Goal: Task Accomplishment & Management: Use online tool/utility

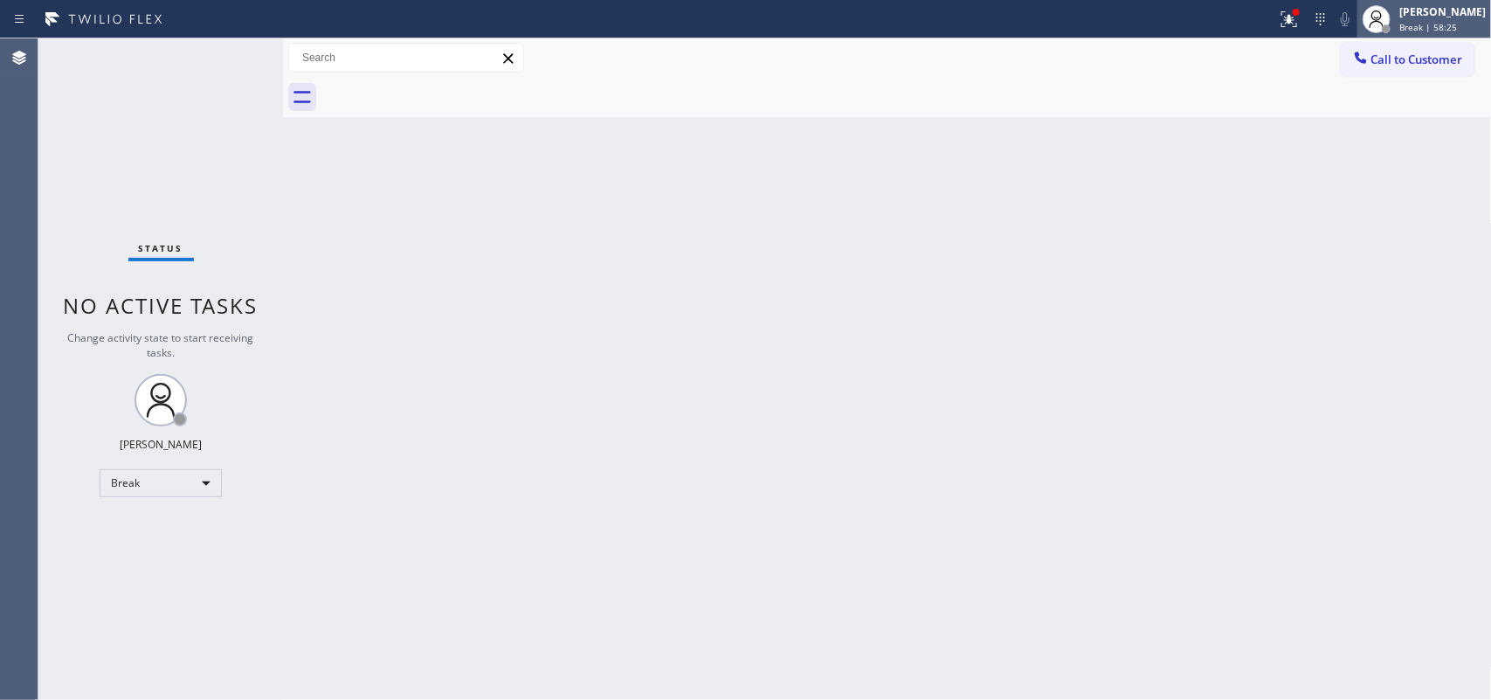
click at [1396, 29] on div at bounding box center [1376, 19] width 38 height 38
click at [1428, 23] on span "Break | 58:26" at bounding box center [1428, 27] width 58 height 12
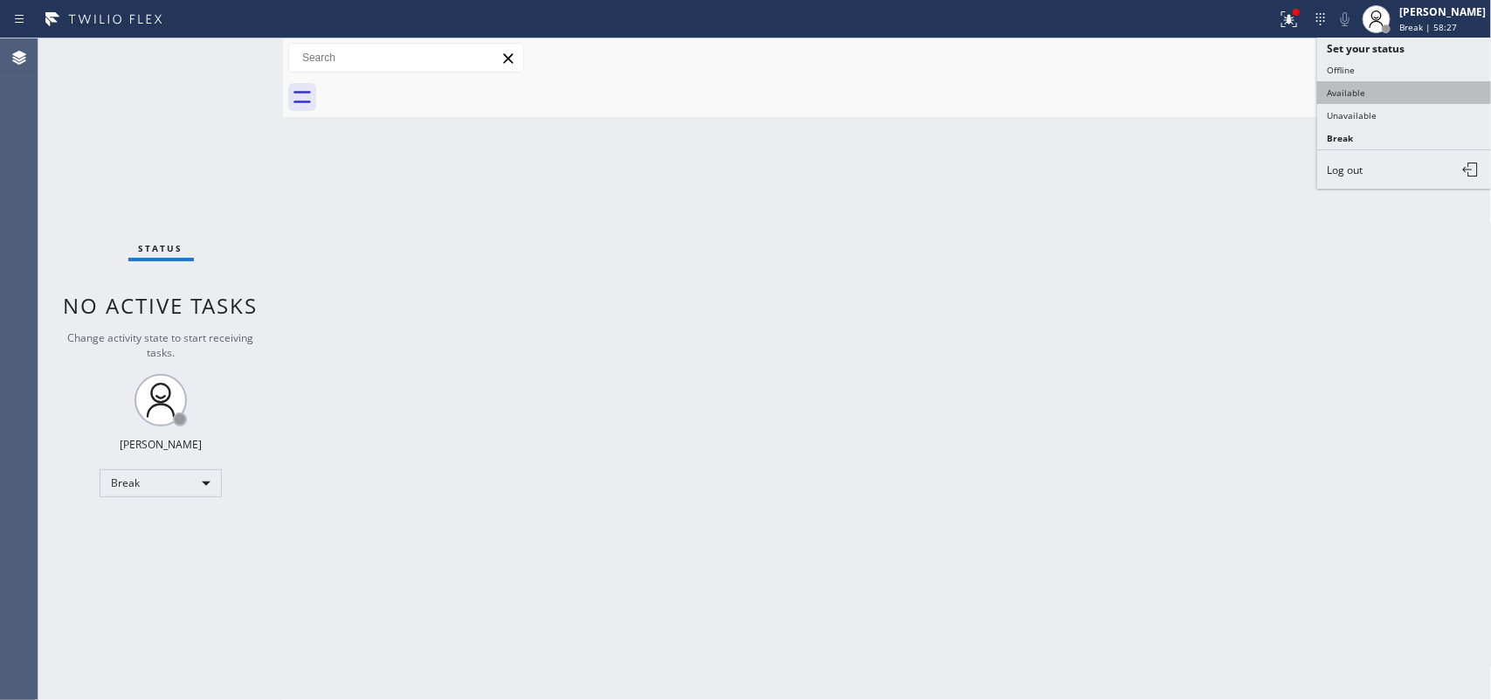
click at [1389, 98] on button "Available" at bounding box center [1404, 92] width 175 height 23
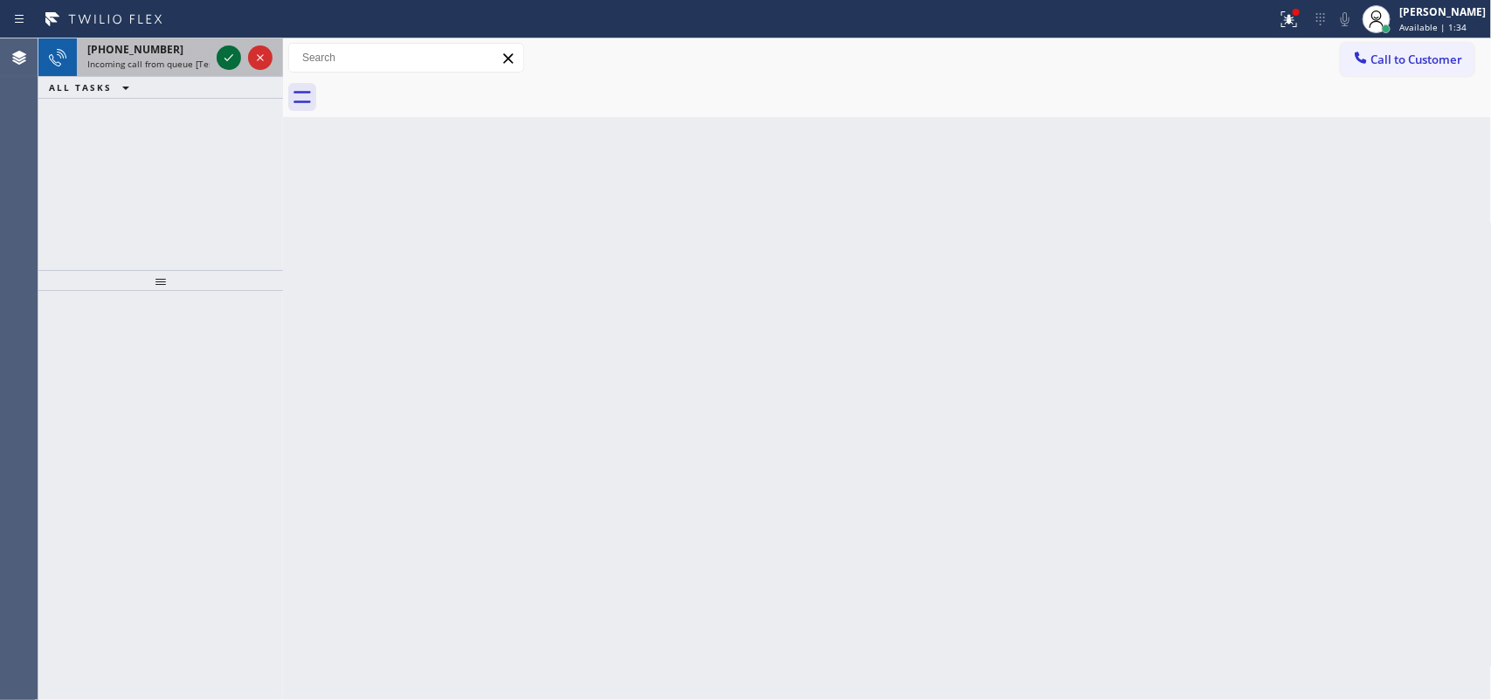
click at [228, 54] on icon at bounding box center [228, 57] width 21 height 21
drag, startPoint x: 232, startPoint y: 66, endPoint x: 217, endPoint y: 55, distance: 18.9
click at [217, 55] on div at bounding box center [229, 57] width 24 height 21
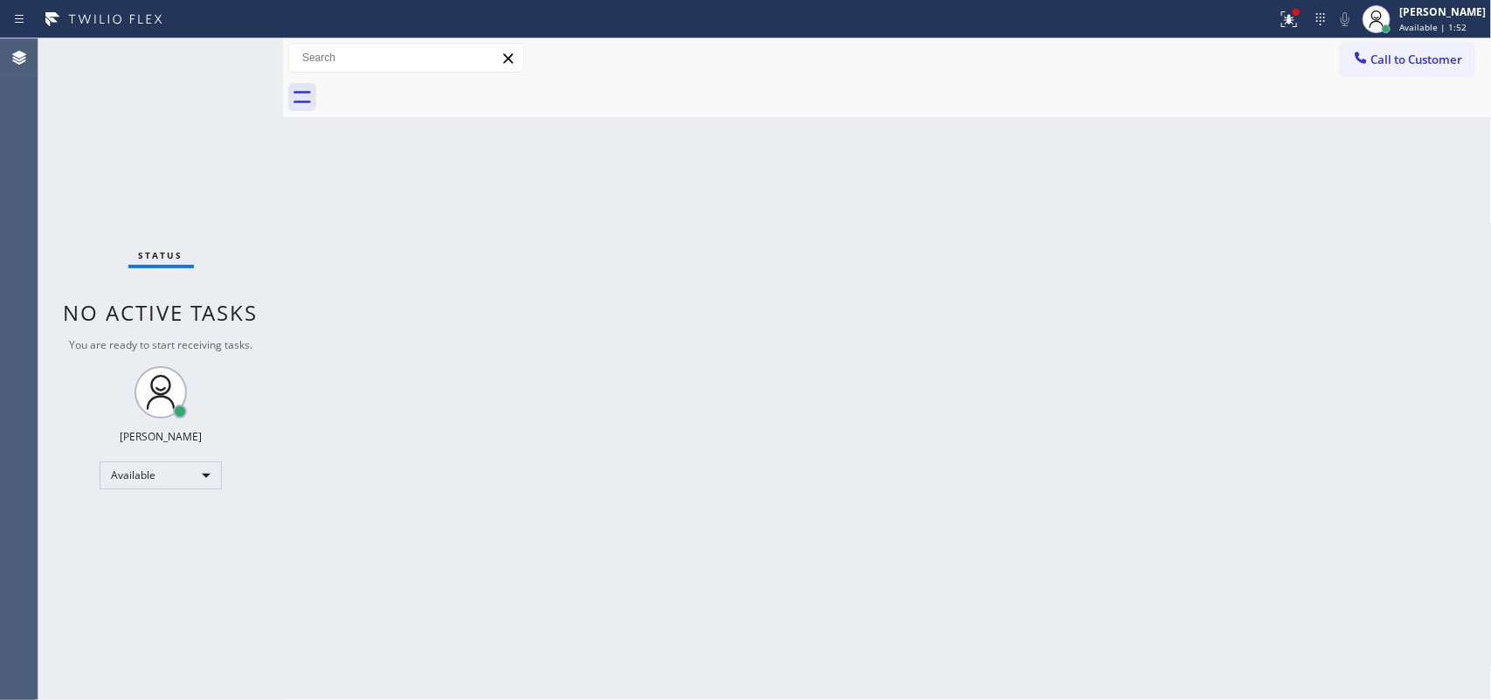
click at [224, 58] on div "Status No active tasks You are ready to start receiving tasks. [PERSON_NAME] Av…" at bounding box center [160, 368] width 245 height 661
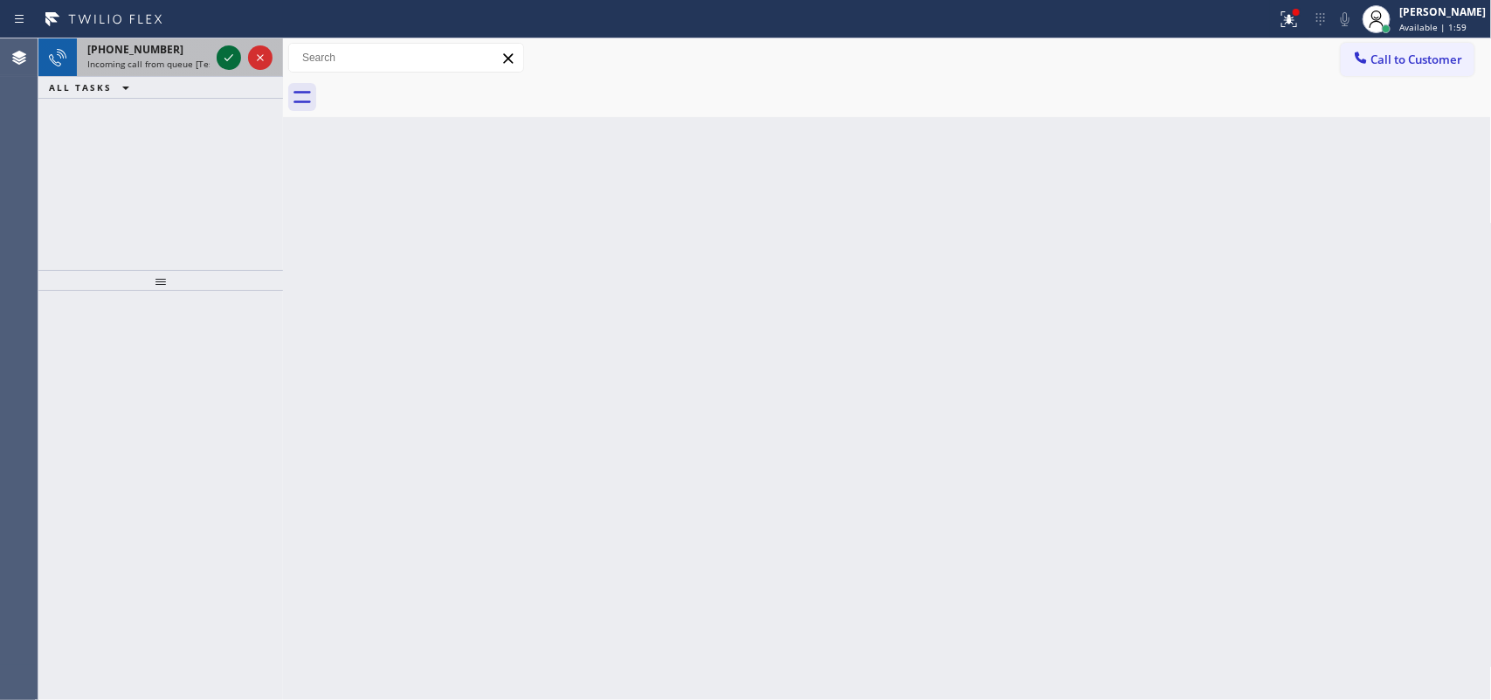
click at [224, 58] on icon at bounding box center [228, 57] width 9 height 7
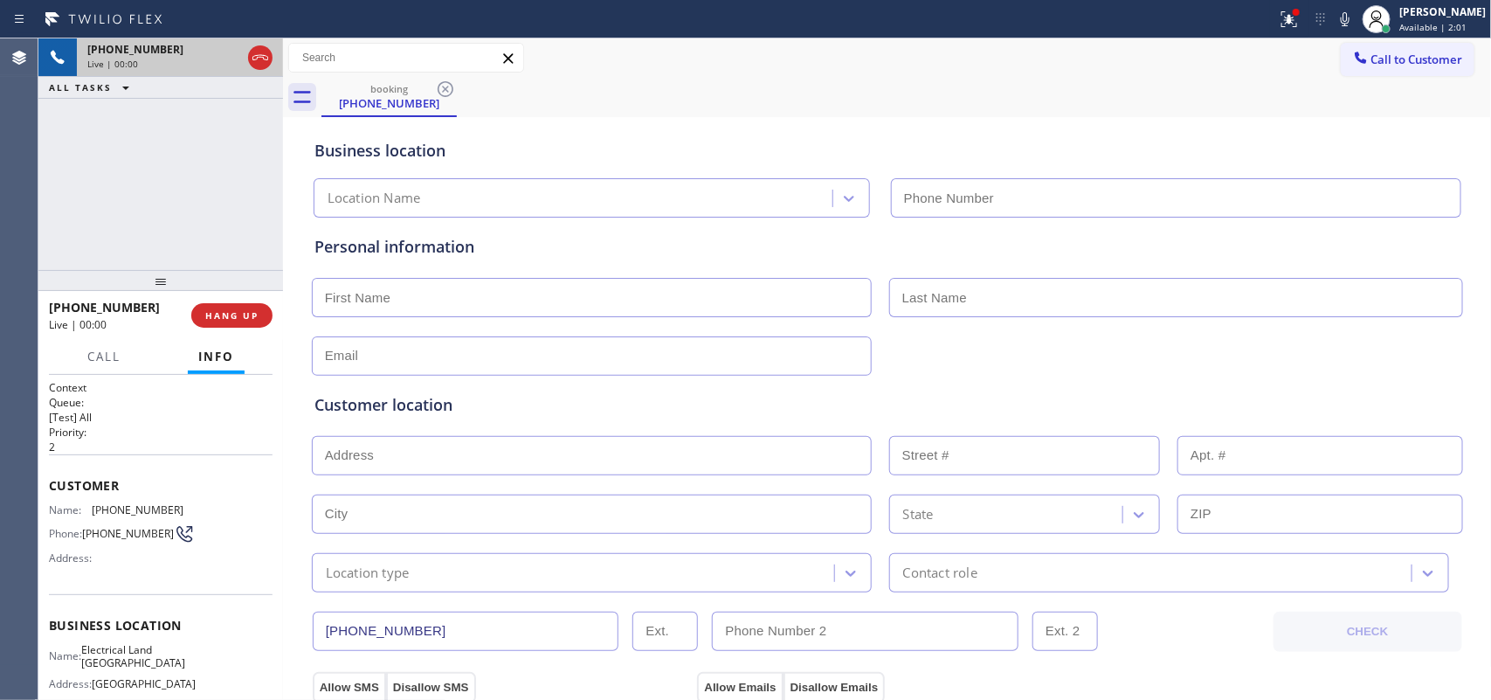
type input "[PHONE_NUMBER]"
click at [256, 321] on span "HANG UP" at bounding box center [231, 315] width 53 height 12
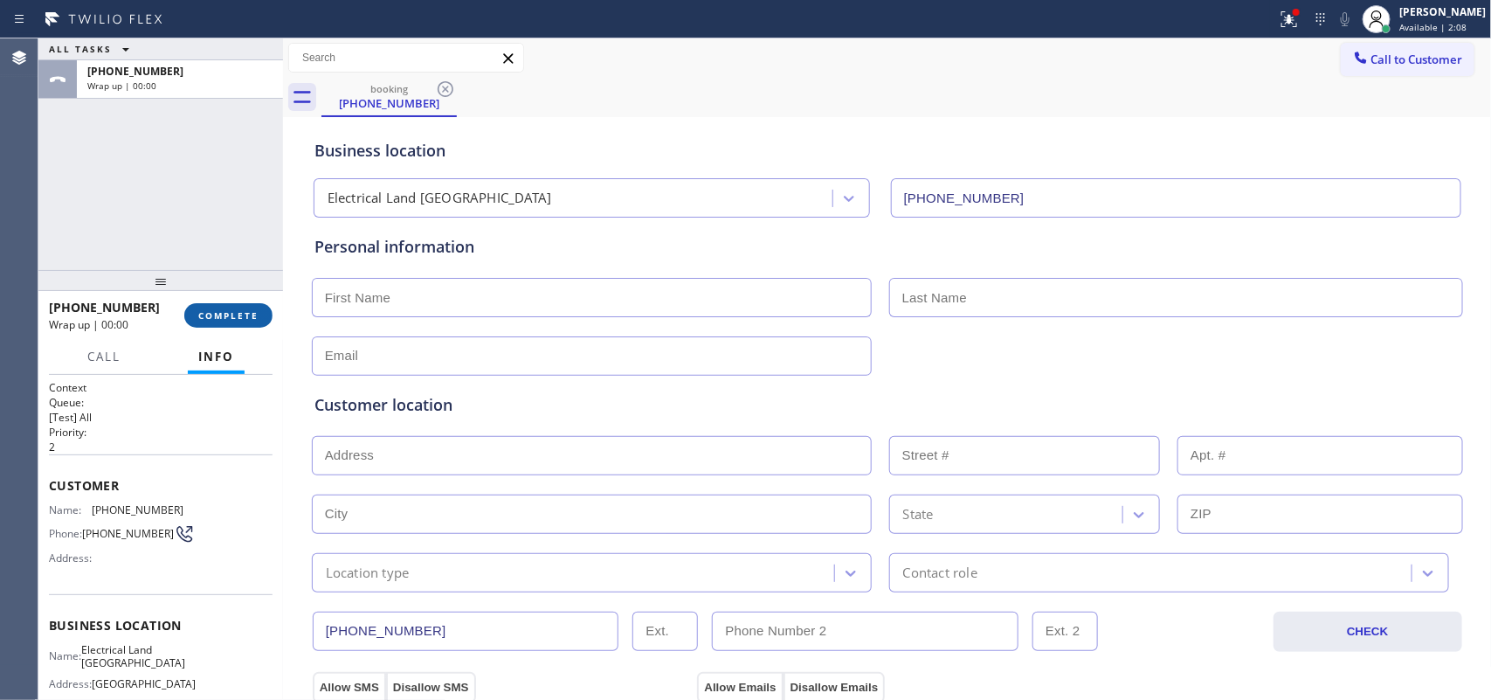
click at [256, 321] on span "COMPLETE" at bounding box center [228, 315] width 60 height 12
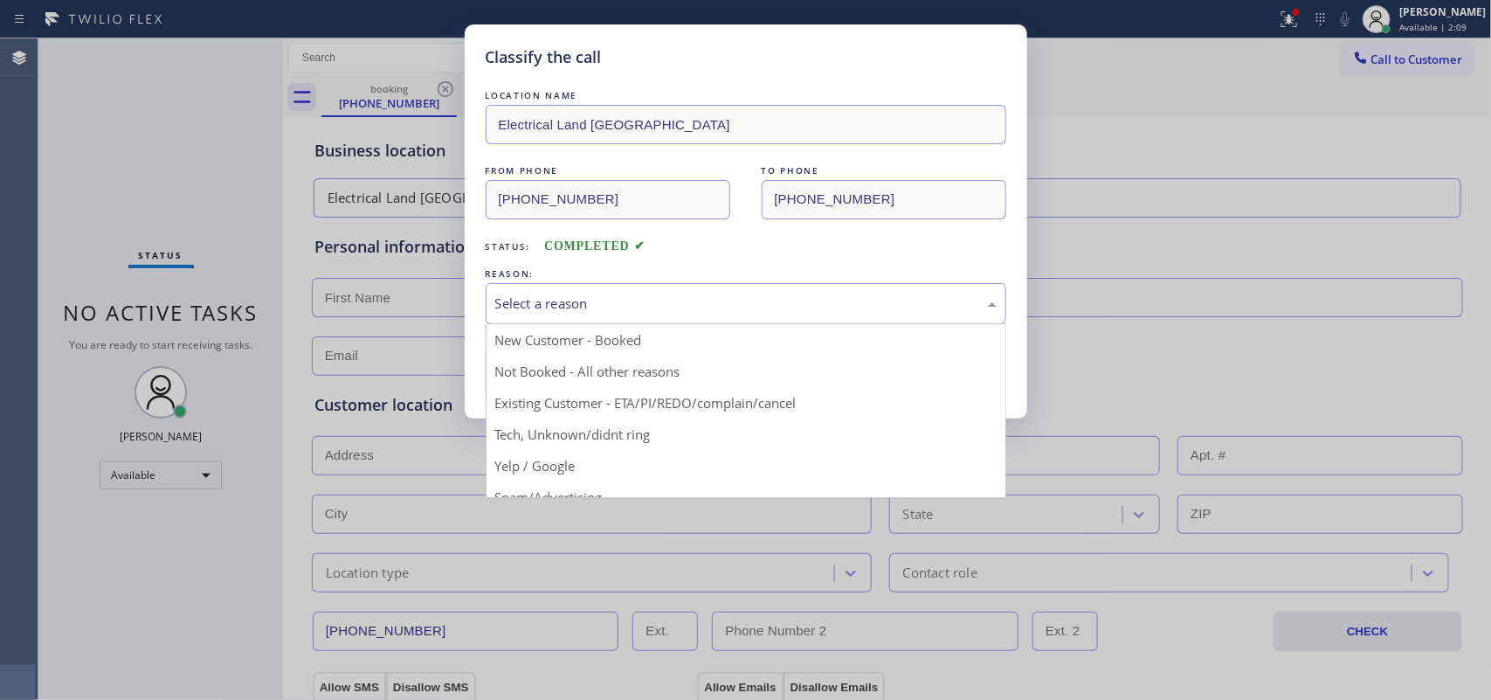
click at [503, 307] on div "Select a reason" at bounding box center [745, 303] width 501 height 20
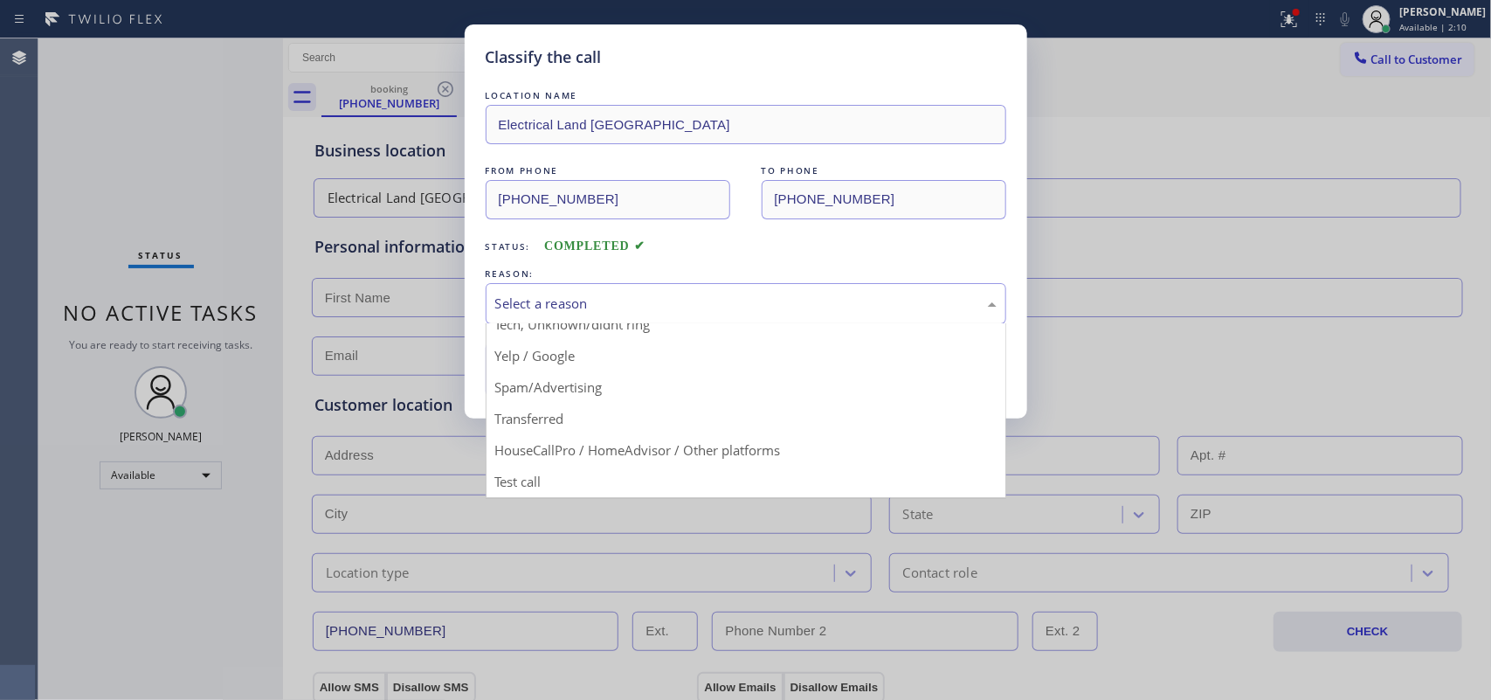
click at [603, 382] on button "Save" at bounding box center [556, 369] width 141 height 56
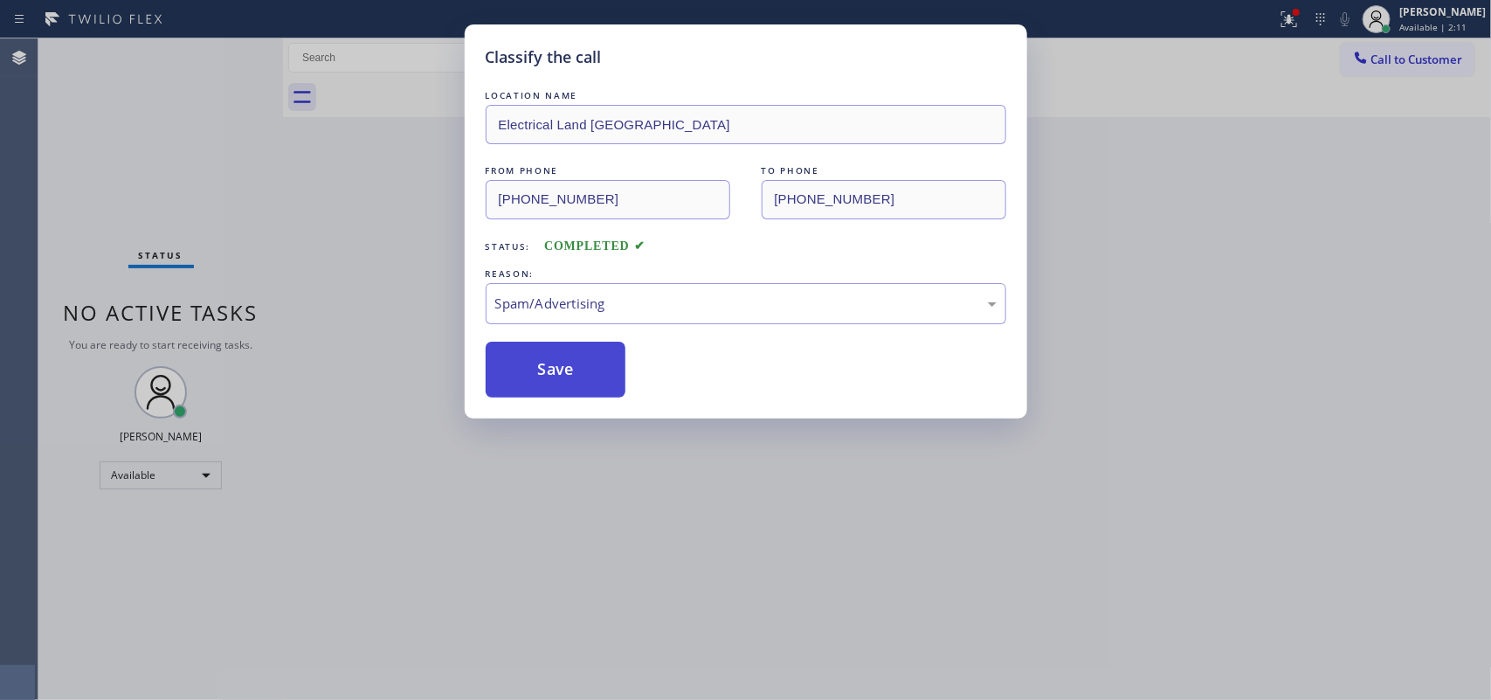
click at [579, 364] on button "Save" at bounding box center [556, 369] width 141 height 56
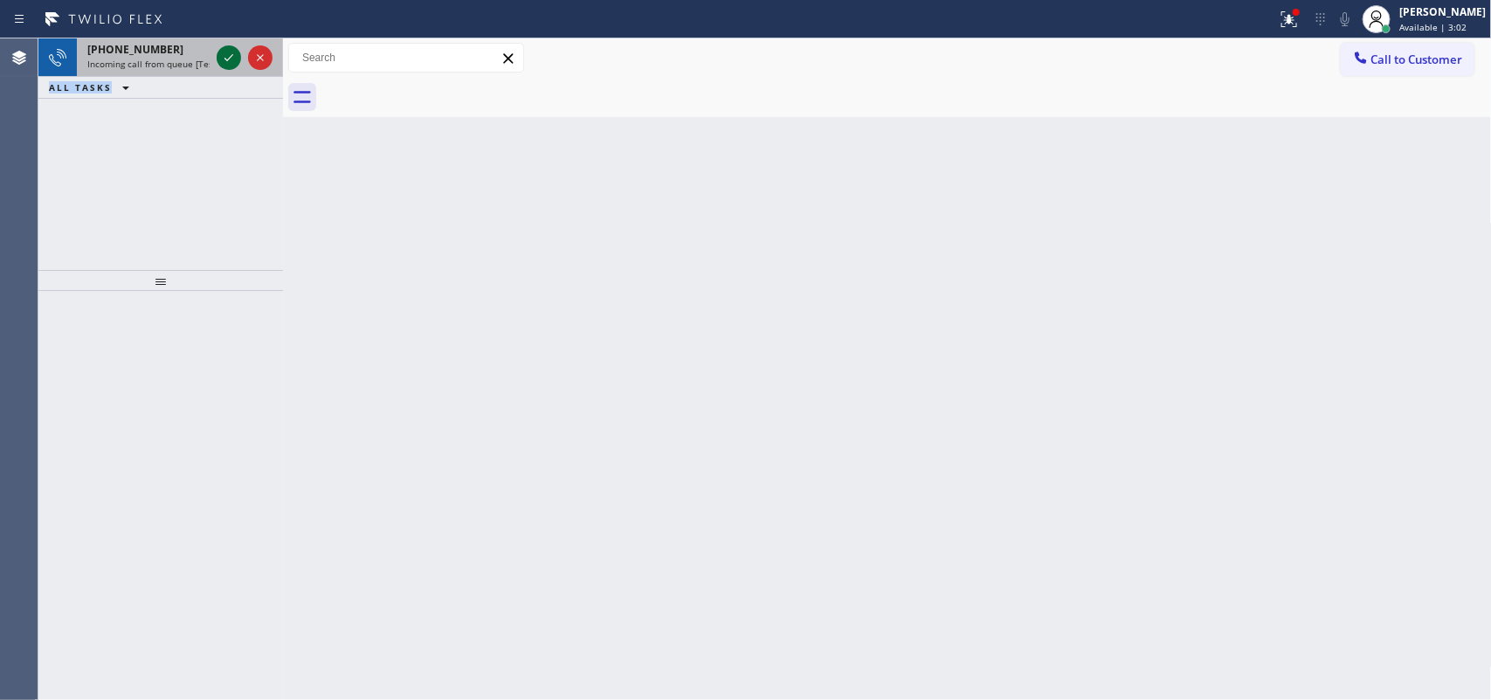
click at [229, 53] on icon at bounding box center [228, 57] width 21 height 21
click at [219, 62] on icon at bounding box center [228, 57] width 21 height 21
click at [228, 55] on icon at bounding box center [228, 57] width 21 height 21
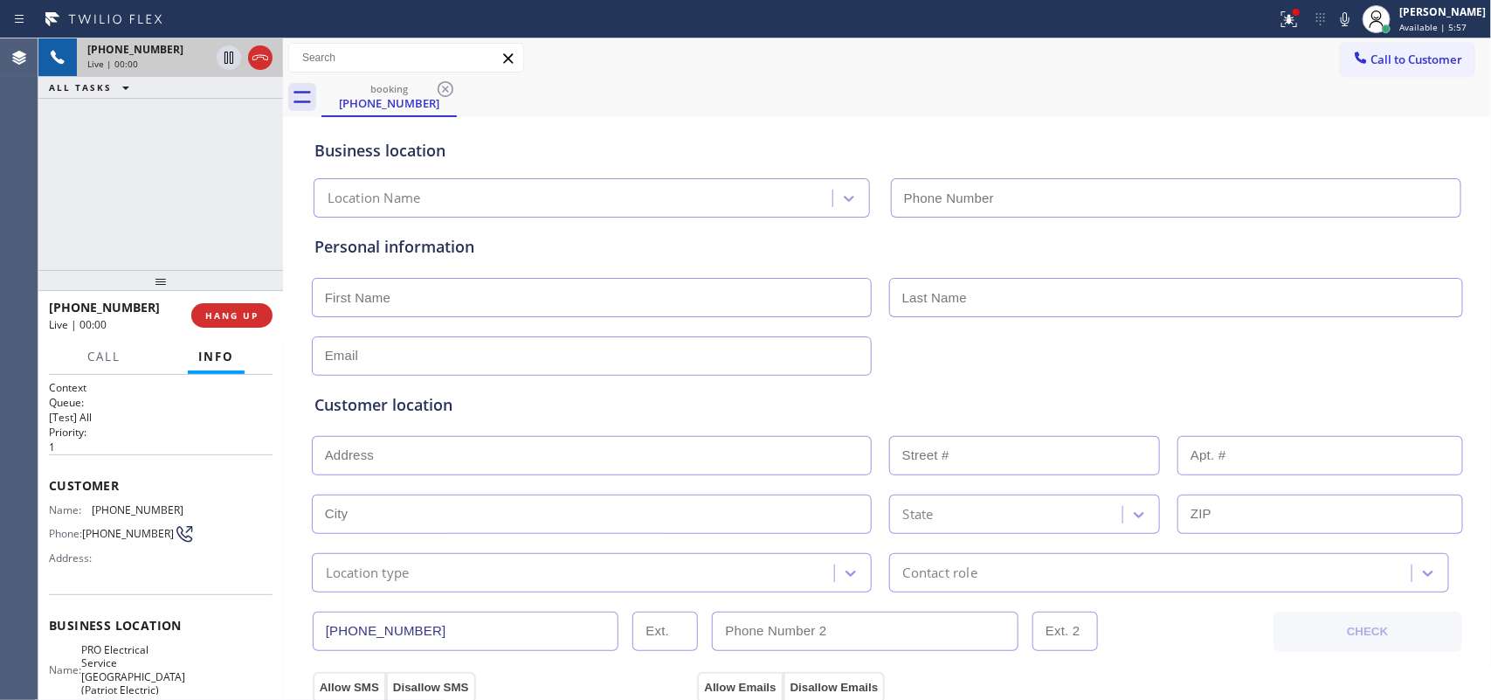
type input "[PHONE_NUMBER]"
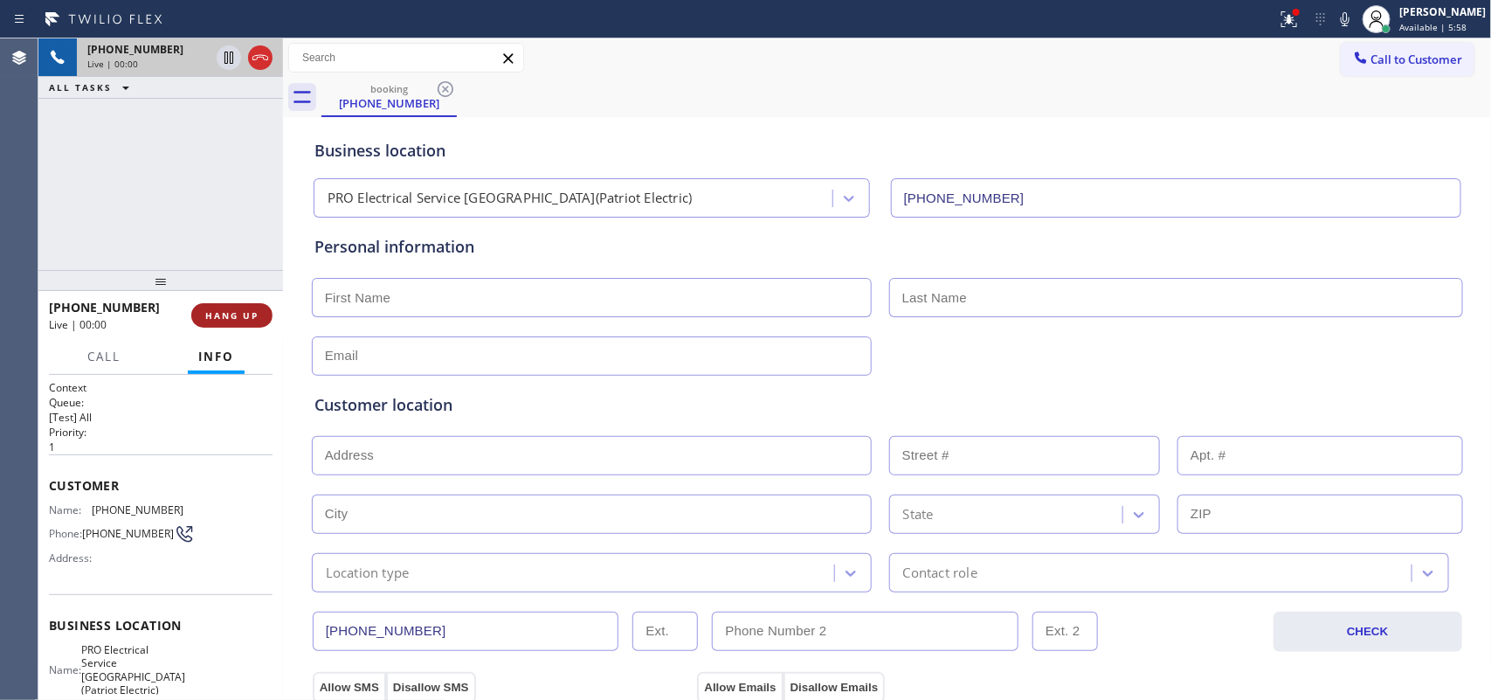
click at [236, 317] on span "HANG UP" at bounding box center [231, 315] width 53 height 12
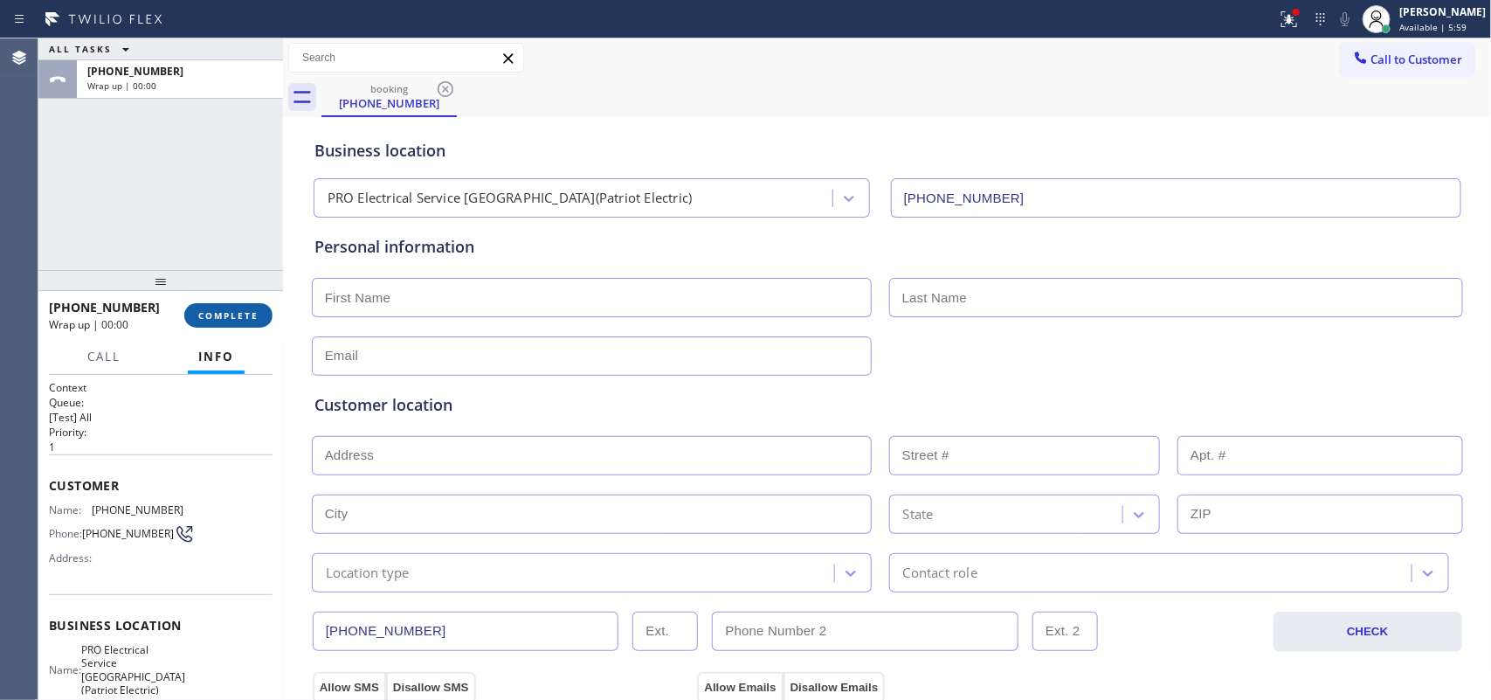
click at [236, 317] on span "COMPLETE" at bounding box center [228, 315] width 60 height 12
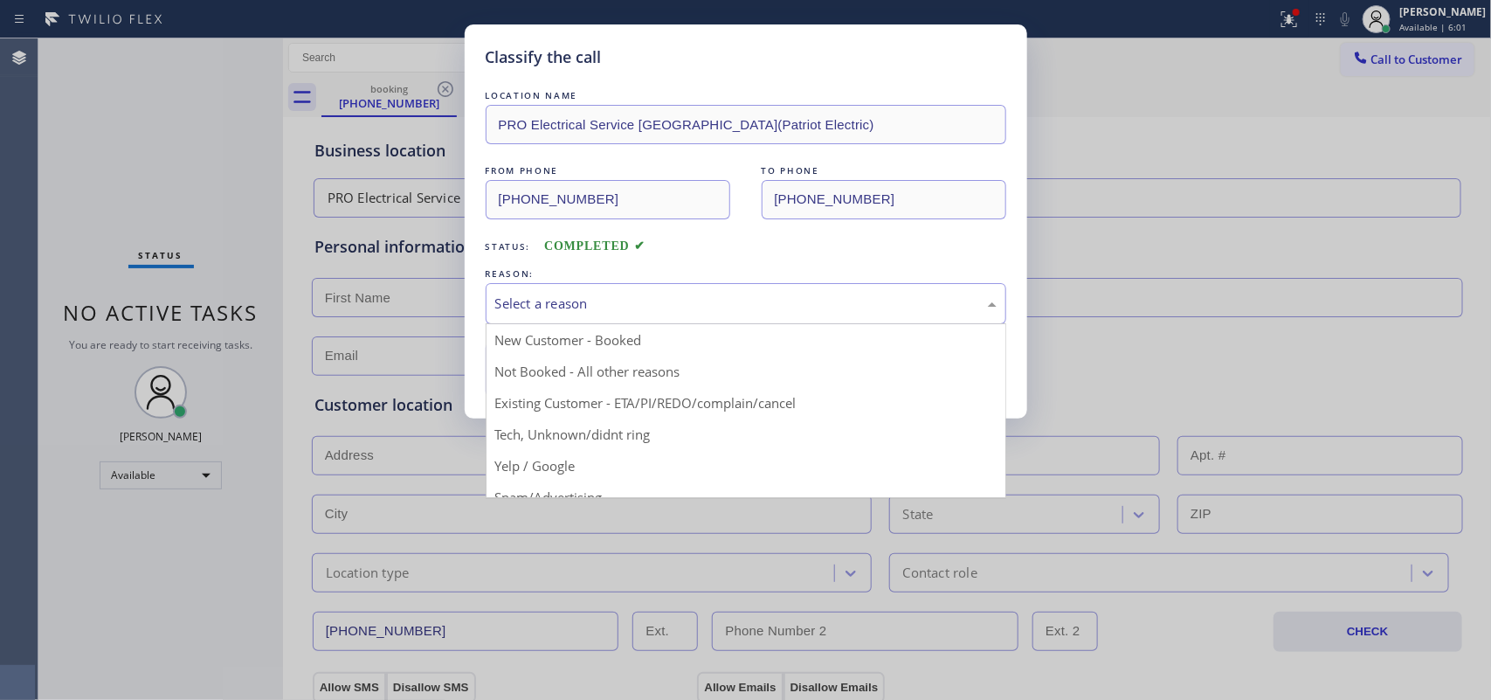
click at [629, 314] on div "Select a reason" at bounding box center [745, 303] width 501 height 20
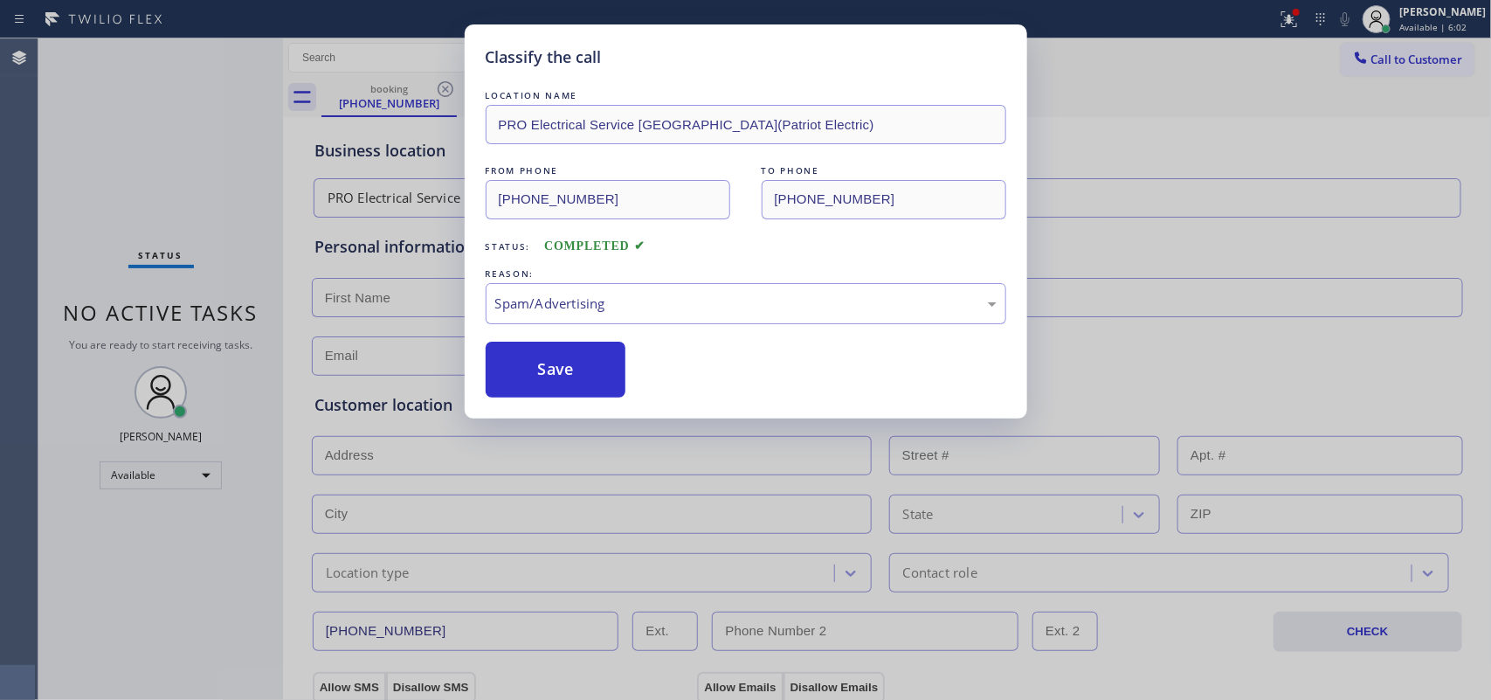
click at [590, 377] on button "Save" at bounding box center [556, 369] width 141 height 56
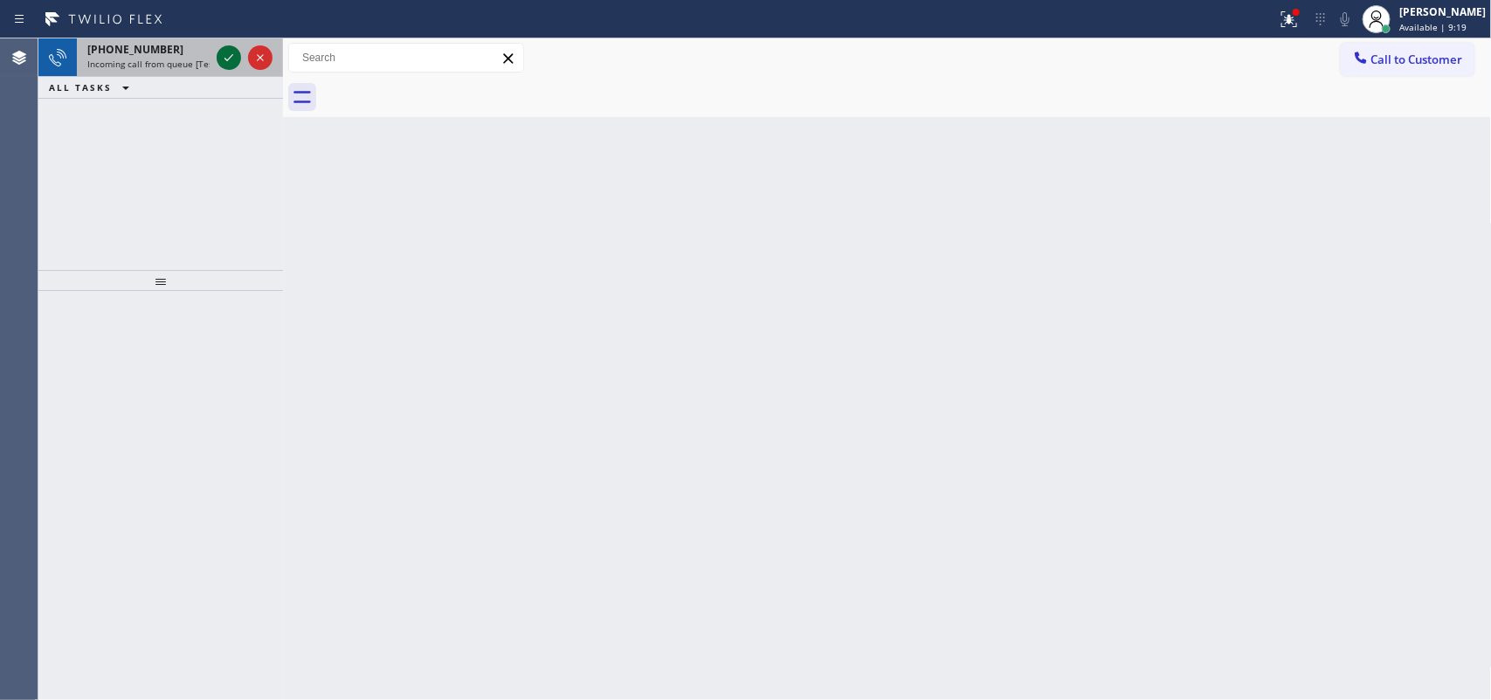
click at [231, 54] on icon at bounding box center [228, 57] width 21 height 21
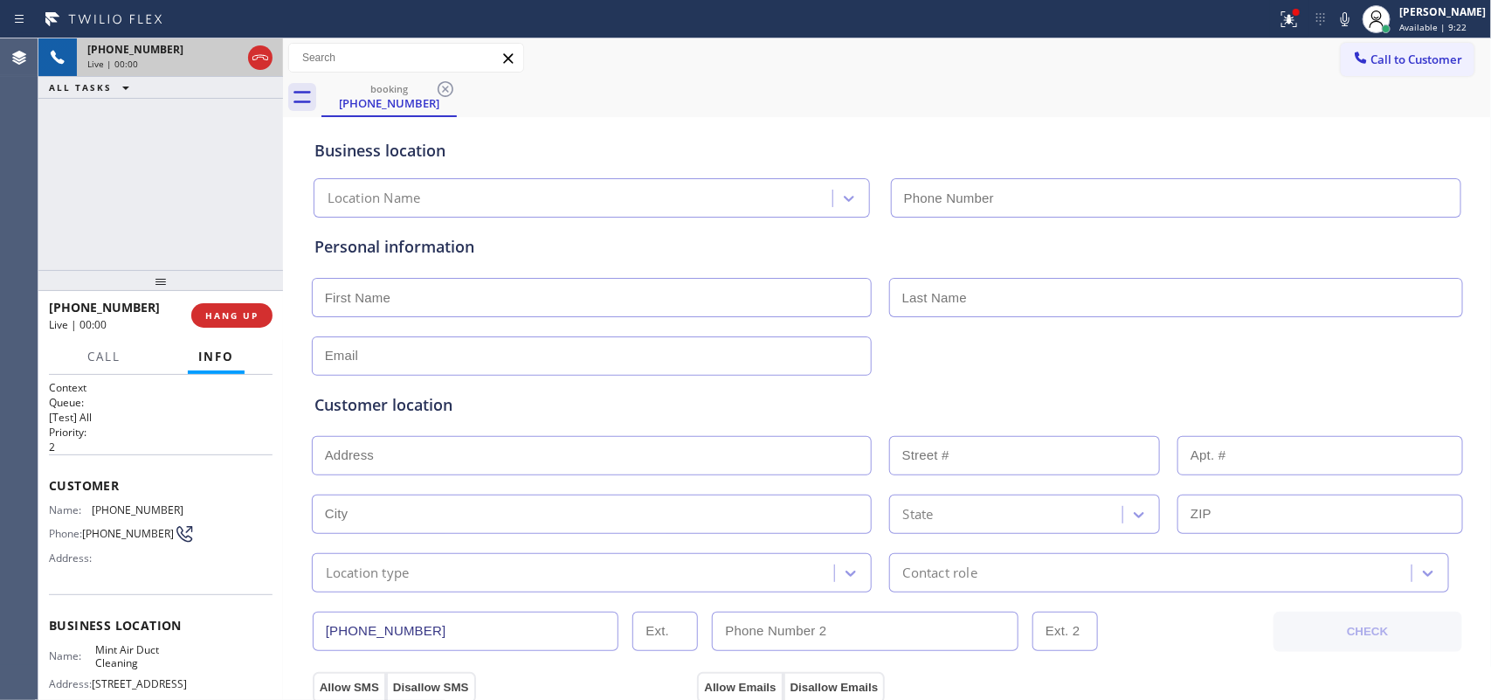
type input "[PHONE_NUMBER]"
click at [232, 307] on button "HANG UP" at bounding box center [231, 315] width 81 height 24
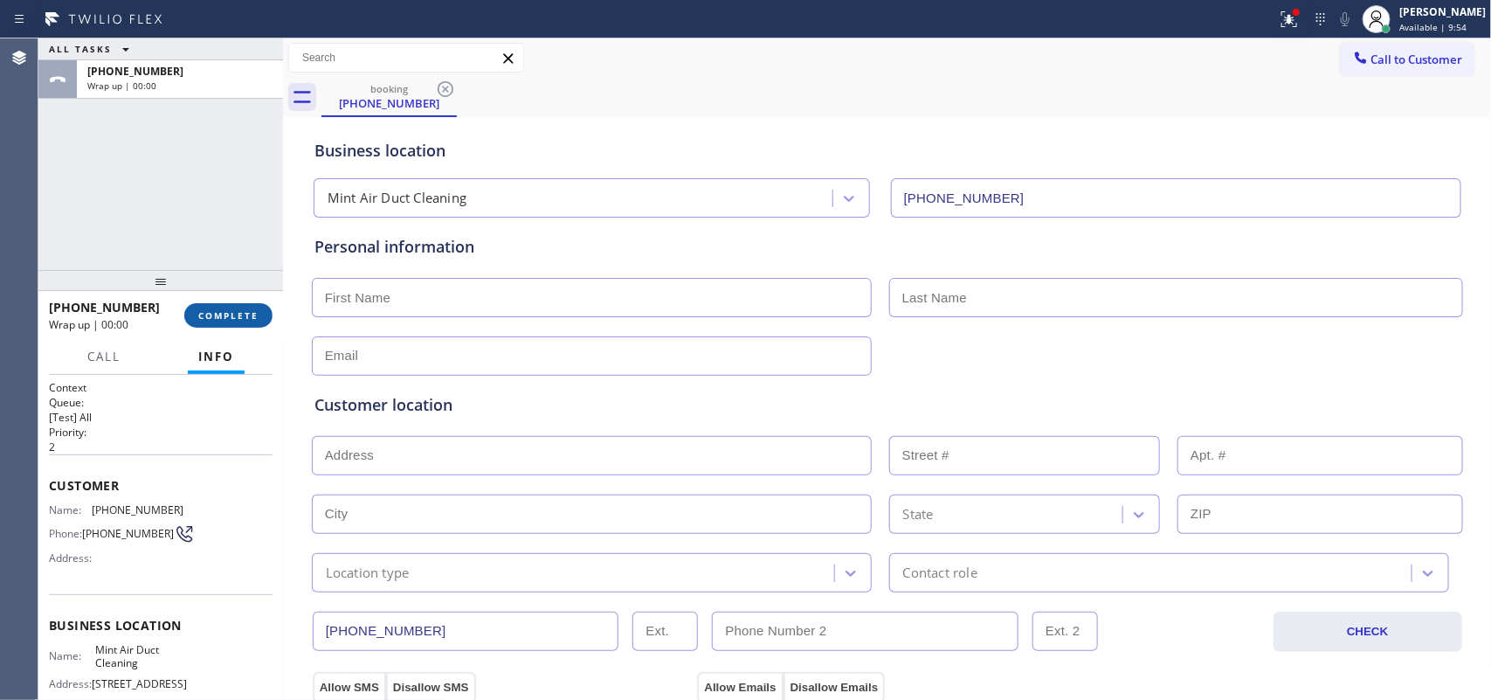
click at [232, 307] on button "COMPLETE" at bounding box center [228, 315] width 88 height 24
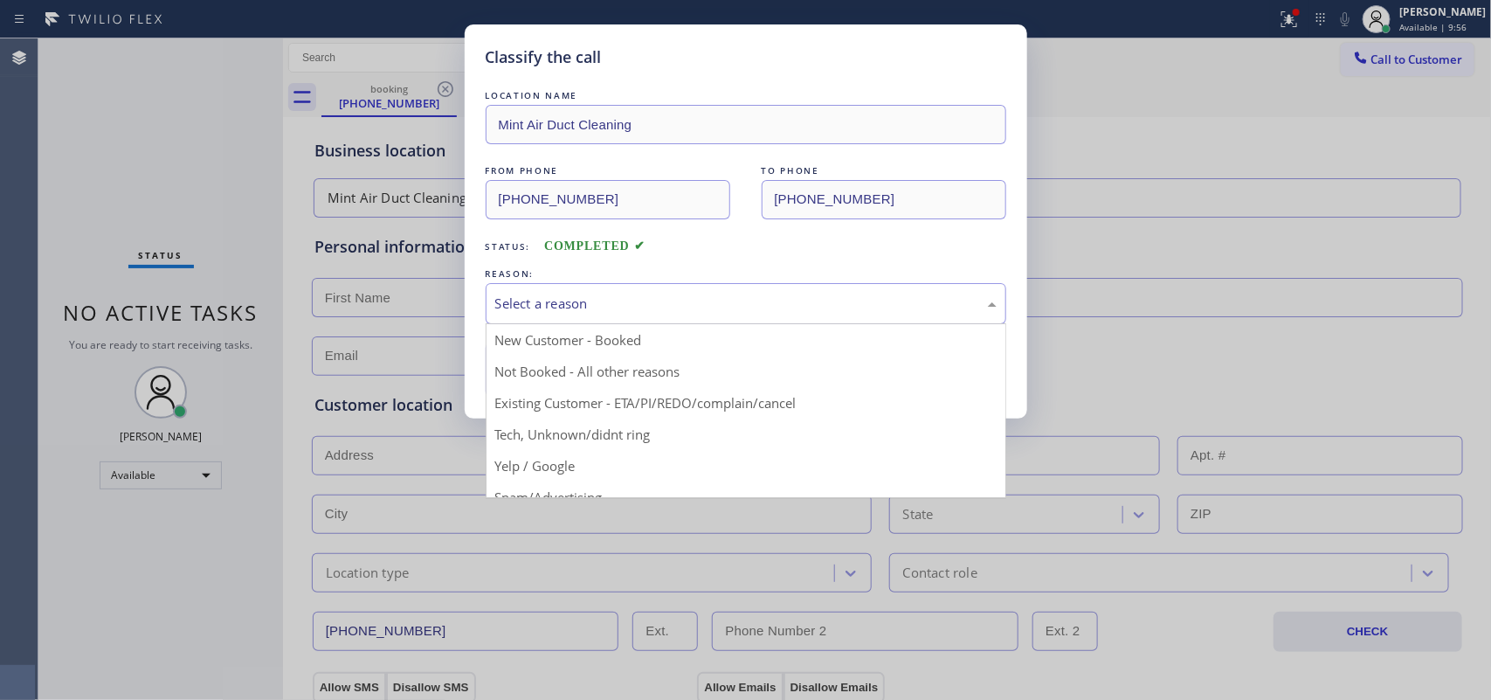
click at [507, 314] on div "Select a reason" at bounding box center [745, 303] width 501 height 20
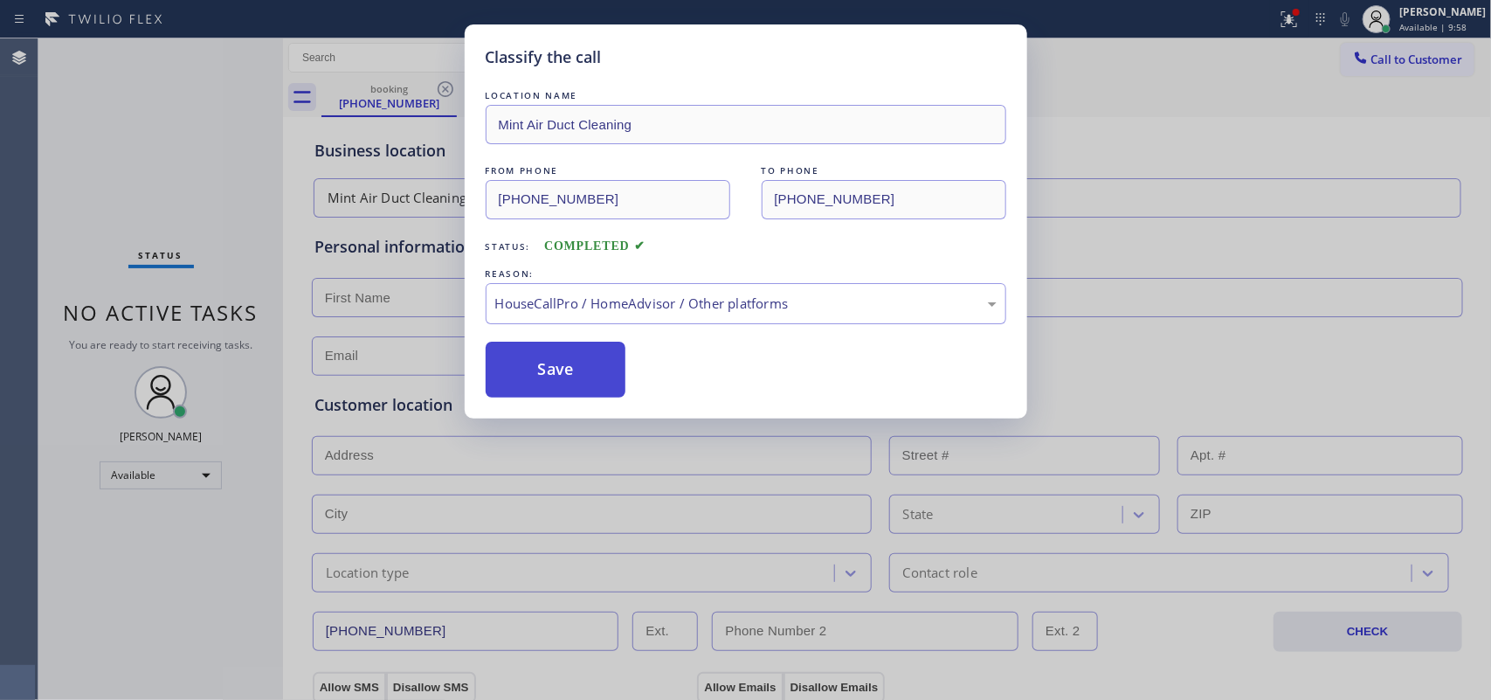
click at [570, 374] on button "Save" at bounding box center [556, 369] width 141 height 56
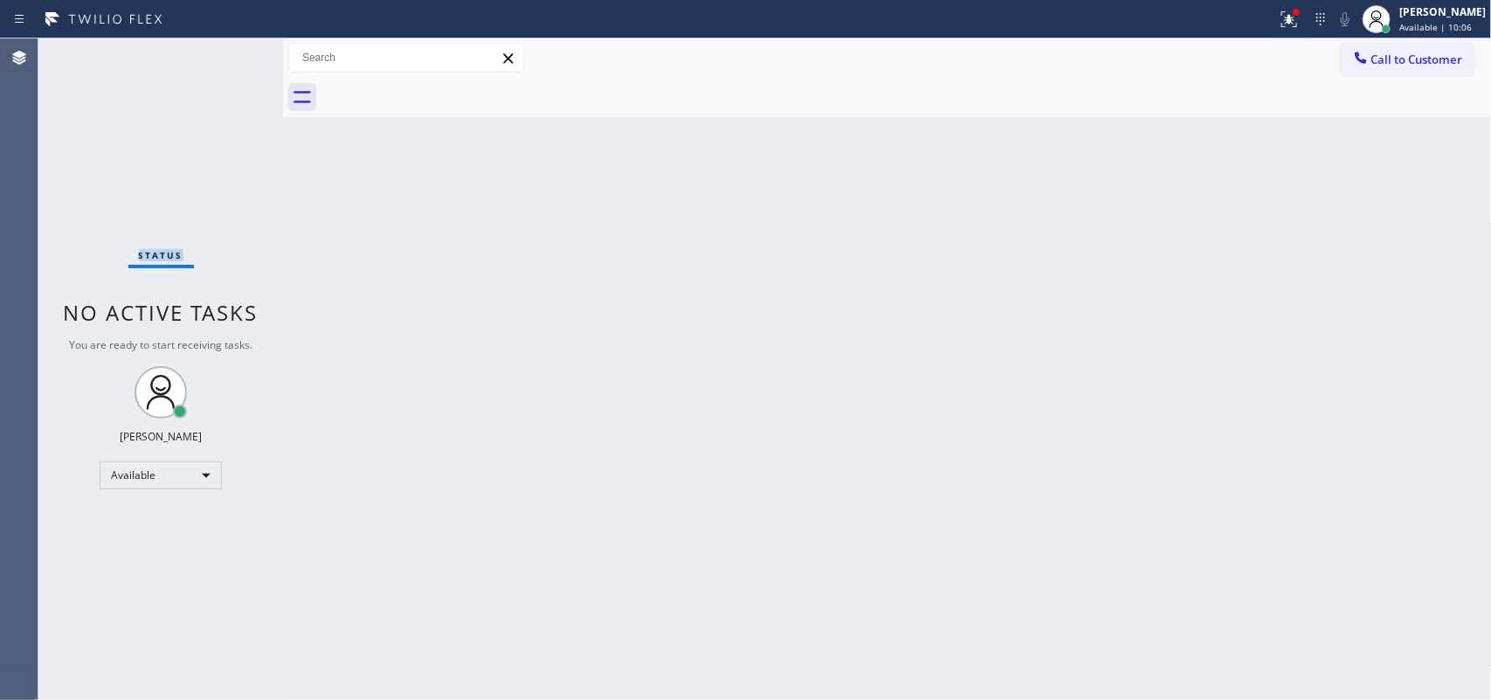
click at [128, 102] on div "Status No active tasks You are ready to start receiving tasks. [PERSON_NAME] Av…" at bounding box center [160, 368] width 245 height 661
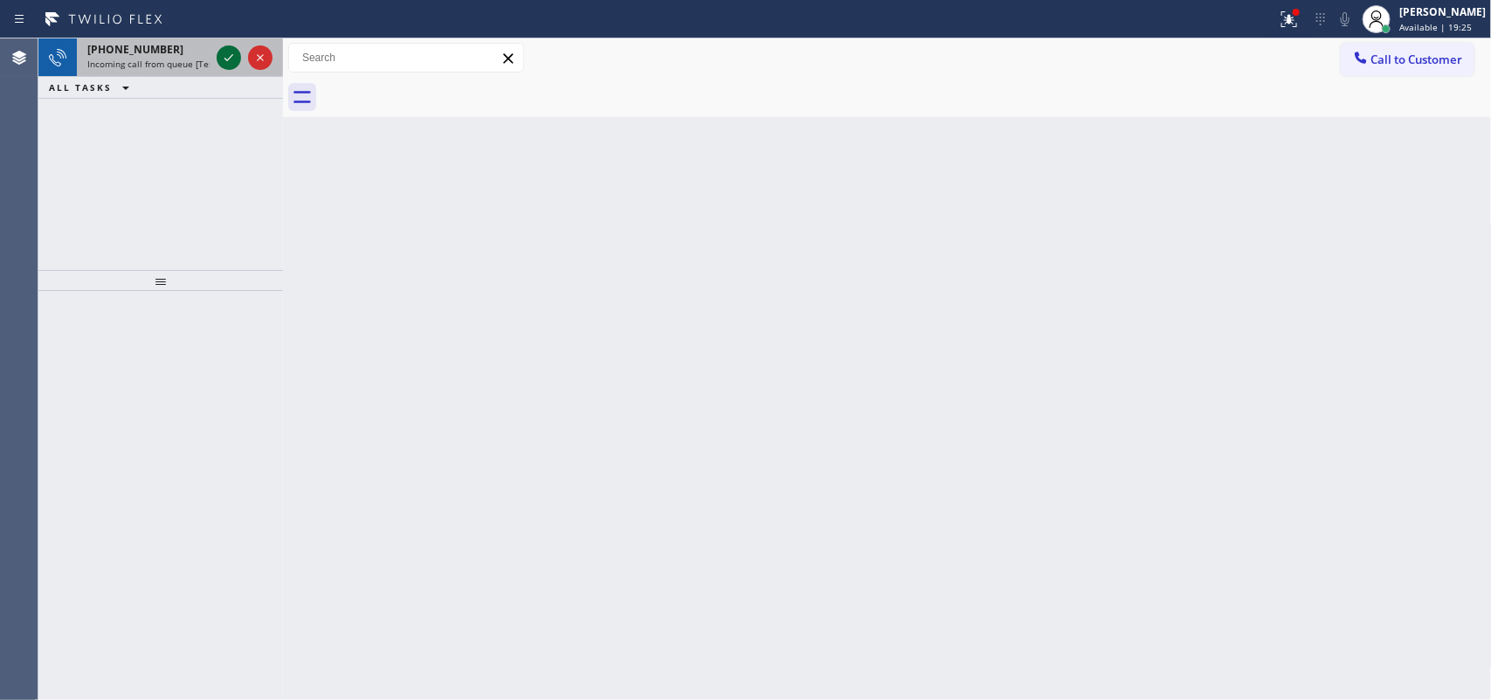
drag, startPoint x: 219, startPoint y: 55, endPoint x: 228, endPoint y: 59, distance: 9.4
click at [224, 58] on icon at bounding box center [228, 57] width 21 height 21
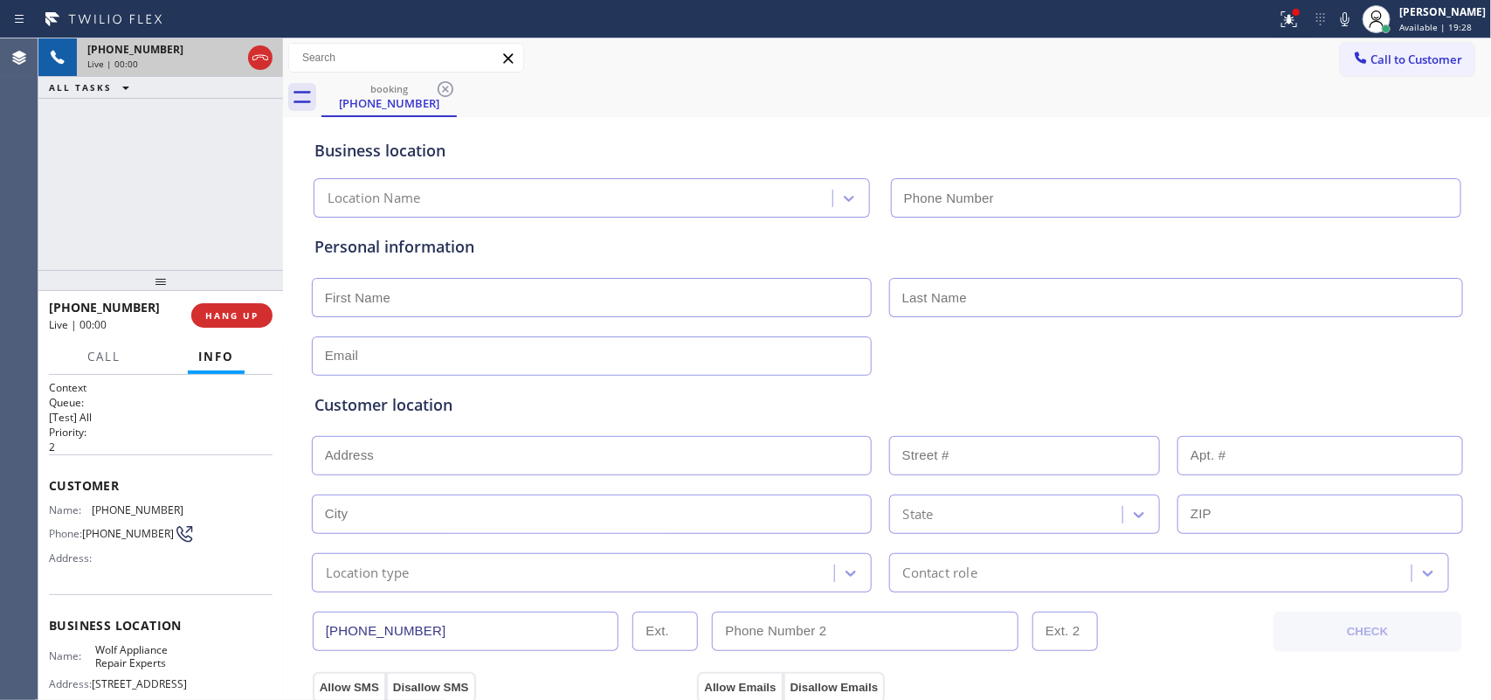
type input "[PHONE_NUMBER]"
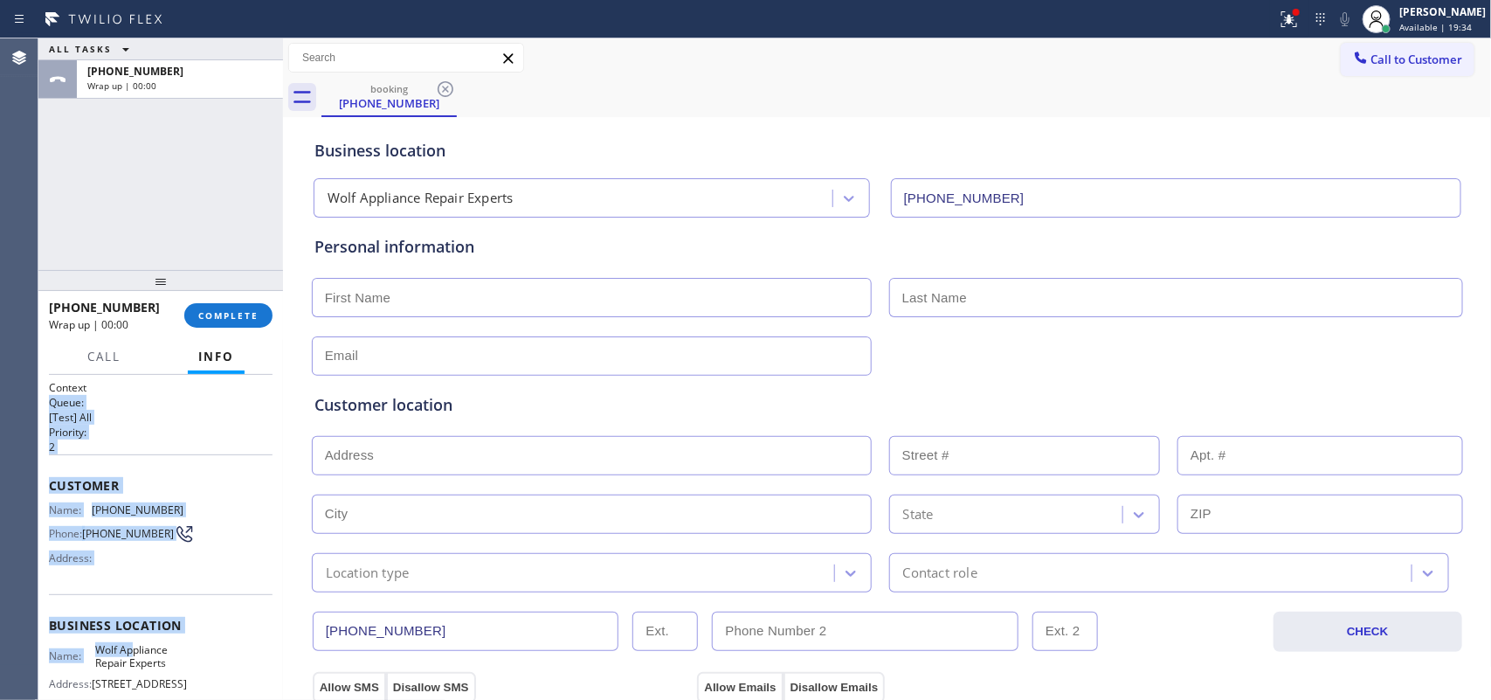
drag, startPoint x: 131, startPoint y: 447, endPoint x: 93, endPoint y: 386, distance: 71.7
click at [93, 386] on div "Context Queue: [Test] All Priority: 2 Customer Name: [PHONE_NUMBER] Phone: [PHO…" at bounding box center [161, 626] width 224 height 492
click at [267, 316] on button "COMPLETE" at bounding box center [228, 315] width 88 height 24
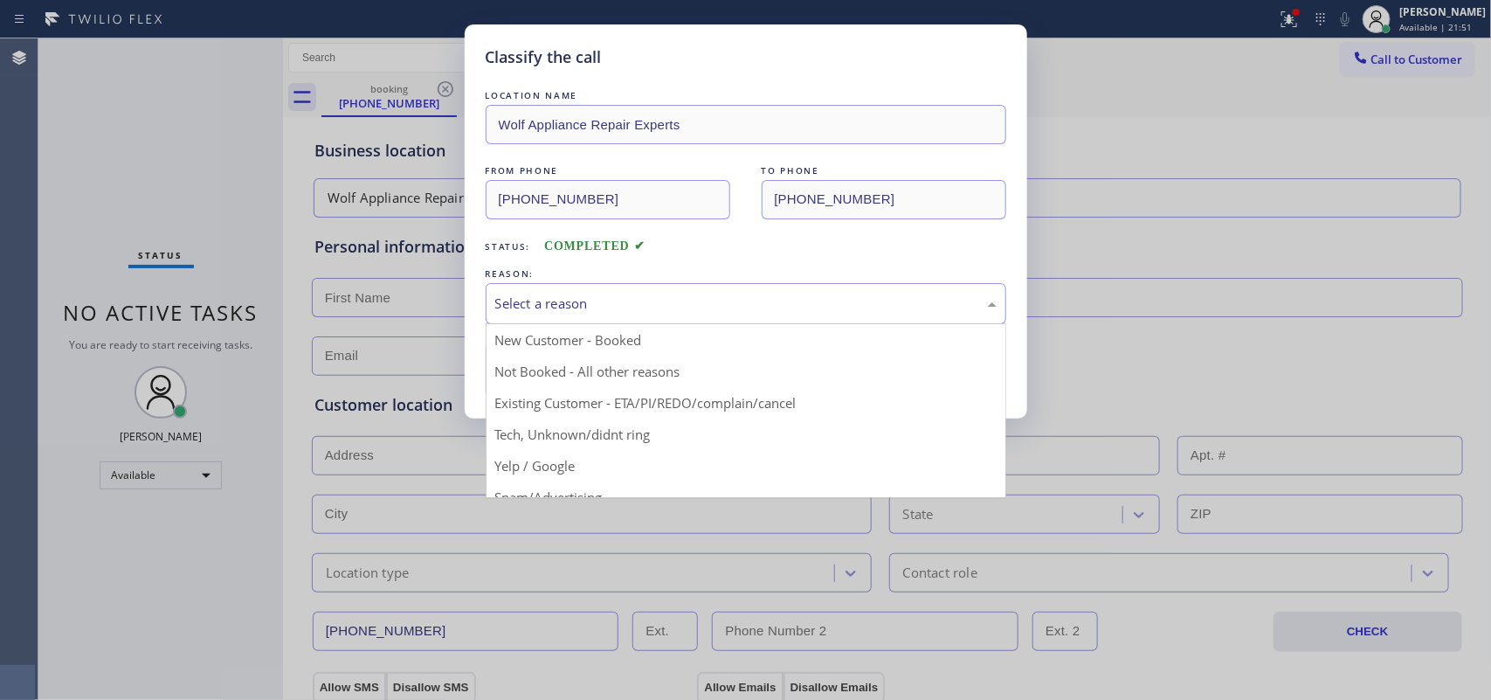
click at [526, 301] on div "Select a reason" at bounding box center [745, 303] width 501 height 20
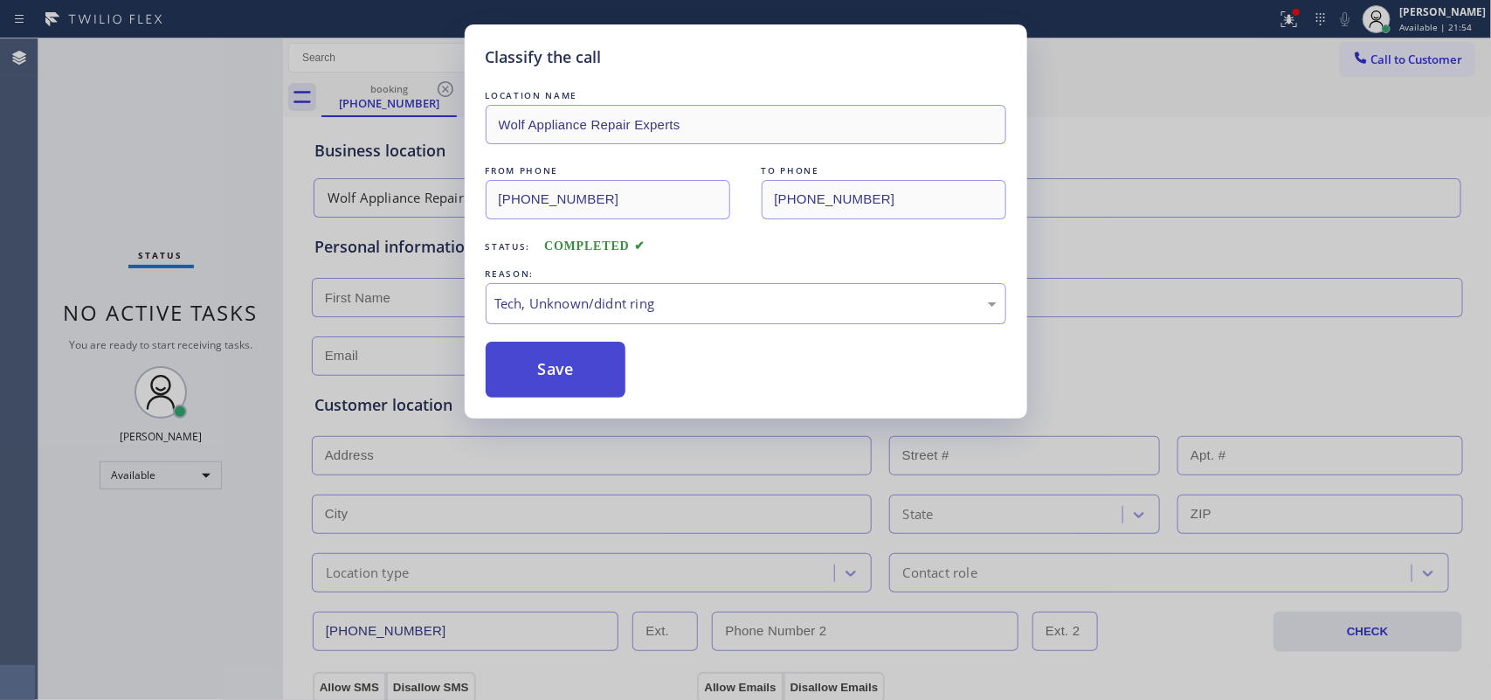
click at [596, 391] on button "Save" at bounding box center [556, 369] width 141 height 56
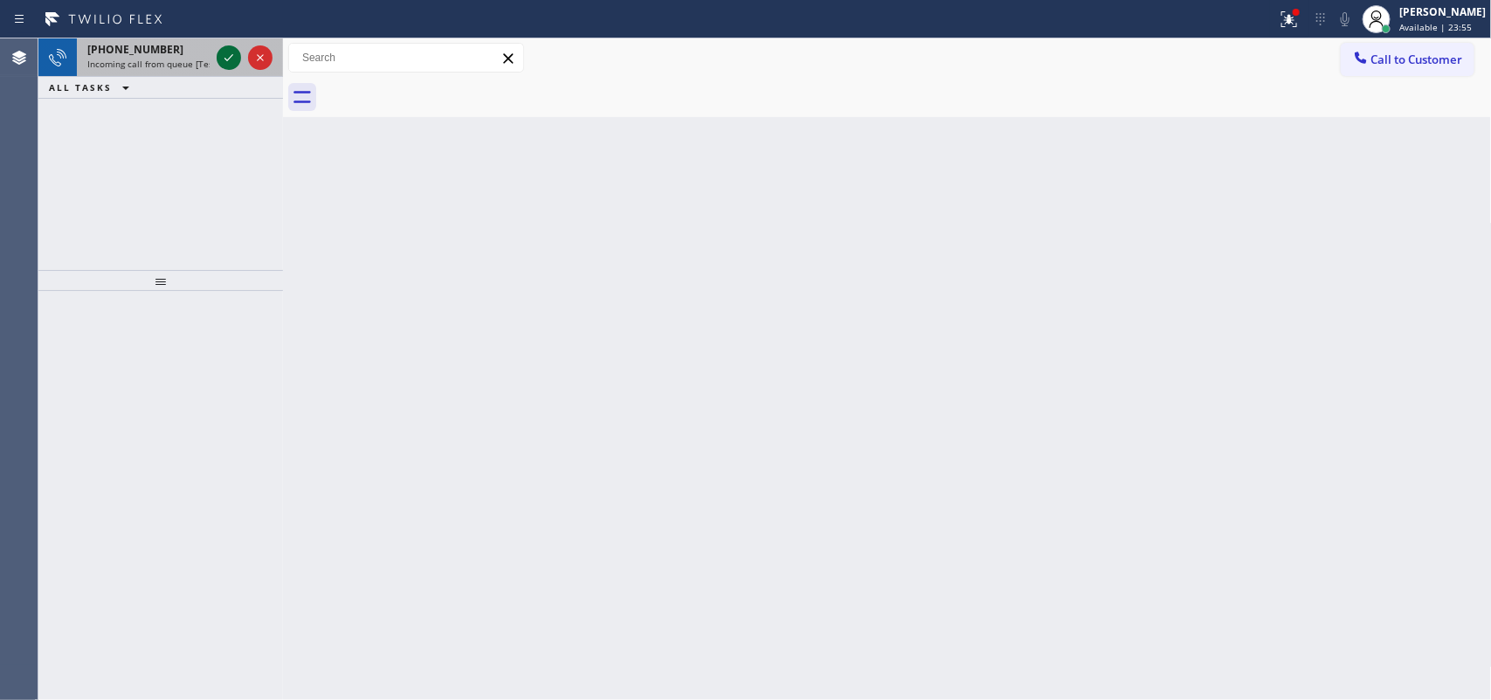
drag, startPoint x: 232, startPoint y: 67, endPoint x: 238, endPoint y: 55, distance: 13.7
click at [233, 67] on icon at bounding box center [228, 57] width 21 height 21
click at [236, 33] on div "Status report Issues detected These issues could affect your workflow. Please c…" at bounding box center [745, 19] width 1491 height 38
click at [234, 48] on div at bounding box center [244, 57] width 63 height 38
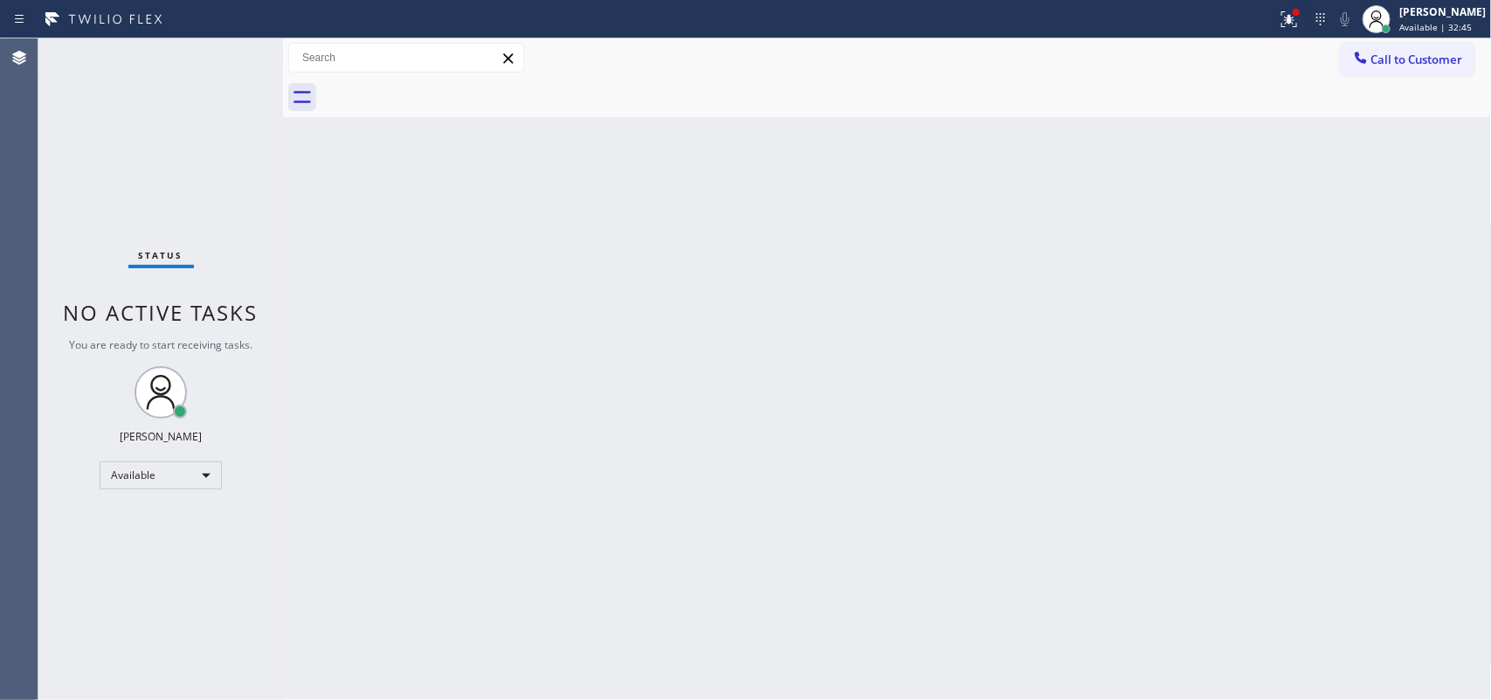
drag, startPoint x: 308, startPoint y: 234, endPoint x: 316, endPoint y: 181, distance: 53.9
click at [314, 221] on div "Back to Dashboard Change Sender ID Customers Technicians Select a contact Outbo…" at bounding box center [887, 368] width 1209 height 661
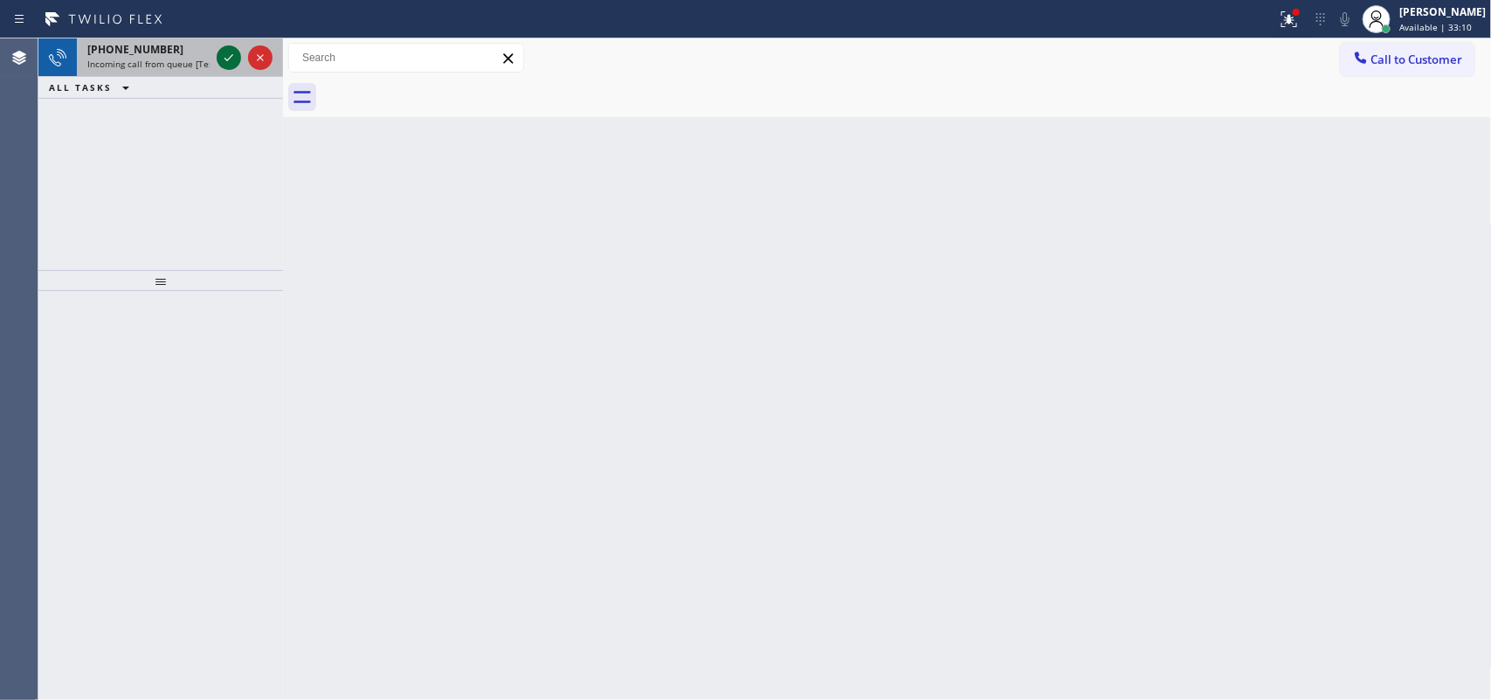
click at [227, 55] on icon at bounding box center [228, 57] width 21 height 21
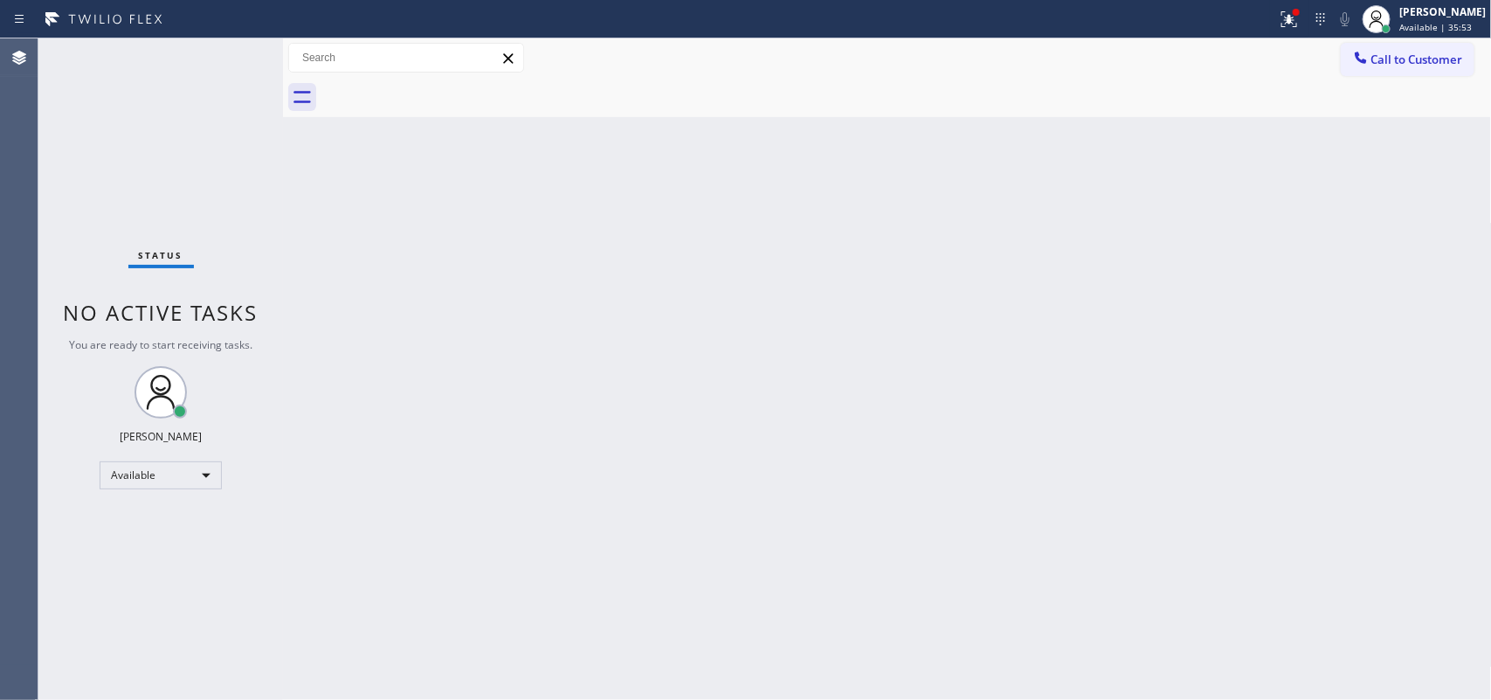
click at [197, 124] on div "Status No active tasks You are ready to start receiving tasks. [PERSON_NAME] Av…" at bounding box center [160, 368] width 245 height 661
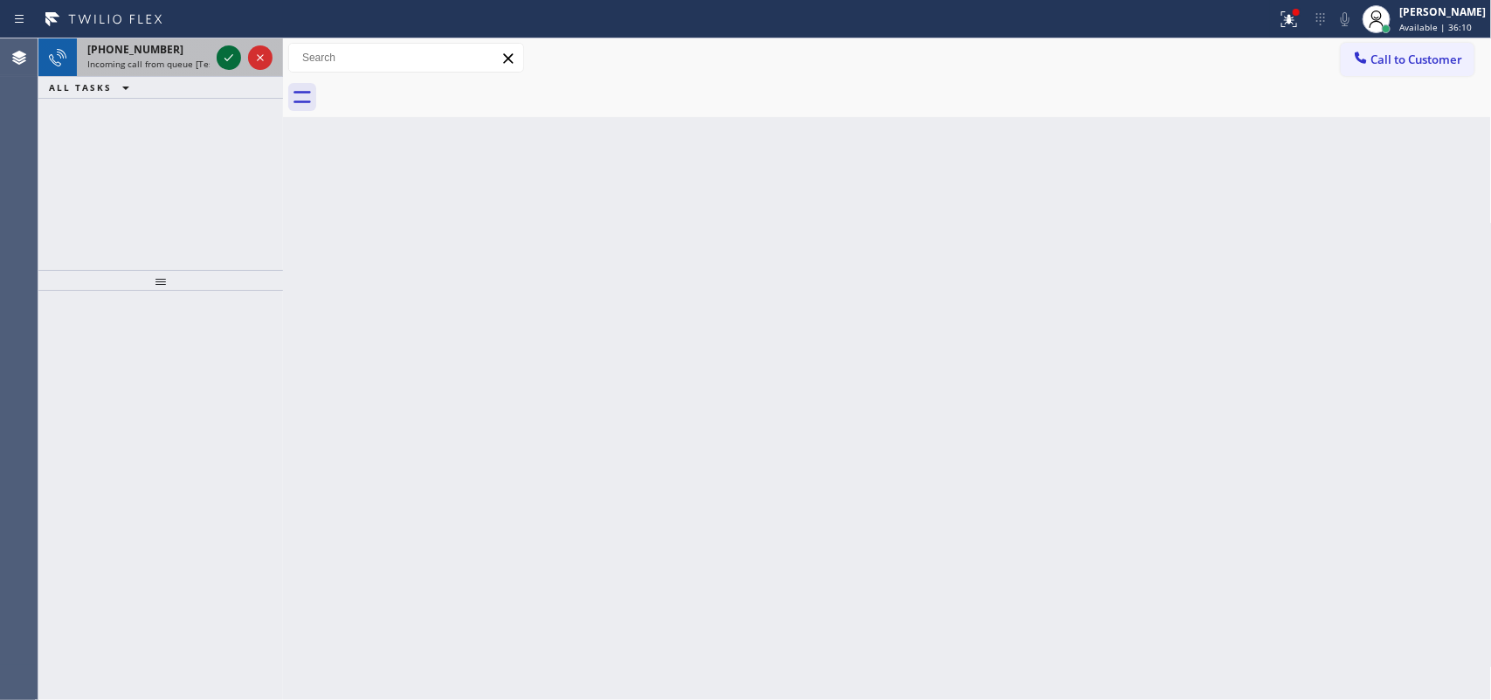
drag, startPoint x: 238, startPoint y: 48, endPoint x: 227, endPoint y: 53, distance: 11.7
click at [229, 49] on icon at bounding box center [228, 57] width 21 height 21
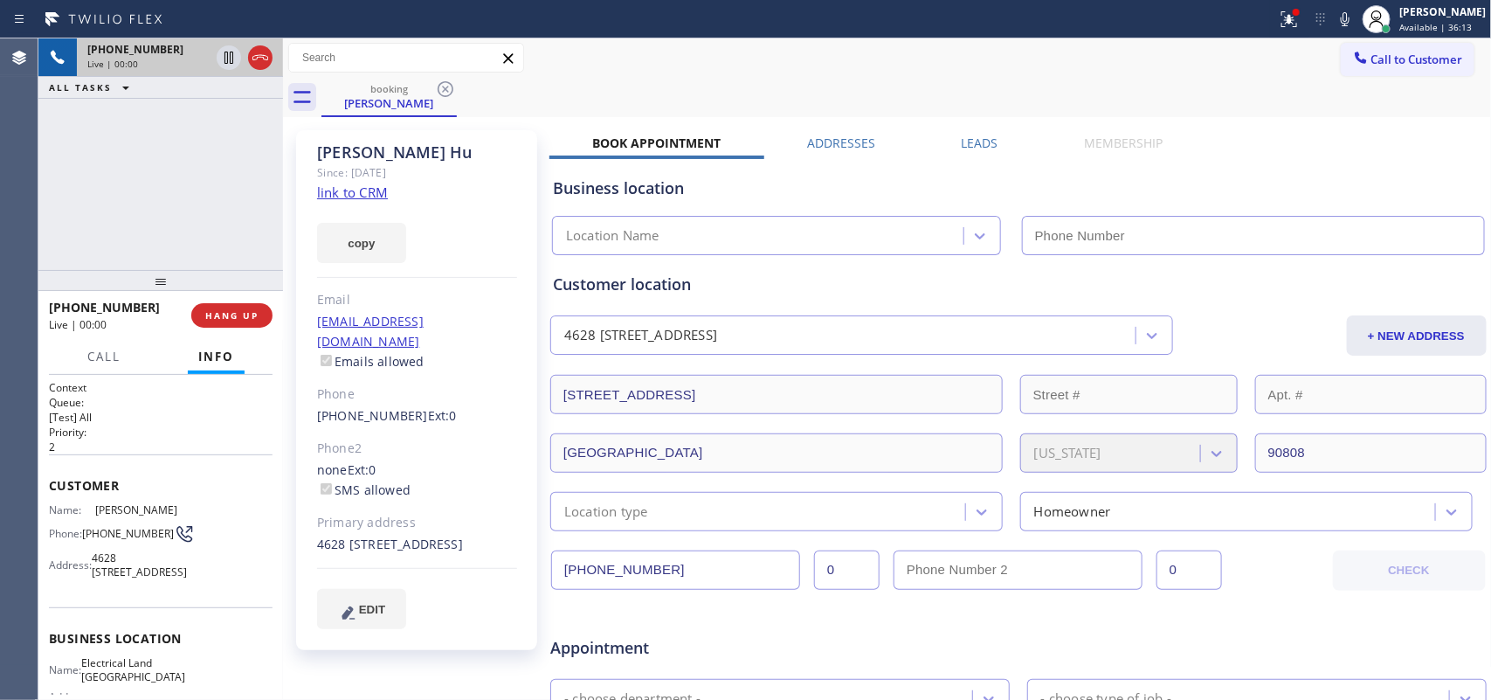
type input "[PHONE_NUMBER]"
click at [355, 182] on div "Since: [DATE]" at bounding box center [417, 172] width 200 height 20
click at [359, 189] on link "link to CRM" at bounding box center [352, 191] width 71 height 17
click at [245, 319] on span "HANG UP" at bounding box center [231, 315] width 53 height 12
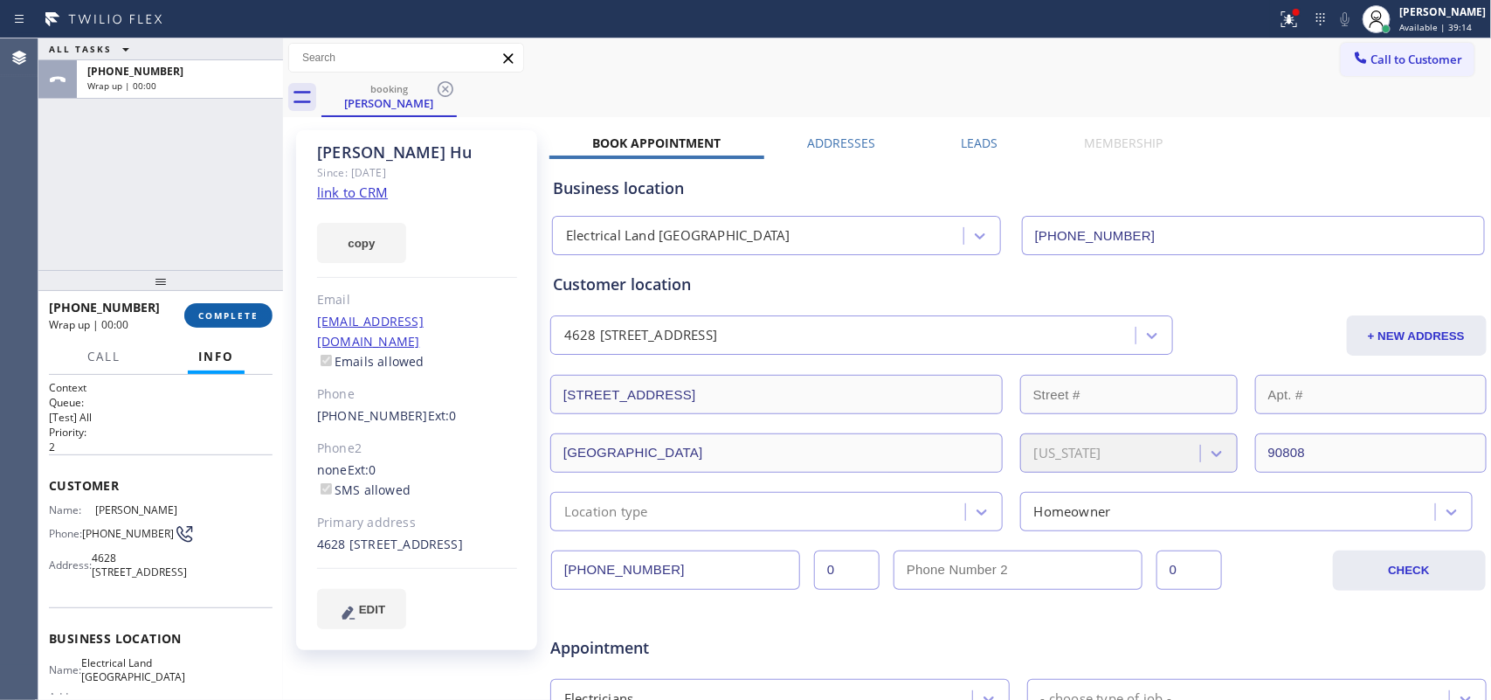
click at [245, 319] on span "COMPLETE" at bounding box center [228, 315] width 60 height 12
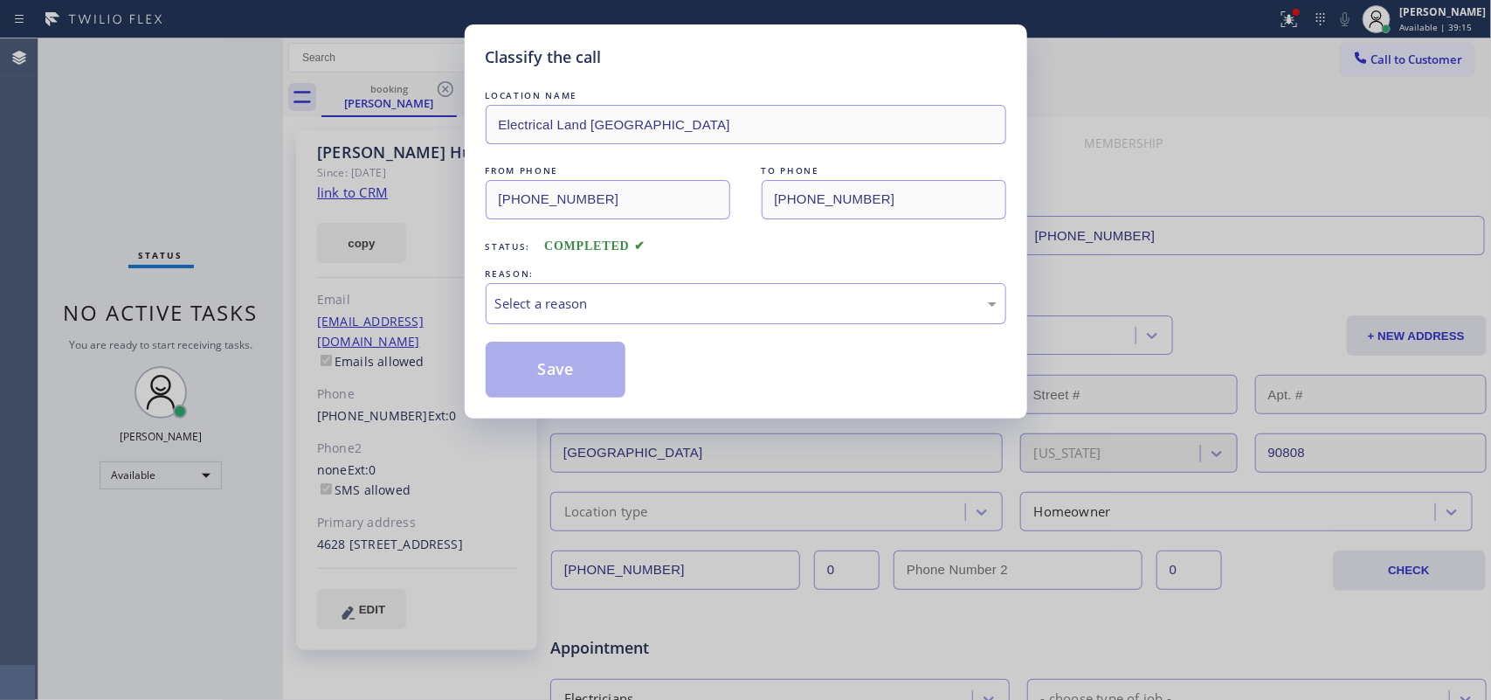
click at [630, 278] on div "REASON:" at bounding box center [746, 274] width 521 height 18
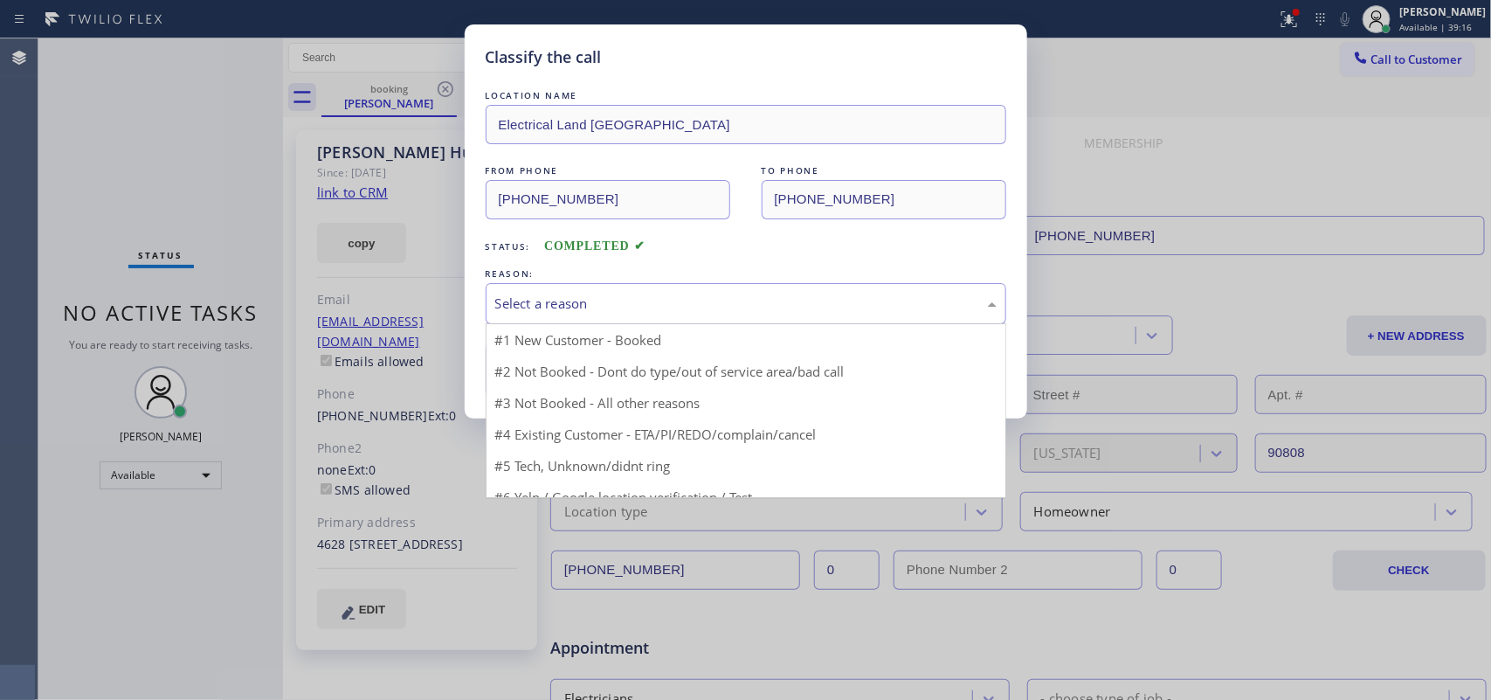
click at [620, 300] on div "Select a reason" at bounding box center [745, 303] width 501 height 20
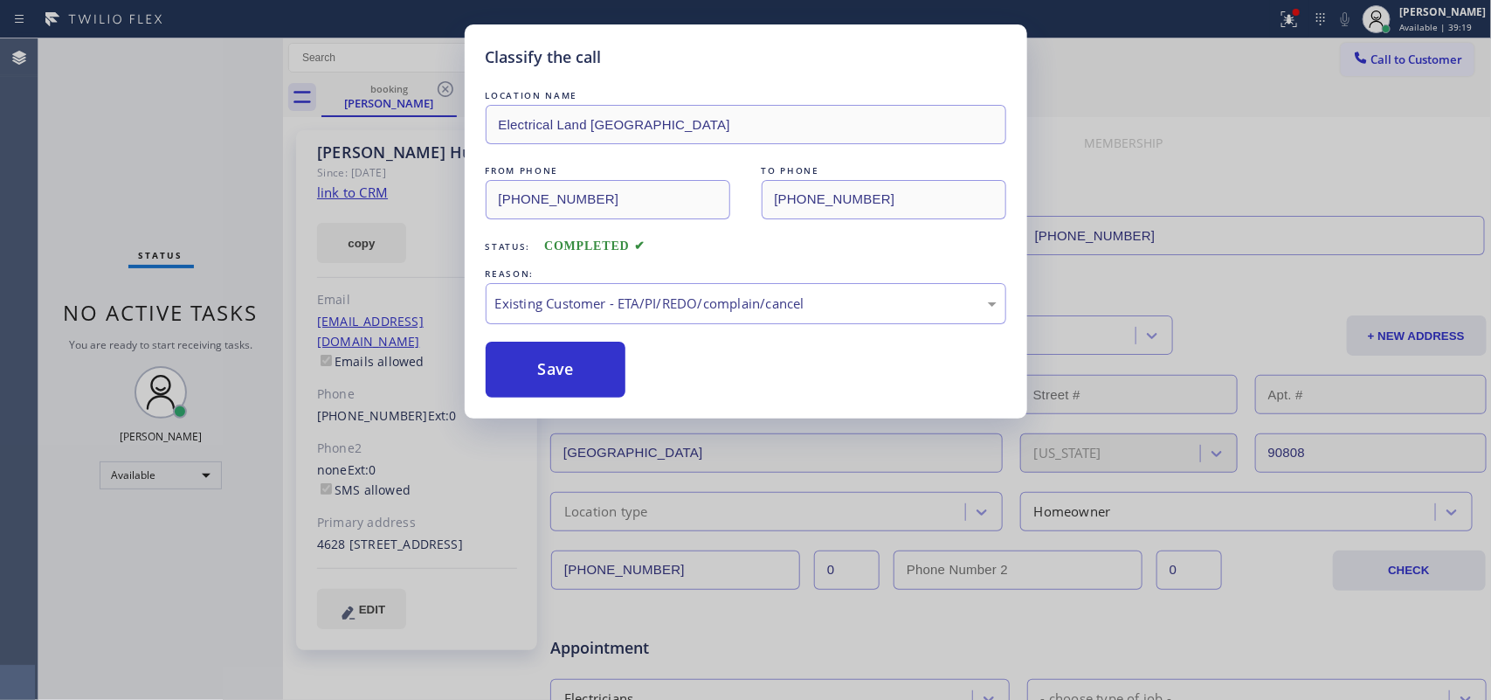
click at [120, 158] on div "Classify the call LOCATION NAME Electrical Land [GEOGRAPHIC_DATA] FROM PHONE [P…" at bounding box center [745, 350] width 1491 height 700
click at [569, 351] on button "Save" at bounding box center [556, 369] width 141 height 56
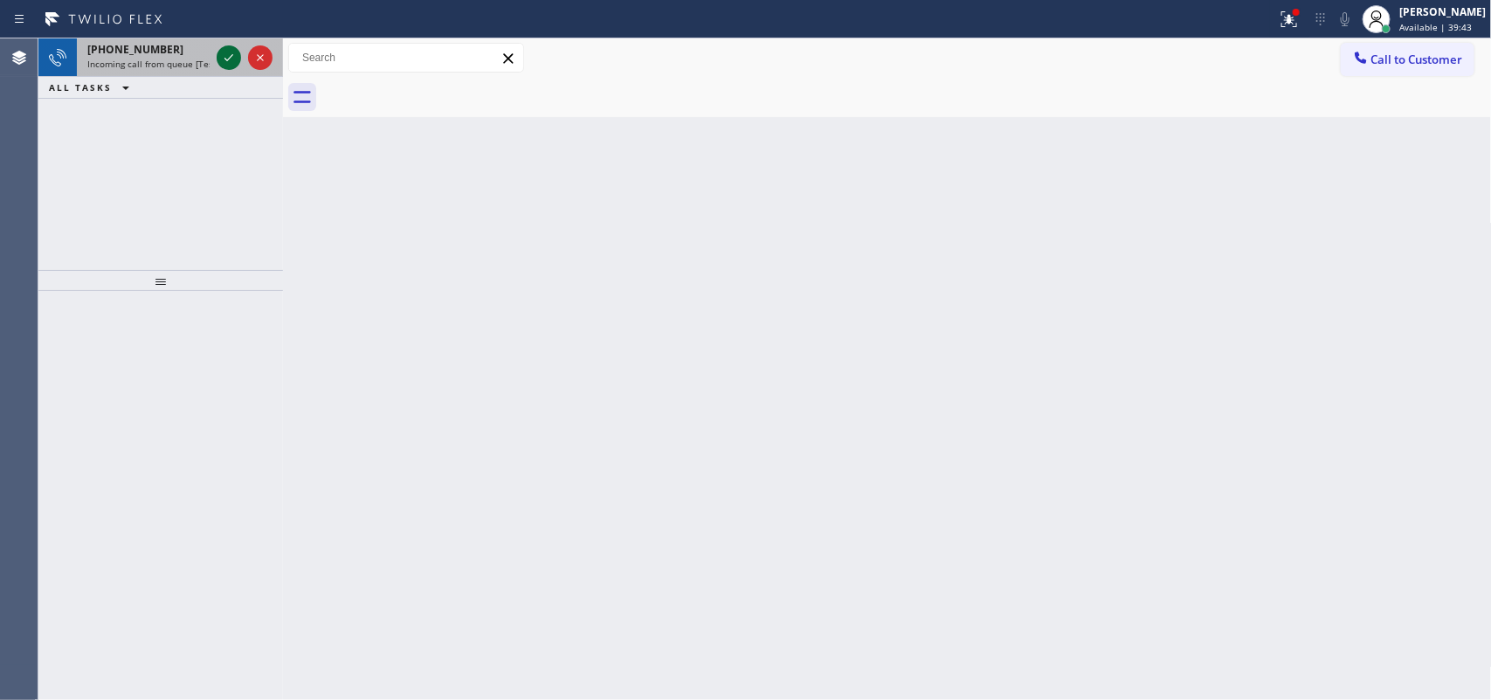
click at [224, 49] on icon at bounding box center [228, 57] width 21 height 21
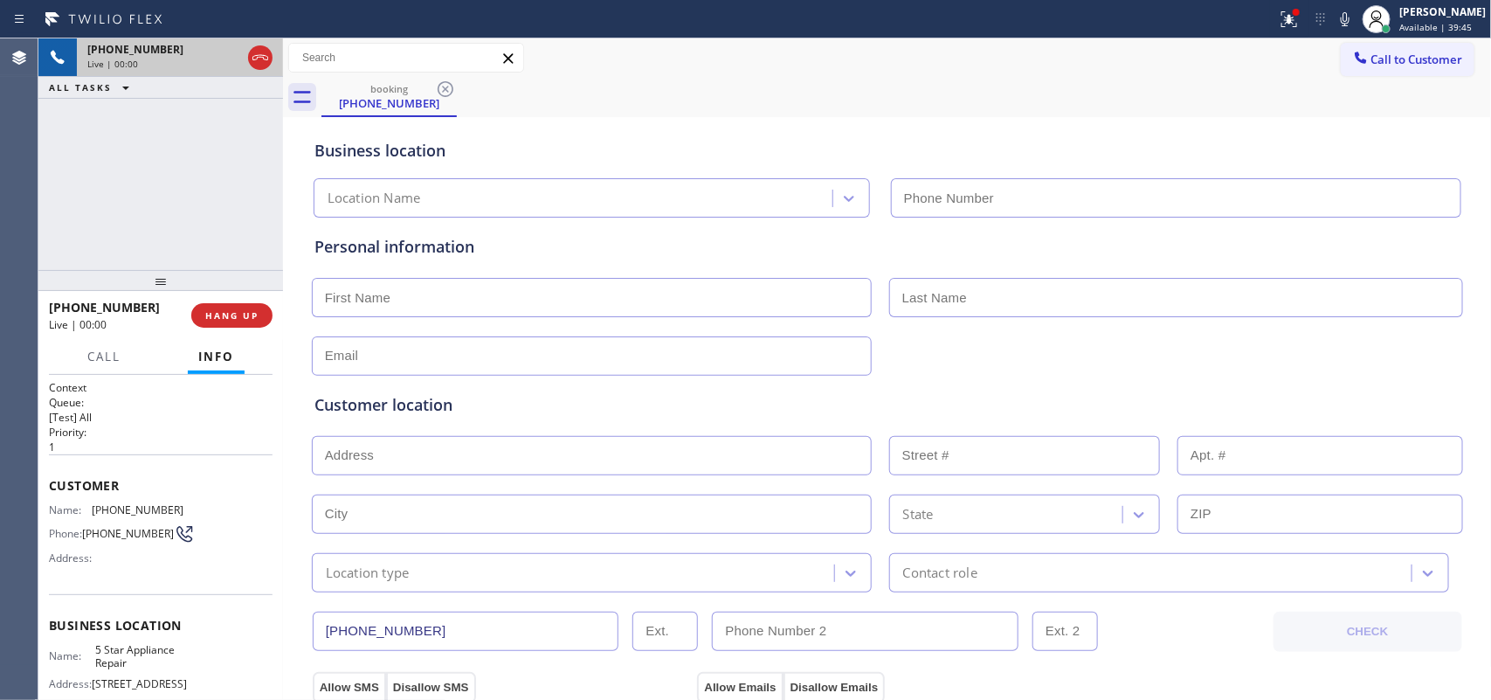
type input "[PHONE_NUMBER]"
click at [119, 210] on div "[PHONE_NUMBER] Live | 01:47 ALL TASKS ALL TASKS ACTIVE TASKS TASKS IN WRAP UP" at bounding box center [160, 153] width 245 height 231
click at [101, 361] on span "Call" at bounding box center [103, 356] width 33 height 16
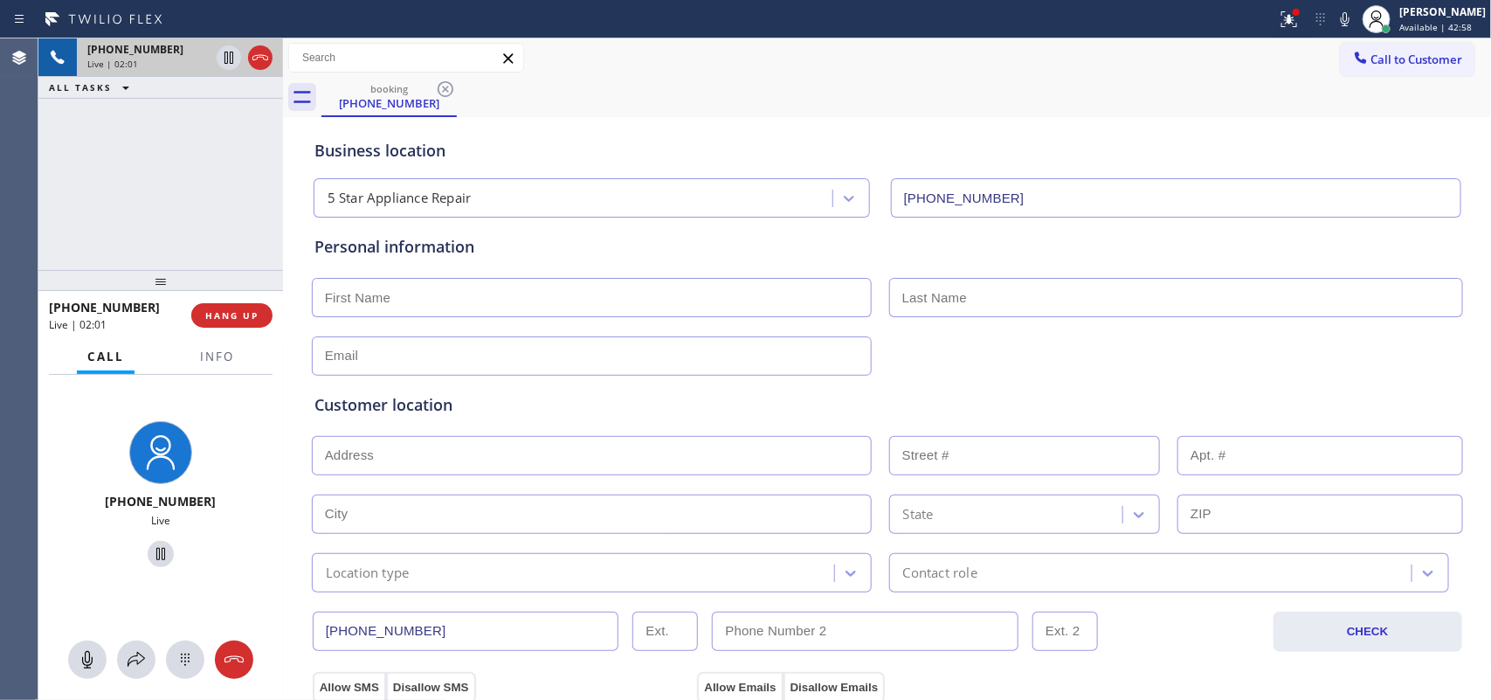
drag, startPoint x: 79, startPoint y: 653, endPoint x: 160, endPoint y: 590, distance: 102.7
click at [81, 653] on icon at bounding box center [87, 659] width 21 height 21
click at [150, 555] on icon at bounding box center [160, 553] width 21 height 21
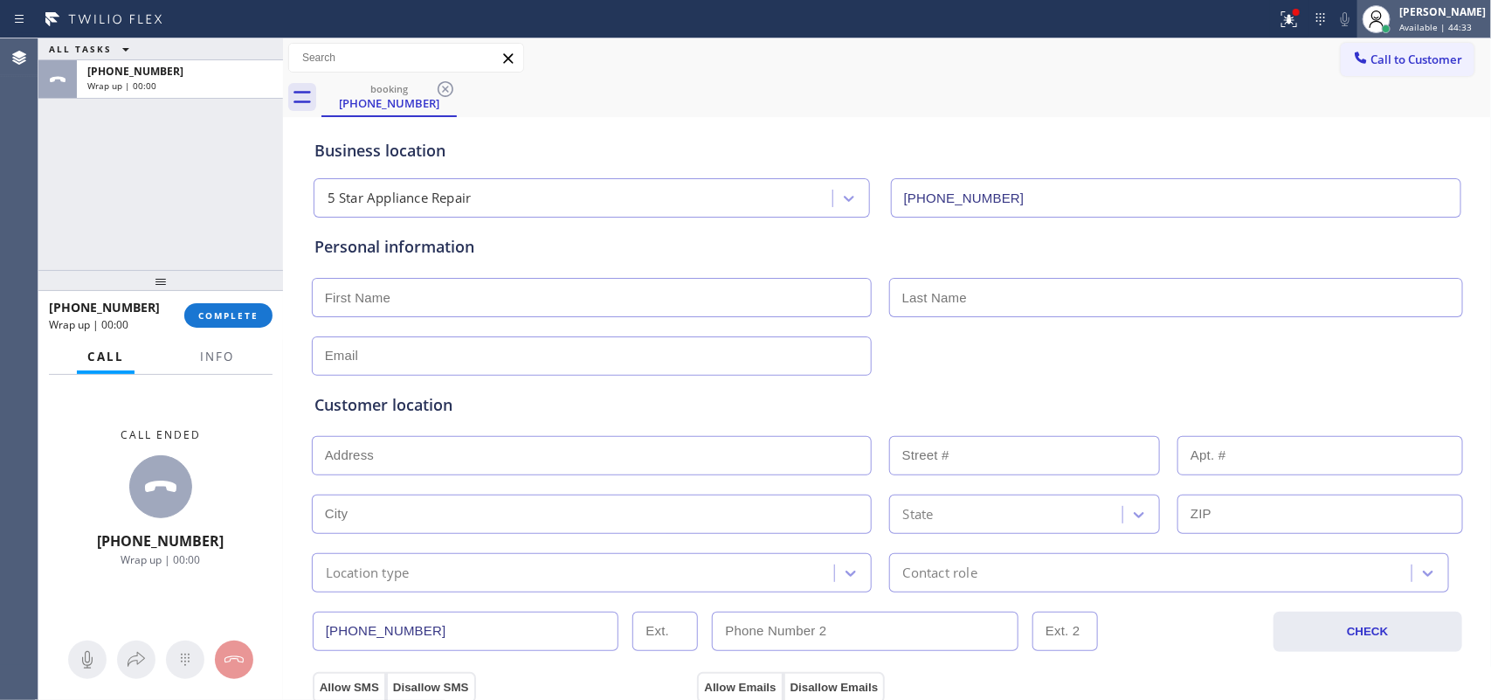
click at [1443, 17] on div "[PERSON_NAME]" at bounding box center [1442, 11] width 86 height 15
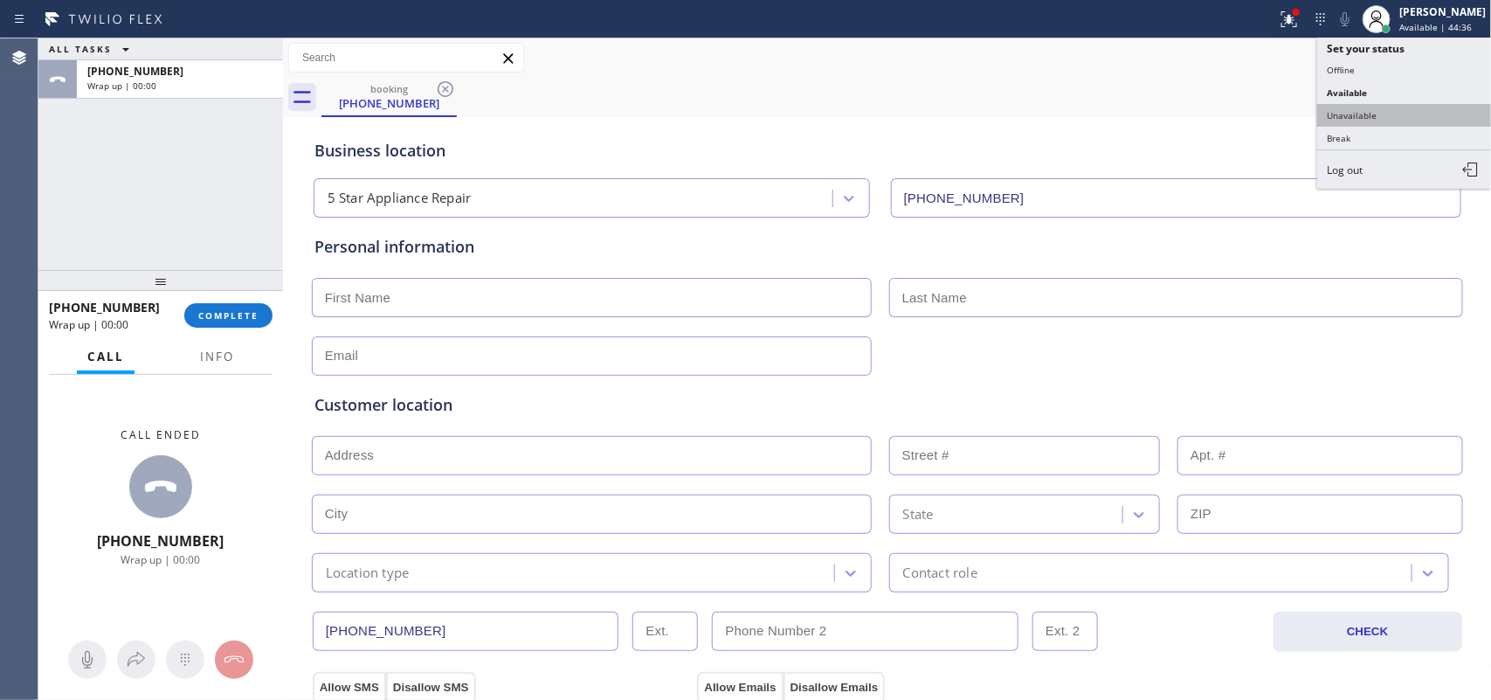
click at [1403, 116] on button "Unavailable" at bounding box center [1404, 115] width 175 height 23
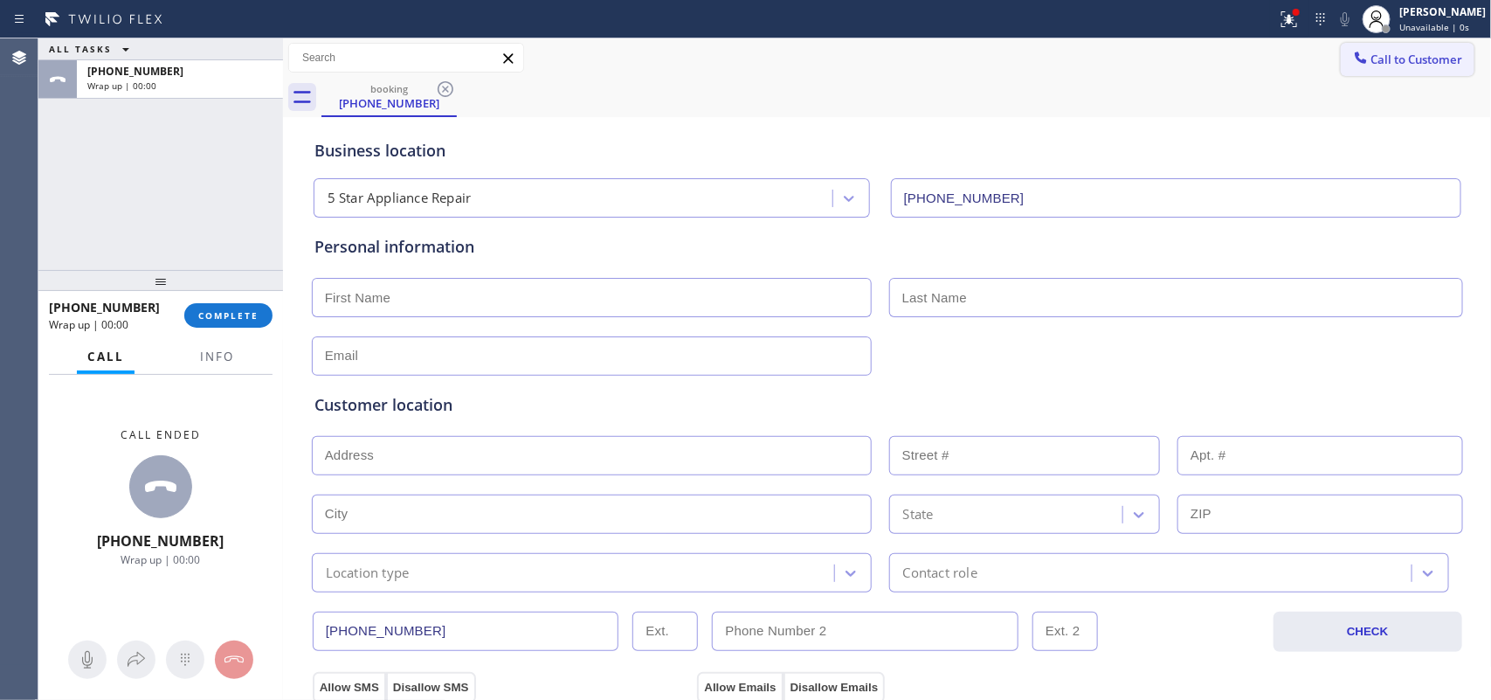
click at [1415, 58] on span "Call to Customer" at bounding box center [1417, 60] width 92 height 16
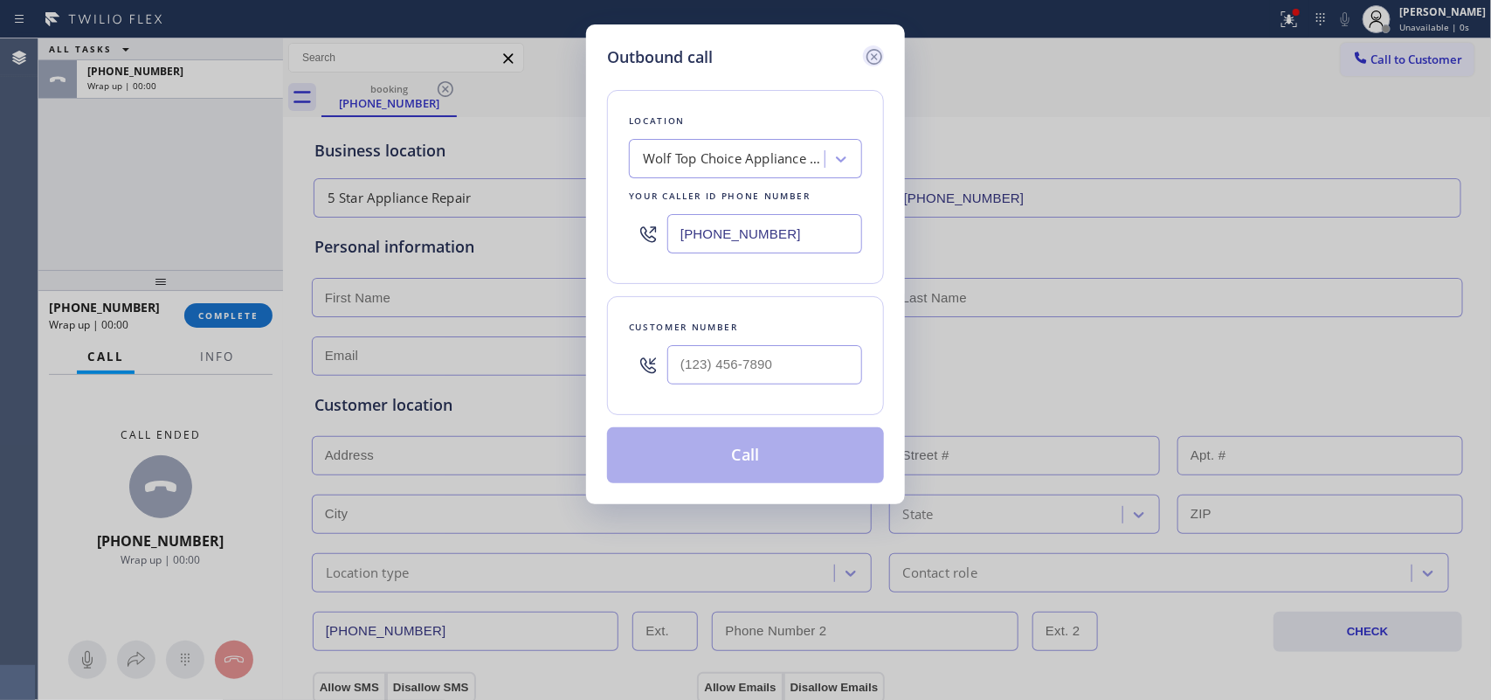
click at [865, 46] on icon at bounding box center [874, 56] width 21 height 21
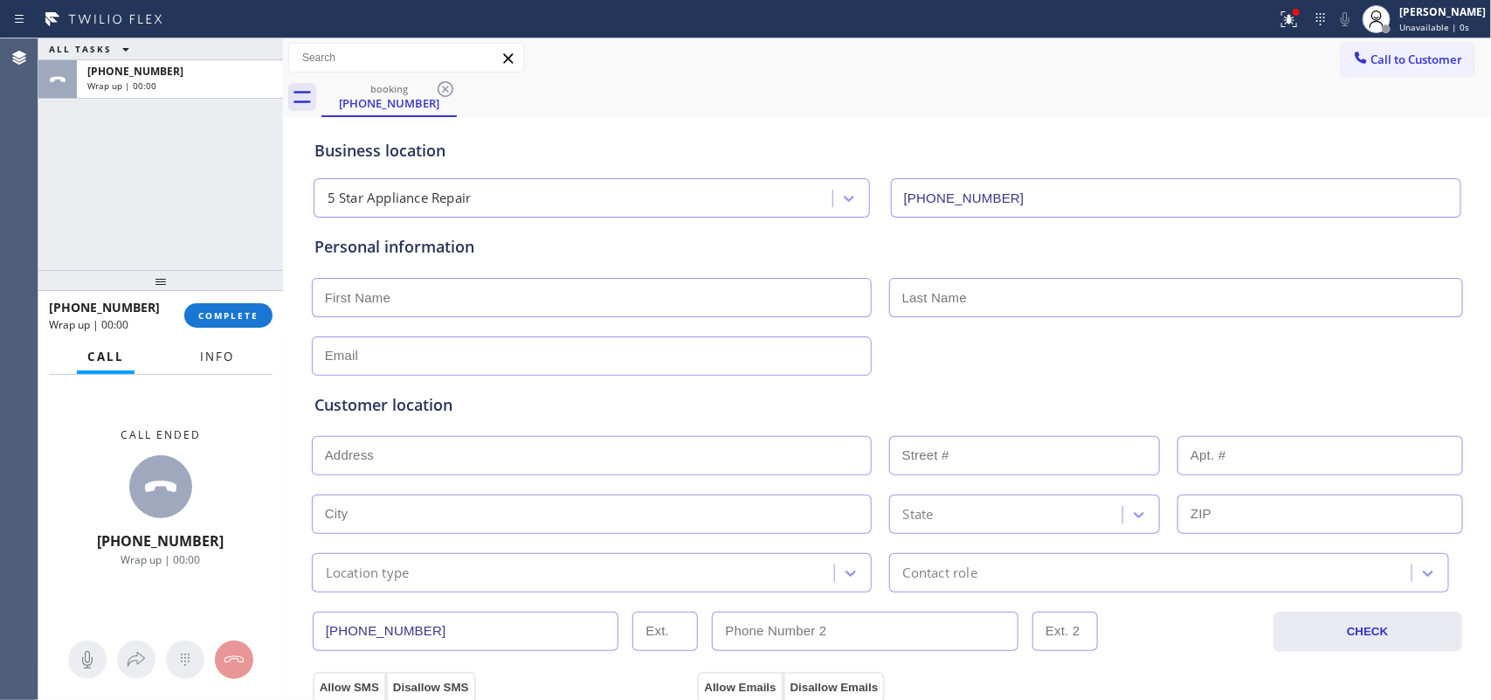
click at [225, 352] on span "Info" at bounding box center [217, 356] width 34 height 16
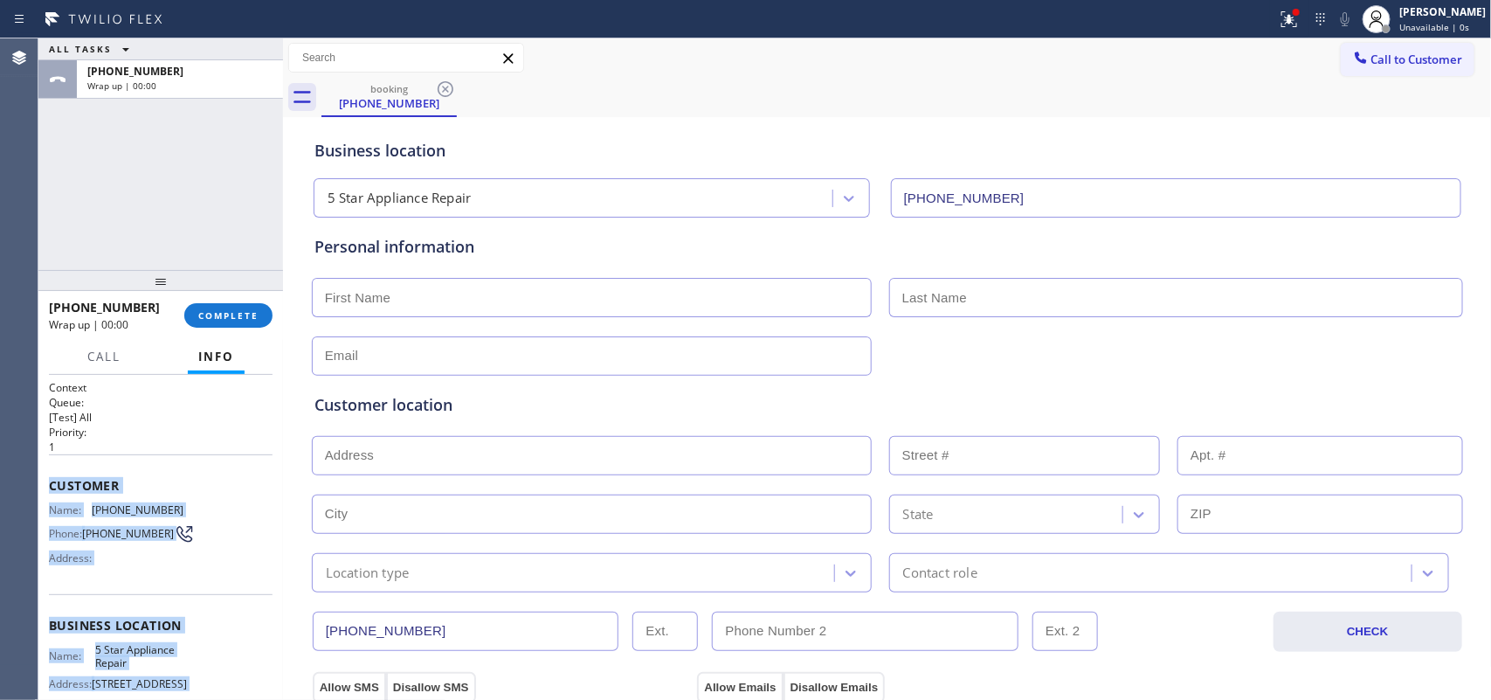
drag, startPoint x: 172, startPoint y: 539, endPoint x: 45, endPoint y: 483, distance: 139.2
click at [45, 483] on div "Context Queue: [Test] All Priority: 1 Customer Name: [PHONE_NUMBER] Phone: [PHO…" at bounding box center [160, 538] width 245 height 326
copy div "Customer Name: [PHONE_NUMBER] Phone: [PHONE_NUMBER] Address: Business location …"
click at [242, 321] on span "COMPLETE" at bounding box center [228, 315] width 60 height 12
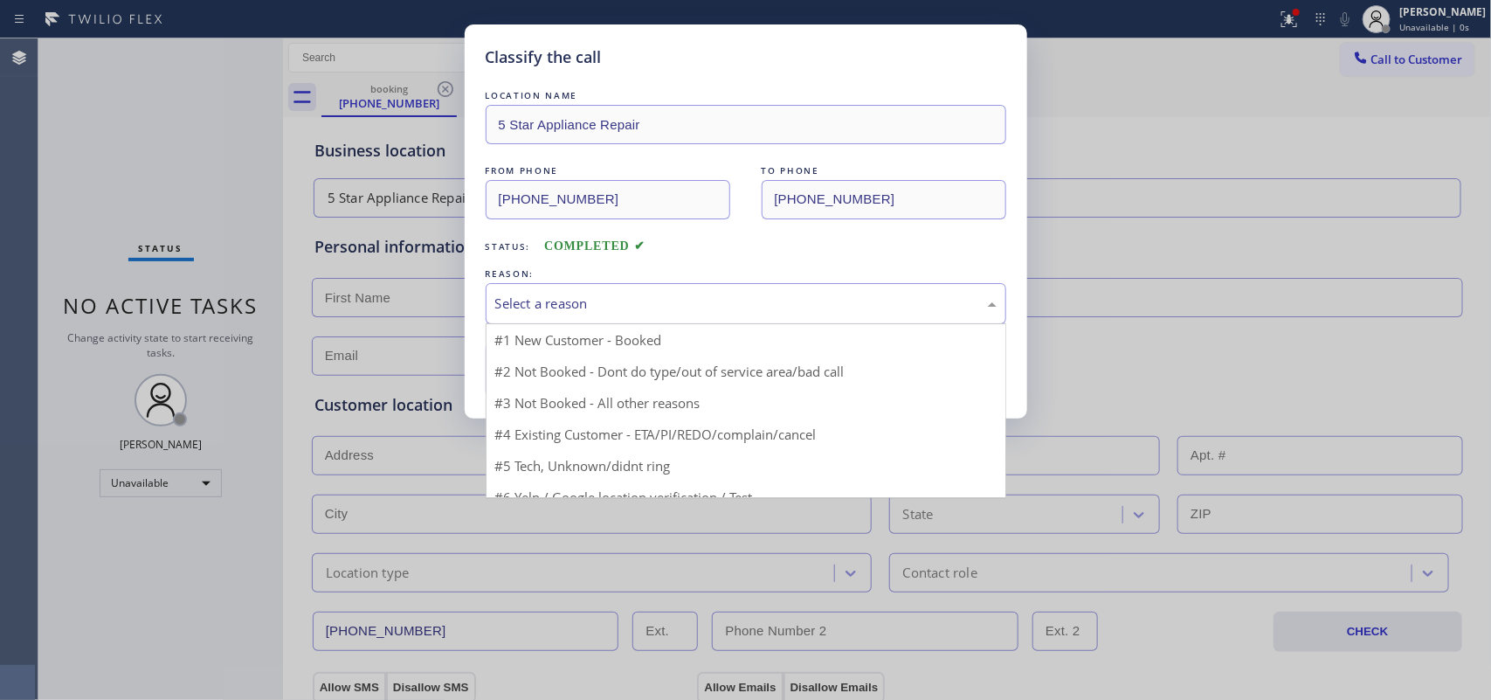
click at [850, 297] on div "Select a reason" at bounding box center [745, 303] width 501 height 20
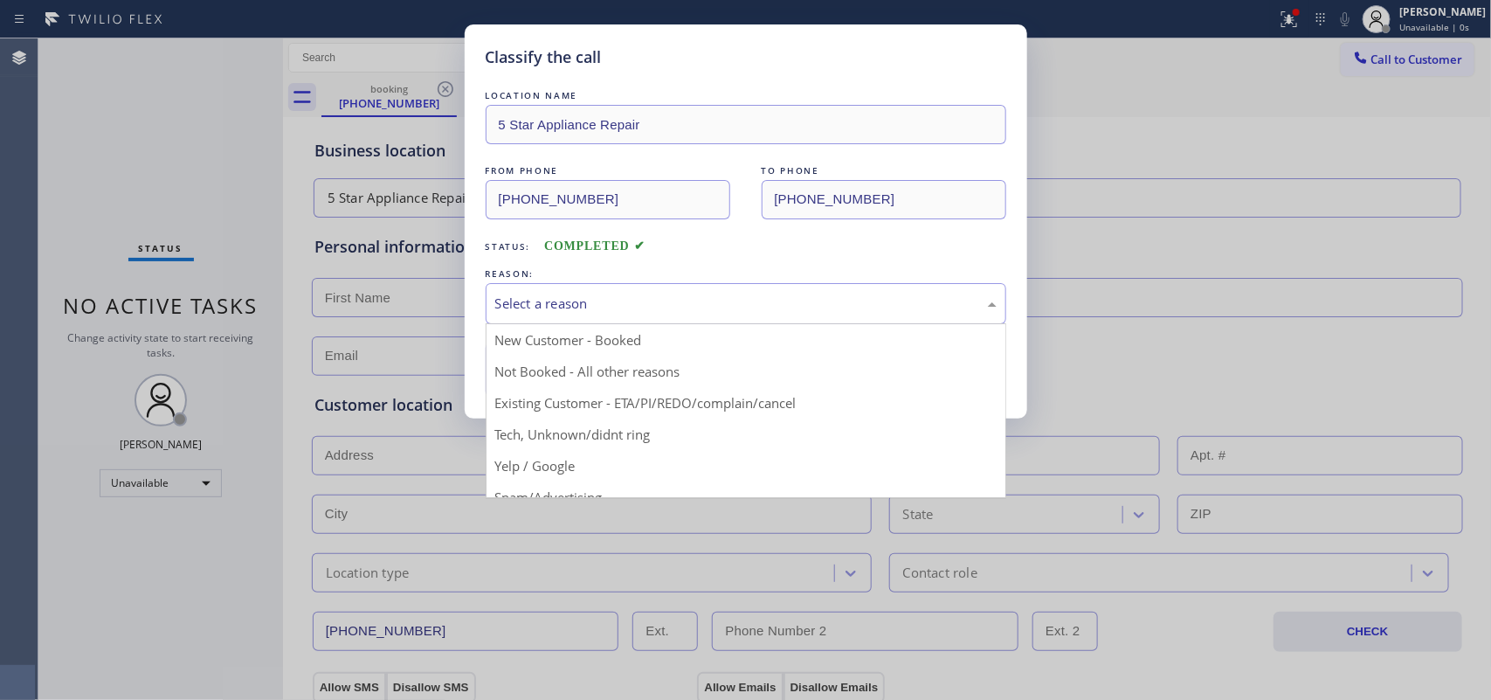
drag, startPoint x: 769, startPoint y: 374, endPoint x: 734, endPoint y: 377, distance: 35.1
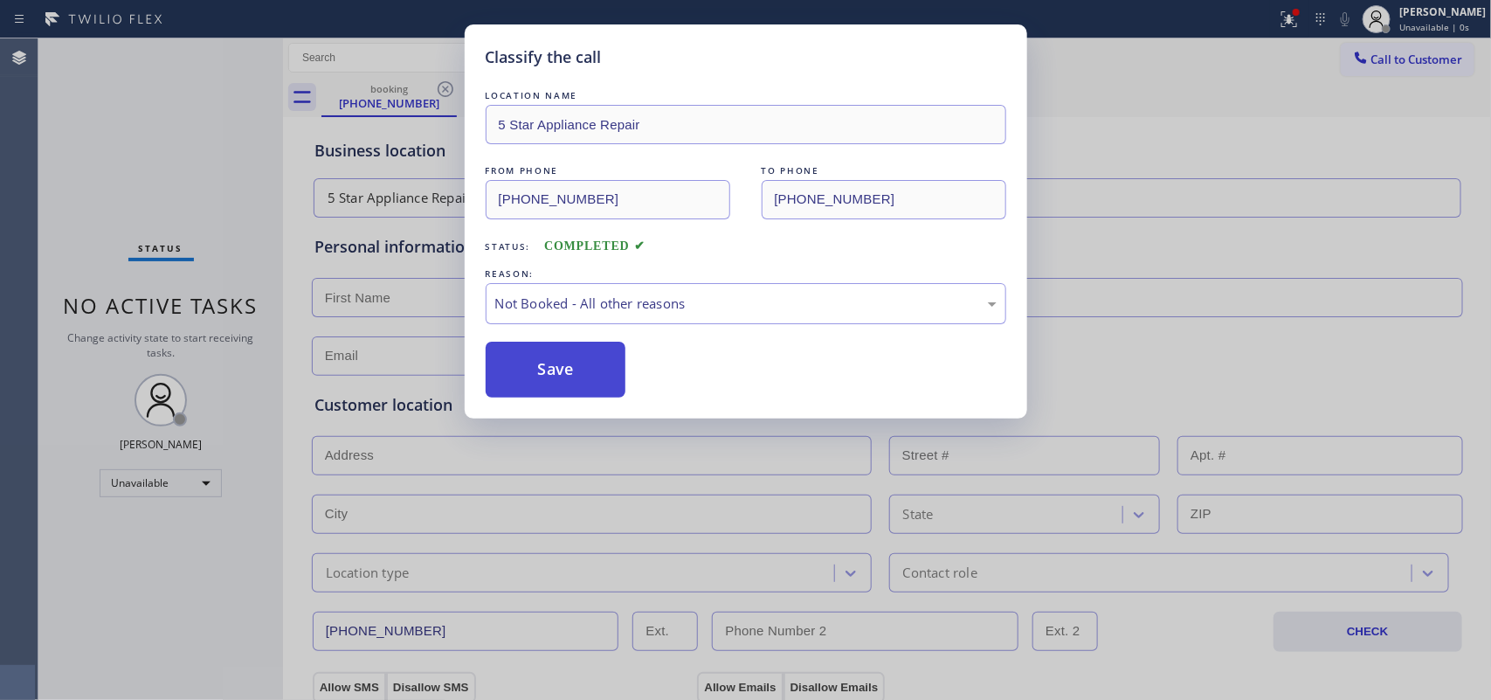
click at [578, 383] on button "Save" at bounding box center [556, 369] width 141 height 56
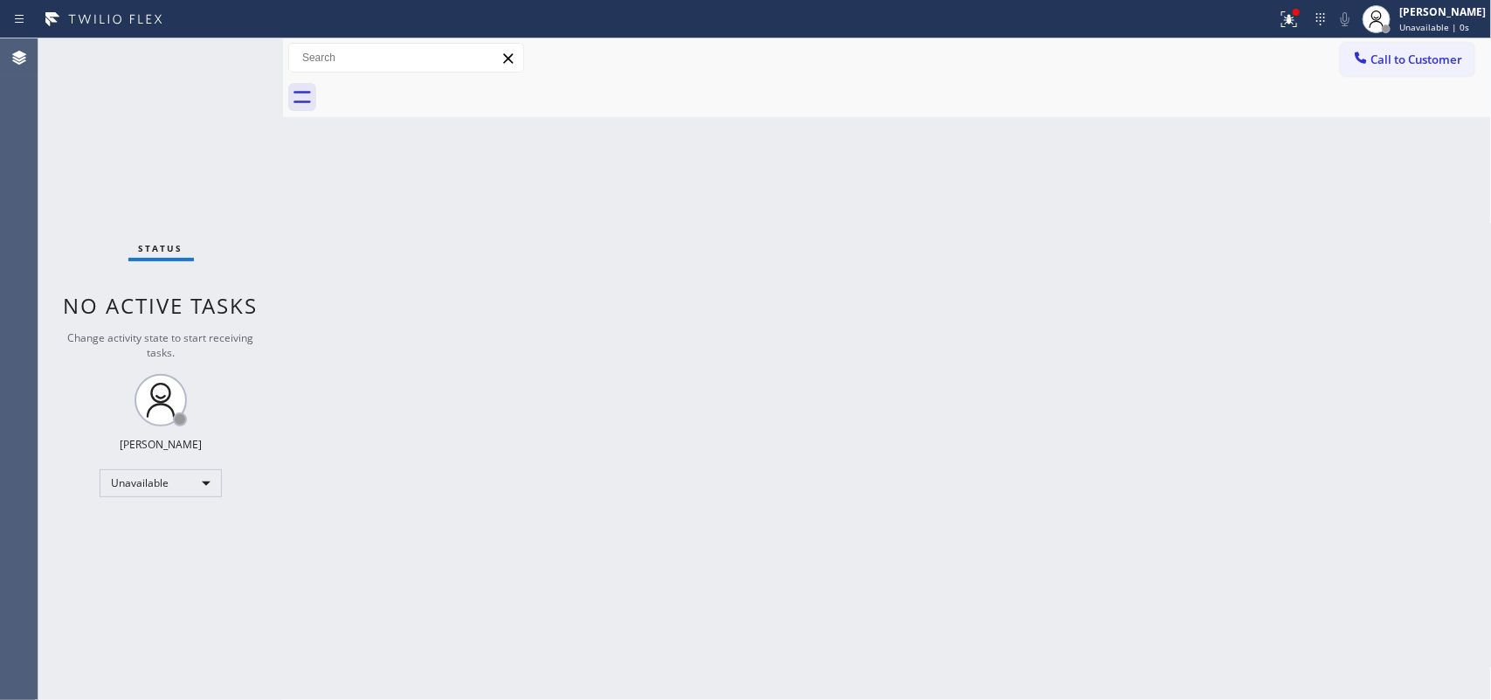
click at [242, 94] on div "Status No active tasks Change activity state to start receiving tasks. [PERSON_…" at bounding box center [160, 368] width 245 height 661
click at [1368, 61] on icon at bounding box center [1360, 57] width 17 height 17
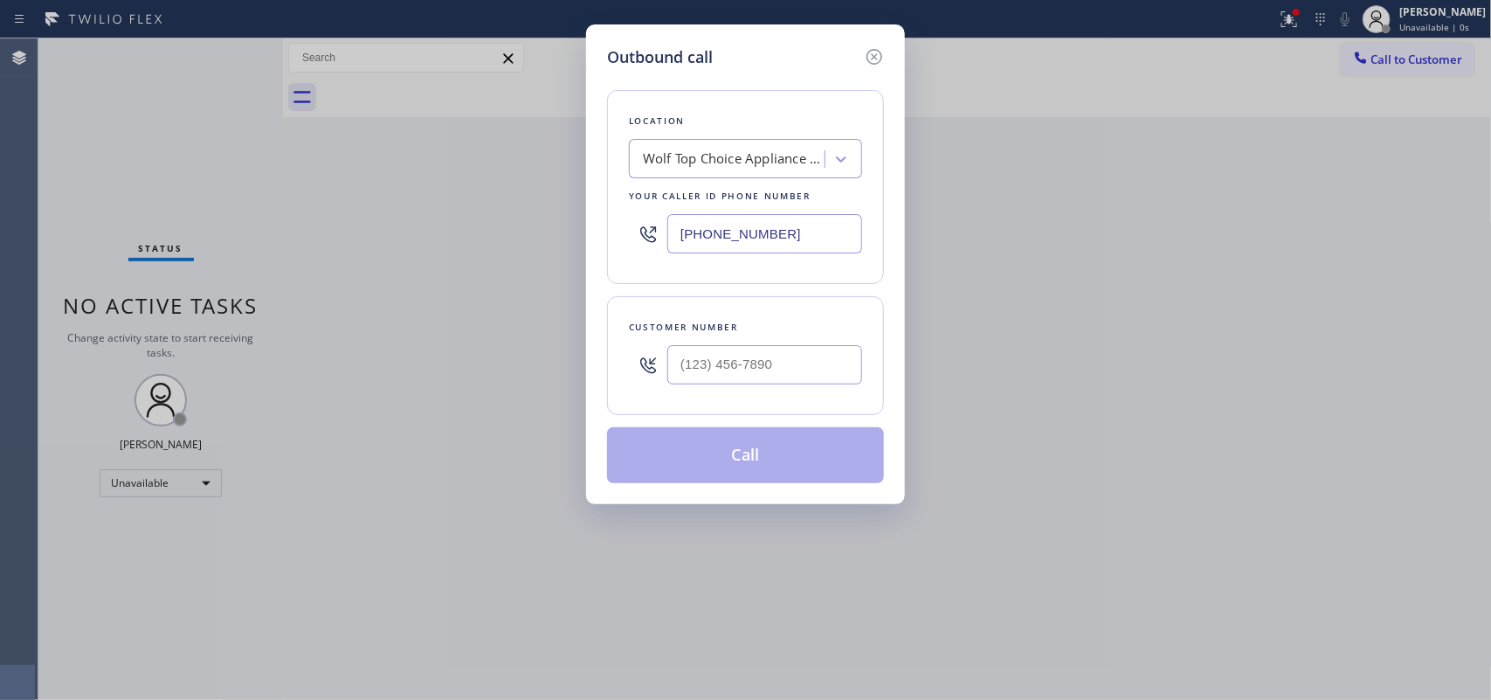
drag, startPoint x: 114, startPoint y: 145, endPoint x: 203, endPoint y: 150, distance: 88.4
click at [114, 145] on div "Outbound call Location Wolf Top Choice Appliance Repair [GEOGRAPHIC_DATA] Your …" at bounding box center [745, 350] width 1491 height 700
drag, startPoint x: 600, startPoint y: 264, endPoint x: 485, endPoint y: 264, distance: 115.3
click at [485, 264] on div "Outbound call Location Wolf Top Choice Appliance Repair [GEOGRAPHIC_DATA] Your …" at bounding box center [745, 350] width 1491 height 700
paste input "55) 731-4952"
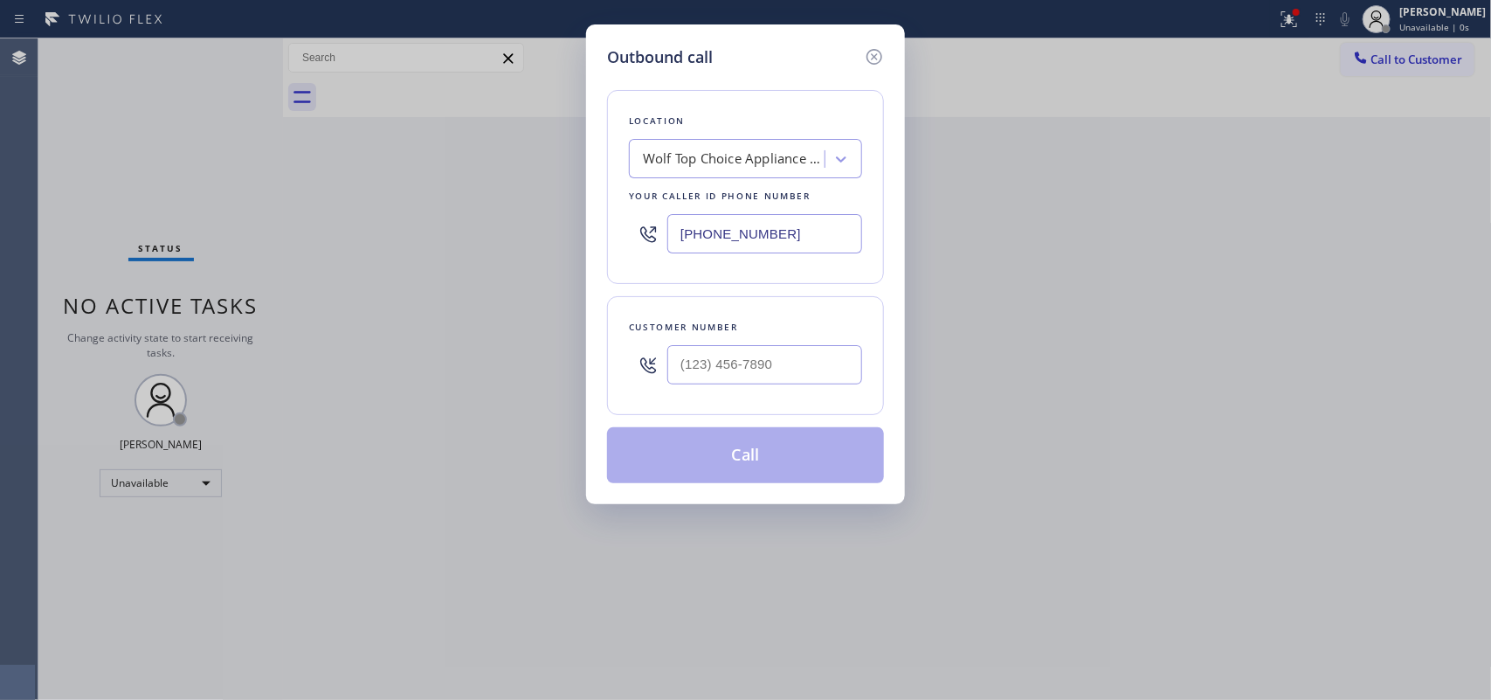
type input "[PHONE_NUMBER]"
click at [210, 224] on div "Outbound call Location 5 Star Appliance Repair Your caller id phone number [PHO…" at bounding box center [745, 350] width 1491 height 700
drag, startPoint x: 799, startPoint y: 367, endPoint x: 548, endPoint y: 343, distance: 252.6
click at [562, 354] on div "Outbound call Location 5 Star Appliance Repair Your caller id phone number [PHO…" at bounding box center [745, 350] width 1491 height 700
paste input "425) 941-6586"
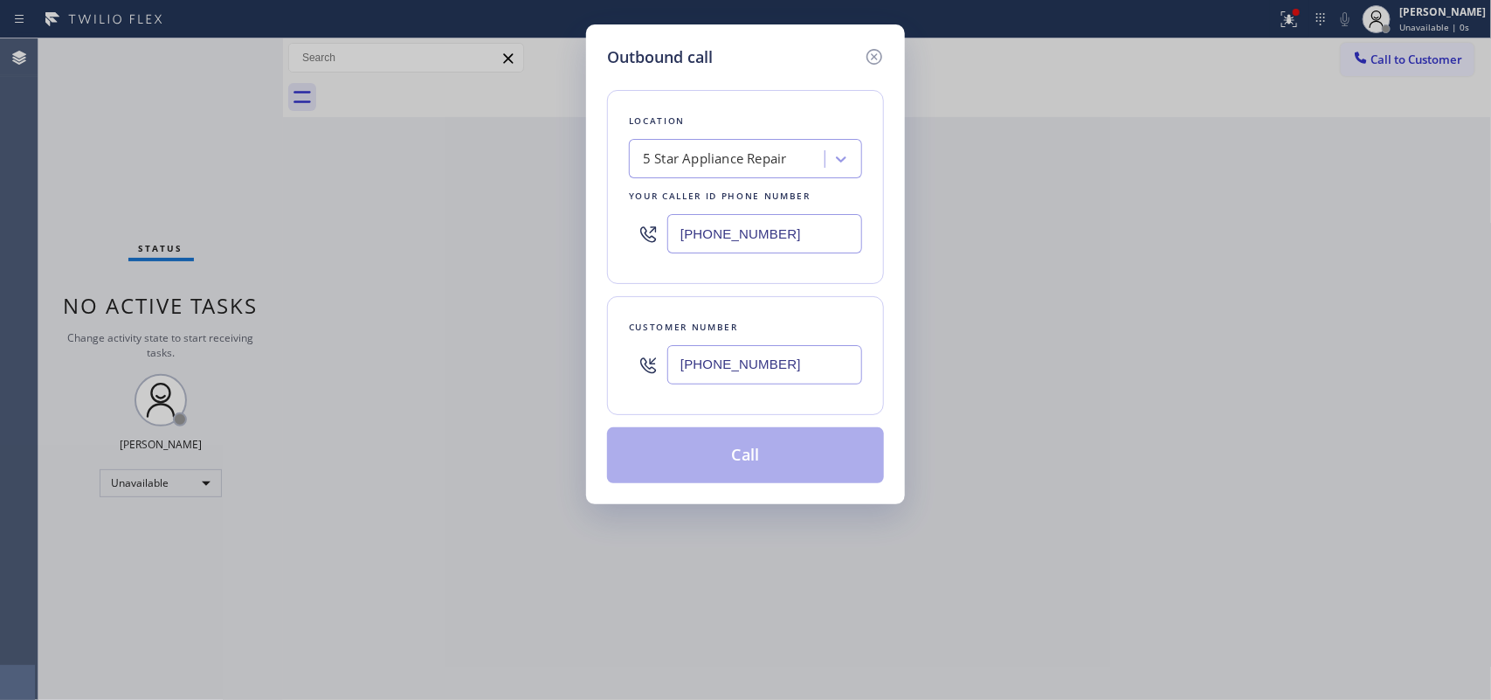
type input "[PHONE_NUMBER]"
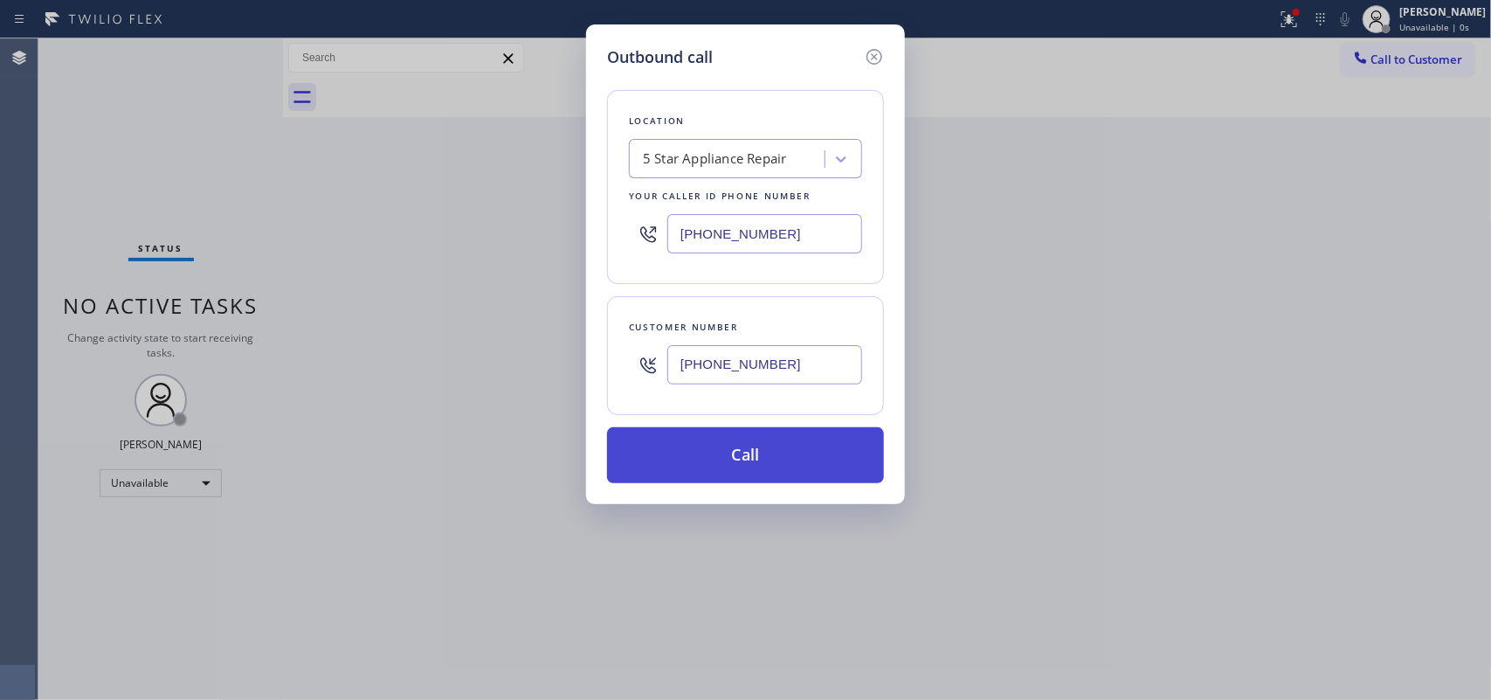
click at [814, 472] on button "Call" at bounding box center [745, 455] width 277 height 56
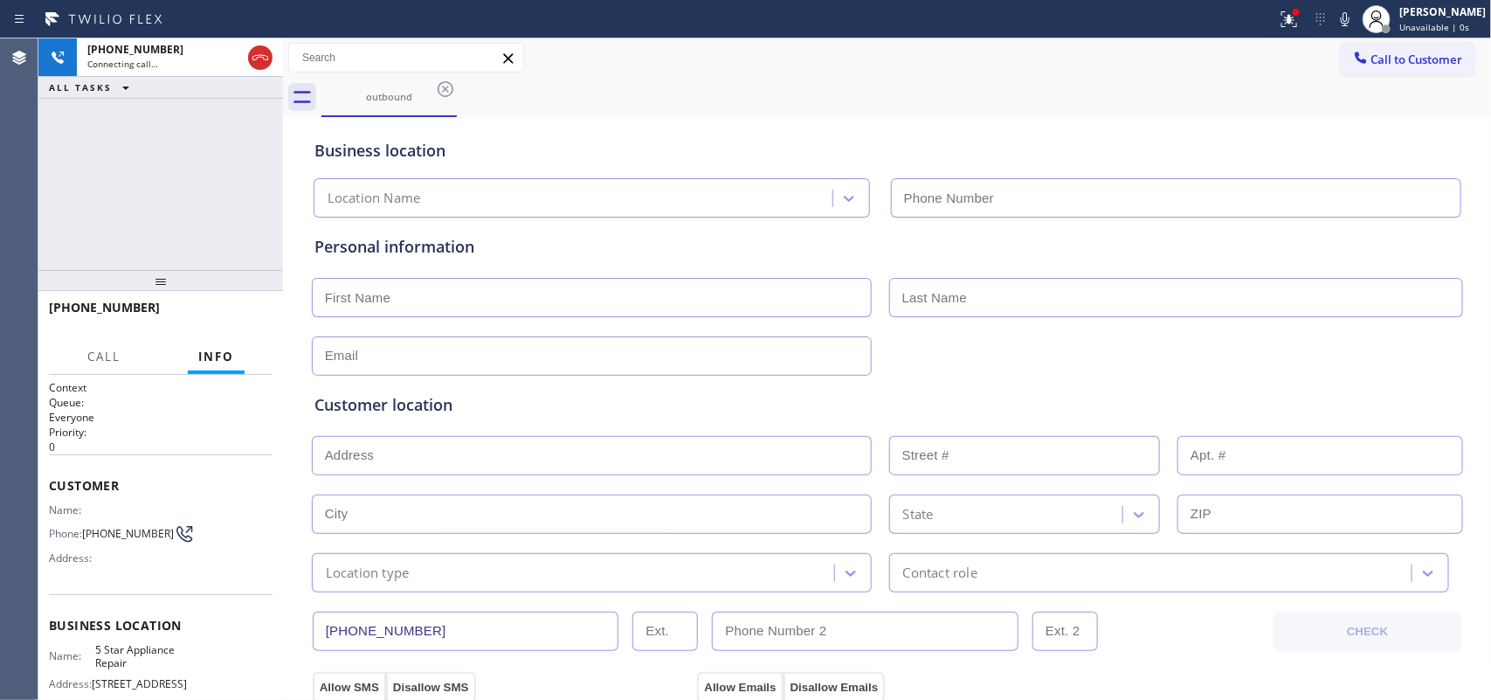
type input "[PHONE_NUMBER]"
click at [645, 303] on input "text" at bounding box center [592, 297] width 560 height 39
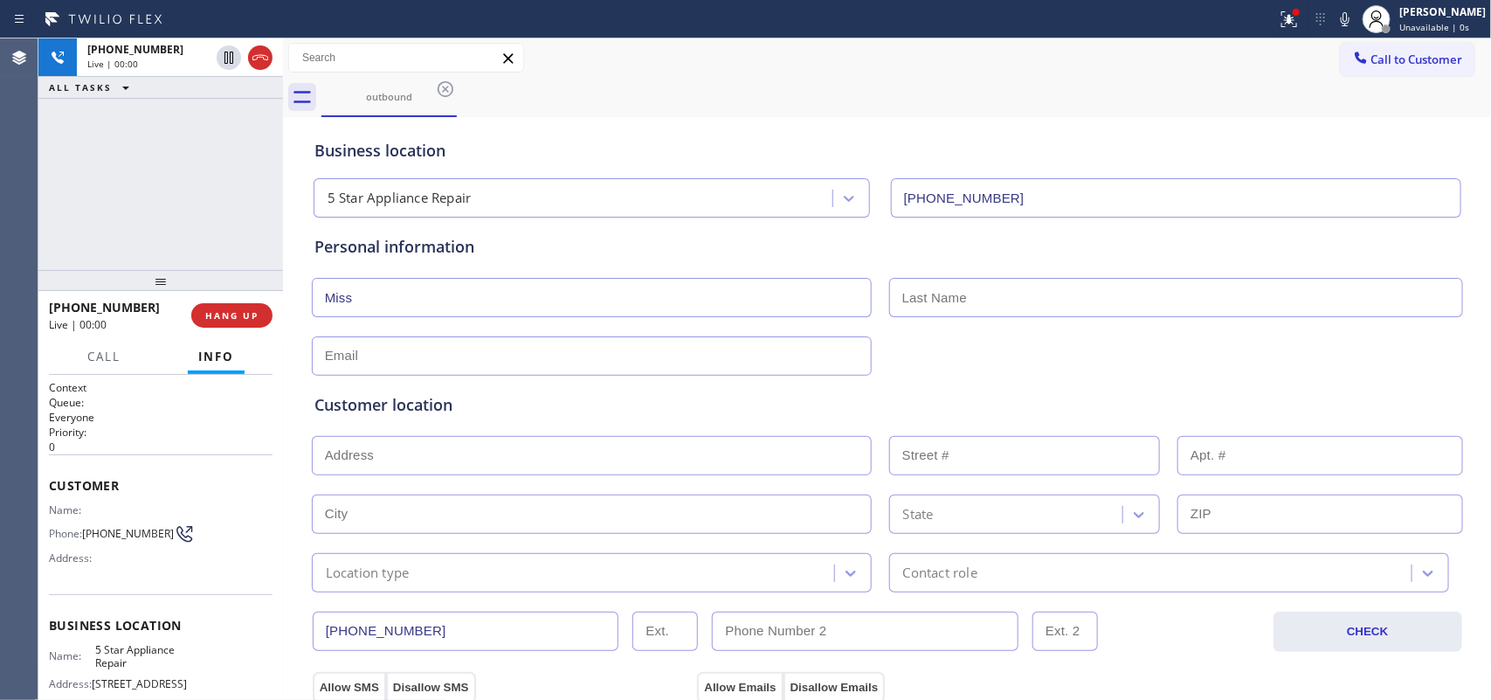
type input "Miss"
type input "[PERSON_NAME]"
click at [406, 355] on input "text" at bounding box center [592, 355] width 560 height 39
type input "[EMAIL_ADDRESS][DOMAIN_NAME]"
click at [568, 461] on input "text" at bounding box center [592, 455] width 560 height 39
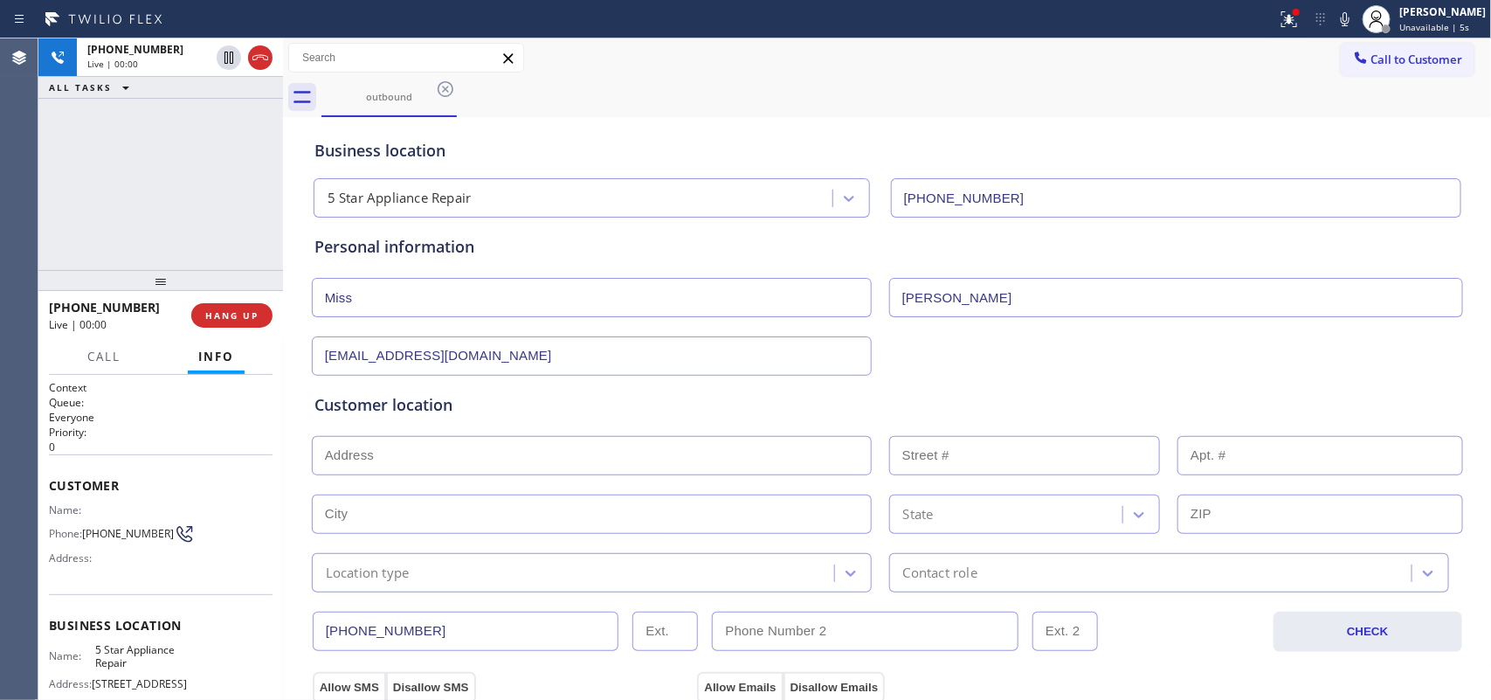
click at [479, 459] on input "text" at bounding box center [592, 455] width 560 height 39
paste input "98370"
type input "Poulsbo, WA 98370, [GEOGRAPHIC_DATA]"
type input "Poulsbo"
type input "98370"
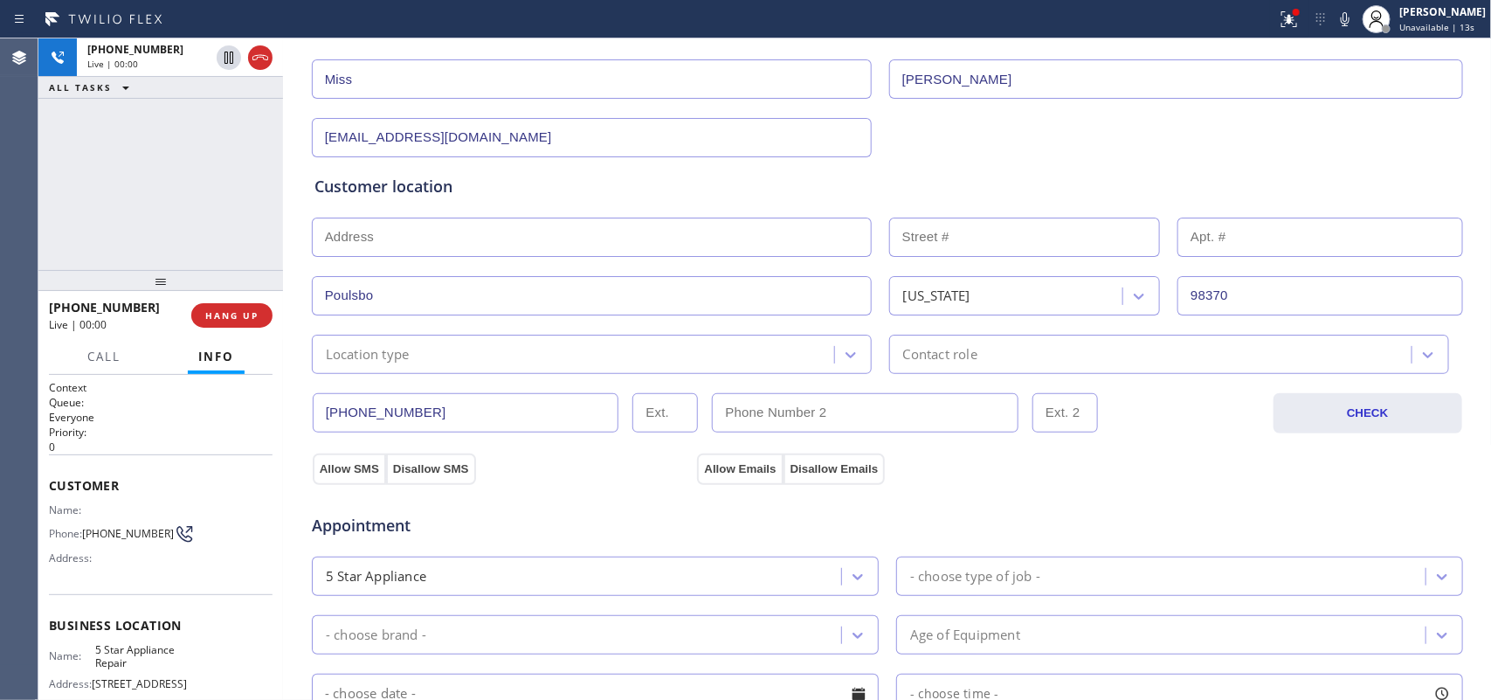
scroll to position [328, 0]
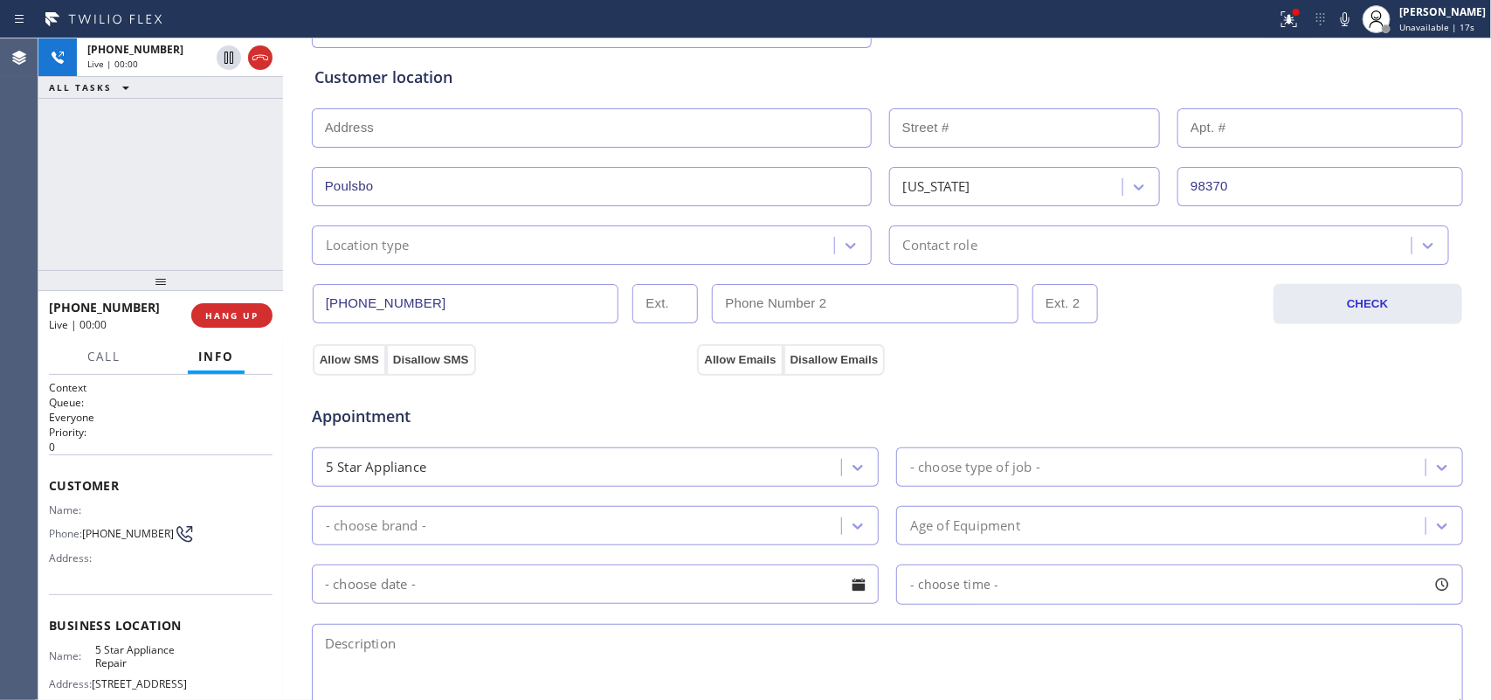
click at [805, 245] on div "Location type" at bounding box center [575, 245] width 517 height 31
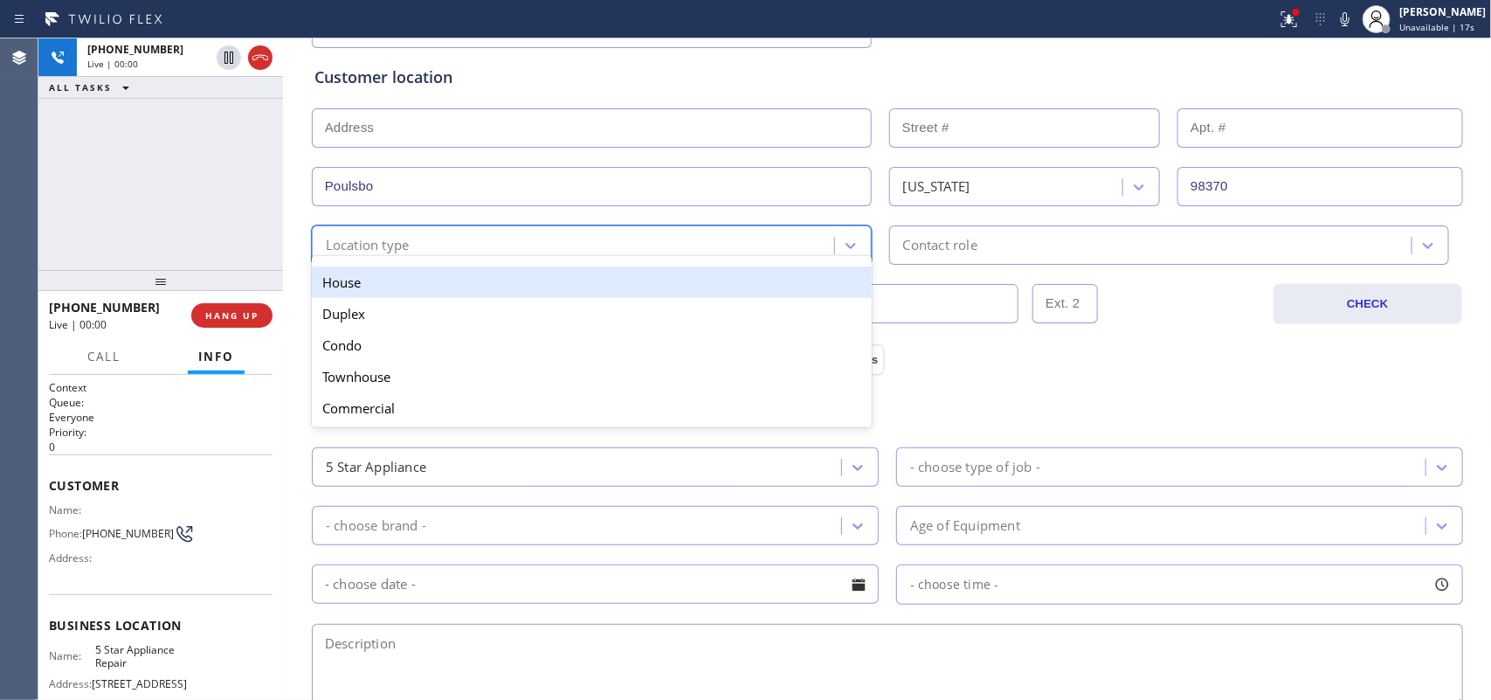
click at [700, 286] on div "House" at bounding box center [592, 281] width 560 height 31
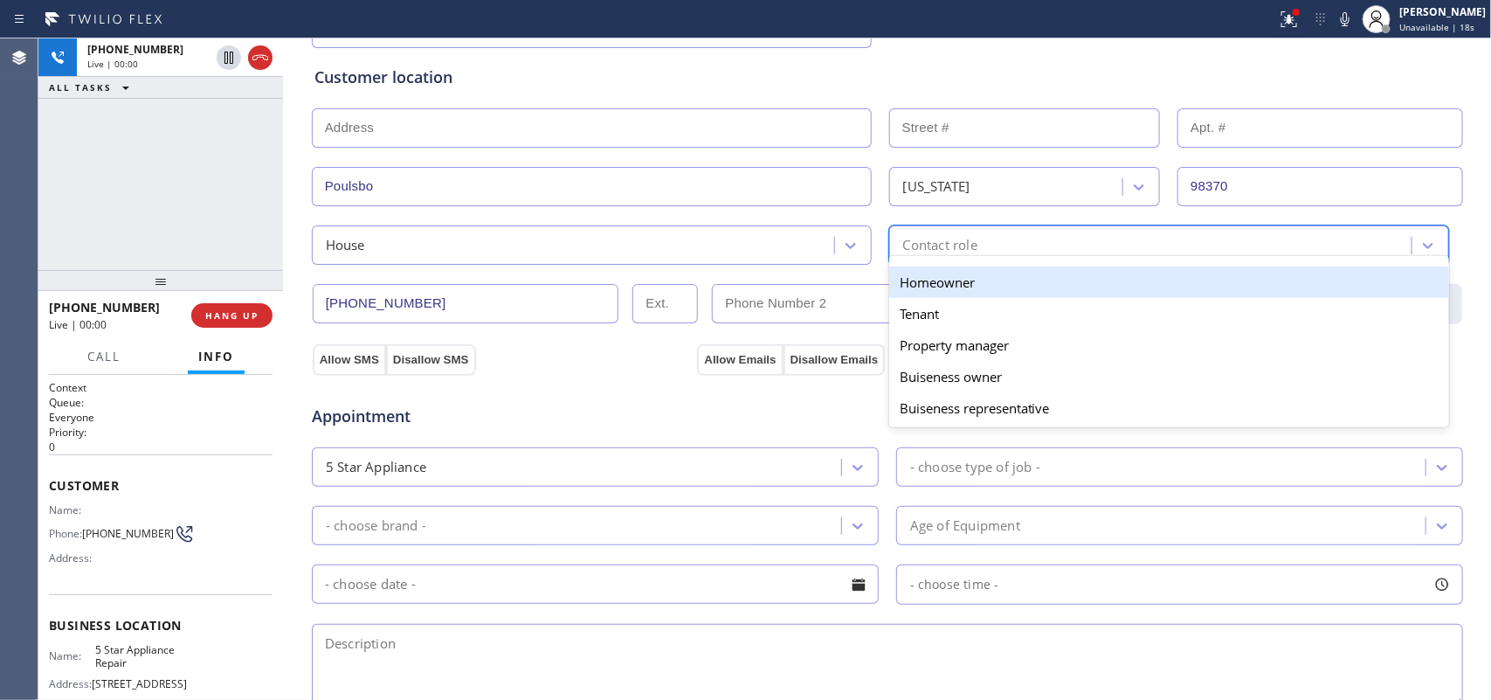
click at [969, 240] on div "Contact role" at bounding box center [940, 245] width 74 height 20
click at [975, 279] on div "Homeowner" at bounding box center [1169, 281] width 560 height 31
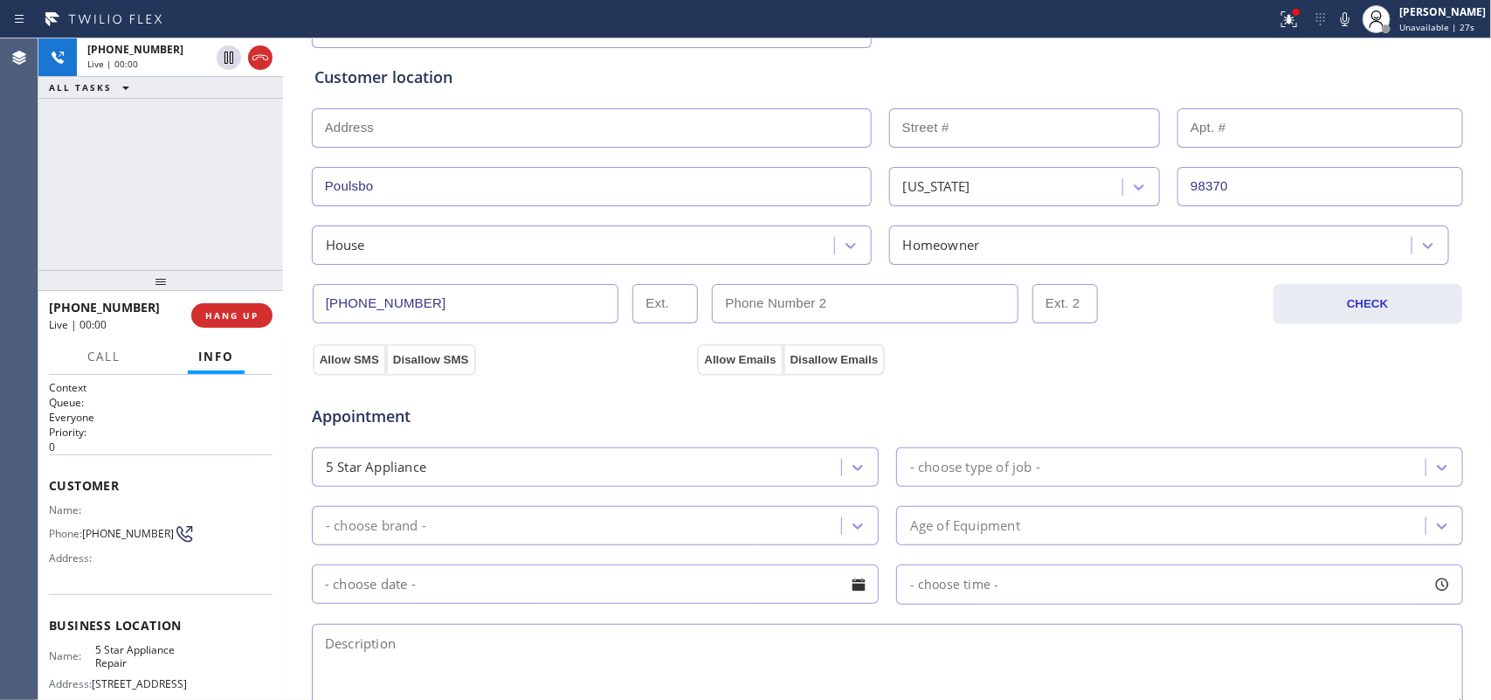
click at [188, 203] on div "[PHONE_NUMBER] Live | 00:00 ALL TASKS ALL TASKS ACTIVE TASKS TASKS IN WRAP UP" at bounding box center [160, 153] width 245 height 231
click at [356, 368] on button "Allow SMS" at bounding box center [349, 359] width 73 height 31
click at [744, 358] on button "Allow Emails" at bounding box center [740, 359] width 86 height 31
click at [351, 363] on button "Allow SMS" at bounding box center [349, 359] width 73 height 31
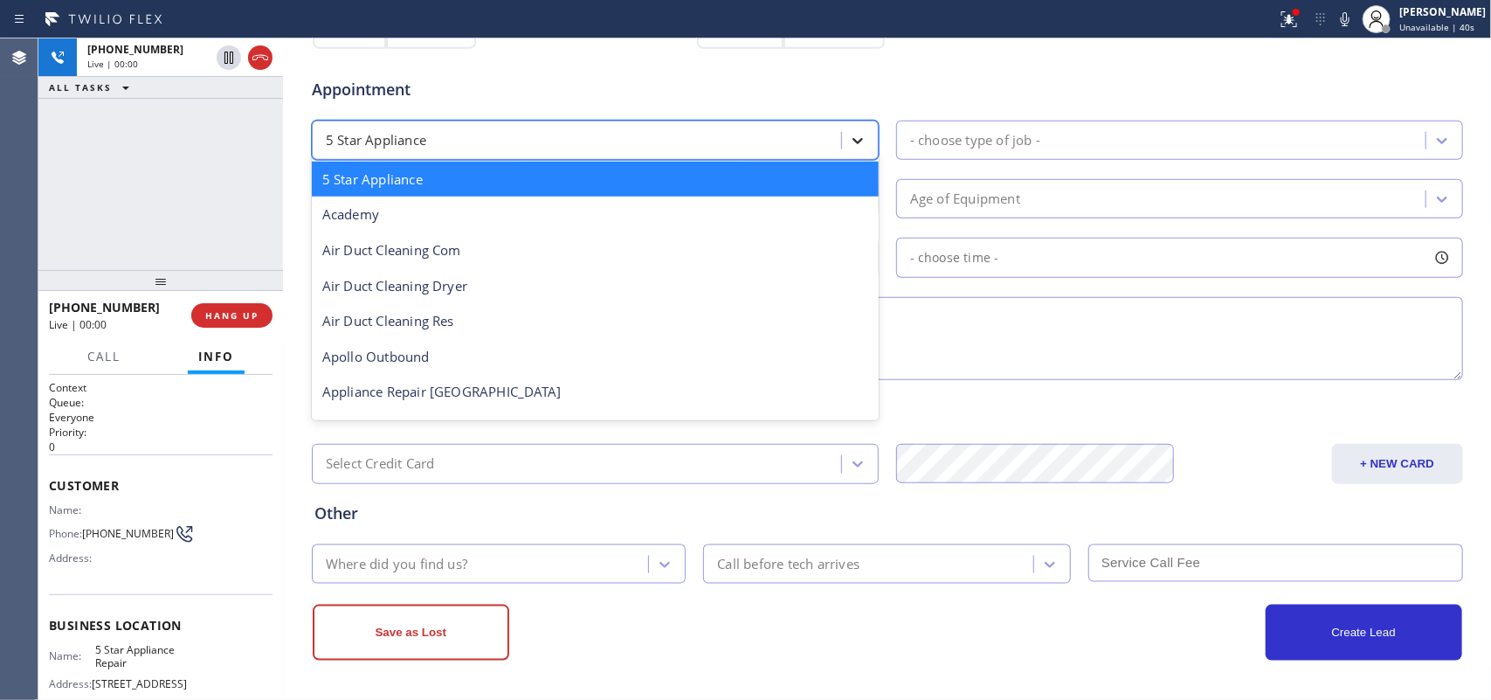
click at [861, 138] on div at bounding box center [857, 140] width 31 height 31
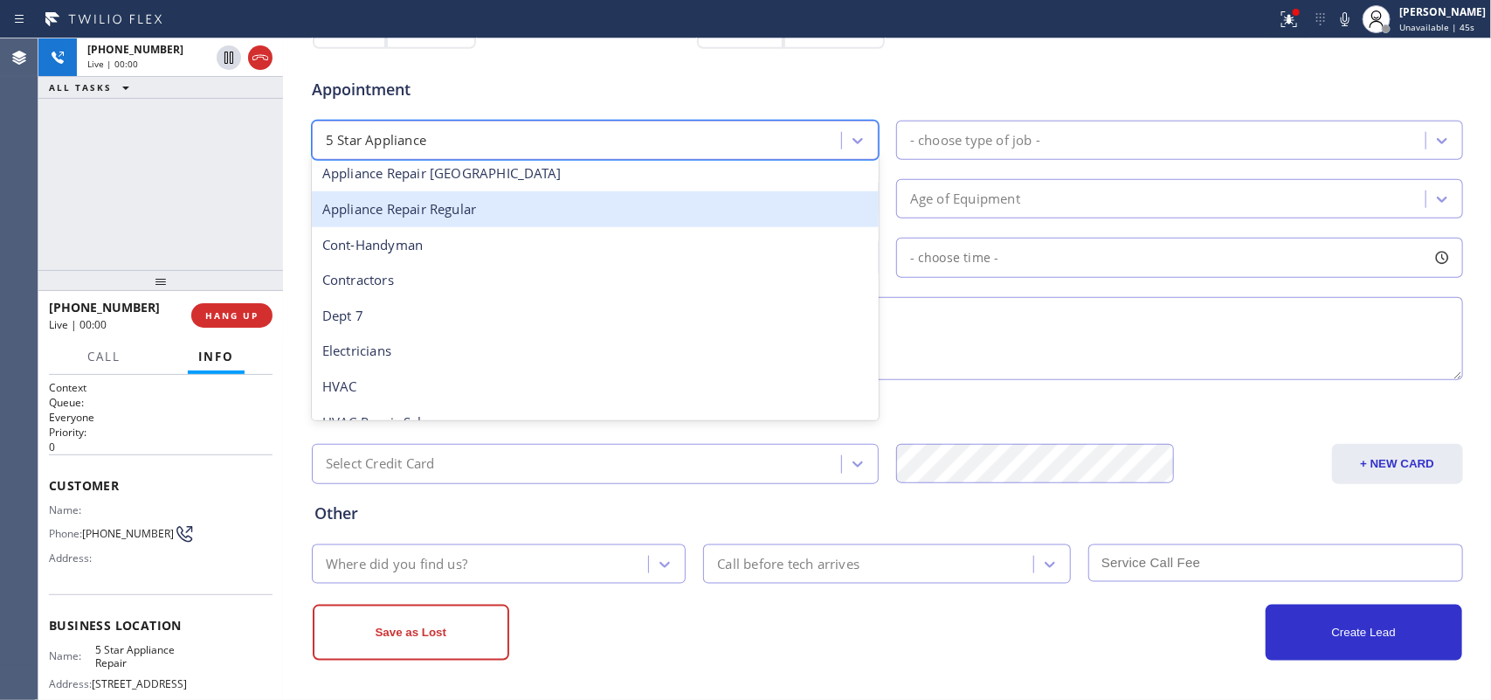
click at [669, 207] on div "Appliance Repair Regular" at bounding box center [595, 209] width 567 height 36
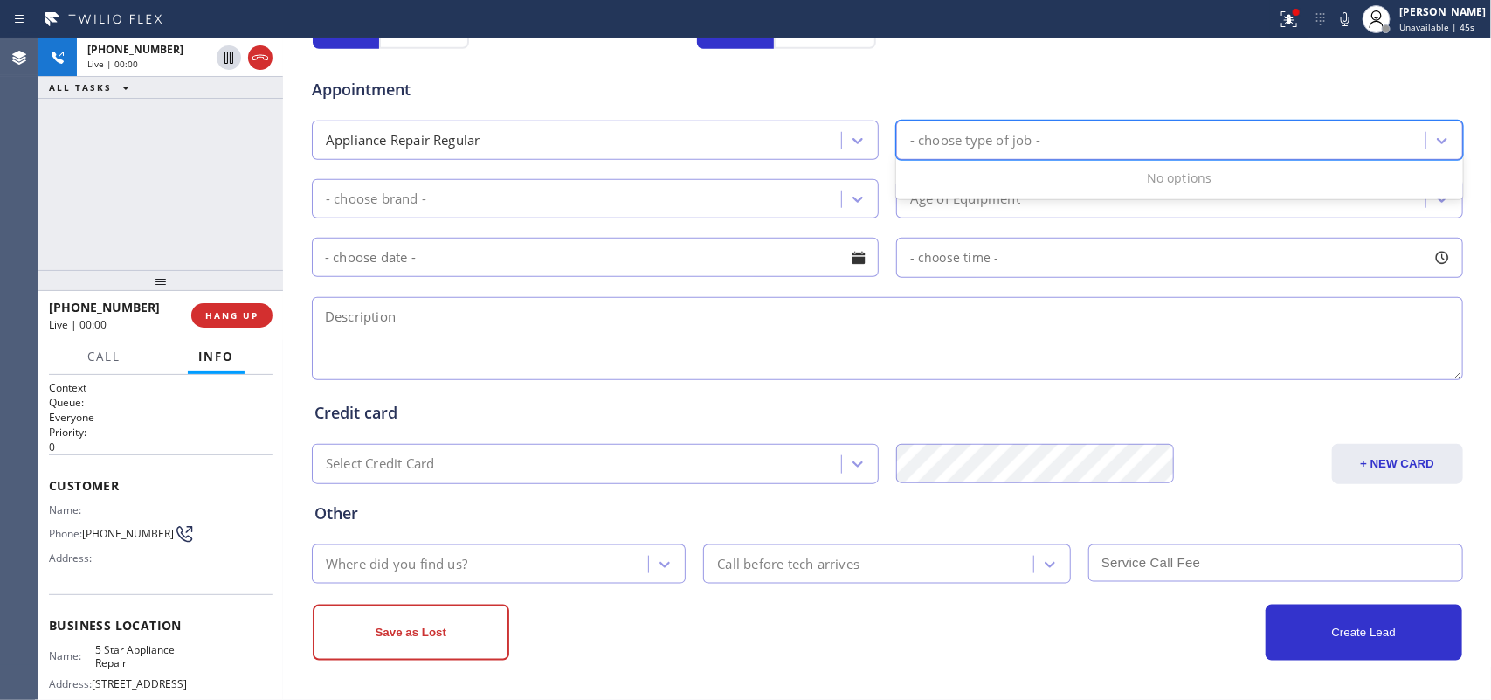
click at [1007, 127] on div "- choose type of job -" at bounding box center [1163, 140] width 524 height 31
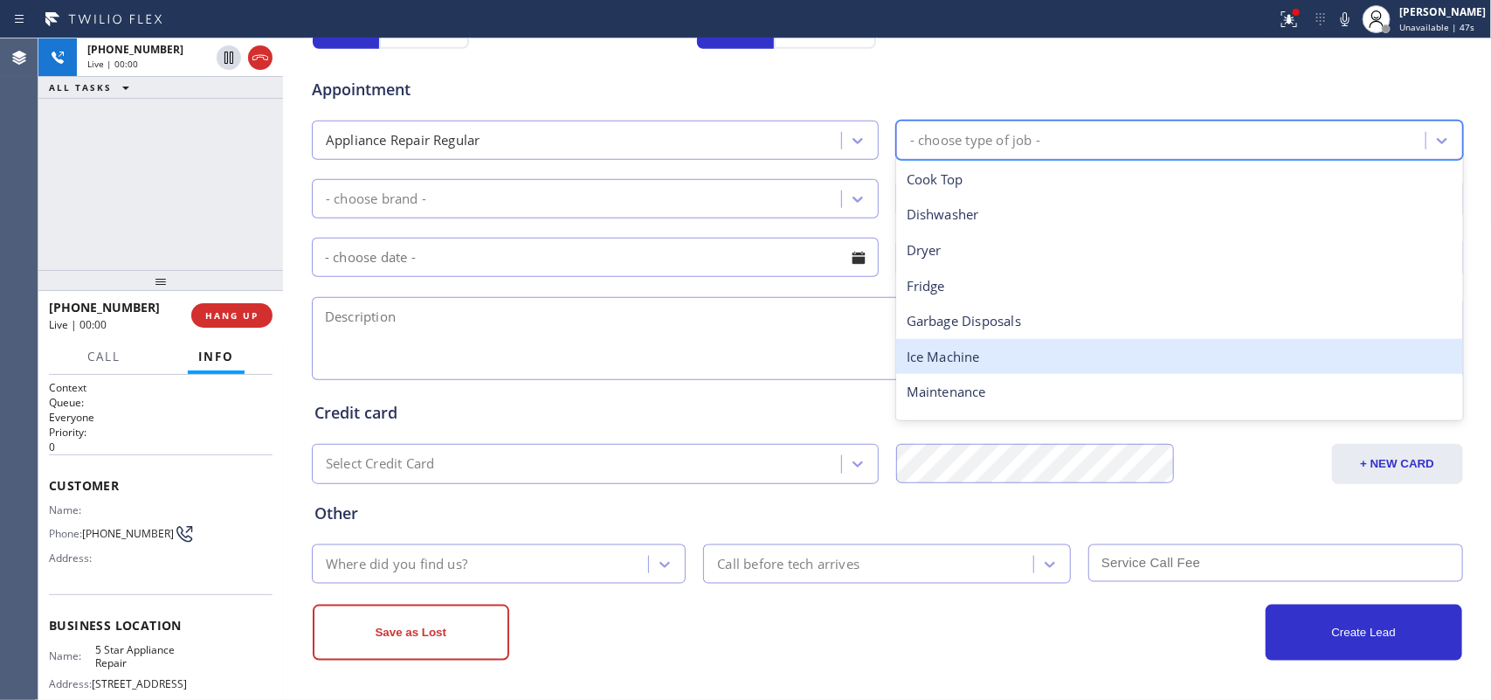
scroll to position [241, 0]
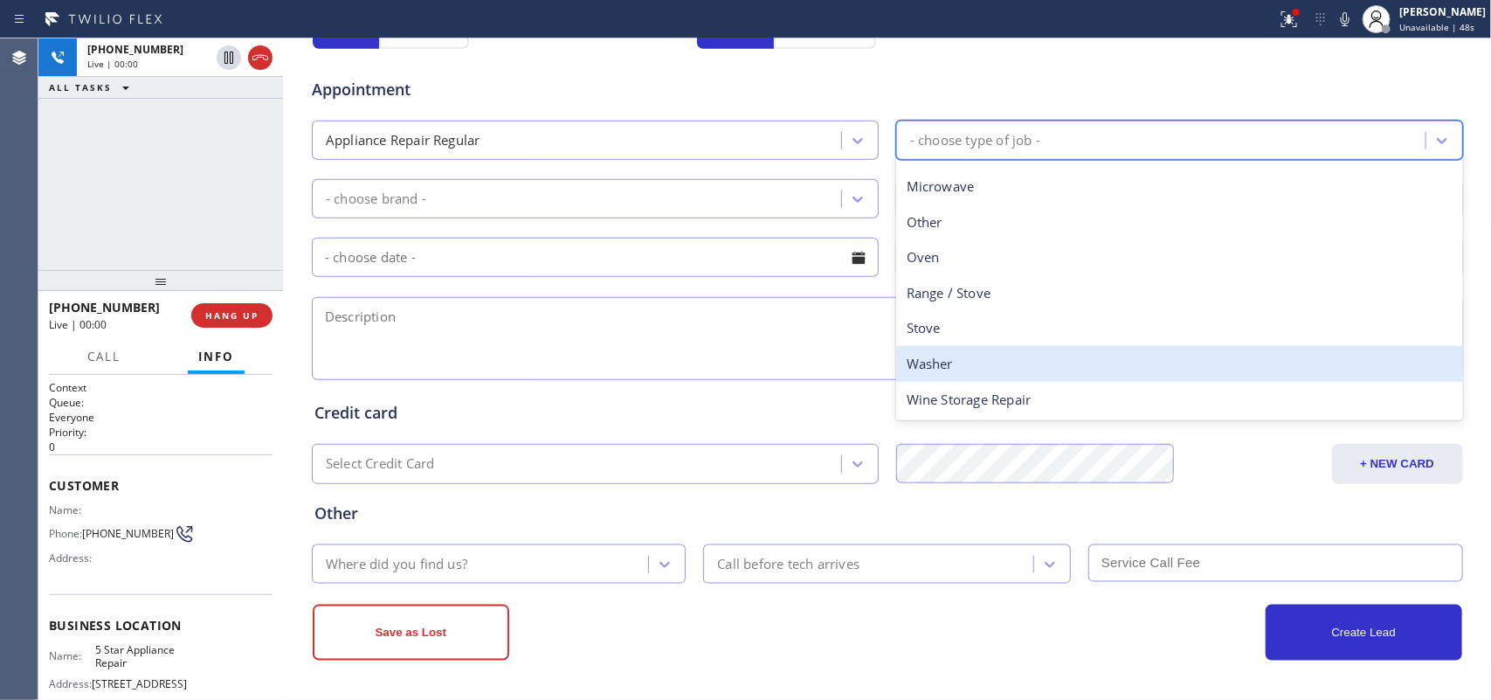
click at [984, 355] on div "Washer" at bounding box center [1179, 364] width 567 height 36
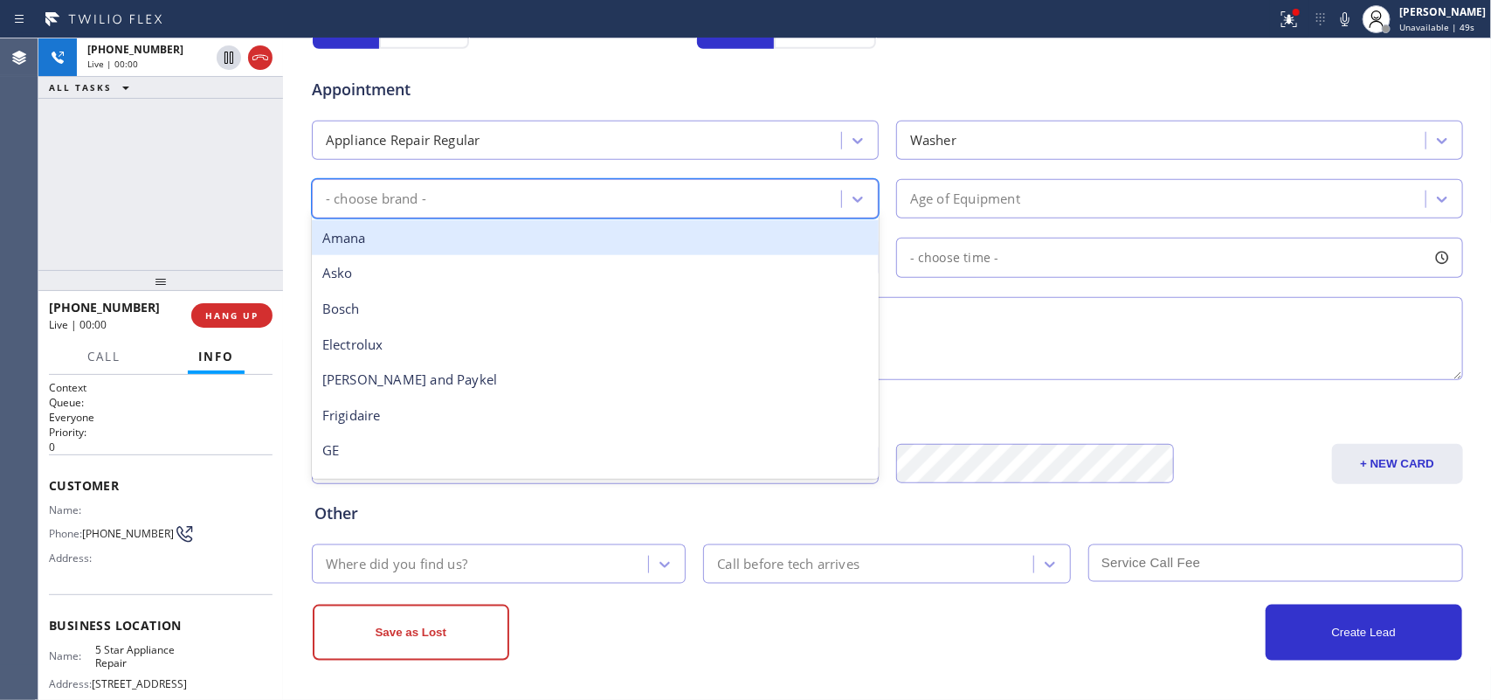
click at [866, 198] on div "- choose brand -" at bounding box center [595, 198] width 567 height 39
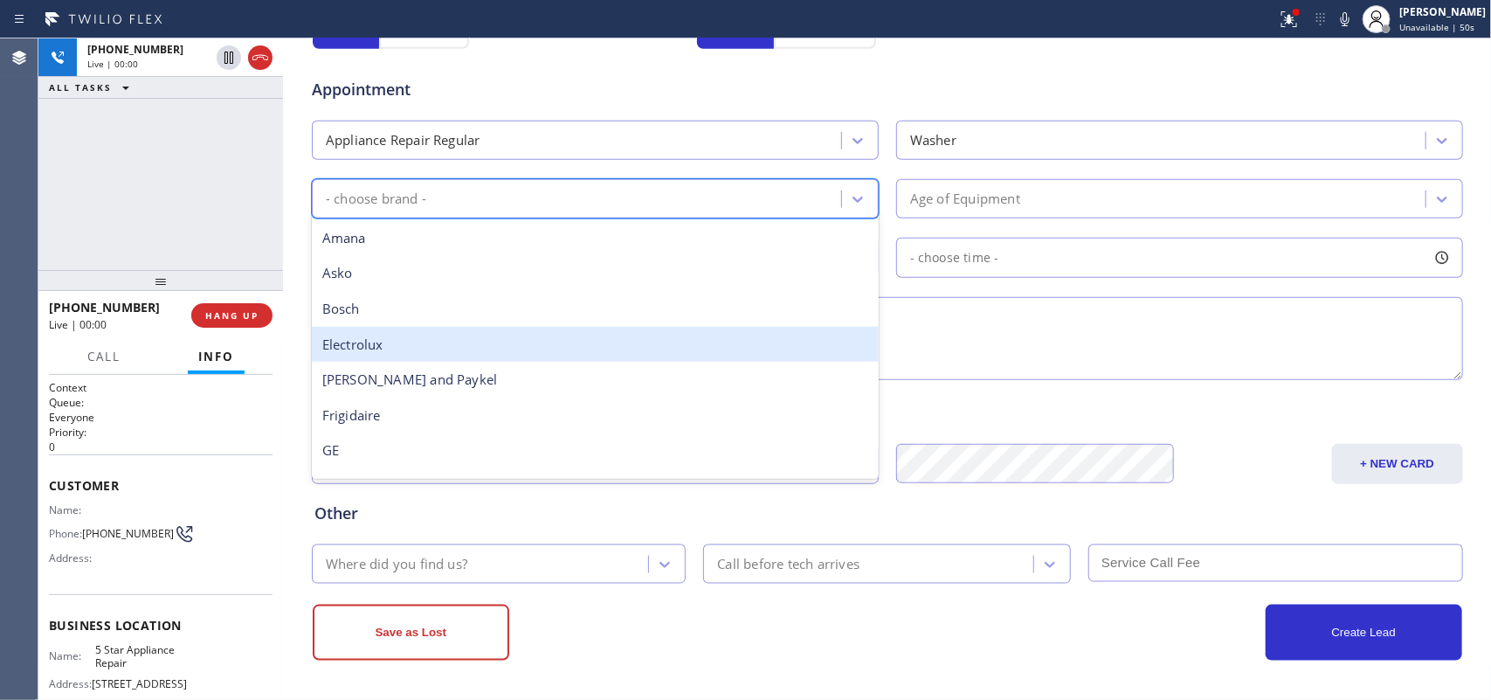
scroll to position [383, 0]
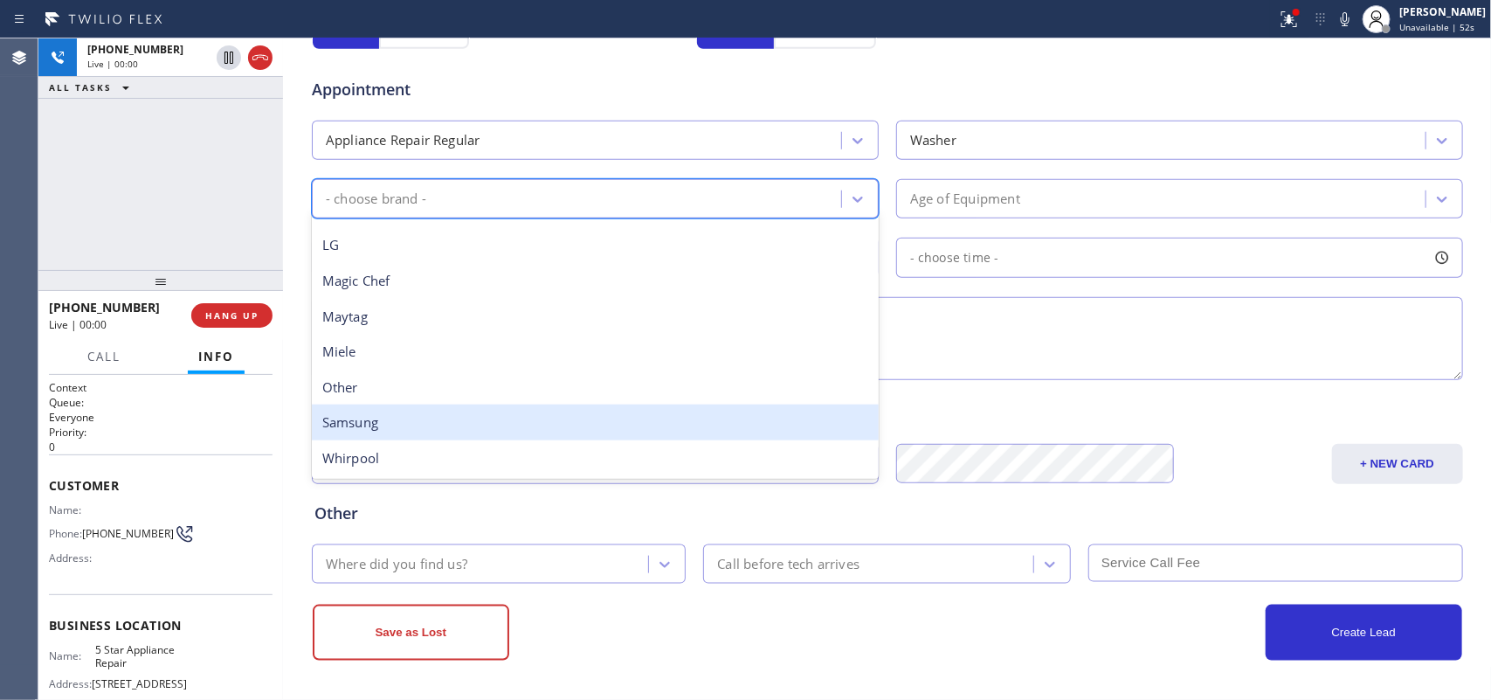
click at [533, 425] on div "Samsung" at bounding box center [595, 422] width 567 height 36
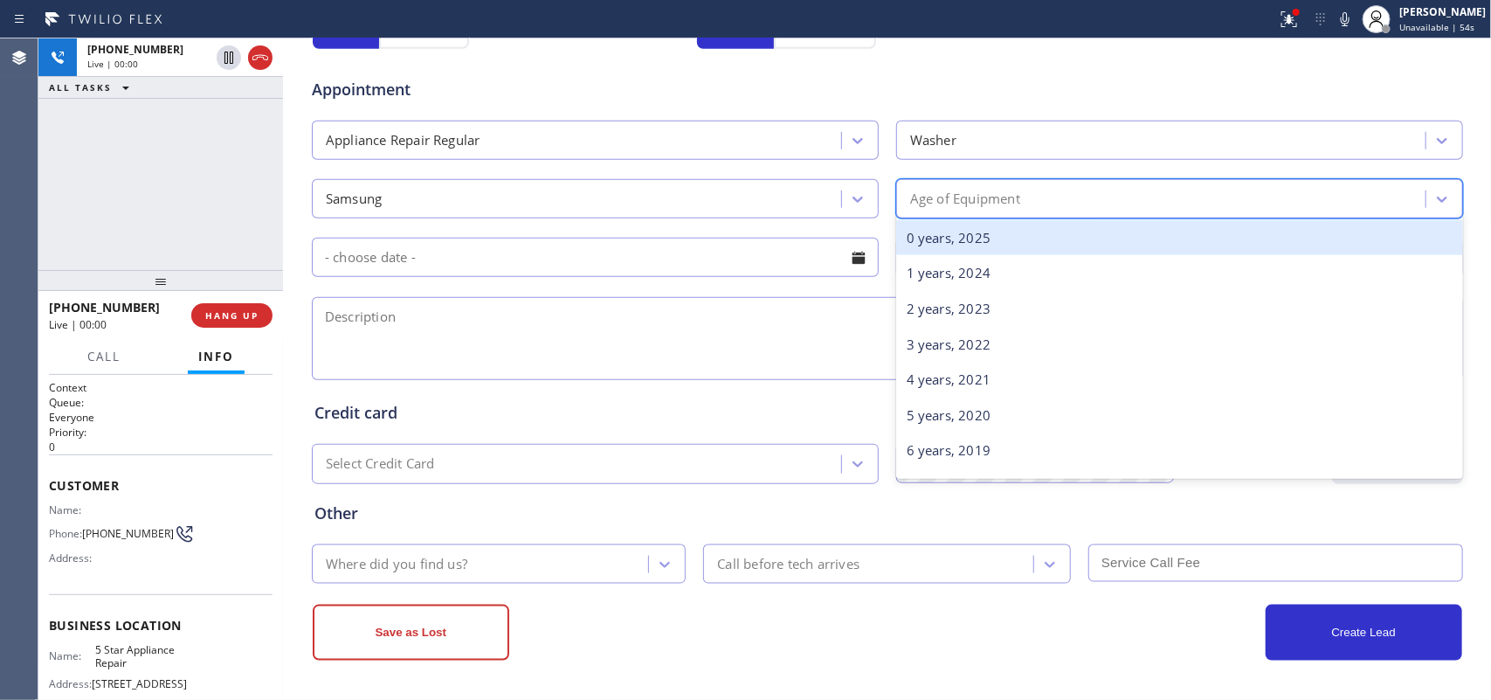
click at [1176, 199] on div "Age of Equipment" at bounding box center [1163, 198] width 524 height 31
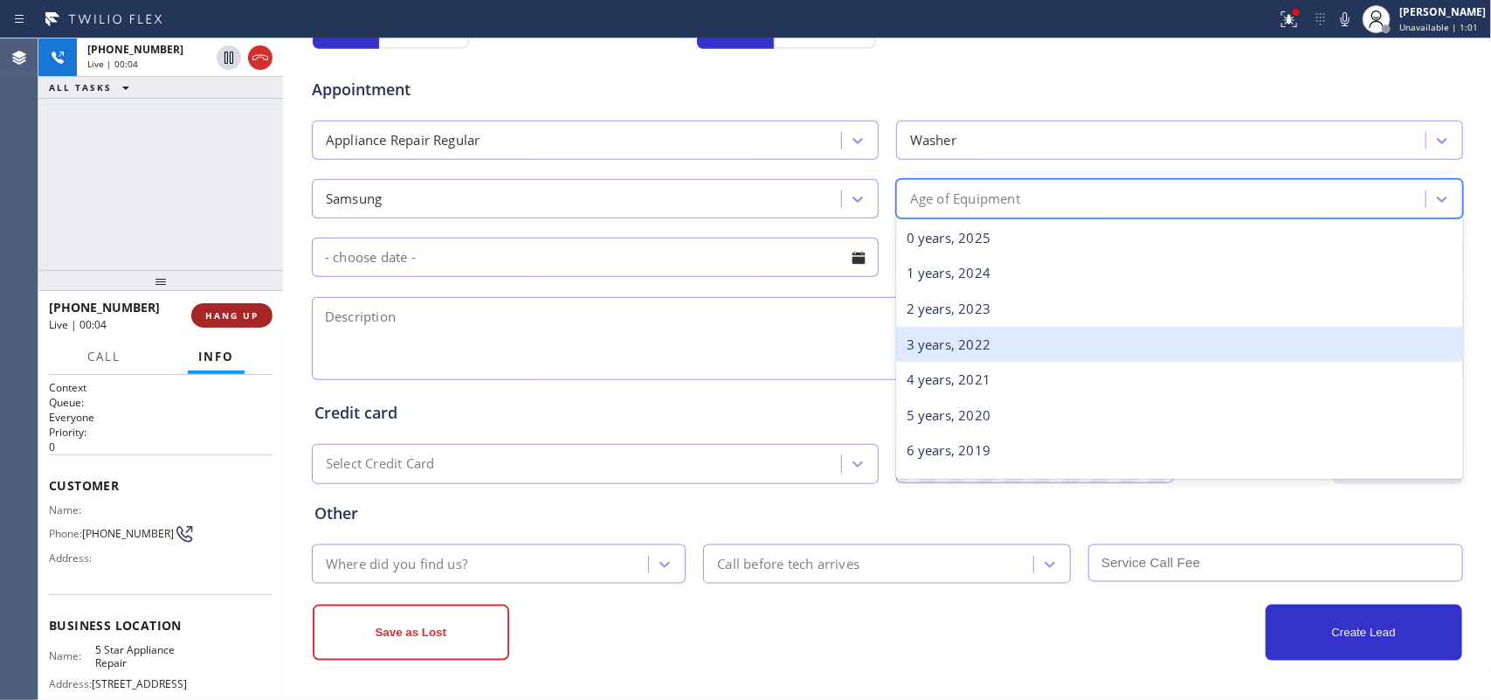
click at [259, 319] on button "HANG UP" at bounding box center [231, 315] width 81 height 24
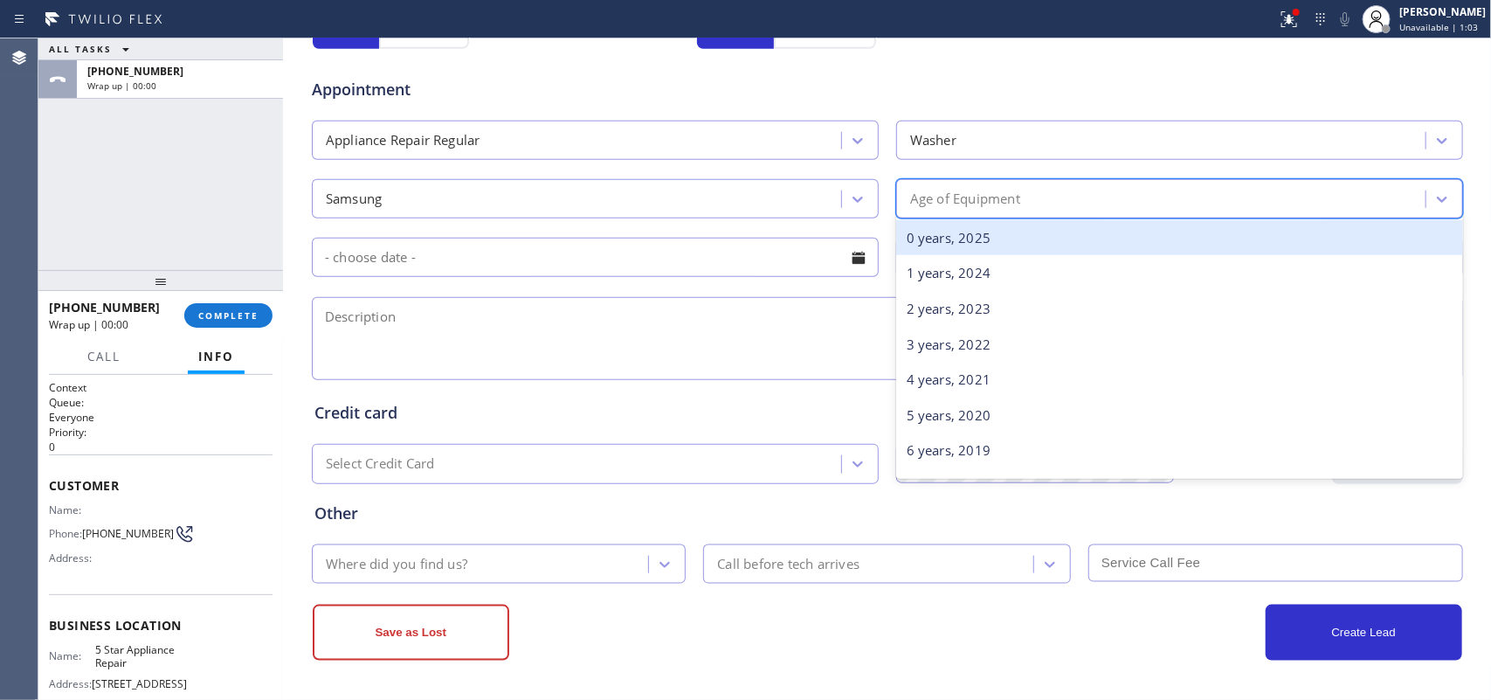
click at [1148, 195] on div "Age of Equipment" at bounding box center [1163, 198] width 524 height 31
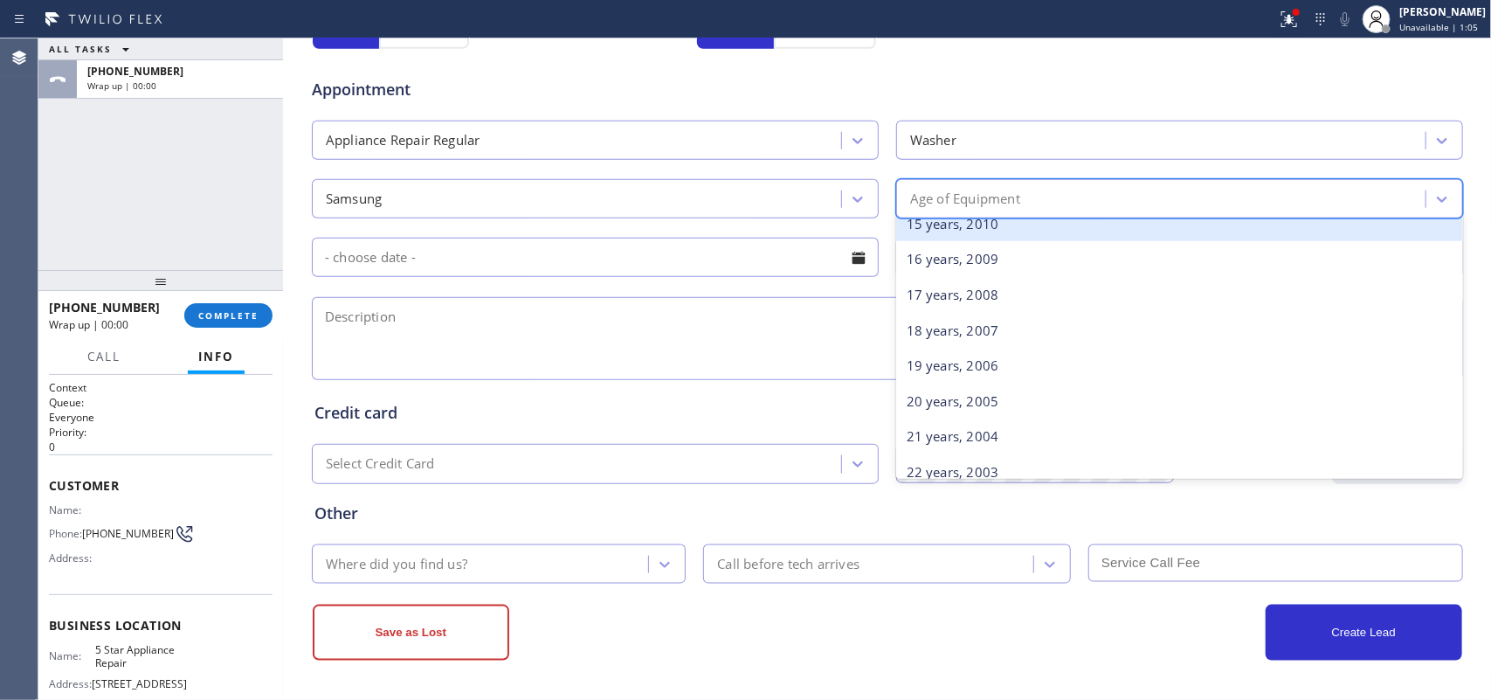
click at [1098, 230] on div "15 years, 2010" at bounding box center [1179, 224] width 567 height 36
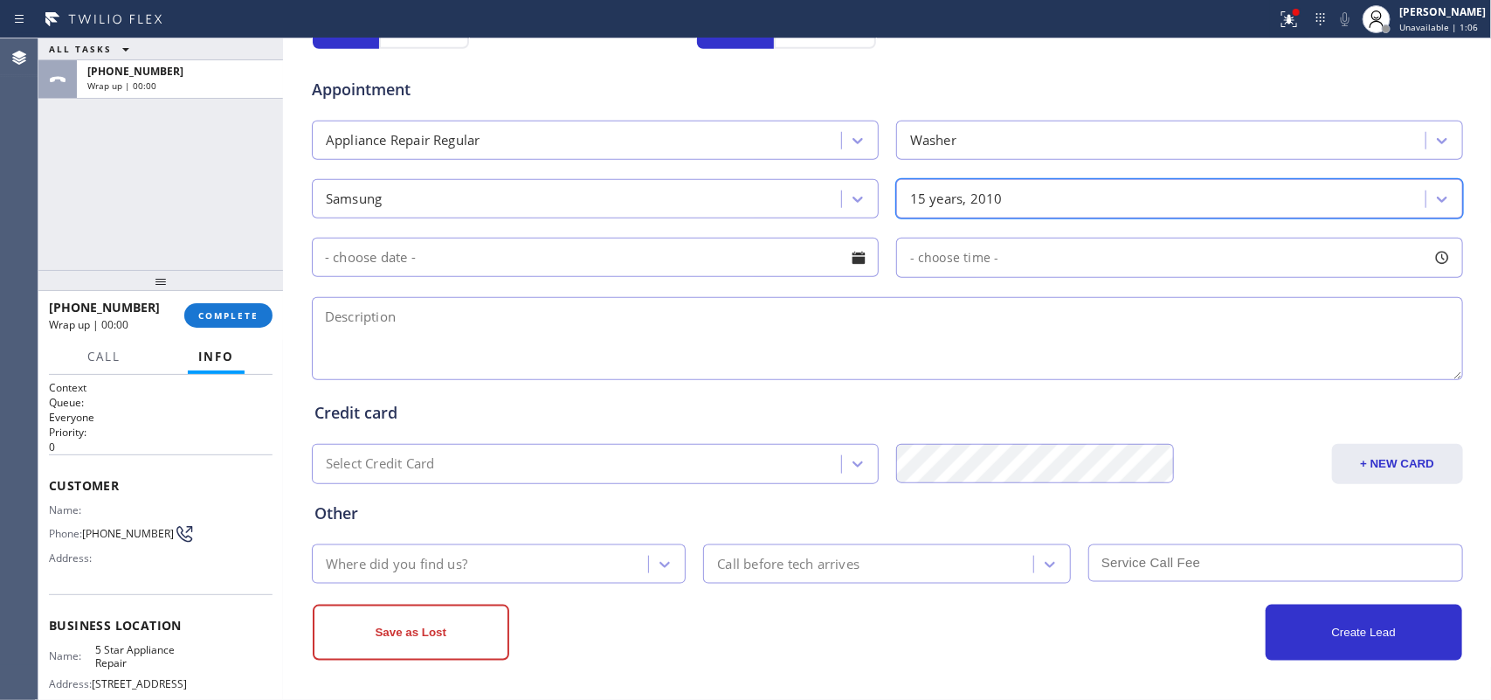
click at [858, 260] on div at bounding box center [859, 258] width 30 height 30
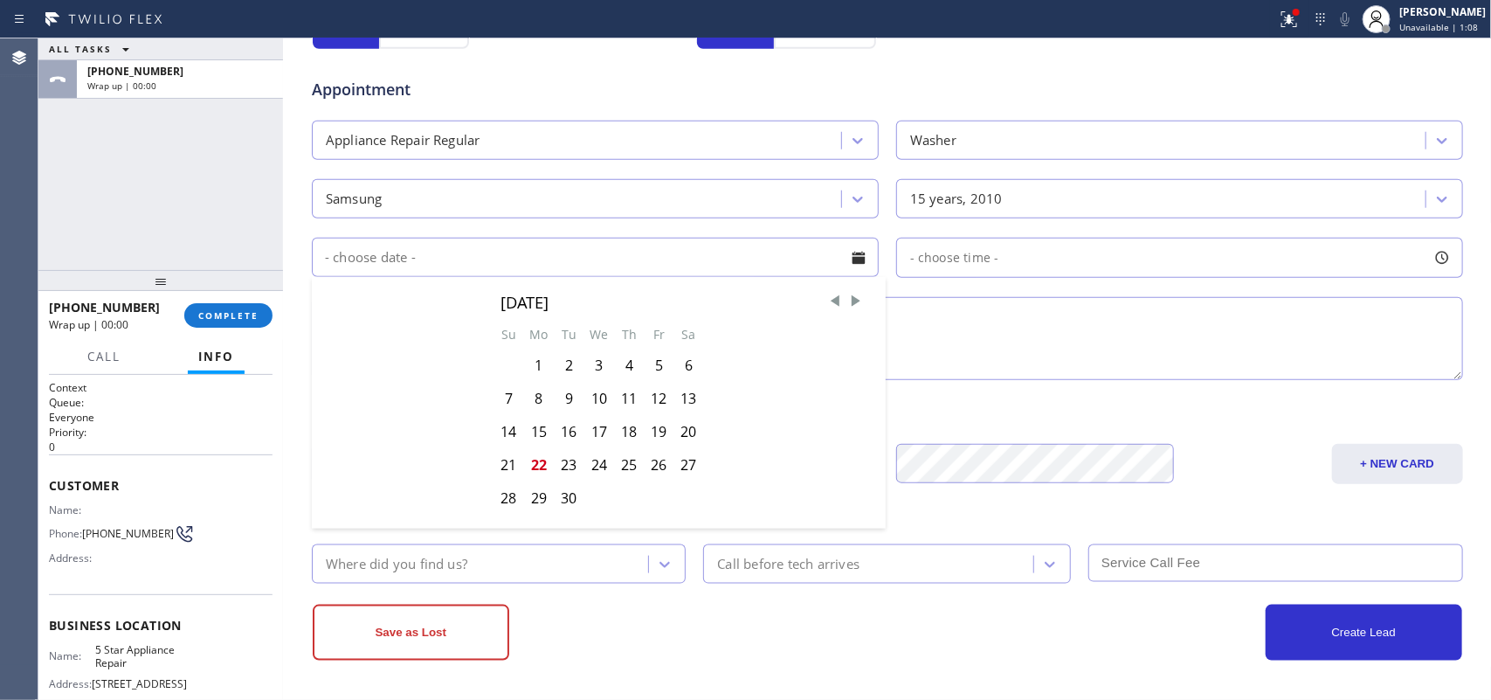
click at [138, 203] on div "ALL TASKS ALL TASKS ACTIVE TASKS TASKS IN WRAP UP [PHONE_NUMBER] Wrap up | 00:00" at bounding box center [160, 153] width 245 height 231
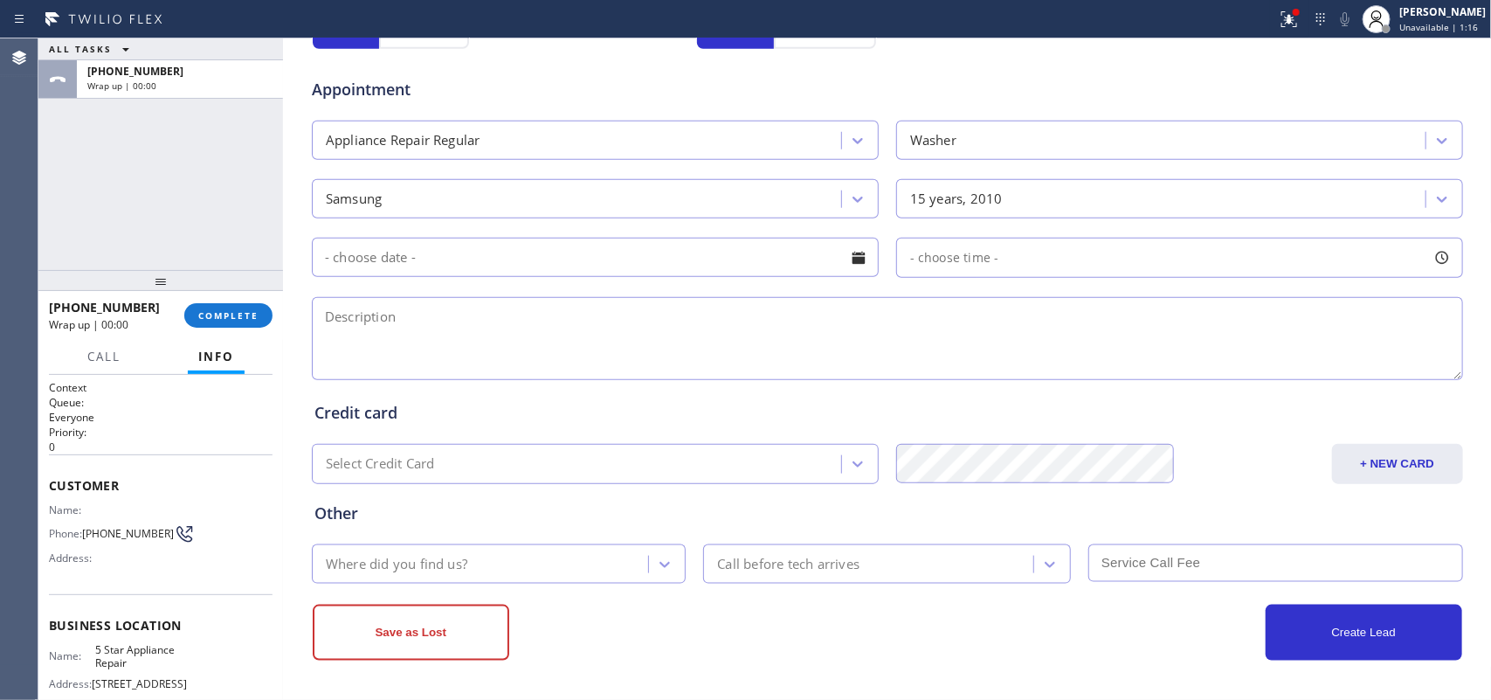
click at [193, 173] on div "ALL TASKS ALL TASKS ACTIVE TASKS TASKS IN WRAP UP [PHONE_NUMBER] Wrap up | 00:00" at bounding box center [160, 153] width 245 height 231
click at [499, 347] on textarea at bounding box center [887, 338] width 1151 height 83
paste textarea "Samsung SBS Frontload washer/it's not draining/ [DEMOGRAPHIC_DATA]/98370/oosa?"
click at [748, 314] on textarea "Samsung SBS Frontload washer/it's not draining/ [DEMOGRAPHIC_DATA]/98370/oosa?" at bounding box center [887, 338] width 1151 height 83
drag, startPoint x: 810, startPoint y: 310, endPoint x: 827, endPoint y: 312, distance: 17.6
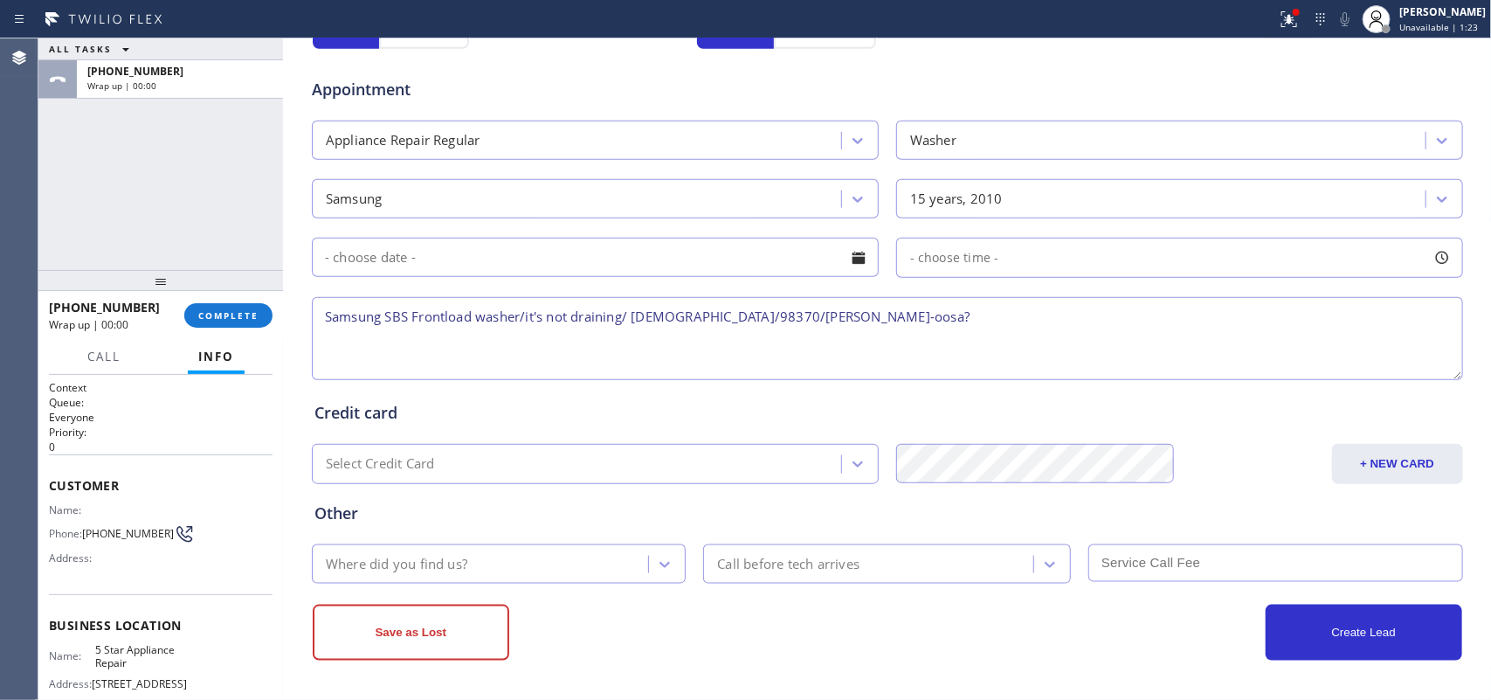
click at [827, 312] on textarea "Samsung SBS Frontload washer/it's not draining/ [DEMOGRAPHIC_DATA]/98370/[PERSO…" at bounding box center [887, 338] width 1151 height 83
click at [823, 314] on textarea "Samsung SBS Frontload washer/it's not draining/ [DEMOGRAPHIC_DATA]/98370/[PERSO…" at bounding box center [887, 338] width 1151 height 83
click at [1070, 307] on textarea "Samsung SBS Frontload washer/it's not draining/ [DEMOGRAPHIC_DATA]/98370/[PERSO…" at bounding box center [887, 338] width 1151 height 83
type textarea "Samsung SBS Frontload washer/it's not draining/ [DEMOGRAPHIC_DATA]/98370/[PERSO…"
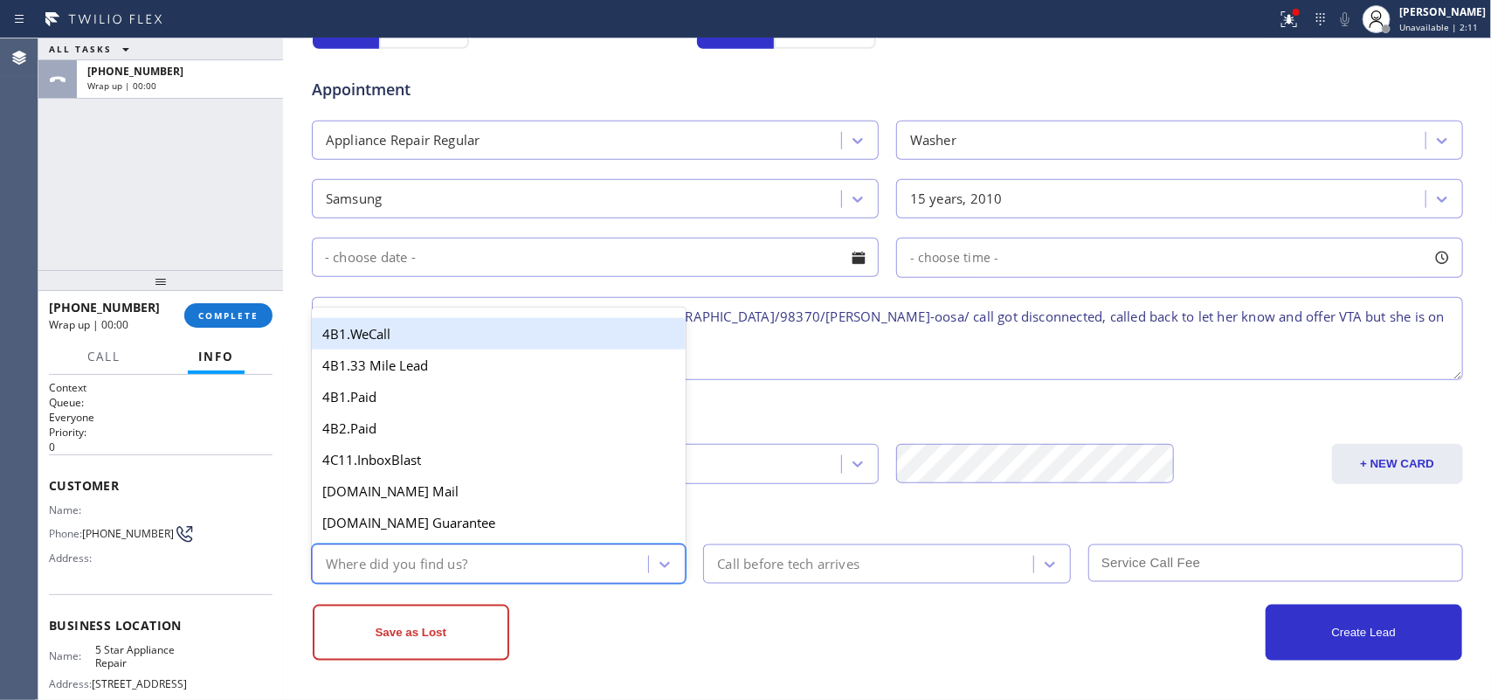
click at [496, 555] on div "Where did you find us?" at bounding box center [483, 563] width 332 height 31
type input "g"
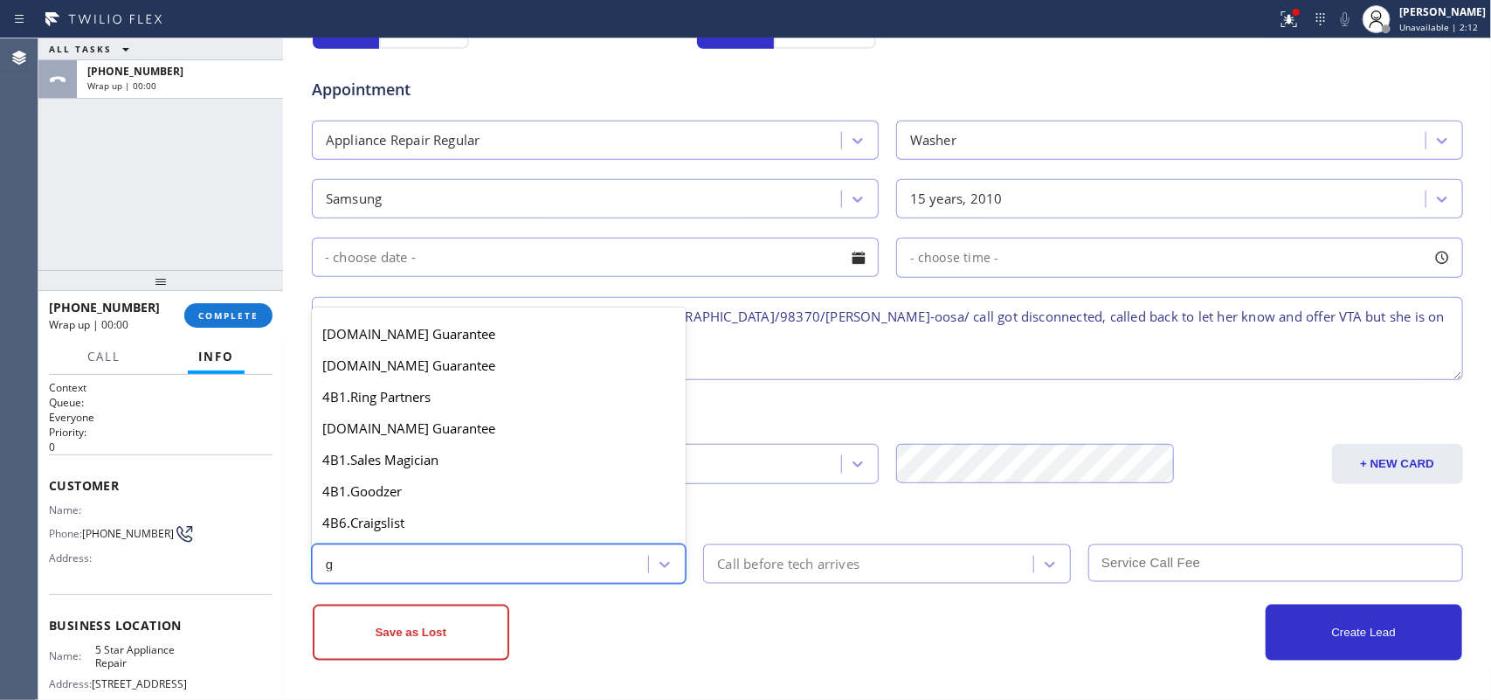
scroll to position [329, 0]
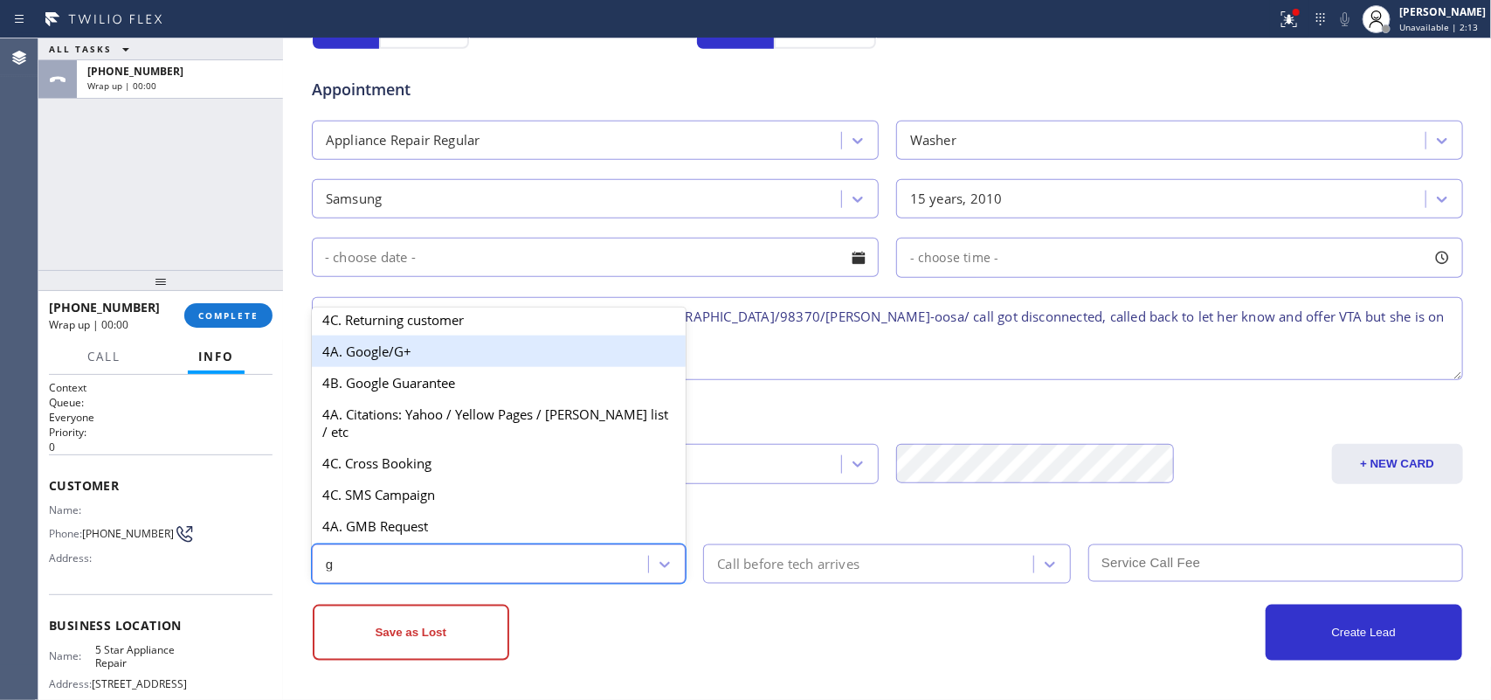
click at [421, 358] on div "4A. Google/G+" at bounding box center [499, 350] width 375 height 31
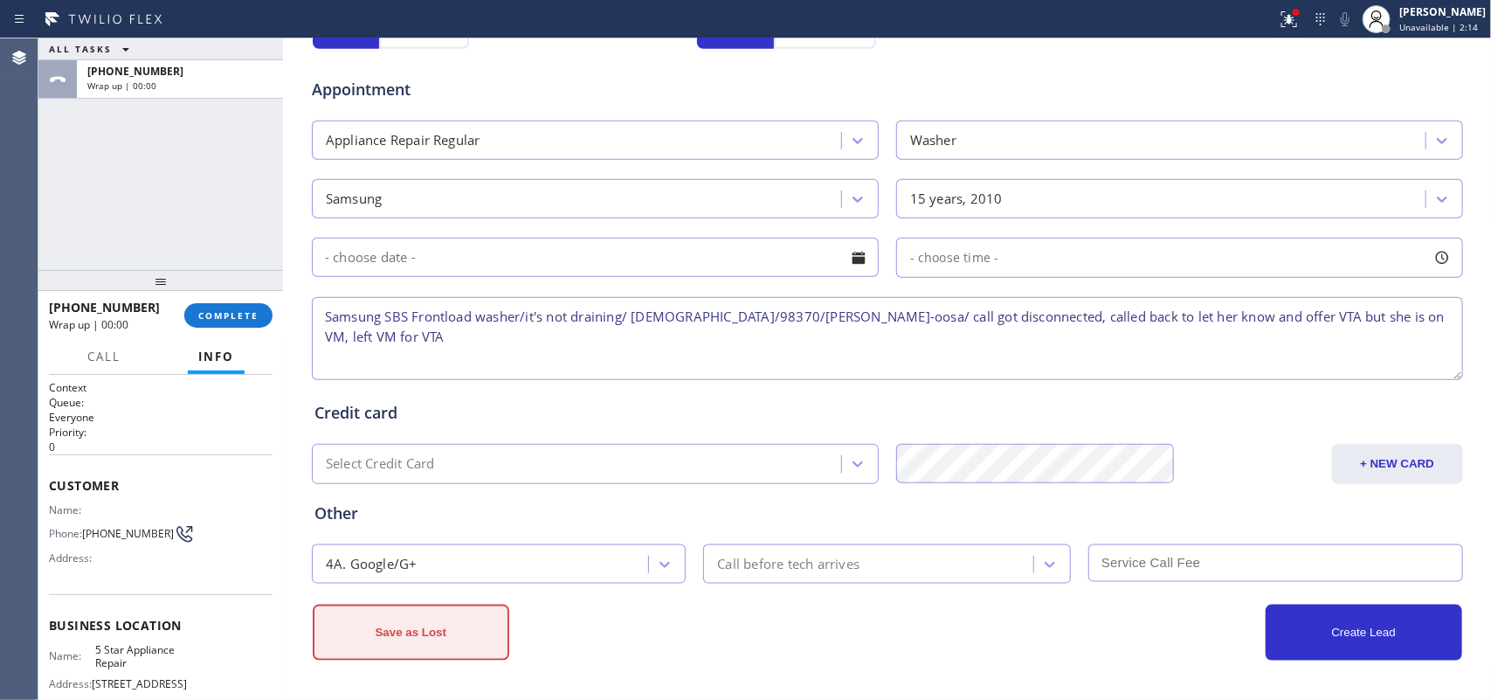
click at [456, 638] on button "Save as Lost" at bounding box center [411, 632] width 197 height 56
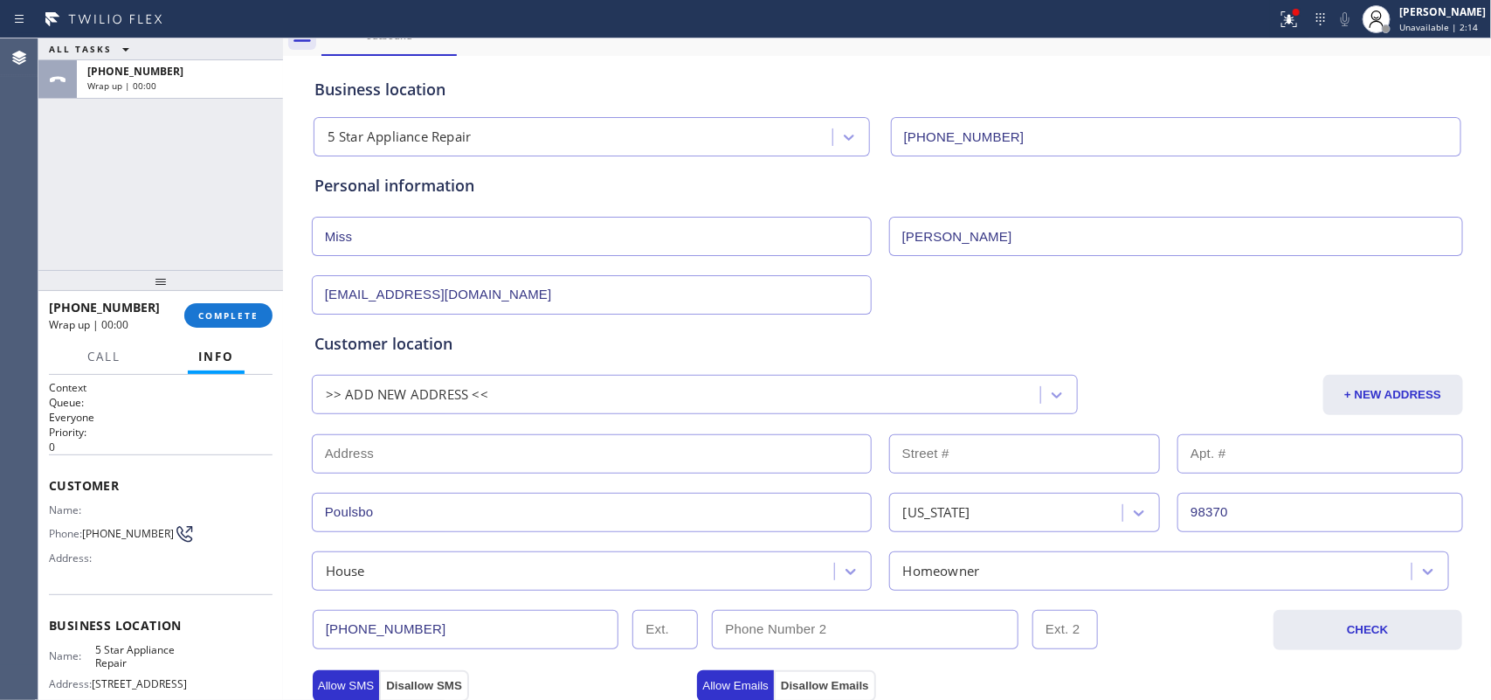
scroll to position [0, 0]
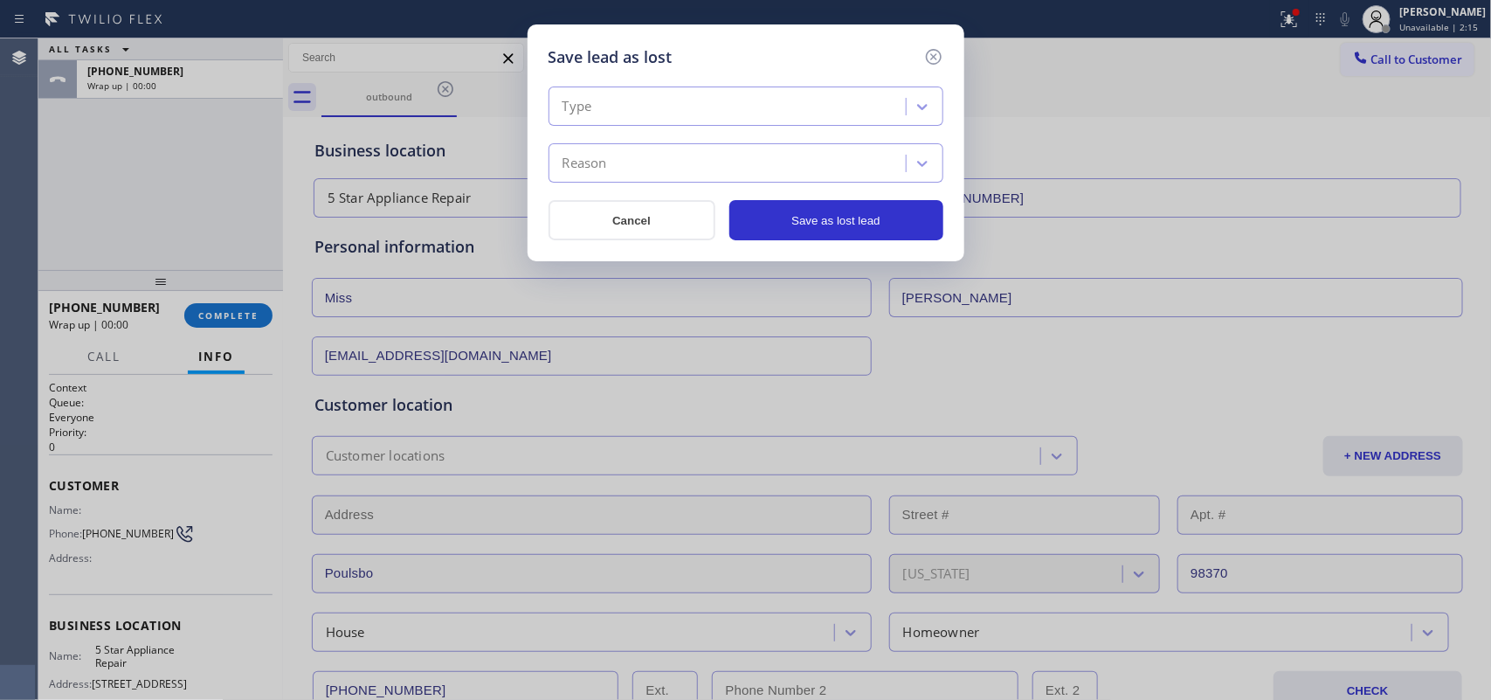
click at [651, 92] on div "Type" at bounding box center [730, 107] width 352 height 31
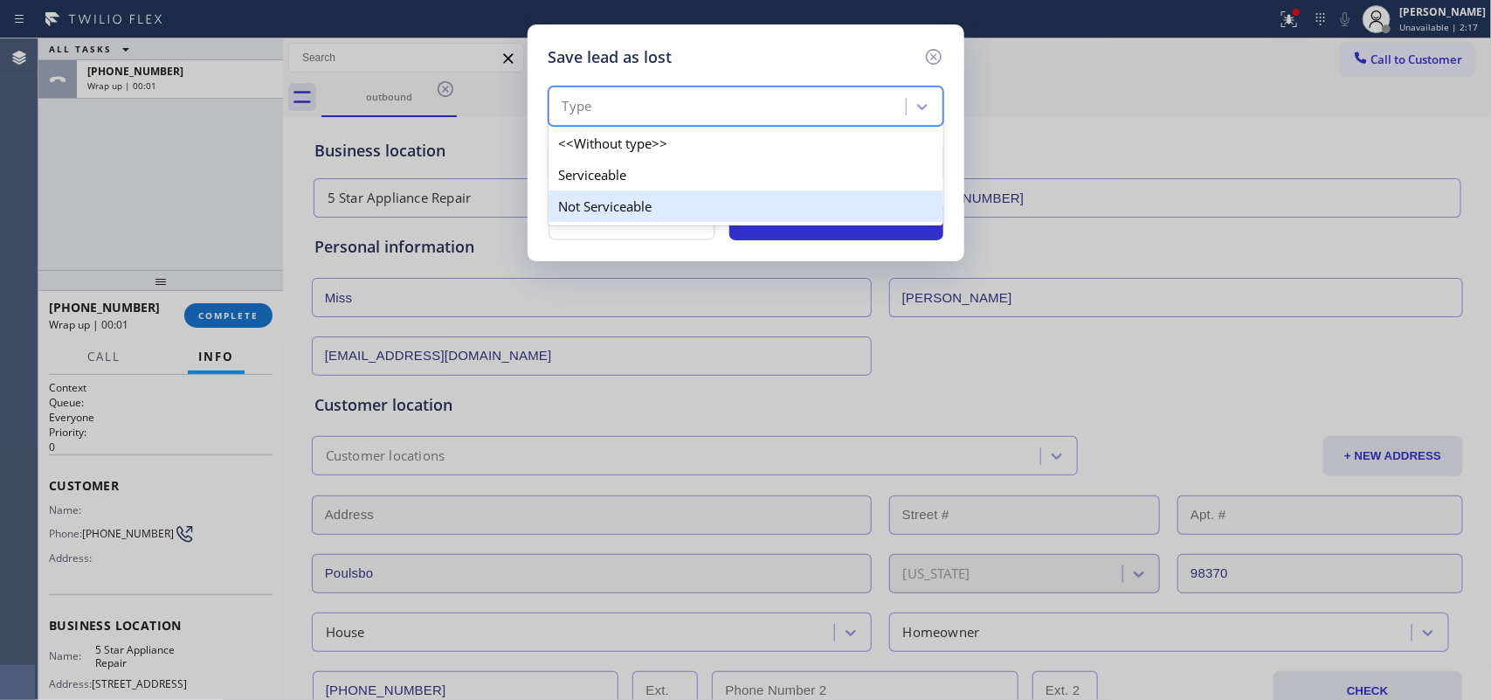
click at [639, 202] on div "Not Serviceable" at bounding box center [745, 205] width 395 height 31
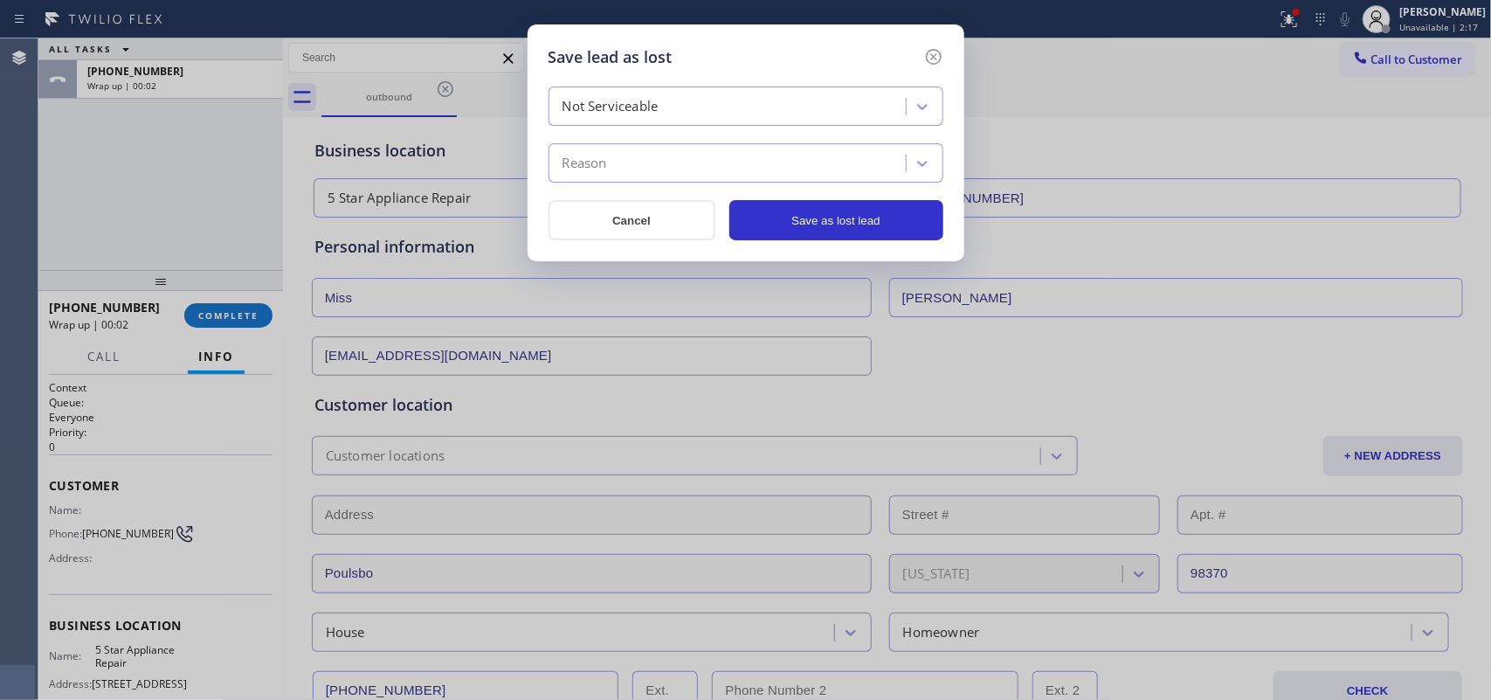
click at [661, 168] on div "Reason" at bounding box center [730, 163] width 352 height 31
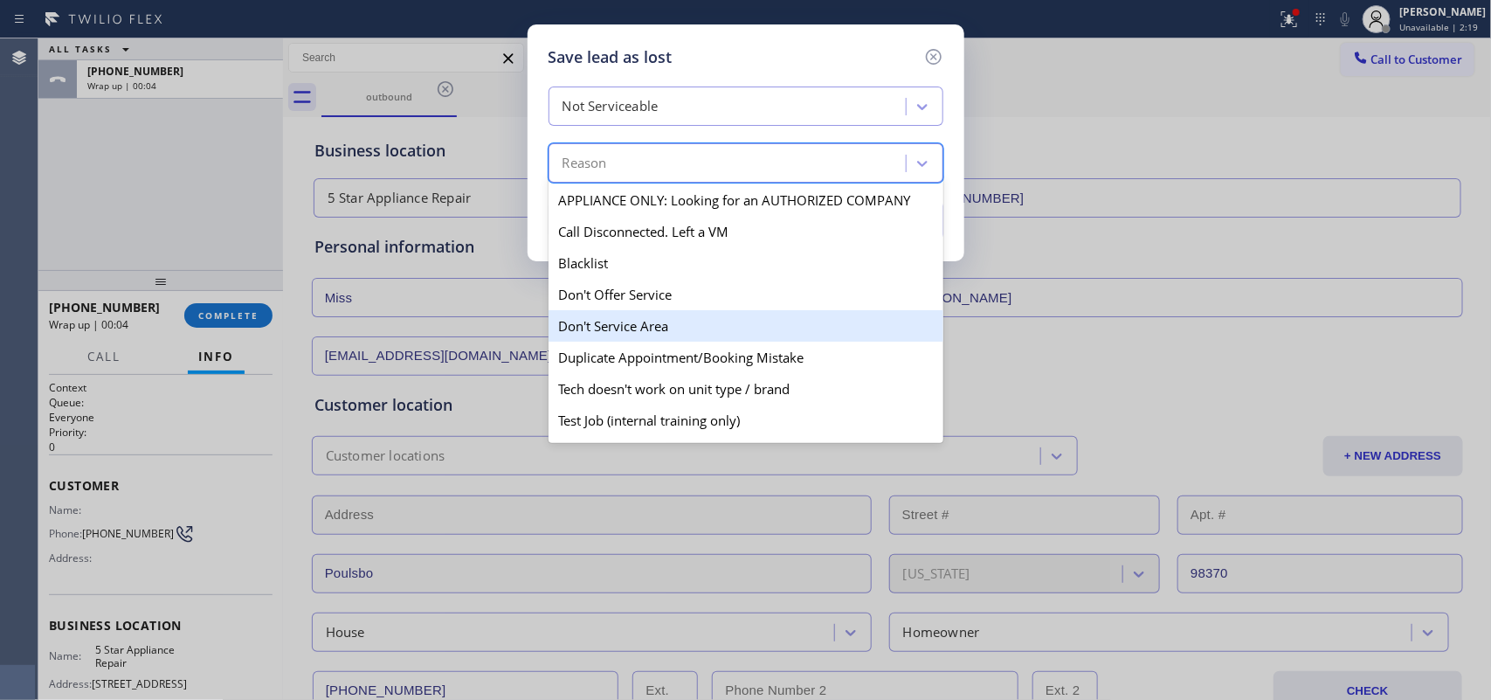
click at [683, 320] on div "Don't Service Area" at bounding box center [745, 325] width 395 height 31
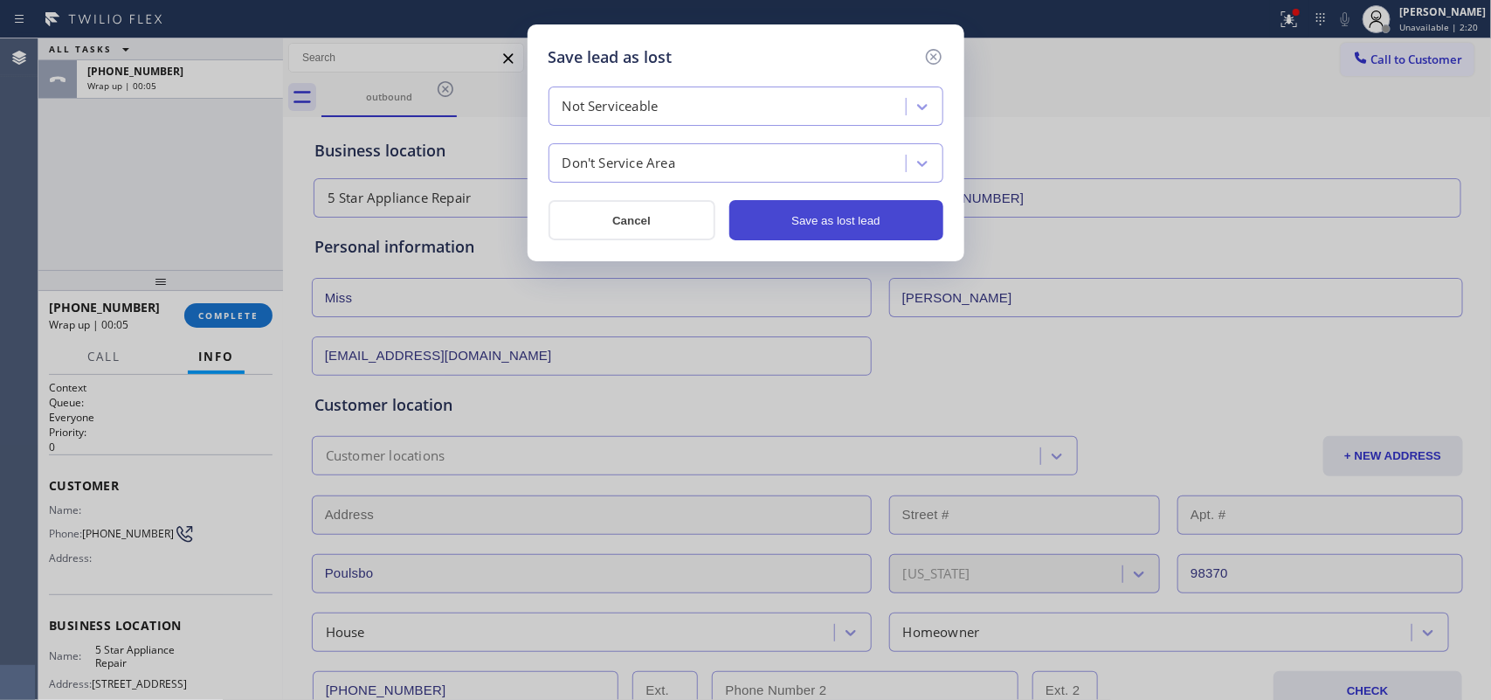
click at [780, 224] on button "Save as lost lead" at bounding box center [836, 220] width 214 height 40
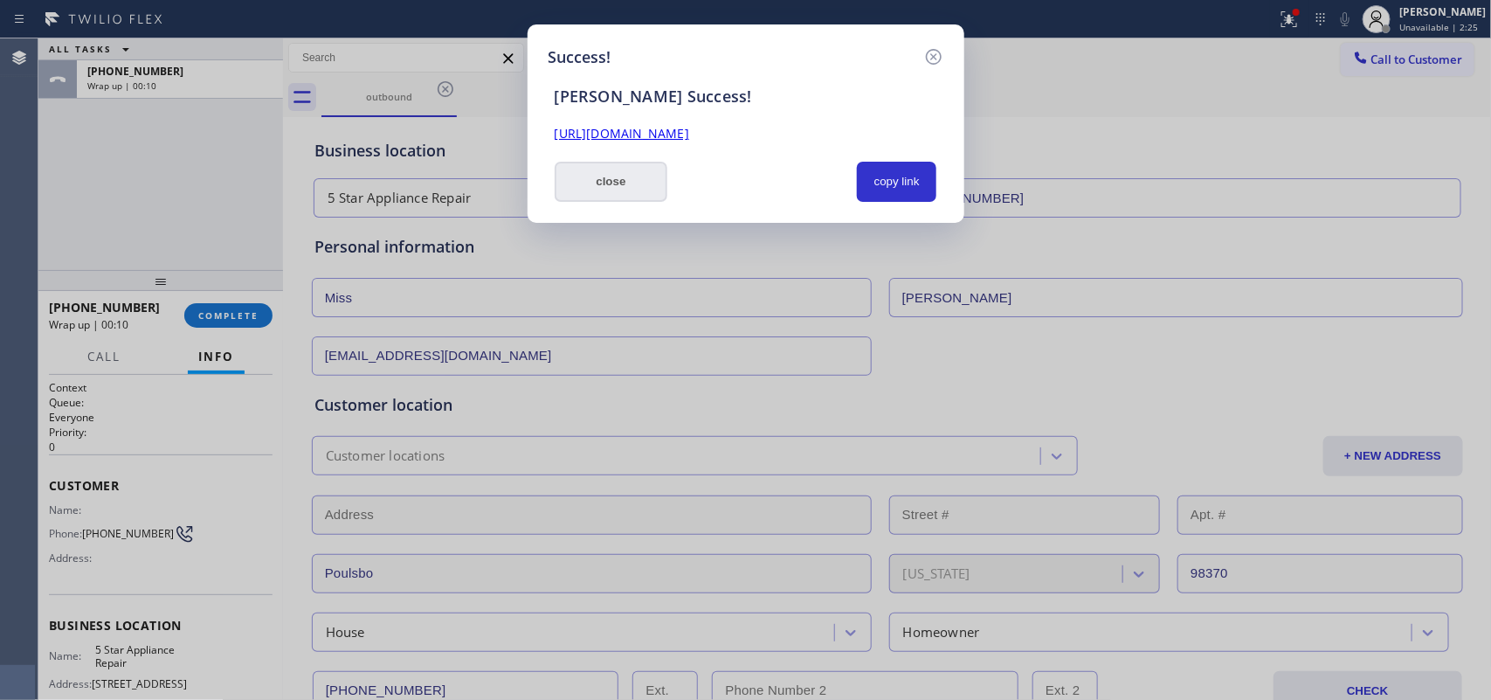
click at [635, 176] on button "close" at bounding box center [612, 182] width 114 height 40
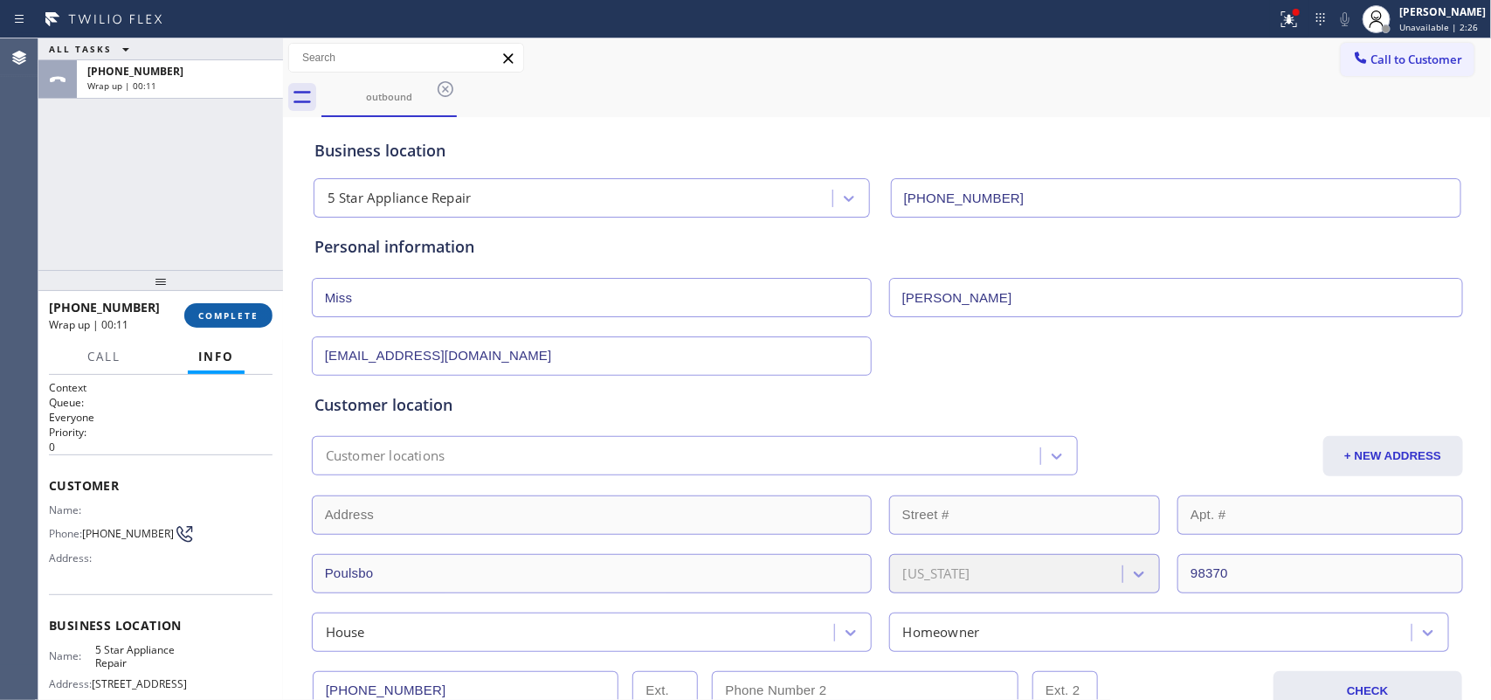
click at [242, 325] on button "COMPLETE" at bounding box center [228, 315] width 88 height 24
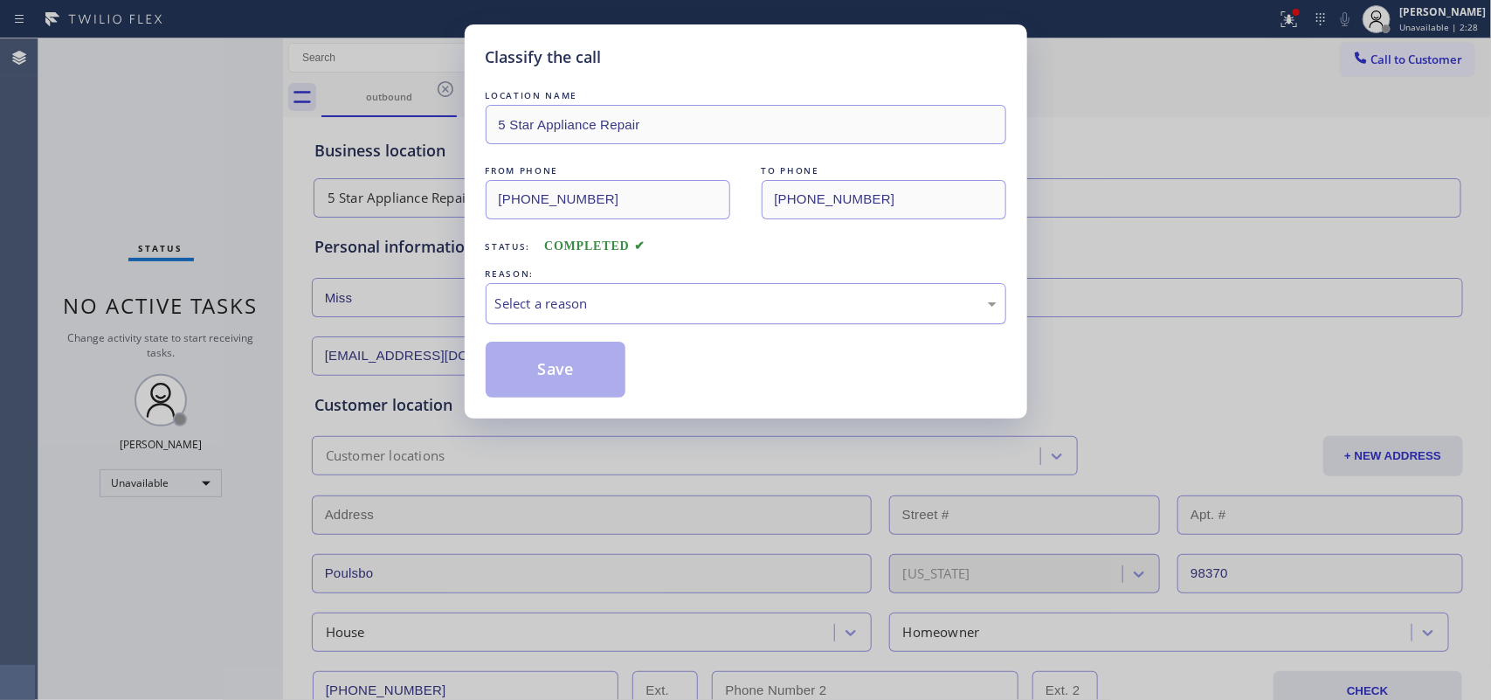
click at [660, 294] on div "Select a reason" at bounding box center [745, 303] width 501 height 20
click at [577, 367] on button "Save" at bounding box center [556, 369] width 141 height 56
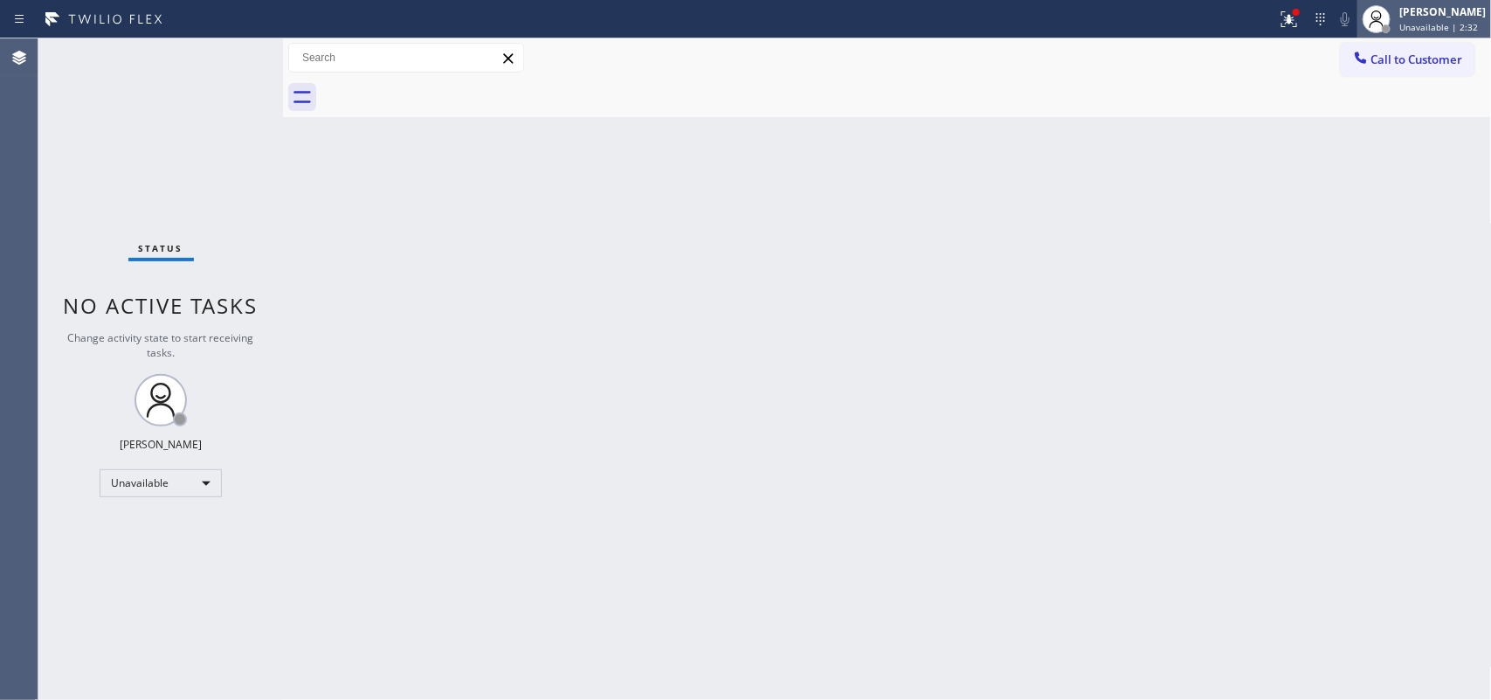
click at [1417, 29] on span "Unavailable | 2:32" at bounding box center [1438, 27] width 79 height 12
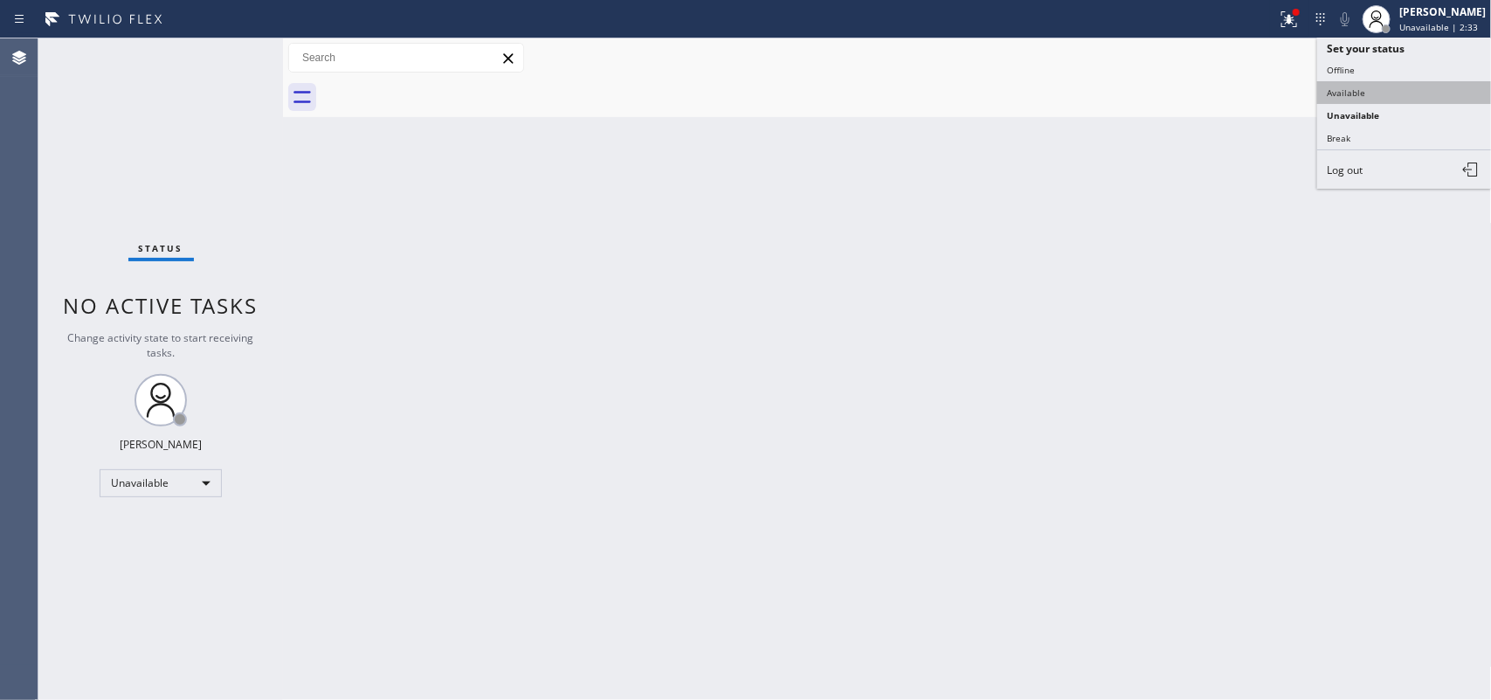
click at [1413, 97] on button "Available" at bounding box center [1404, 92] width 175 height 23
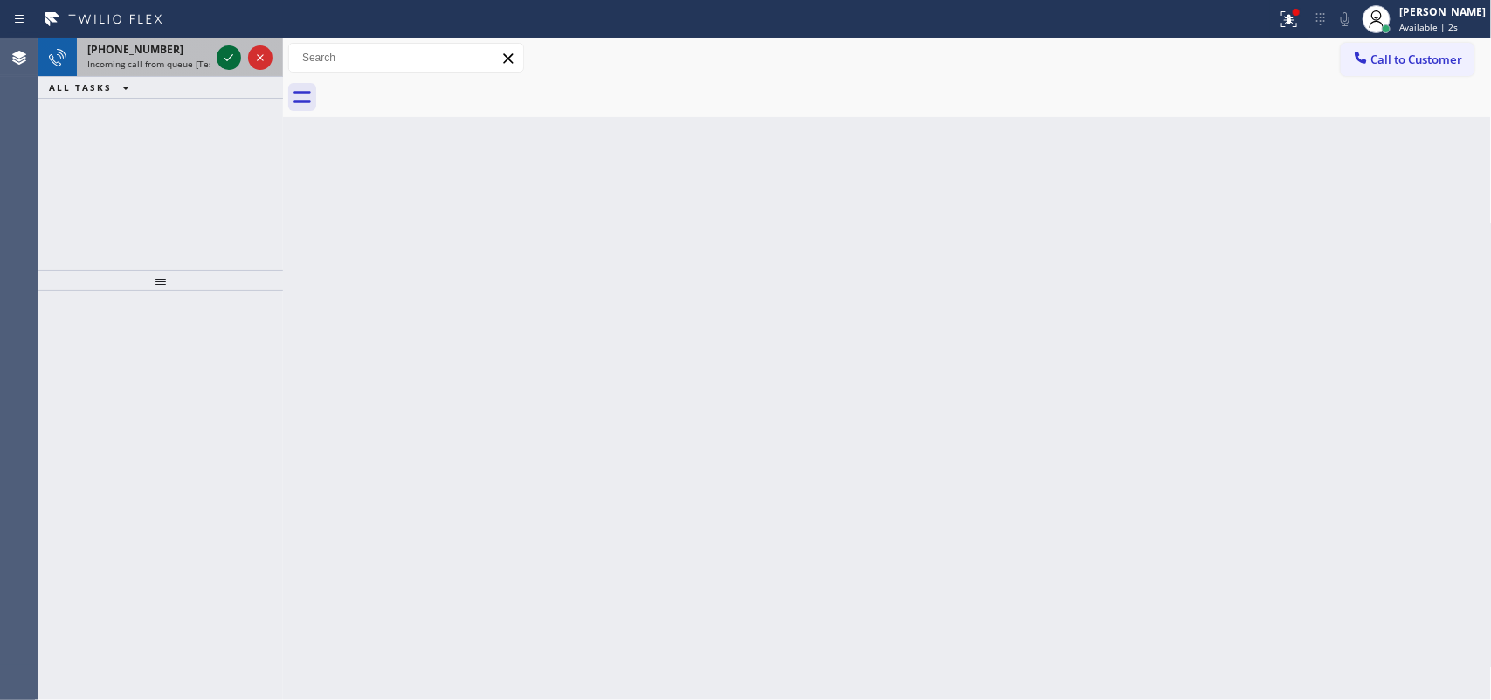
click at [227, 54] on icon at bounding box center [228, 57] width 21 height 21
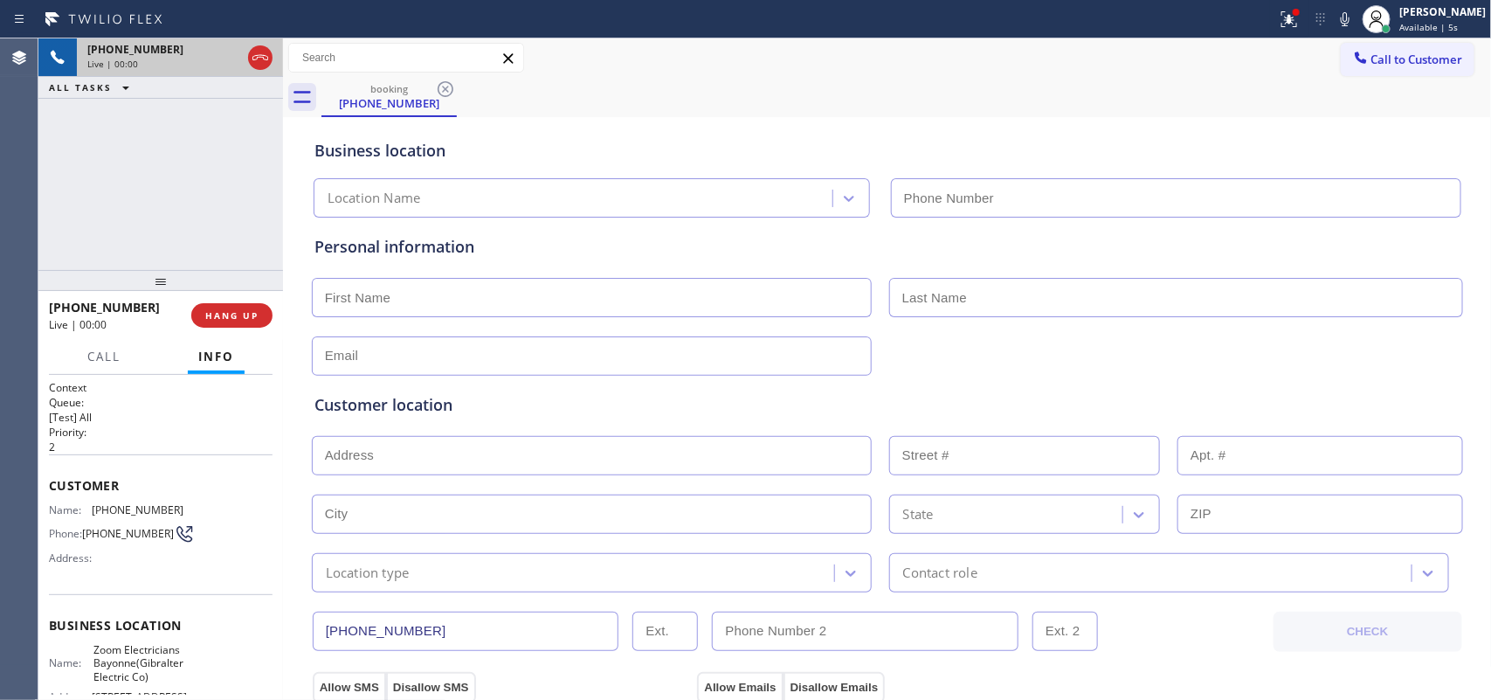
type input "[PHONE_NUMBER]"
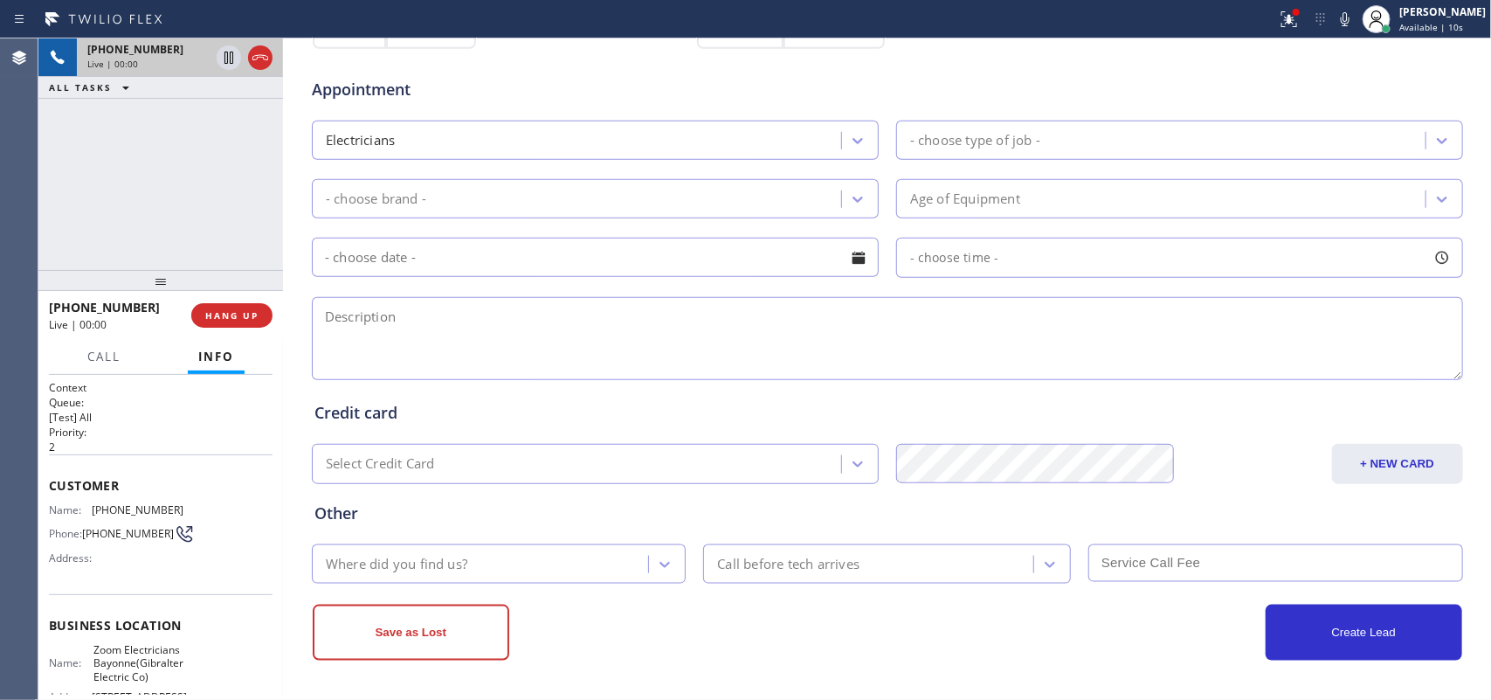
scroll to position [657, 0]
click at [183, 445] on p "2" at bounding box center [161, 446] width 224 height 15
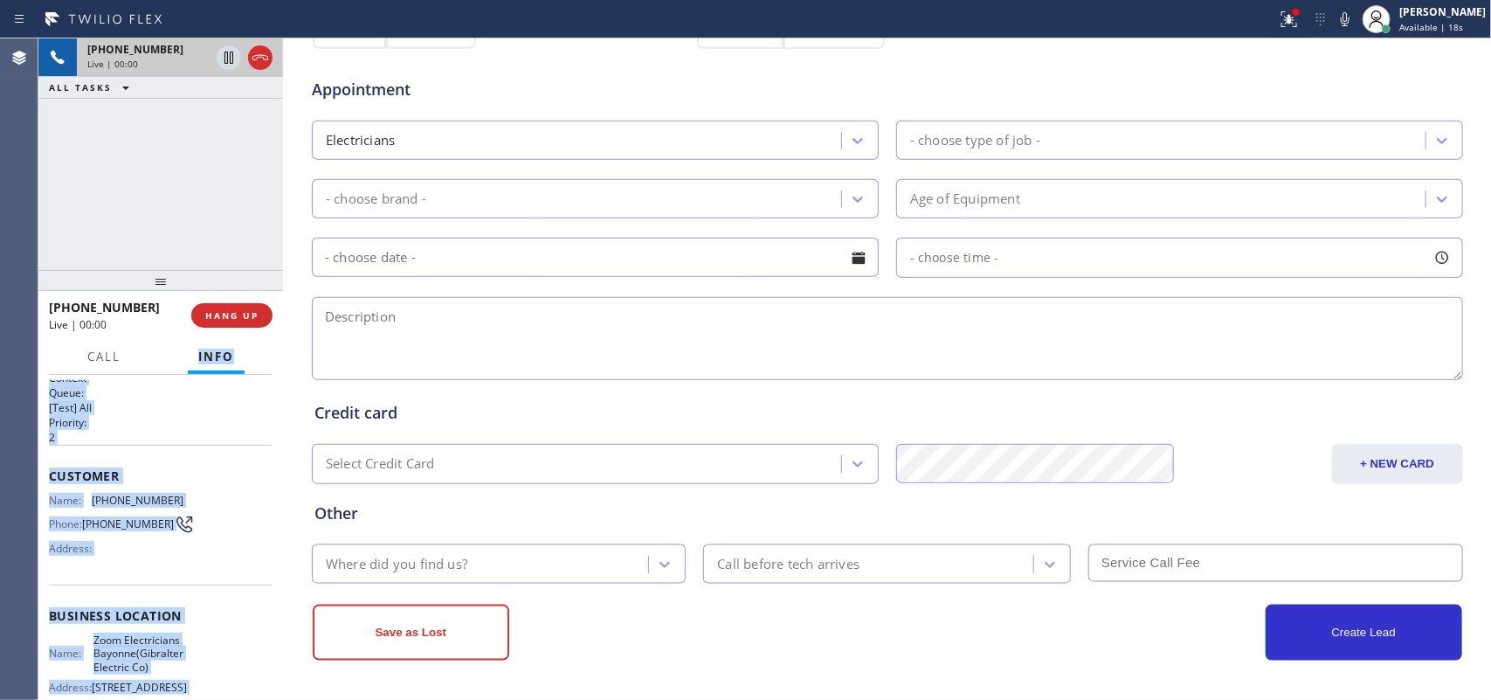
scroll to position [0, 0]
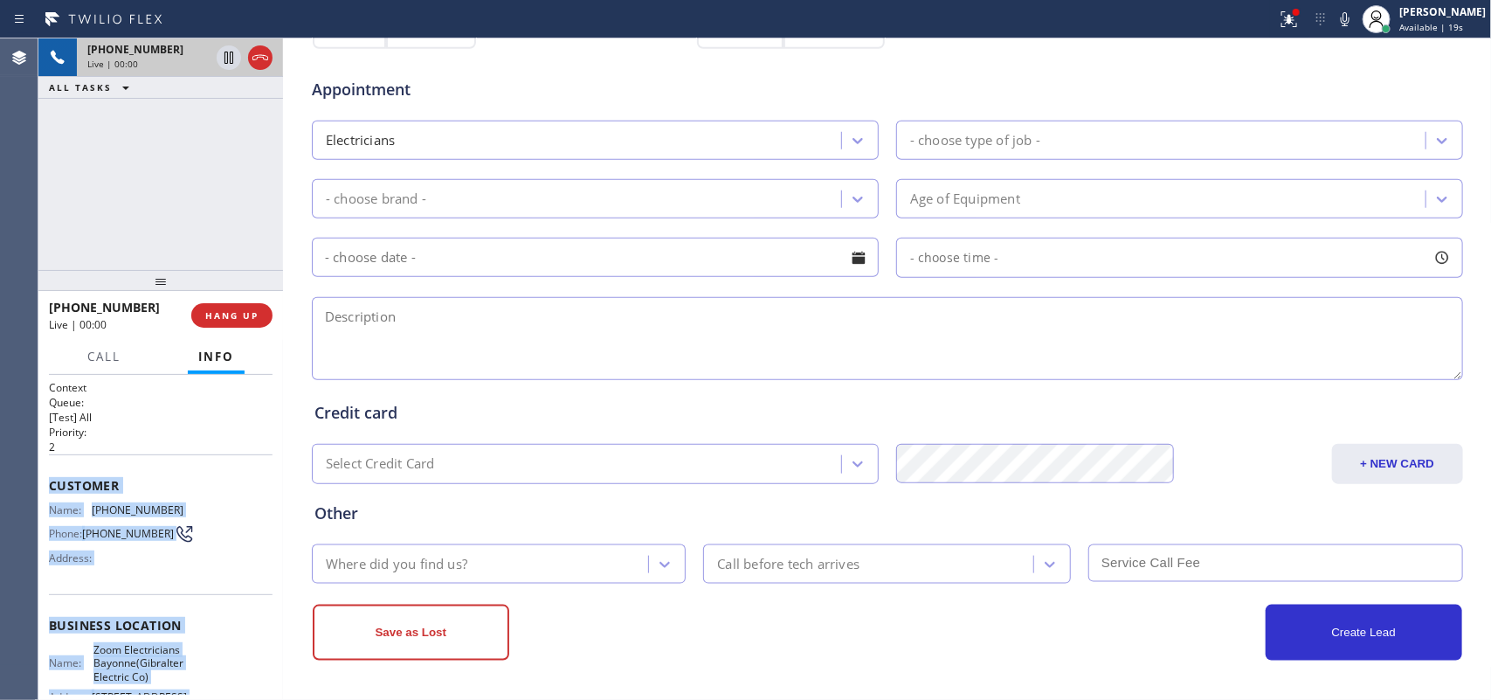
drag, startPoint x: 184, startPoint y: 546, endPoint x: 44, endPoint y: 482, distance: 154.4
click at [44, 482] on div "Context Queue: [Test] All Priority: 2 Customer Name: [PHONE_NUMBER] Phone: [PHO…" at bounding box center [160, 538] width 245 height 326
copy div "Customer Name: [PHONE_NUMBER] Phone: [PHONE_NUMBER] Address: Business location …"
click at [245, 319] on span "HANG UP" at bounding box center [231, 315] width 53 height 12
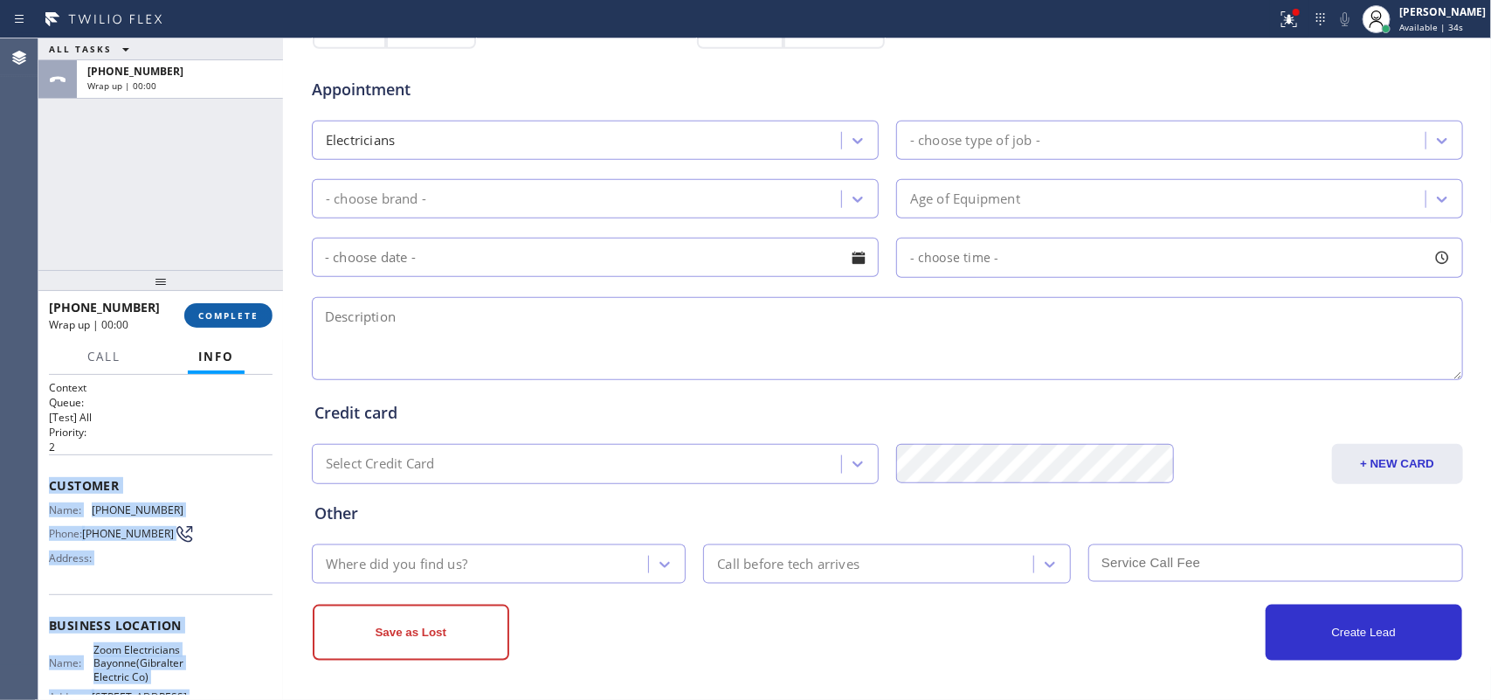
click at [245, 319] on span "COMPLETE" at bounding box center [228, 315] width 60 height 12
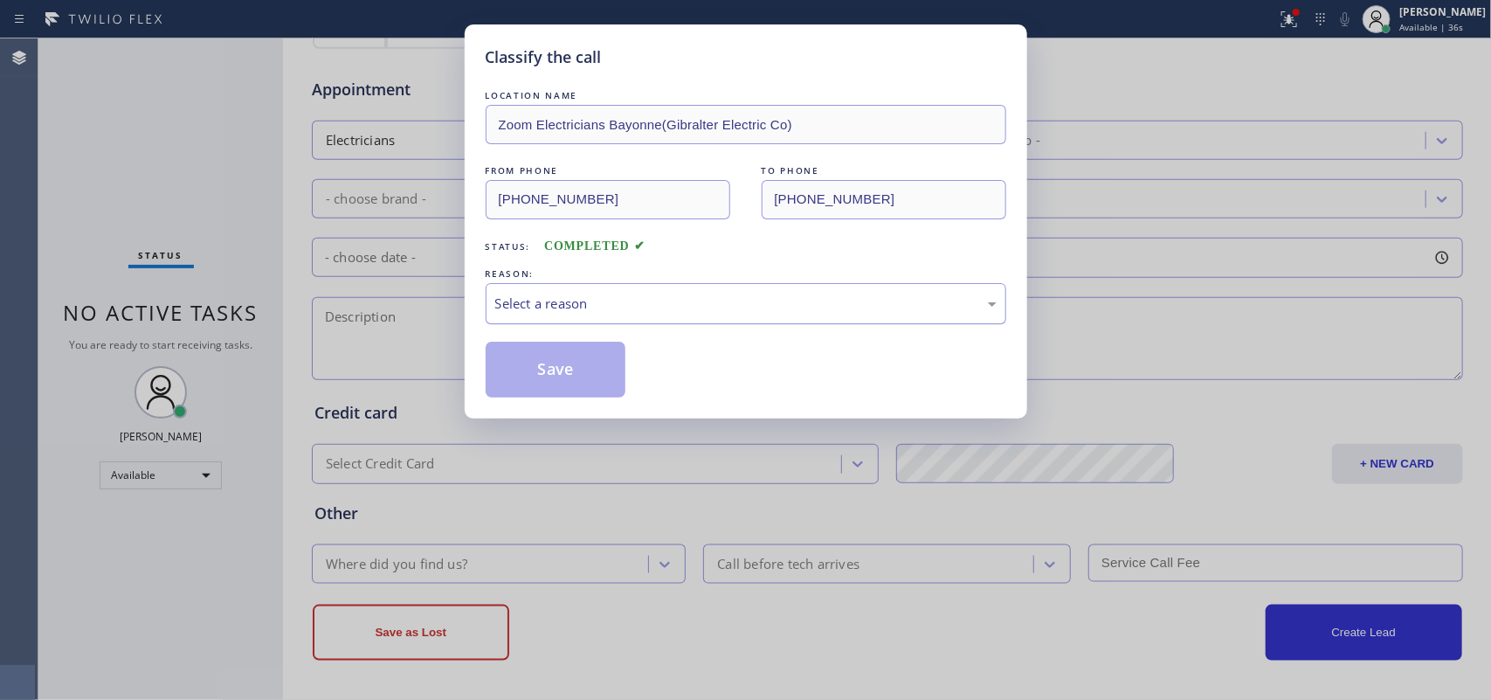
click at [576, 300] on div "Select a reason" at bounding box center [745, 303] width 501 height 20
click at [534, 378] on button "Save" at bounding box center [556, 369] width 141 height 56
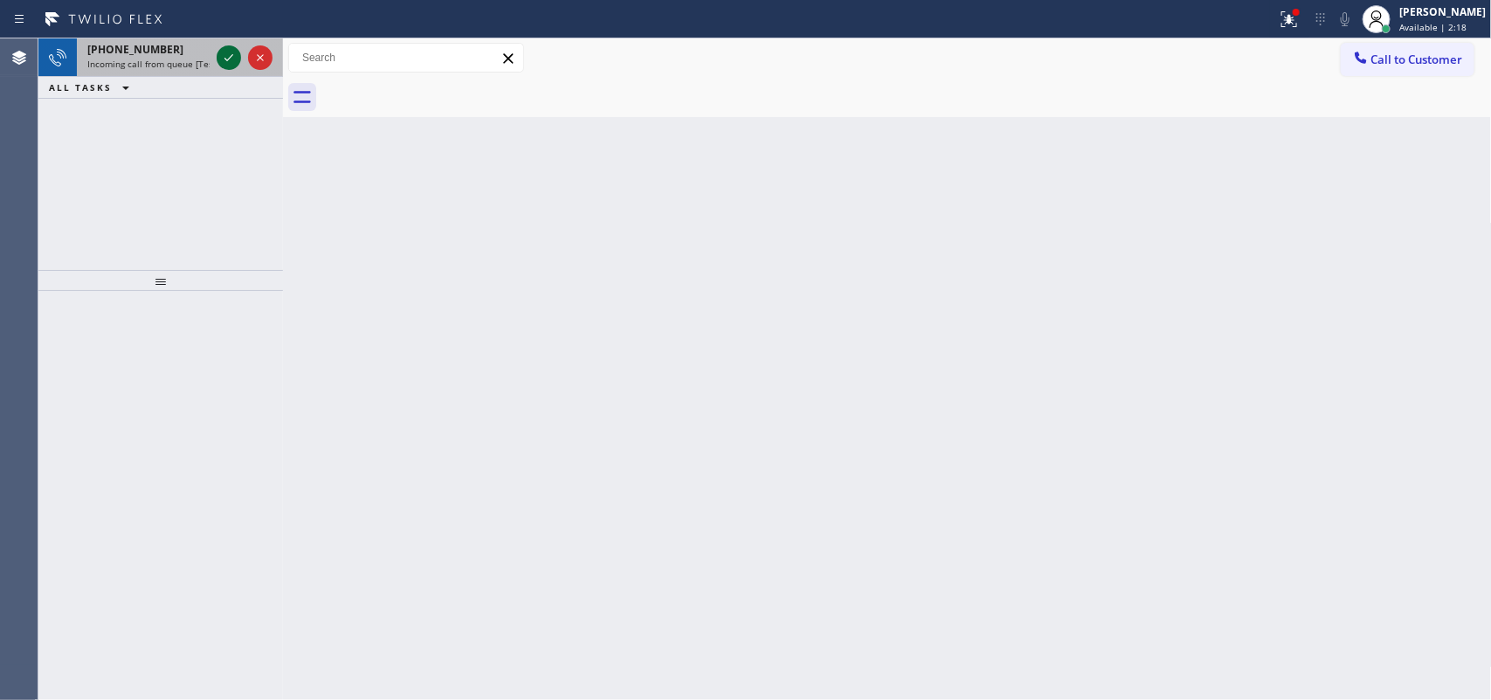
click at [221, 54] on icon at bounding box center [228, 57] width 21 height 21
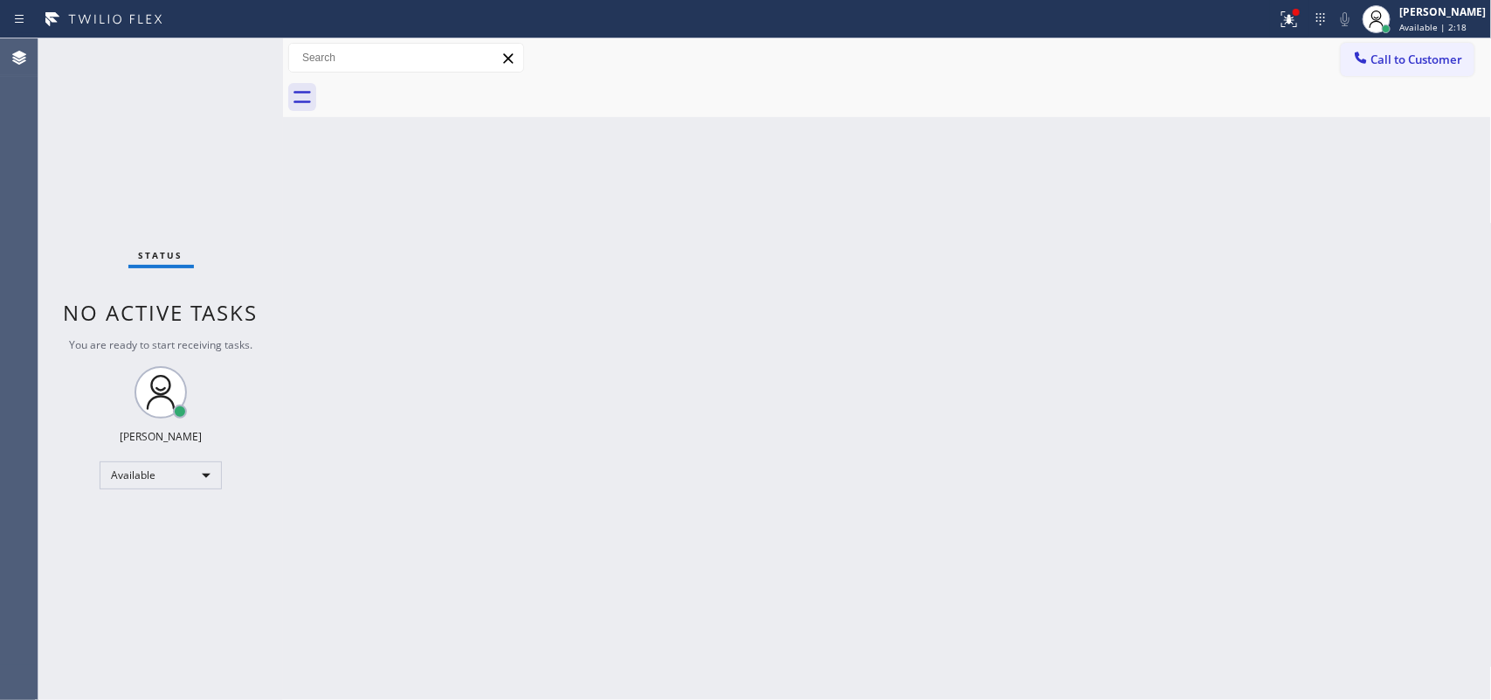
click at [224, 55] on div "Status No active tasks You are ready to start receiving tasks. [PERSON_NAME] Av…" at bounding box center [160, 368] width 245 height 661
click at [221, 57] on div "Status No active tasks You are ready to start receiving tasks. [PERSON_NAME] Av…" at bounding box center [160, 368] width 245 height 661
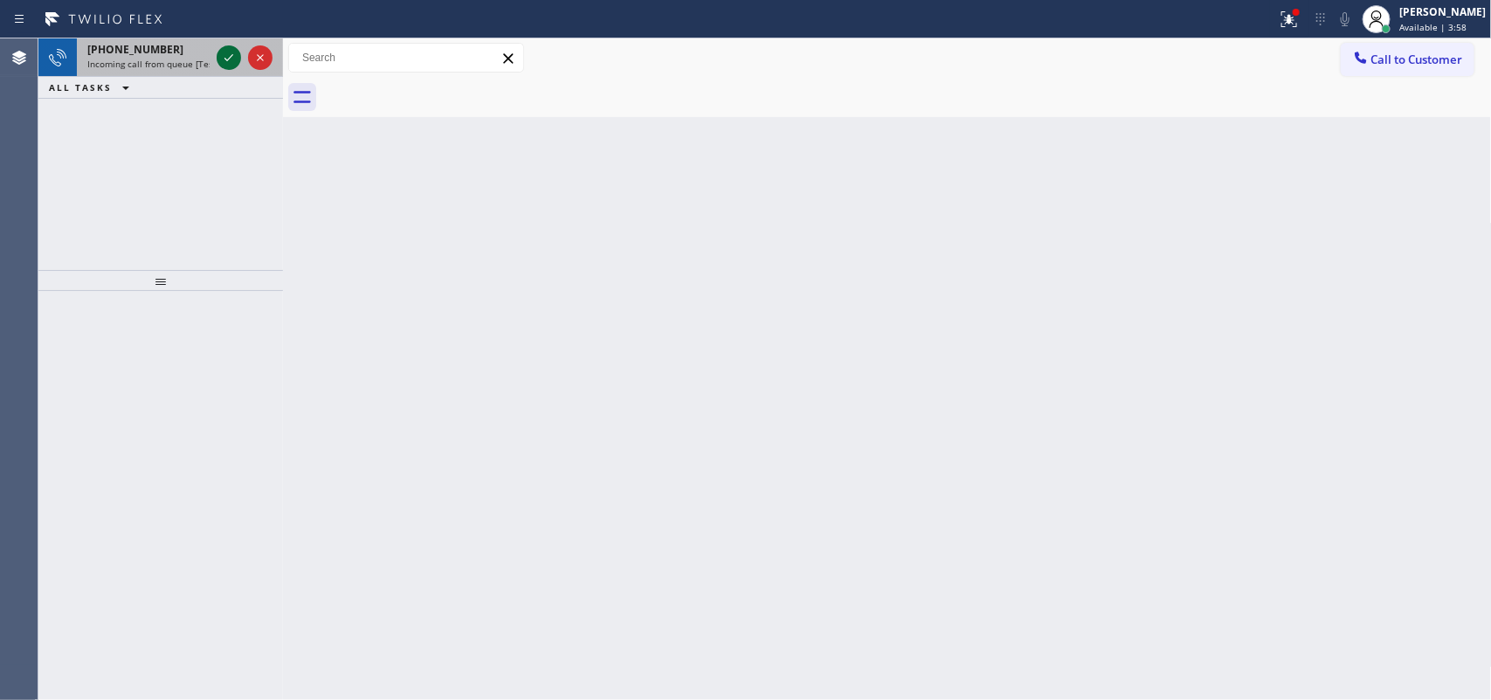
click at [225, 55] on icon at bounding box center [228, 57] width 21 height 21
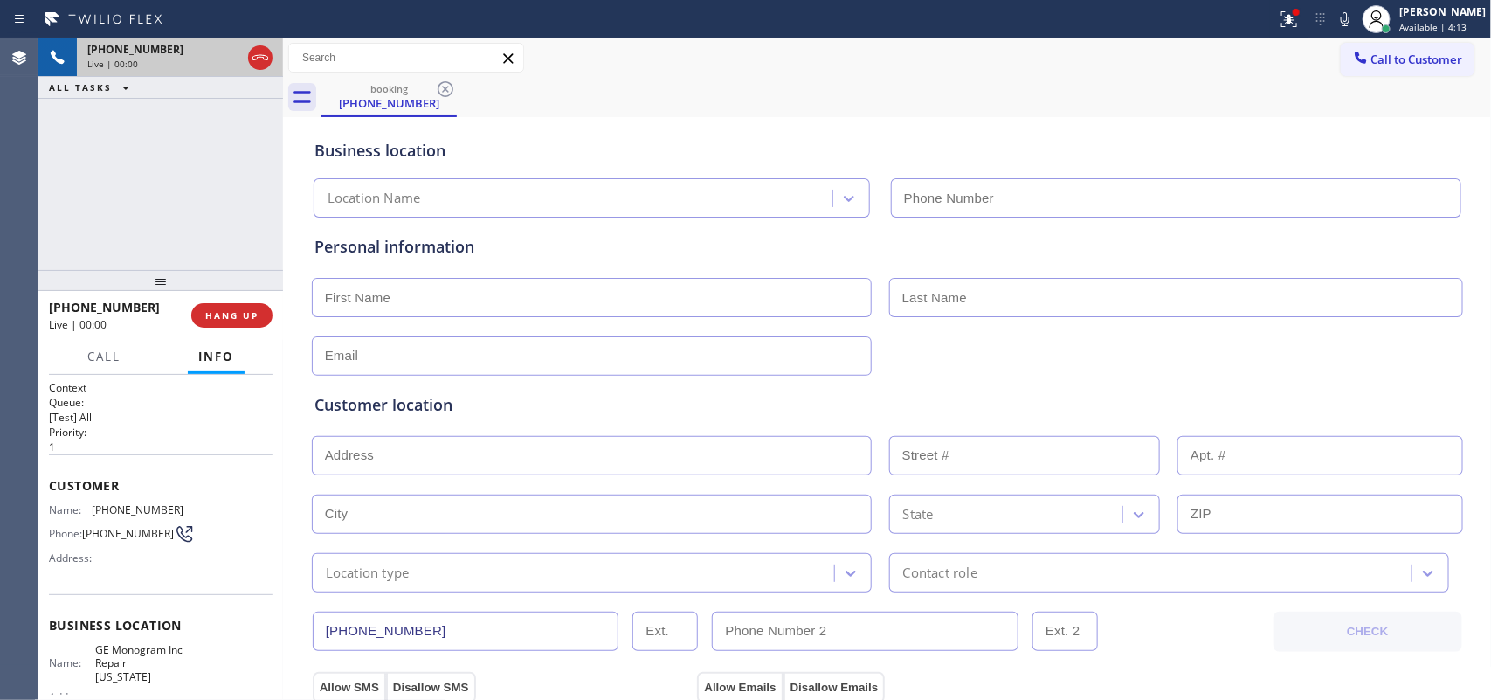
type input "[PHONE_NUMBER]"
click at [77, 215] on div "[PHONE_NUMBER] Live | 02:15 ALL TASKS ALL TASKS ACTIVE TASKS TASKS IN WRAP UP" at bounding box center [160, 153] width 245 height 231
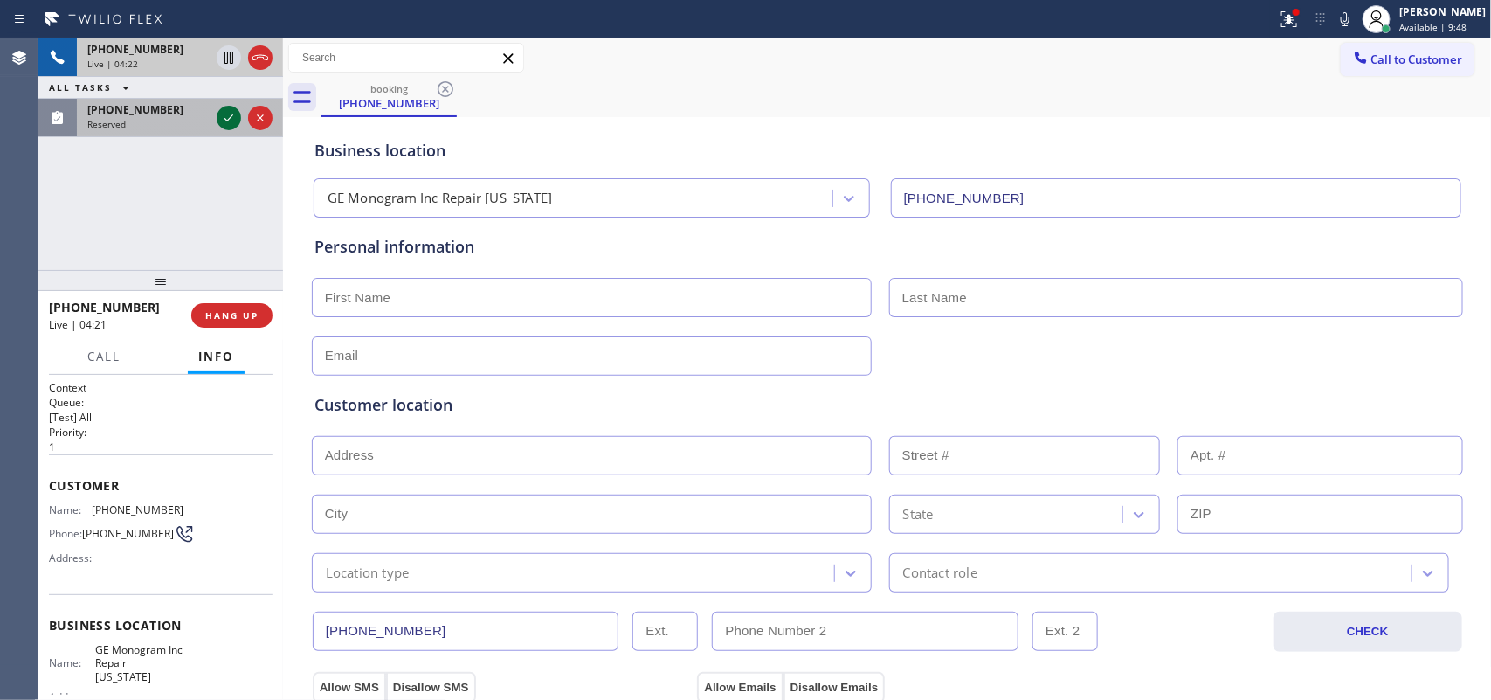
click at [229, 122] on icon at bounding box center [228, 117] width 21 height 21
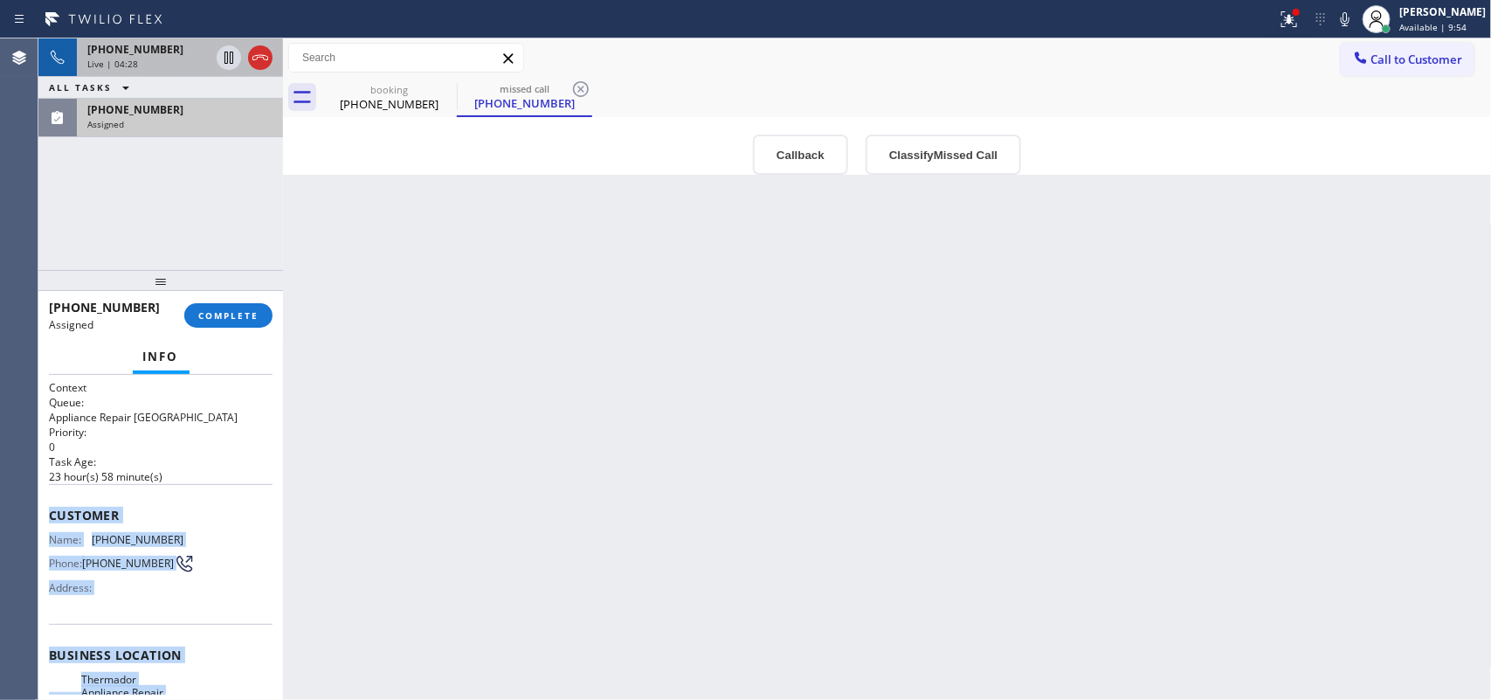
drag, startPoint x: 198, startPoint y: 534, endPoint x: 44, endPoint y: 502, distance: 157.7
click at [44, 502] on div "Context Queue: Appliance Repair High End Priority: 0 Task Age: [DEMOGRAPHIC_DAT…" at bounding box center [160, 538] width 245 height 326
copy div "Customer Name: [PHONE_NUMBER] Phone: [PHONE_NUMBER] Address: Business location …"
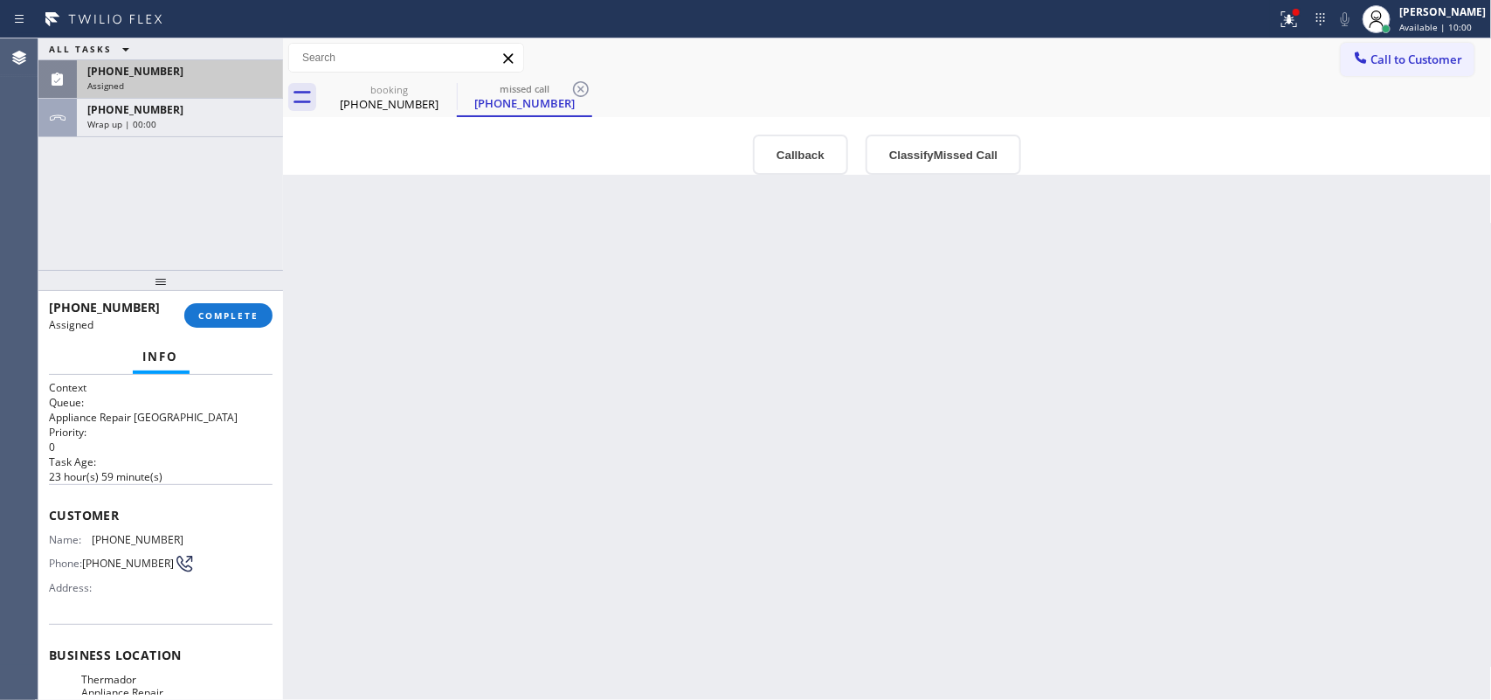
click at [1456, 294] on div "Back to Dashboard Change Sender ID Customers Technicians Select a contact Outbo…" at bounding box center [887, 368] width 1209 height 661
click at [962, 158] on button "Classify Missed Call" at bounding box center [942, 154] width 155 height 40
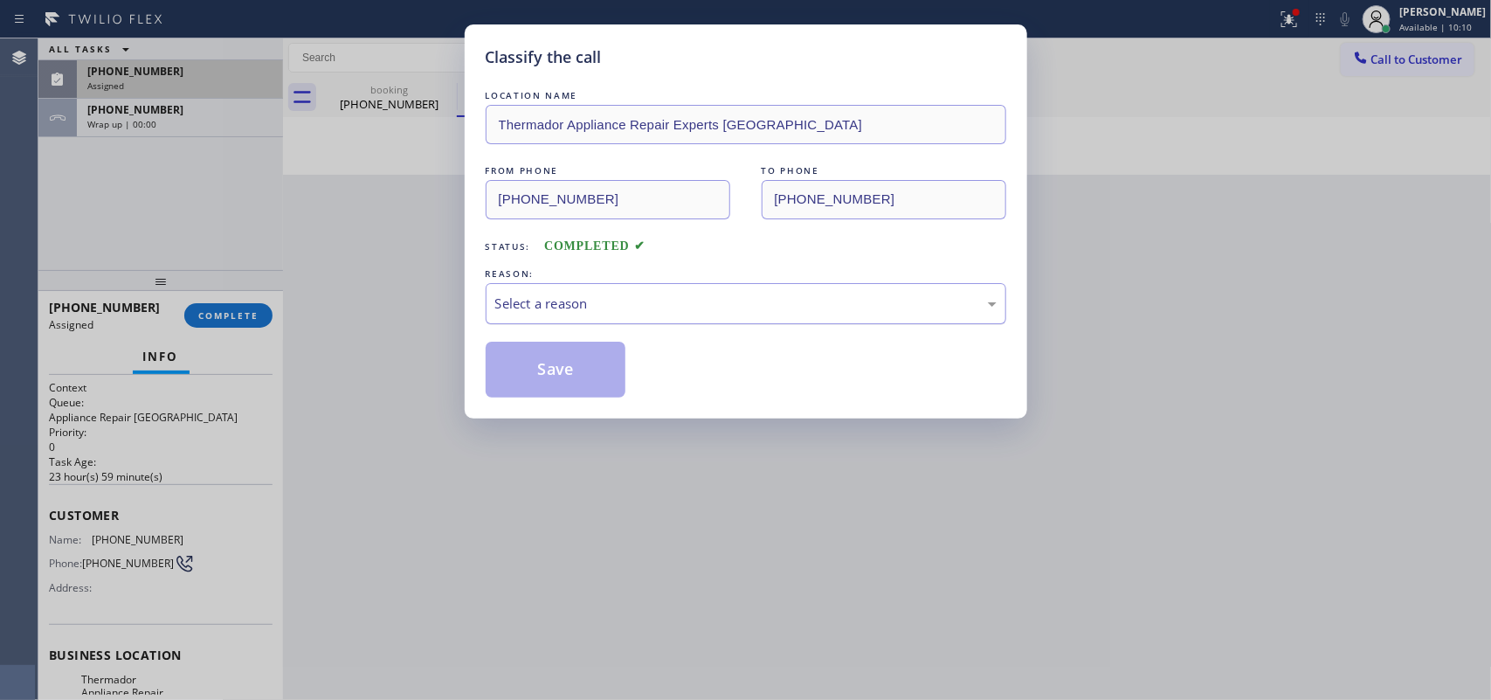
click at [843, 310] on div "Select a reason" at bounding box center [745, 303] width 501 height 20
drag, startPoint x: 572, startPoint y: 384, endPoint x: 568, endPoint y: 358, distance: 26.6
click at [570, 384] on button "Save" at bounding box center [556, 369] width 141 height 56
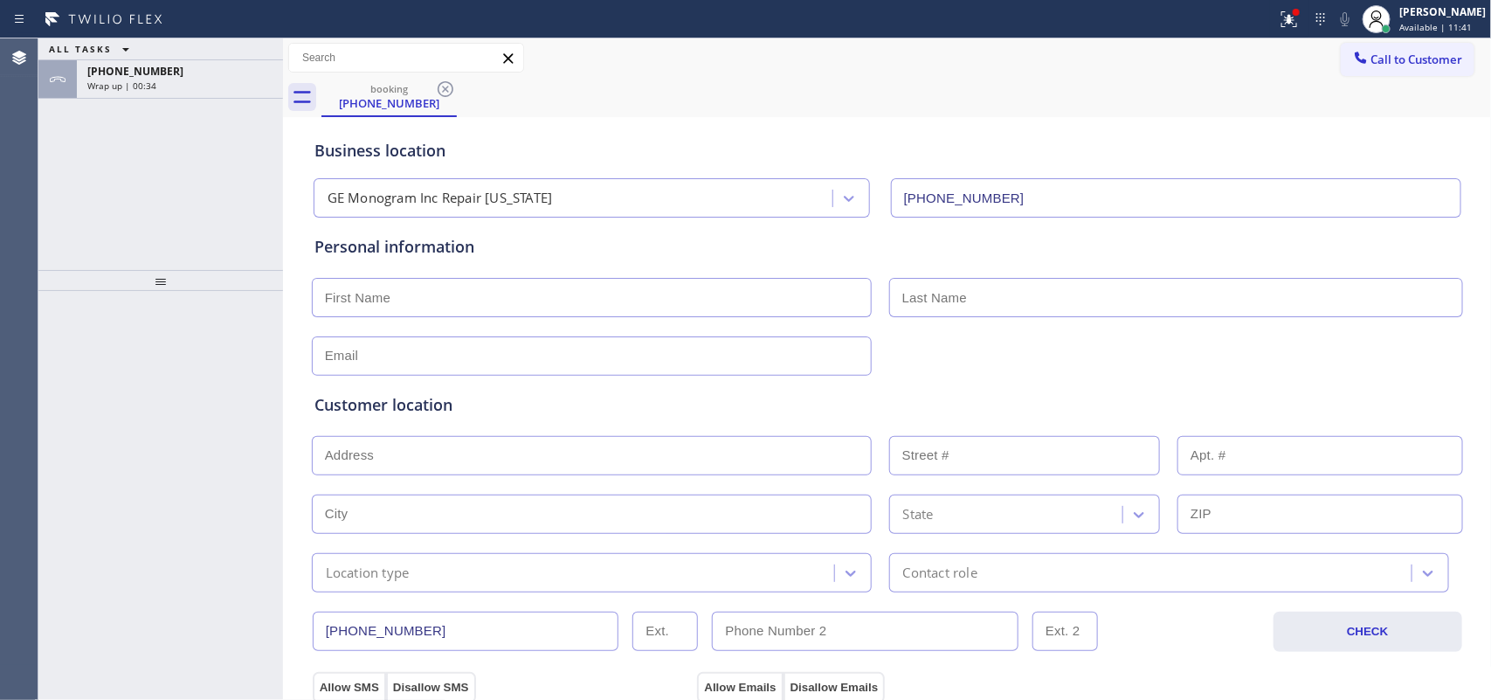
click at [459, 304] on input "text" at bounding box center [592, 297] width 560 height 39
type input "Miss"
type input "[PERSON_NAME]"
click at [478, 358] on input "text" at bounding box center [592, 355] width 560 height 39
type input "[EMAIL_ADDRESS][DOMAIN_NAME]"
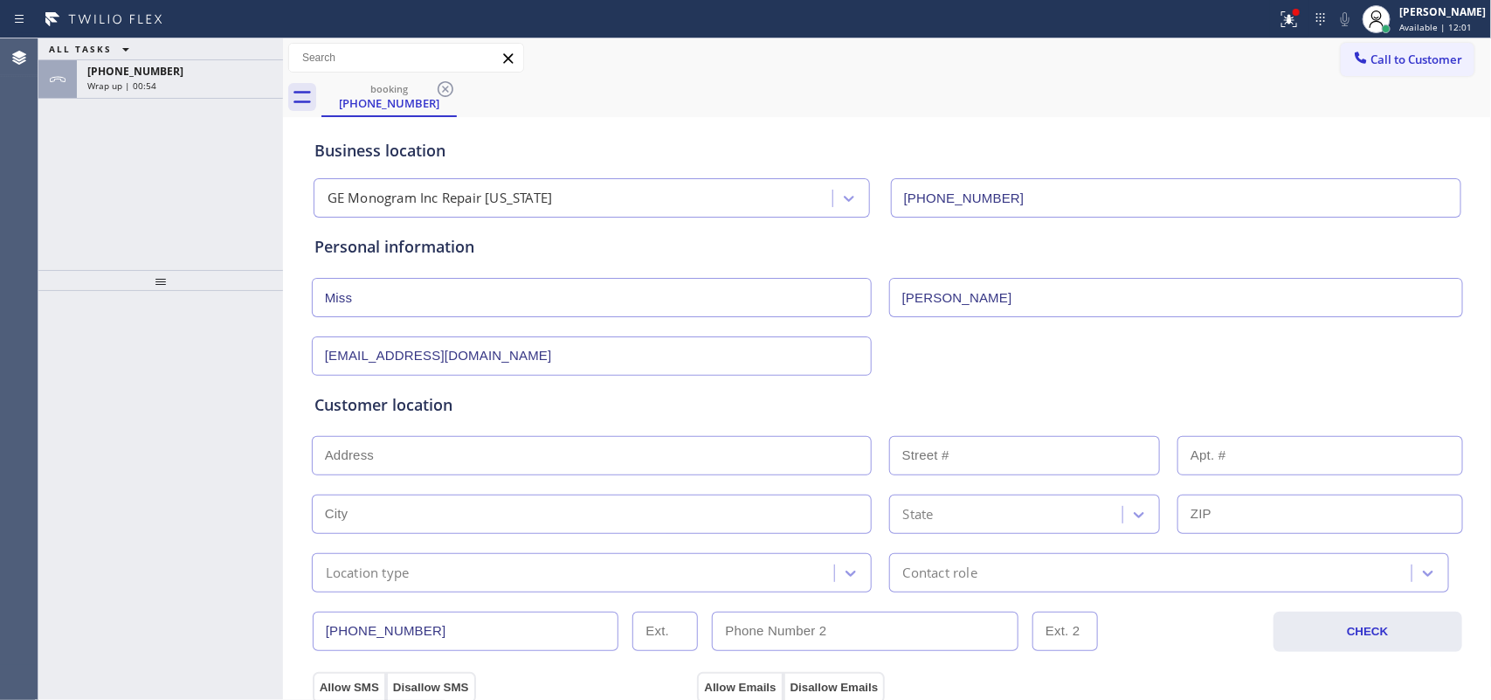
click at [699, 460] on input "text" at bounding box center [592, 455] width 560 height 39
click at [705, 455] on input "text" at bounding box center [592, 455] width 560 height 39
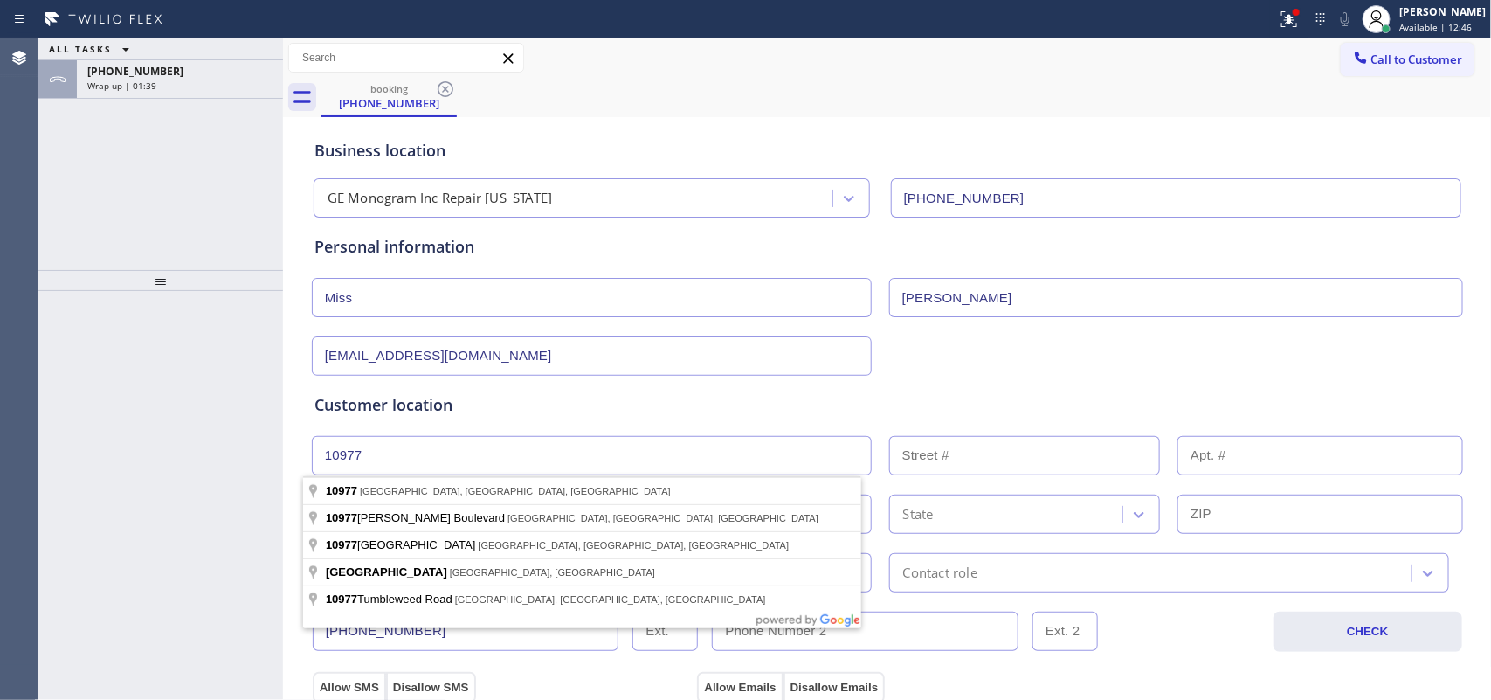
drag, startPoint x: 390, startPoint y: 455, endPoint x: 310, endPoint y: 452, distance: 79.6
click at [312, 452] on input "10977" at bounding box center [592, 455] width 560 height 39
paste input "[GEOGRAPHIC_DATA], [GEOGRAPHIC_DATA]"
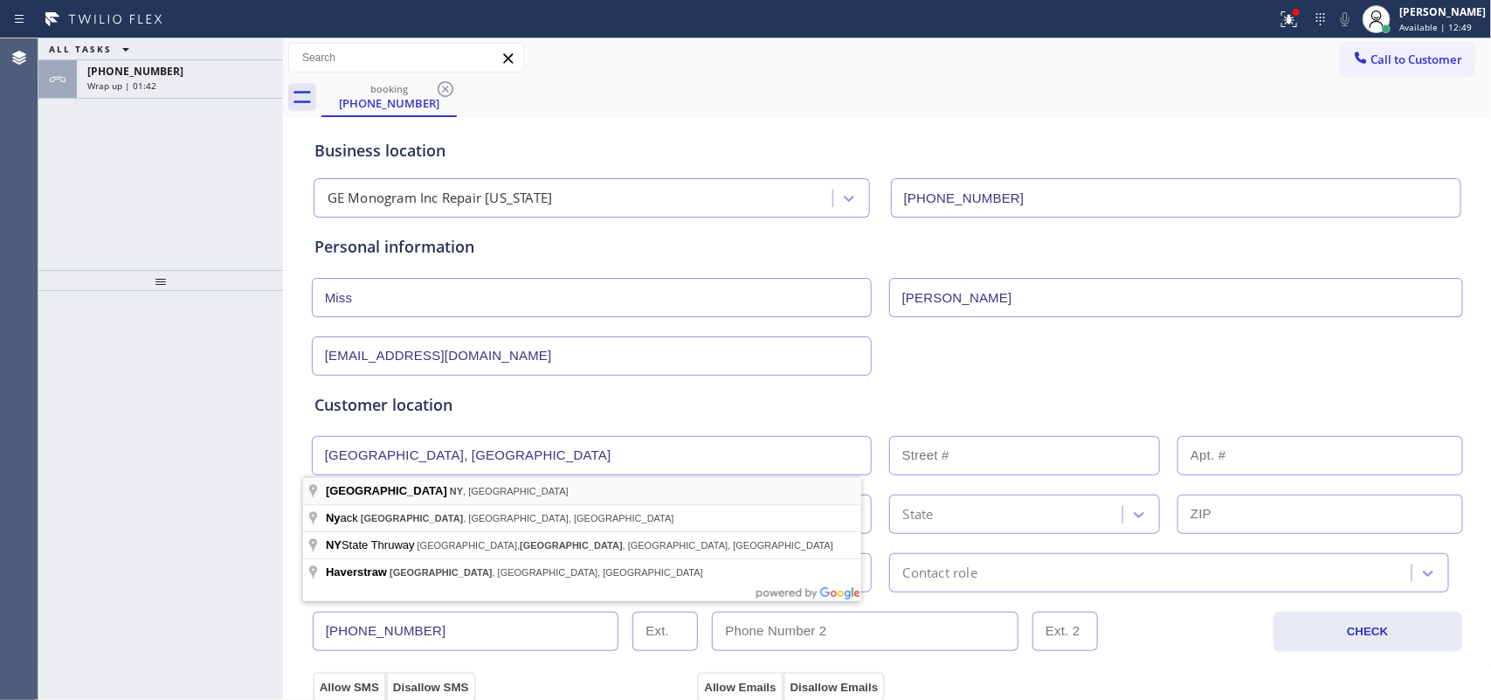
type input "[GEOGRAPHIC_DATA], [GEOGRAPHIC_DATA], [GEOGRAPHIC_DATA]"
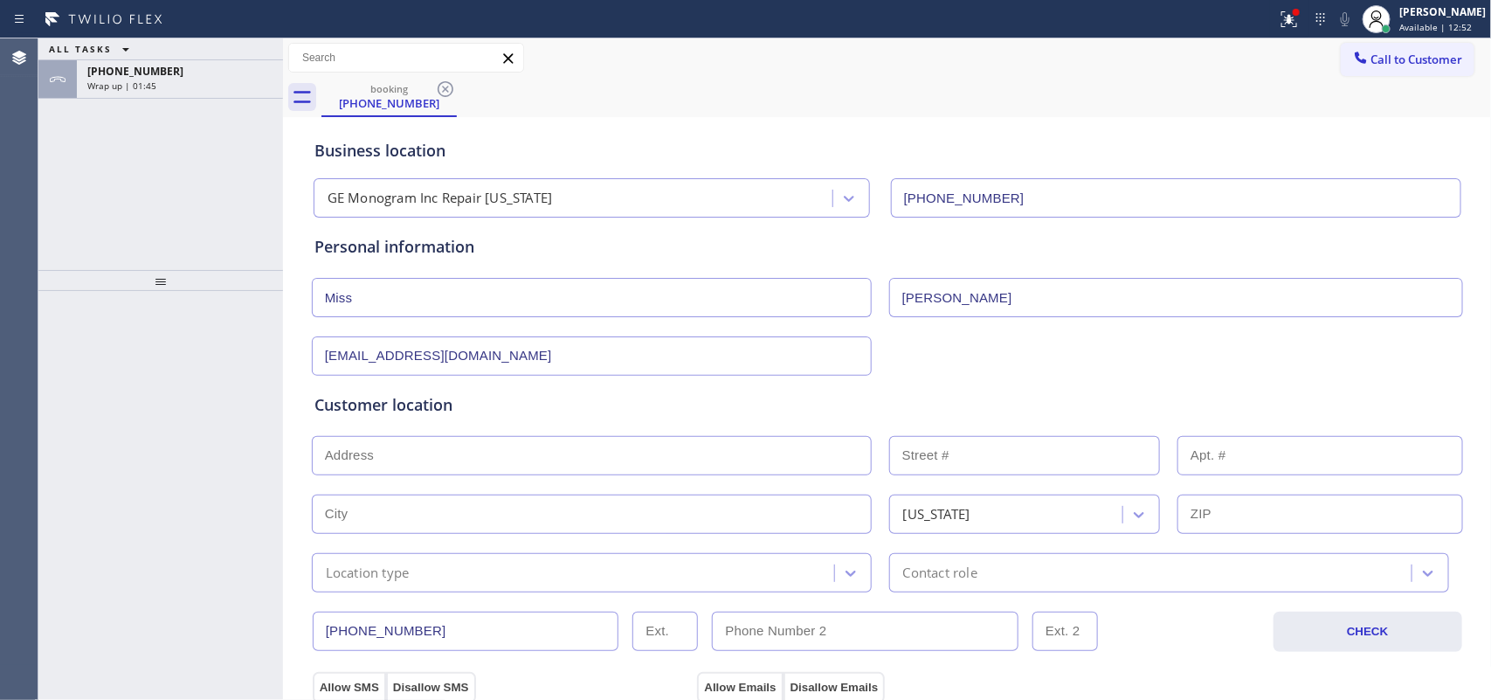
click at [1312, 521] on input "text" at bounding box center [1320, 513] width 286 height 39
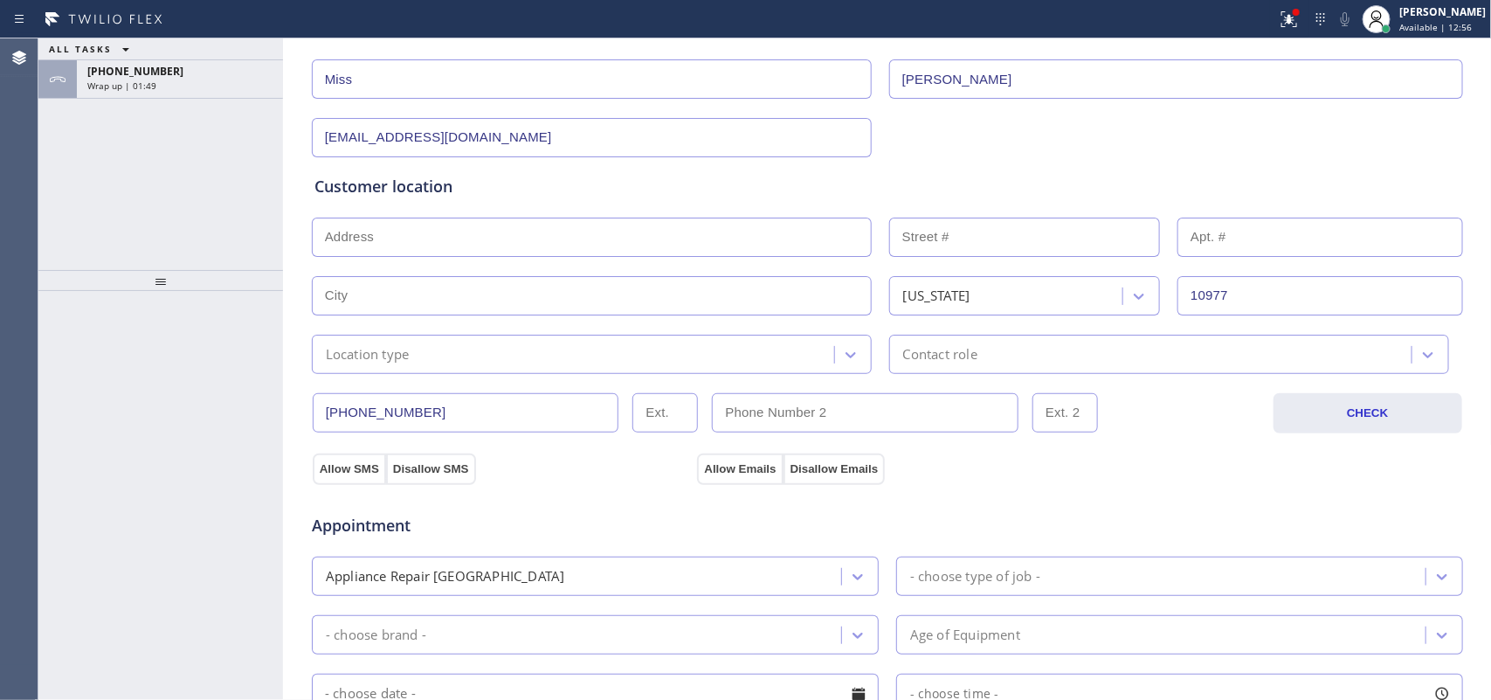
type input "10977"
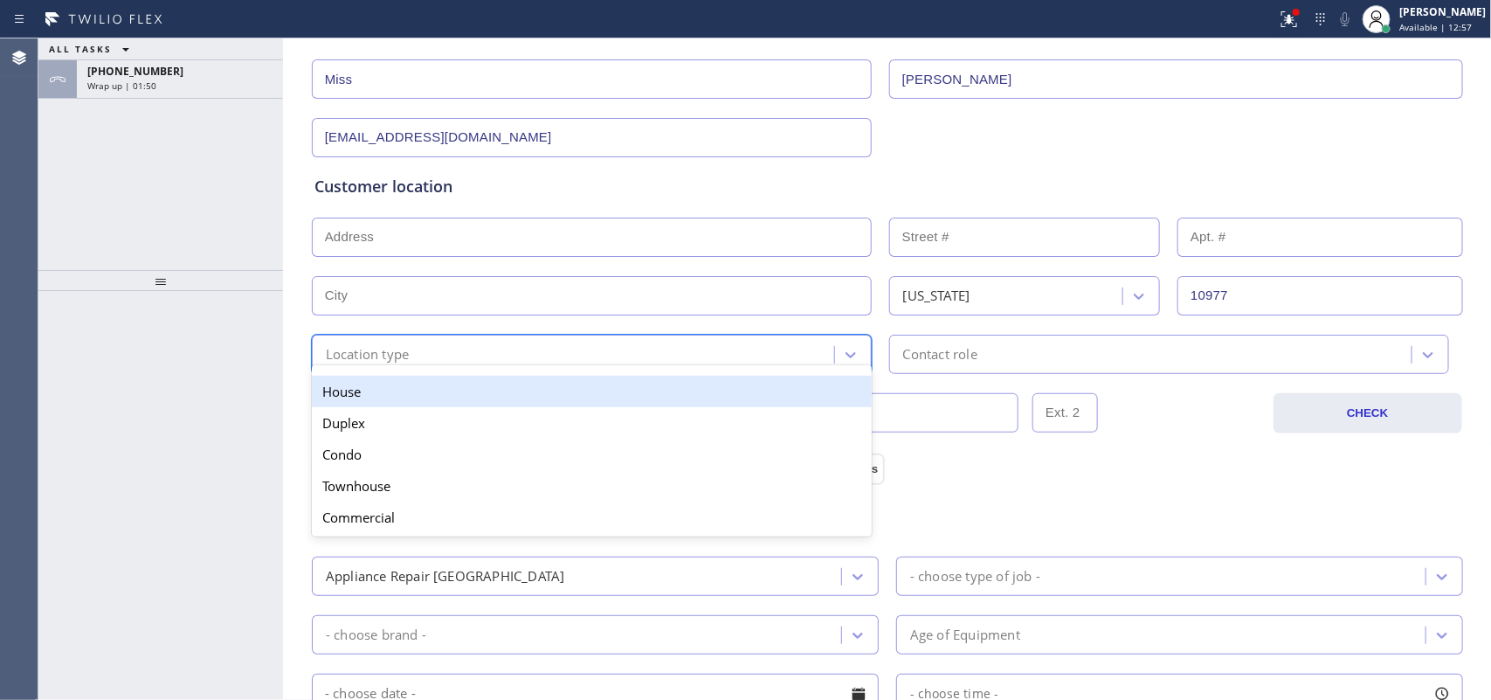
click at [706, 347] on div "Location type" at bounding box center [575, 354] width 517 height 31
click at [709, 394] on div "House" at bounding box center [592, 391] width 560 height 31
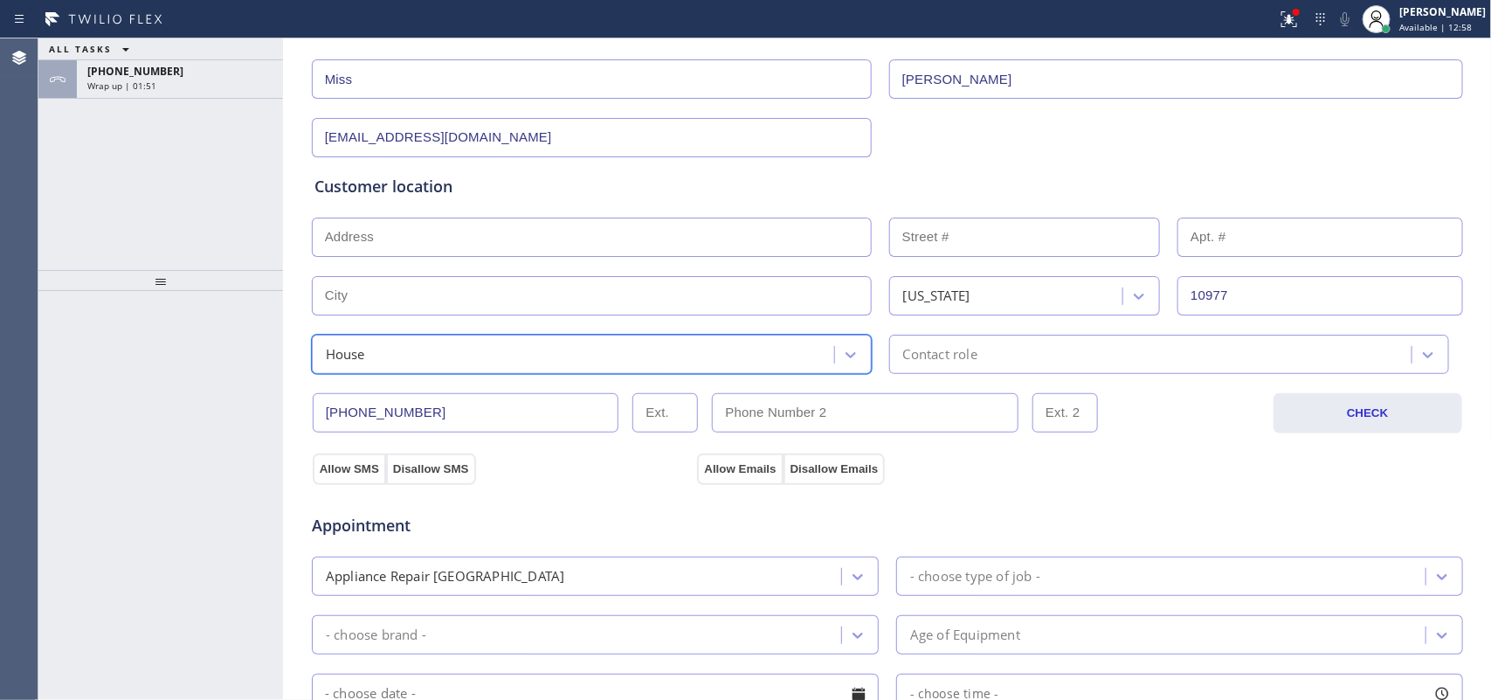
click at [911, 343] on div "Contact role" at bounding box center [1152, 354] width 517 height 31
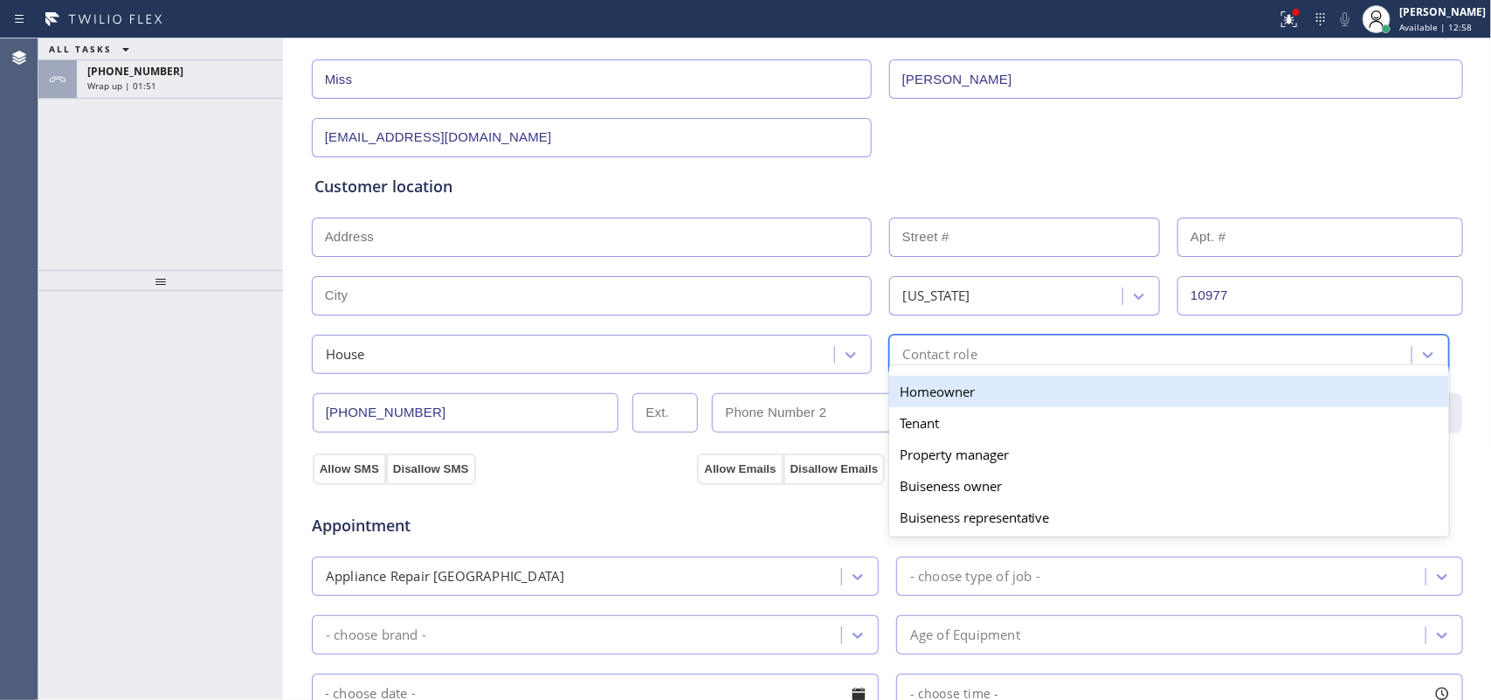
click at [934, 389] on div "Homeowner" at bounding box center [1169, 391] width 560 height 31
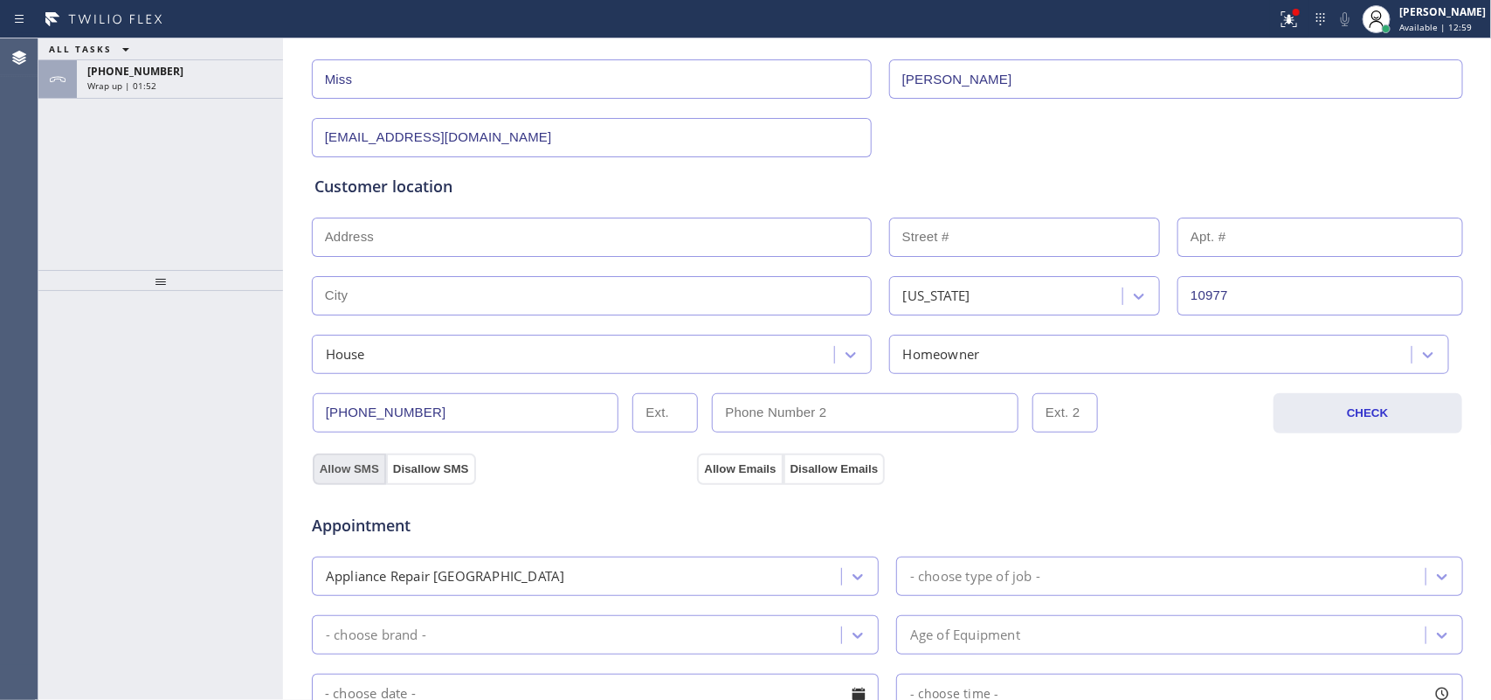
click at [337, 472] on button "Allow SMS" at bounding box center [349, 468] width 73 height 31
click at [736, 465] on button "Allow Emails" at bounding box center [740, 468] width 86 height 31
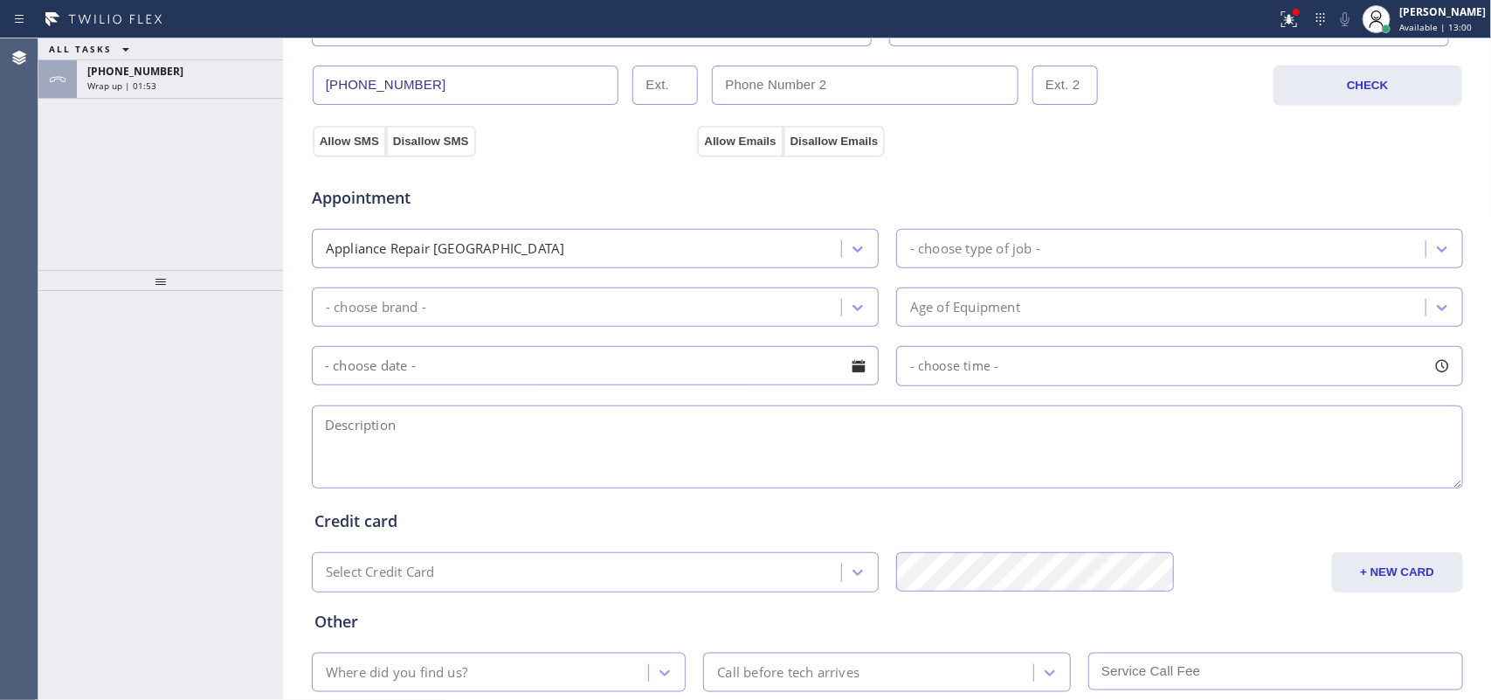
scroll to position [655, 0]
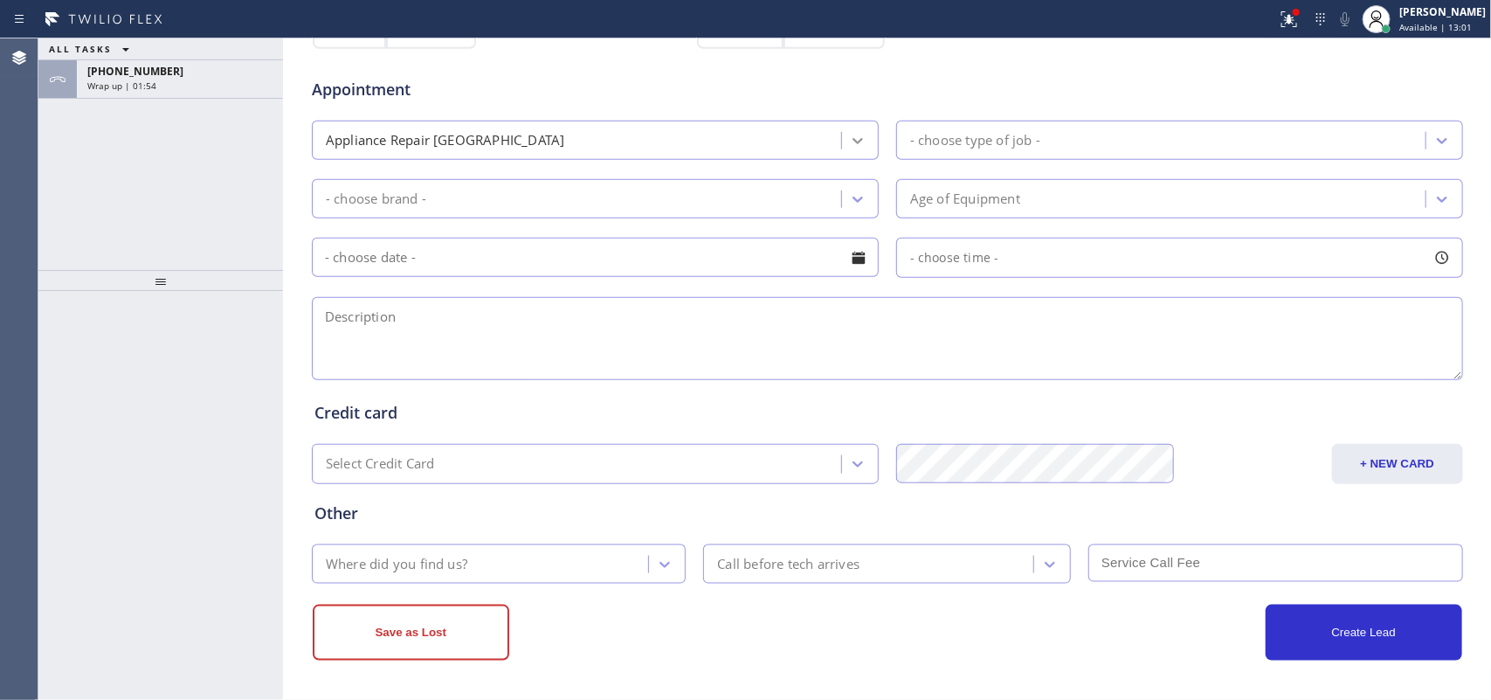
click at [852, 142] on icon at bounding box center [857, 141] width 10 height 6
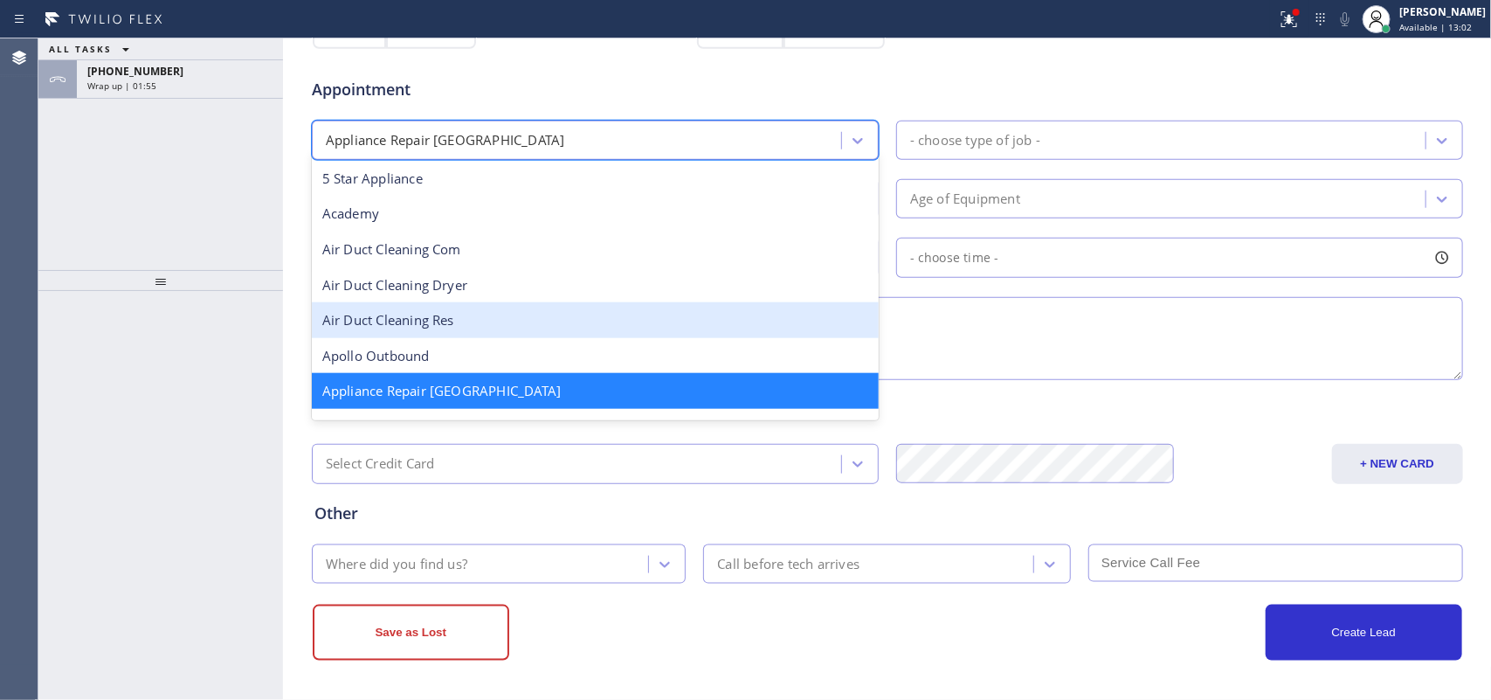
scroll to position [219, 0]
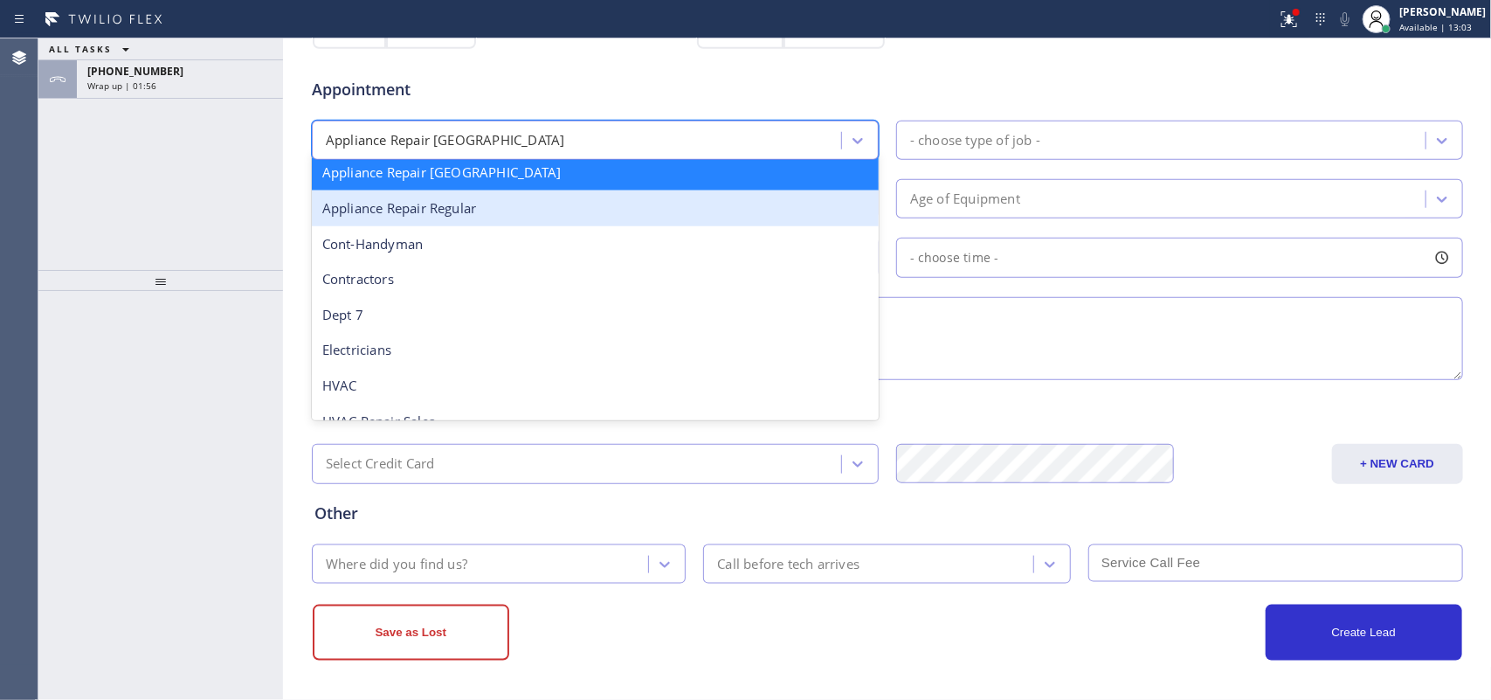
click at [609, 210] on div "Appliance Repair Regular" at bounding box center [595, 208] width 567 height 36
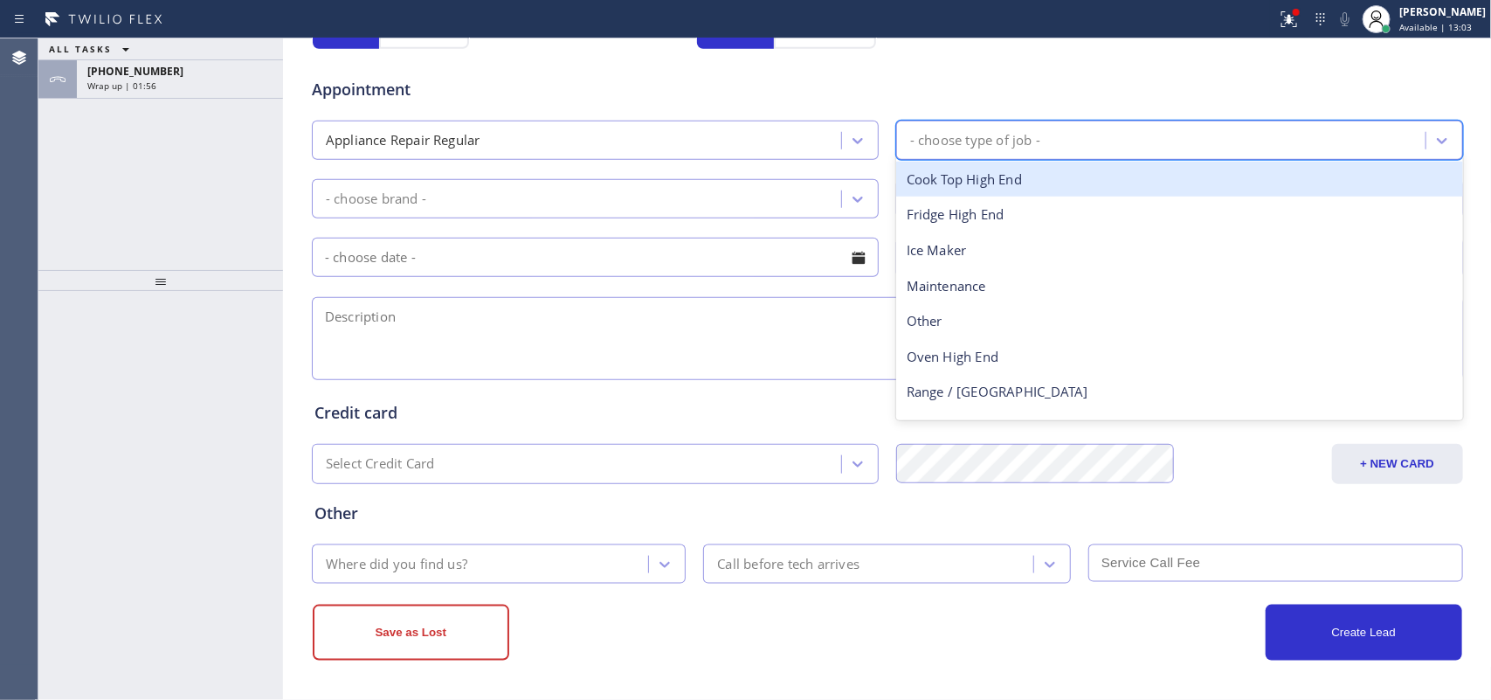
drag, startPoint x: 932, startPoint y: 141, endPoint x: 965, endPoint y: 190, distance: 59.8
click at [937, 141] on div "- choose type of job -" at bounding box center [975, 140] width 130 height 20
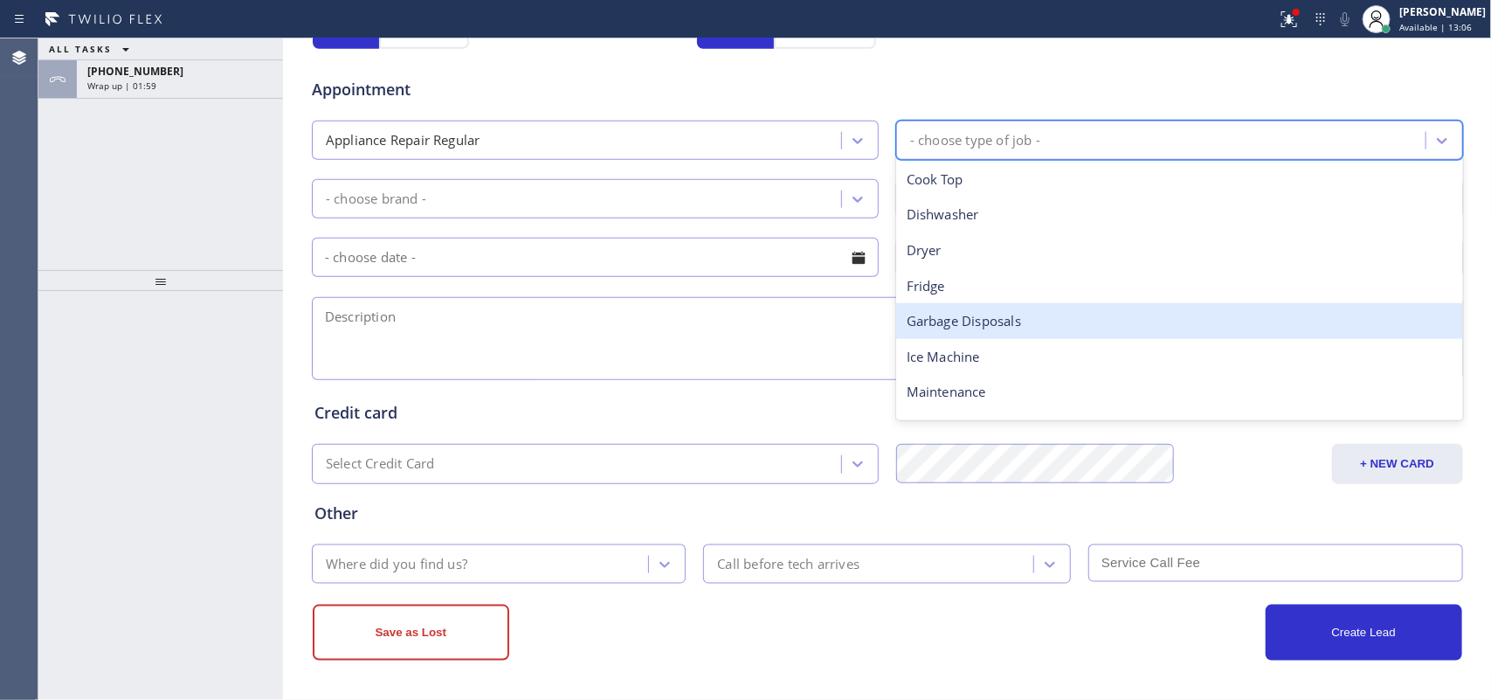
scroll to position [241, 0]
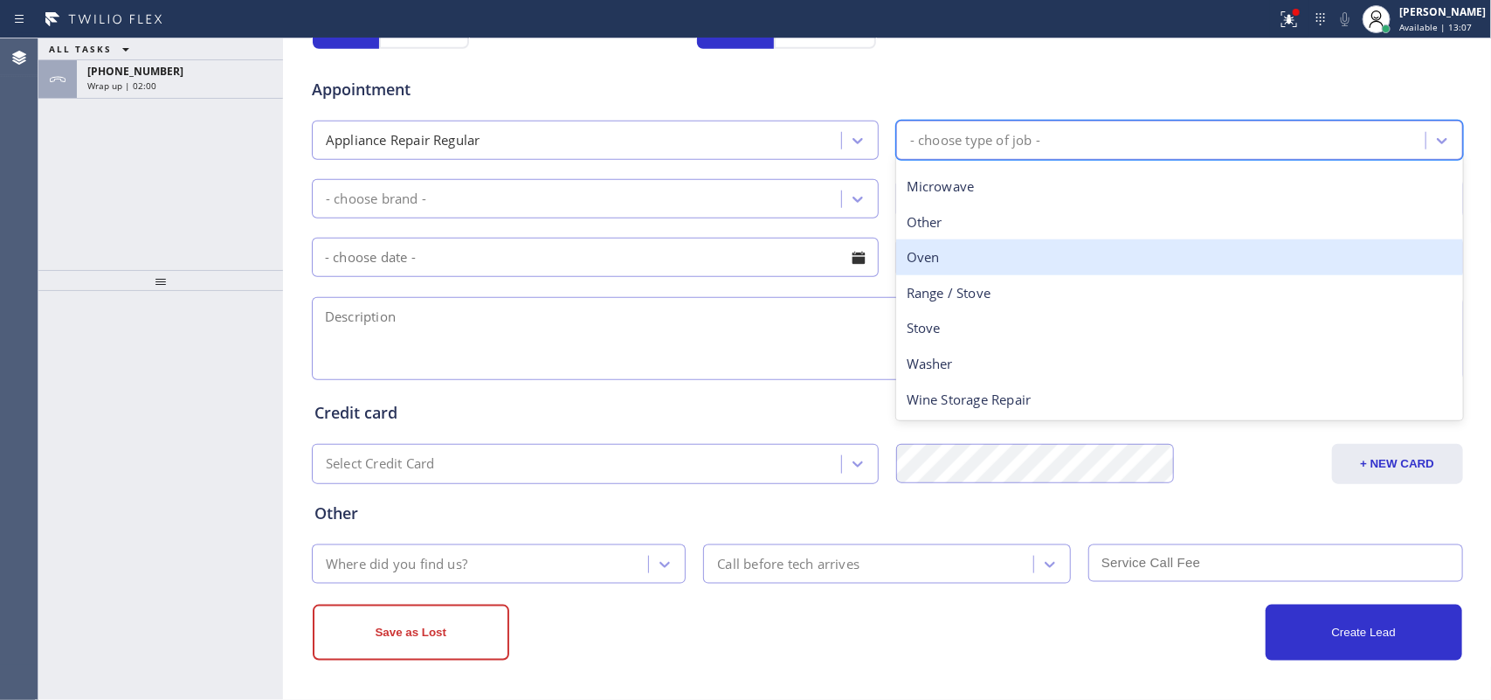
click at [961, 265] on div "Oven" at bounding box center [1179, 257] width 567 height 36
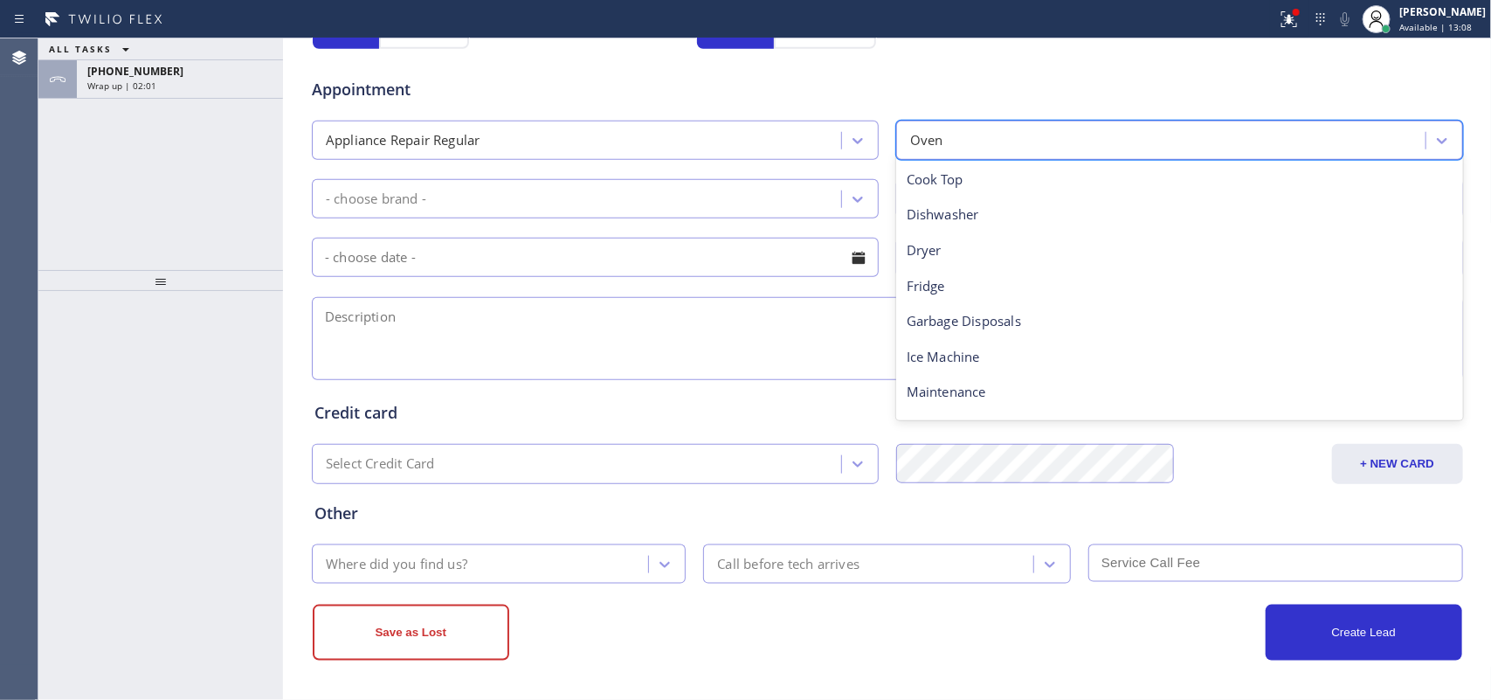
click at [961, 141] on div "Oven" at bounding box center [1163, 140] width 524 height 31
click at [963, 140] on div "Oven" at bounding box center [1163, 140] width 524 height 31
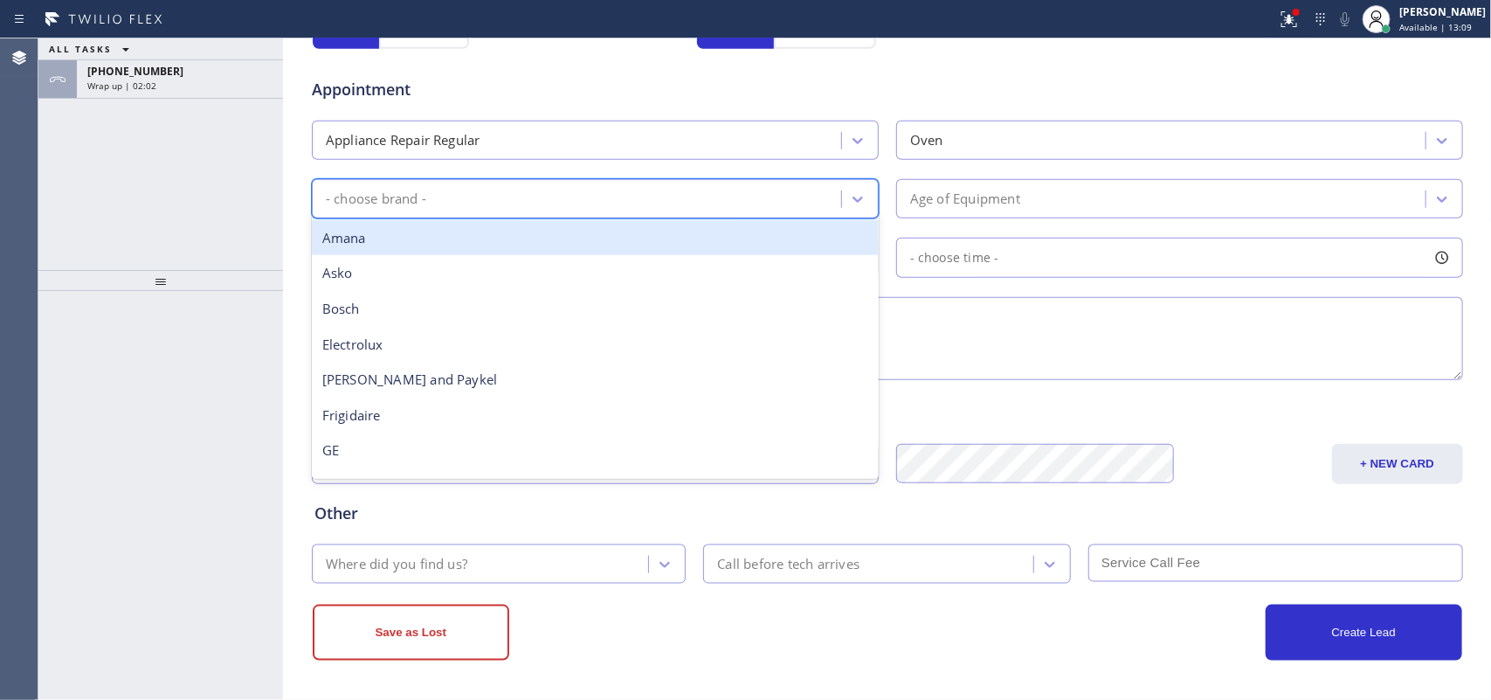
click at [845, 218] on div "- choose brand -" at bounding box center [595, 198] width 567 height 39
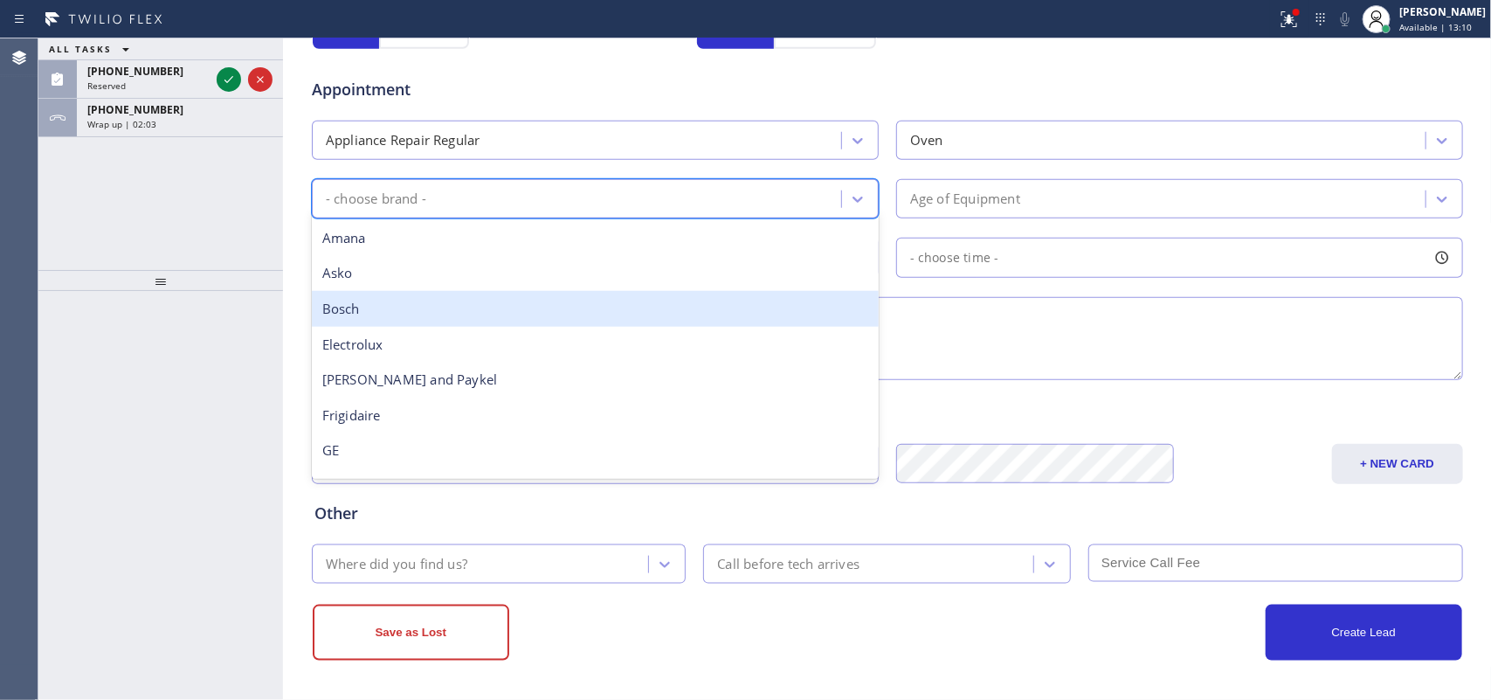
scroll to position [109, 0]
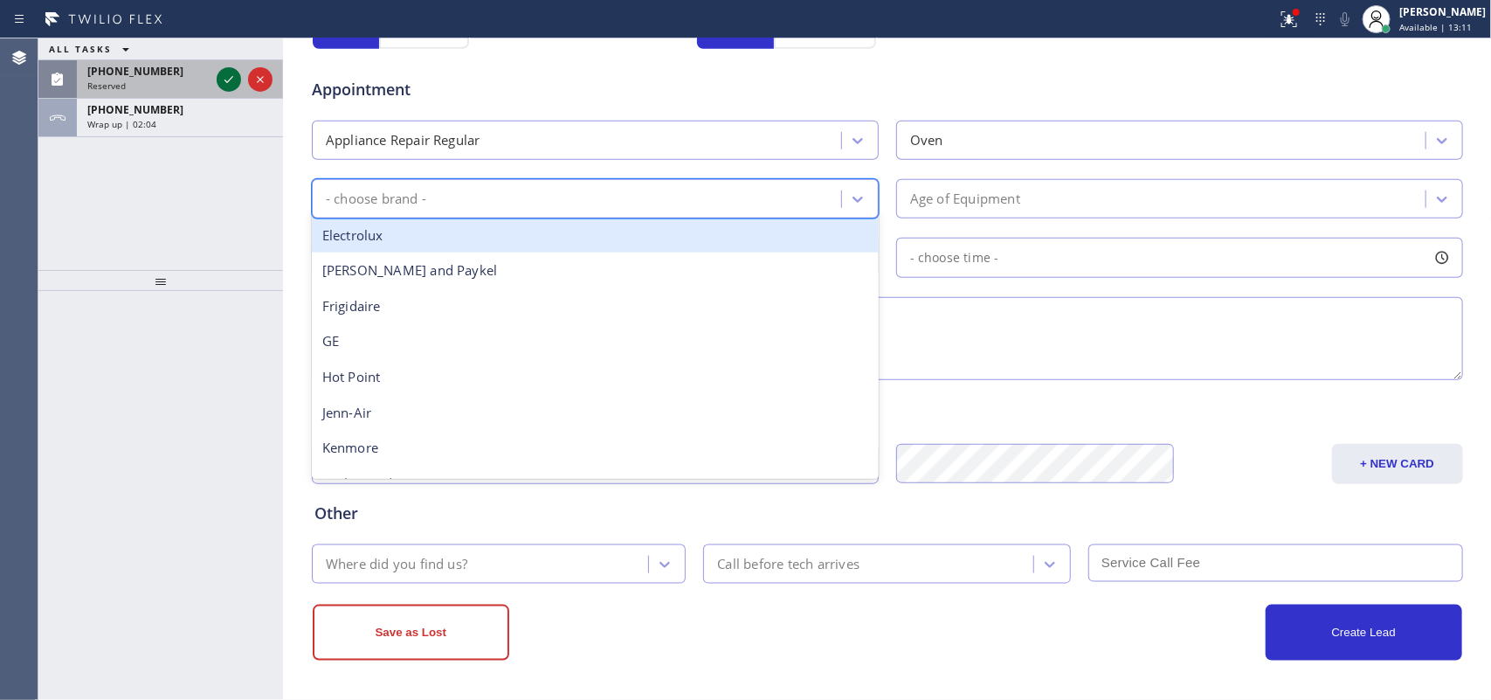
click at [223, 67] on button at bounding box center [229, 79] width 24 height 24
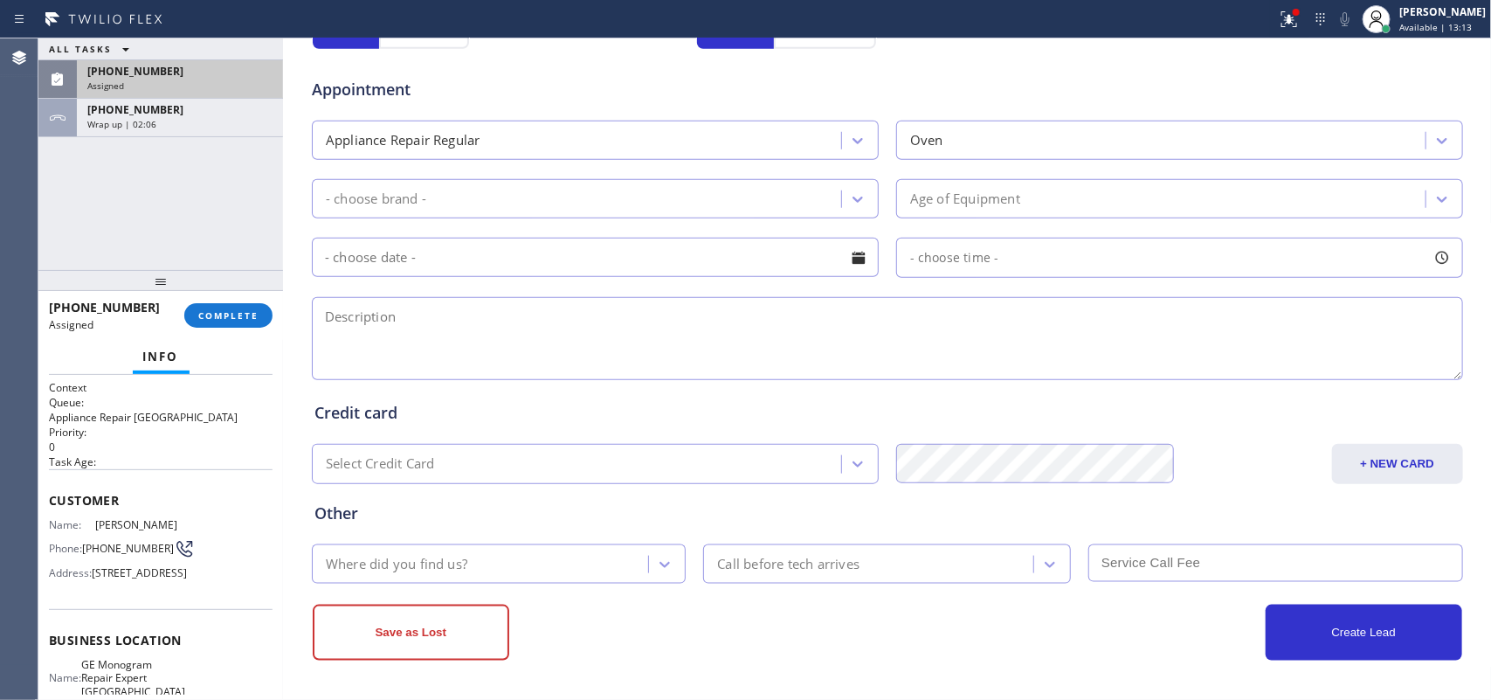
click at [214, 587] on div "Name: [PERSON_NAME] Phone: [PHONE_NUMBER] Address: [STREET_ADDRESS]" at bounding box center [161, 552] width 224 height 69
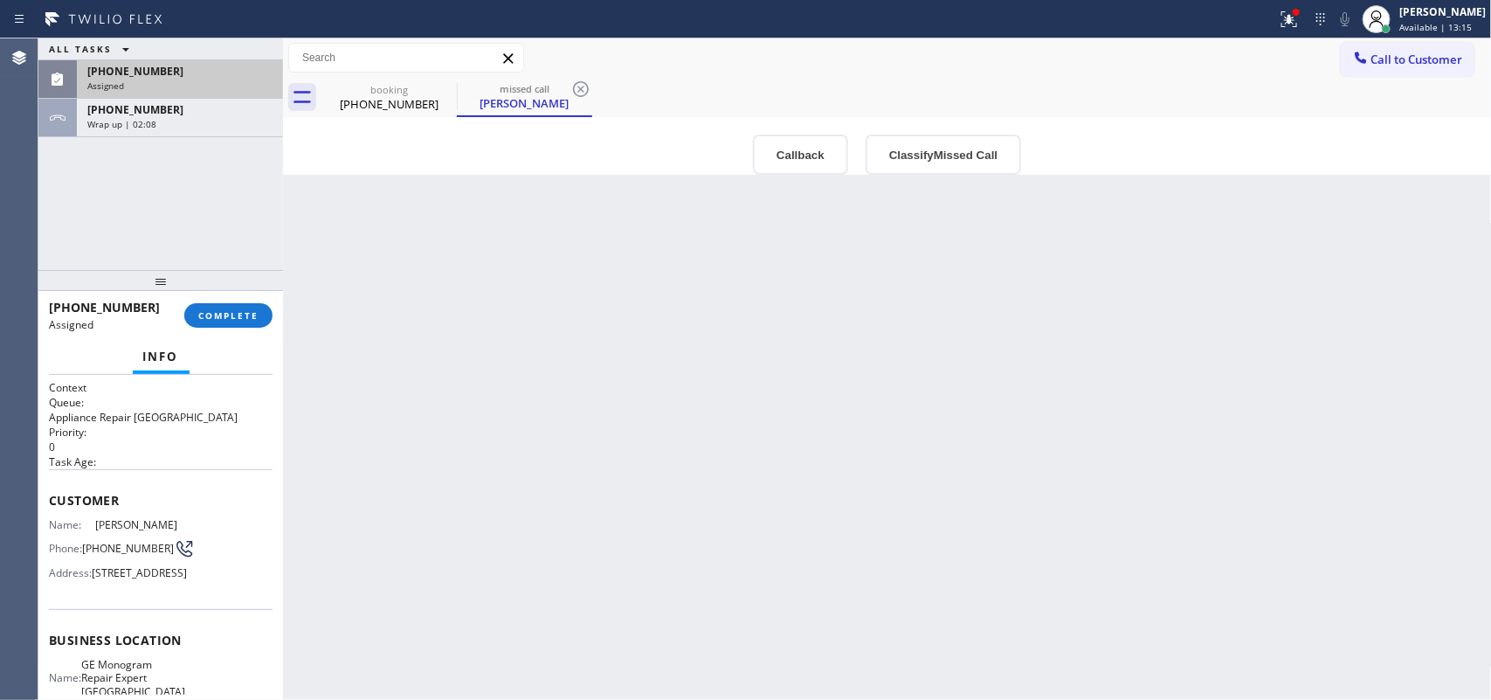
drag, startPoint x: 201, startPoint y: 635, endPoint x: 163, endPoint y: 428, distance: 210.4
click at [144, 400] on div "Context Queue: Appliance Repair High End Priority: 0 Task Age: Customer Name: […" at bounding box center [161, 640] width 224 height 521
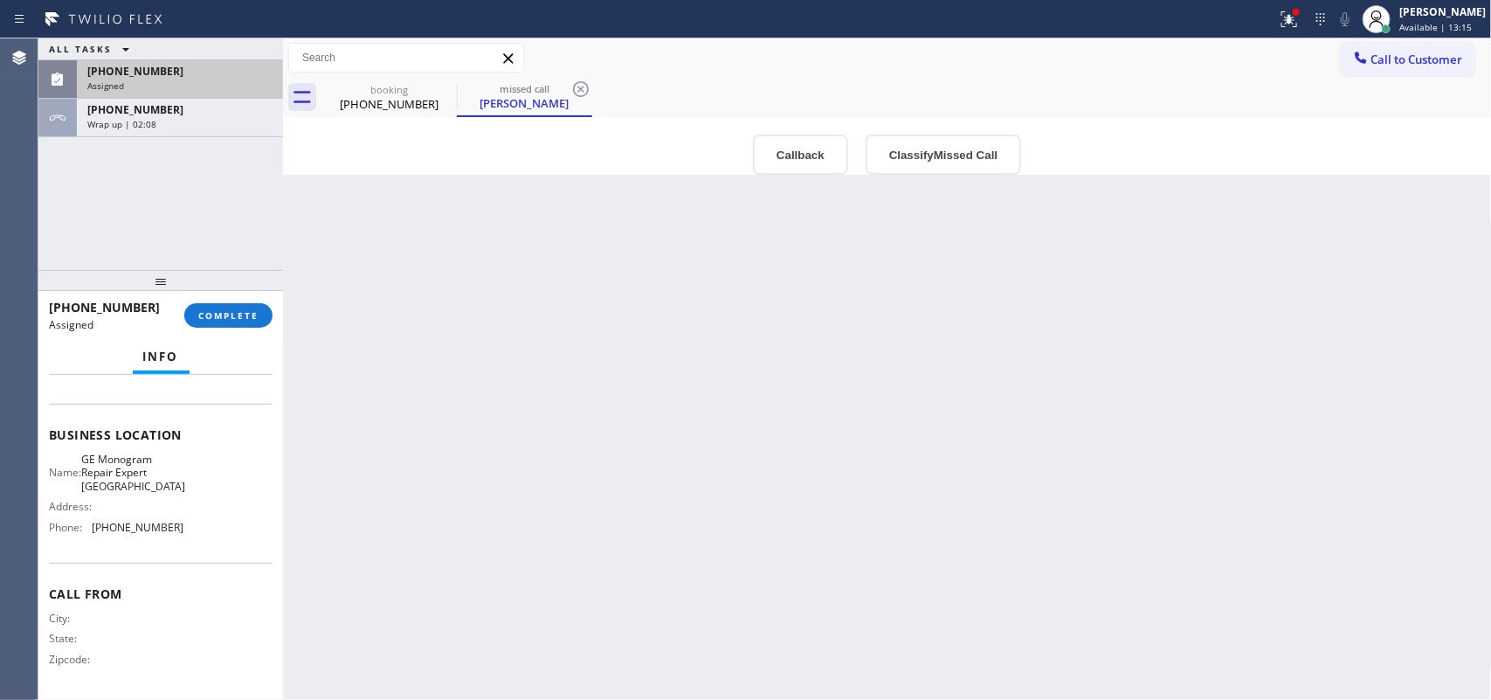
scroll to position [247, 0]
click at [215, 507] on div "Name: GE Monogram Repair Expert Cathedral City Address: Phone: [PHONE_NUMBER]" at bounding box center [161, 496] width 224 height 88
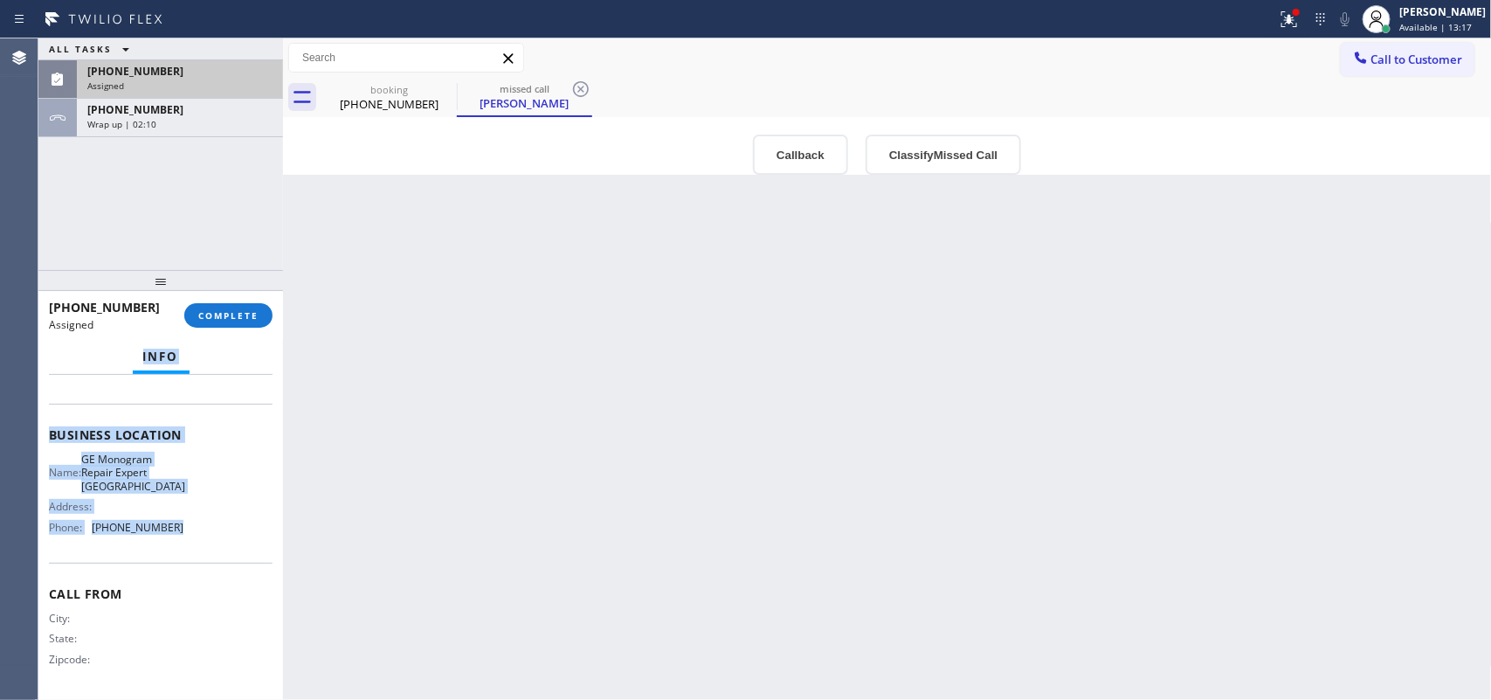
scroll to position [0, 0]
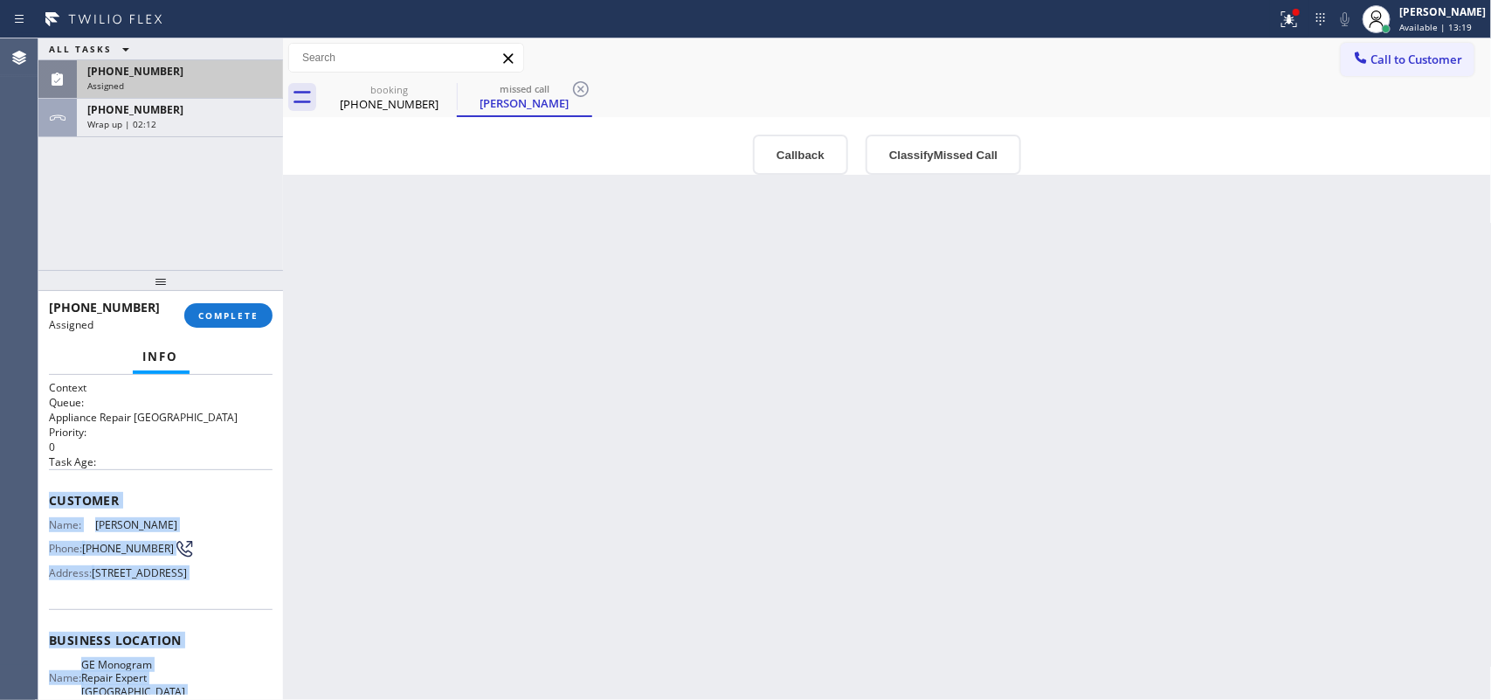
drag, startPoint x: 197, startPoint y: 548, endPoint x: 46, endPoint y: 496, distance: 158.8
click at [46, 496] on div "Context Queue: Appliance Repair High End Priority: 0 Task Age: Customer Name: […" at bounding box center [160, 538] width 245 height 326
copy div "Customer Name: [PERSON_NAME] Phone: [PHONE_NUMBER] Address: [STREET_ADDRESS] Bu…"
drag, startPoint x: 247, startPoint y: 319, endPoint x: 386, endPoint y: 290, distance: 141.8
click at [247, 316] on span "COMPLETE" at bounding box center [228, 315] width 60 height 12
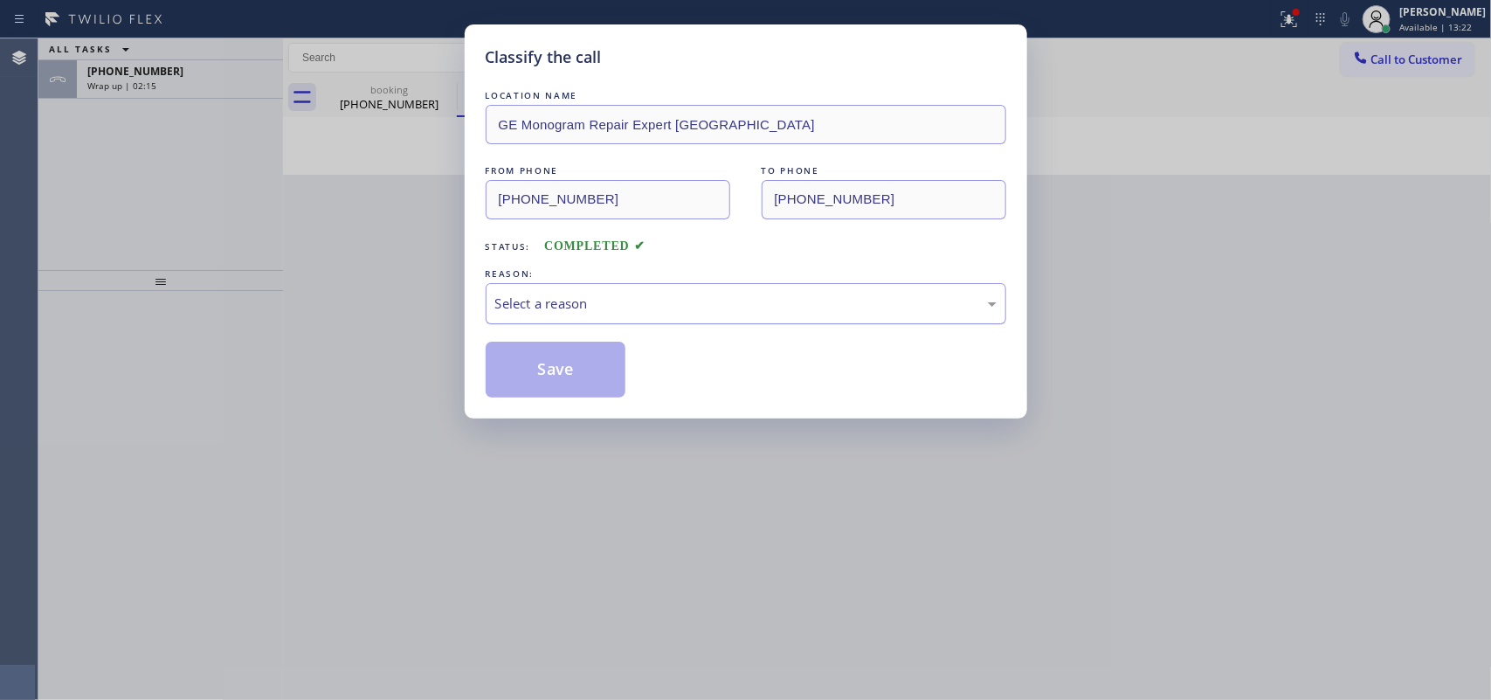
click at [723, 308] on div "Select a reason" at bounding box center [745, 303] width 501 height 20
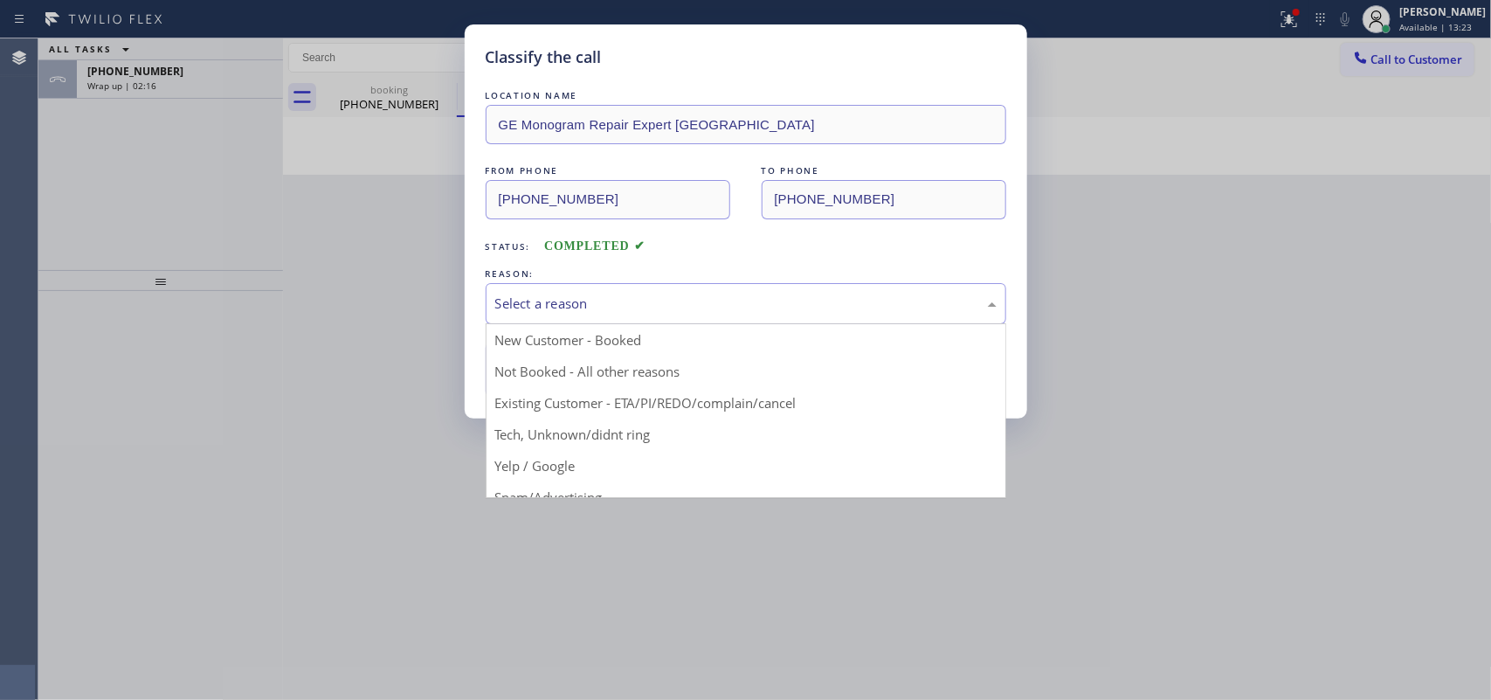
drag, startPoint x: 664, startPoint y: 432, endPoint x: 638, endPoint y: 420, distance: 28.1
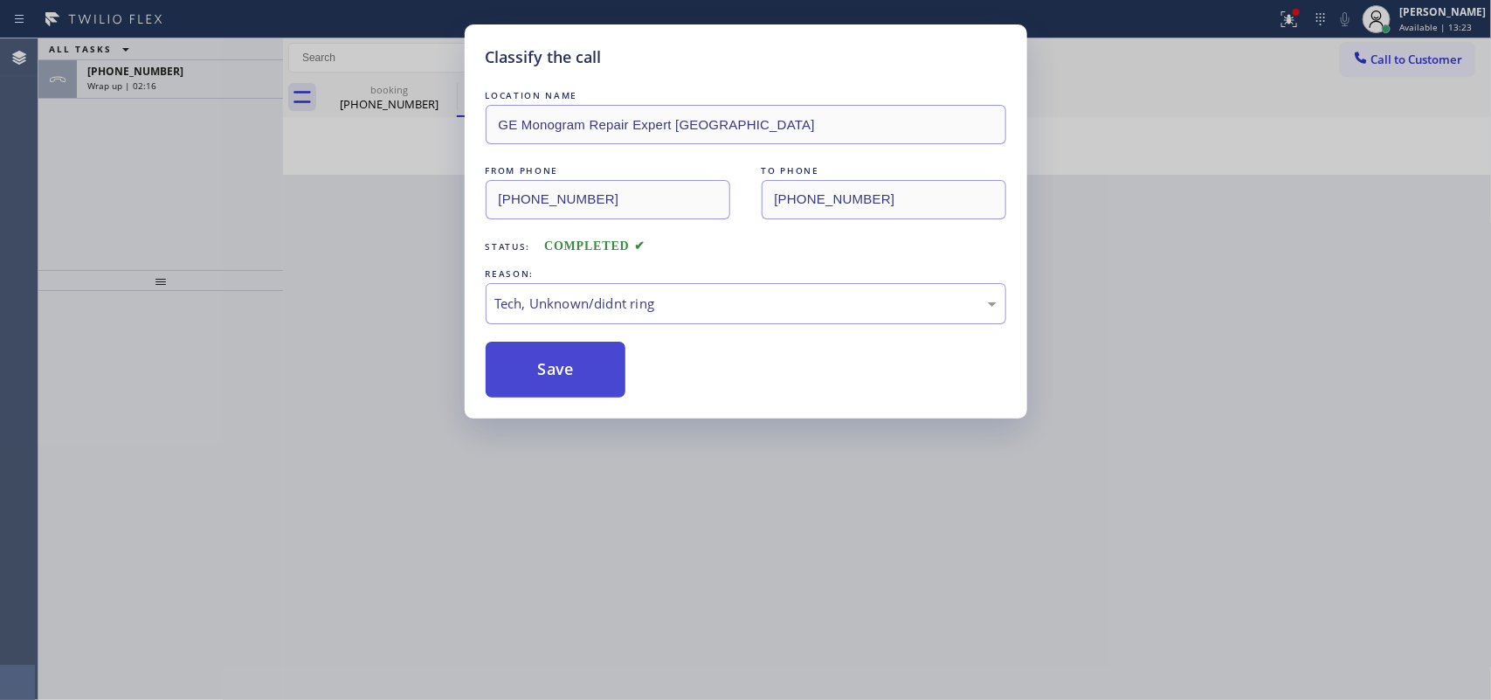
click at [581, 383] on button "Save" at bounding box center [556, 369] width 141 height 56
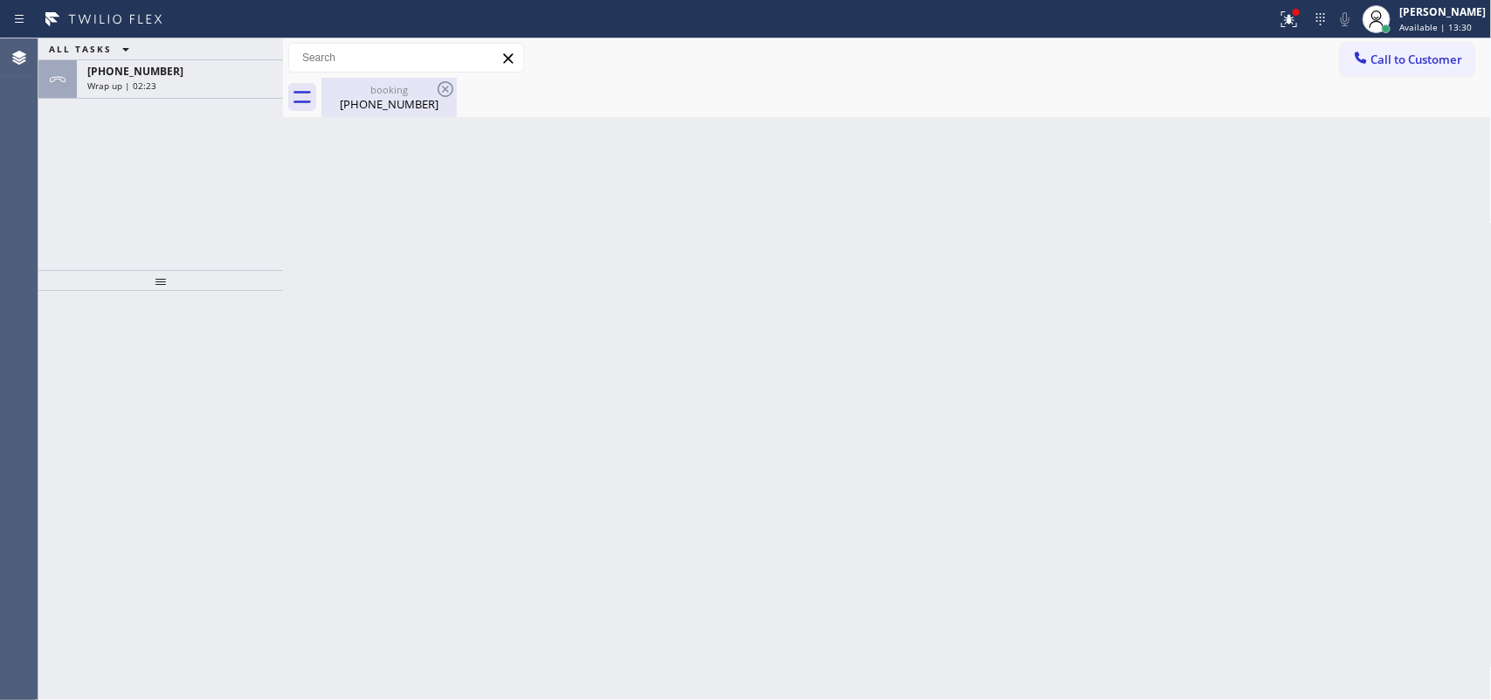
click at [374, 107] on div "[PHONE_NUMBER]" at bounding box center [389, 104] width 132 height 16
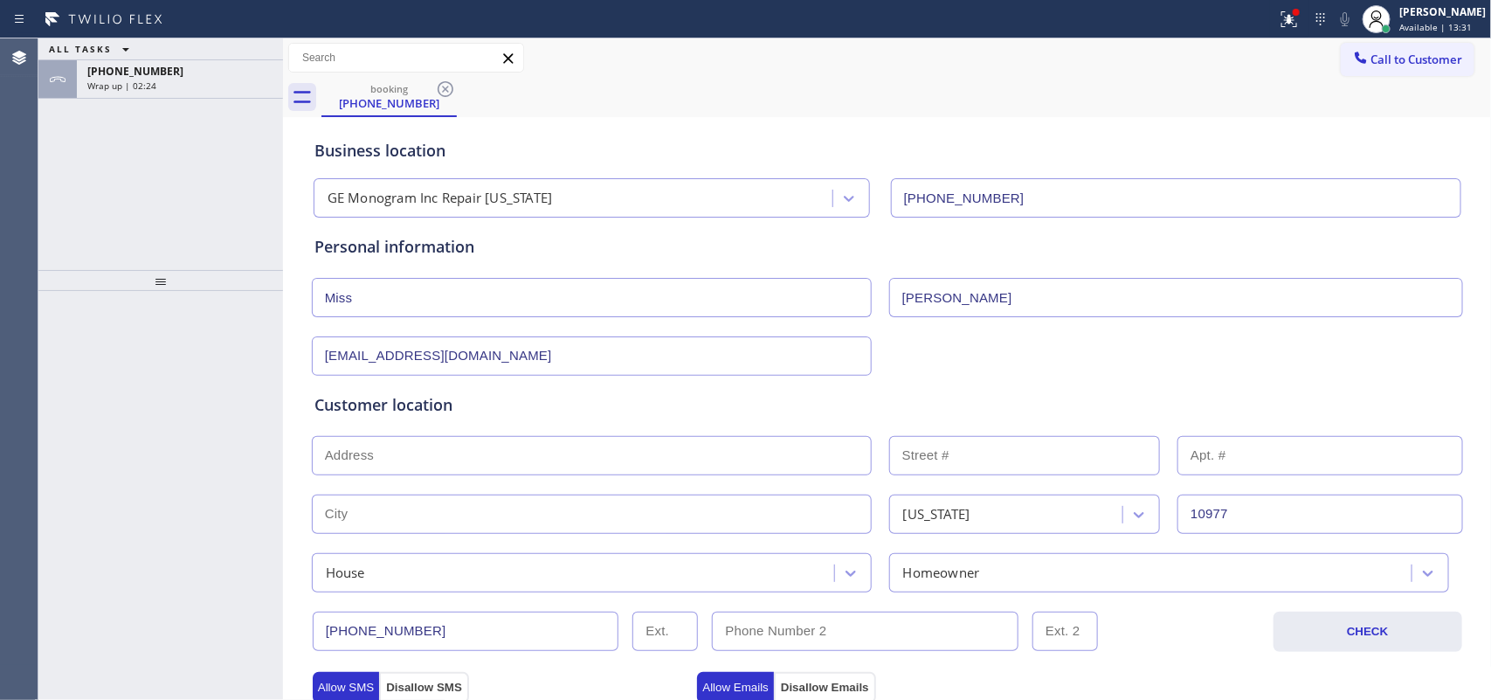
scroll to position [437, 0]
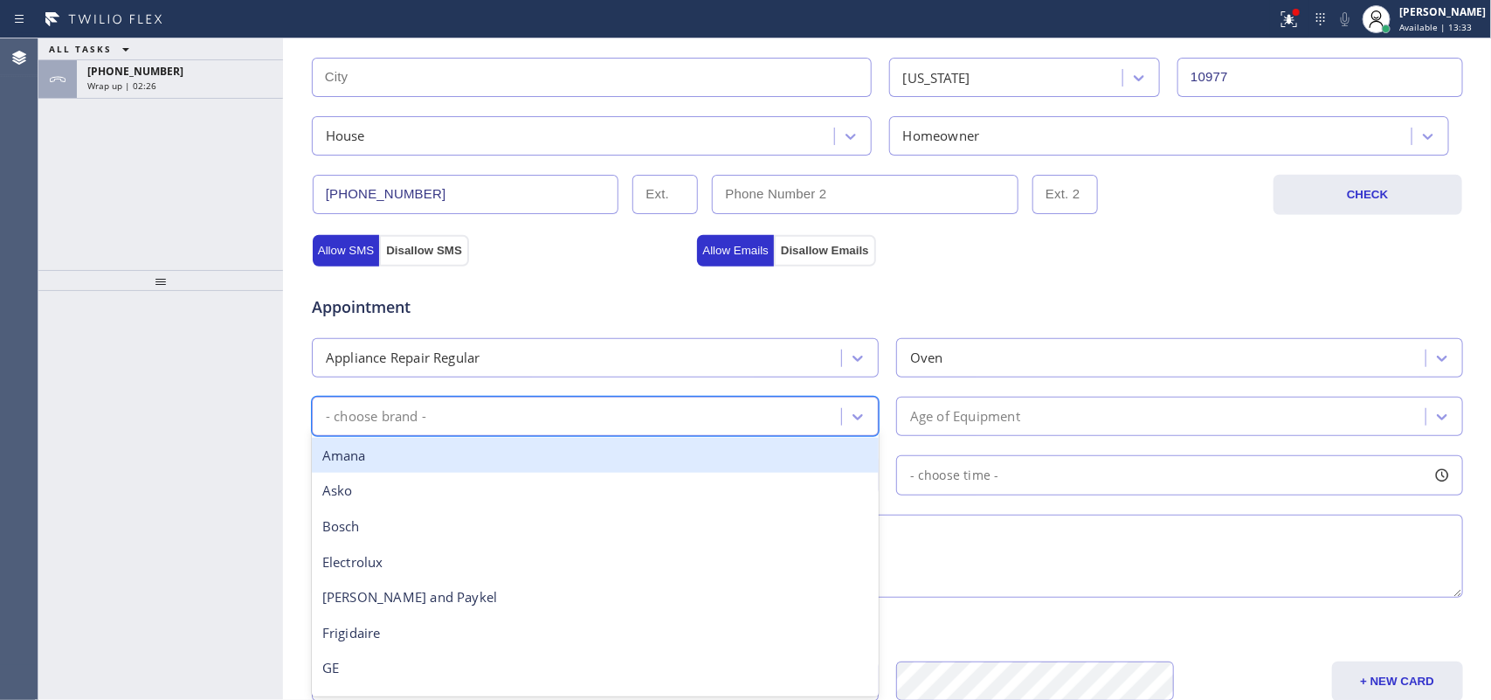
click at [814, 425] on div "- choose brand -" at bounding box center [579, 416] width 524 height 31
type input "ge"
click at [838, 452] on div "GE" at bounding box center [595, 456] width 567 height 36
click at [838, 452] on div "Appointment Appliance Repair Regular Oven option GE focused, 7 of 18. 1 result …" at bounding box center [887, 437] width 1146 height 327
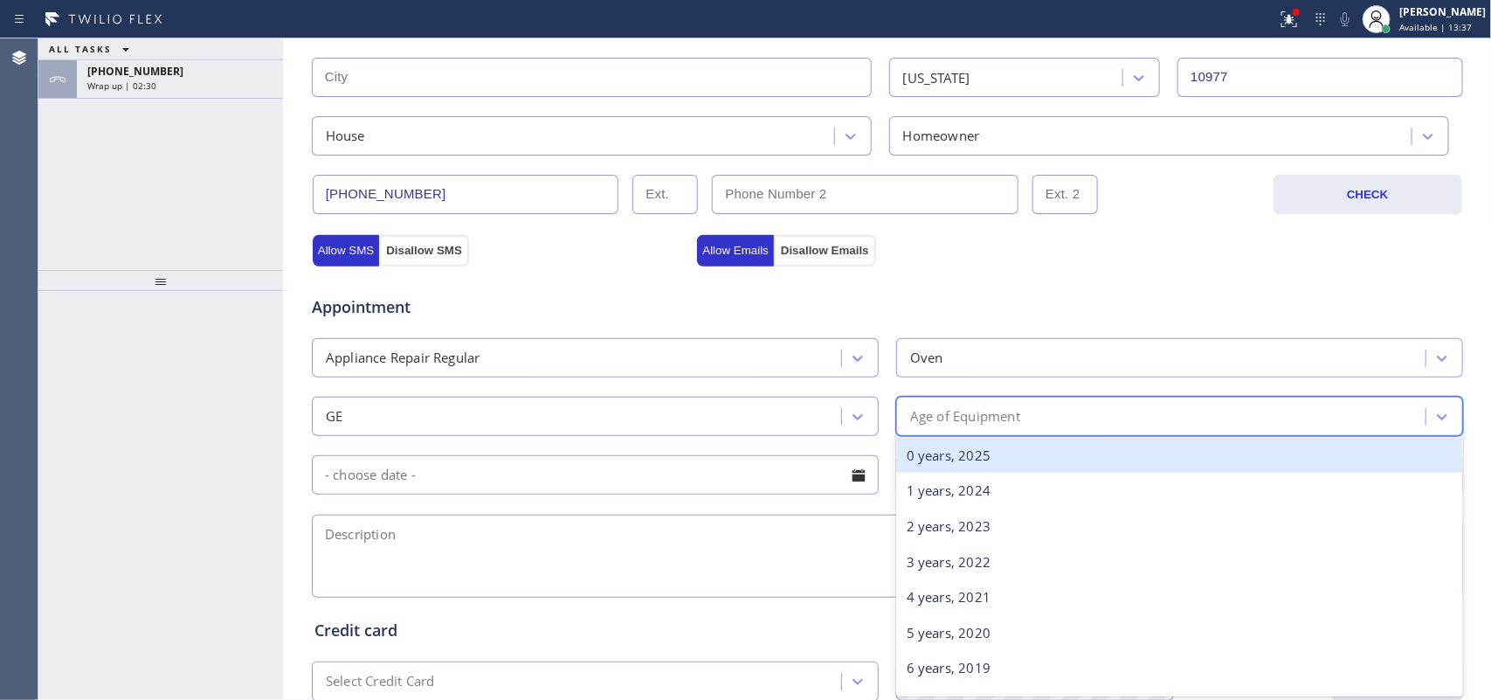
click at [948, 421] on div "Age of Equipment" at bounding box center [965, 416] width 110 height 20
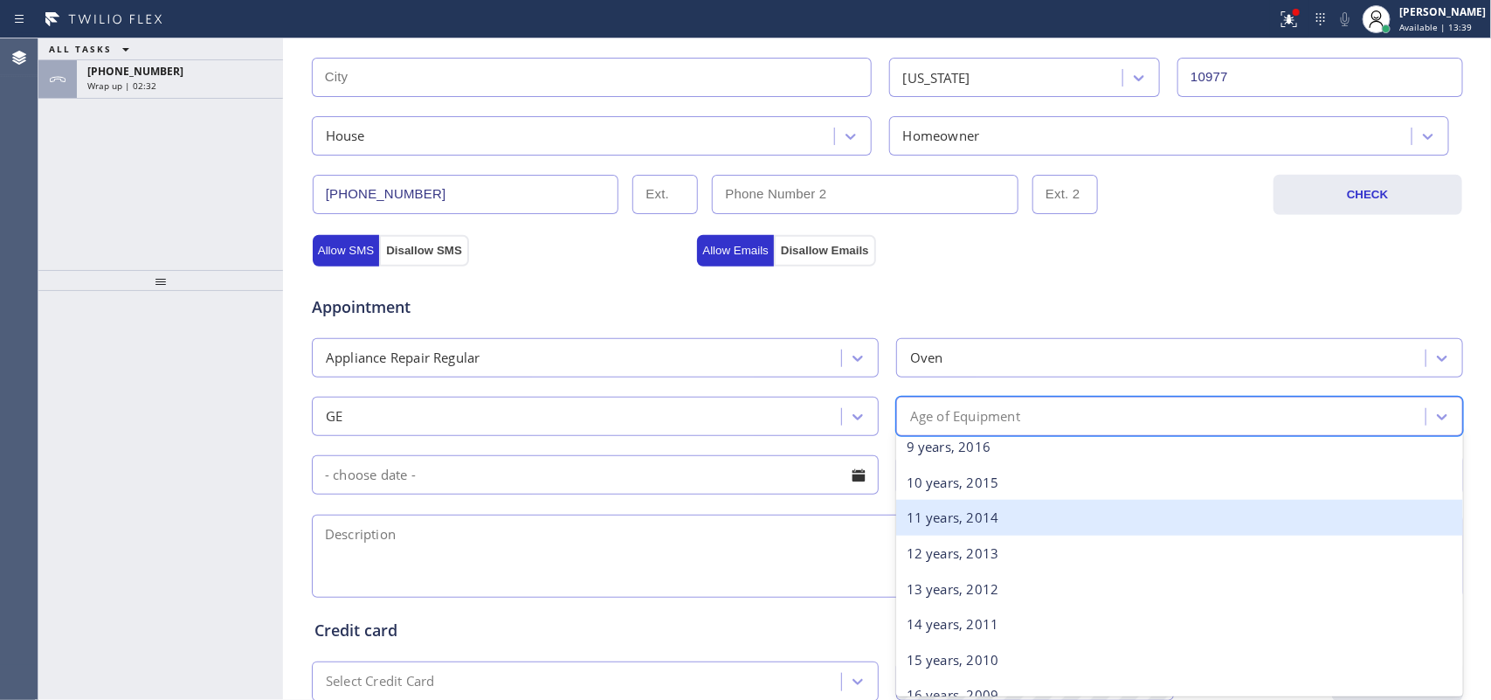
scroll to position [0, 0]
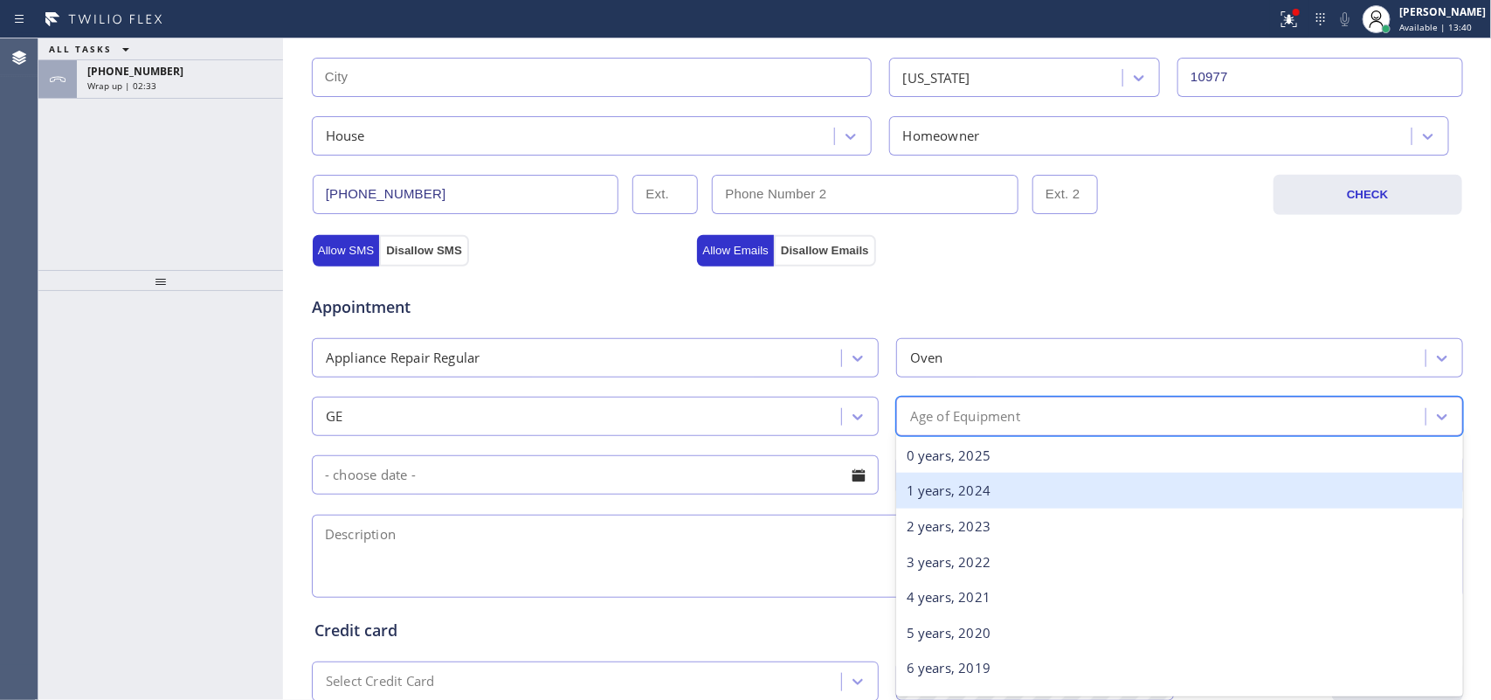
click at [989, 493] on div "1 years, 2024" at bounding box center [1179, 490] width 567 height 36
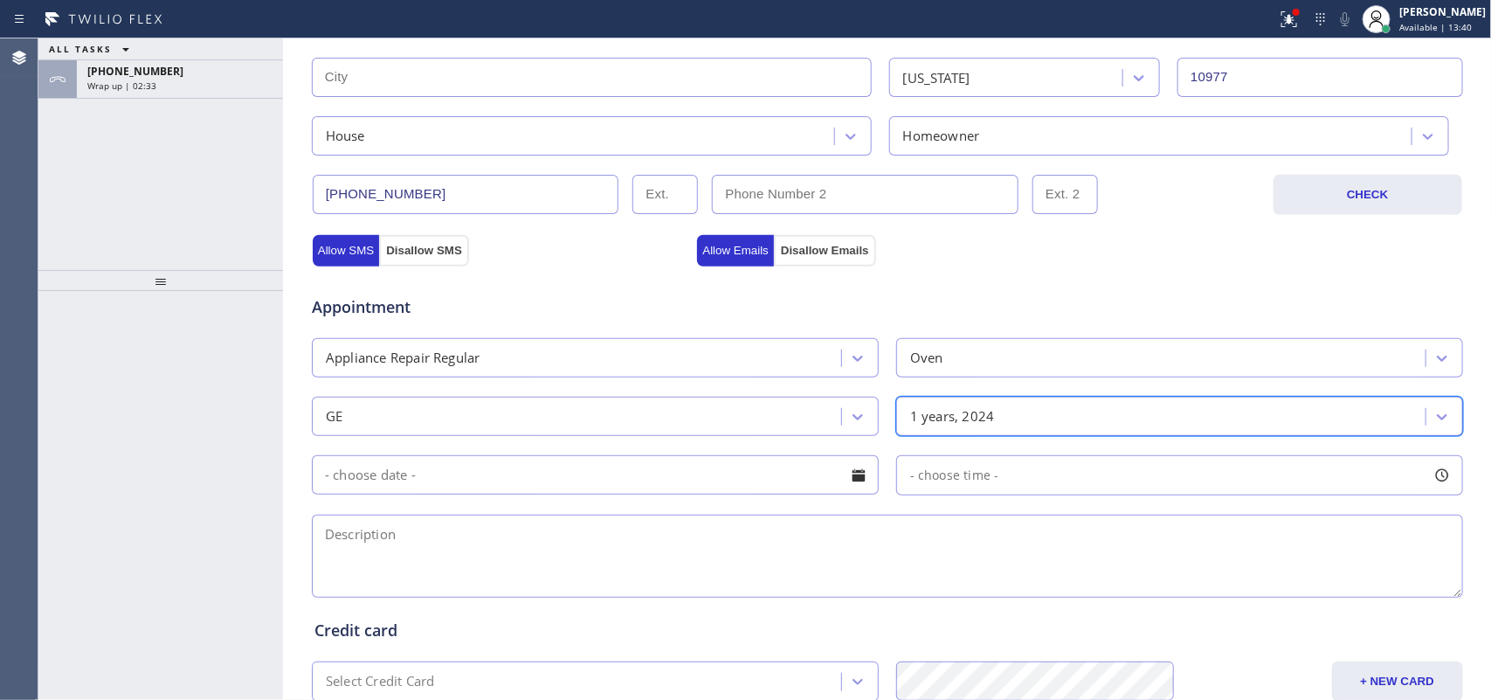
click at [697, 546] on textarea at bounding box center [887, 555] width 1151 height 83
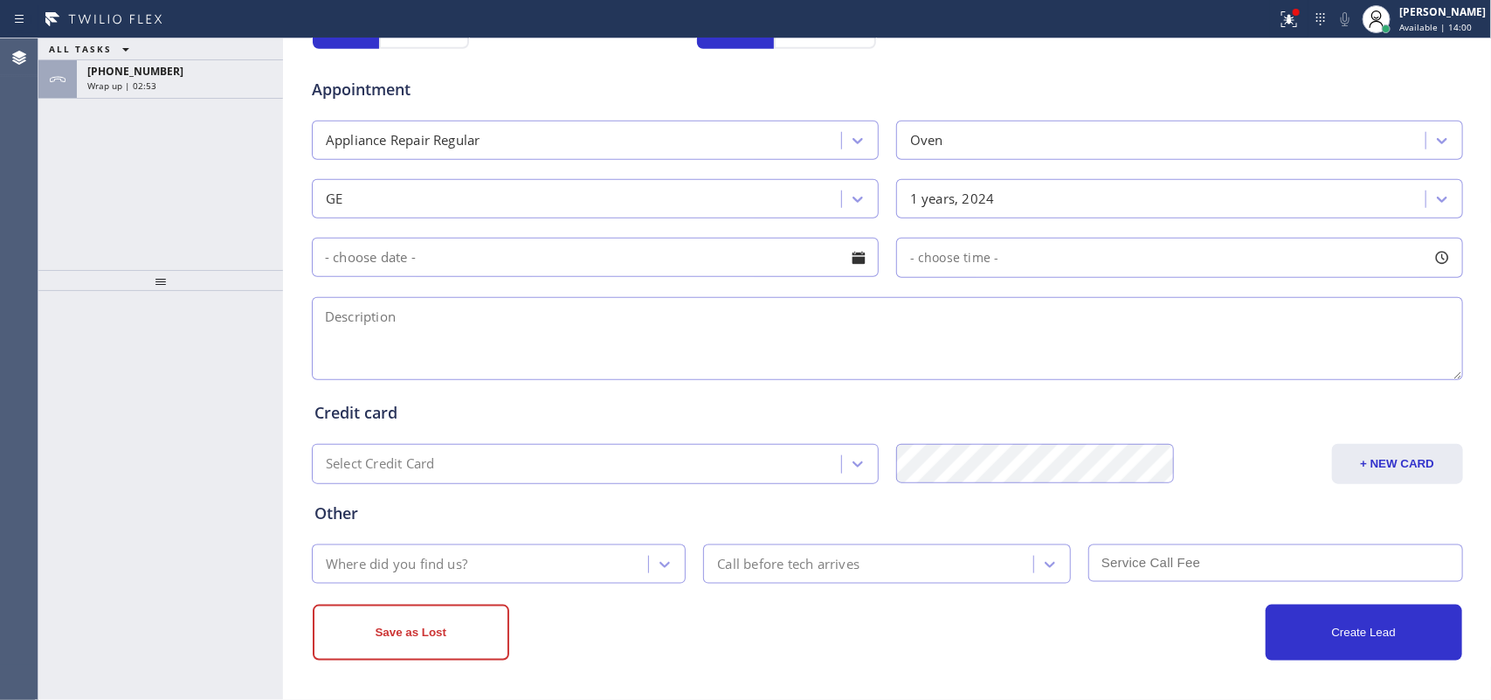
click at [391, 345] on textarea at bounding box center [887, 338] width 1151 height 83
paste textarea "GE full oven with a stove top/ 1 and a half years old/ want to turn it on sabba…"
click at [1097, 321] on textarea "GE full oven with a stove top/ 1 and a half years old/ want to turn it on sabba…" at bounding box center [887, 338] width 1151 height 83
click at [674, 312] on textarea "GE full oven with a stove top/ 1 and a half years old/ want to turn it on sabba…" at bounding box center [887, 338] width 1151 height 83
drag, startPoint x: 643, startPoint y: 317, endPoint x: 686, endPoint y: 325, distance: 44.4
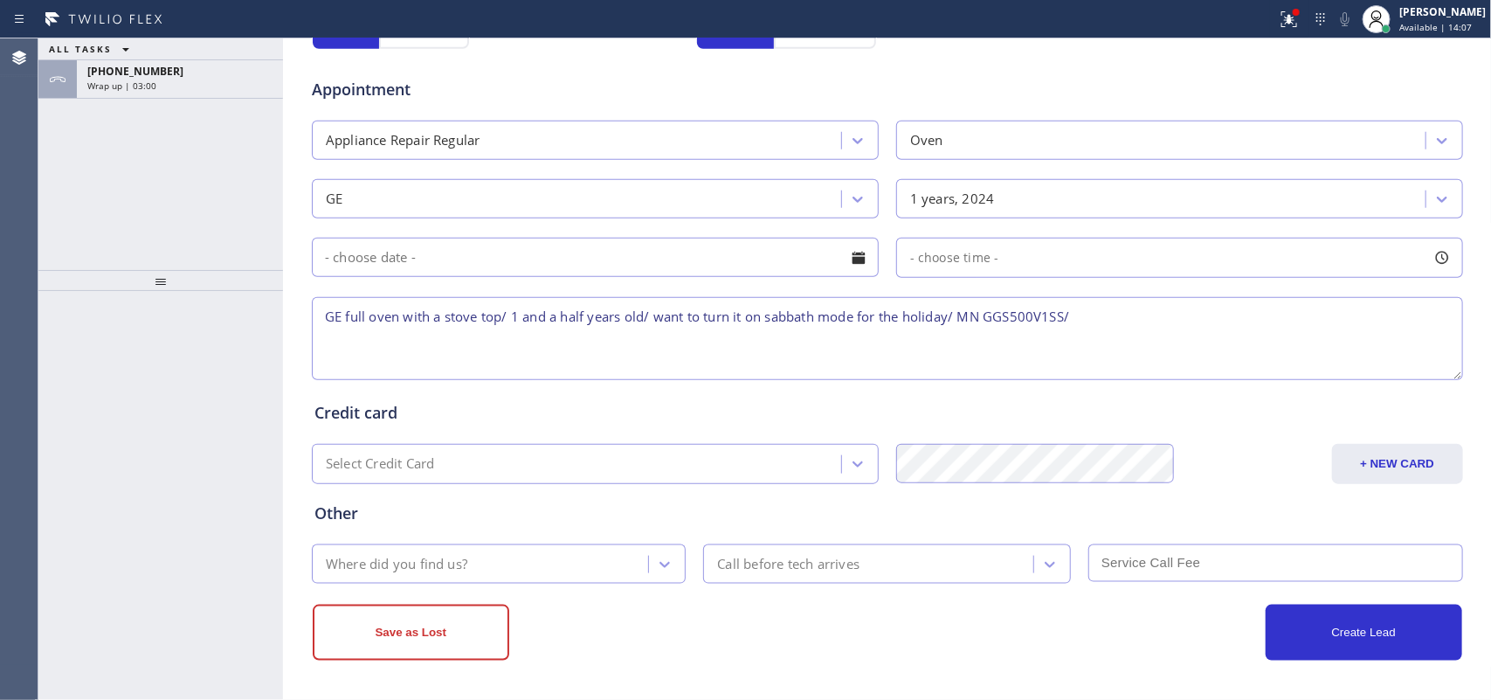
click at [644, 315] on textarea "GE full oven with a stove top/ 1 and a half years old/ want to turn it on sabba…" at bounding box center [887, 338] width 1151 height 83
click at [931, 317] on textarea "GE full oven with a stove top/ 1 and a half years old/need telephone assistant …" at bounding box center [887, 338] width 1151 height 83
click at [1294, 308] on textarea "GE full oven with a stove top/ 1 and a half years old/need telephone assistant …" at bounding box center [887, 338] width 1151 height 83
type textarea "GE full oven with a stove top/ 1 and a half years old/need telephone assistant …"
click at [649, 547] on div "Where did you find us?" at bounding box center [499, 563] width 375 height 39
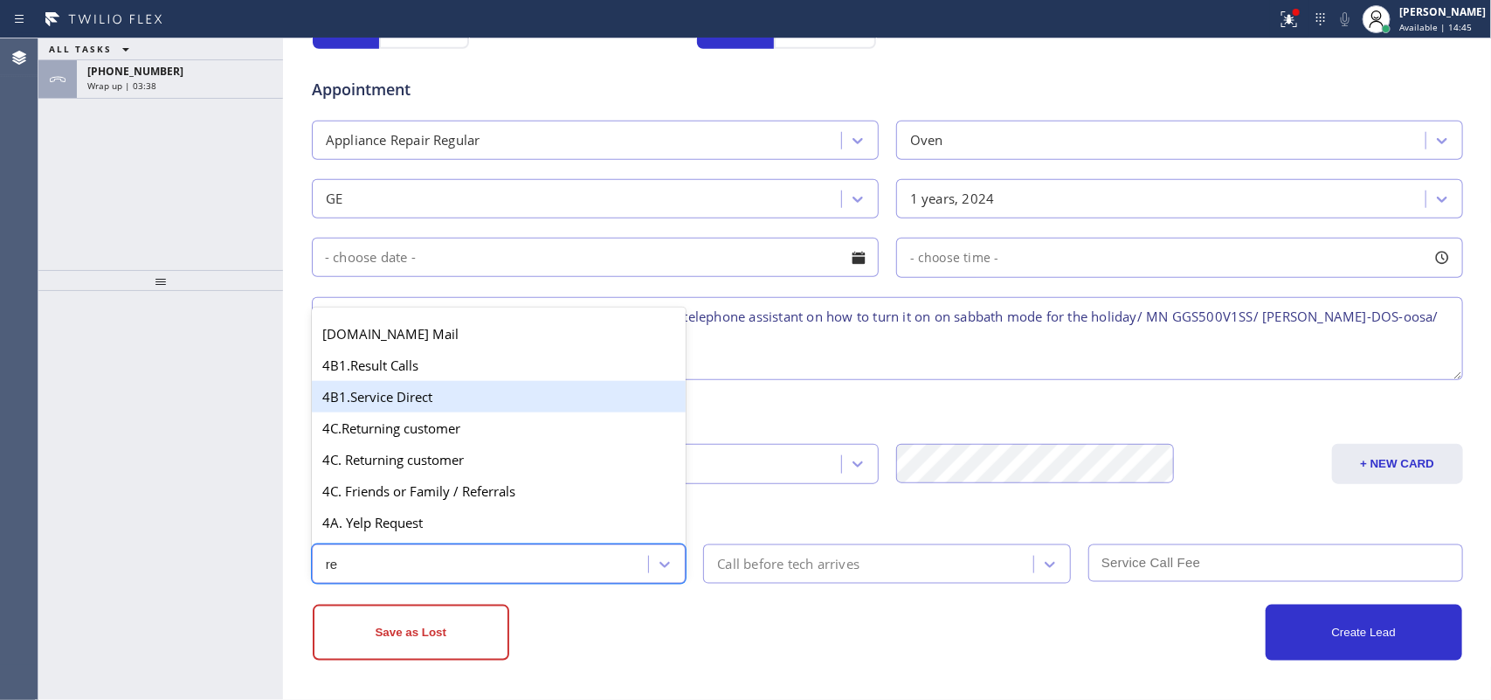
type input "ref"
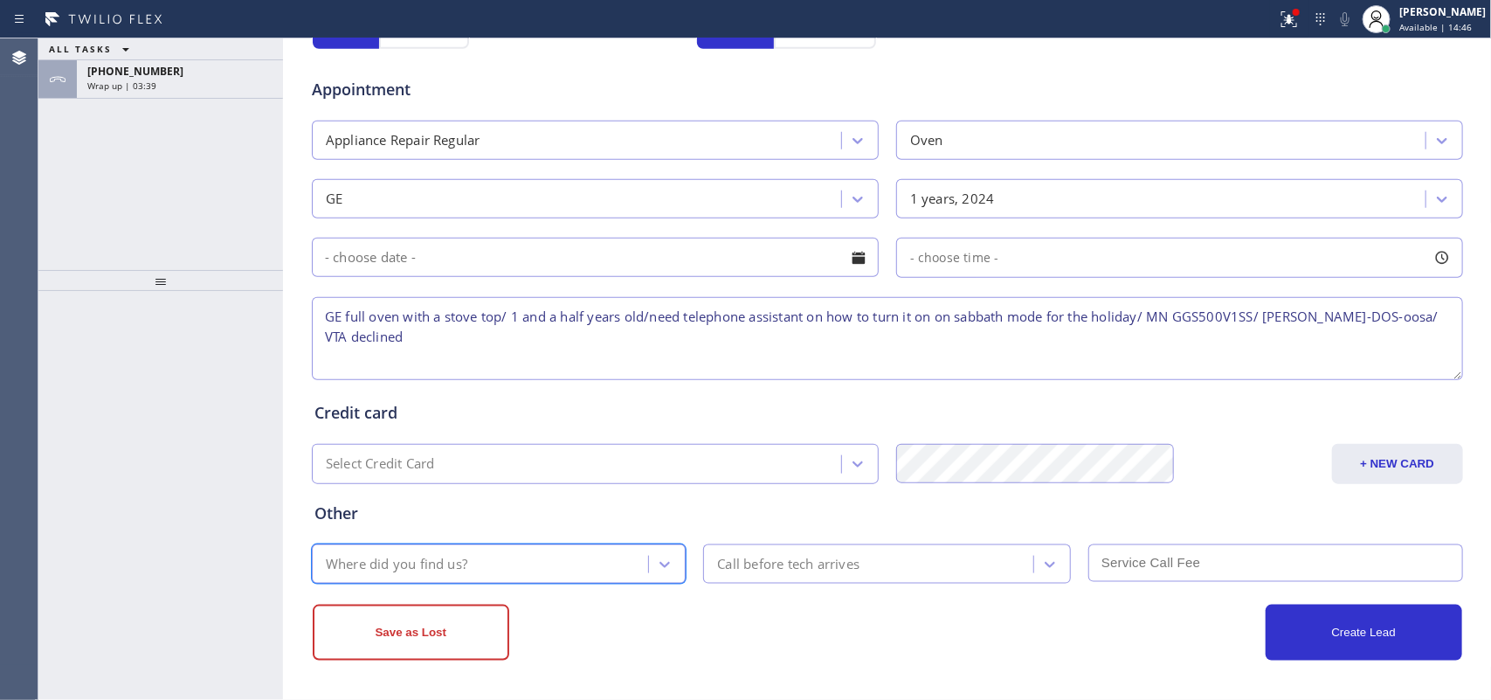
click at [419, 555] on div "Where did you find us?" at bounding box center [483, 563] width 332 height 31
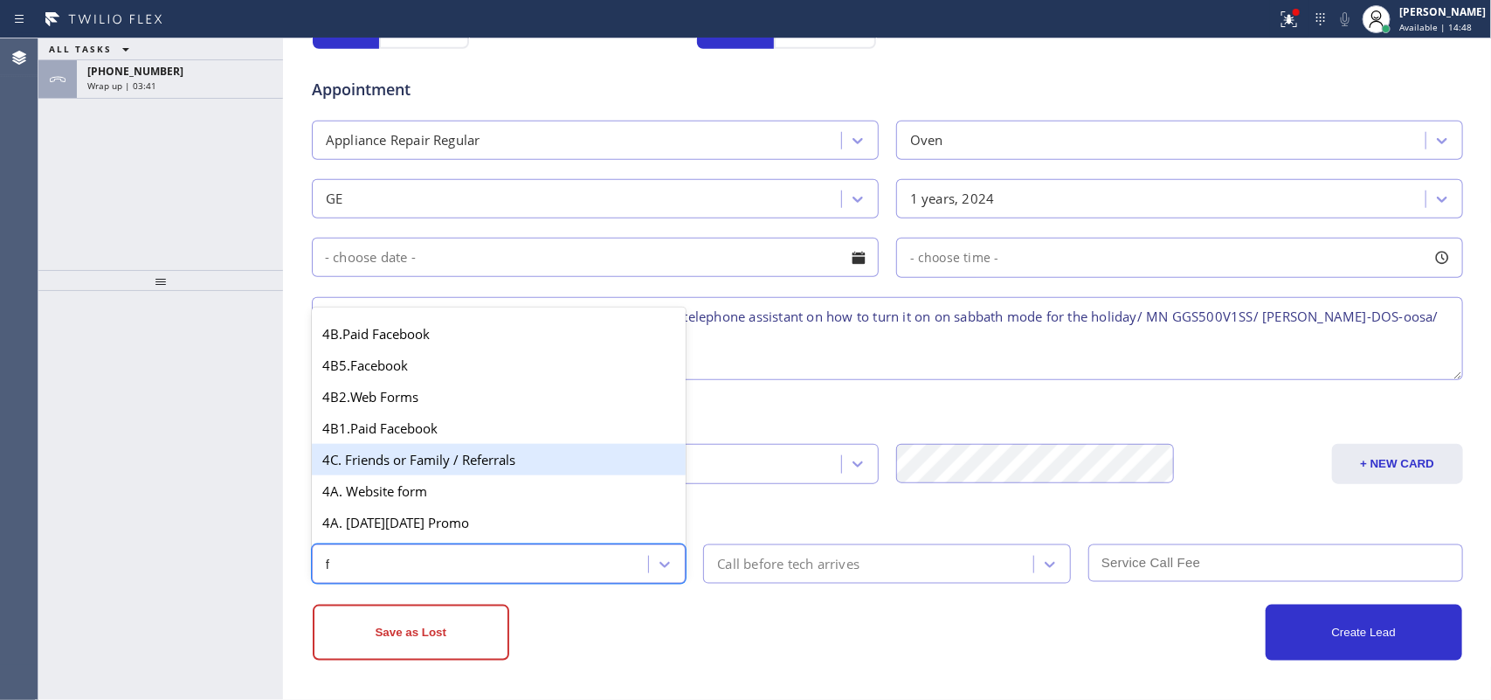
type input "fr"
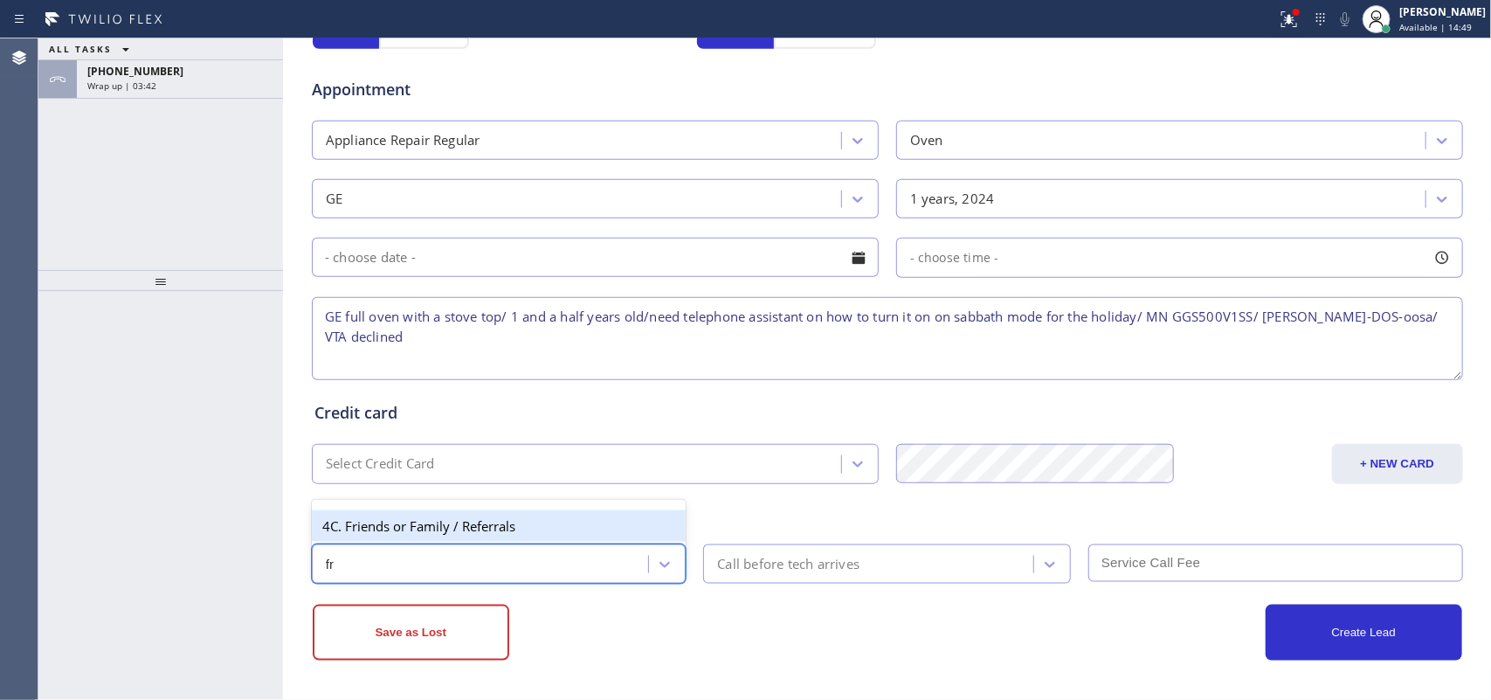
click at [426, 520] on div "4C. Friends or Family / Referrals" at bounding box center [499, 525] width 375 height 31
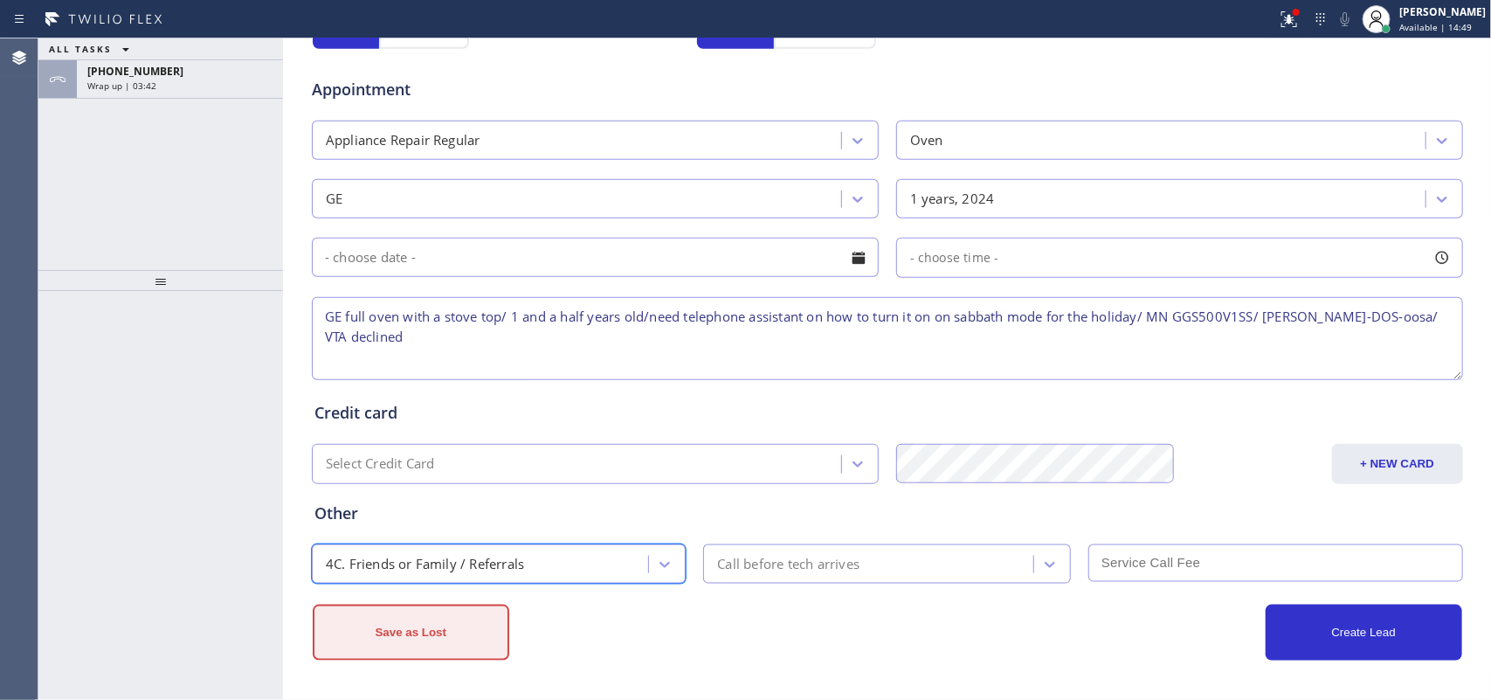
drag, startPoint x: 421, startPoint y: 625, endPoint x: 424, endPoint y: 610, distance: 16.1
click at [419, 626] on button "Save as Lost" at bounding box center [411, 632] width 197 height 56
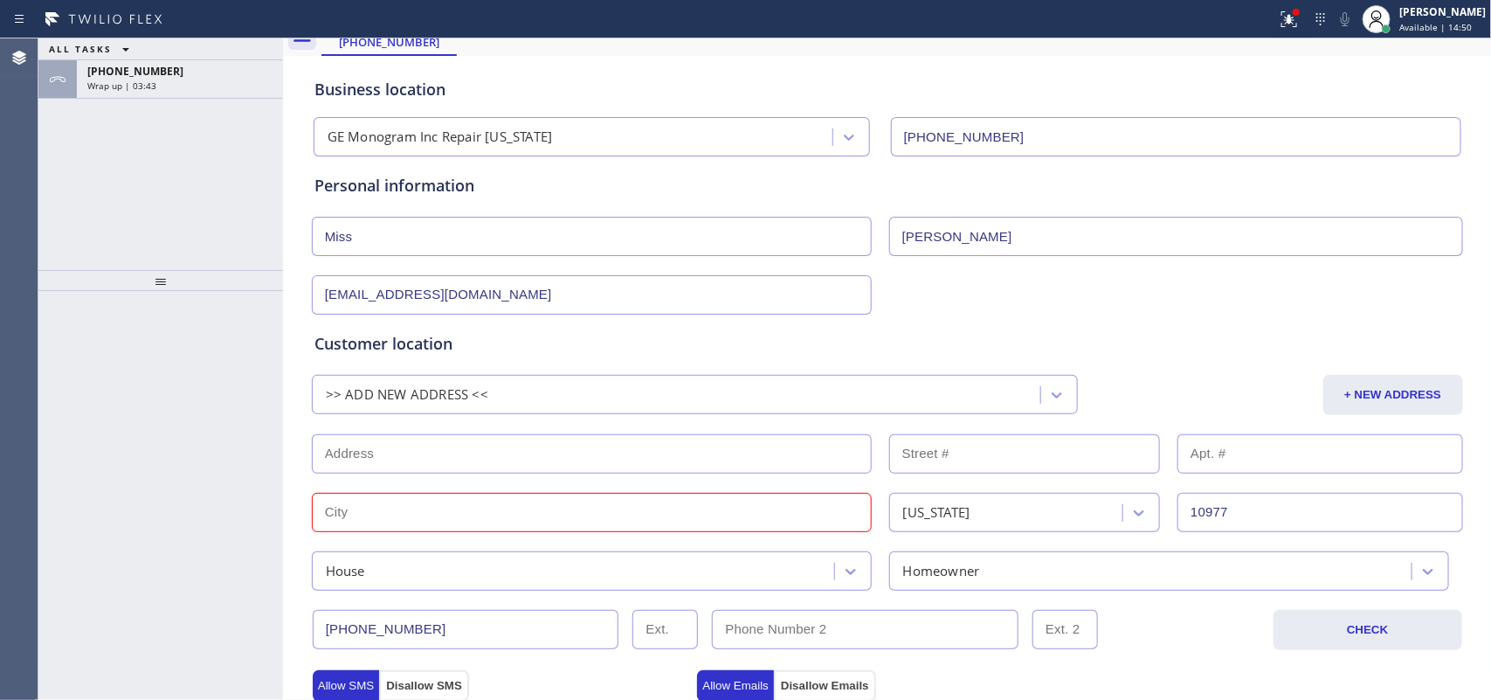
scroll to position [0, 0]
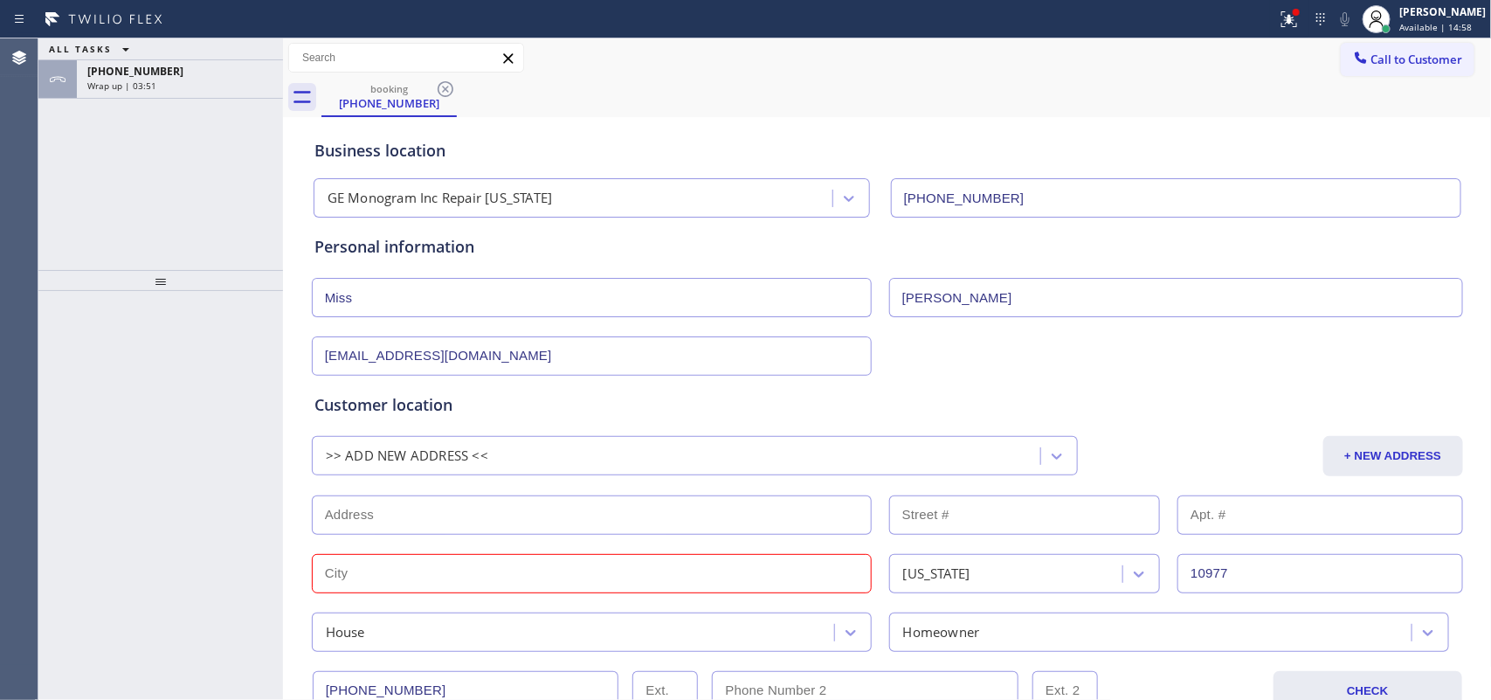
click at [478, 586] on input "text" at bounding box center [592, 573] width 560 height 39
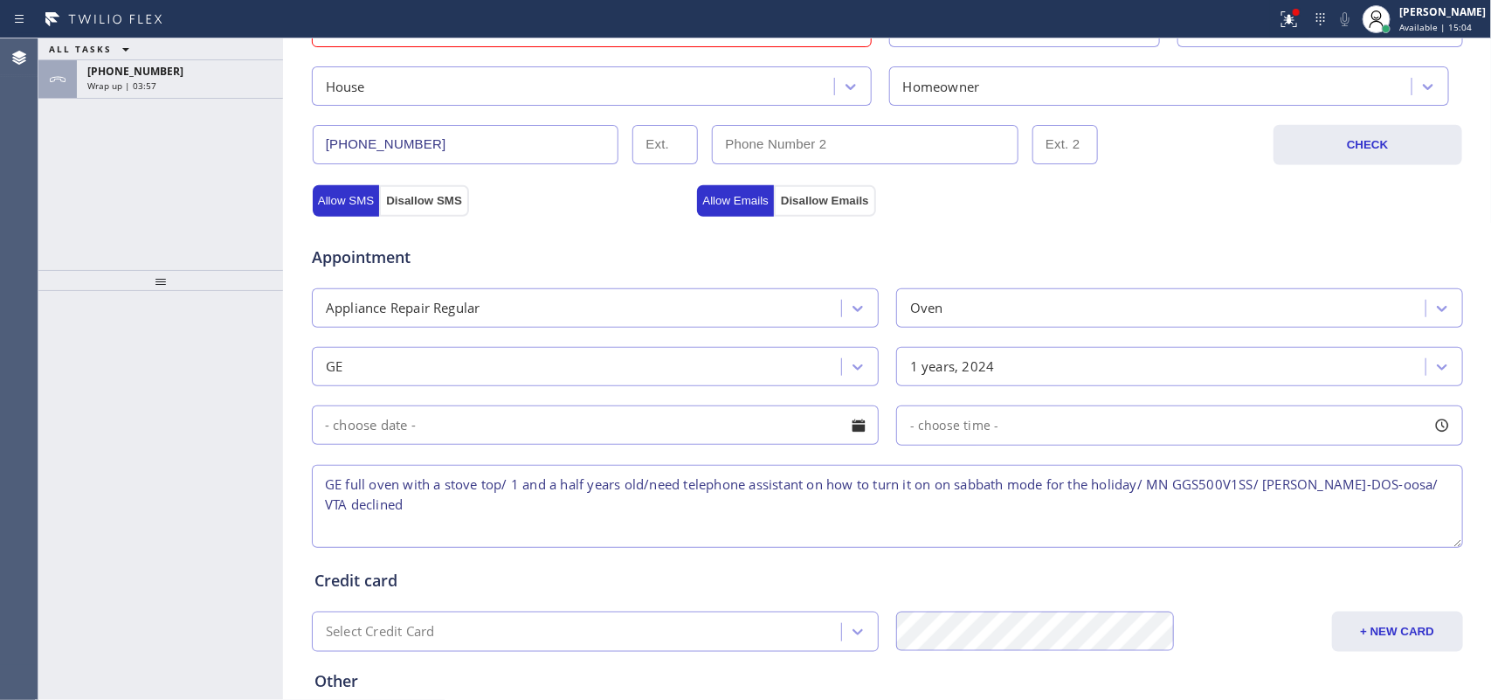
scroll to position [716, 0]
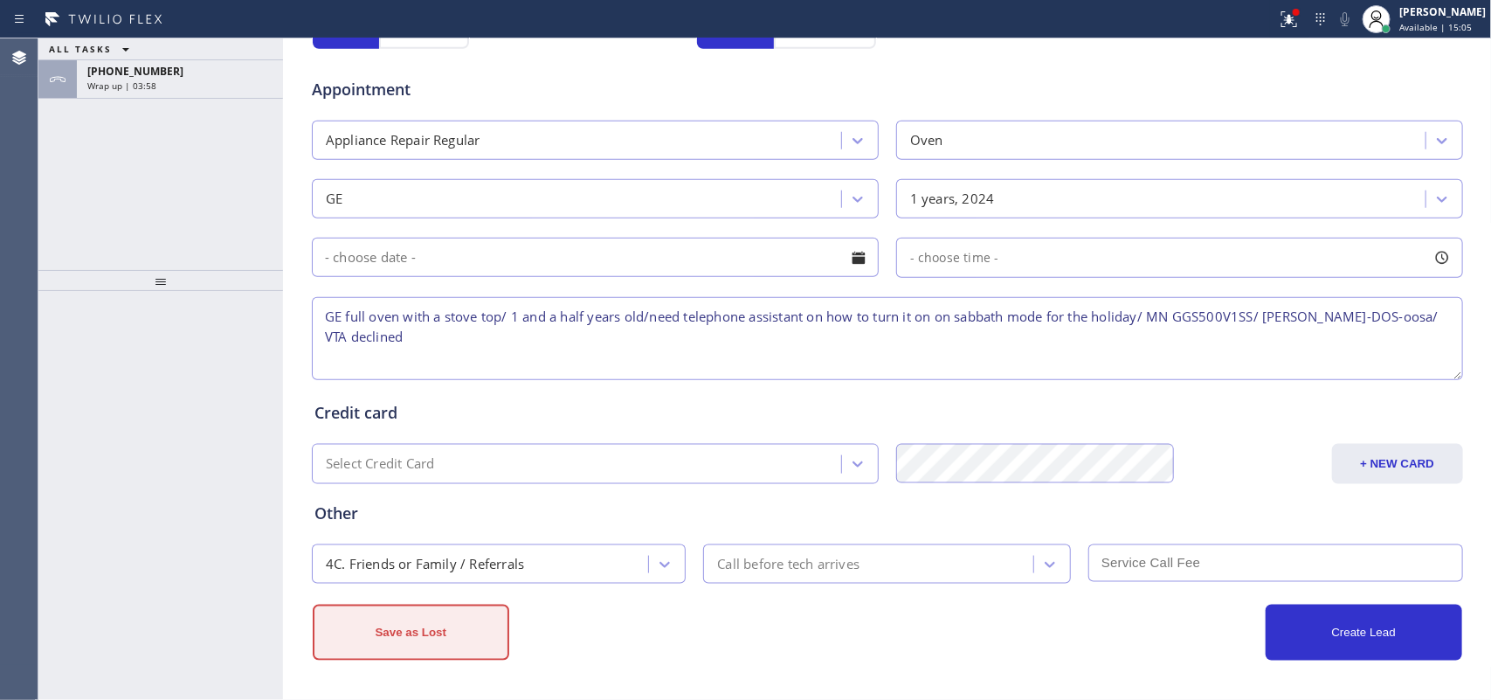
type input "rockland"
click at [422, 634] on button "Save as Lost" at bounding box center [411, 632] width 197 height 56
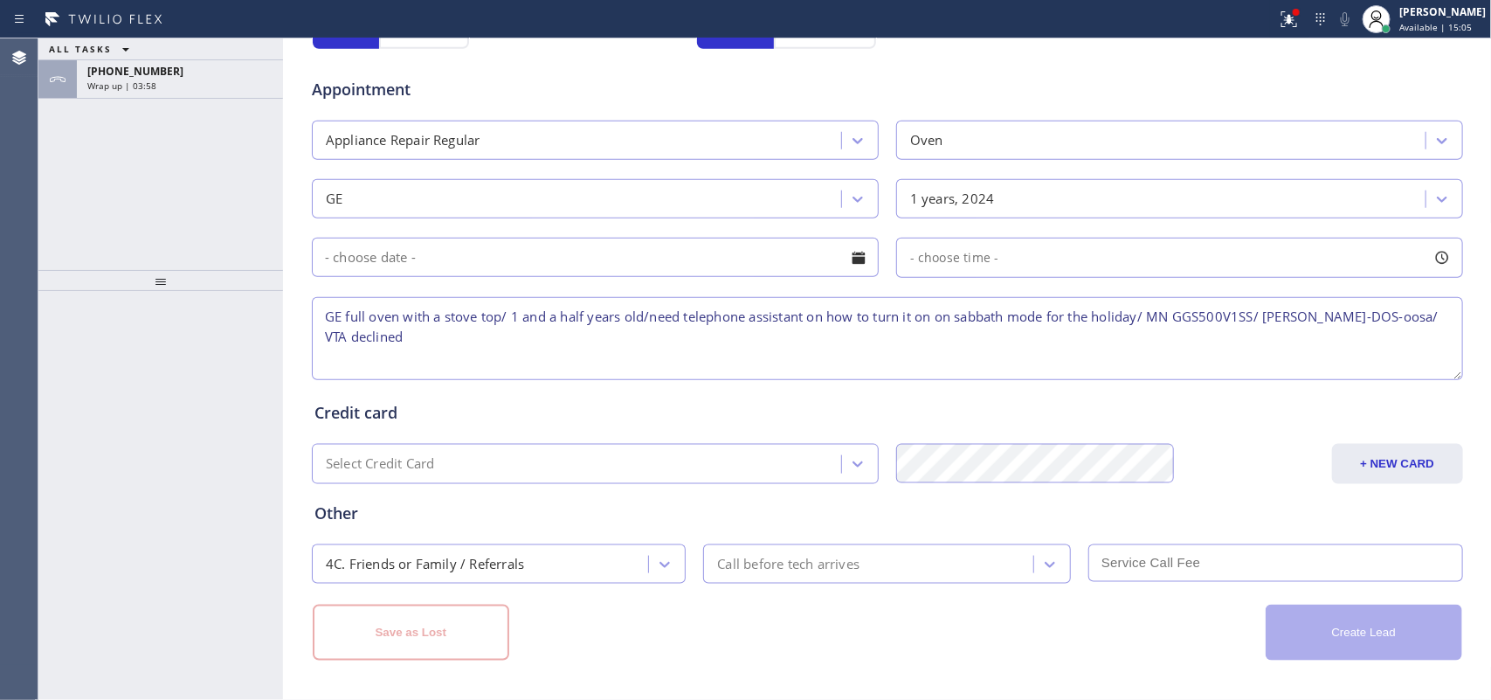
scroll to position [170, 0]
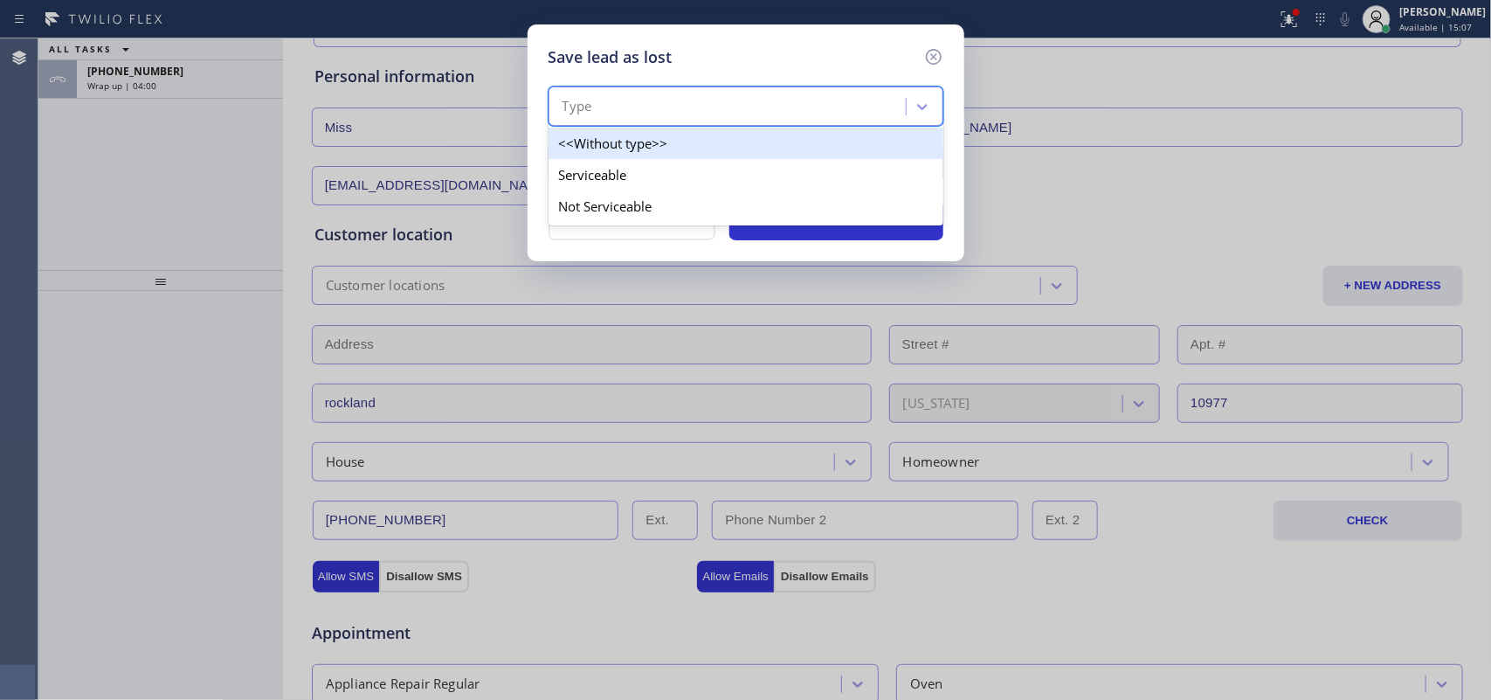
click at [741, 109] on div "Type" at bounding box center [730, 107] width 352 height 31
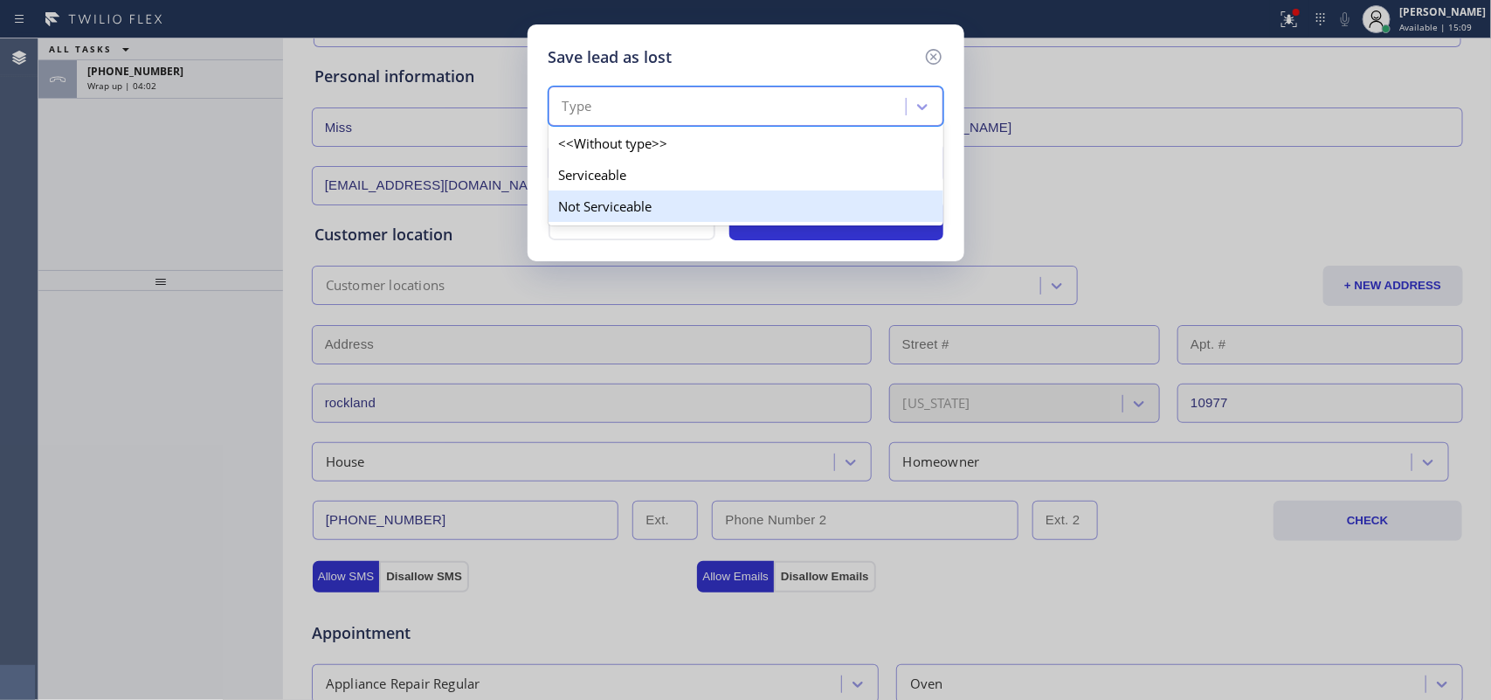
click at [735, 207] on div "Not Serviceable" at bounding box center [745, 205] width 395 height 31
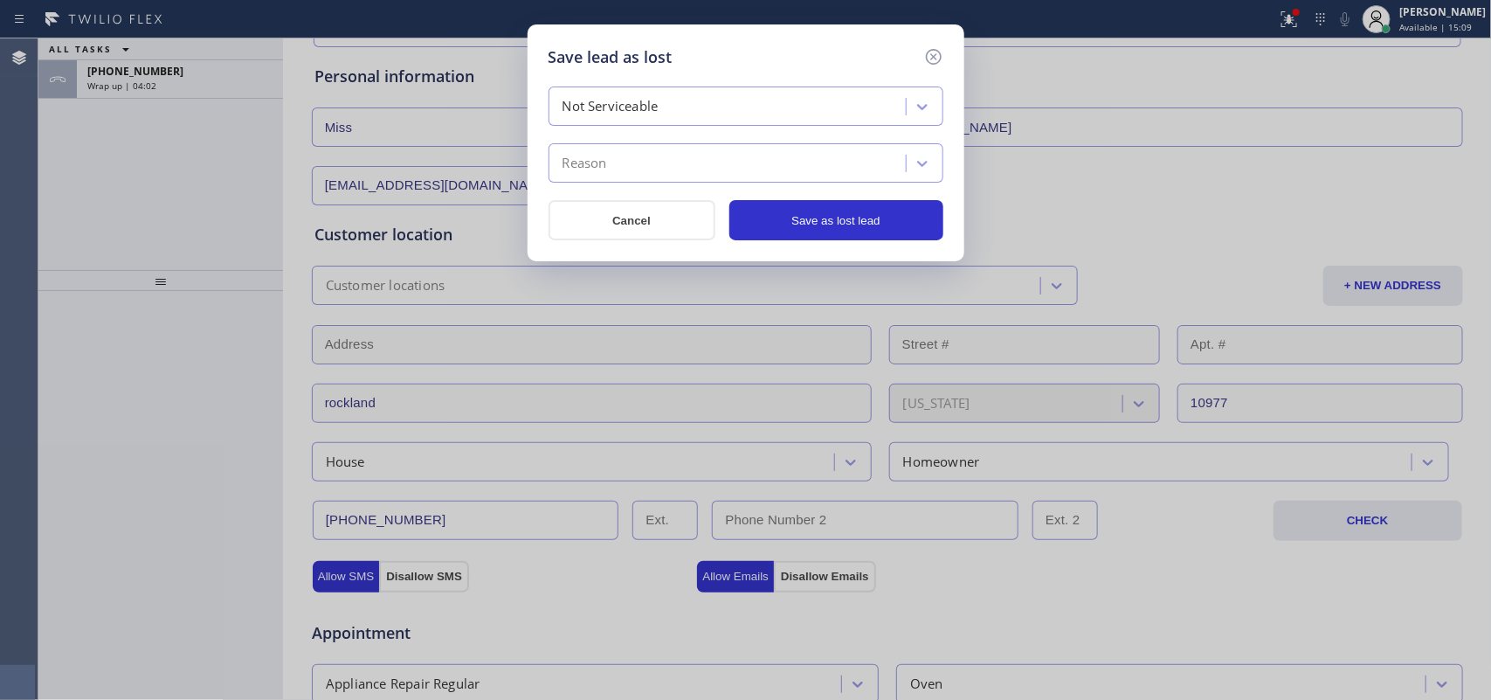
click at [742, 167] on div "Reason" at bounding box center [730, 163] width 352 height 31
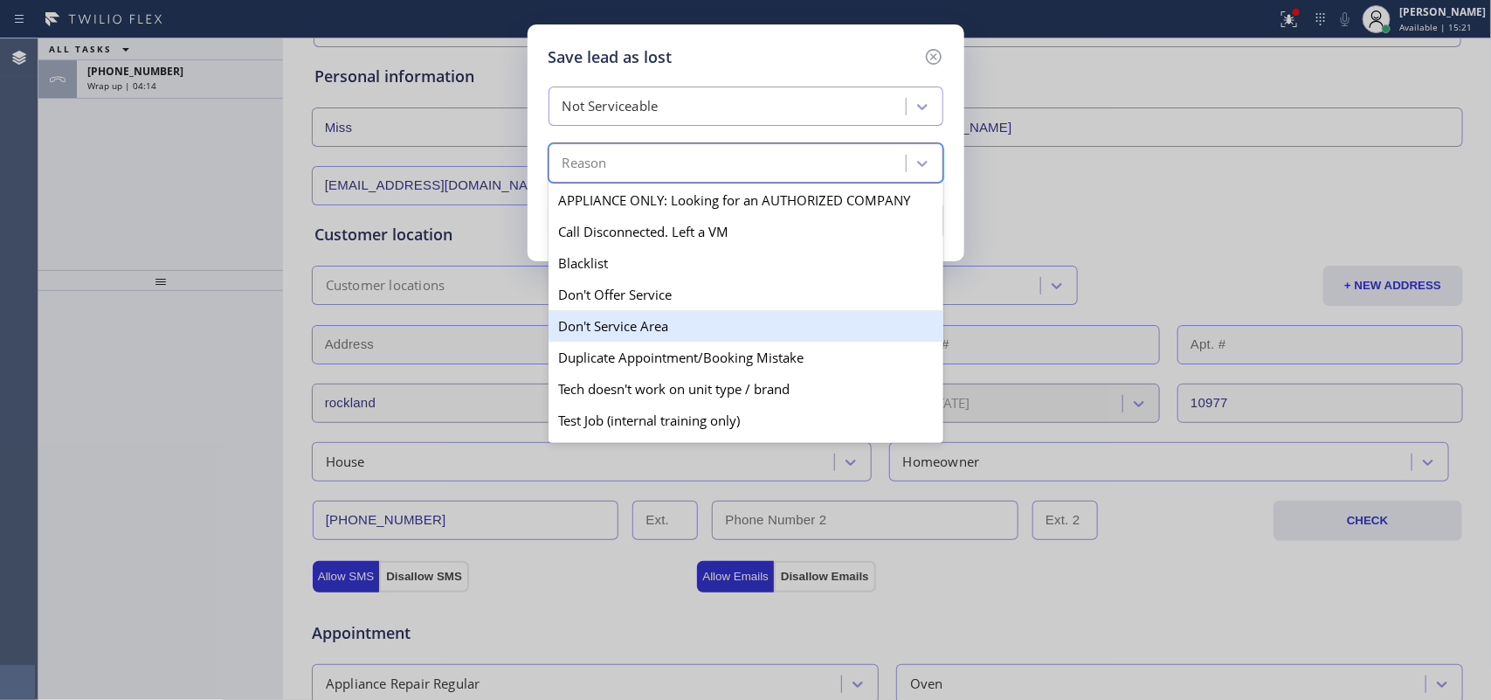
click at [662, 330] on div "Don't Service Area" at bounding box center [745, 325] width 395 height 31
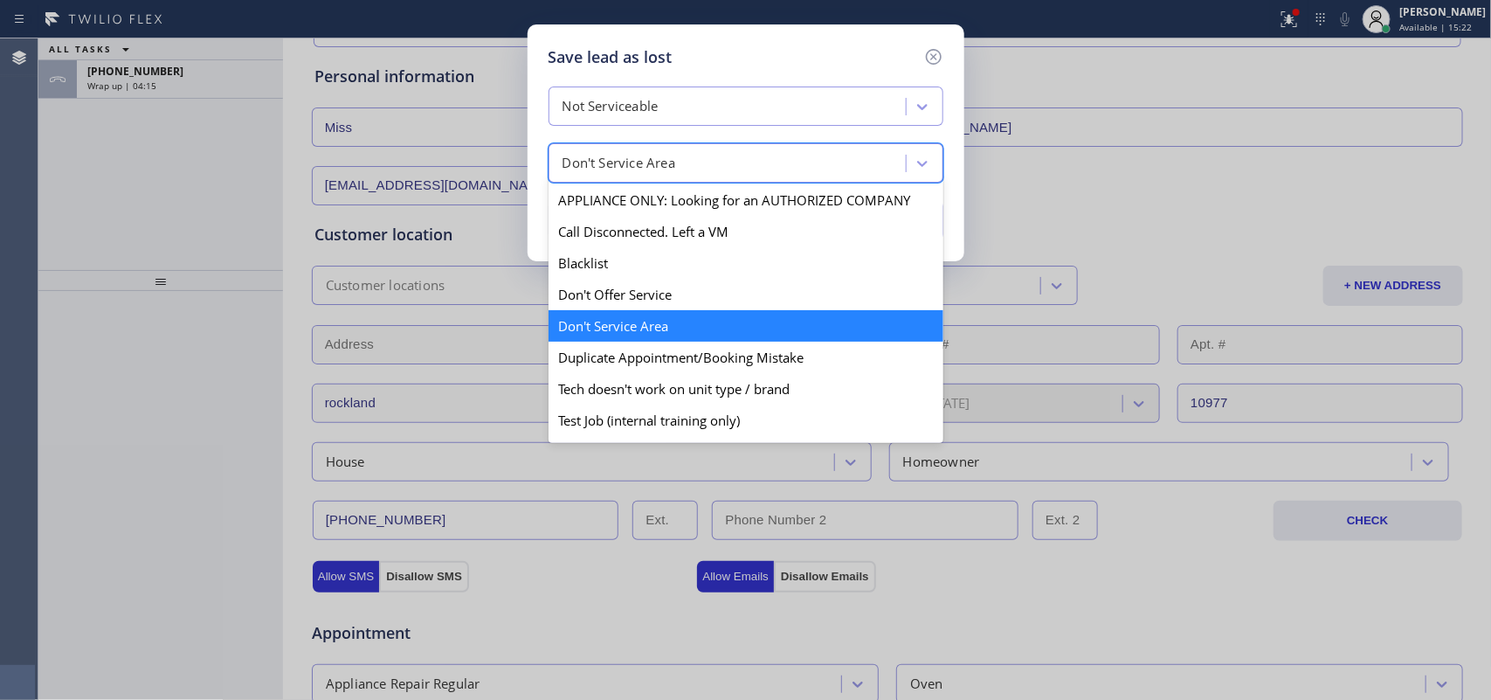
click at [742, 163] on div "Don't Service Area" at bounding box center [730, 163] width 352 height 31
click at [692, 329] on div "Don't Service Area" at bounding box center [745, 325] width 395 height 31
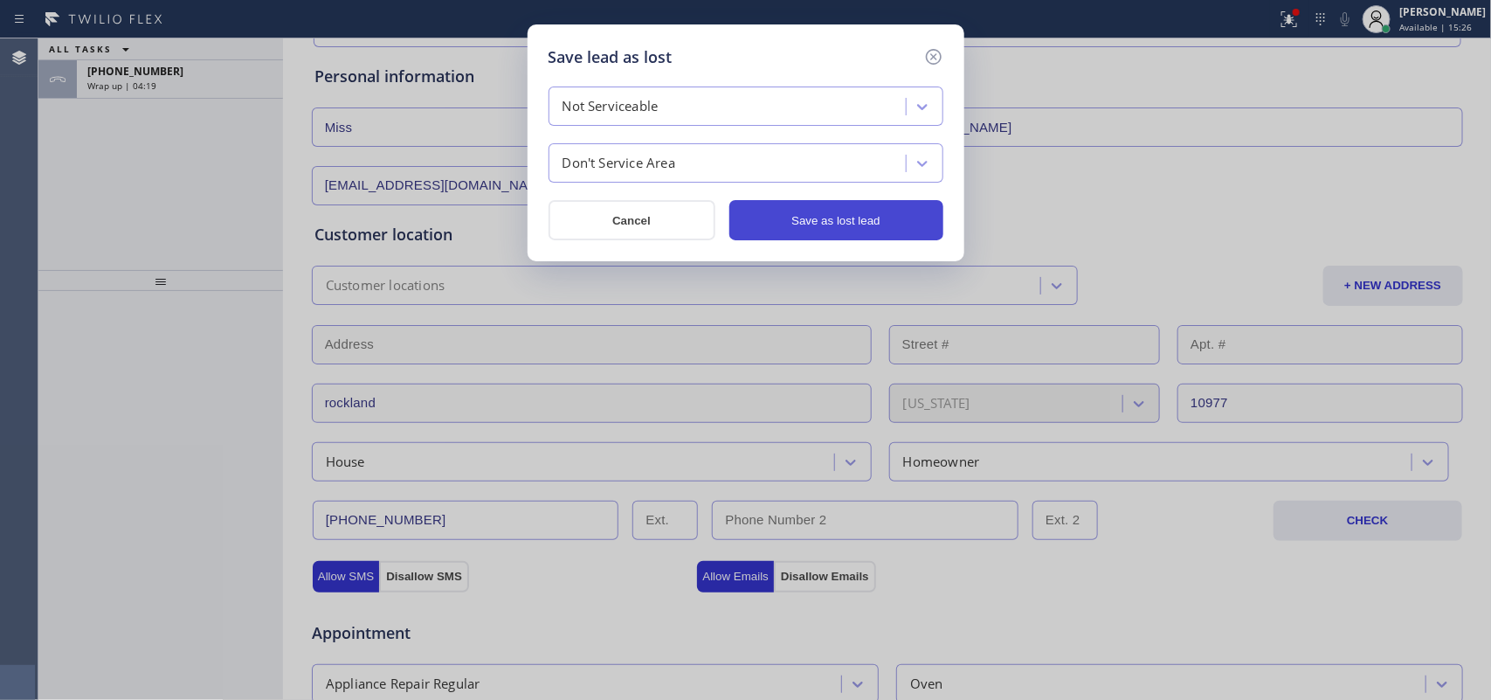
click at [791, 220] on button "Save as lost lead" at bounding box center [836, 220] width 214 height 40
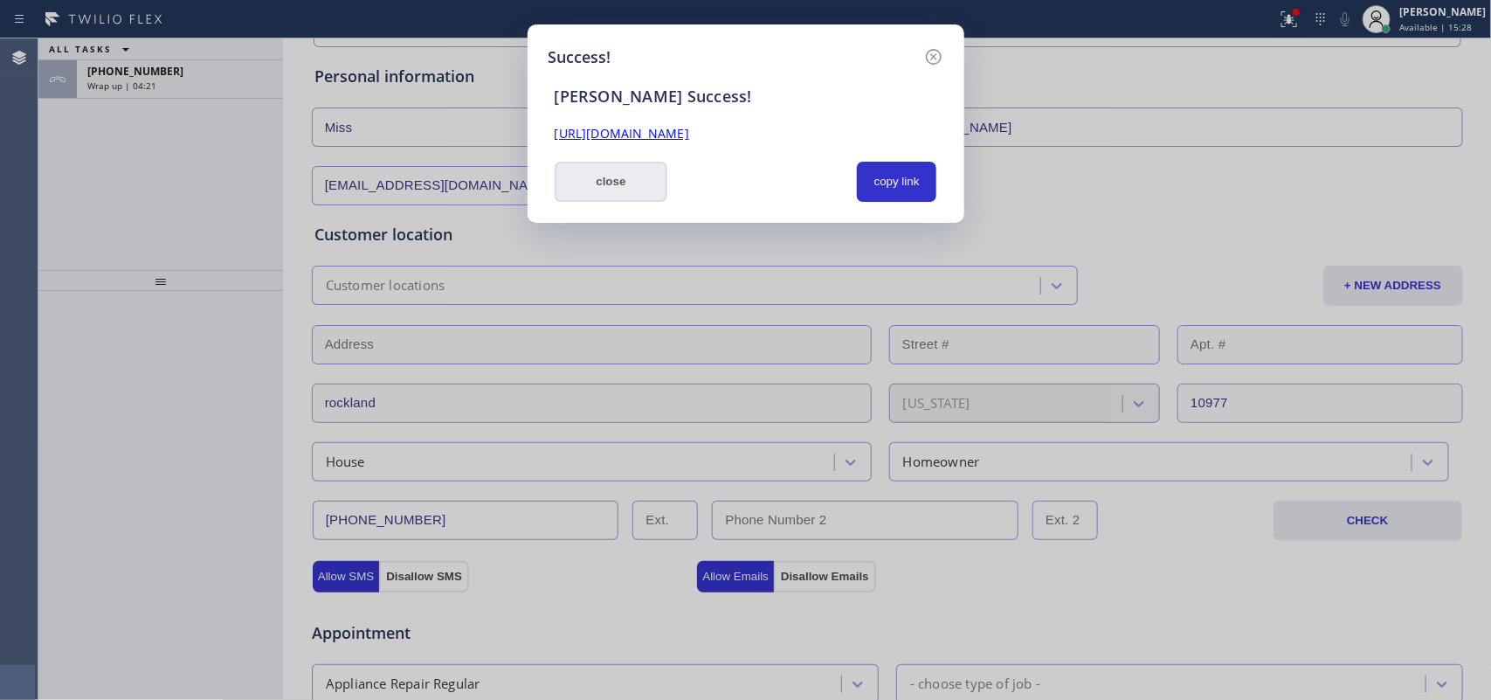
click at [587, 192] on button "close" at bounding box center [612, 182] width 114 height 40
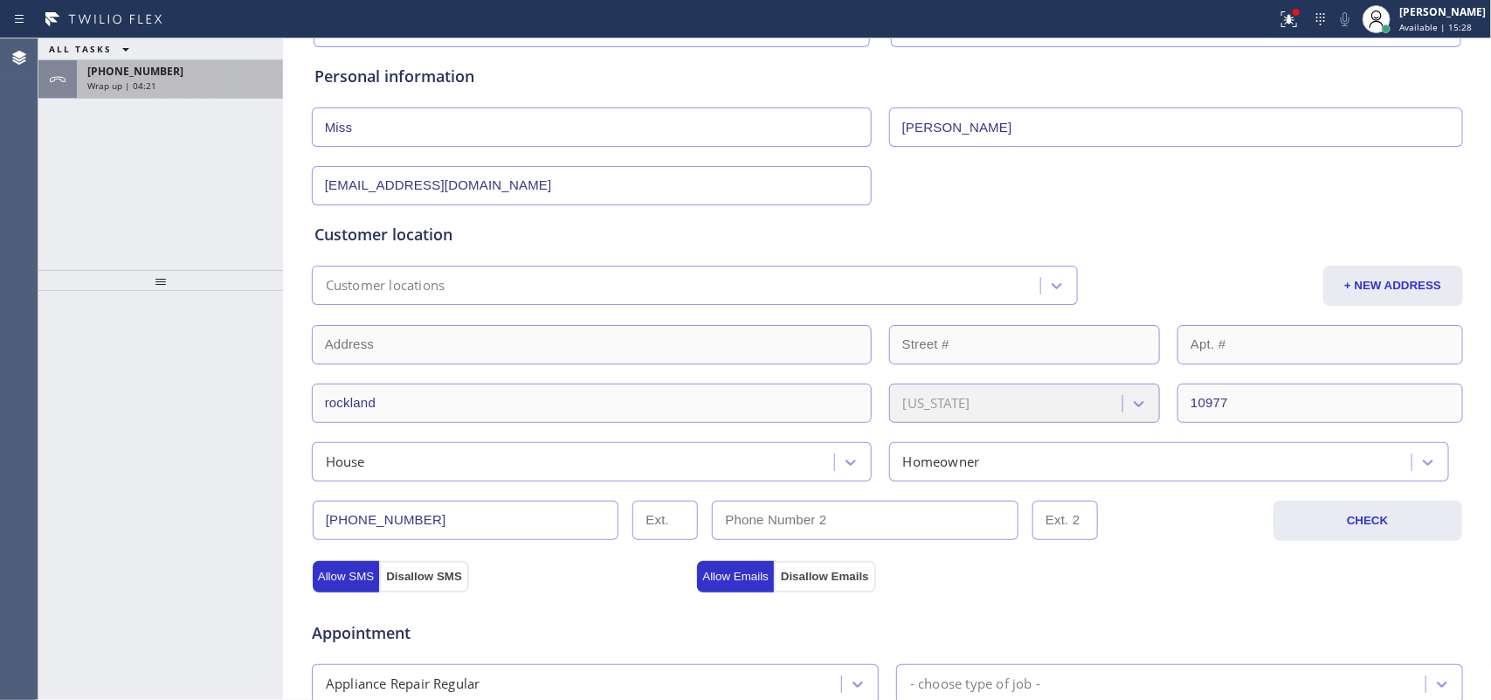
click at [197, 68] on div "[PHONE_NUMBER]" at bounding box center [179, 71] width 185 height 15
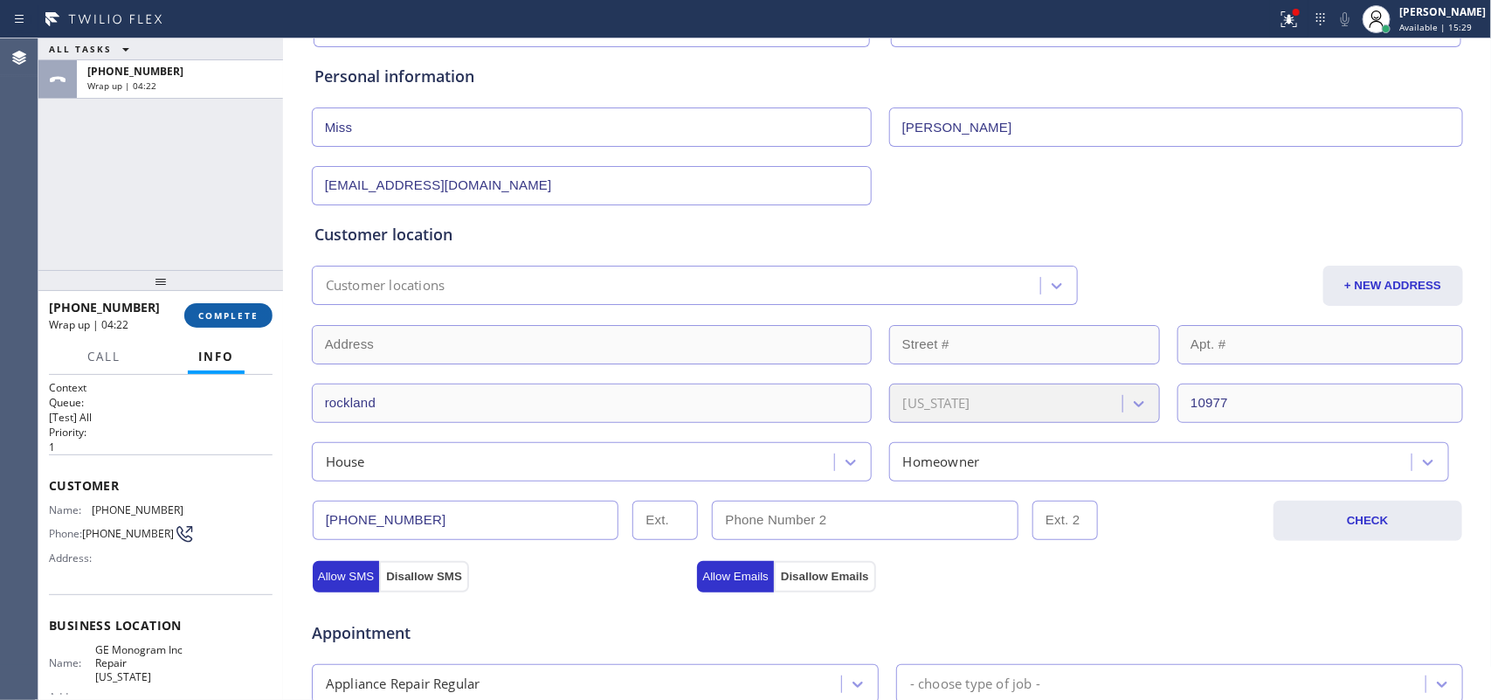
click at [245, 311] on span "COMPLETE" at bounding box center [228, 315] width 60 height 12
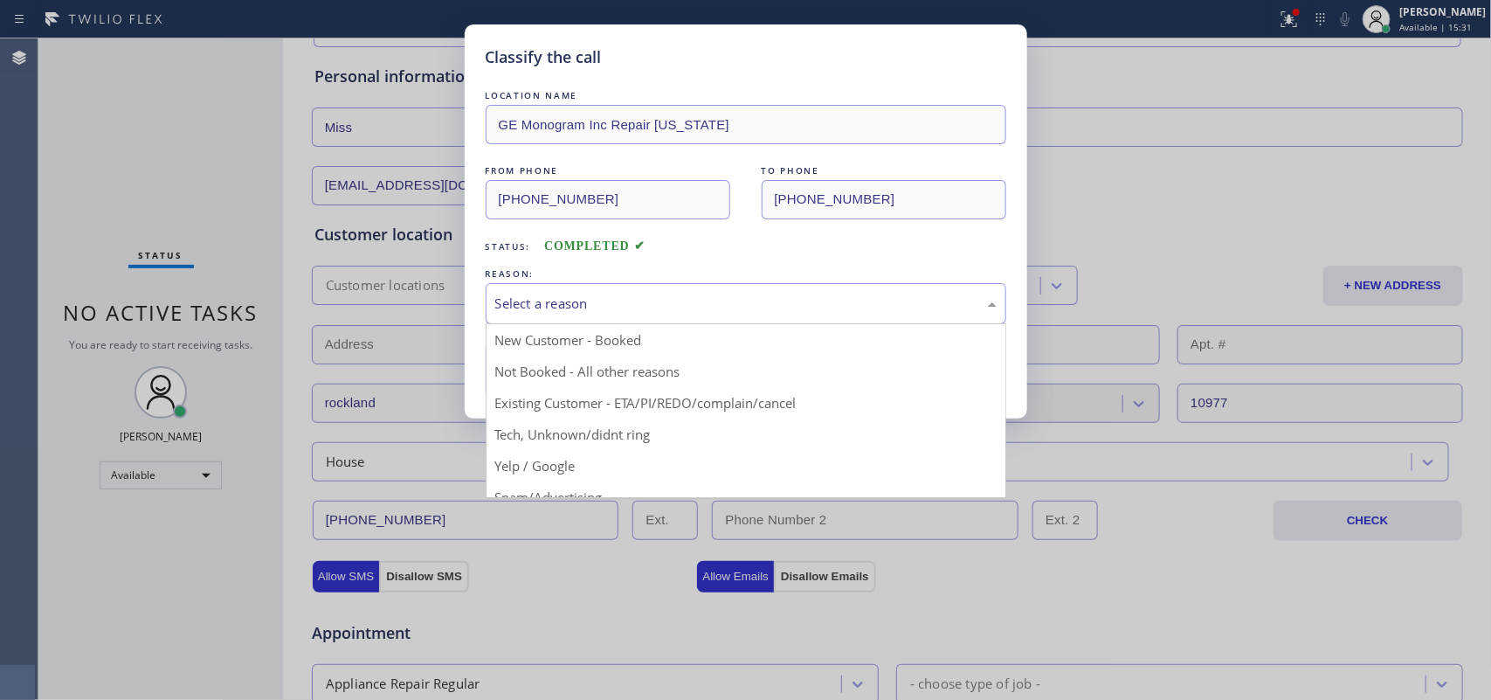
click at [666, 291] on div "Select a reason" at bounding box center [746, 303] width 521 height 41
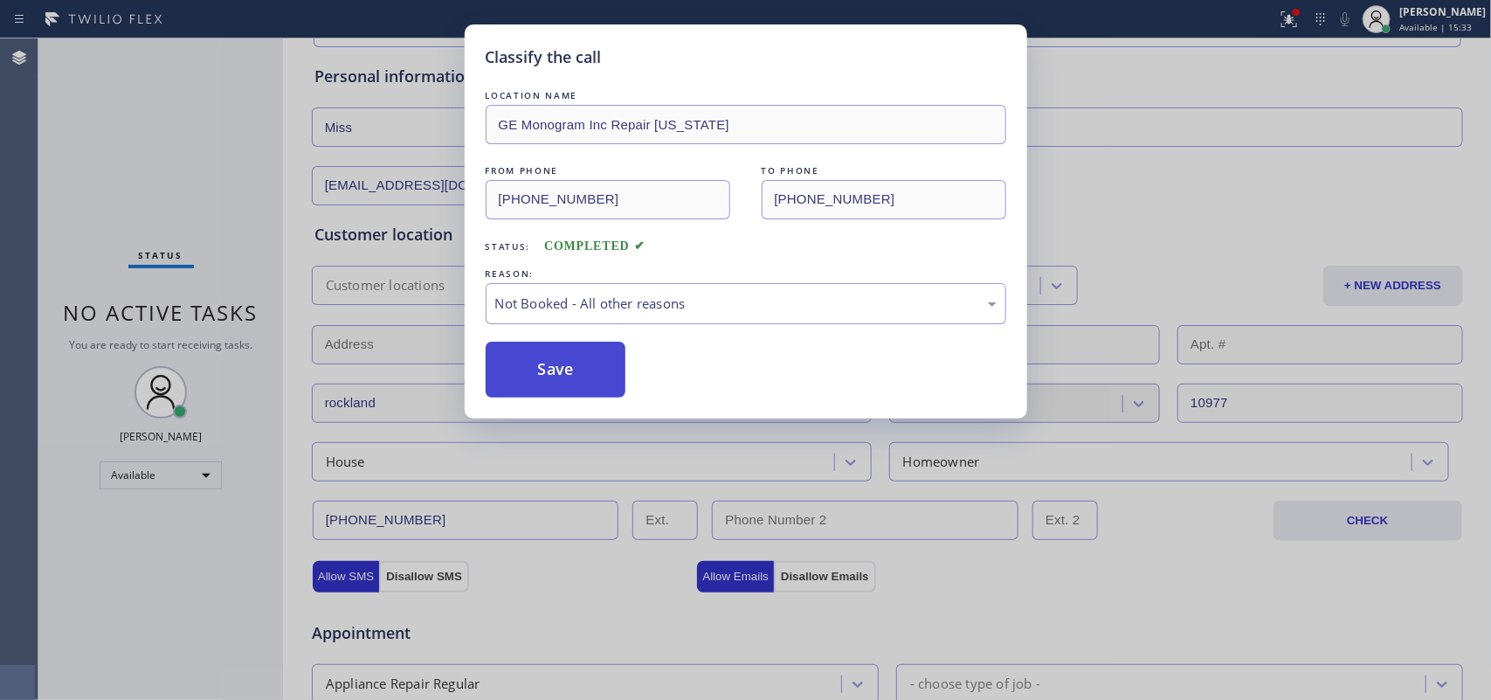
click at [600, 377] on button "Save" at bounding box center [556, 369] width 141 height 56
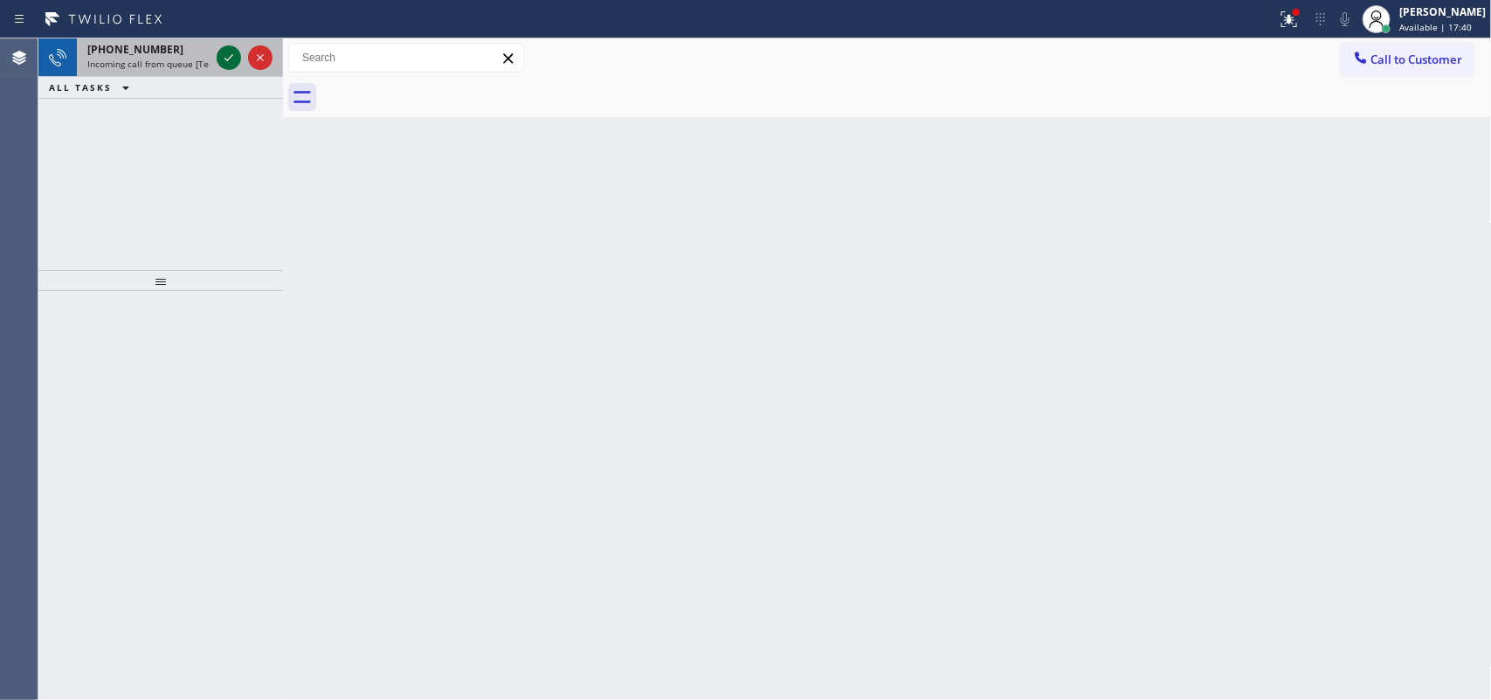
click at [220, 59] on icon at bounding box center [228, 57] width 21 height 21
click at [227, 59] on icon at bounding box center [228, 57] width 21 height 21
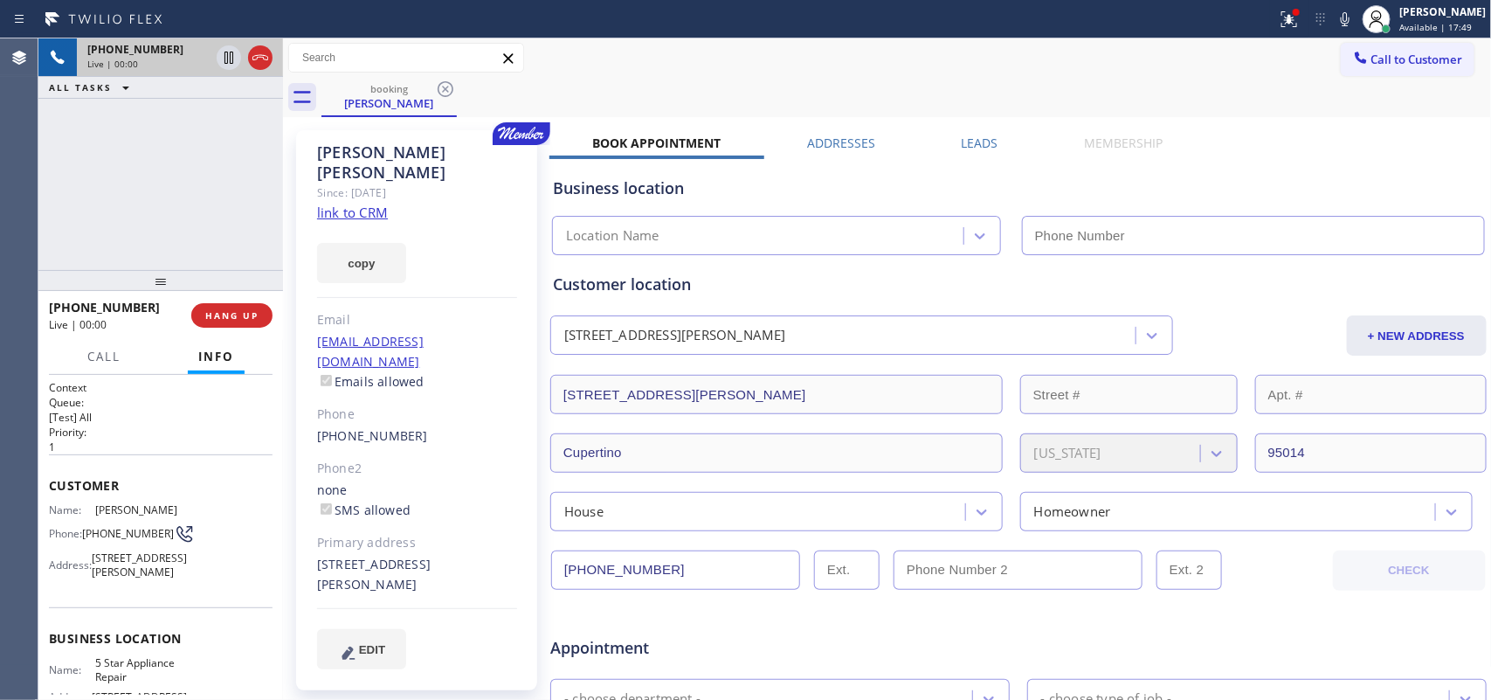
type input "[PHONE_NUMBER]"
click at [365, 203] on link "link to CRM" at bounding box center [352, 211] width 71 height 17
click at [190, 224] on div "[PHONE_NUMBER] Live | 03:47 ALL TASKS ALL TASKS ACTIVE TASKS TASKS IN WRAP UP" at bounding box center [160, 153] width 245 height 231
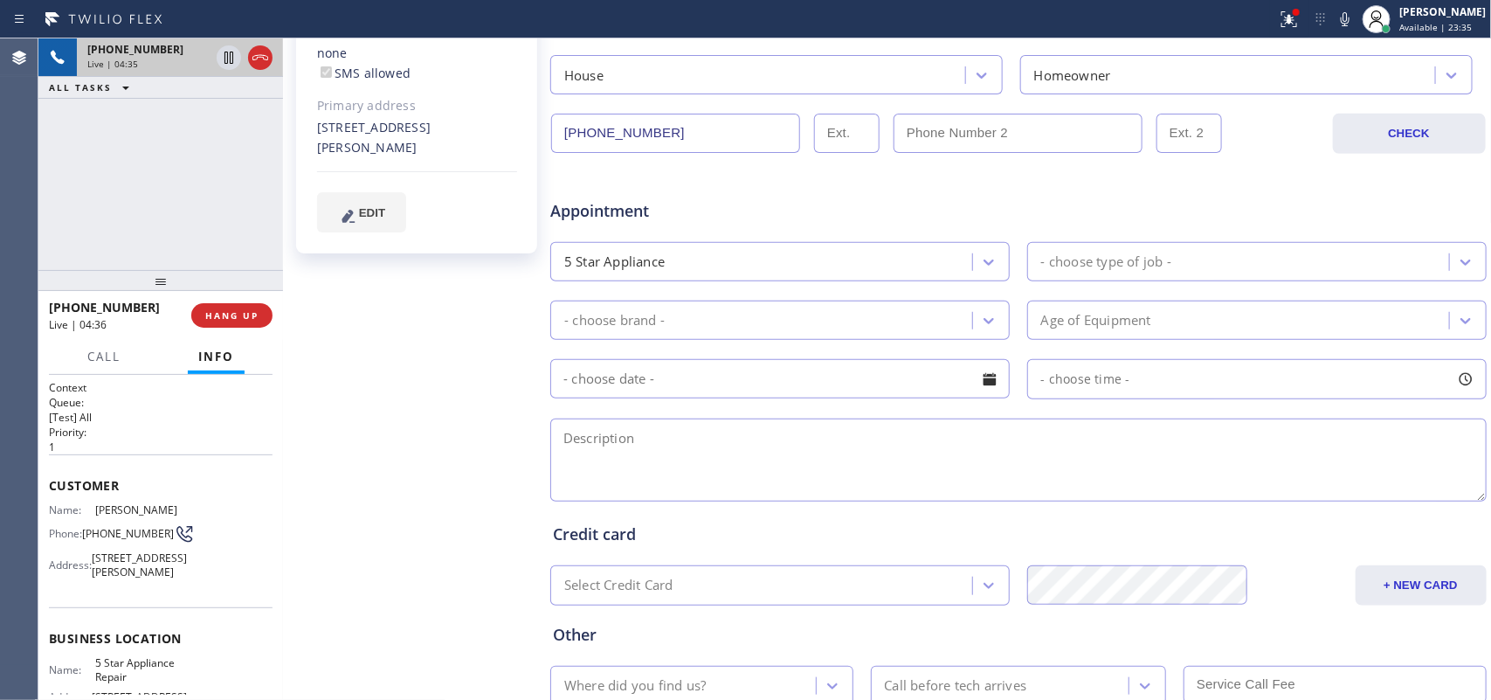
scroll to position [546, 0]
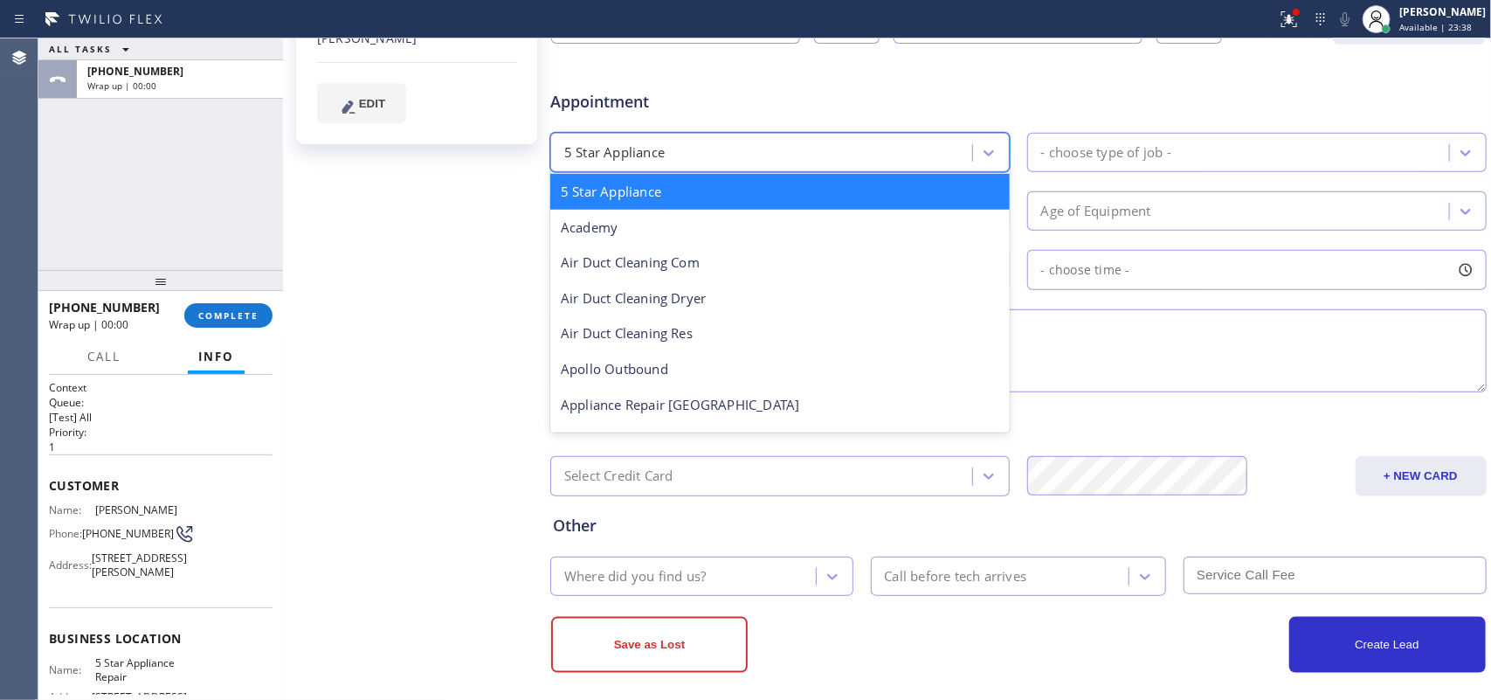
click at [893, 157] on div "5 Star Appliance" at bounding box center [763, 152] width 417 height 31
click at [891, 131] on div "option 5 Star Appliance focused, 1 of 24. 24 results available. Use Up and Down…" at bounding box center [1018, 150] width 940 height 43
click at [771, 162] on div "5 Star Appliance" at bounding box center [763, 152] width 417 height 31
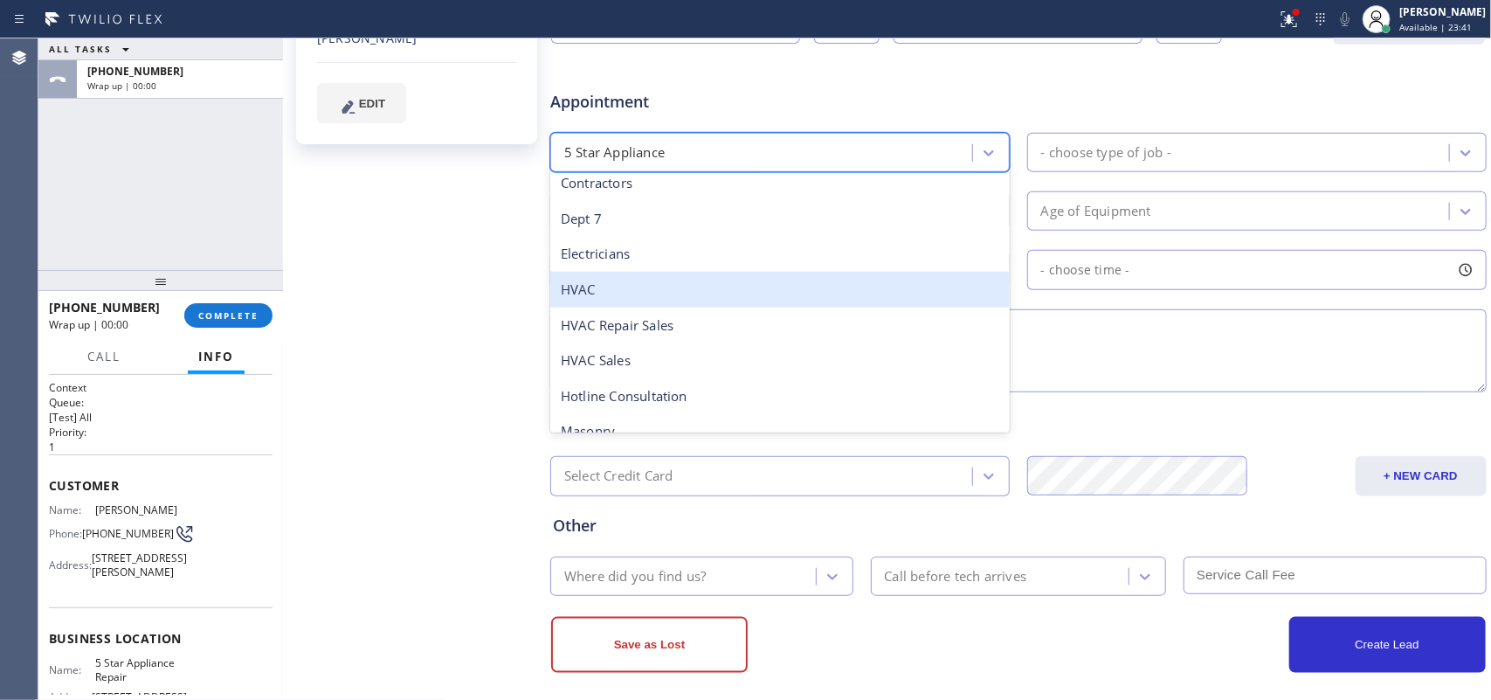
scroll to position [0, 0]
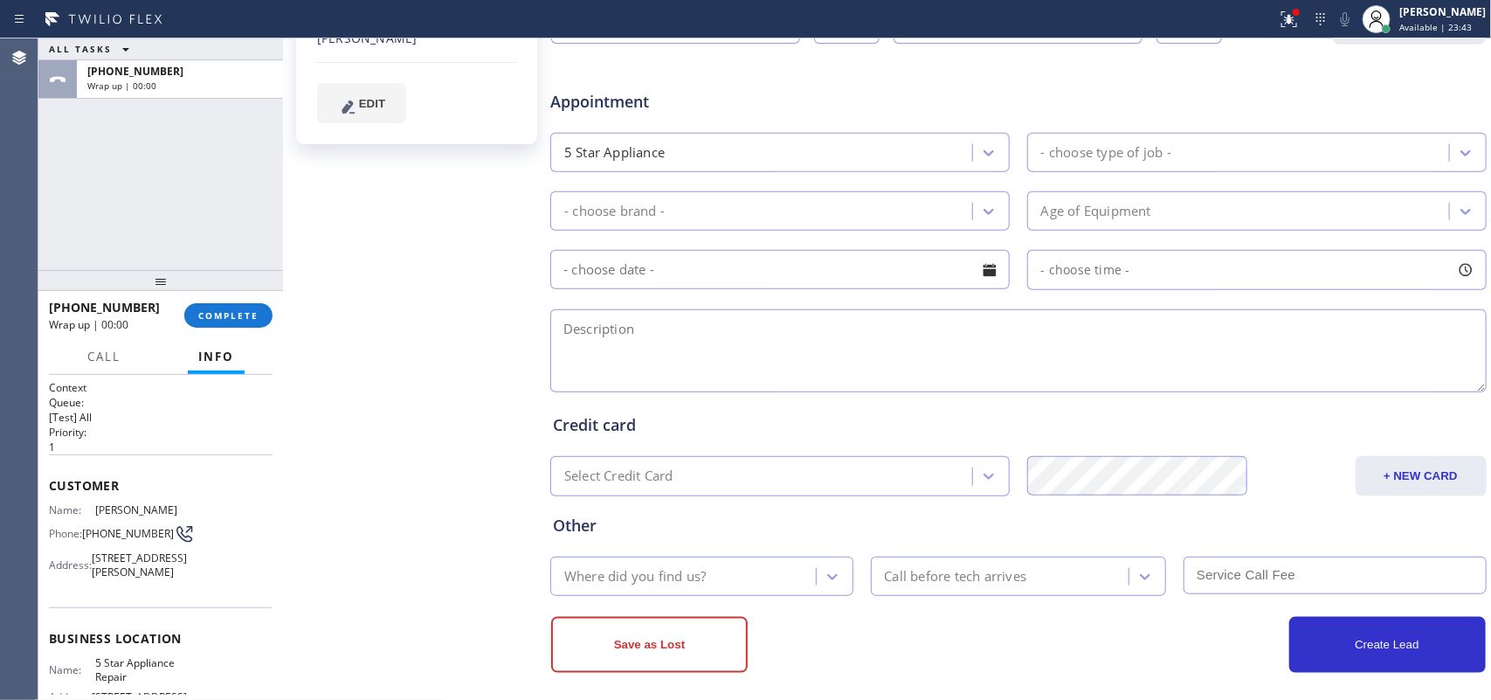
click at [81, 215] on div "ALL TASKS ALL TASKS ACTIVE TASKS TASKS IN WRAP UP [PHONE_NUMBER] Wrap up | 00:00" at bounding box center [160, 153] width 245 height 231
click at [681, 148] on div "5 Star Appliance" at bounding box center [763, 152] width 417 height 31
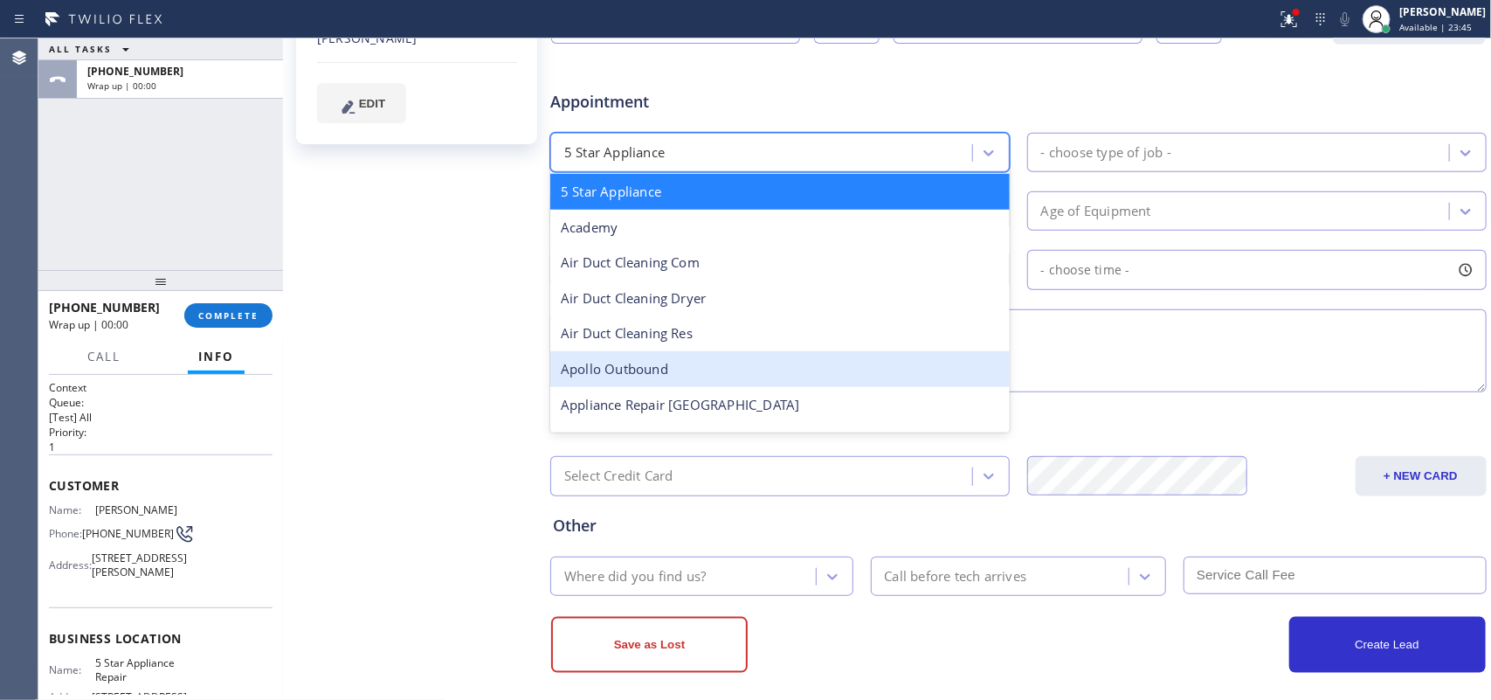
scroll to position [109, 0]
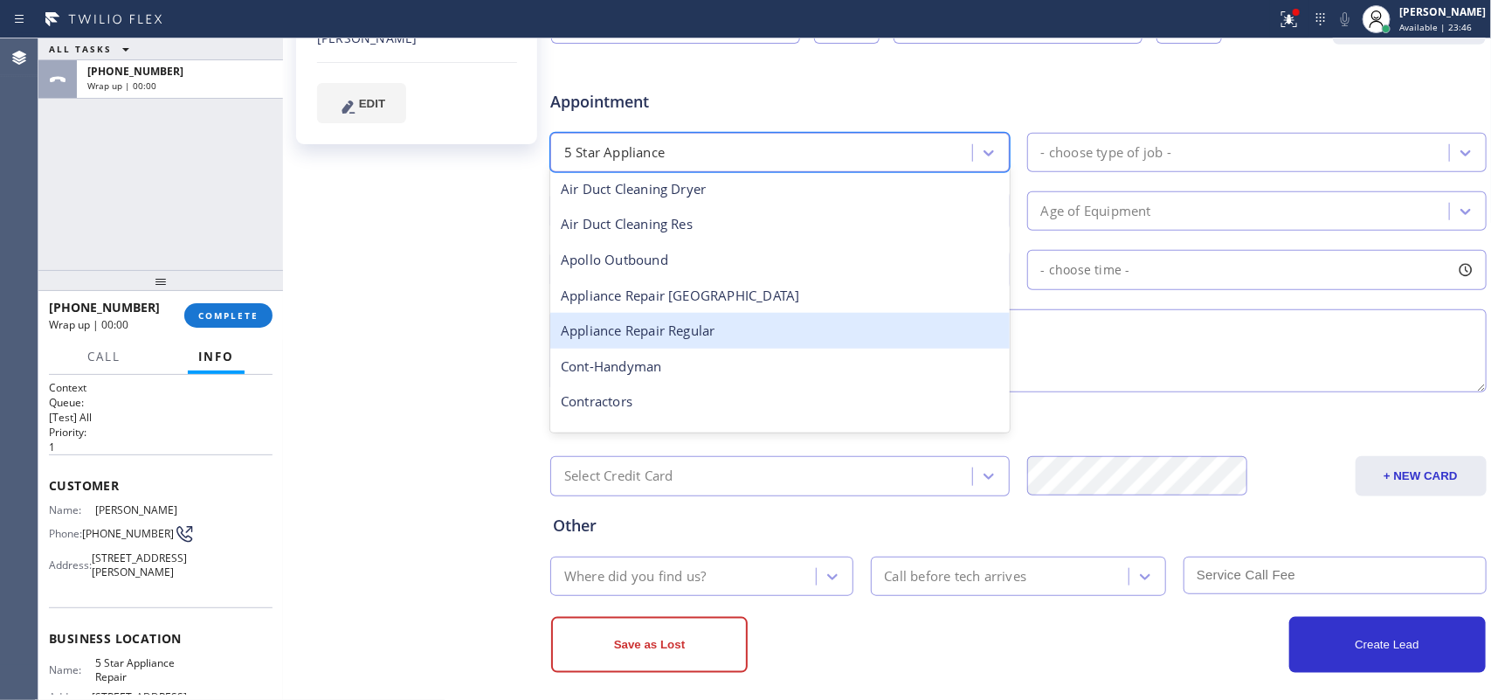
click at [713, 329] on div "Appliance Repair Regular" at bounding box center [779, 331] width 459 height 36
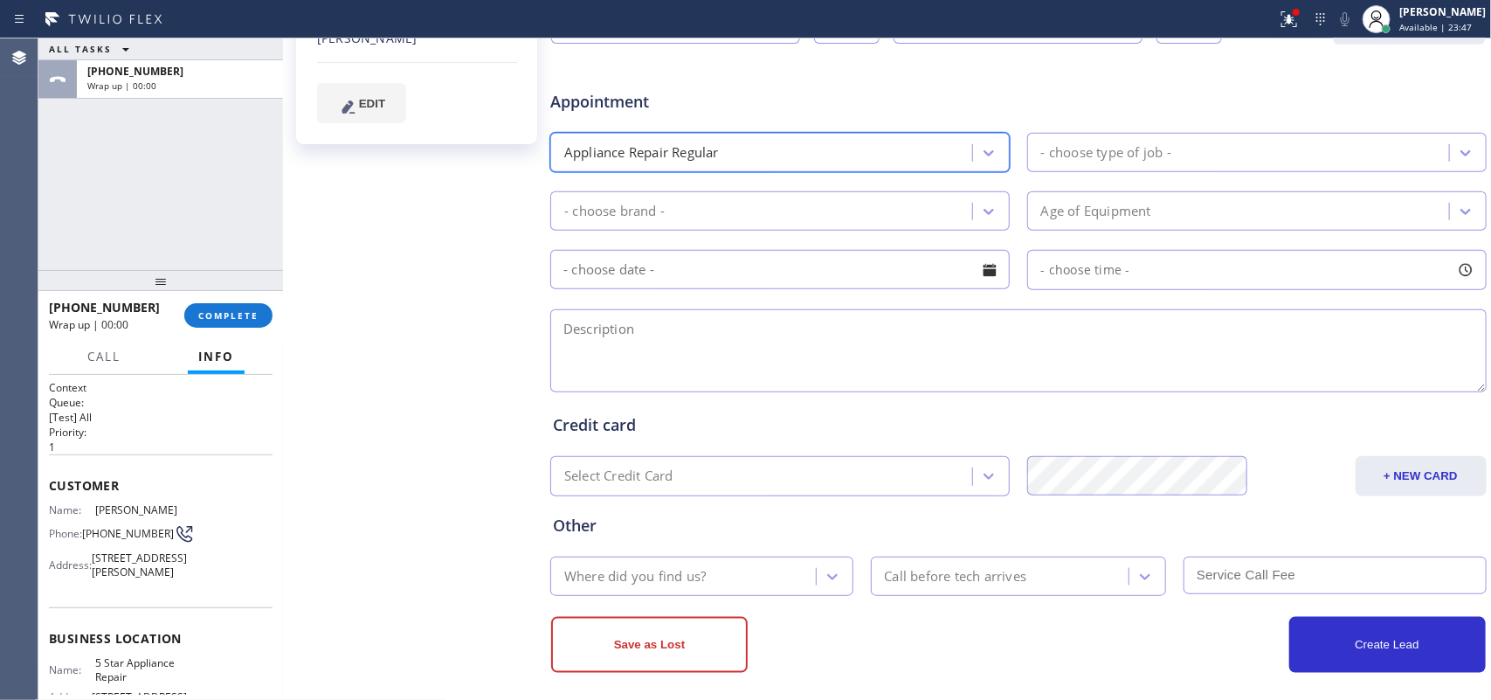
click at [1196, 135] on div "- choose type of job -" at bounding box center [1256, 152] width 459 height 39
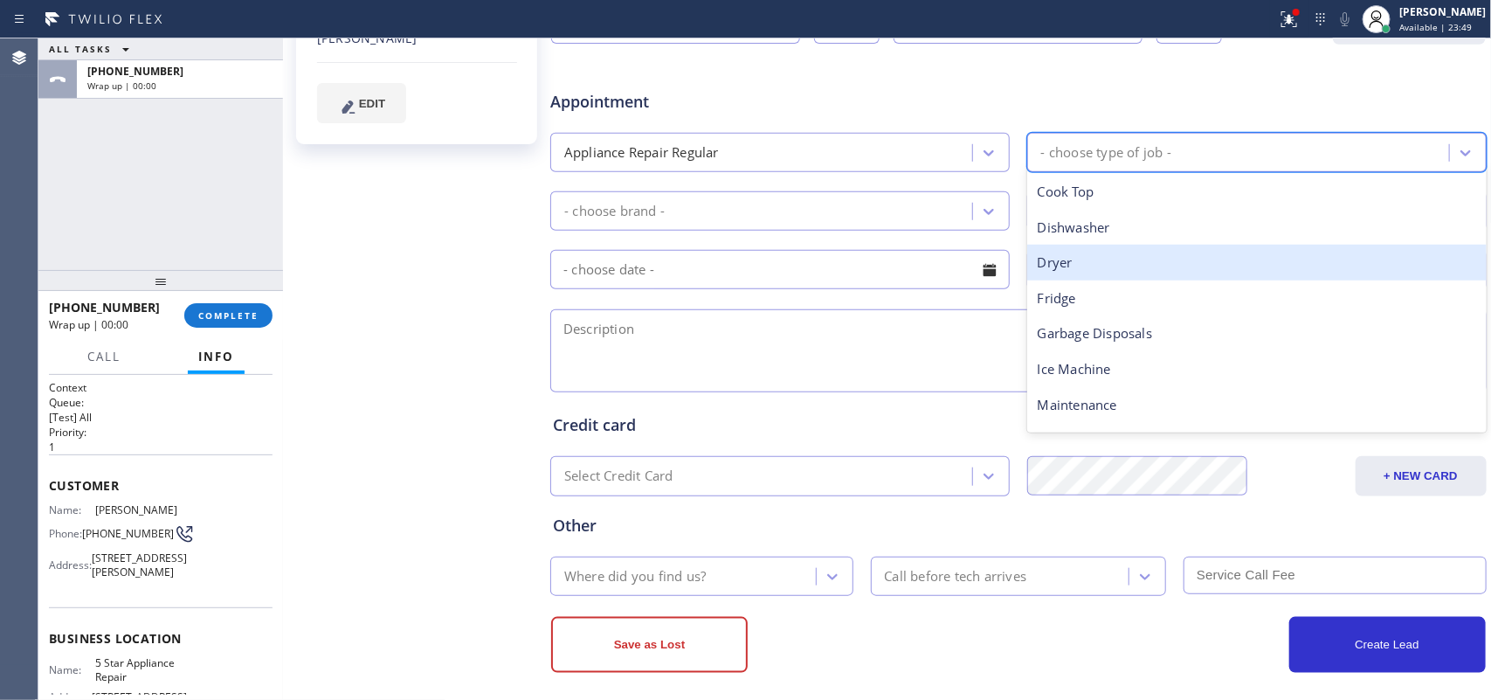
click at [1134, 273] on div "Dryer" at bounding box center [1256, 263] width 459 height 36
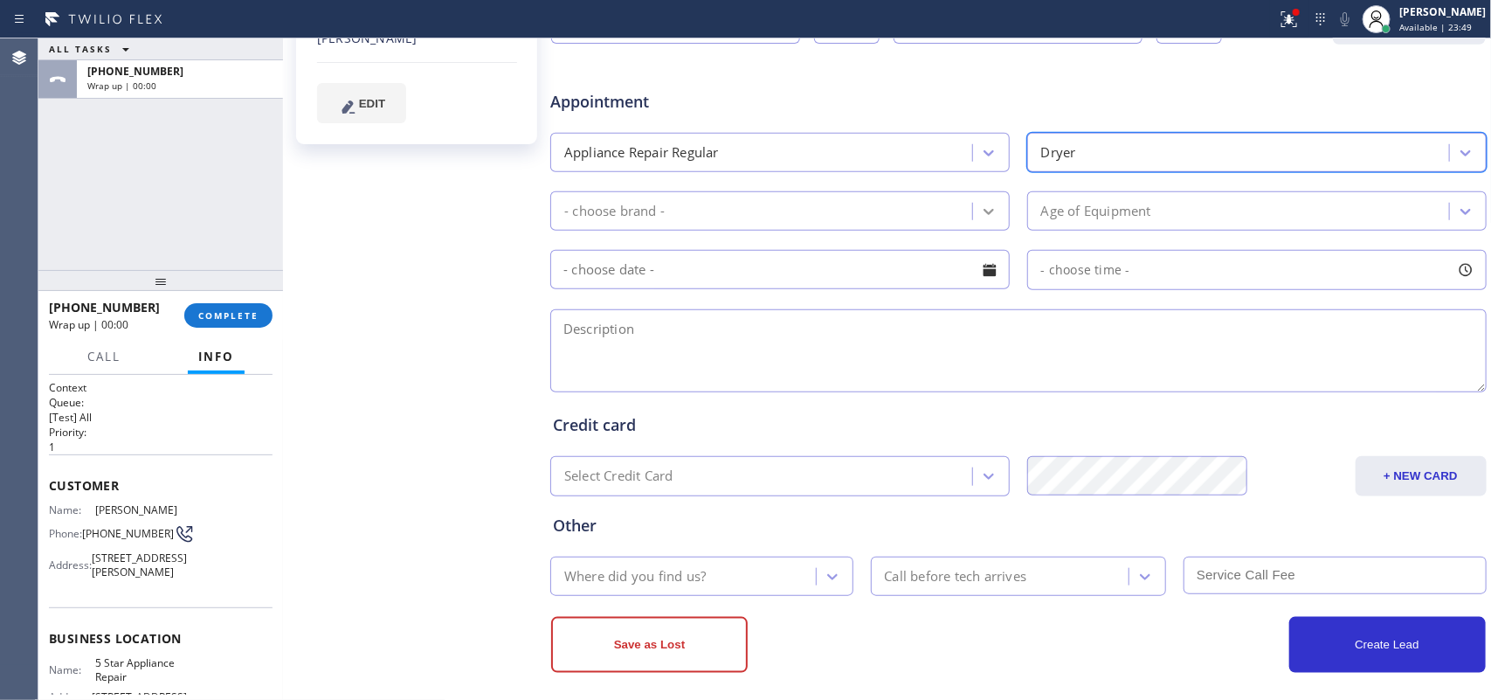
click at [980, 210] on icon at bounding box center [988, 211] width 17 height 17
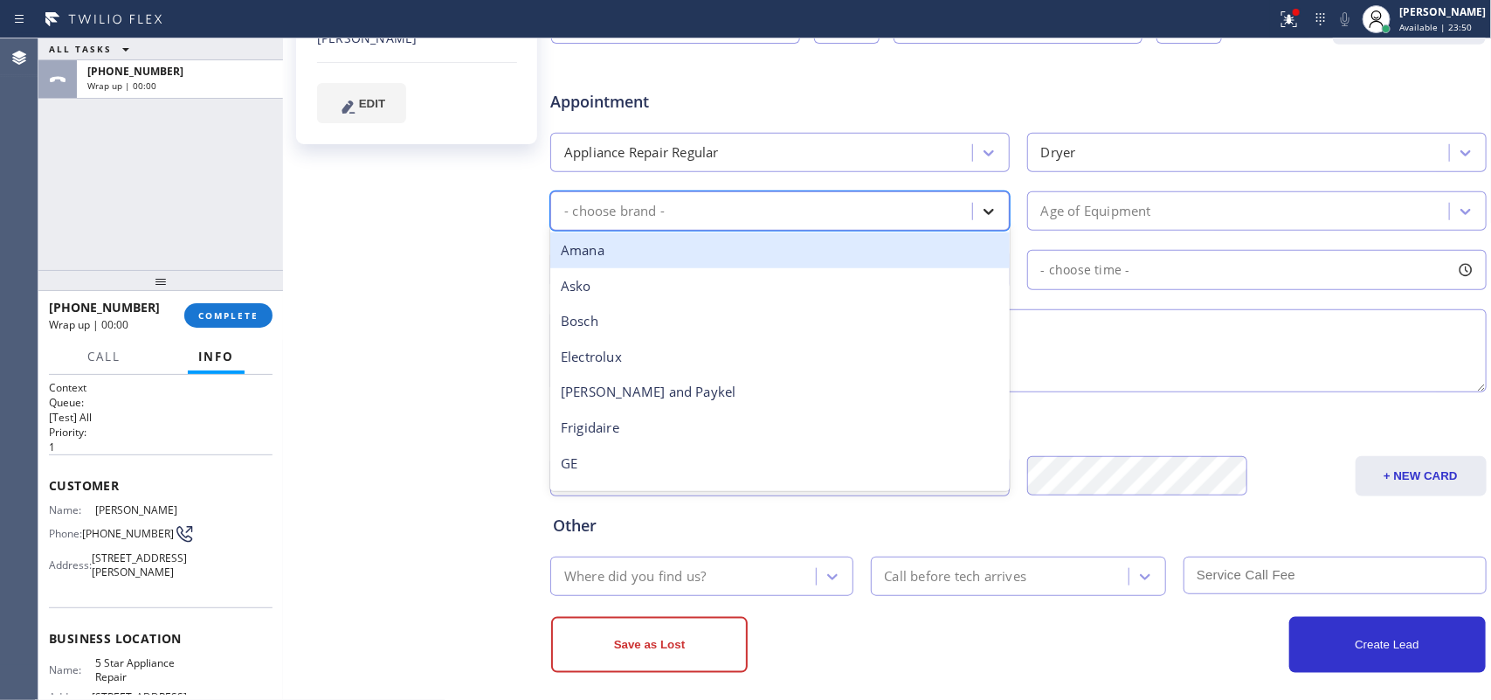
type input "k"
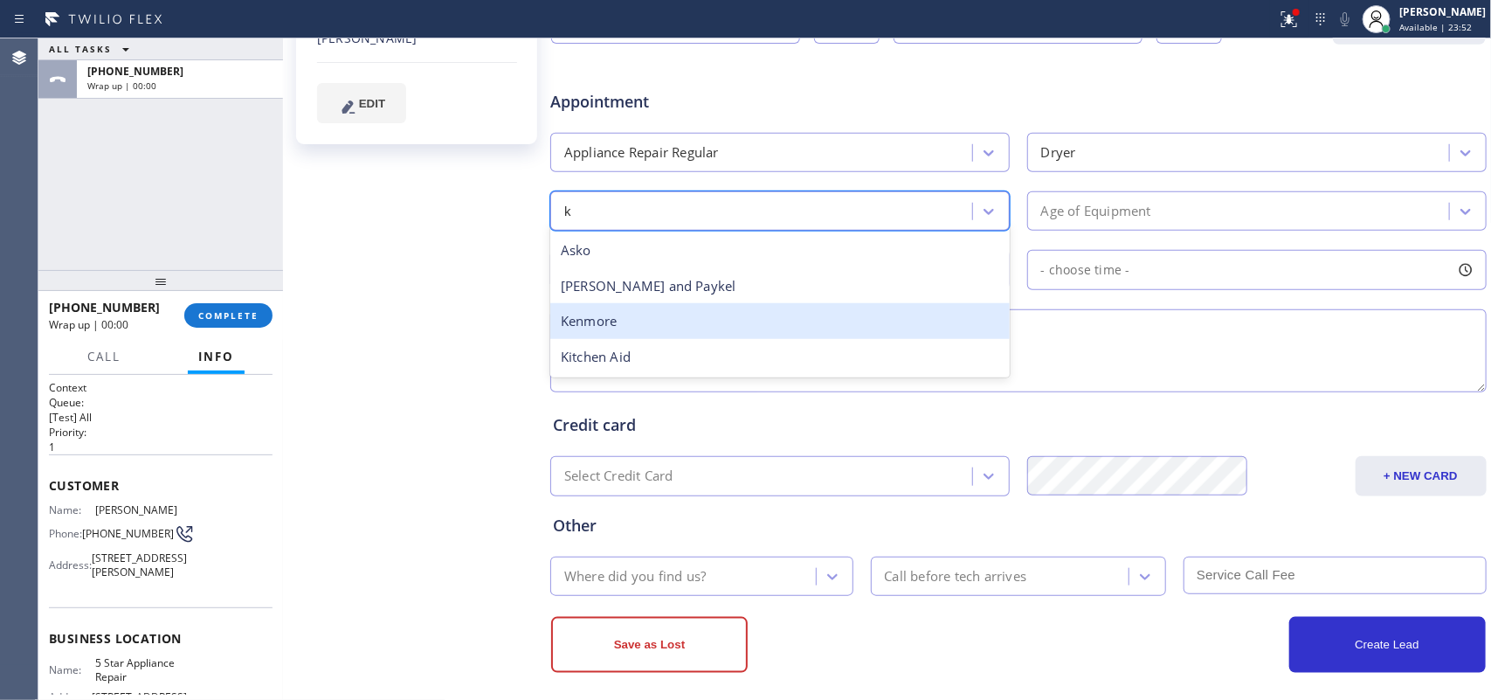
click at [810, 334] on div "Kenmore" at bounding box center [779, 321] width 459 height 36
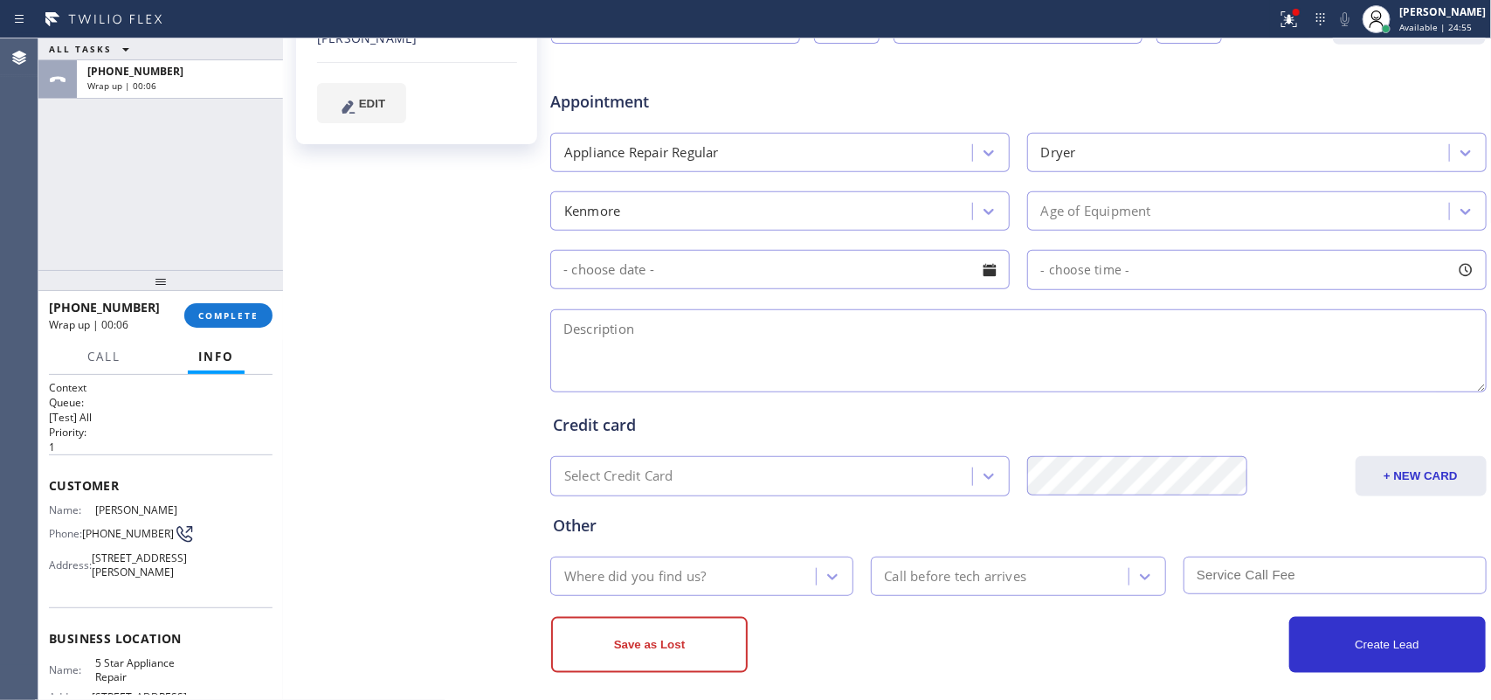
click at [92, 224] on div "ALL TASKS ALL TASKS ACTIVE TASKS TASKS IN WRAP UP [PHONE_NUMBER] Wrap up | 00:06" at bounding box center [160, 153] width 245 height 231
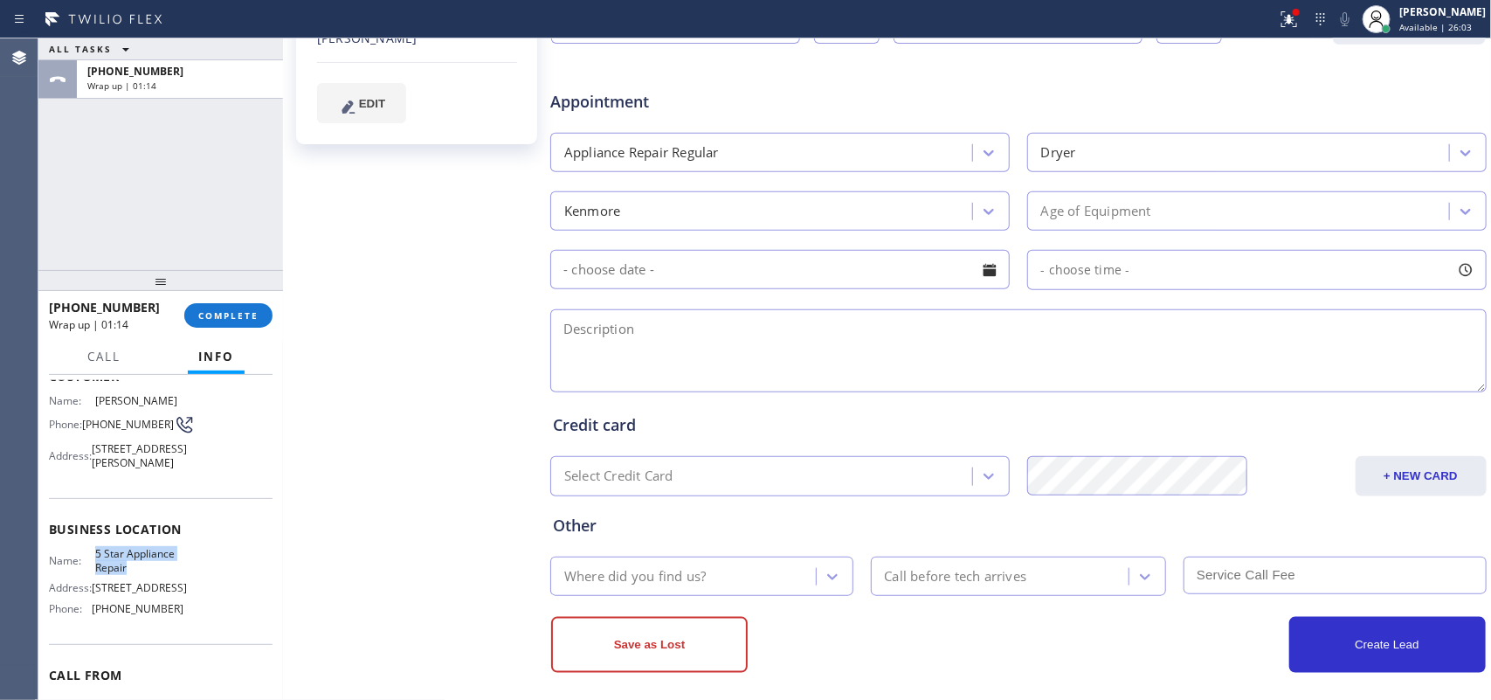
drag, startPoint x: 140, startPoint y: 583, endPoint x: 93, endPoint y: 563, distance: 50.1
click at [95, 563] on span "5 Star Appliance Repair" at bounding box center [138, 560] width 87 height 27
copy span "5 Star Appliance Repair"
click at [748, 341] on textarea at bounding box center [1018, 350] width 936 height 83
paste textarea "2-5/ member/ 10% discount on labor/ house-ho/Kenmore SBS Dryer/ no idea how old…"
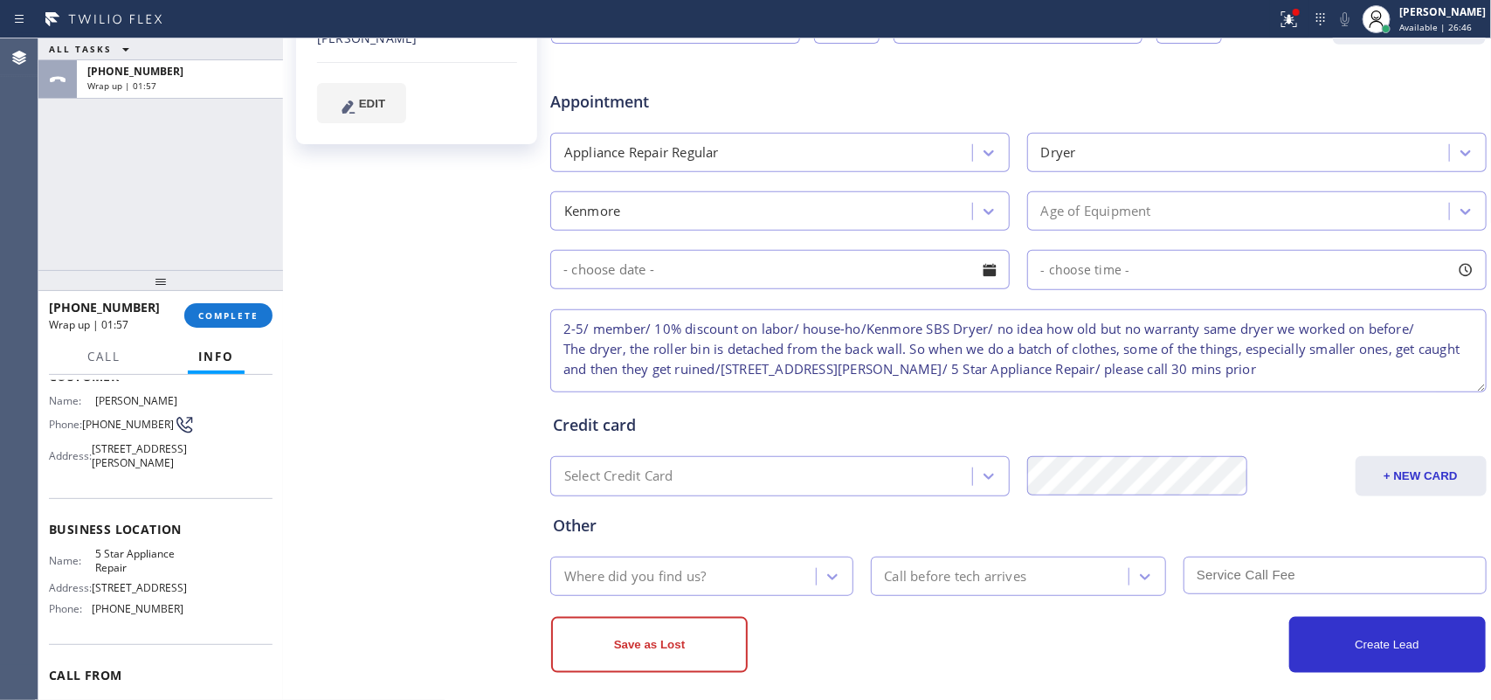
type textarea "2-5/ member/ 10% discount on labor/ house-ho/Kenmore SBS Dryer/ no idea how old…"
click at [980, 277] on div at bounding box center [990, 270] width 30 height 30
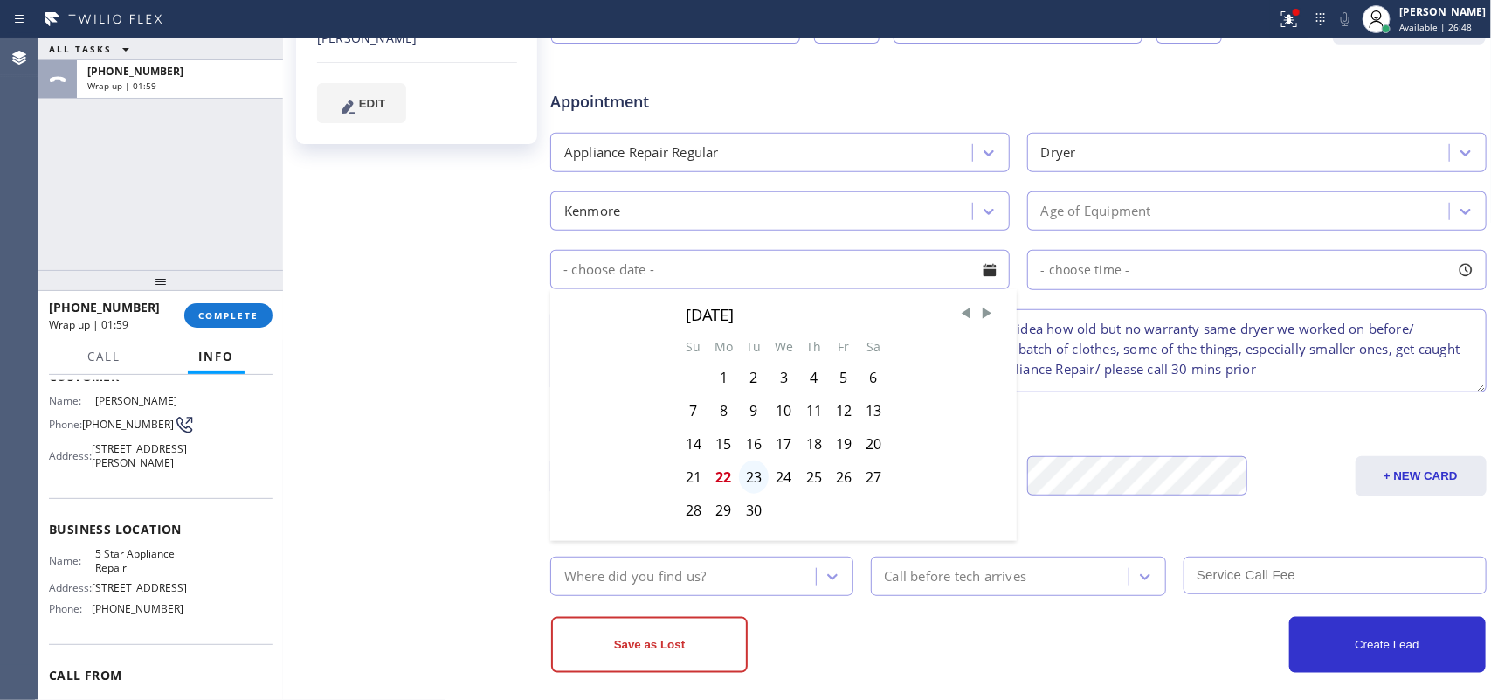
click at [756, 478] on div "23" at bounding box center [754, 476] width 30 height 33
type input "[DATE]"
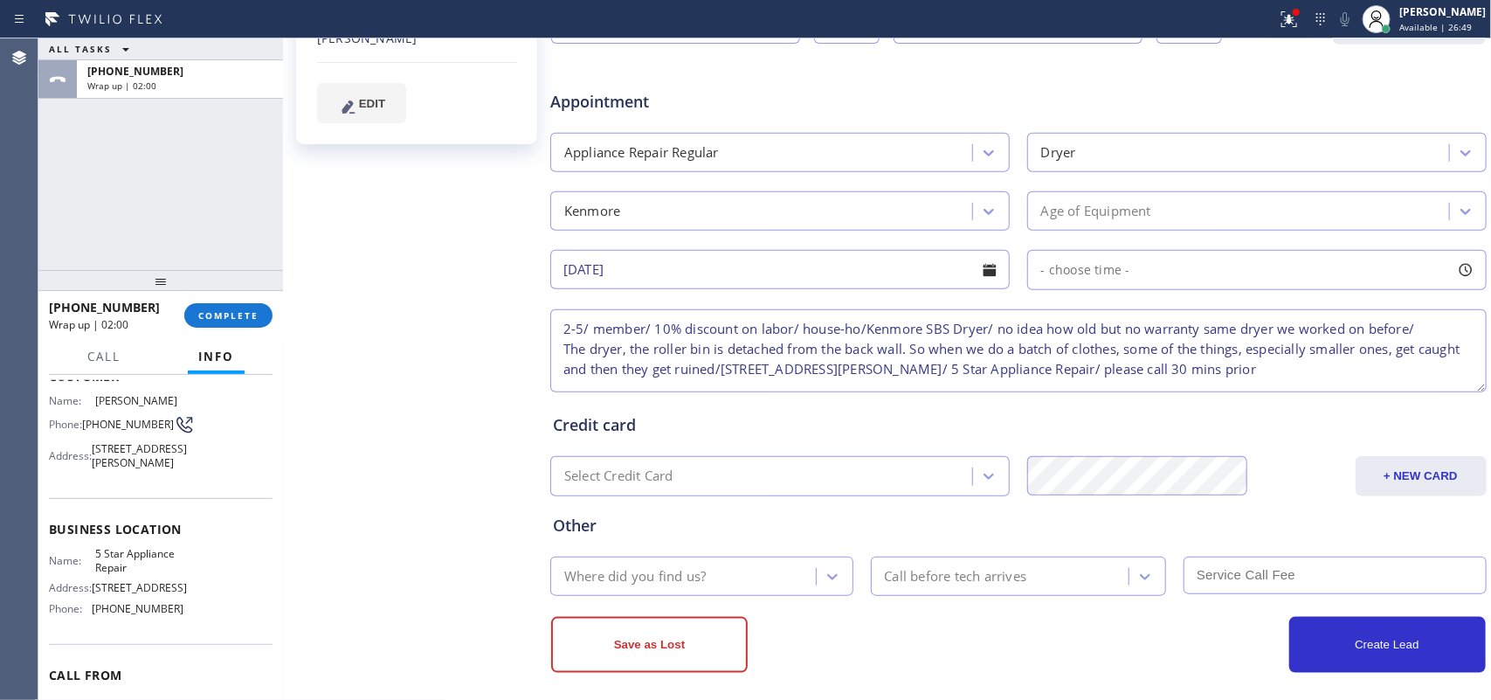
click at [1451, 272] on div at bounding box center [1466, 270] width 30 height 30
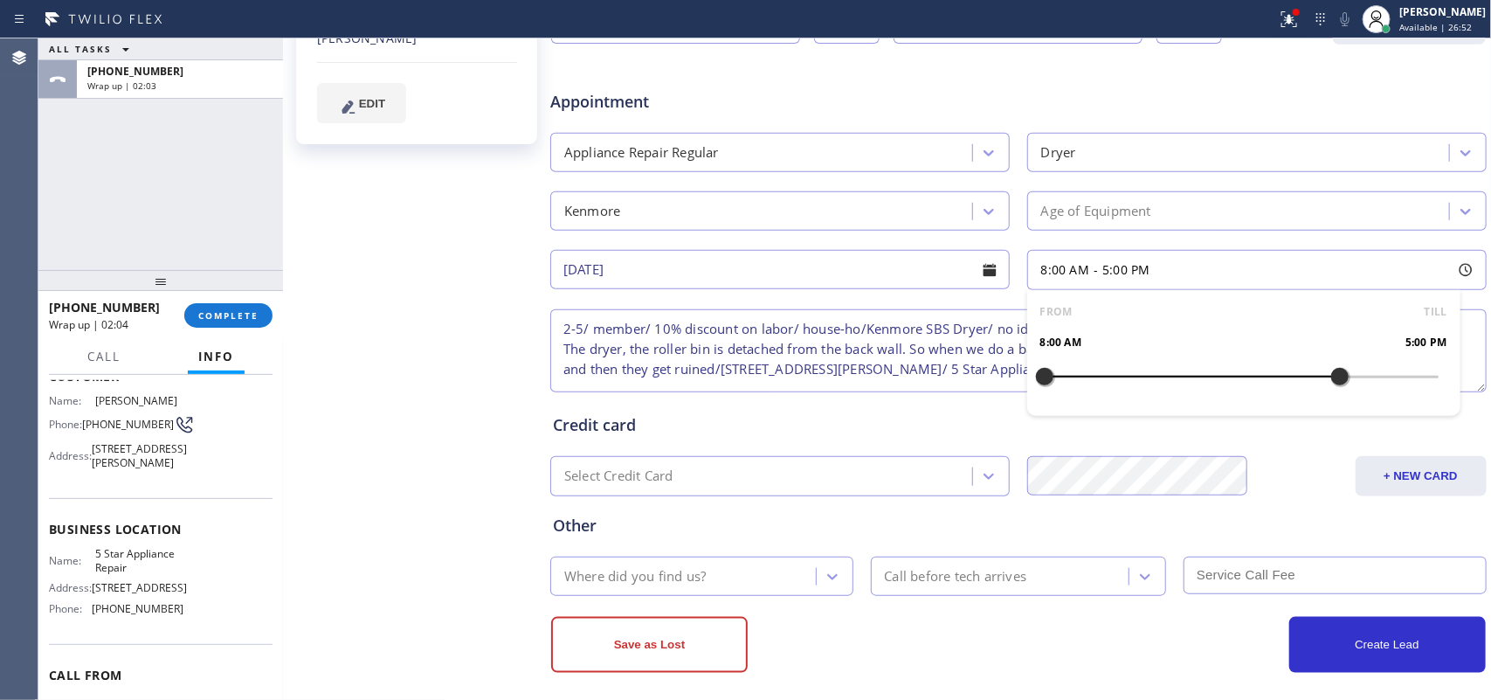
drag, startPoint x: 1067, startPoint y: 378, endPoint x: 1328, endPoint y: 381, distance: 261.1
click at [1329, 381] on div at bounding box center [1339, 376] width 21 height 37
drag, startPoint x: 1038, startPoint y: 377, endPoint x: 1229, endPoint y: 378, distance: 191.3
click at [1231, 378] on div at bounding box center [1241, 376] width 21 height 37
click at [802, 575] on div "Where did you find us?" at bounding box center [685, 576] width 260 height 31
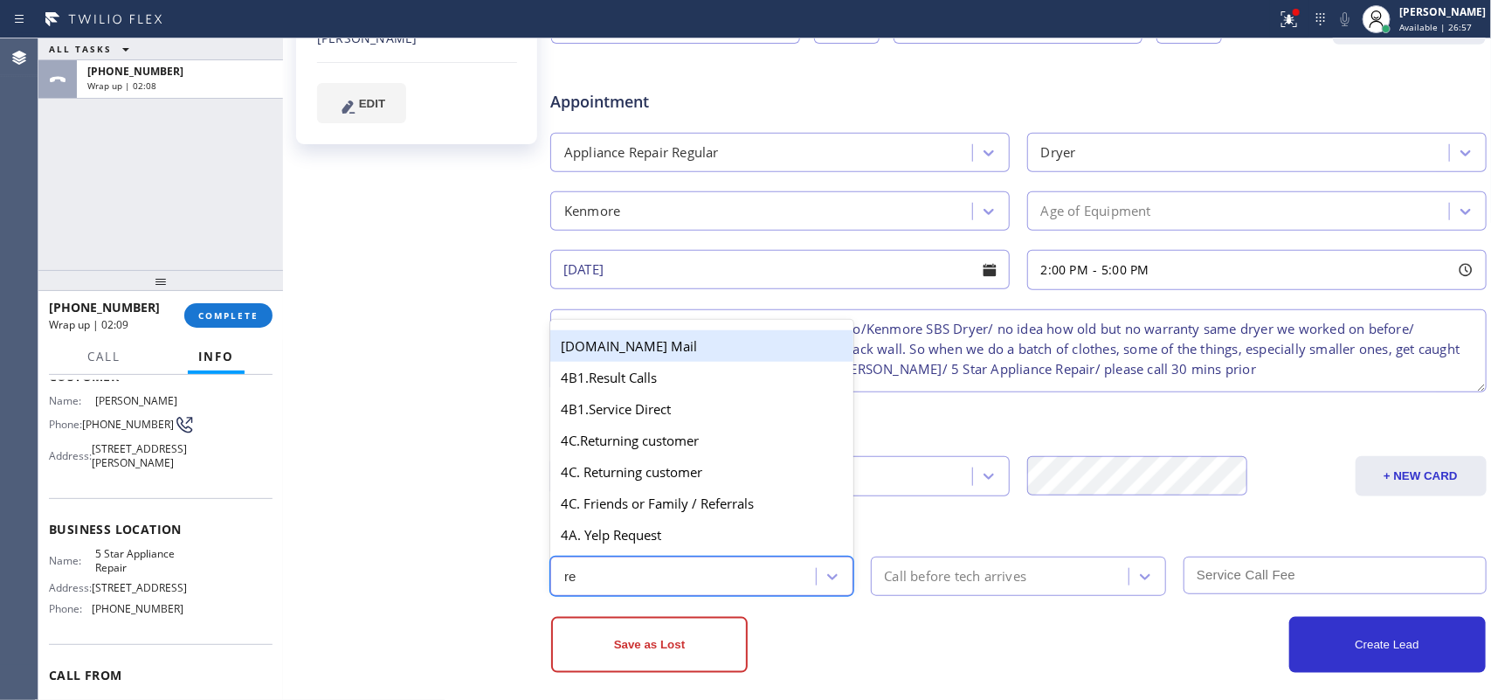
type input "ret"
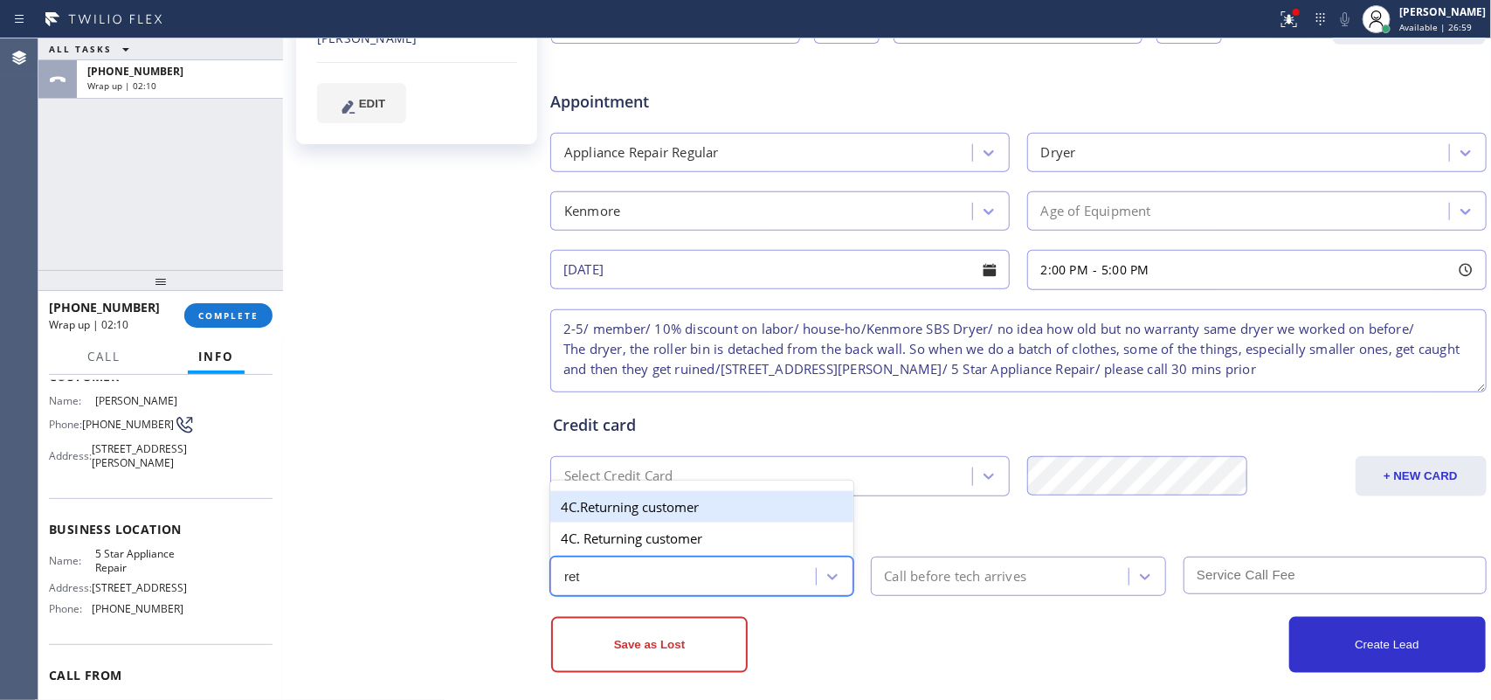
click at [741, 498] on div "4C.Returning customer" at bounding box center [701, 506] width 303 height 31
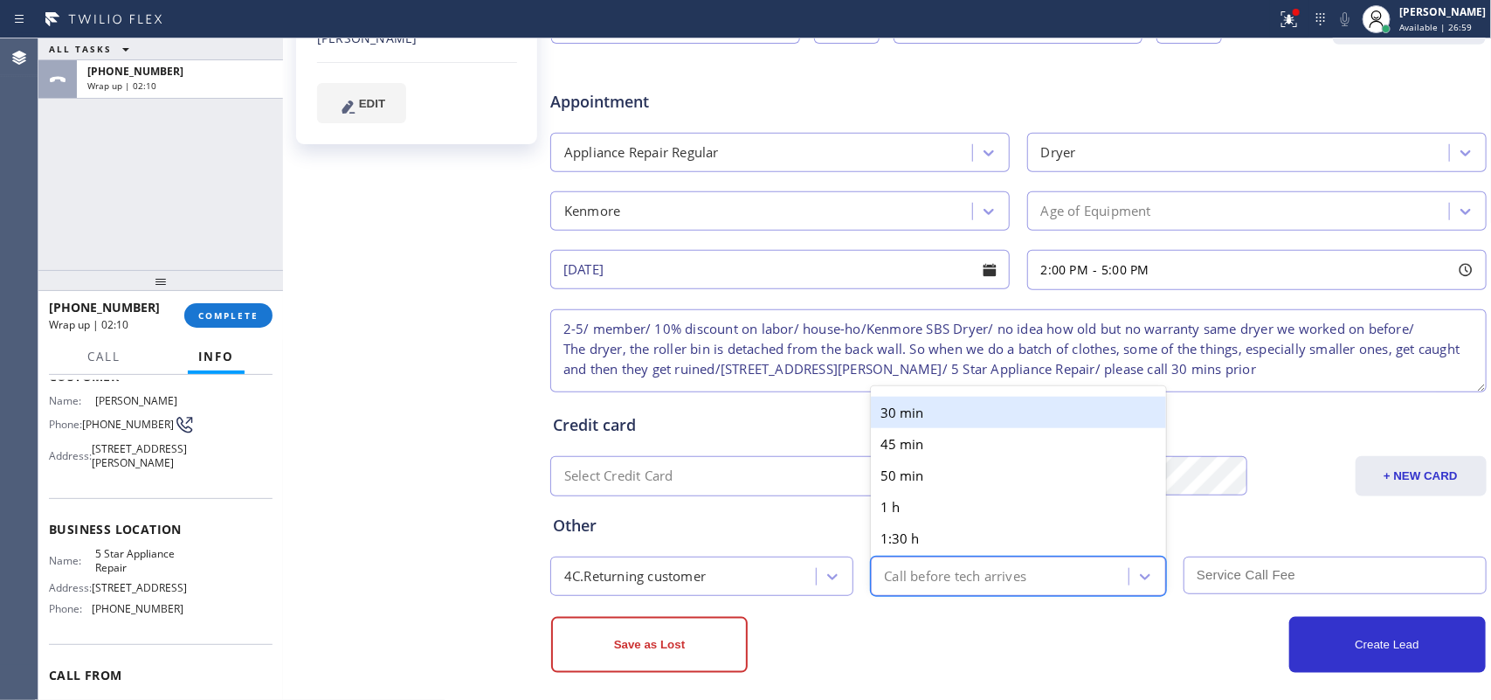
click at [976, 572] on div "Call before tech arrives" at bounding box center [956, 576] width 142 height 20
click at [946, 416] on div "30 min" at bounding box center [1019, 411] width 296 height 31
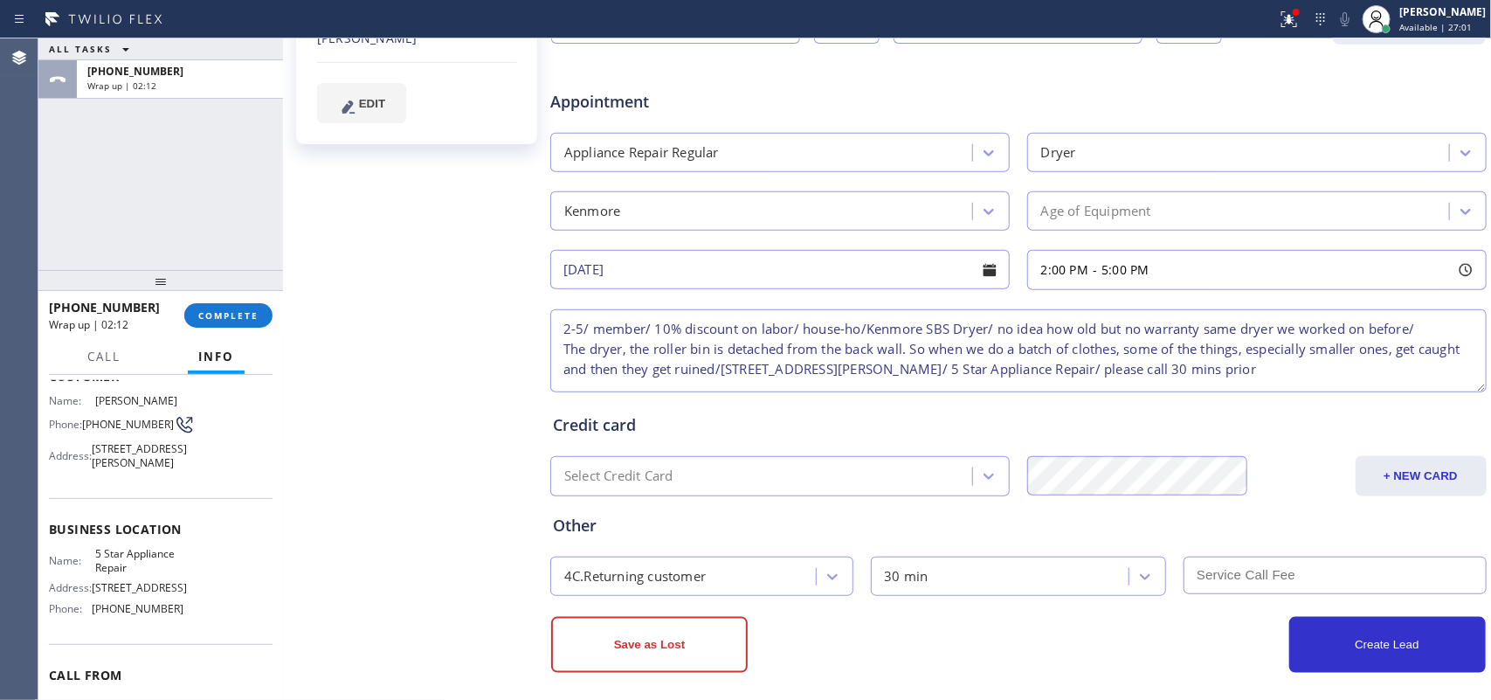
click at [1229, 568] on input "text" at bounding box center [1334, 575] width 303 height 38
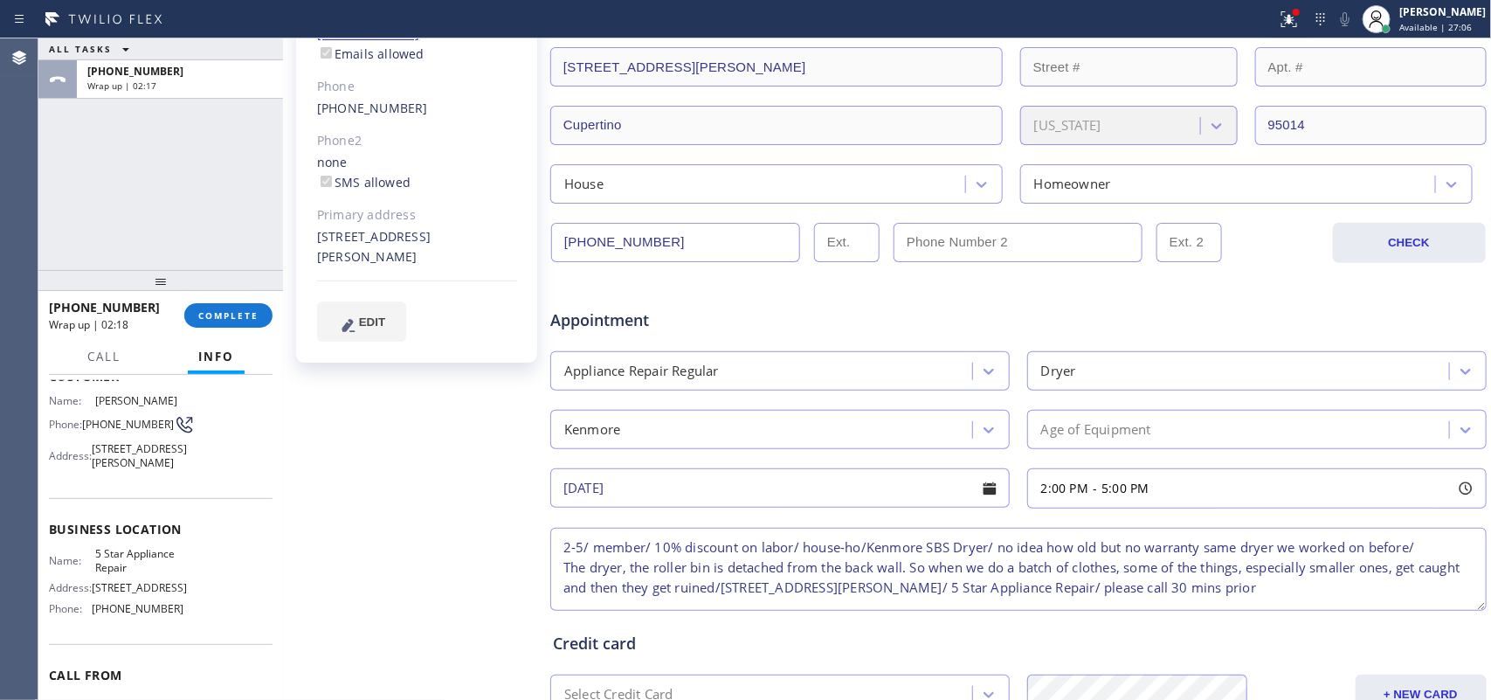
scroll to position [559, 0]
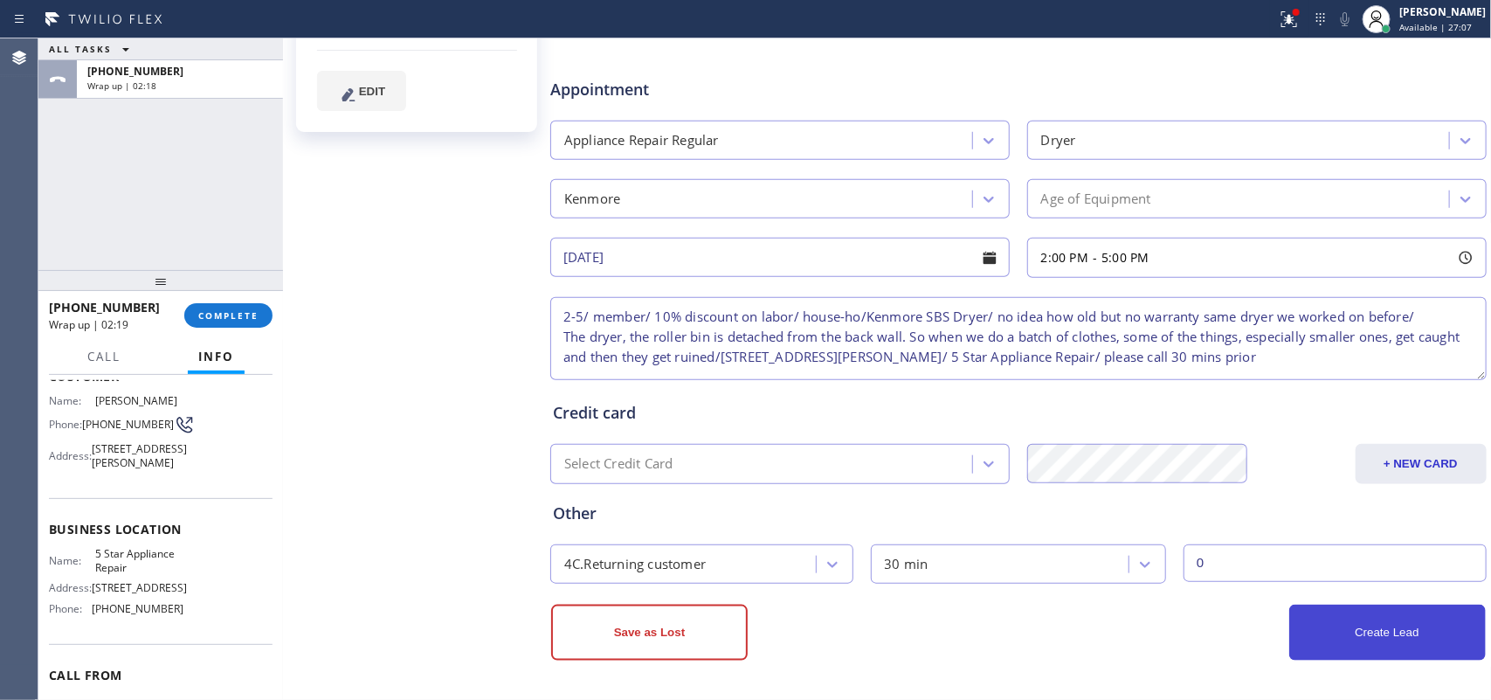
type input "0"
click at [1311, 636] on button "Create Lead" at bounding box center [1387, 632] width 197 height 56
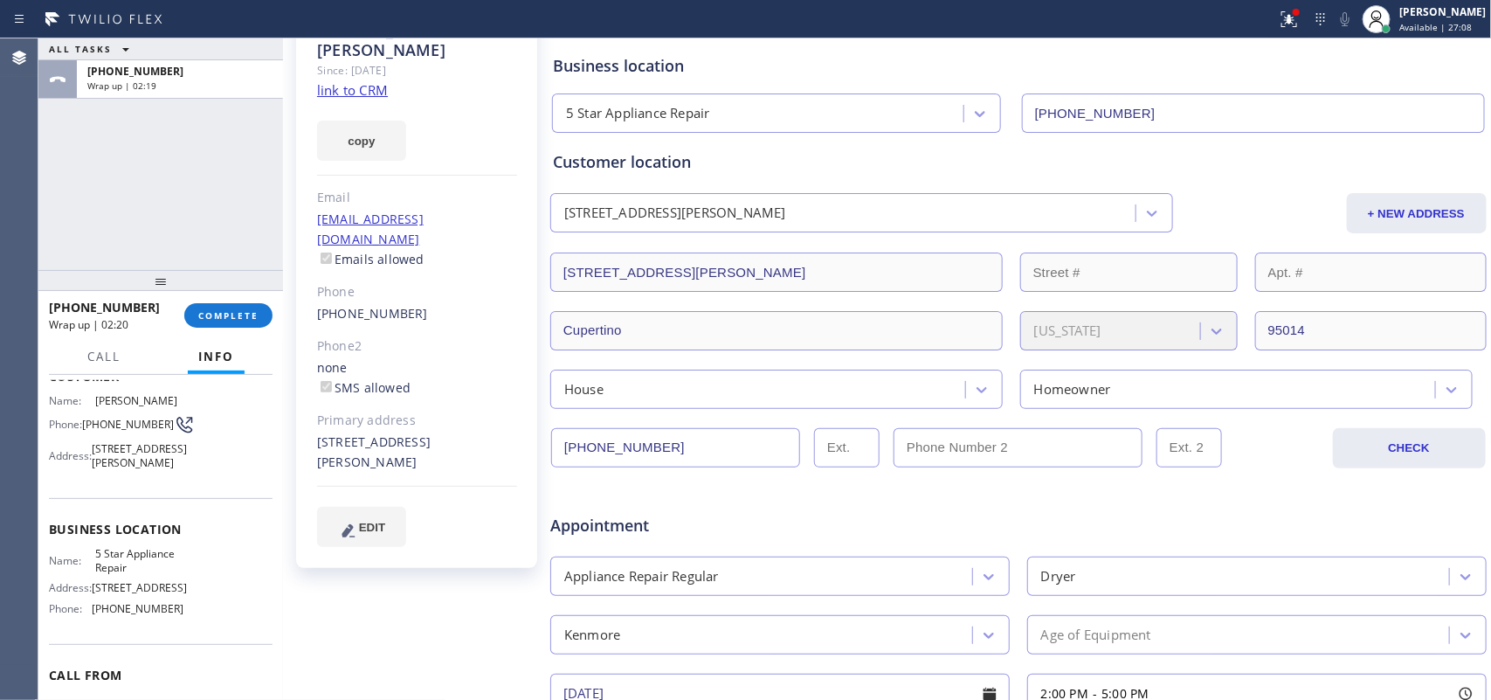
scroll to position [0, 0]
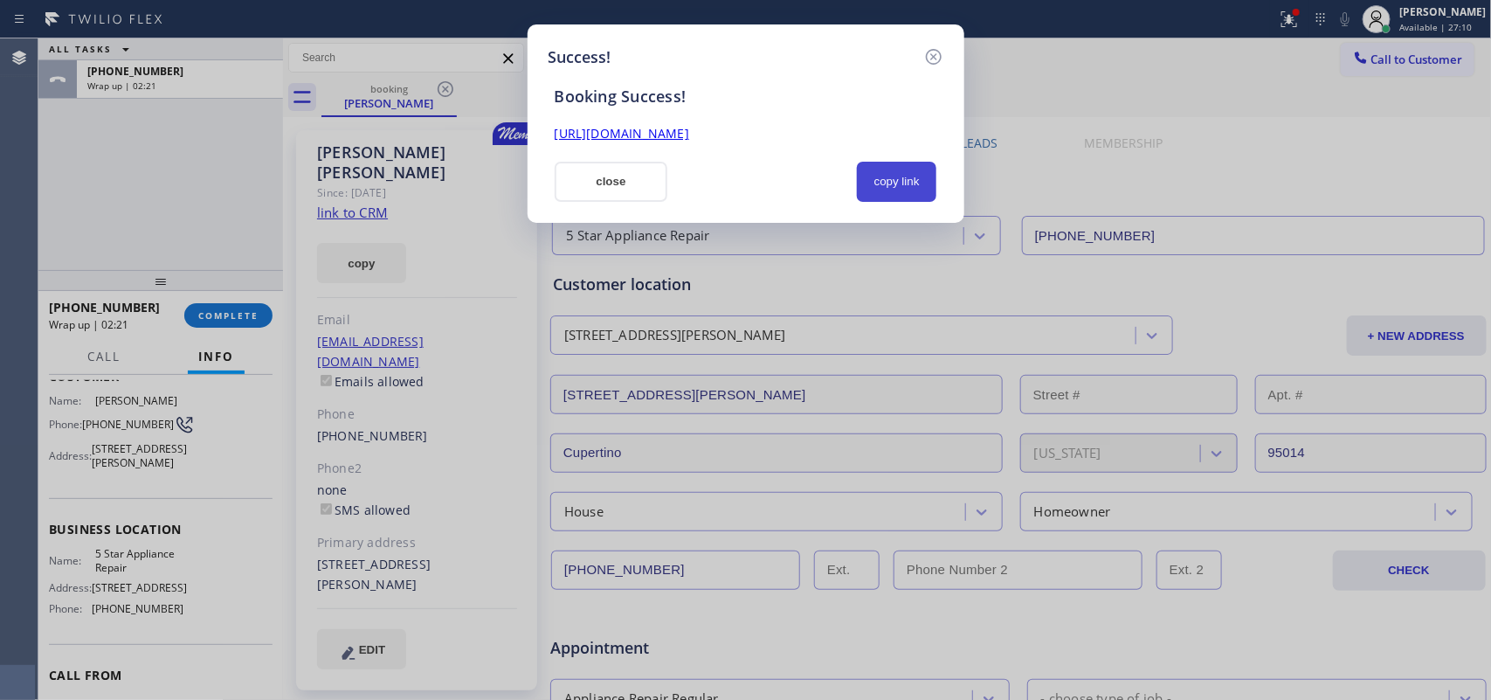
click at [909, 173] on button "copy link" at bounding box center [897, 182] width 80 height 40
click at [689, 129] on link "[URL][DOMAIN_NAME]" at bounding box center [622, 133] width 134 height 17
click at [599, 194] on button "close" at bounding box center [612, 182] width 114 height 40
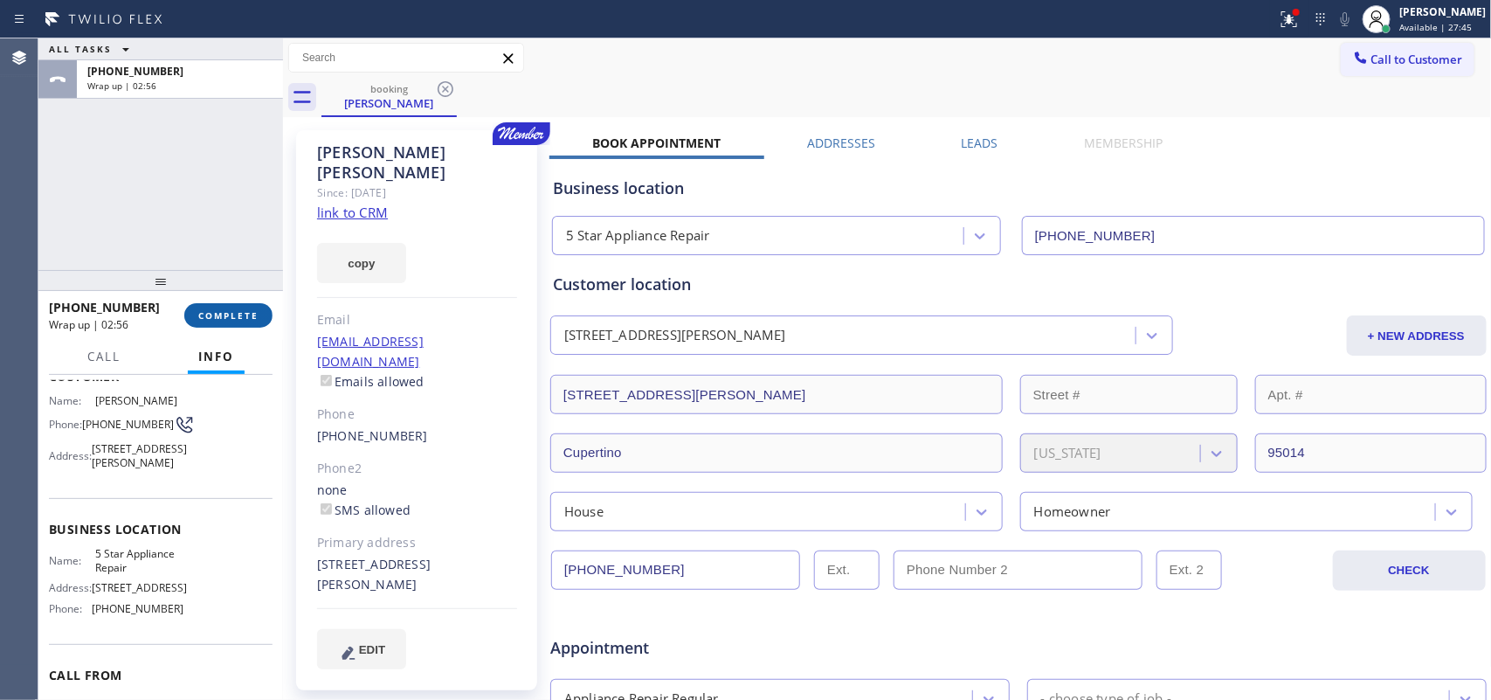
click at [247, 320] on span "COMPLETE" at bounding box center [228, 315] width 60 height 12
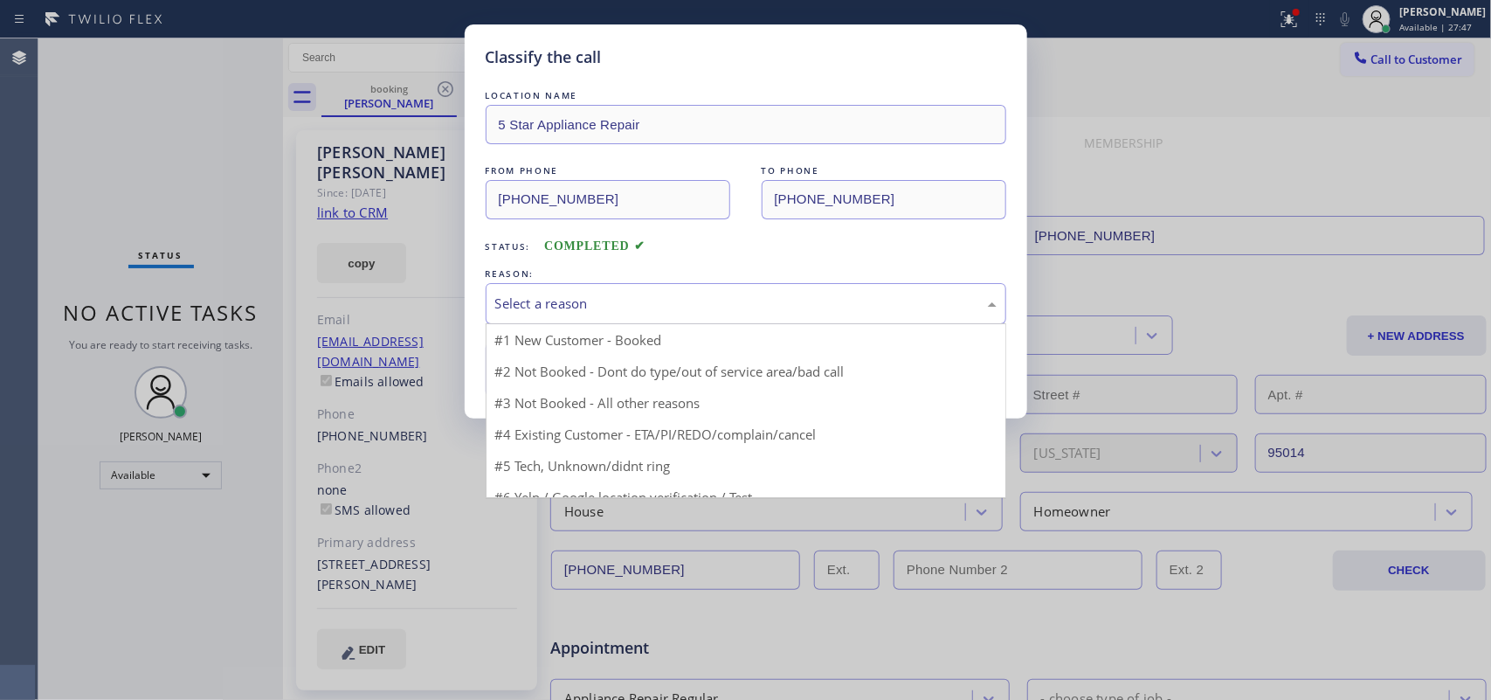
click at [699, 300] on div "Select a reason" at bounding box center [745, 303] width 501 height 20
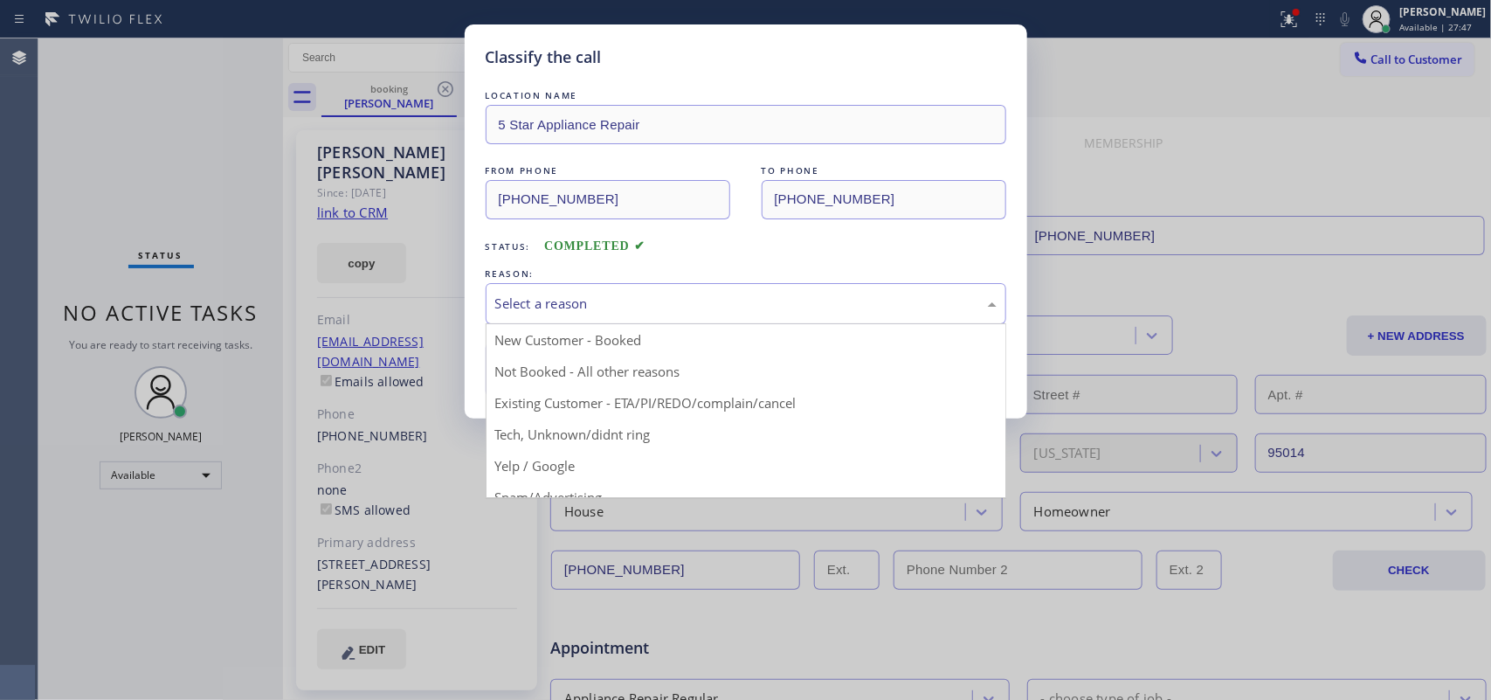
drag, startPoint x: 594, startPoint y: 336, endPoint x: 570, endPoint y: 343, distance: 24.6
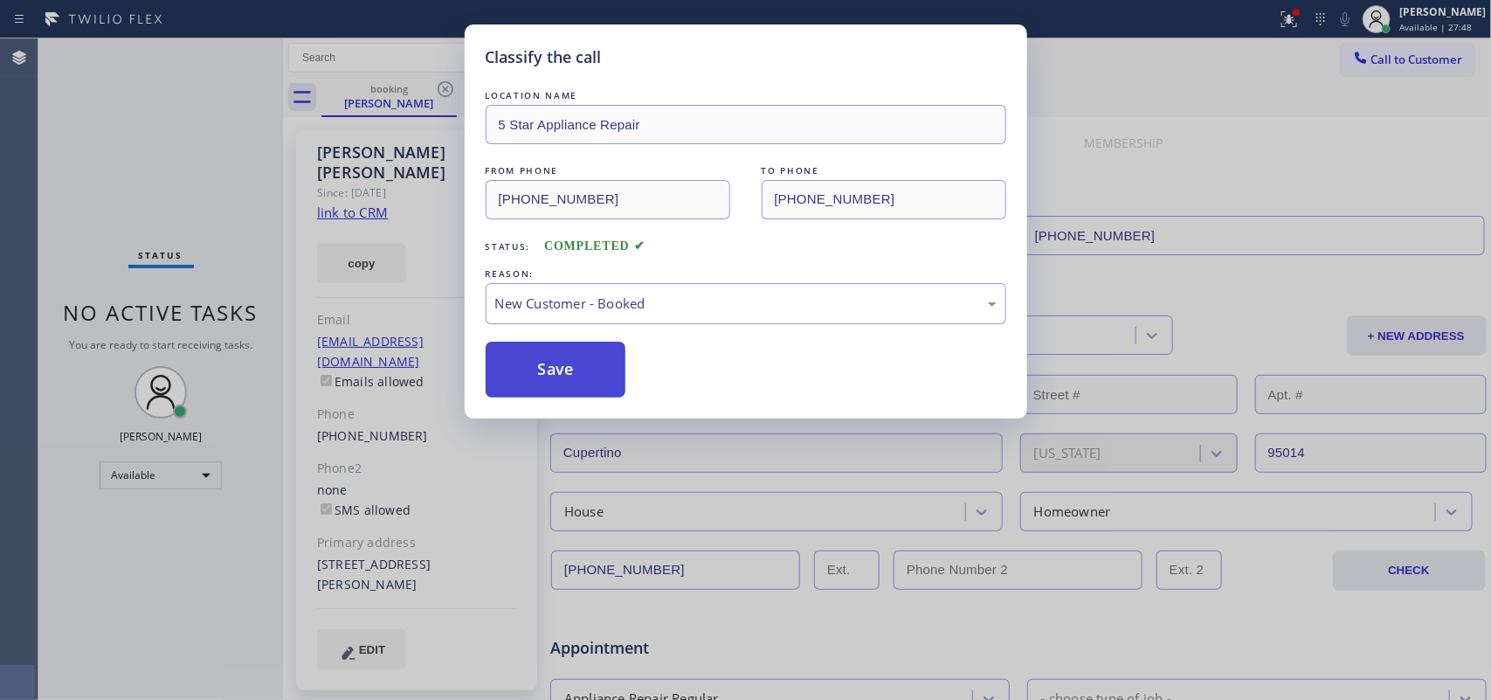
click at [541, 354] on button "Save" at bounding box center [556, 369] width 141 height 56
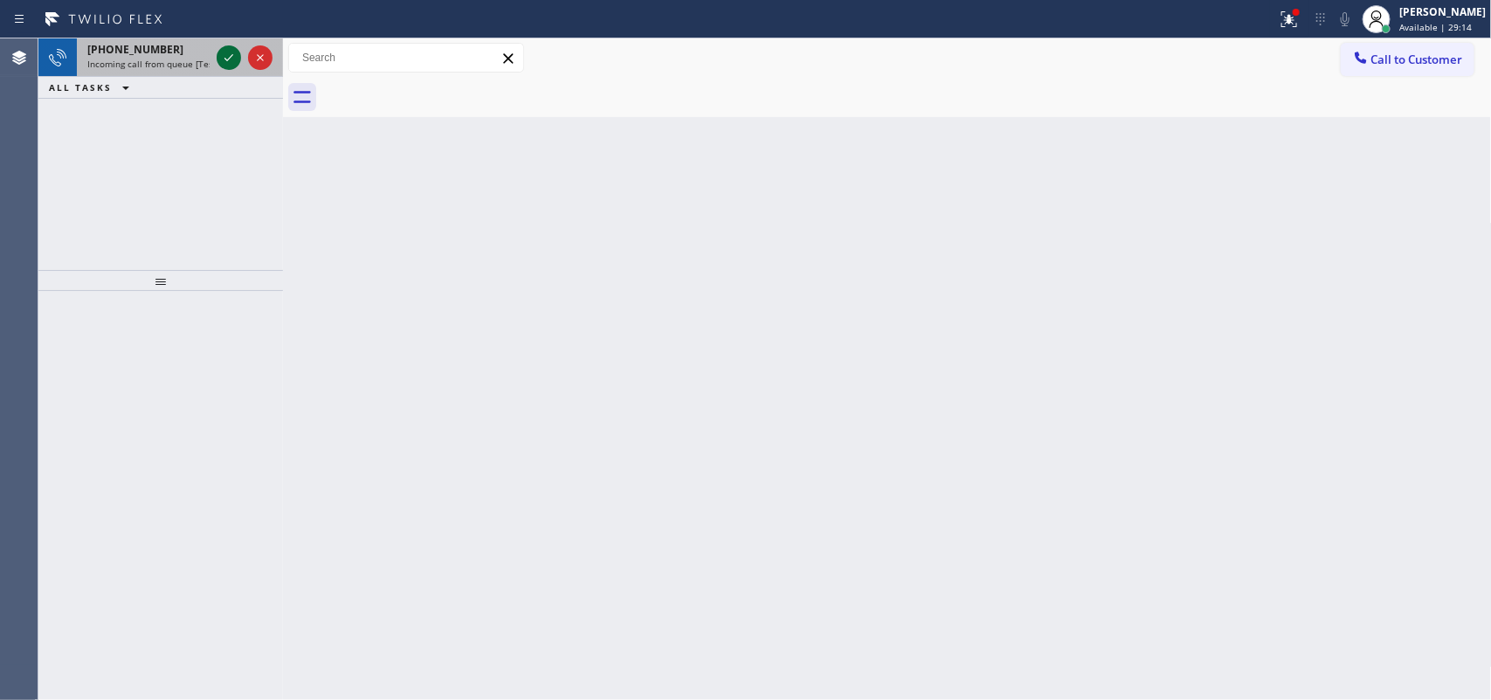
click at [218, 52] on icon at bounding box center [228, 57] width 21 height 21
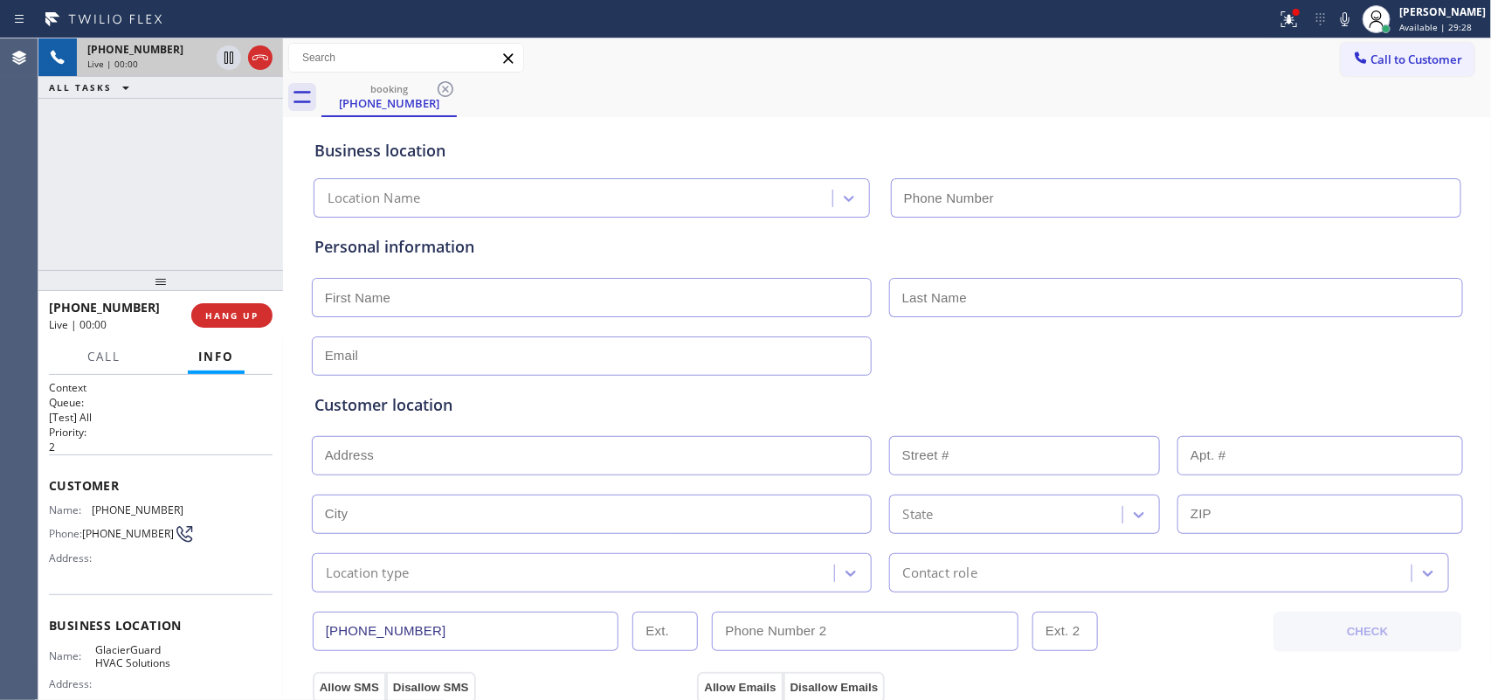
type input "[PHONE_NUMBER]"
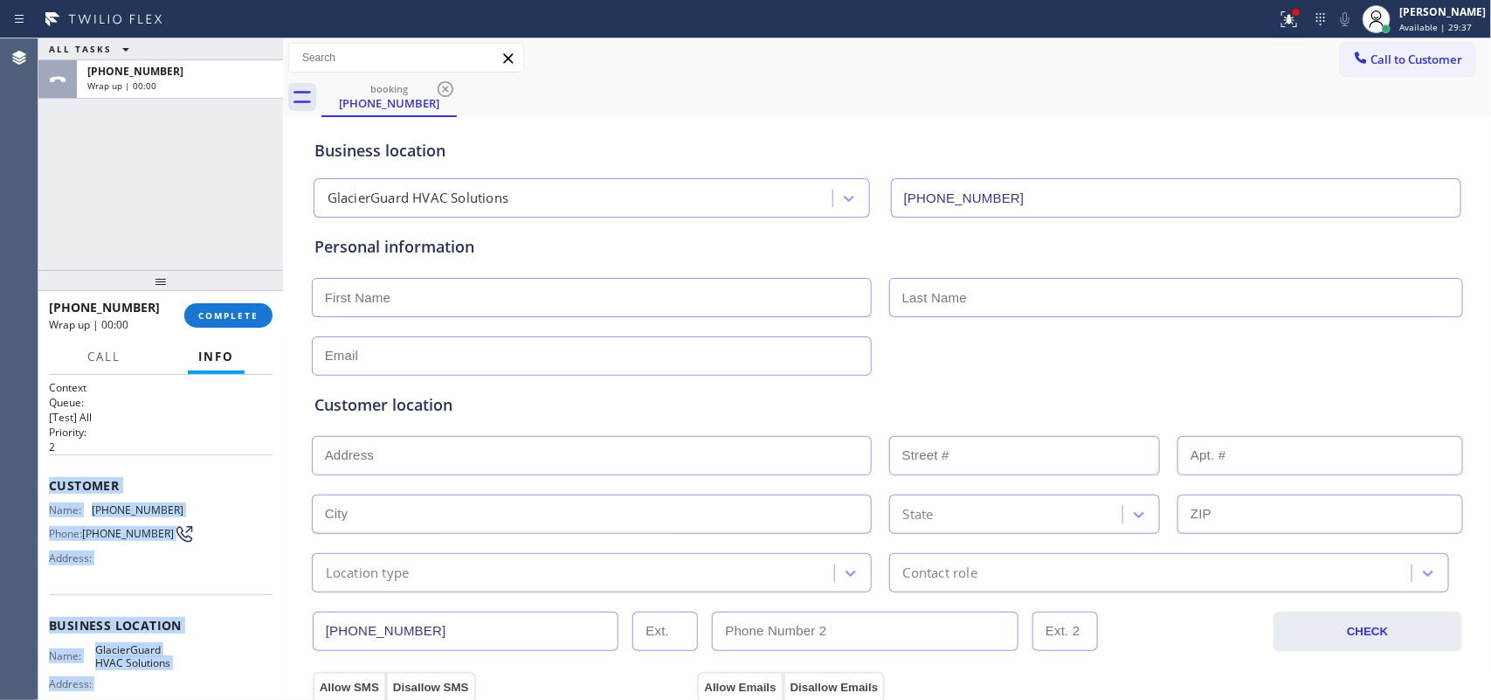
drag, startPoint x: 182, startPoint y: 529, endPoint x: 45, endPoint y: 483, distance: 143.9
click at [45, 483] on div "Context Queue: [Test] All Priority: 2 Customer Name: [PHONE_NUMBER] Phone: [PHO…" at bounding box center [160, 538] width 245 height 326
copy div "Customer Name: [PHONE_NUMBER] Phone: [PHONE_NUMBER] Address: Business location …"
click at [245, 315] on span "COMPLETE" at bounding box center [228, 315] width 60 height 12
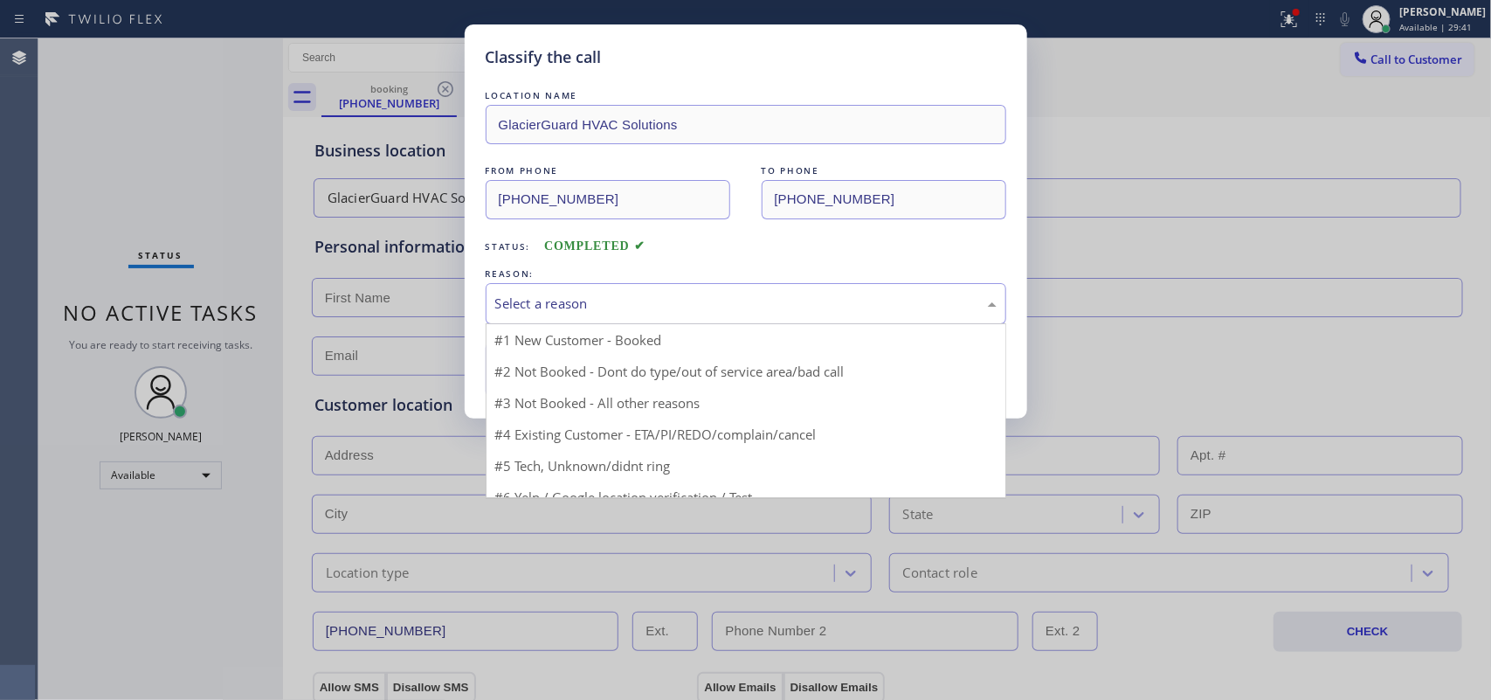
click at [731, 299] on div "Select a reason" at bounding box center [745, 303] width 501 height 20
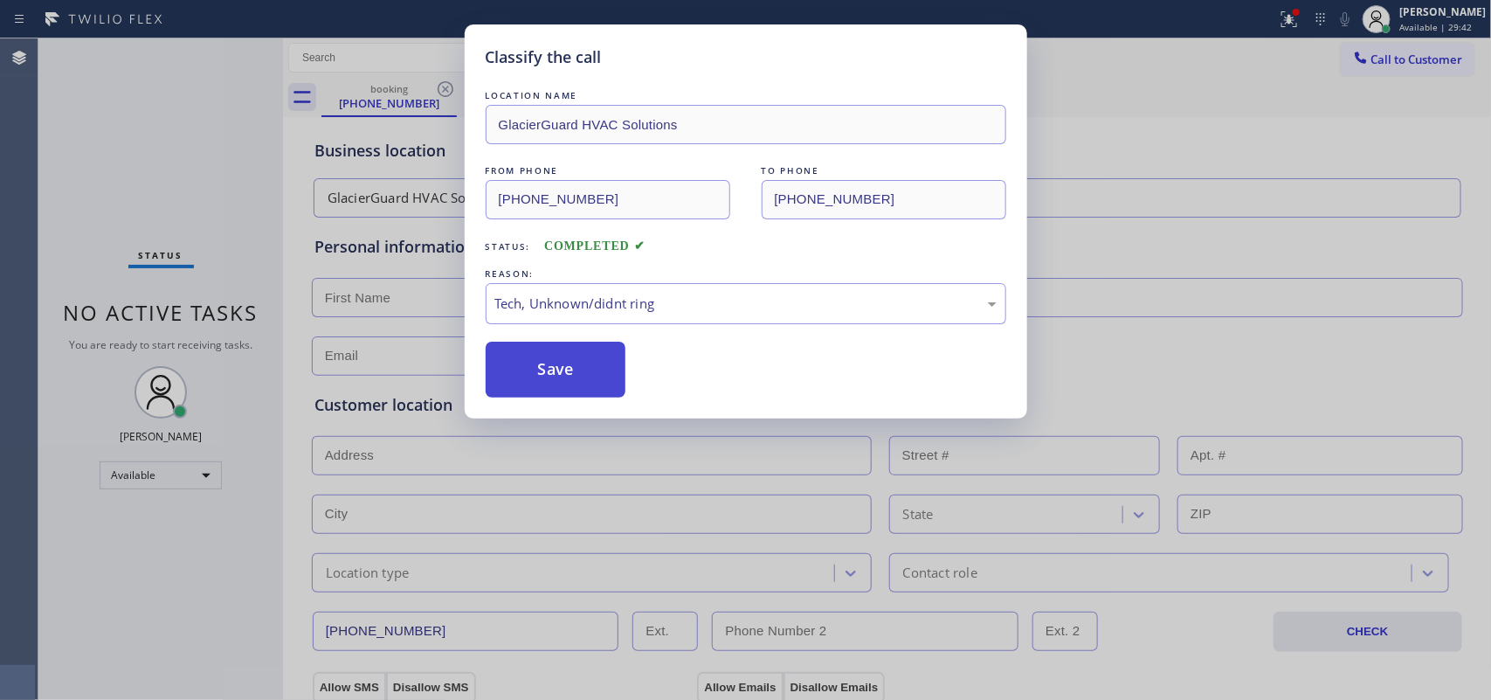
click at [572, 383] on button "Save" at bounding box center [556, 369] width 141 height 56
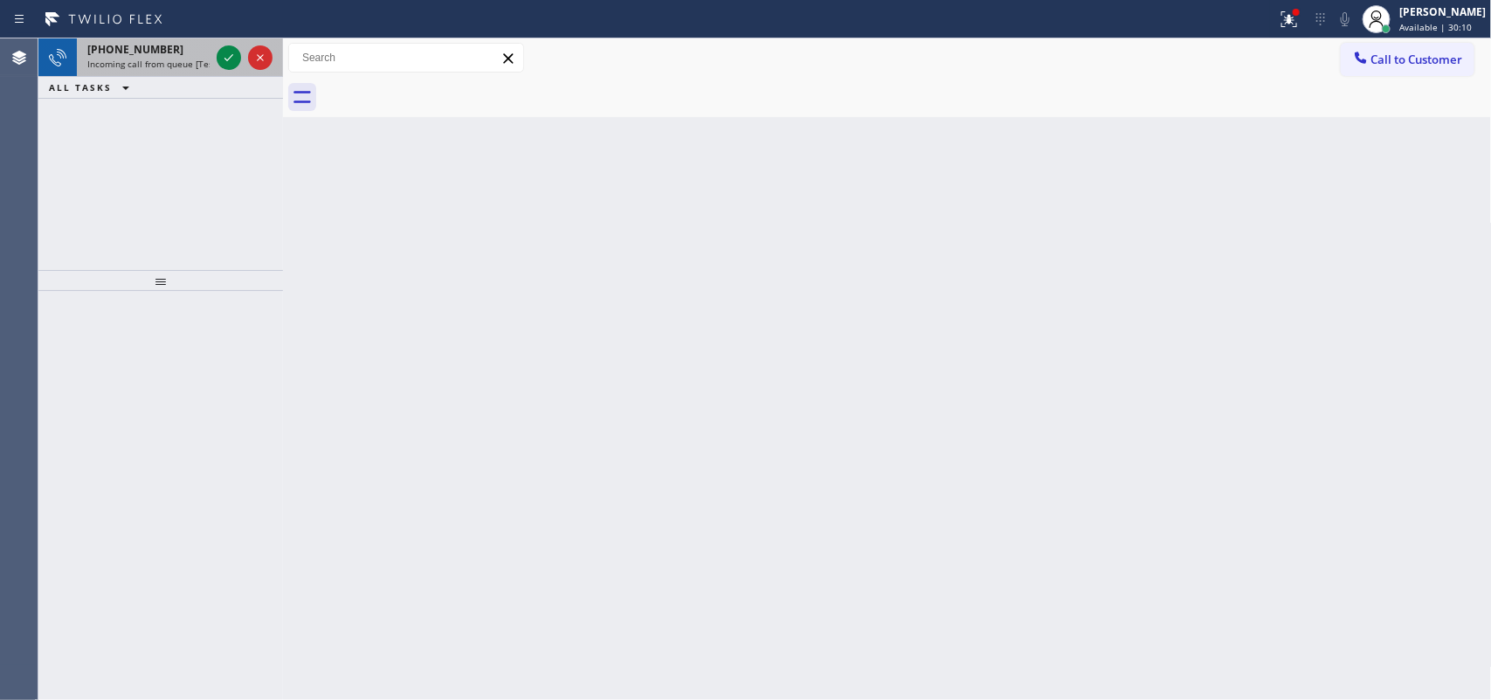
click at [193, 55] on div "[PHONE_NUMBER]" at bounding box center [148, 49] width 122 height 15
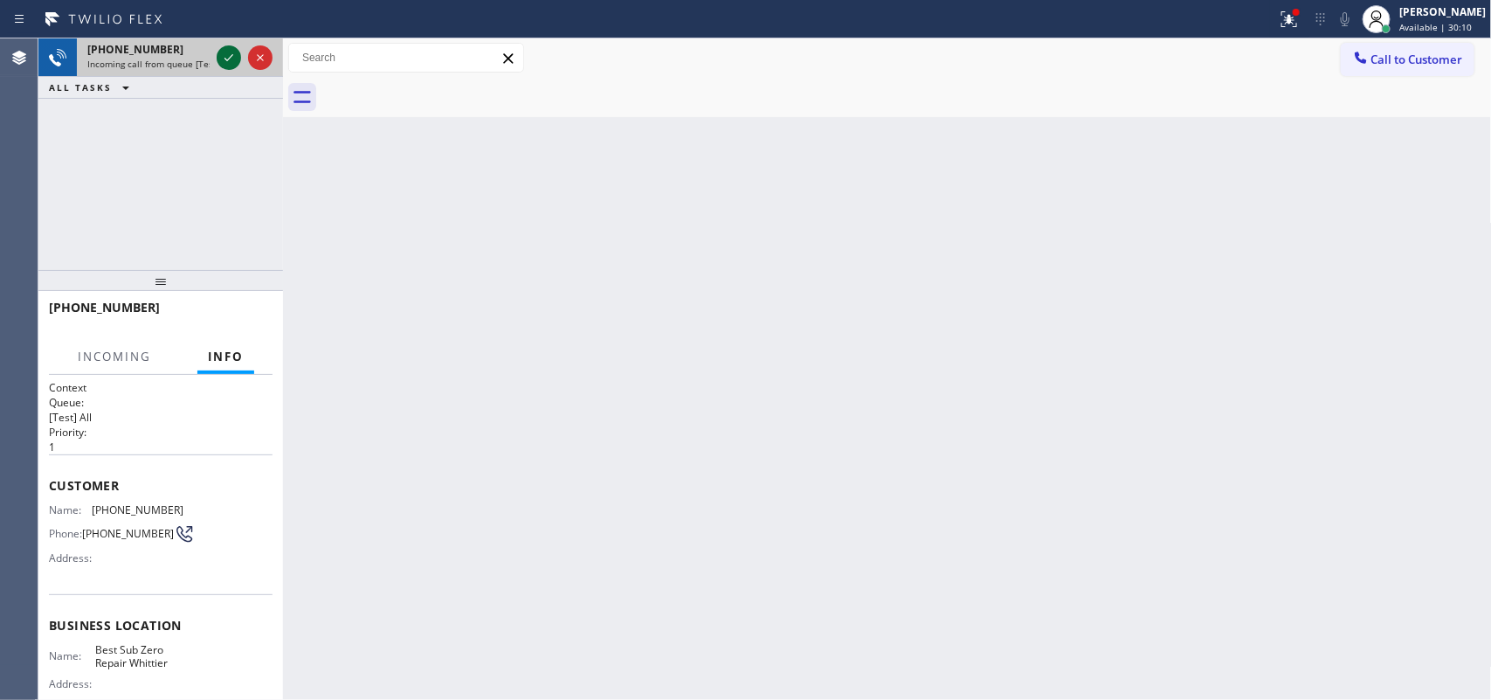
click at [227, 59] on icon at bounding box center [228, 57] width 9 height 7
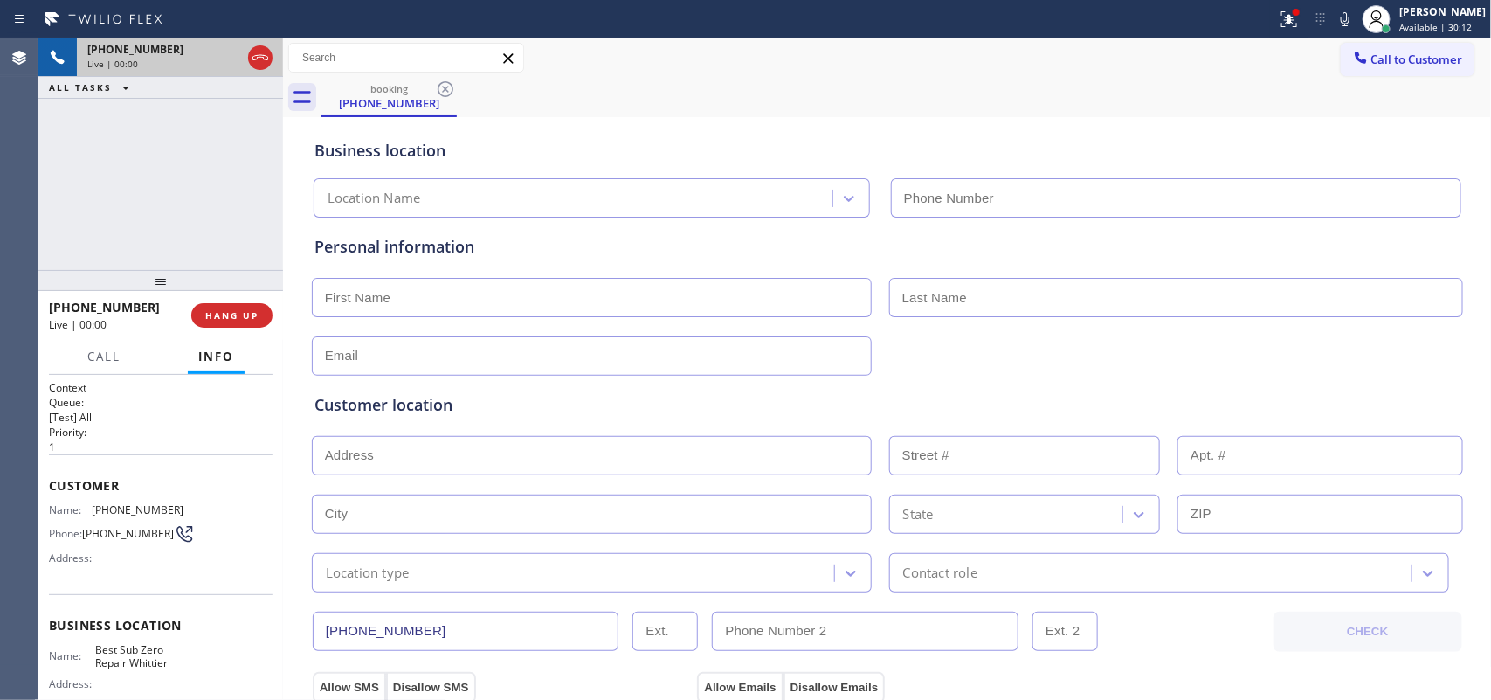
type input "[PHONE_NUMBER]"
click at [107, 354] on span "Call" at bounding box center [103, 356] width 33 height 16
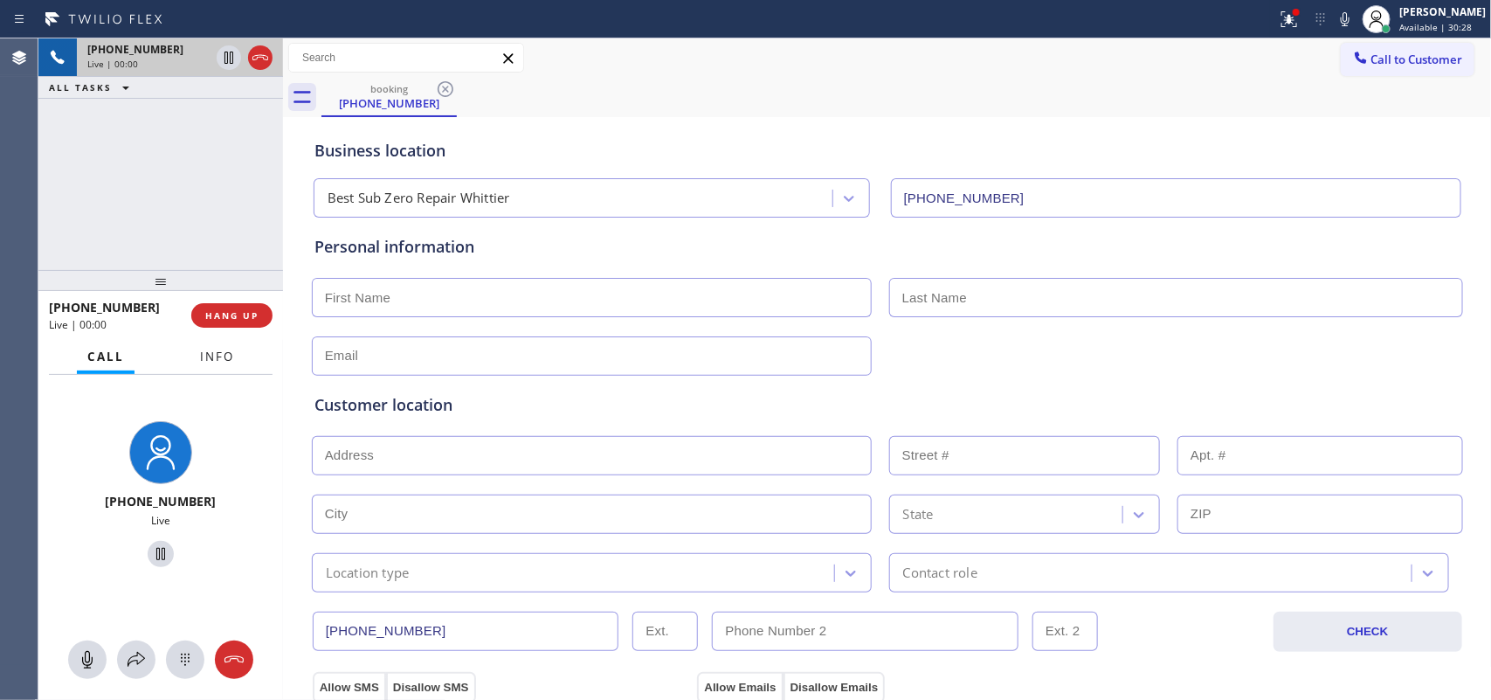
click at [212, 361] on span "Info" at bounding box center [217, 356] width 34 height 16
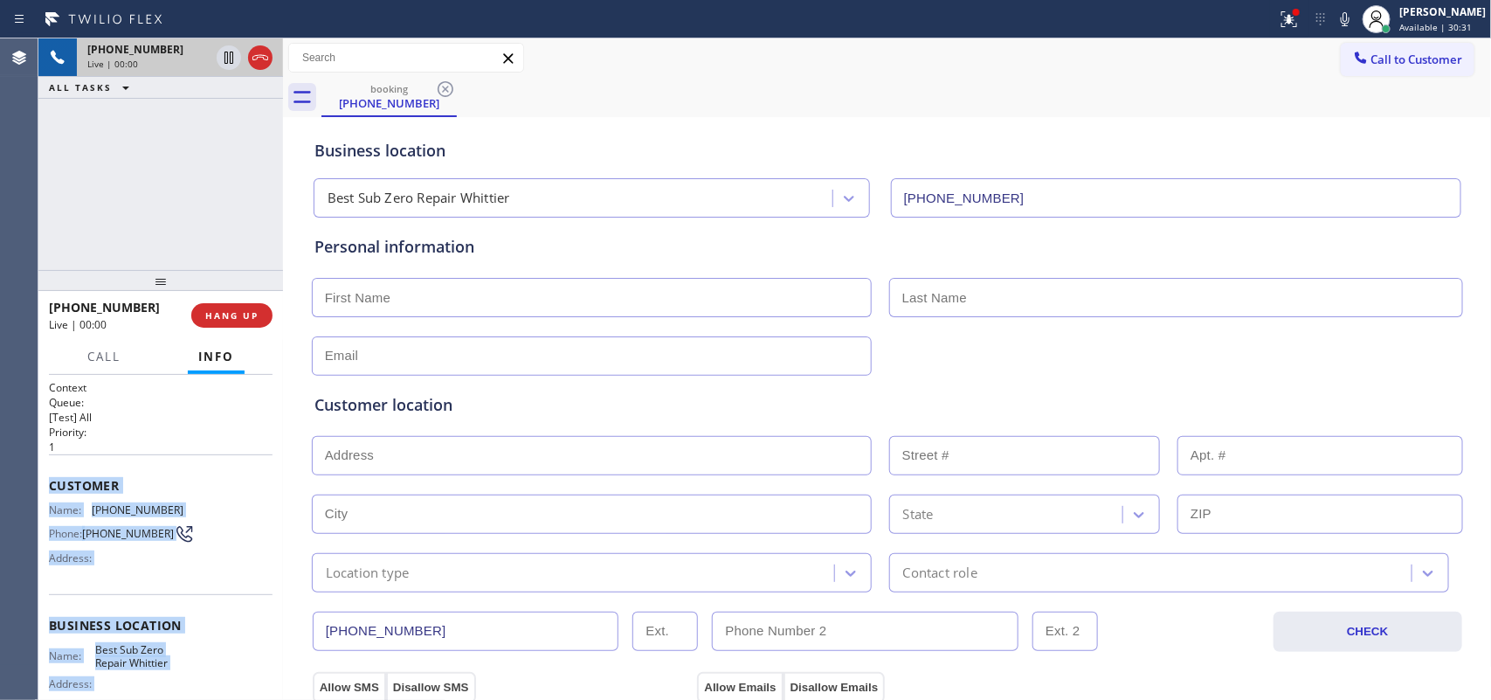
drag, startPoint x: 203, startPoint y: 607, endPoint x: 49, endPoint y: 479, distance: 200.9
click at [49, 479] on div "Context Queue: [Test] All Priority: 1 Customer Name: [PHONE_NUMBER] Phone: [PHO…" at bounding box center [161, 626] width 224 height 492
copy div "Customer Name: [PHONE_NUMBER] Phone: [PHONE_NUMBER] Address: Business location …"
click at [215, 320] on span "HANG UP" at bounding box center [231, 315] width 53 height 12
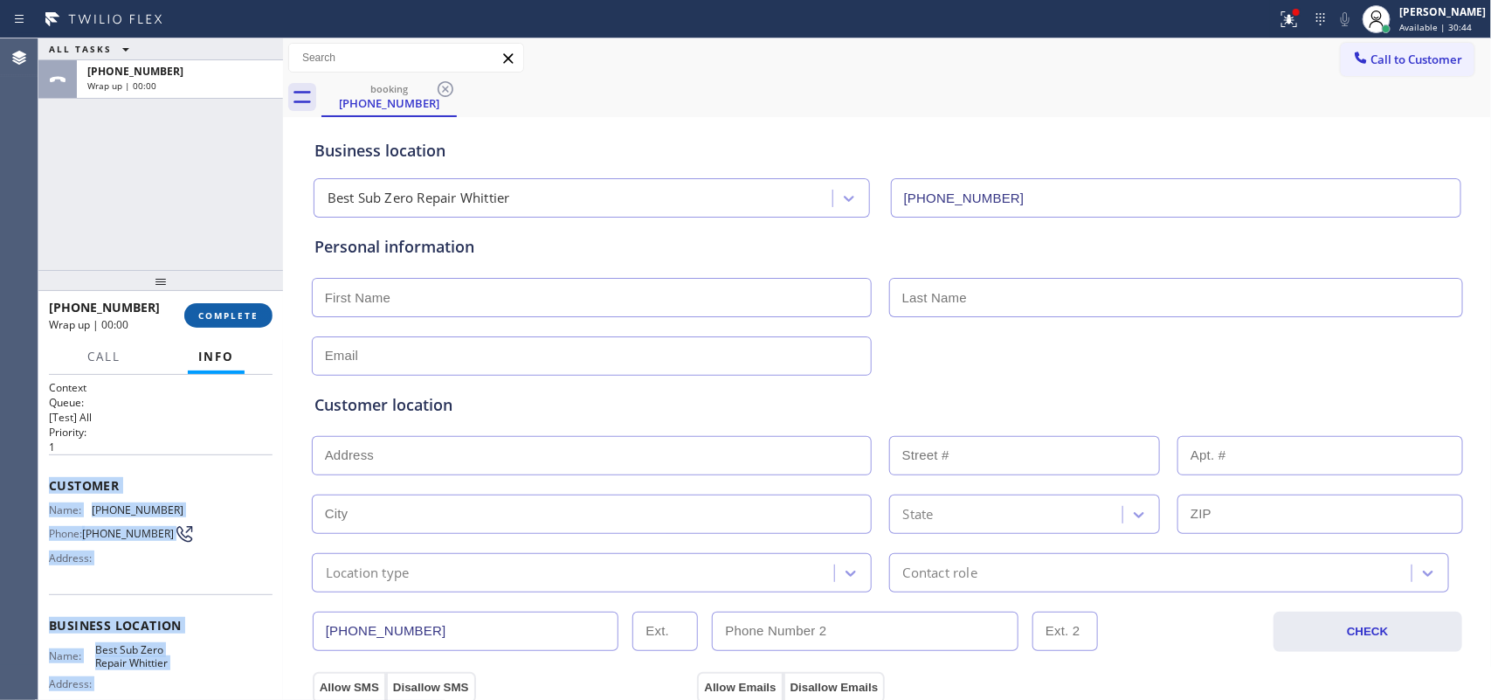
click at [232, 324] on button "COMPLETE" at bounding box center [228, 315] width 88 height 24
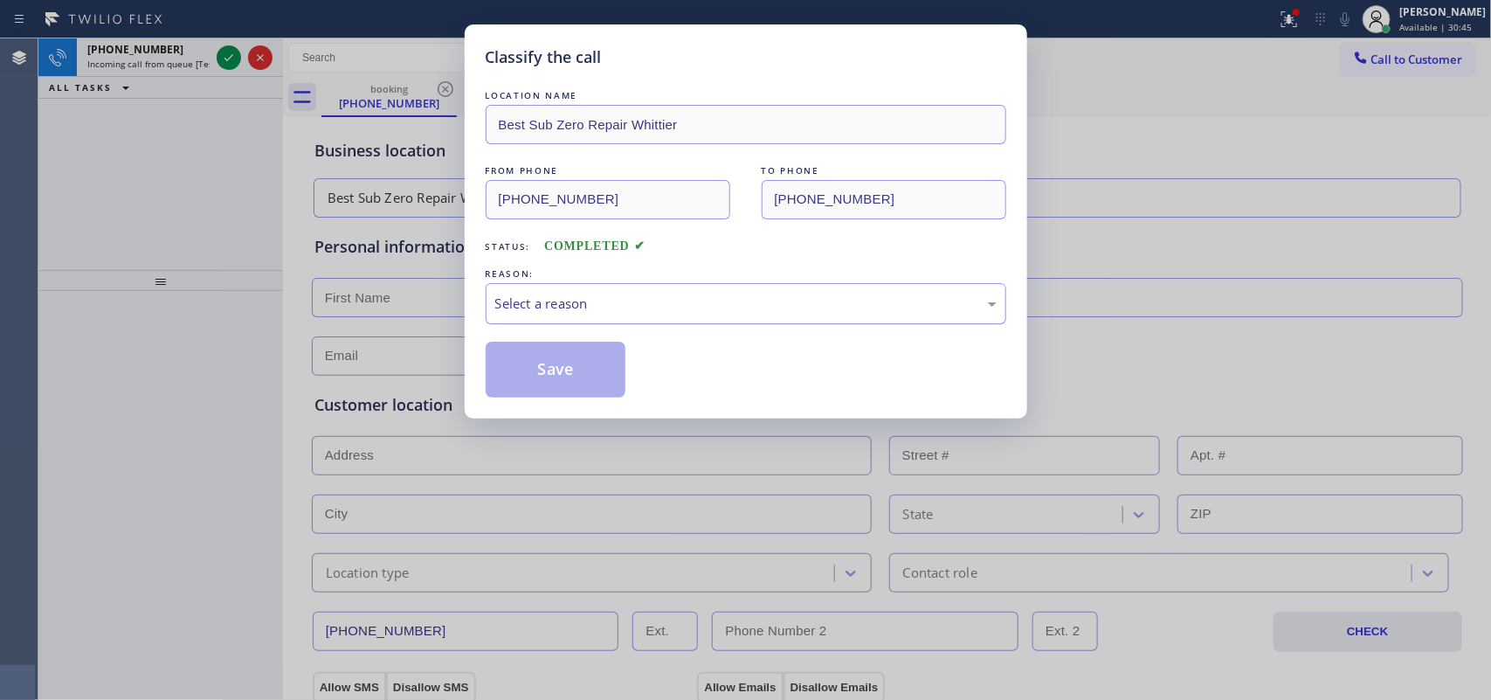
click at [678, 299] on div "Select a reason" at bounding box center [745, 303] width 501 height 20
click at [565, 376] on button "Save" at bounding box center [556, 369] width 141 height 56
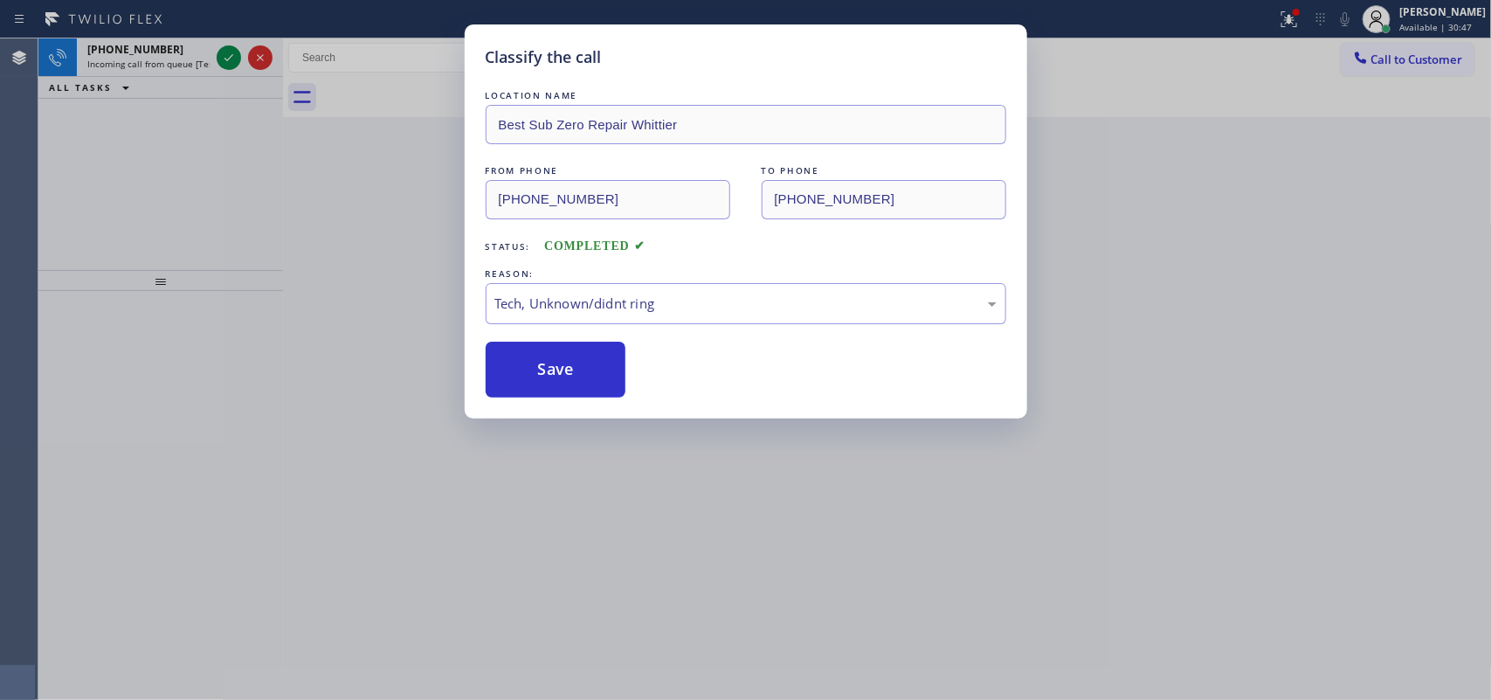
click at [145, 61] on div "Classify the call LOCATION NAME Best Sub Zero Repair Whittier FROM PHONE [PHONE…" at bounding box center [745, 350] width 1491 height 700
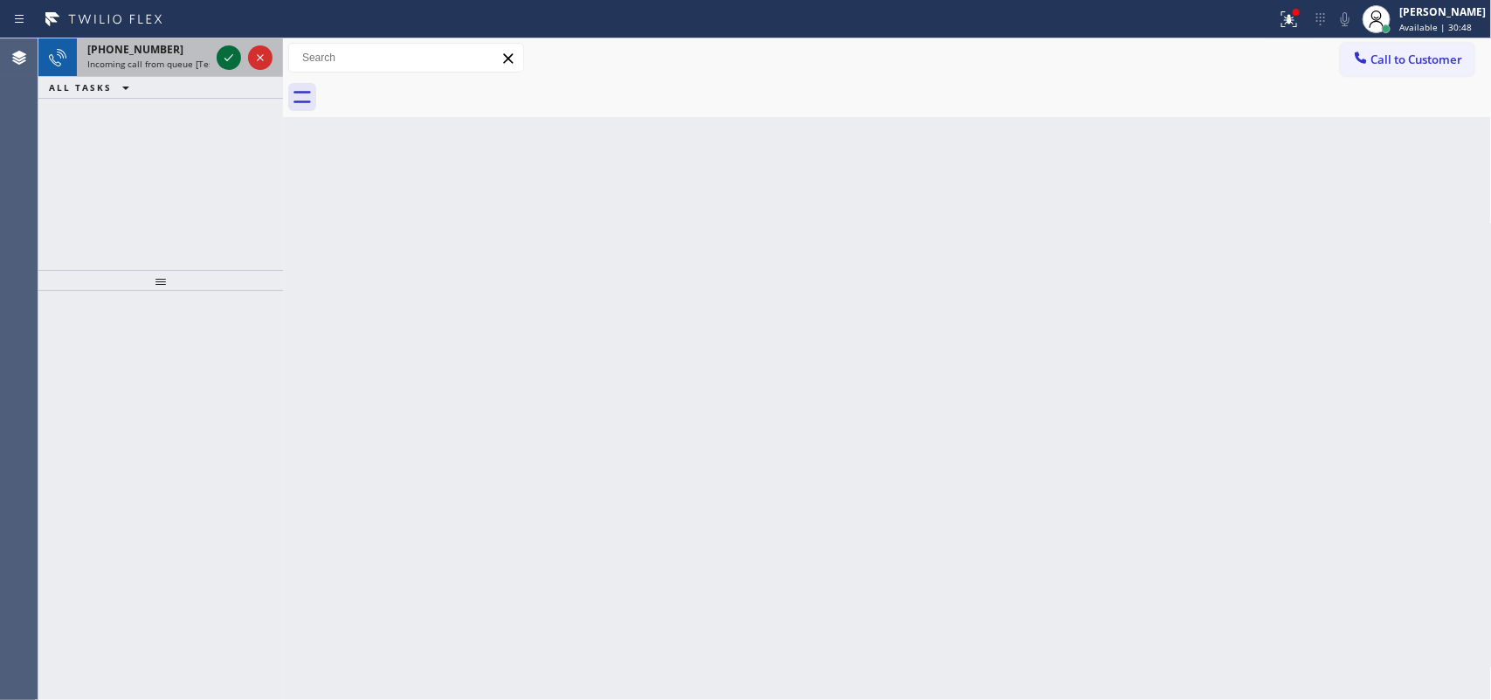
click at [224, 52] on icon at bounding box center [228, 57] width 21 height 21
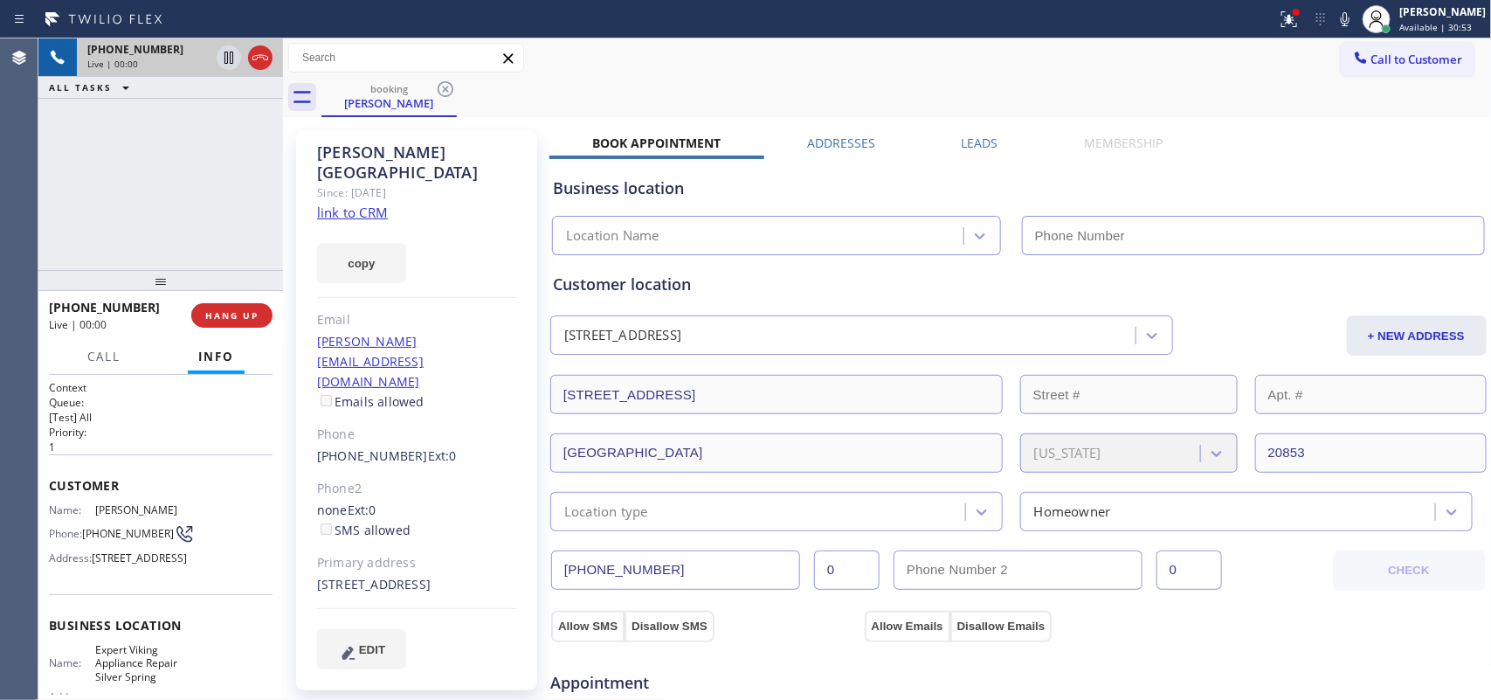
type input "[PHONE_NUMBER]"
click at [346, 203] on link "link to CRM" at bounding box center [352, 211] width 71 height 17
click at [240, 321] on span "HANG UP" at bounding box center [231, 315] width 53 height 12
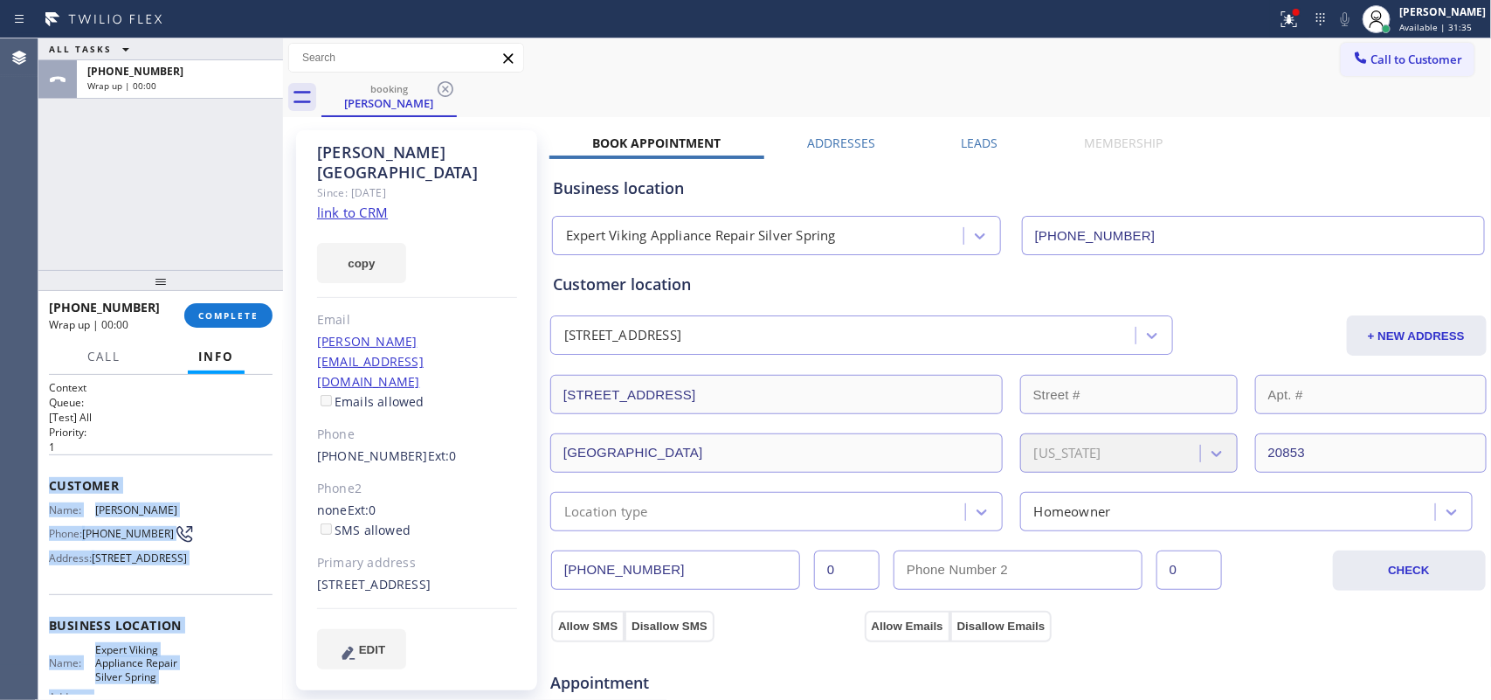
drag, startPoint x: 176, startPoint y: 537, endPoint x: 48, endPoint y: 474, distance: 143.0
click at [49, 474] on div "Context Queue: [Test] All Priority: 1 Customer Name: [PERSON_NAME] Phone: [PHON…" at bounding box center [161, 633] width 224 height 506
copy div "Customer Name: [PERSON_NAME] Phone: [PHONE_NUMBER] Address: [STREET_ADDRESS] Bu…"
click at [241, 312] on span "COMPLETE" at bounding box center [228, 315] width 60 height 12
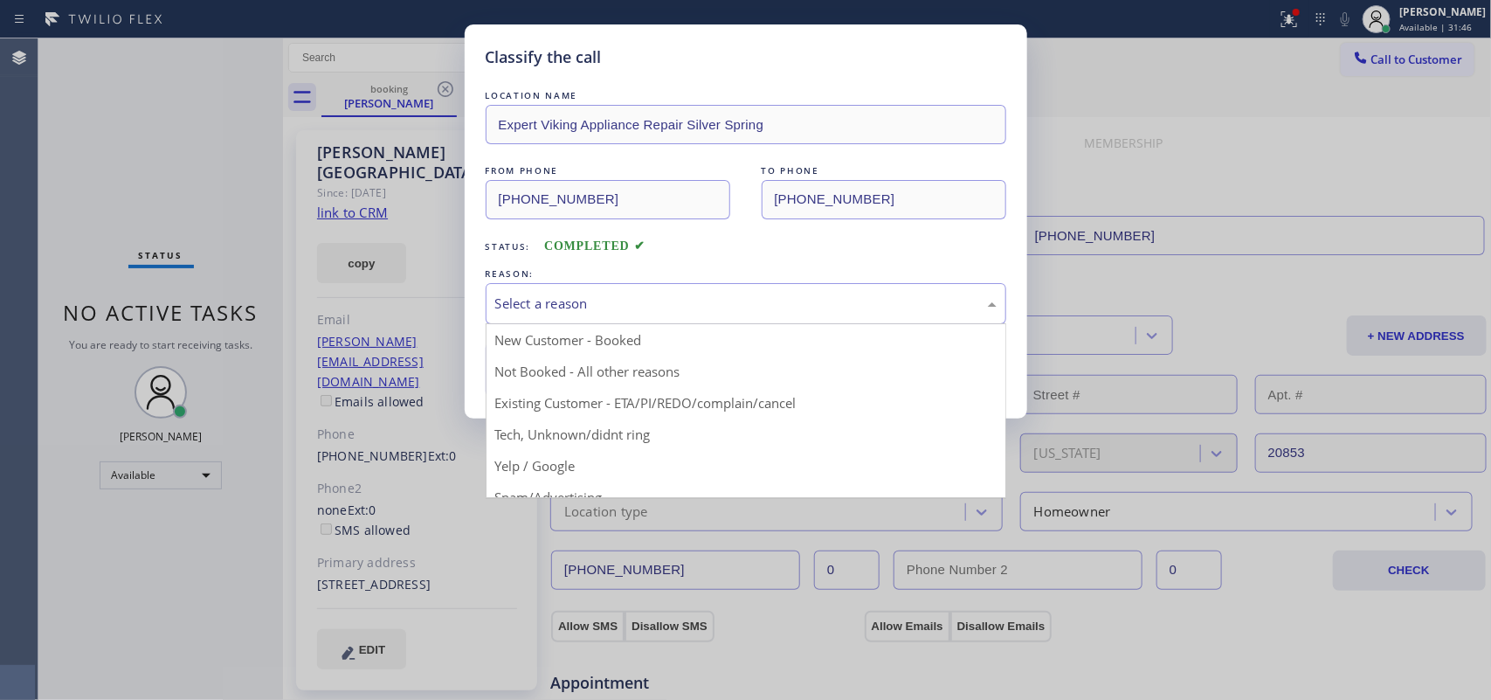
click at [563, 286] on div "Select a reason" at bounding box center [746, 303] width 521 height 41
click at [587, 310] on div "Select a reason" at bounding box center [745, 303] width 501 height 20
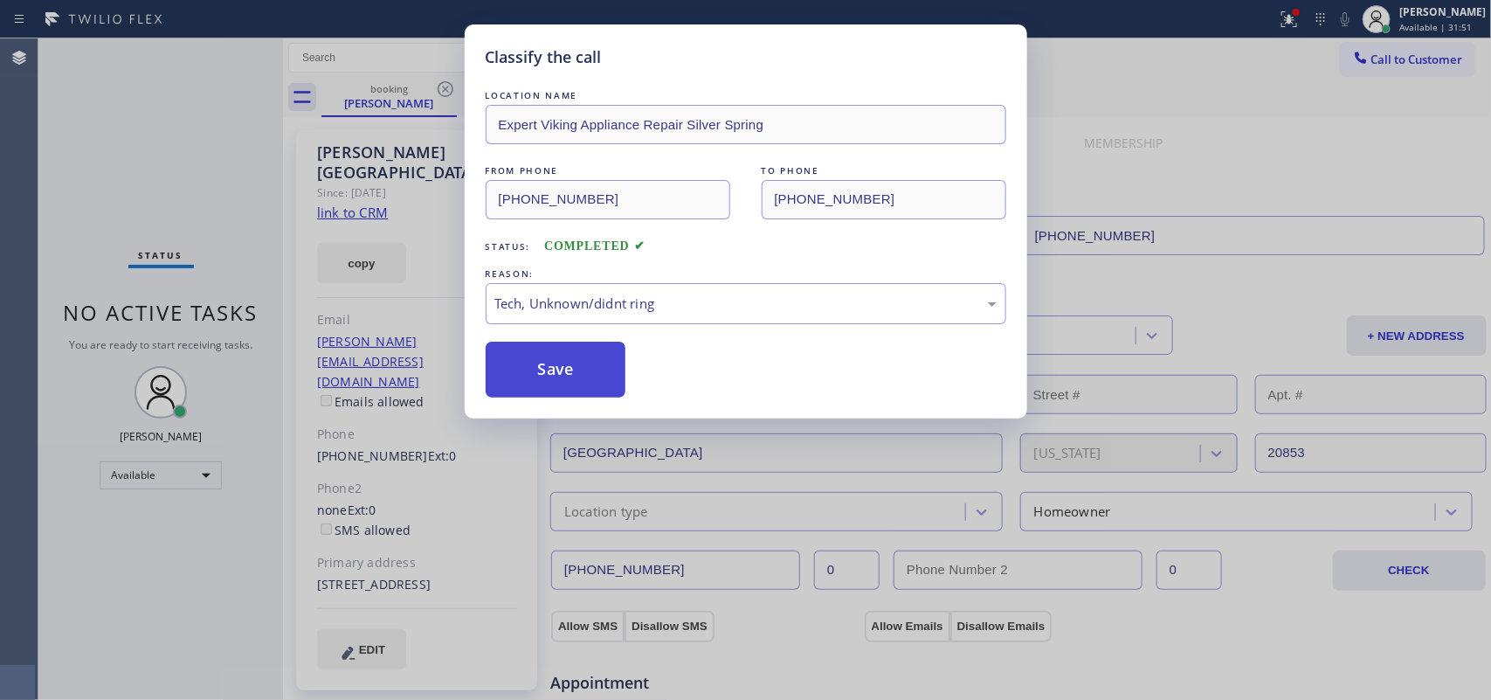
click at [568, 360] on button "Save" at bounding box center [556, 369] width 141 height 56
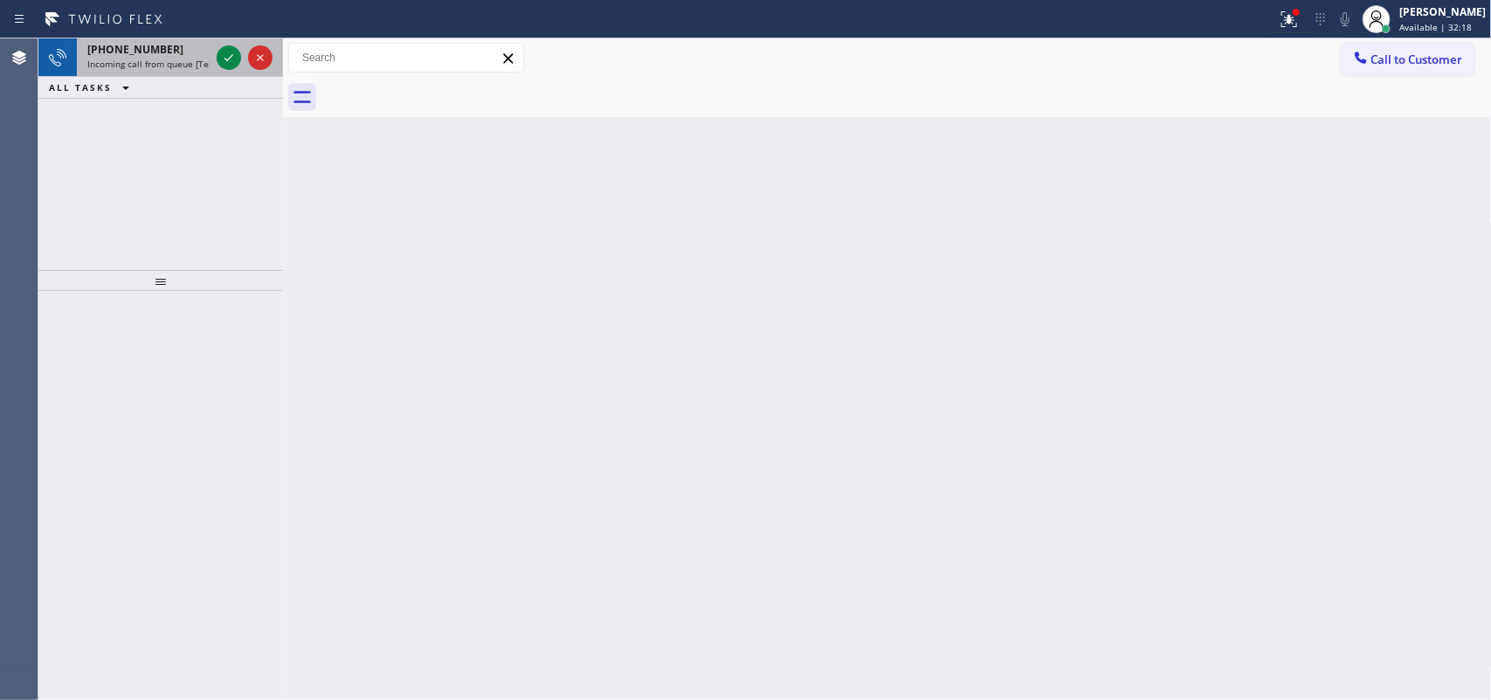
click at [179, 51] on div "[PHONE_NUMBER]" at bounding box center [148, 49] width 122 height 15
click at [167, 67] on span "Incoming call from queue [Test] All" at bounding box center [159, 64] width 145 height 12
click at [219, 50] on icon at bounding box center [228, 57] width 21 height 21
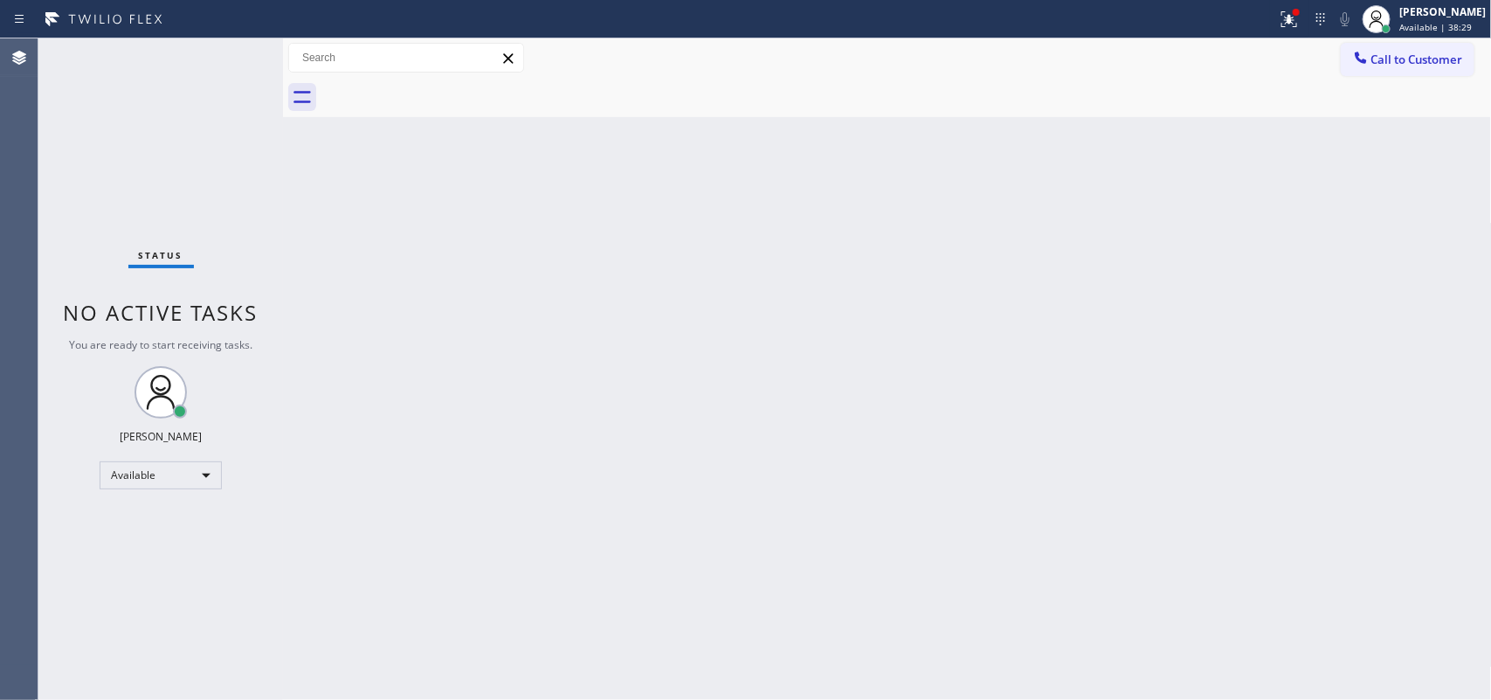
click at [229, 59] on div "Status No active tasks You are ready to start receiving tasks. [PERSON_NAME] Av…" at bounding box center [160, 368] width 245 height 661
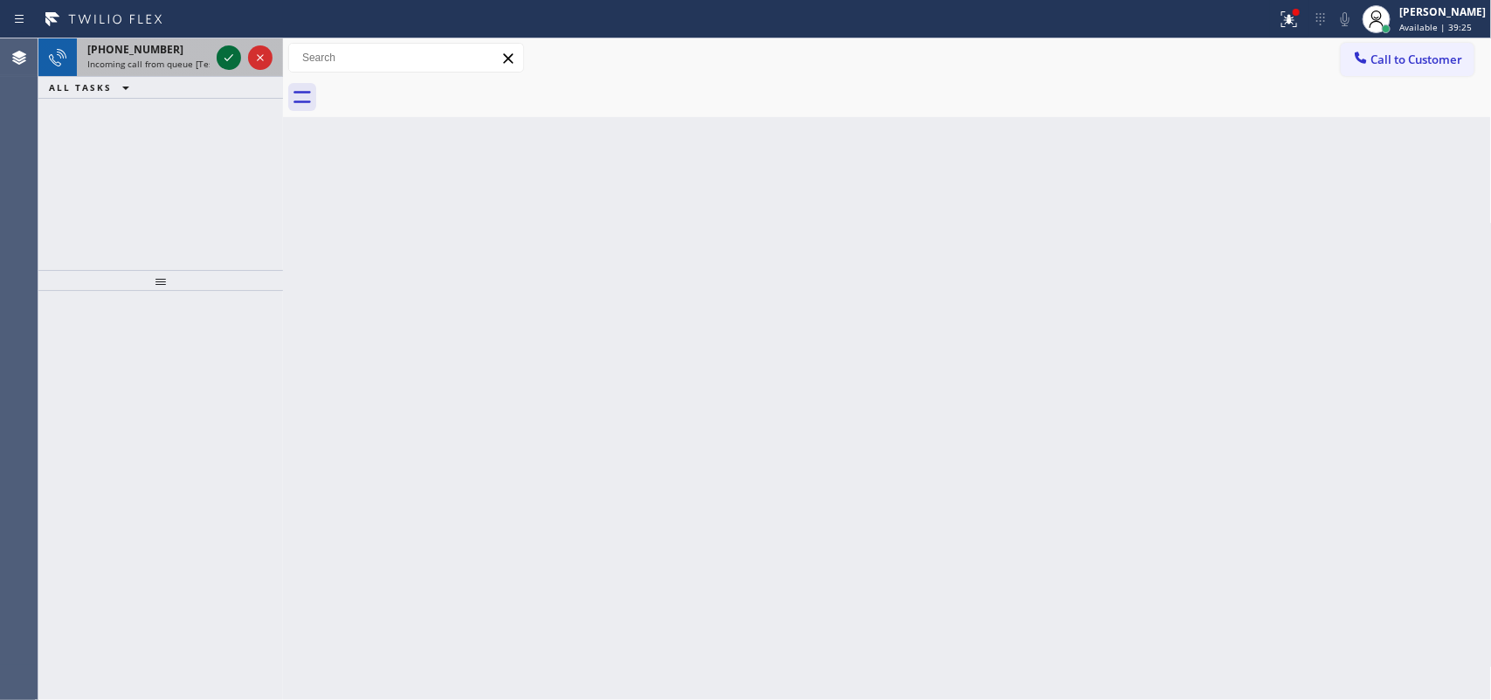
click at [224, 58] on icon at bounding box center [228, 57] width 9 height 7
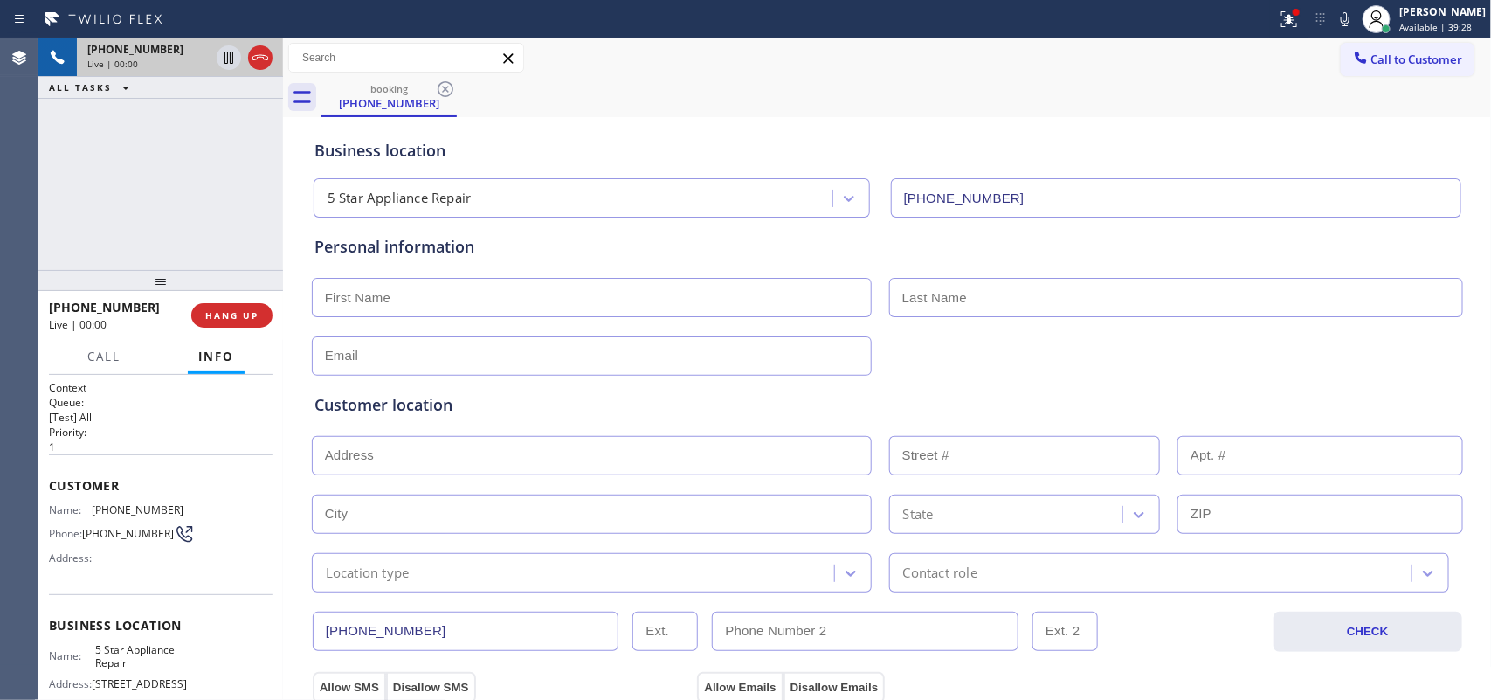
type input "[PHONE_NUMBER]"
click at [498, 457] on input "text" at bounding box center [592, 455] width 560 height 39
paste input "[STREET_ADDRESS][PERSON_NAME]"
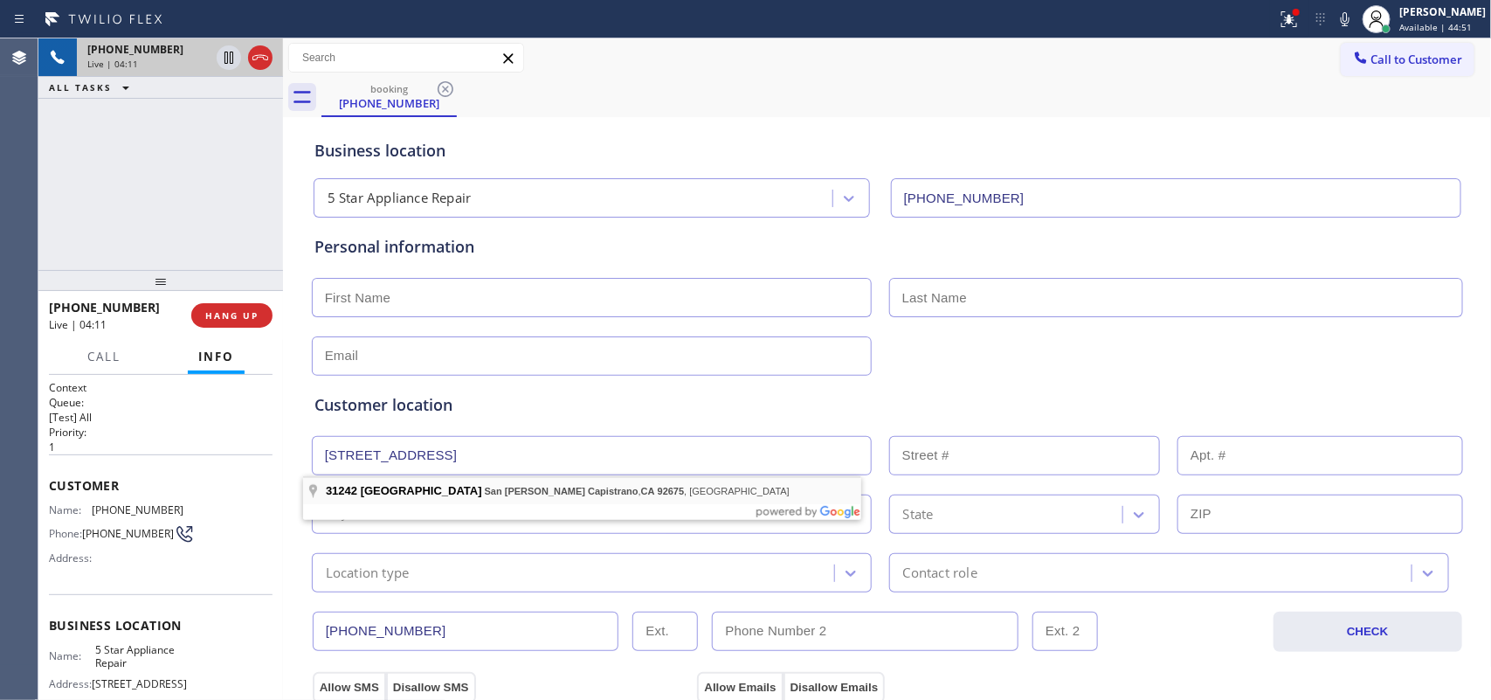
type input "[GEOGRAPHIC_DATA]"
type input "31242"
type input "San [PERSON_NAME] Capistrano"
type input "92675"
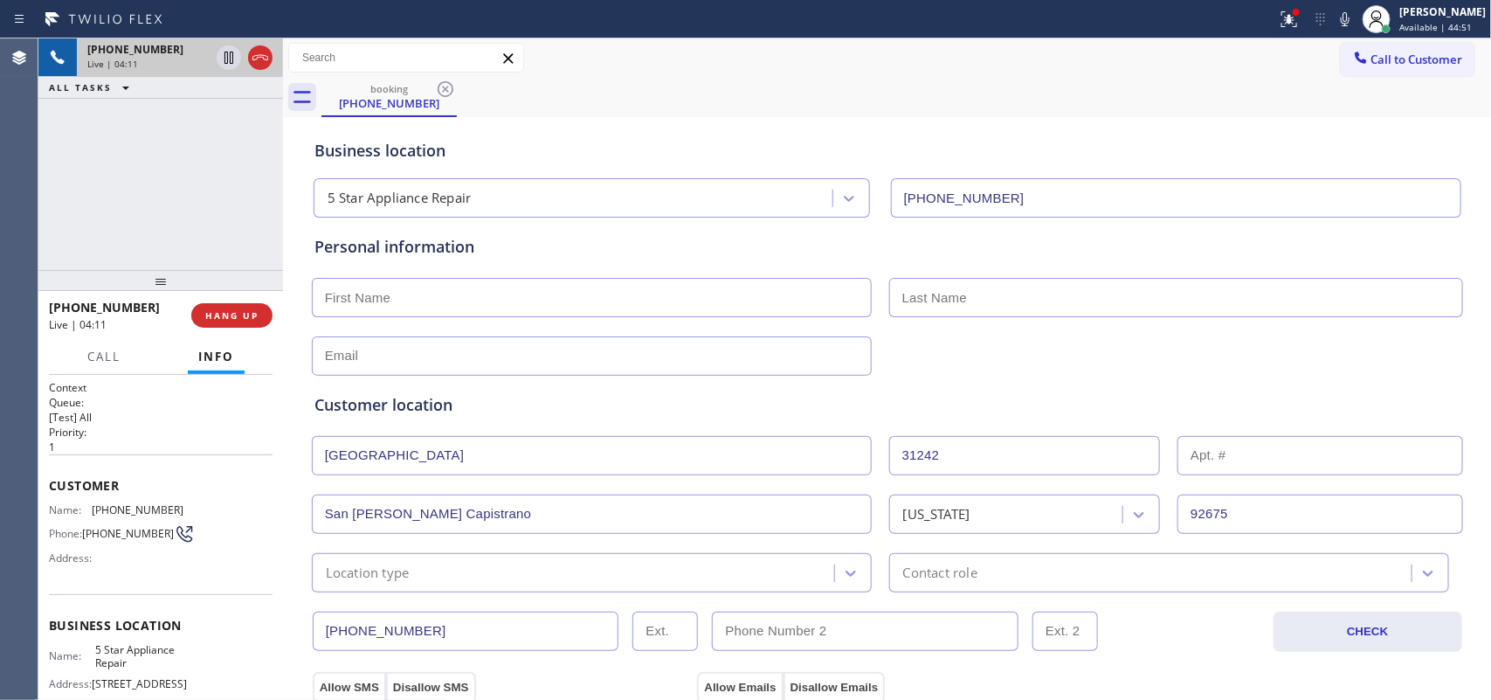
scroll to position [546, 0]
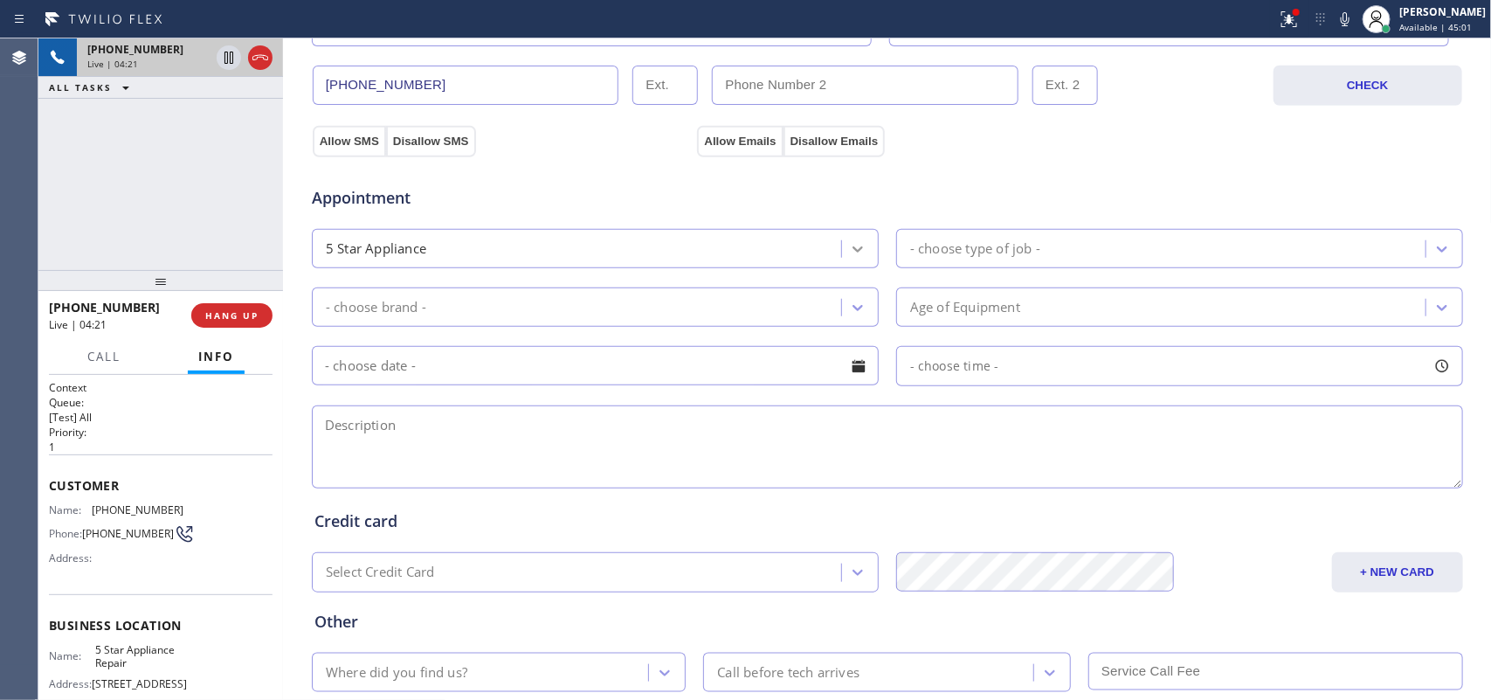
click at [852, 252] on icon at bounding box center [857, 249] width 10 height 6
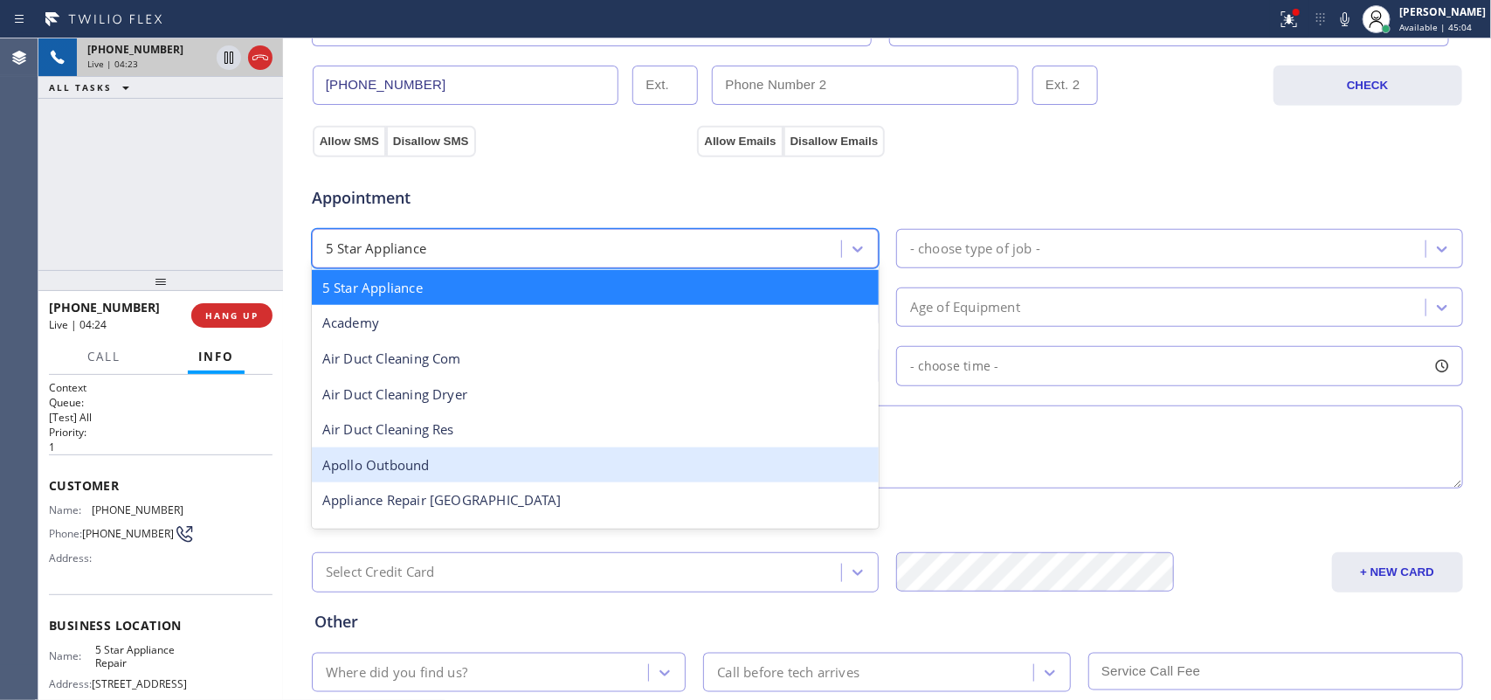
scroll to position [109, 0]
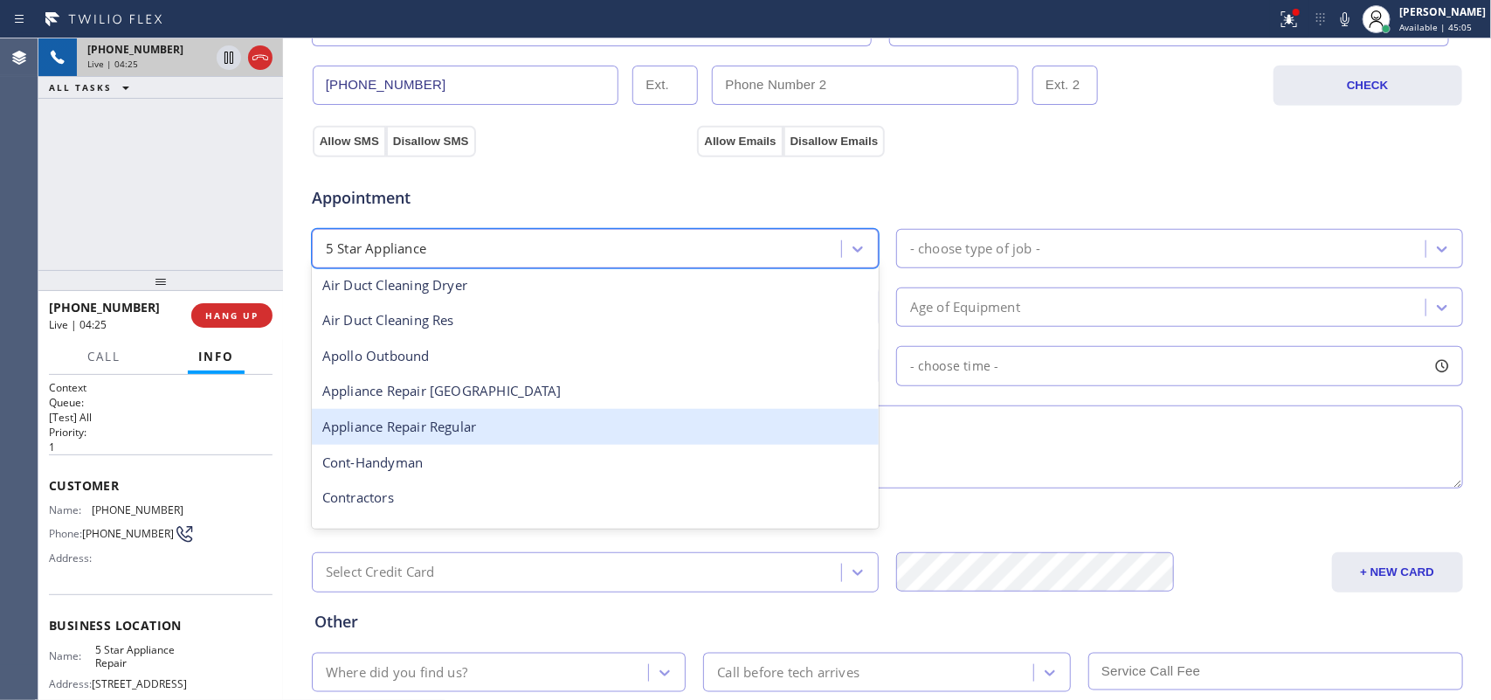
click at [618, 431] on div "Appliance Repair Regular" at bounding box center [595, 427] width 567 height 36
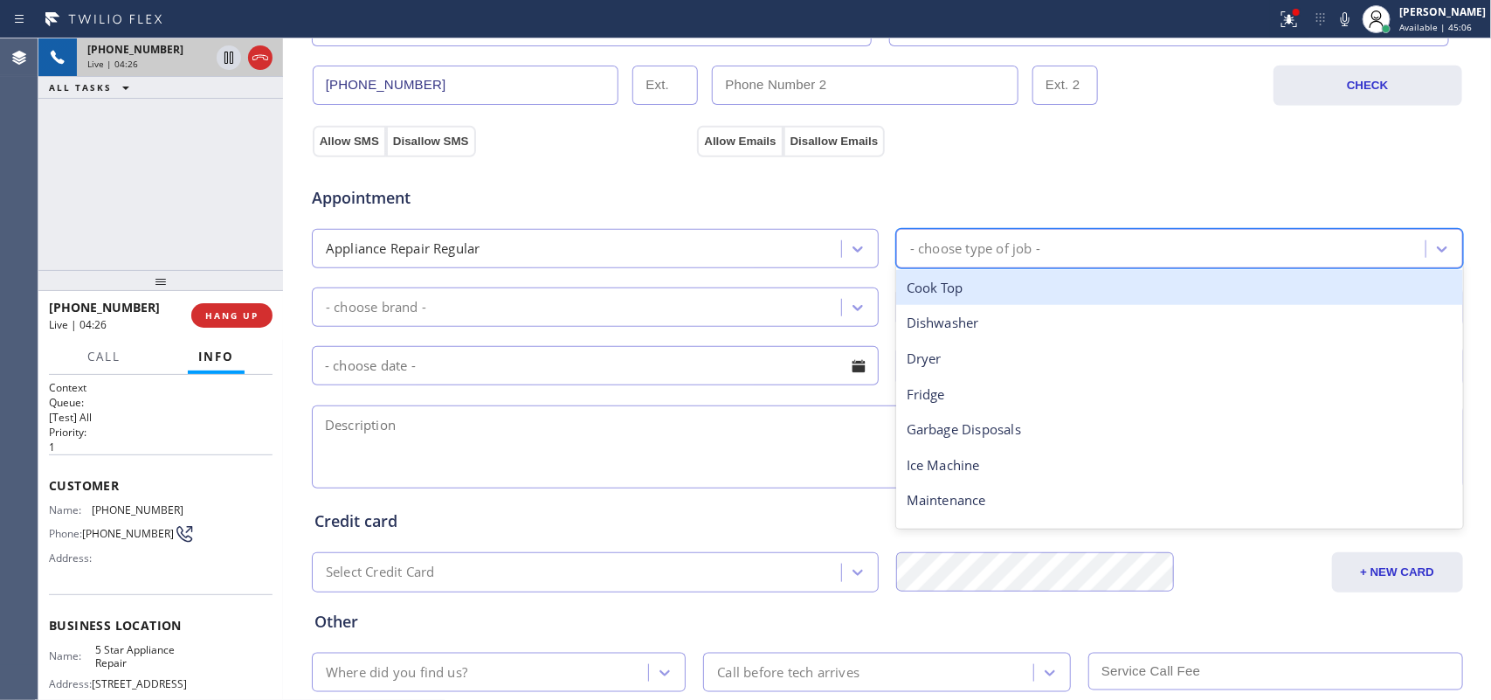
click at [1224, 243] on div "- choose type of job -" at bounding box center [1163, 248] width 524 height 31
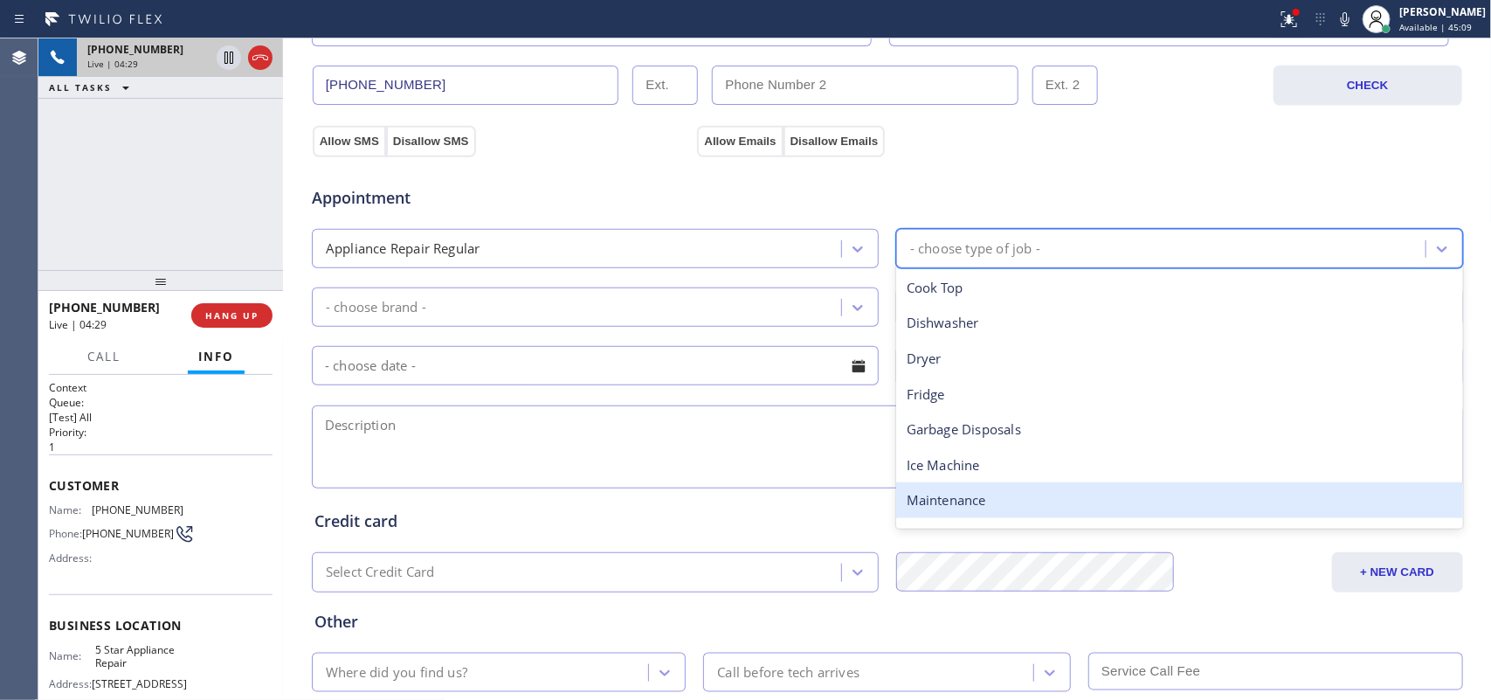
scroll to position [241, 0]
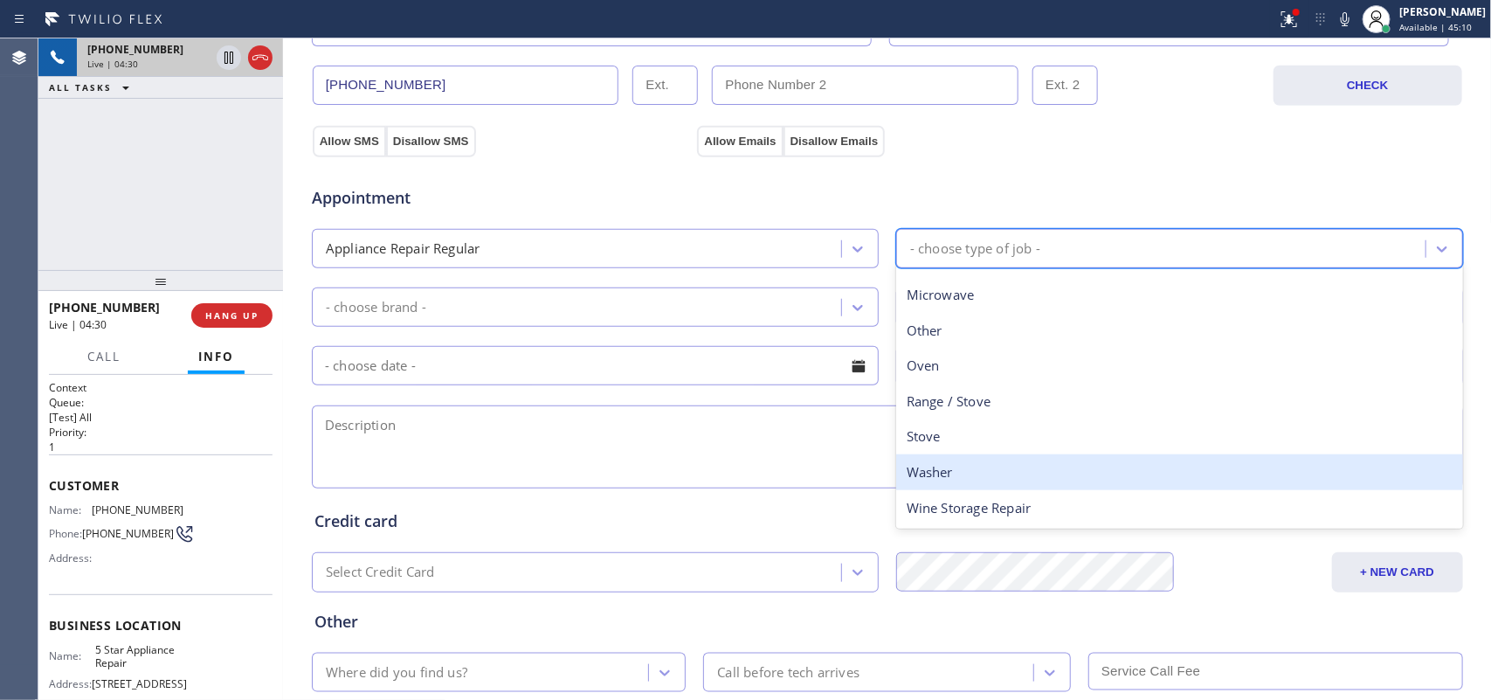
click at [1093, 486] on div "Washer" at bounding box center [1179, 472] width 567 height 36
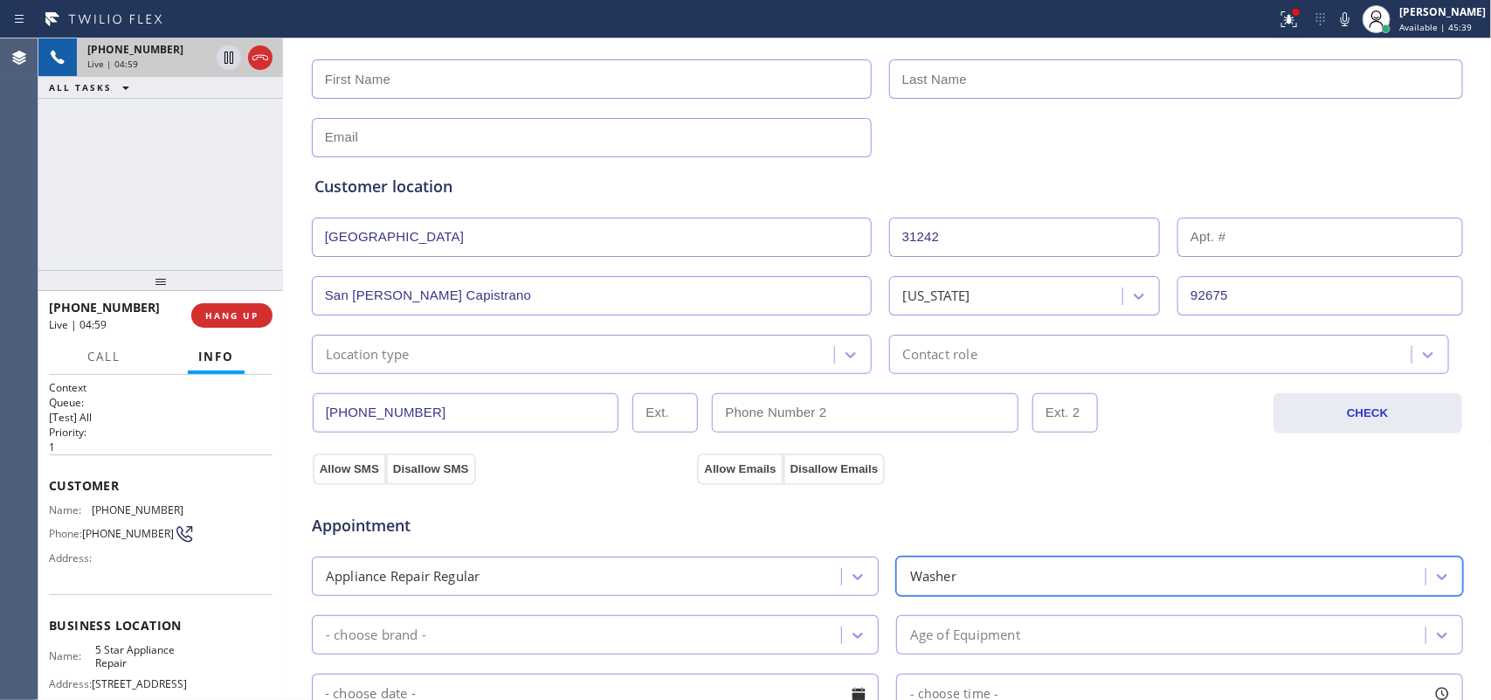
scroll to position [0, 0]
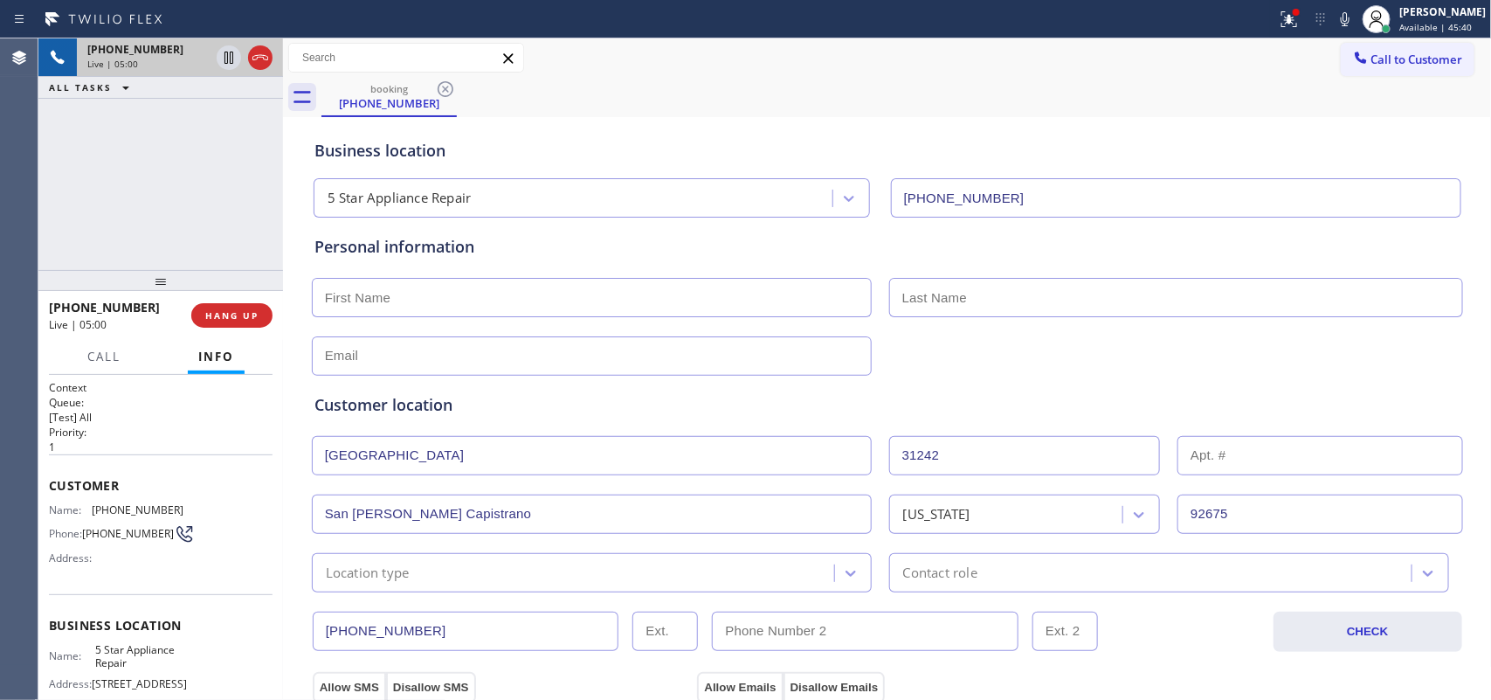
click at [556, 298] on input "text" at bounding box center [592, 297] width 560 height 39
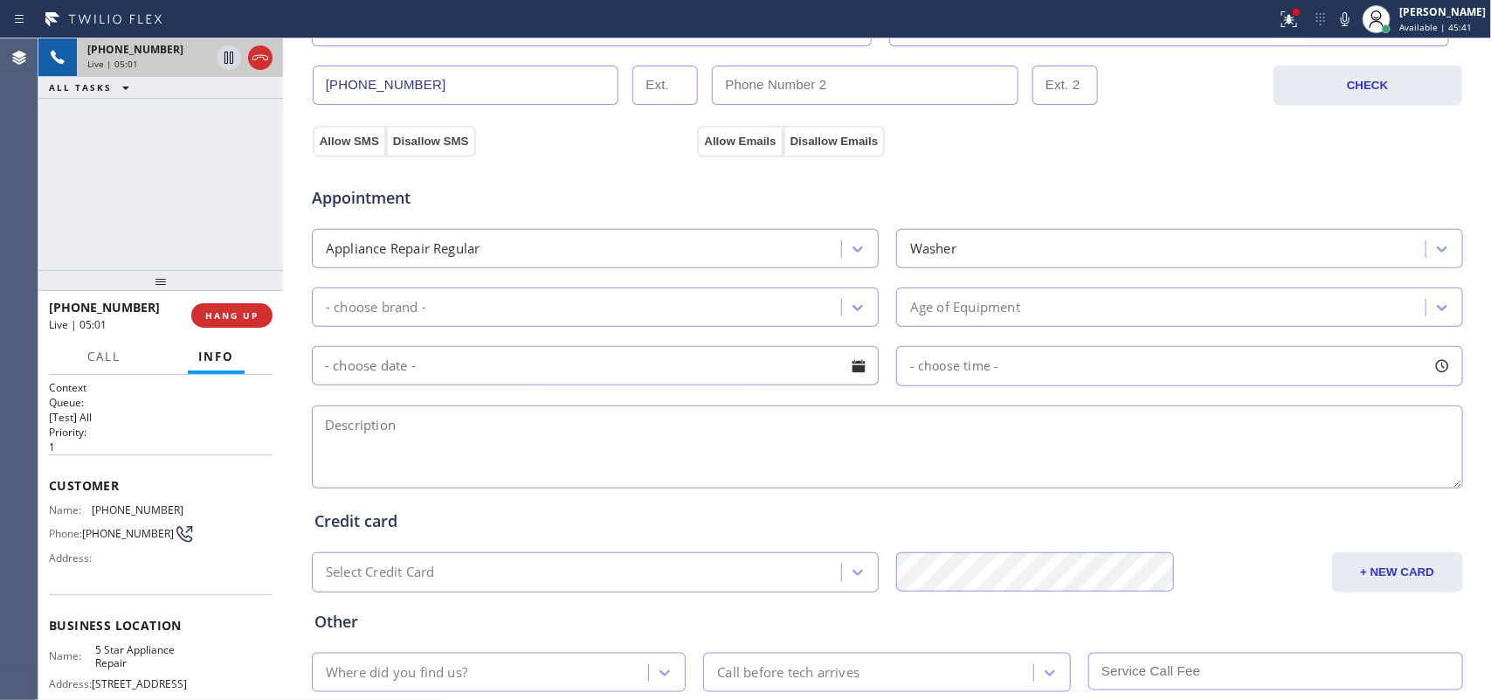
scroll to position [657, 0]
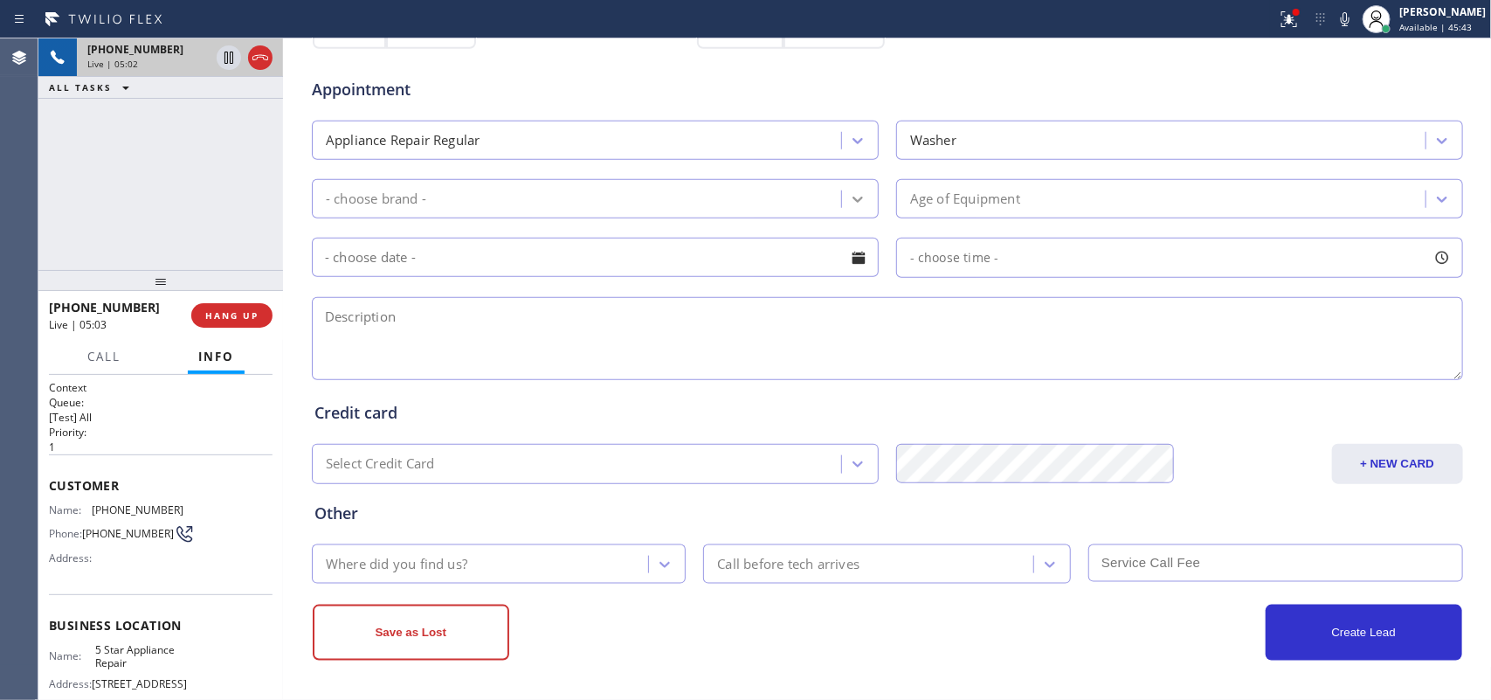
click at [849, 194] on icon at bounding box center [857, 198] width 17 height 17
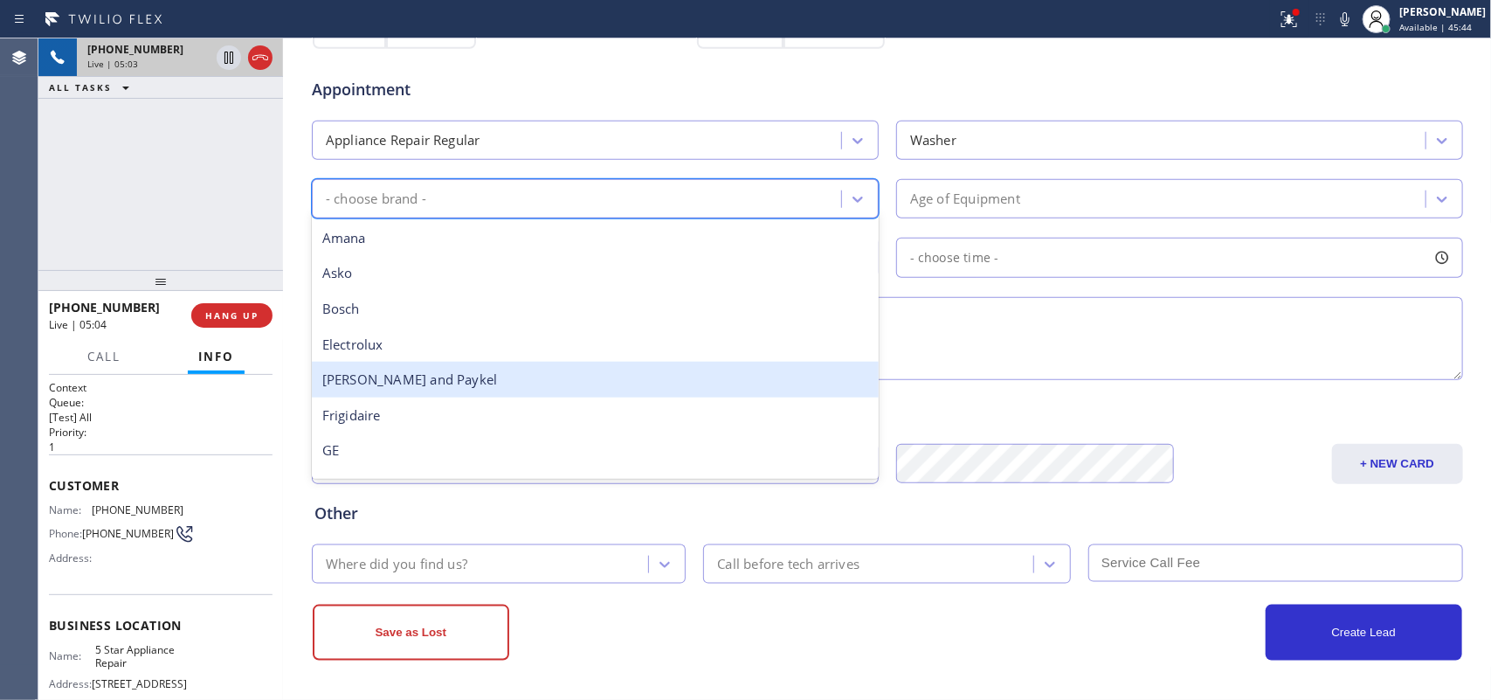
scroll to position [328, 0]
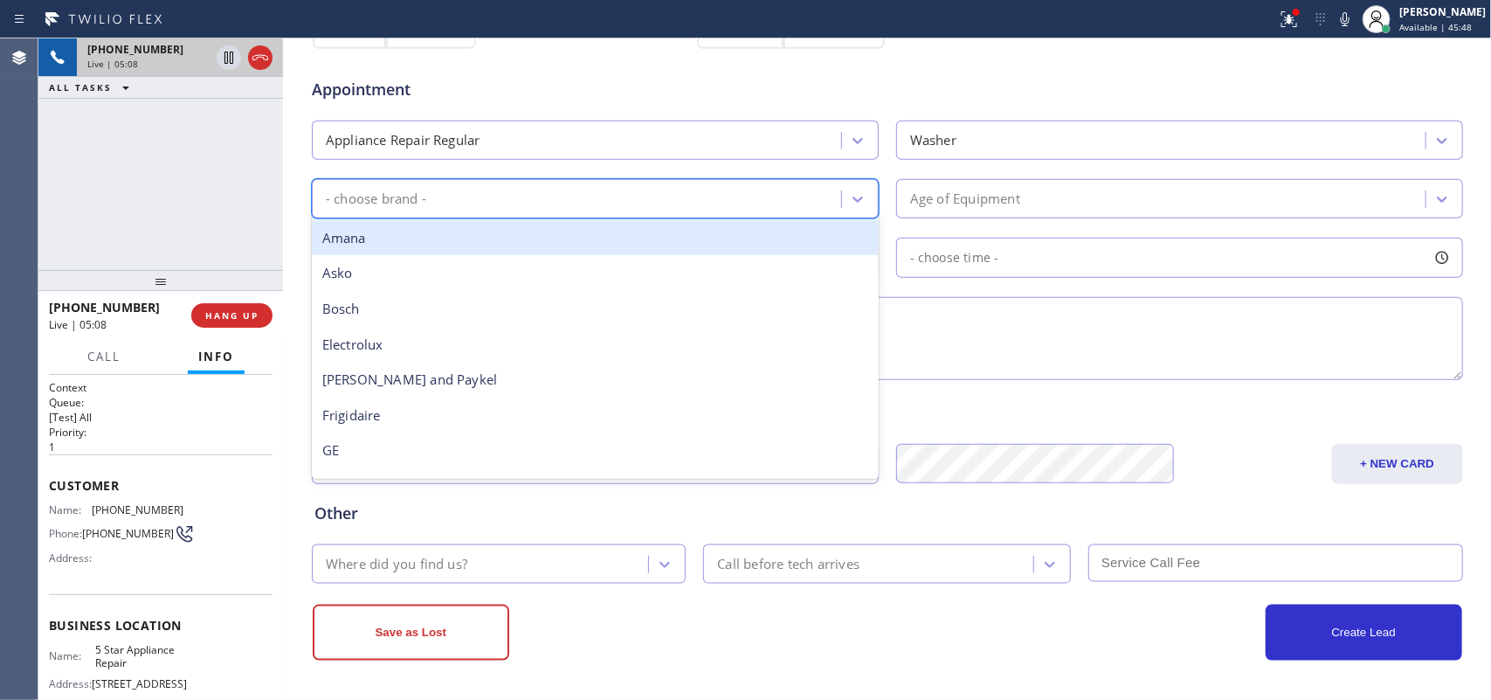
click at [417, 201] on div "- choose brand -" at bounding box center [376, 199] width 100 height 20
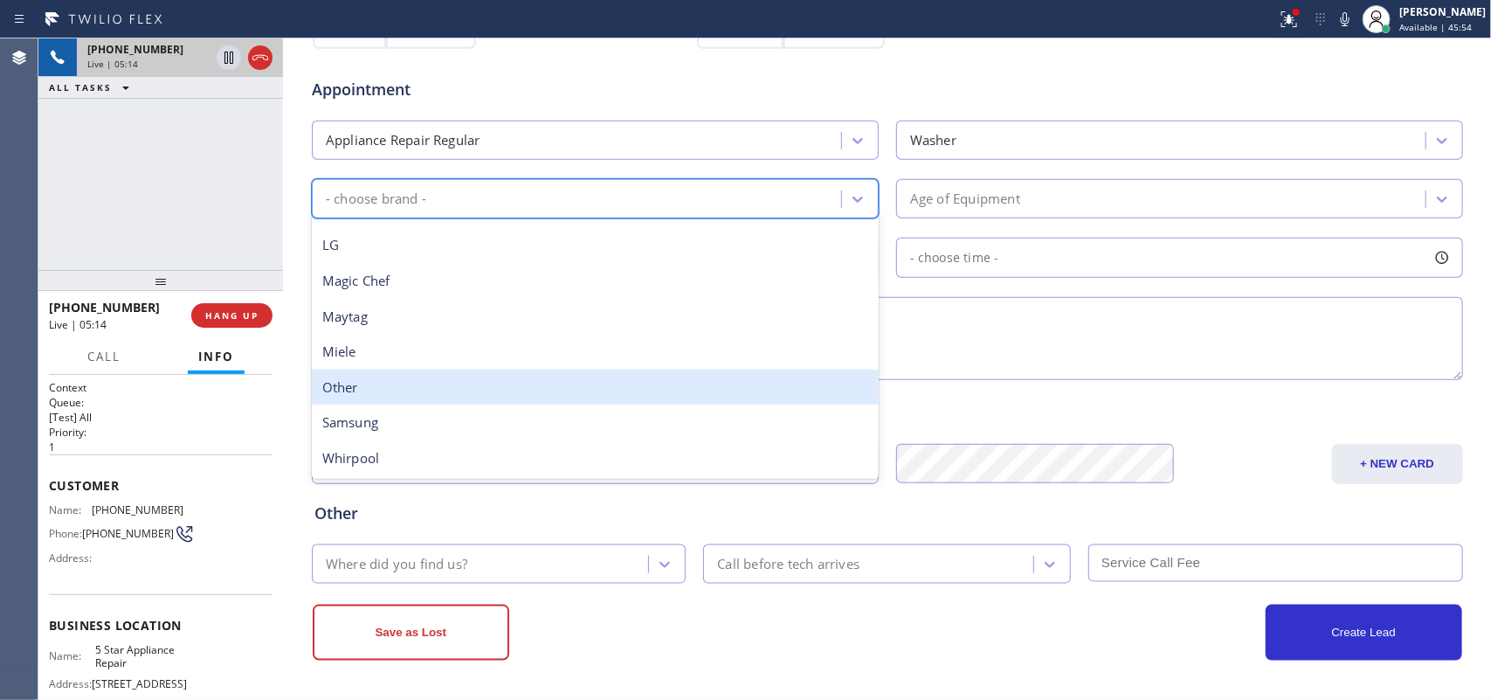
scroll to position [55, 0]
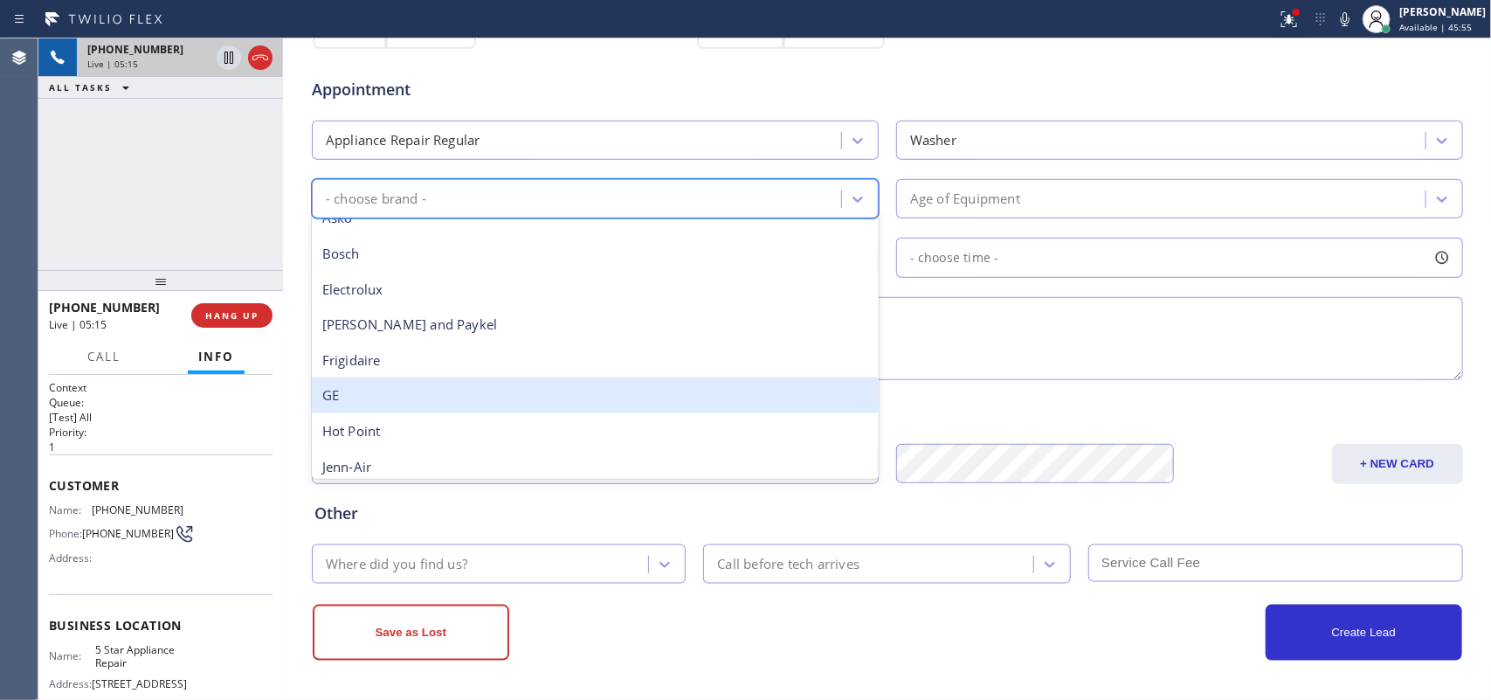
click at [464, 378] on div "GE" at bounding box center [595, 395] width 567 height 36
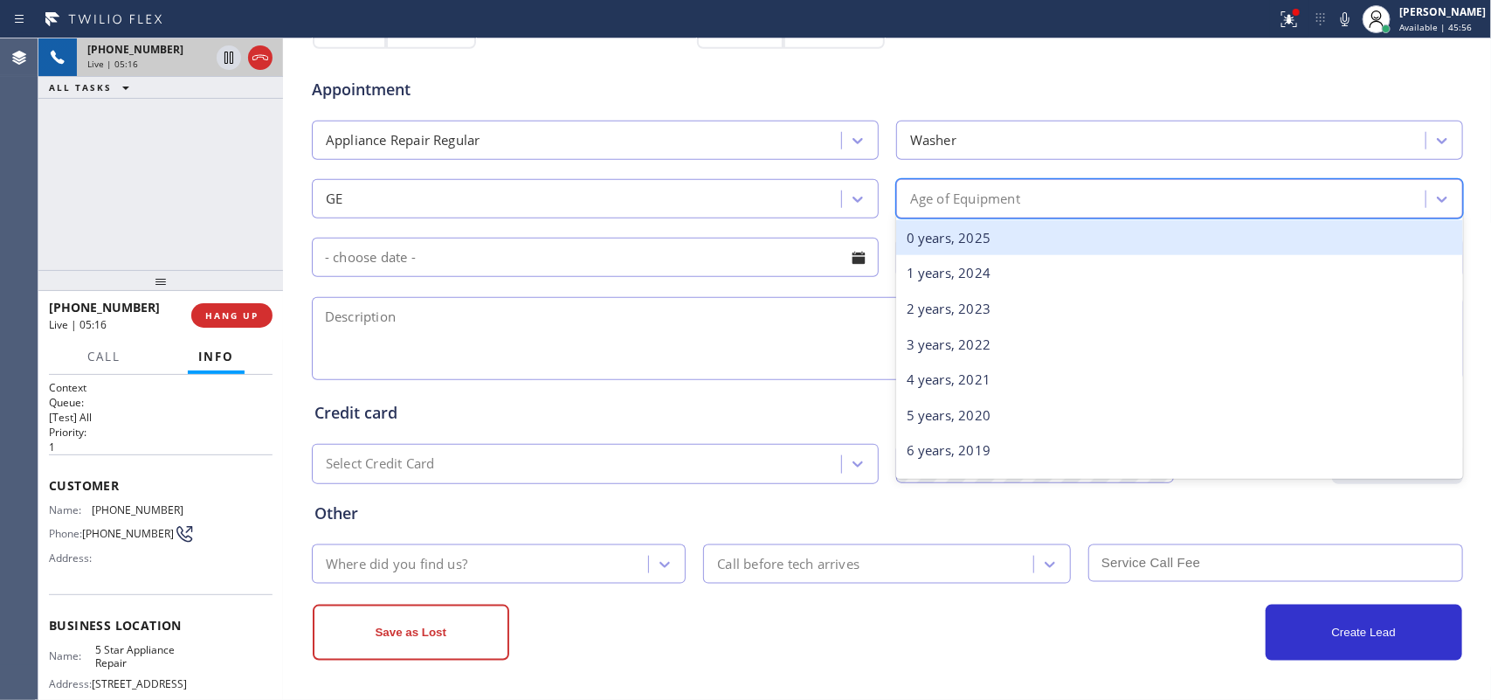
click at [1074, 190] on div "Age of Equipment" at bounding box center [1163, 198] width 524 height 31
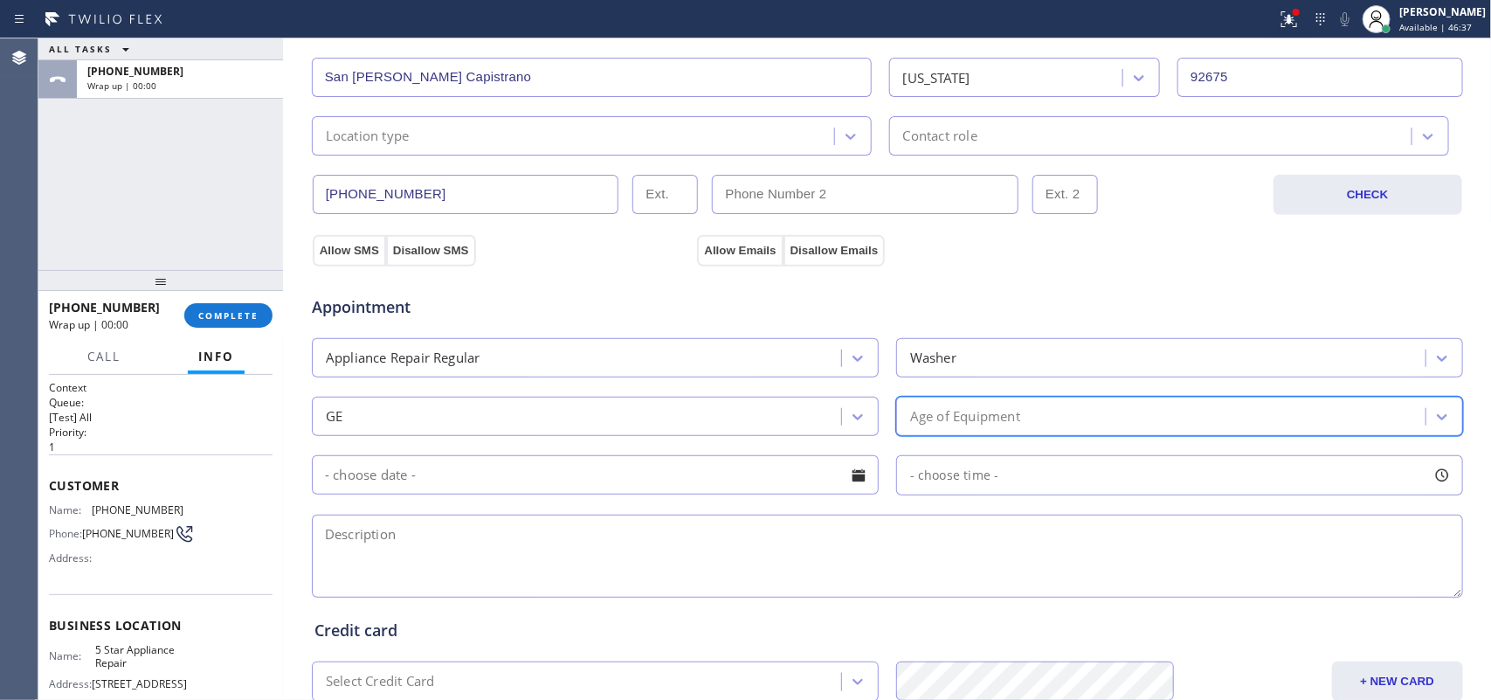
scroll to position [109, 0]
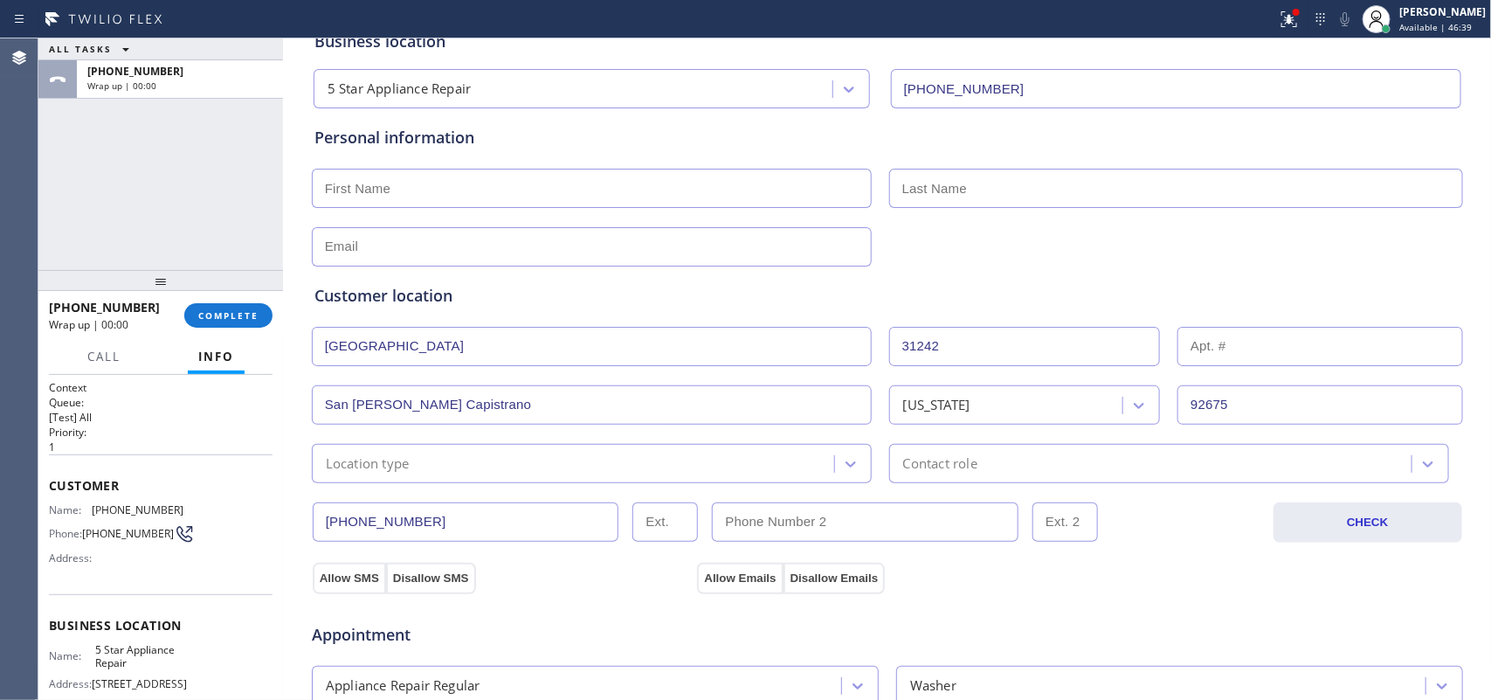
click at [592, 201] on input "text" at bounding box center [592, 188] width 560 height 39
type input "L"
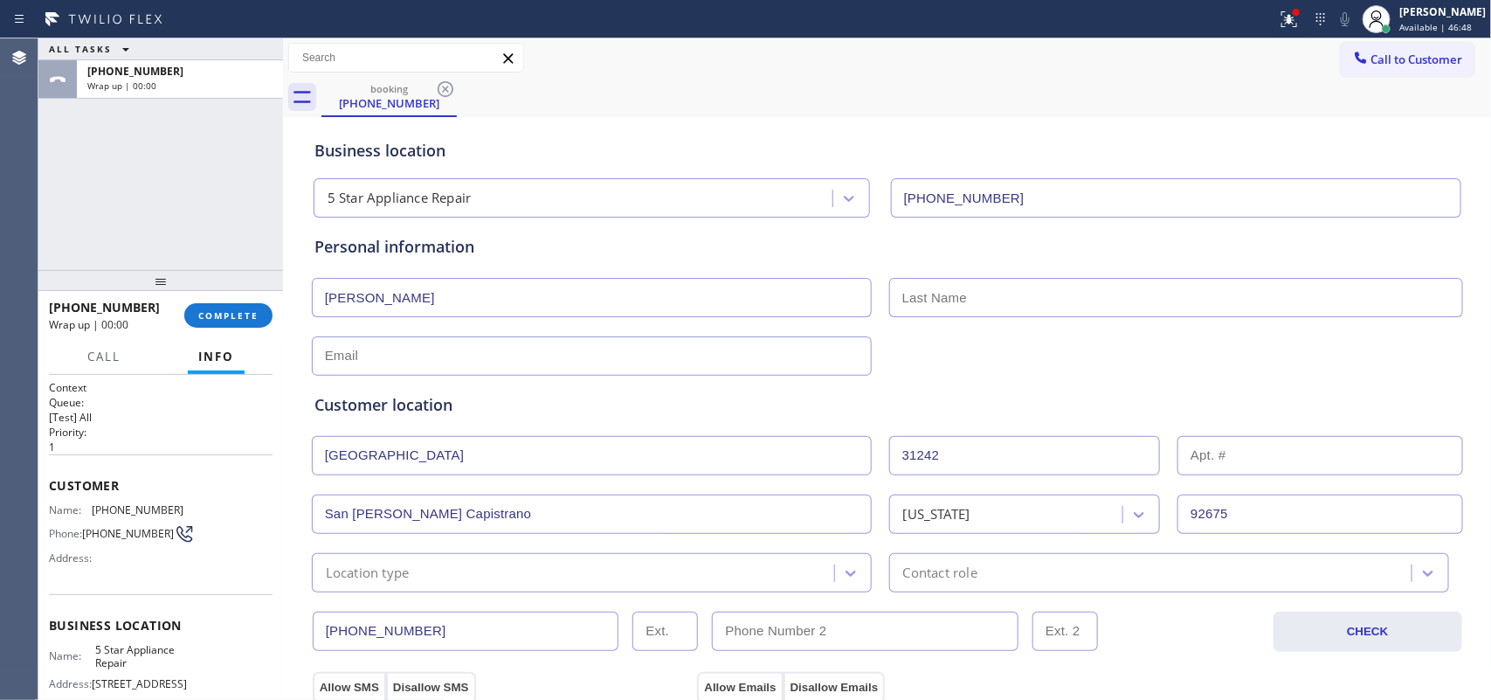
type input "[PERSON_NAME]"
click at [983, 291] on input "text" at bounding box center [1176, 297] width 574 height 39
click at [232, 207] on div "ALL TASKS ALL TASKS ACTIVE TASKS TASKS IN WRAP UP [PHONE_NUMBER] Wrap up | 00:00" at bounding box center [160, 153] width 245 height 231
click at [950, 304] on input "text" at bounding box center [1176, 297] width 574 height 39
paste input "Katkke"
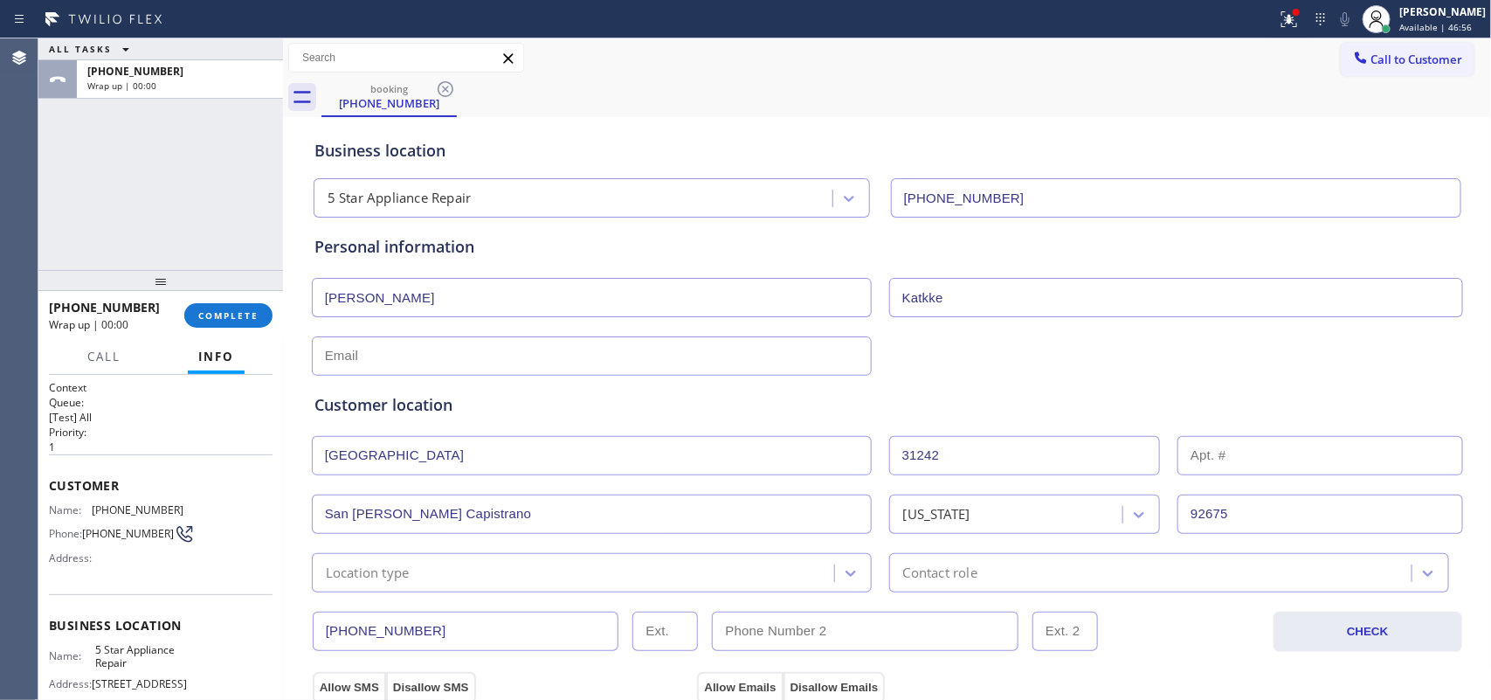
type input "Katkke"
click at [451, 356] on input "text" at bounding box center [592, 355] width 560 height 39
paste input "[EMAIL_ADDRESS][DOMAIN_NAME]"
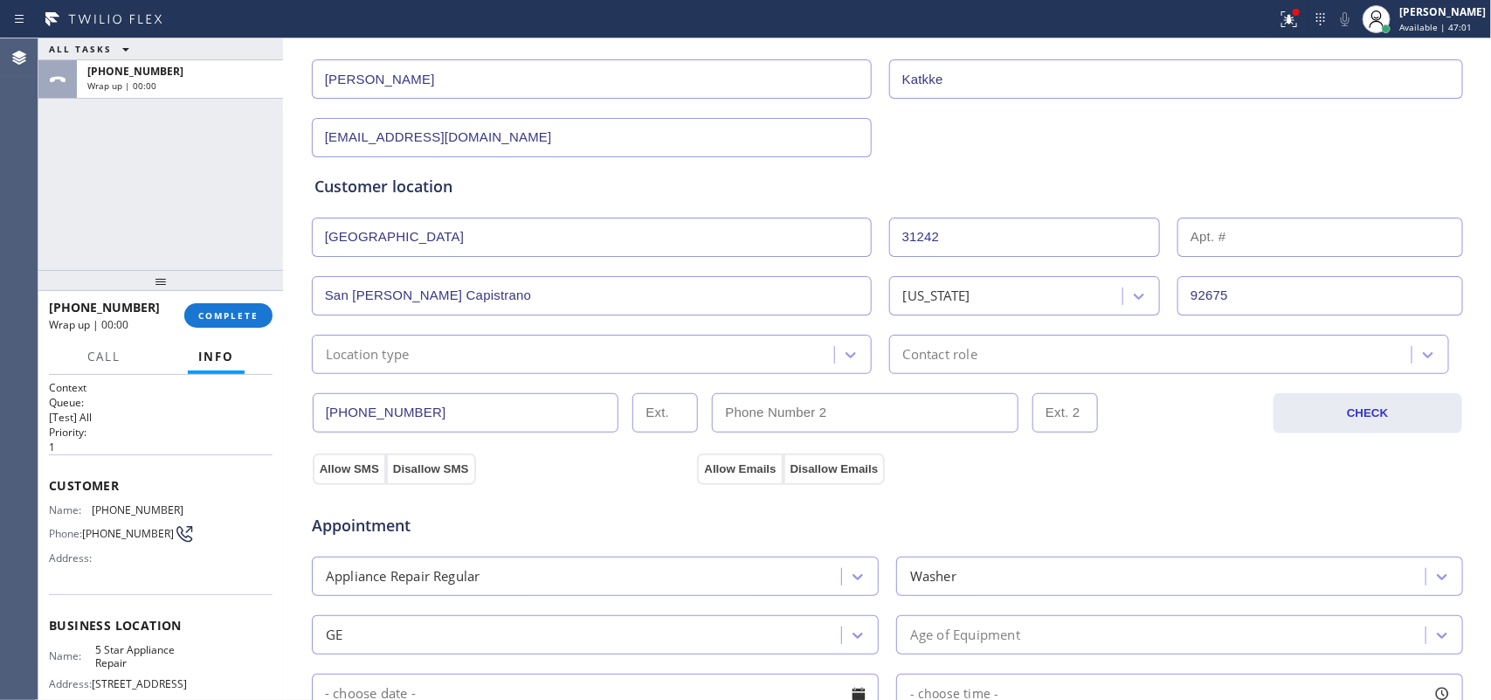
type input "[EMAIL_ADDRESS][DOMAIN_NAME]"
click at [613, 354] on div "Location type" at bounding box center [575, 354] width 517 height 31
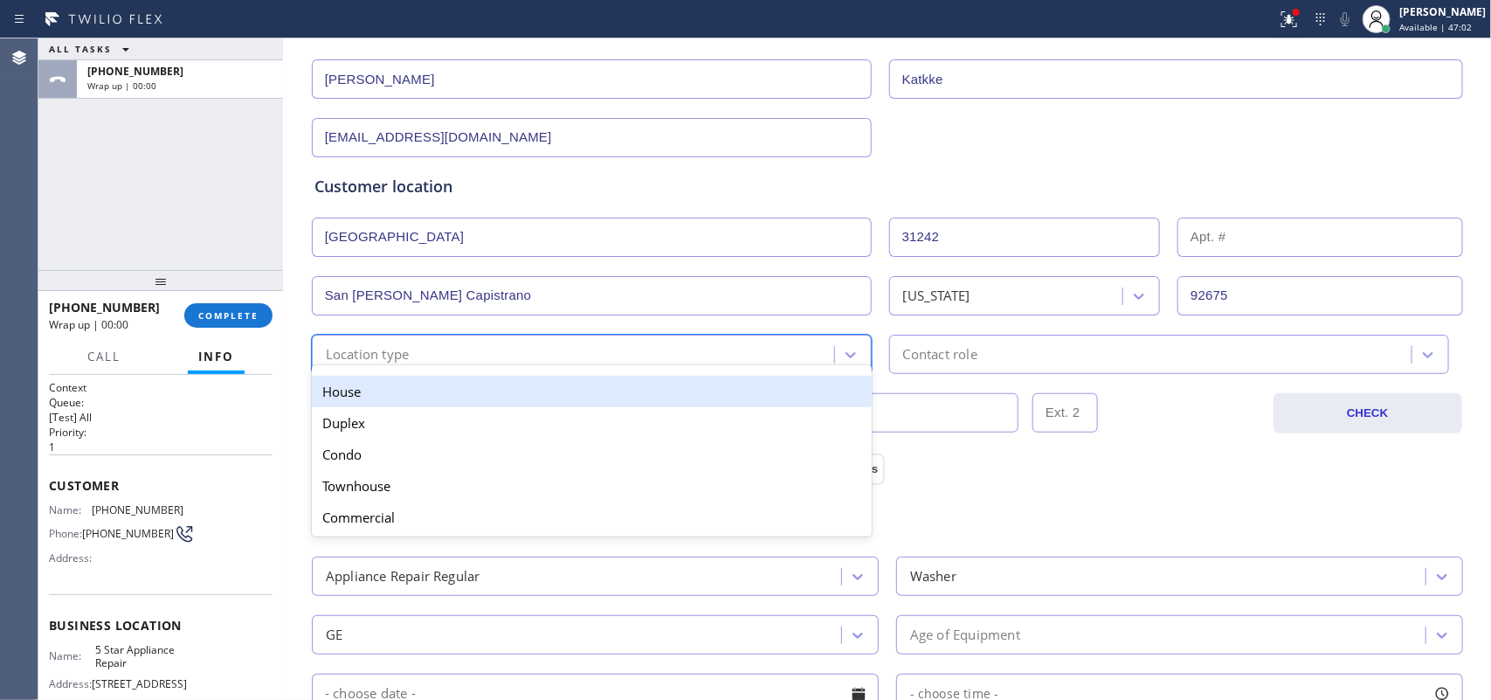
drag, startPoint x: 625, startPoint y: 395, endPoint x: 638, endPoint y: 396, distance: 13.1
click at [625, 396] on div "House" at bounding box center [592, 391] width 560 height 31
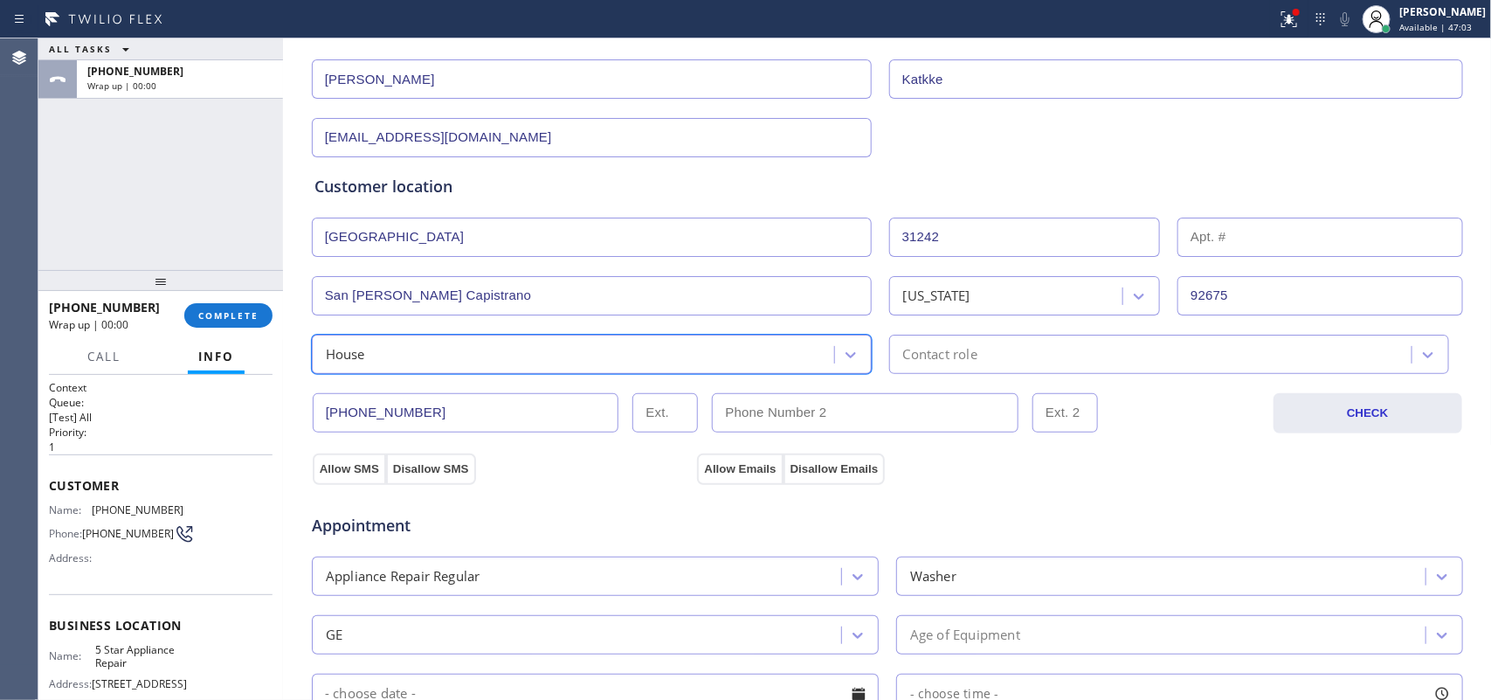
click at [920, 342] on div "Contact role" at bounding box center [1152, 354] width 517 height 31
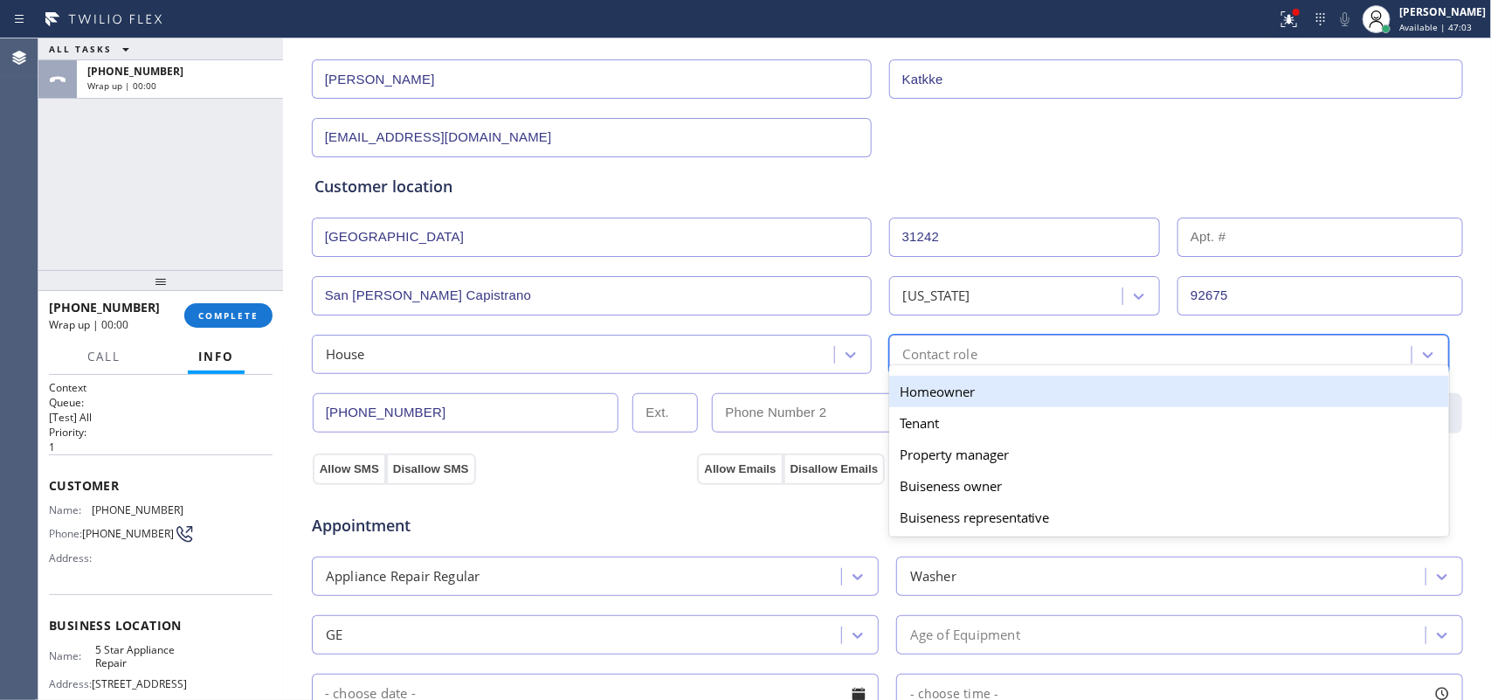
click at [923, 393] on div "Homeowner" at bounding box center [1169, 391] width 560 height 31
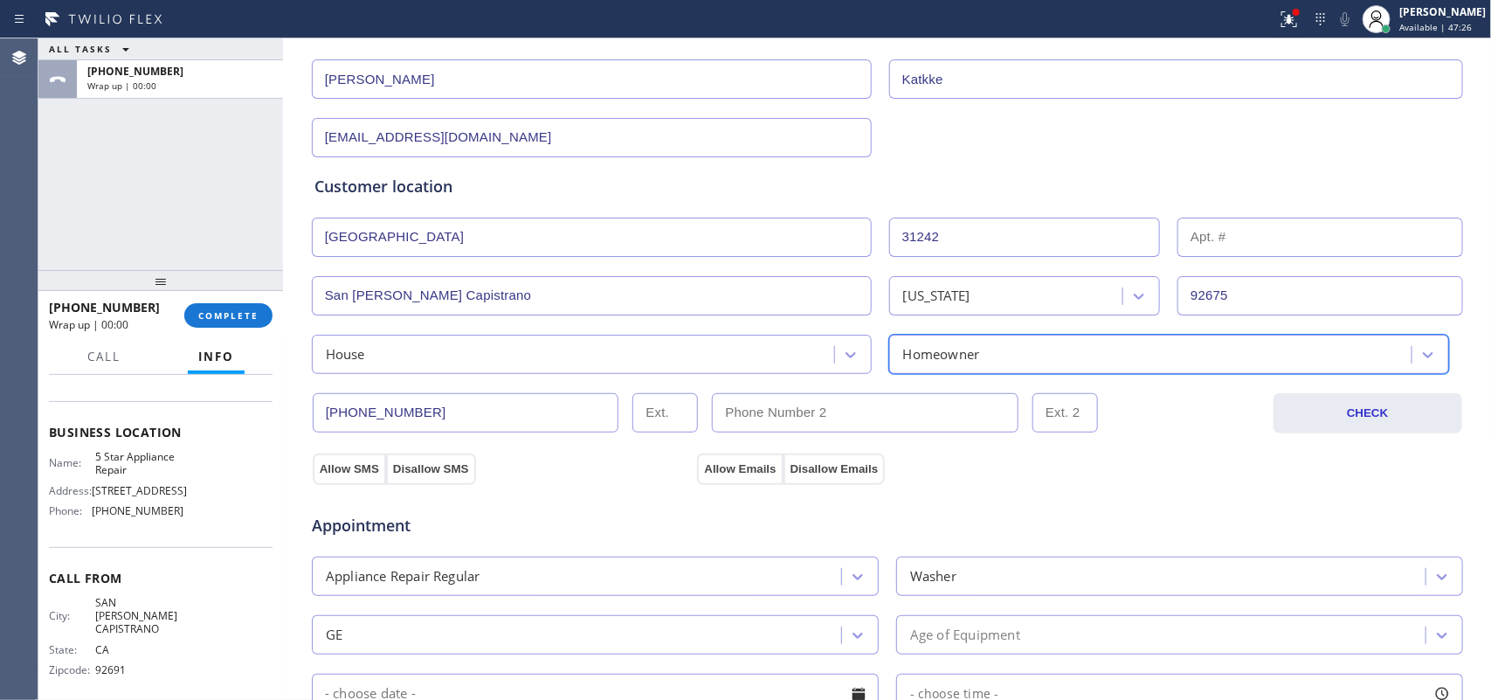
scroll to position [0, 0]
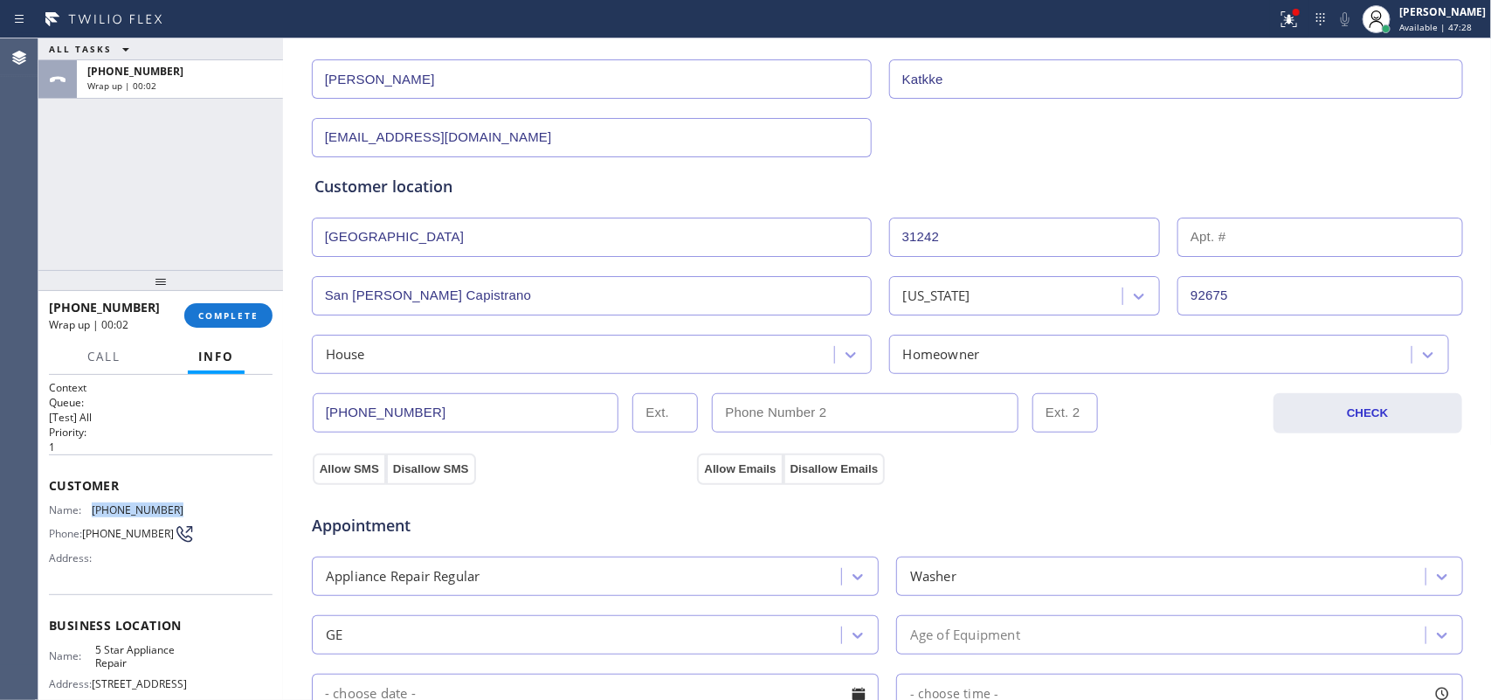
drag, startPoint x: 172, startPoint y: 503, endPoint x: 93, endPoint y: 500, distance: 79.5
click at [93, 503] on span "[PHONE_NUMBER]" at bounding box center [138, 509] width 92 height 13
copy span "[PHONE_NUMBER]"
click at [189, 507] on div "Name: [PHONE_NUMBER] Phone: [PHONE_NUMBER] Address:" at bounding box center [161, 537] width 224 height 69
drag, startPoint x: 158, startPoint y: 507, endPoint x: 92, endPoint y: 505, distance: 66.4
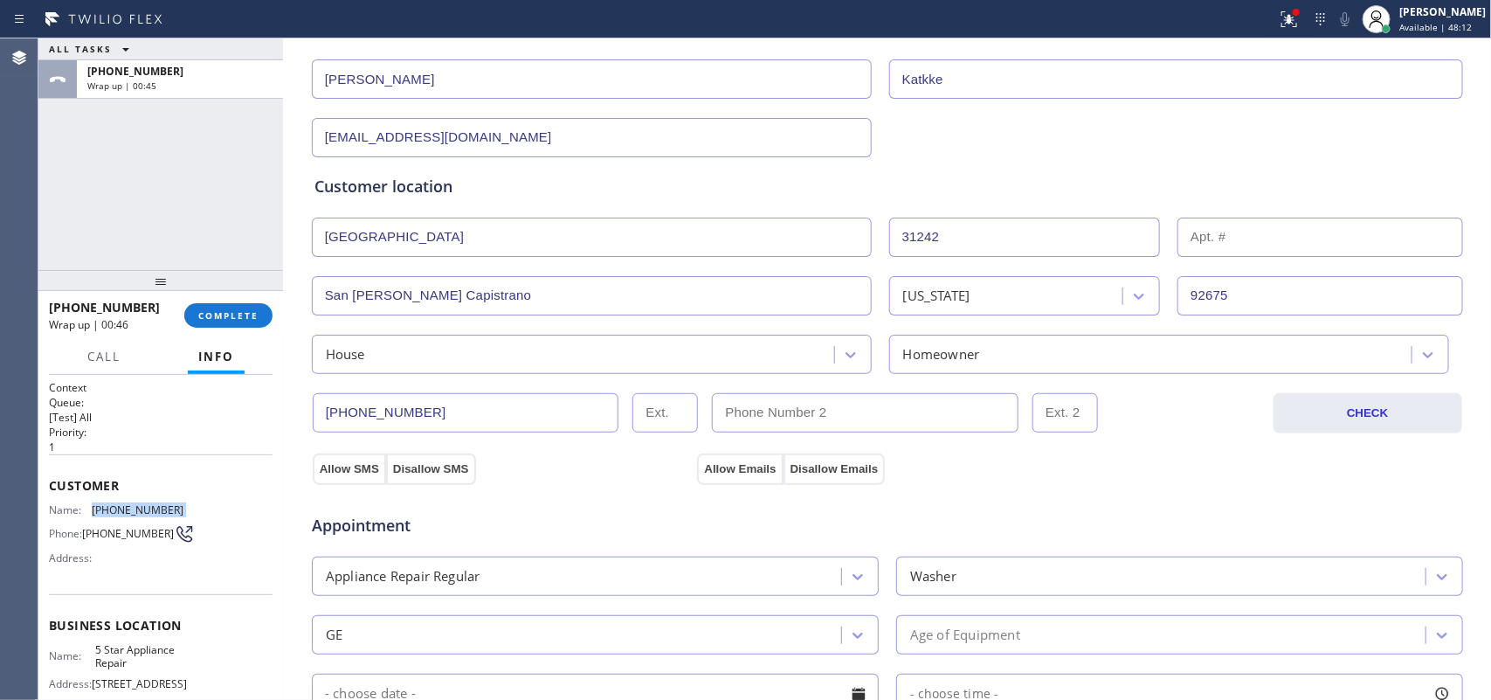
click at [92, 505] on div "Name: [PHONE_NUMBER] Phone: [PHONE_NUMBER] Address:" at bounding box center [161, 537] width 224 height 69
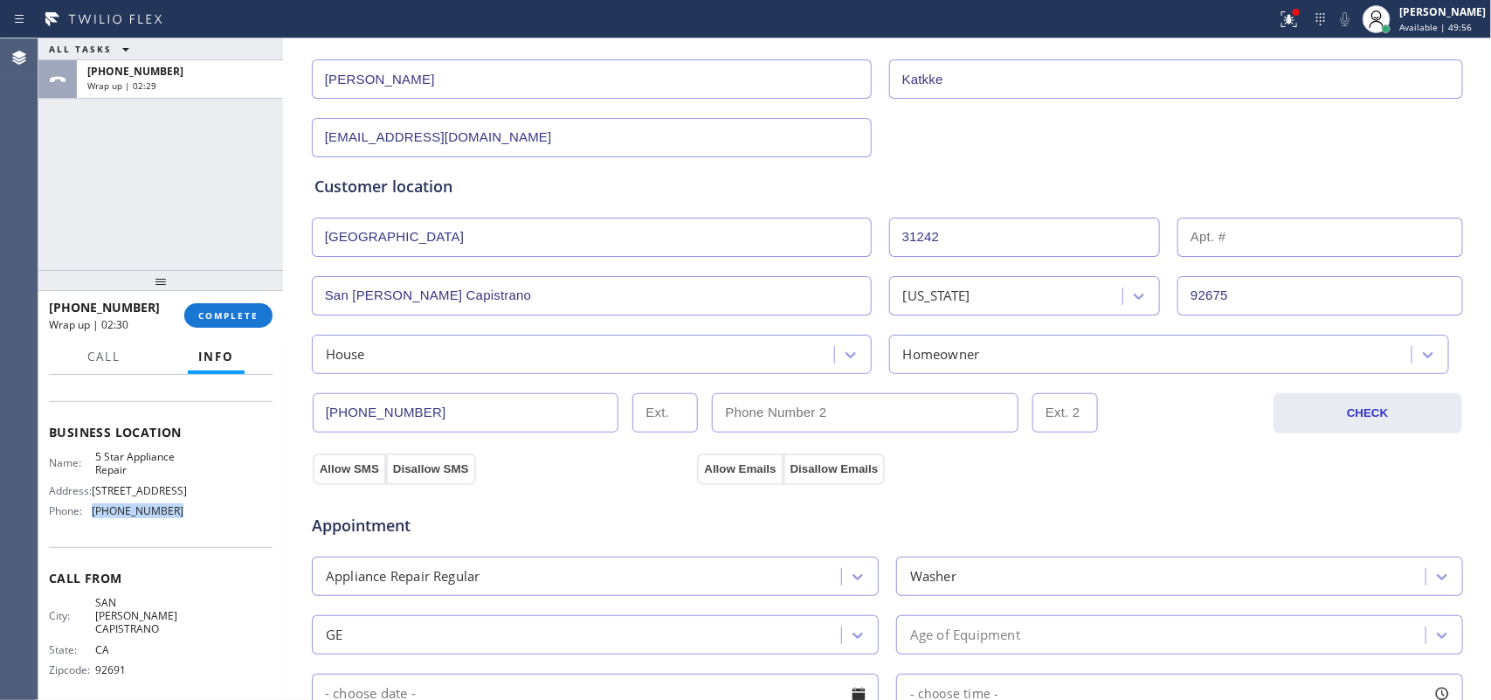
drag, startPoint x: 173, startPoint y: 508, endPoint x: 88, endPoint y: 513, distance: 84.8
click at [88, 513] on div "Name: 5 Star Appliance Repair Address: [STREET_ADDRESS] Phone: [PHONE_NUMBER]" at bounding box center [161, 487] width 224 height 75
copy div "[PHONE_NUMBER]"
click at [210, 315] on span "COMPLETE" at bounding box center [228, 315] width 60 height 12
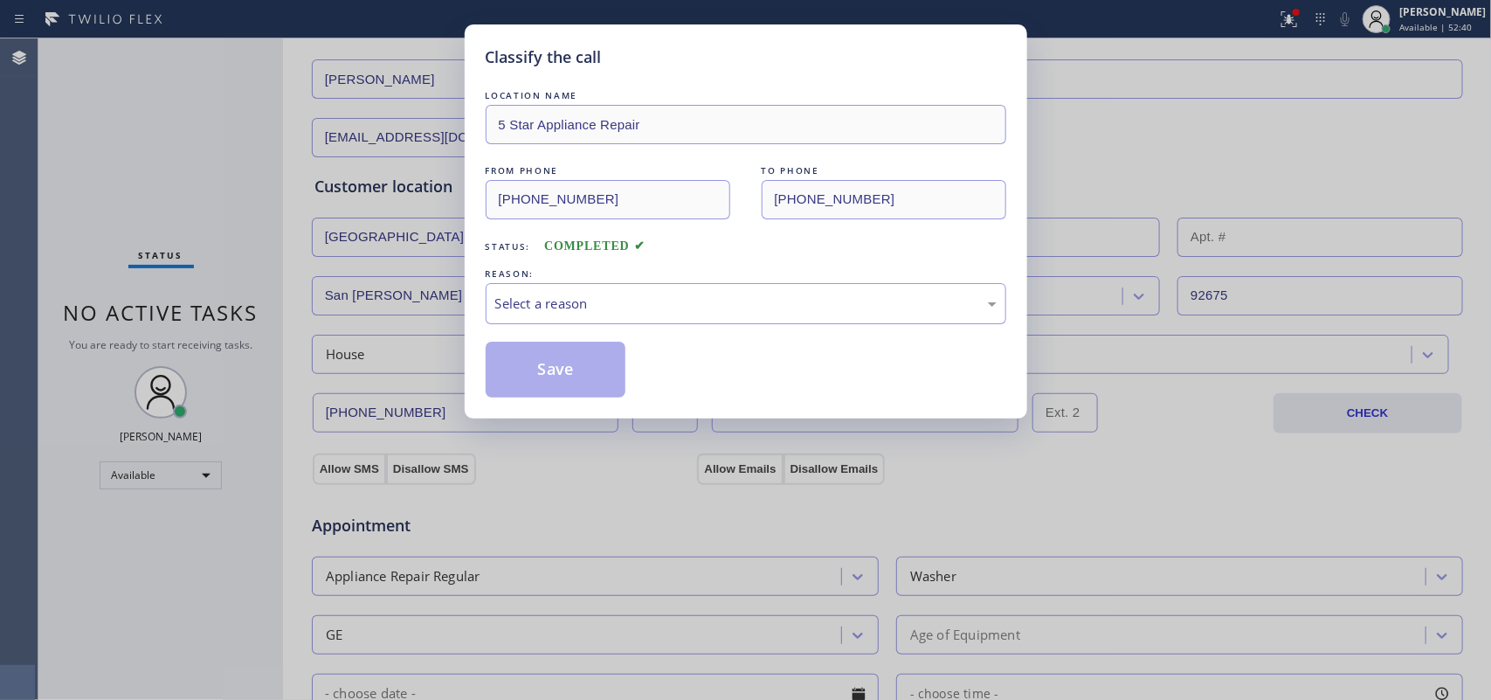
click at [482, 298] on div "Classify the call LOCATION NAME 5 Star Appliance Repair FROM PHONE [PHONE_NUMBE…" at bounding box center [746, 221] width 562 height 394
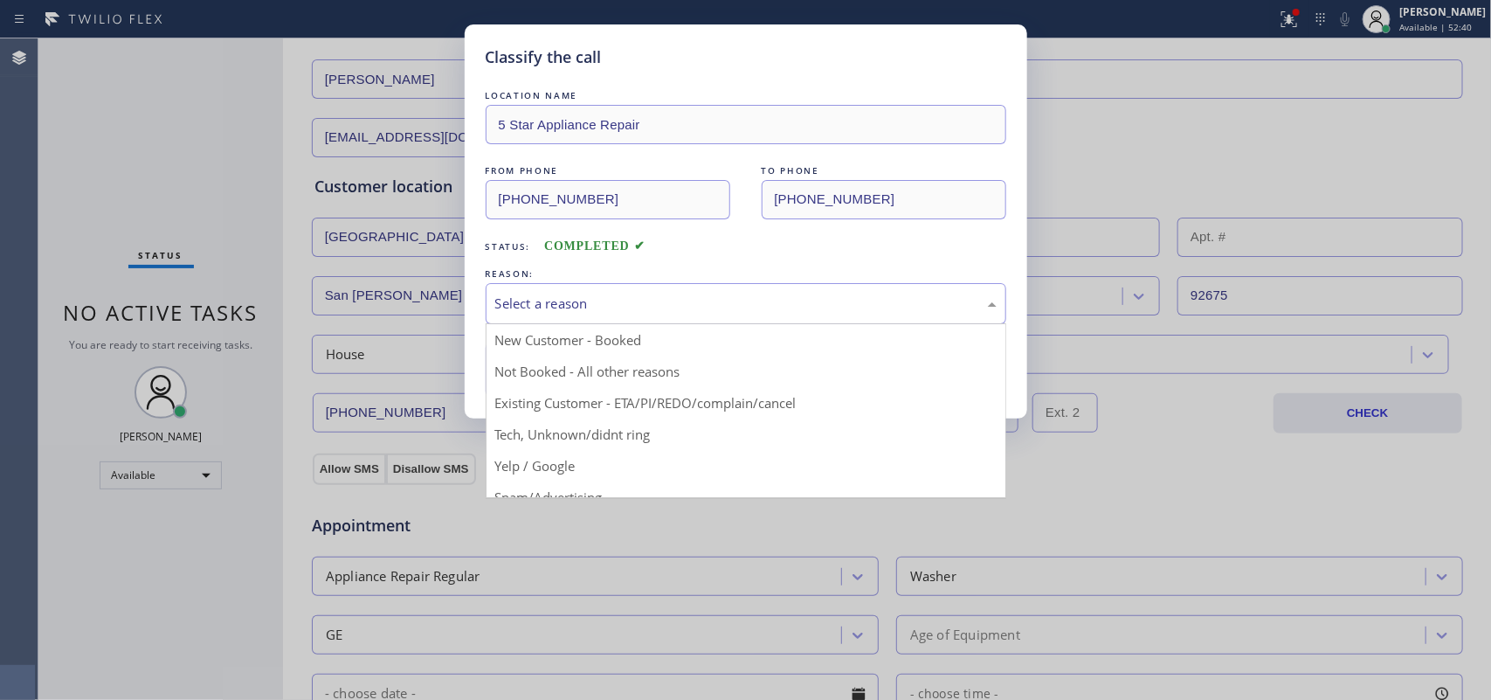
click at [516, 301] on div "Select a reason" at bounding box center [745, 303] width 501 height 20
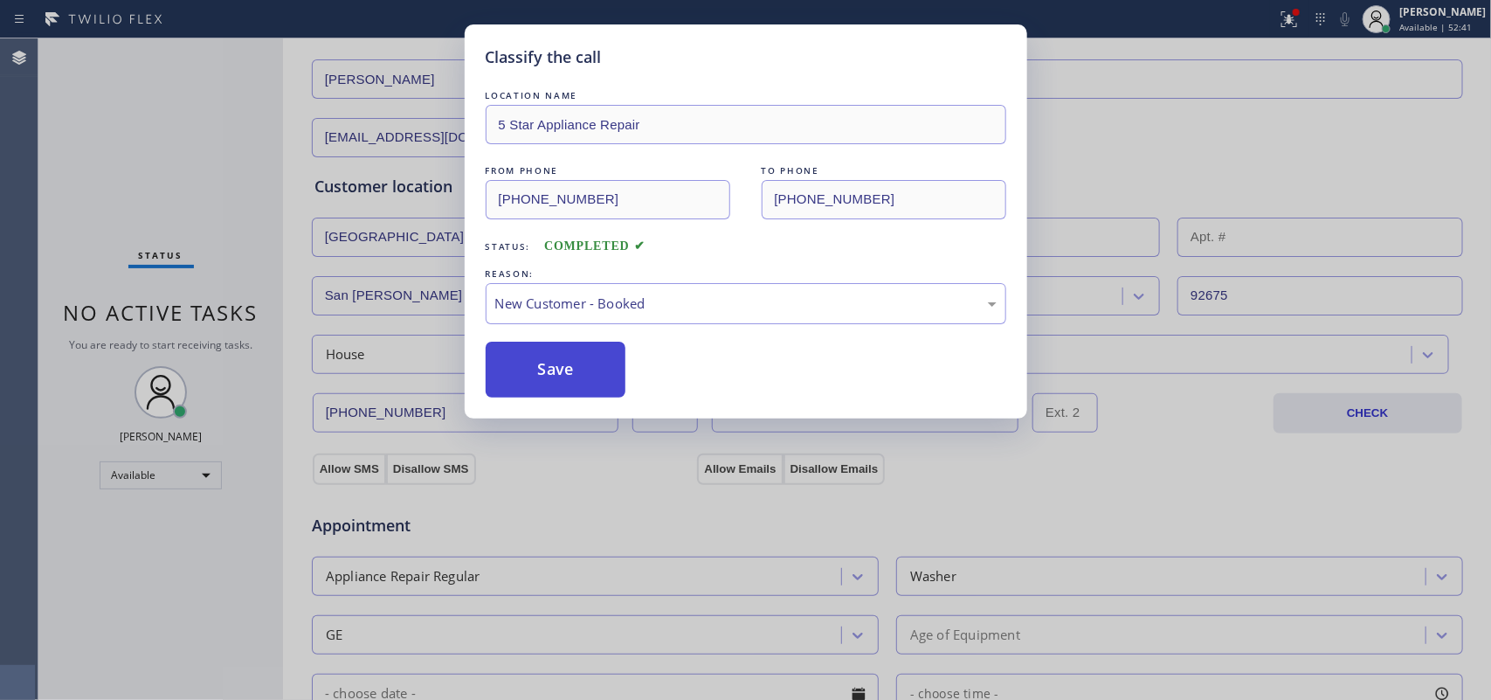
click at [524, 367] on button "Save" at bounding box center [556, 369] width 141 height 56
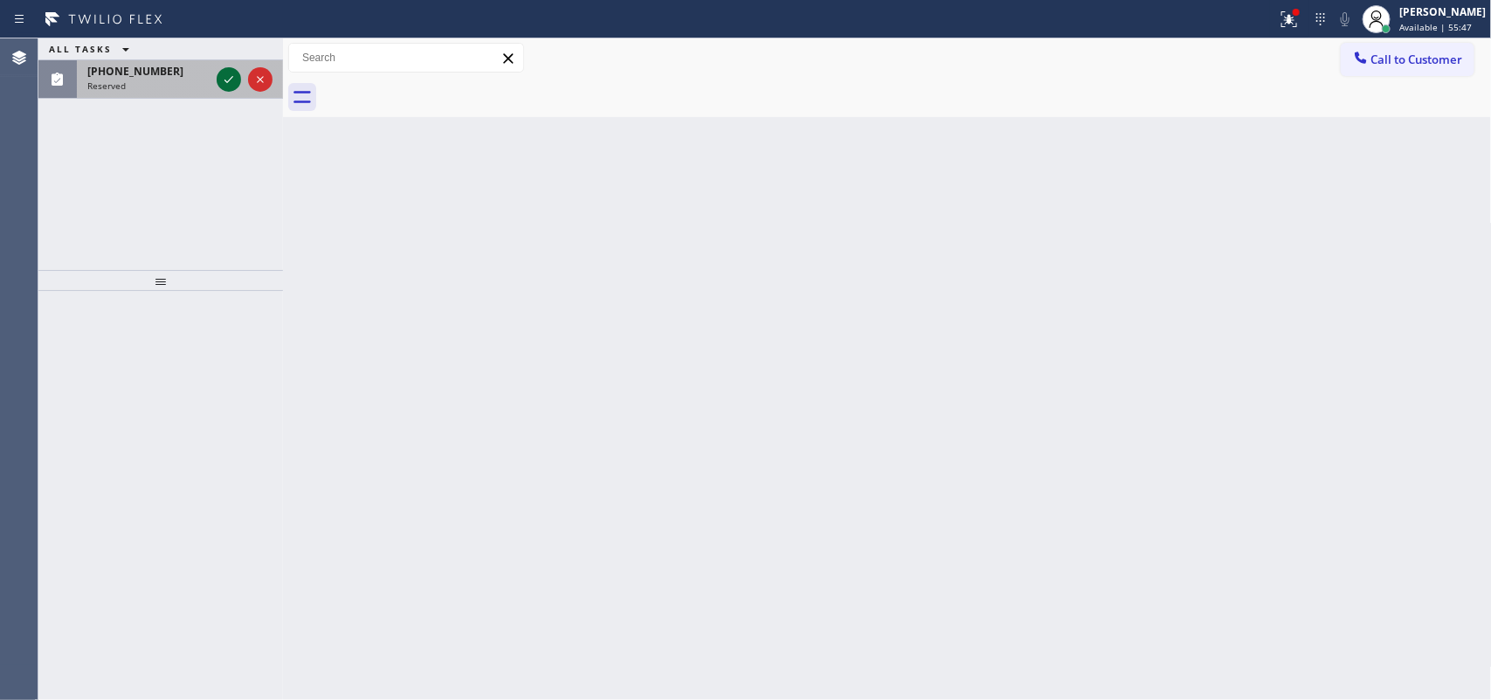
click at [217, 77] on div at bounding box center [229, 79] width 24 height 21
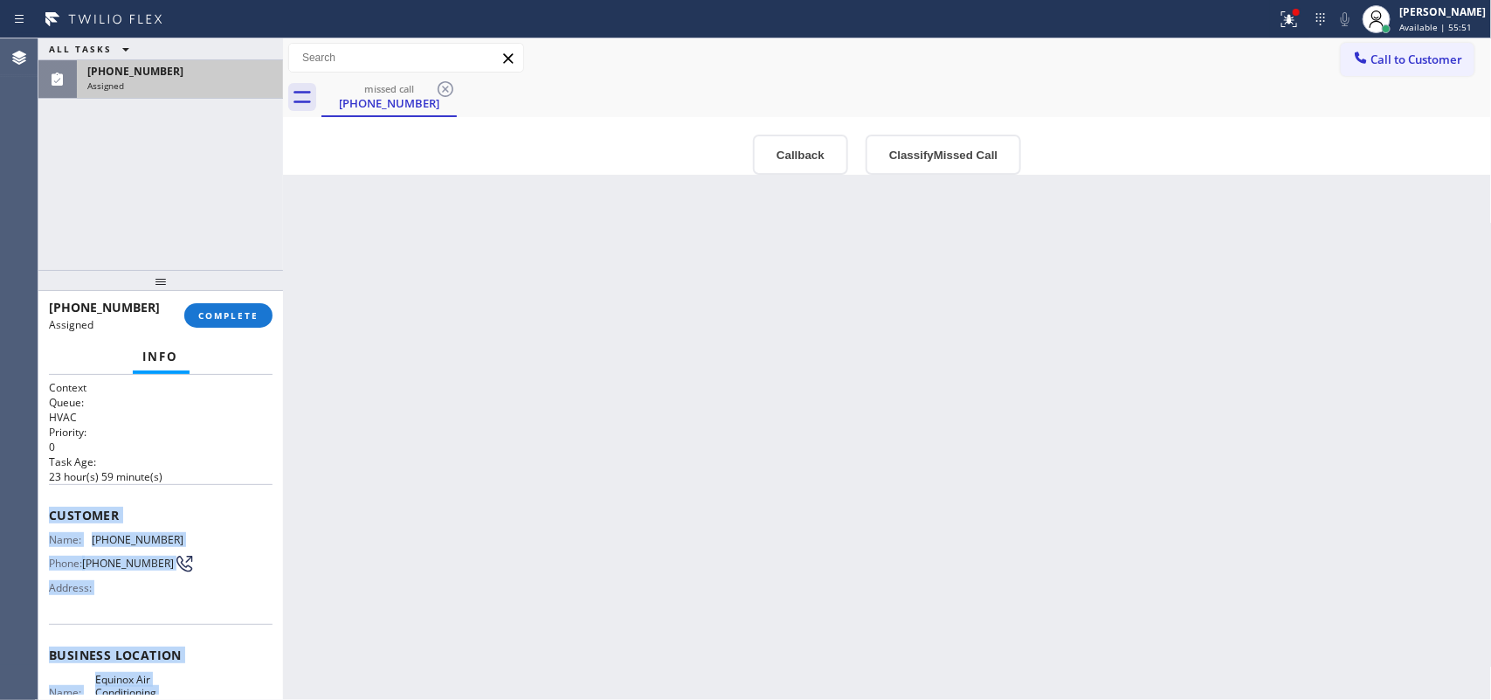
drag, startPoint x: 197, startPoint y: 535, endPoint x: 52, endPoint y: 507, distance: 147.8
click at [52, 507] on div "Context Queue: HVAC Priority: 0 Task Age: [DEMOGRAPHIC_DATA] hour(s) 59 minute(…" at bounding box center [161, 647] width 224 height 535
click at [923, 150] on button "Classify Missed Call" at bounding box center [942, 154] width 155 height 40
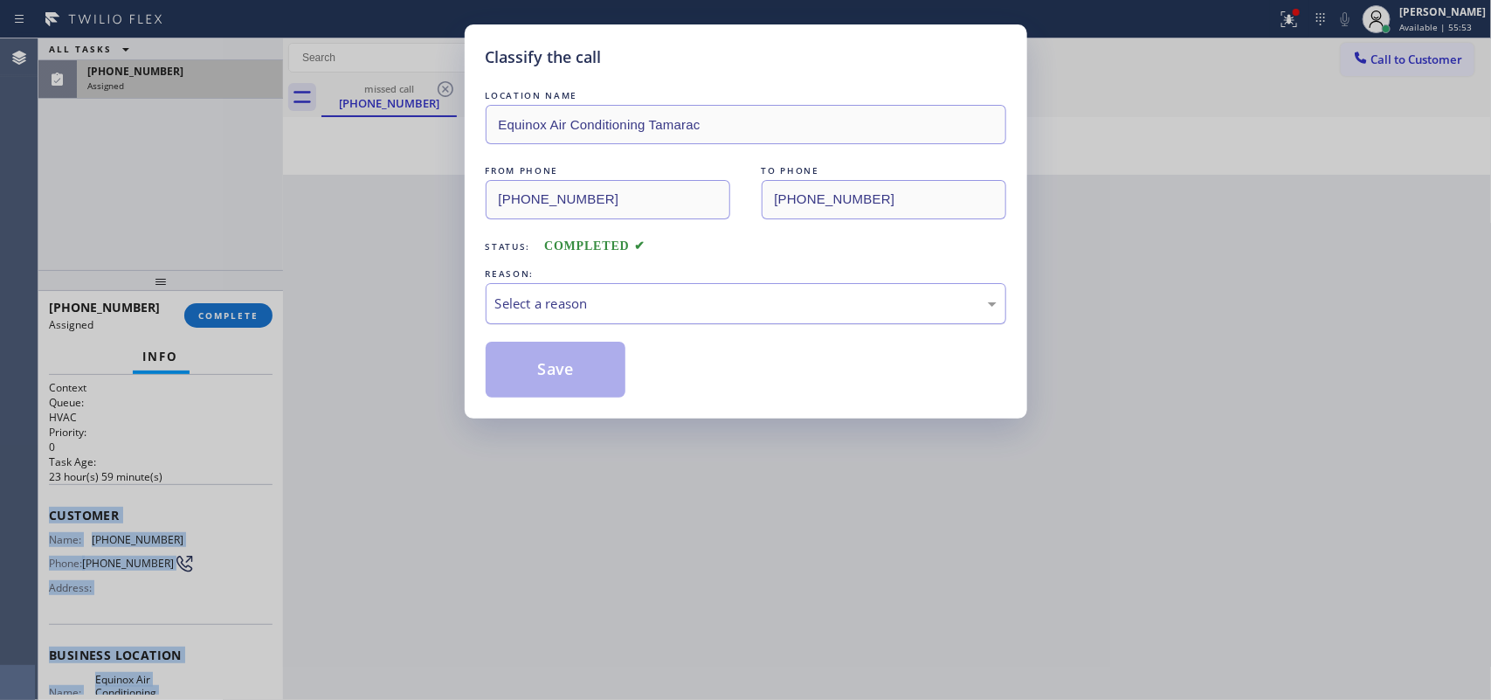
click at [786, 316] on div "Select a reason" at bounding box center [746, 303] width 521 height 41
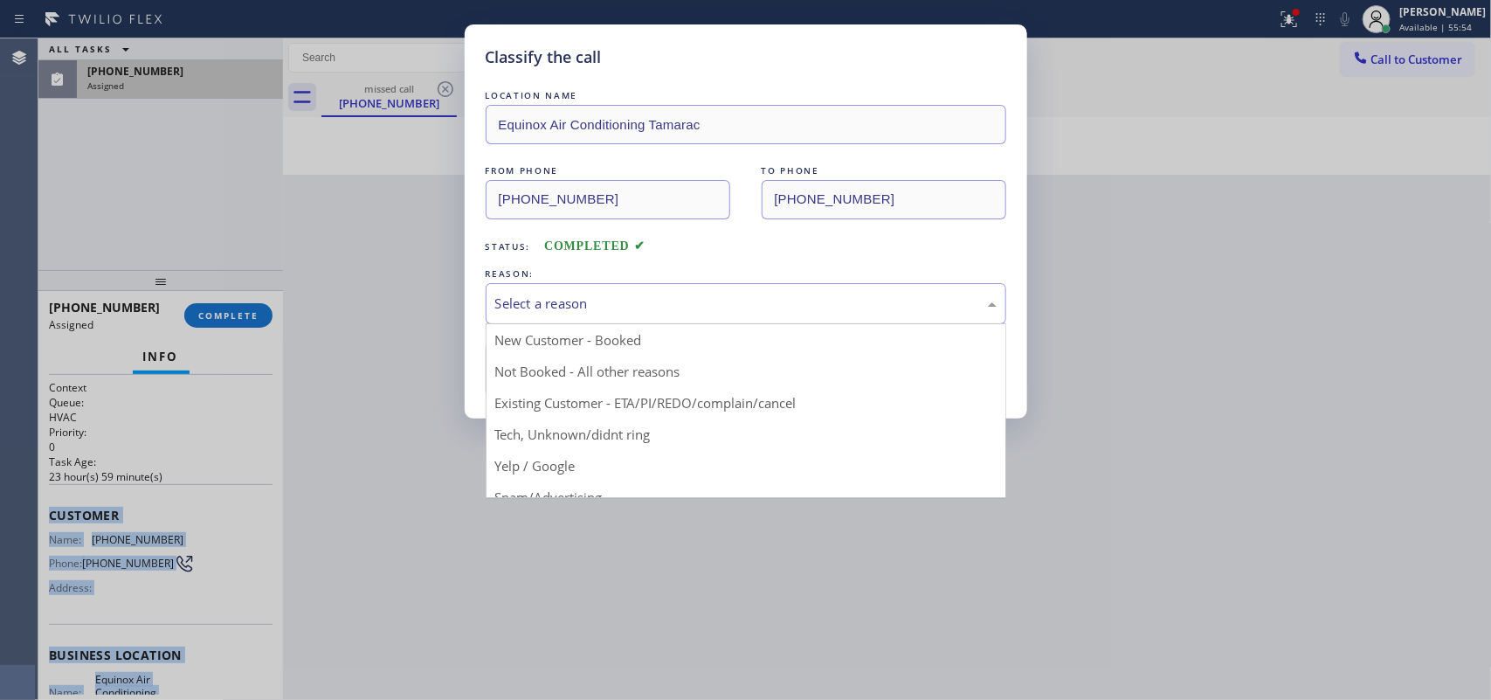
drag, startPoint x: 657, startPoint y: 441, endPoint x: 618, endPoint y: 432, distance: 39.4
click at [657, 441] on div "Classify the call LOCATION NAME Equinox Air Conditioning Tamarac FROM PHONE [PH…" at bounding box center [745, 350] width 1491 height 700
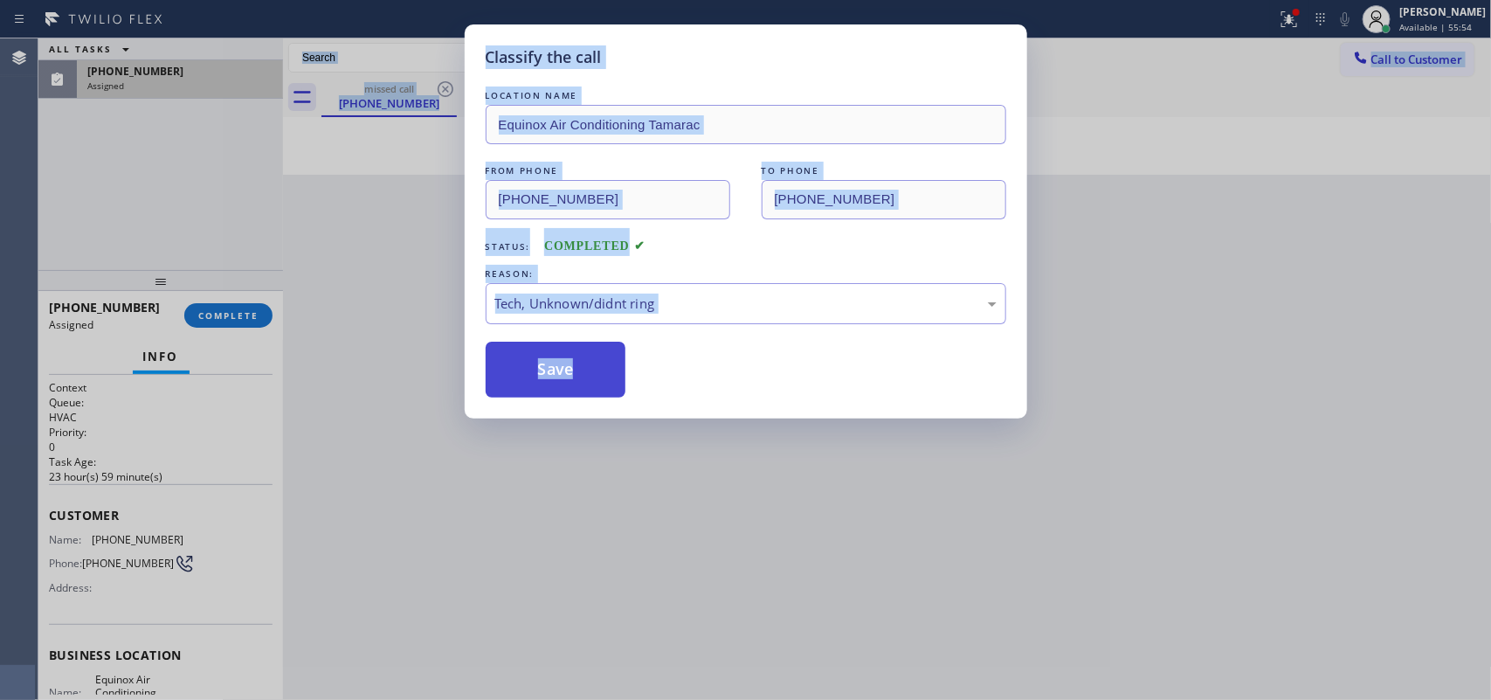
click at [529, 380] on button "Save" at bounding box center [556, 369] width 141 height 56
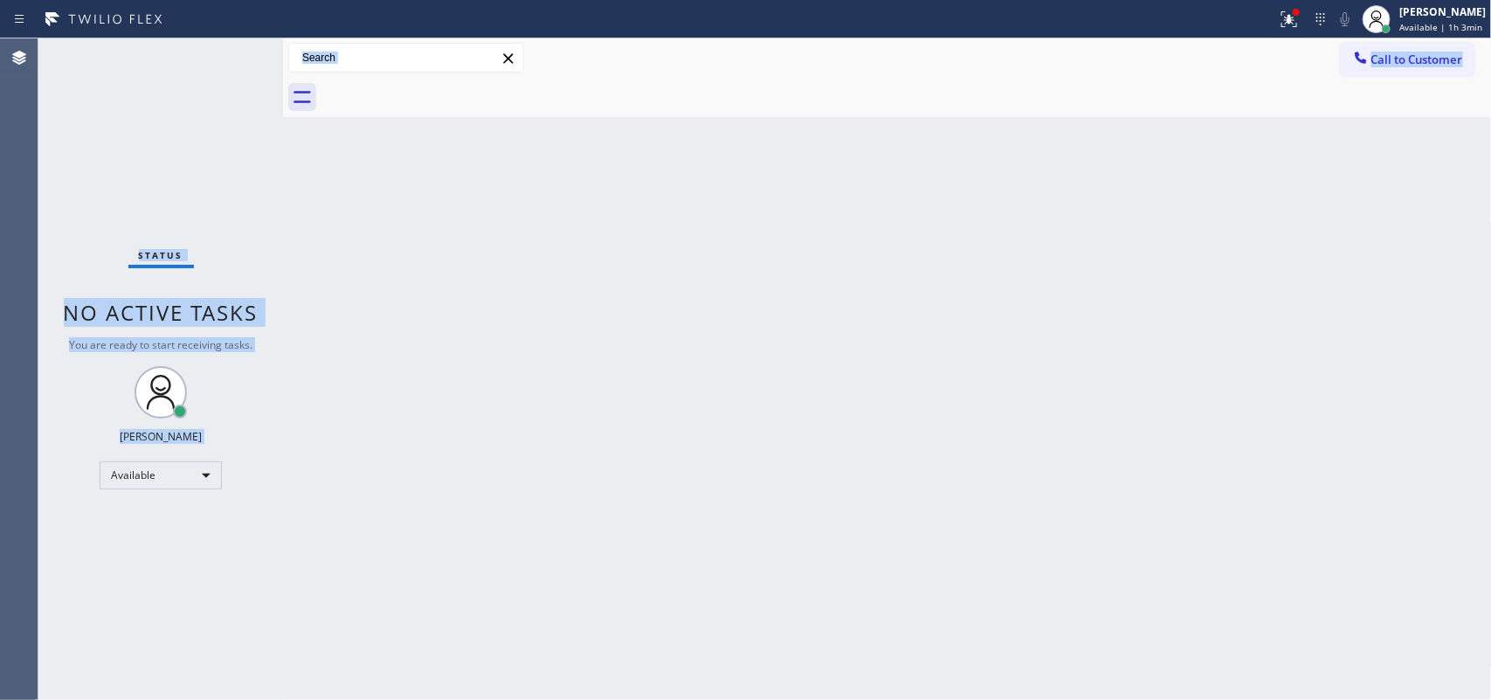
click at [358, 155] on div "Back to Dashboard Change Sender ID Customers Technicians Select a contact Outbo…" at bounding box center [887, 368] width 1209 height 661
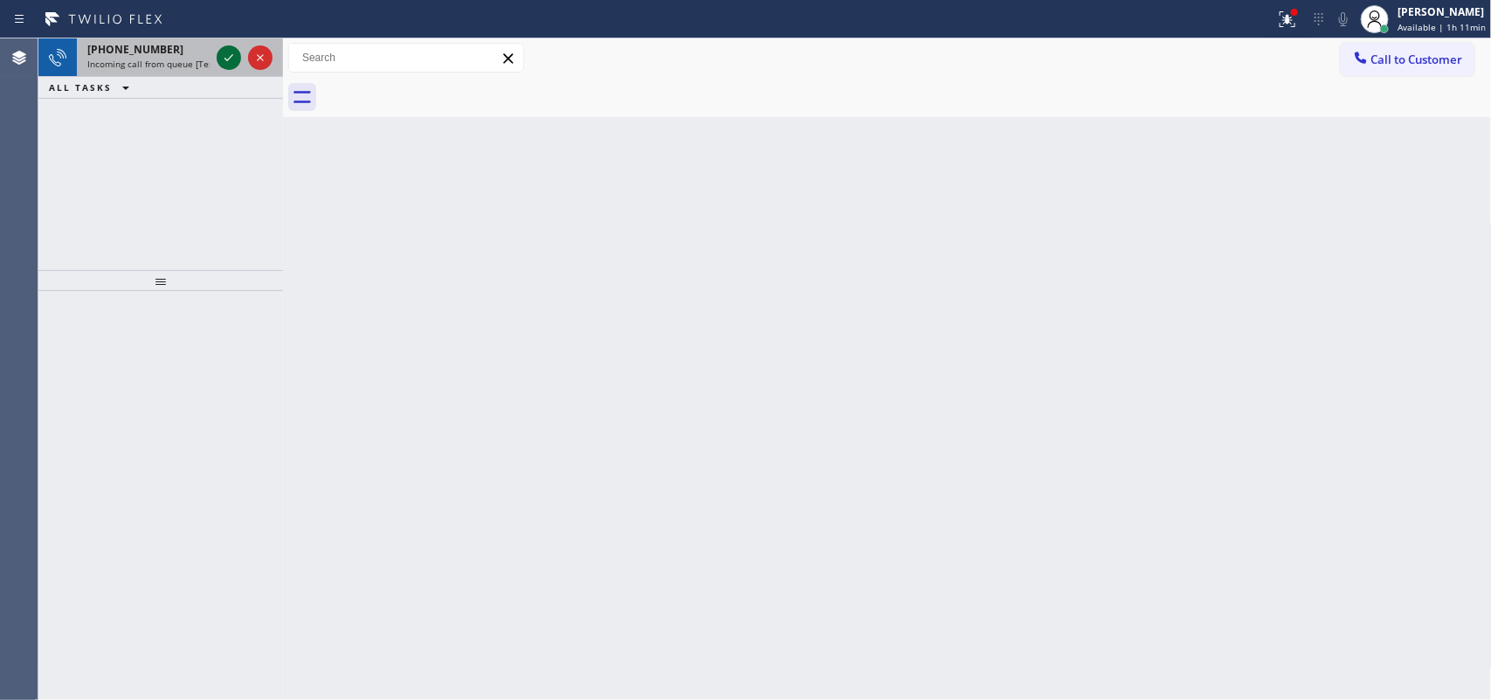
click at [227, 52] on icon at bounding box center [228, 57] width 21 height 21
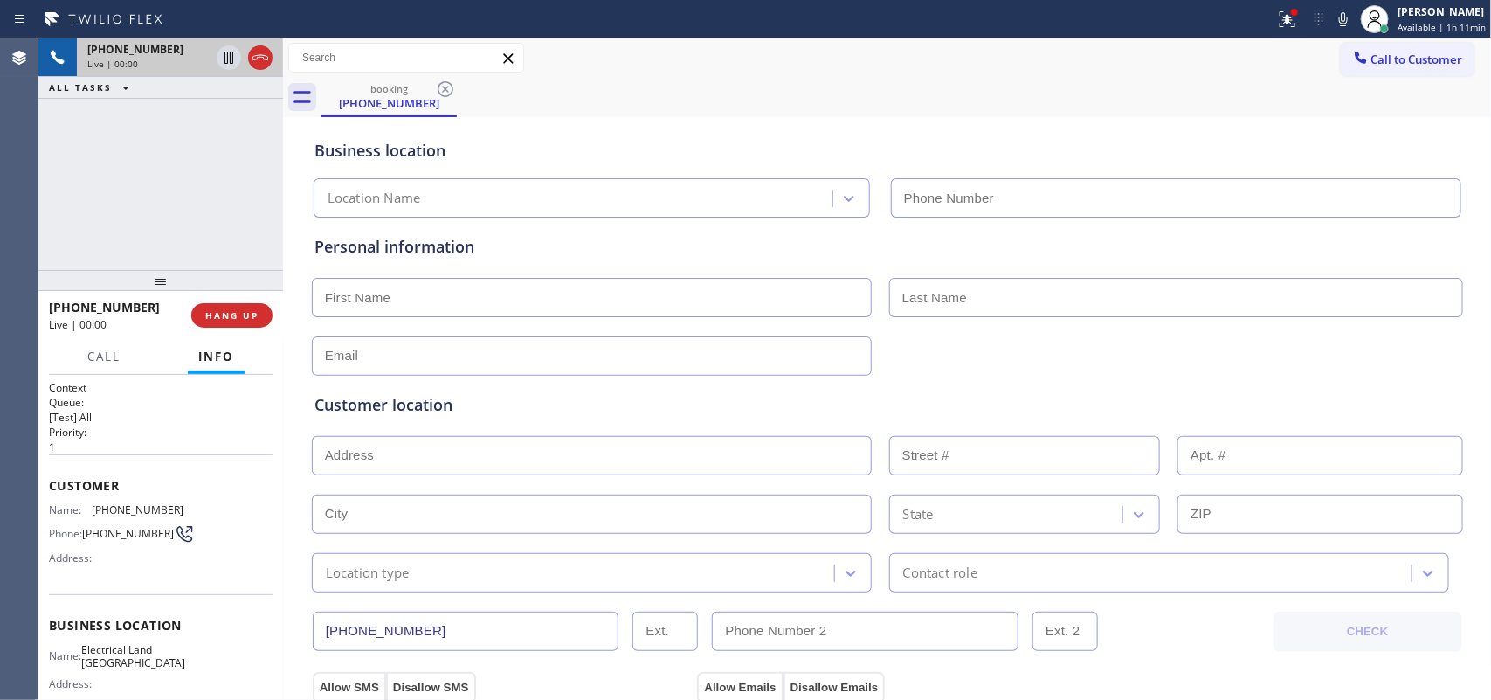
type input "[PHONE_NUMBER]"
click at [230, 316] on span "HANG UP" at bounding box center [231, 315] width 53 height 12
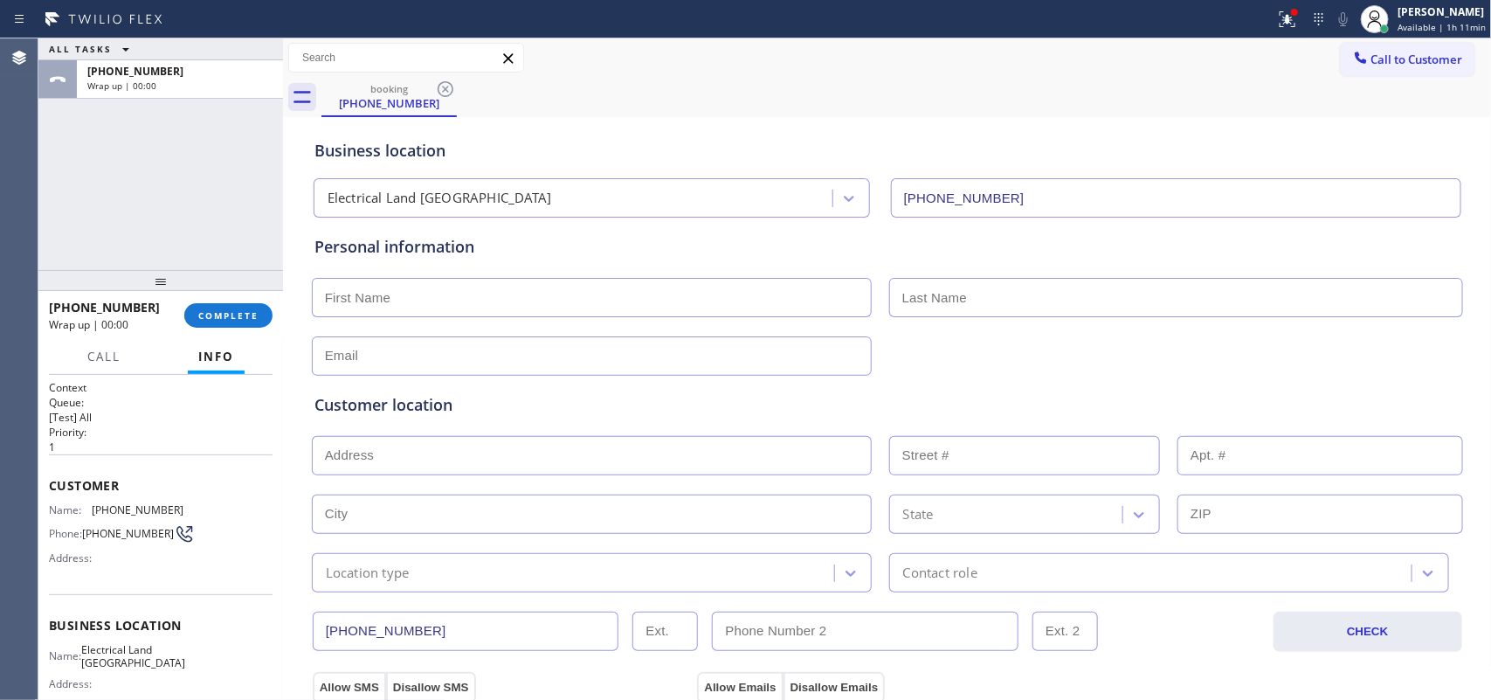
click at [87, 201] on div "ALL TASKS ALL TASKS ACTIVE TASKS TASKS IN WRAP UP [PHONE_NUMBER] Wrap up | 00:00" at bounding box center [160, 153] width 245 height 231
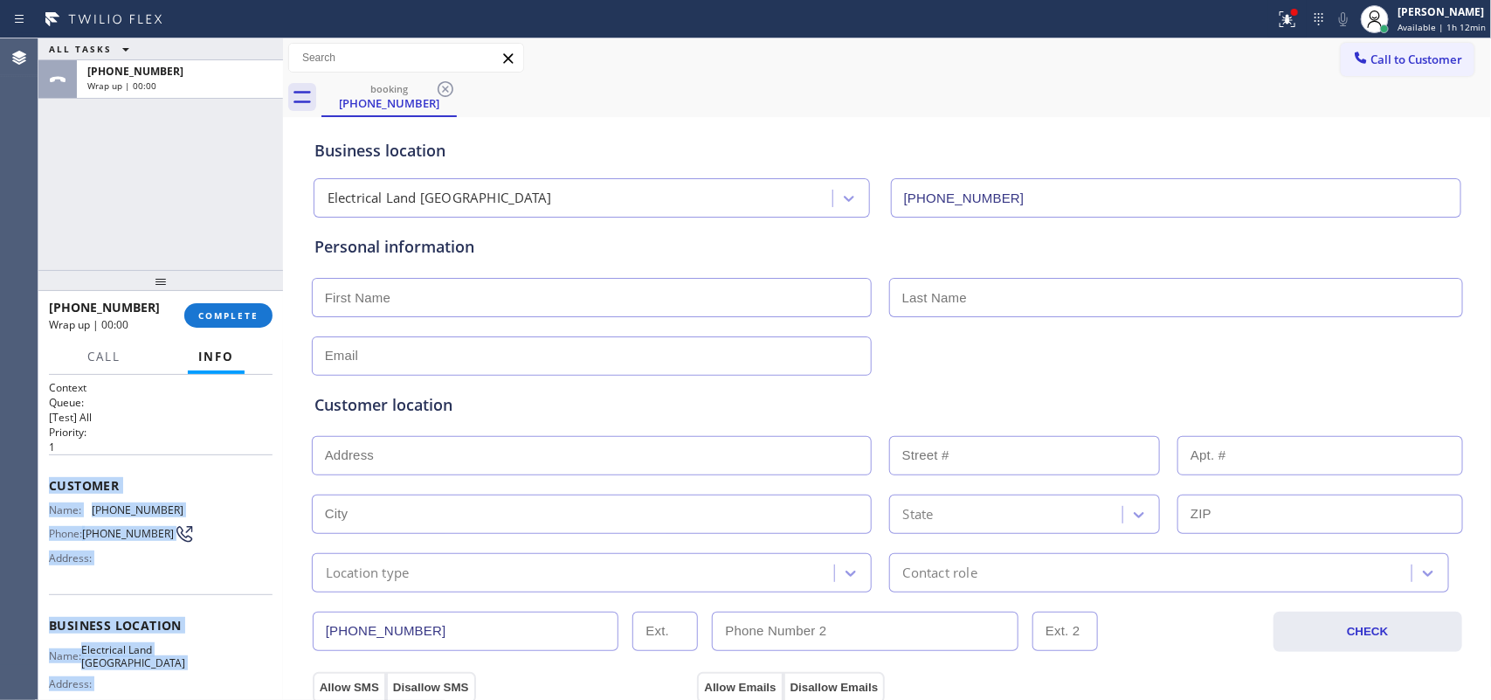
drag, startPoint x: 176, startPoint y: 530, endPoint x: 46, endPoint y: 479, distance: 140.0
click at [46, 479] on div "Context Queue: [Test] All Priority: 1 Customer Name: [PHONE_NUMBER] Phone: [PHO…" at bounding box center [160, 538] width 245 height 326
click at [249, 317] on span "COMPLETE" at bounding box center [228, 315] width 60 height 12
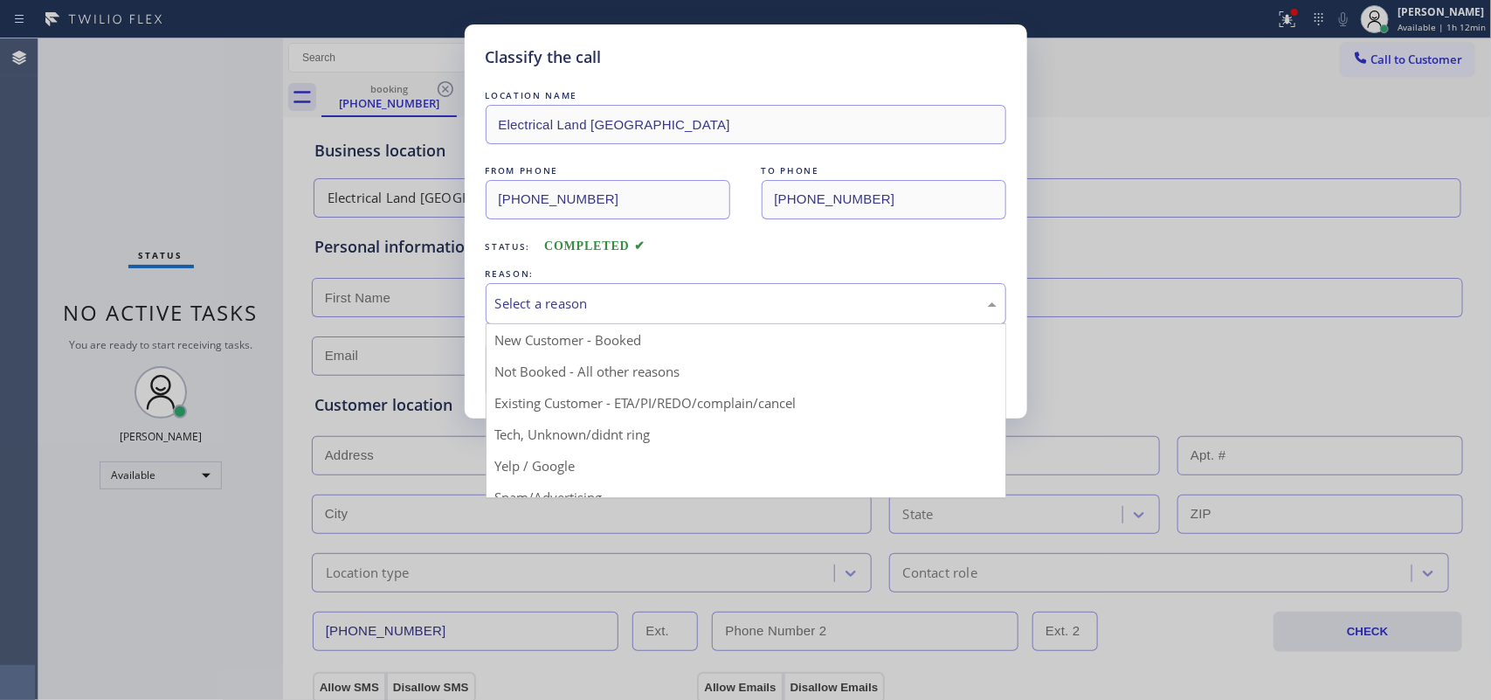
click at [608, 291] on div "Select a reason" at bounding box center [746, 303] width 521 height 41
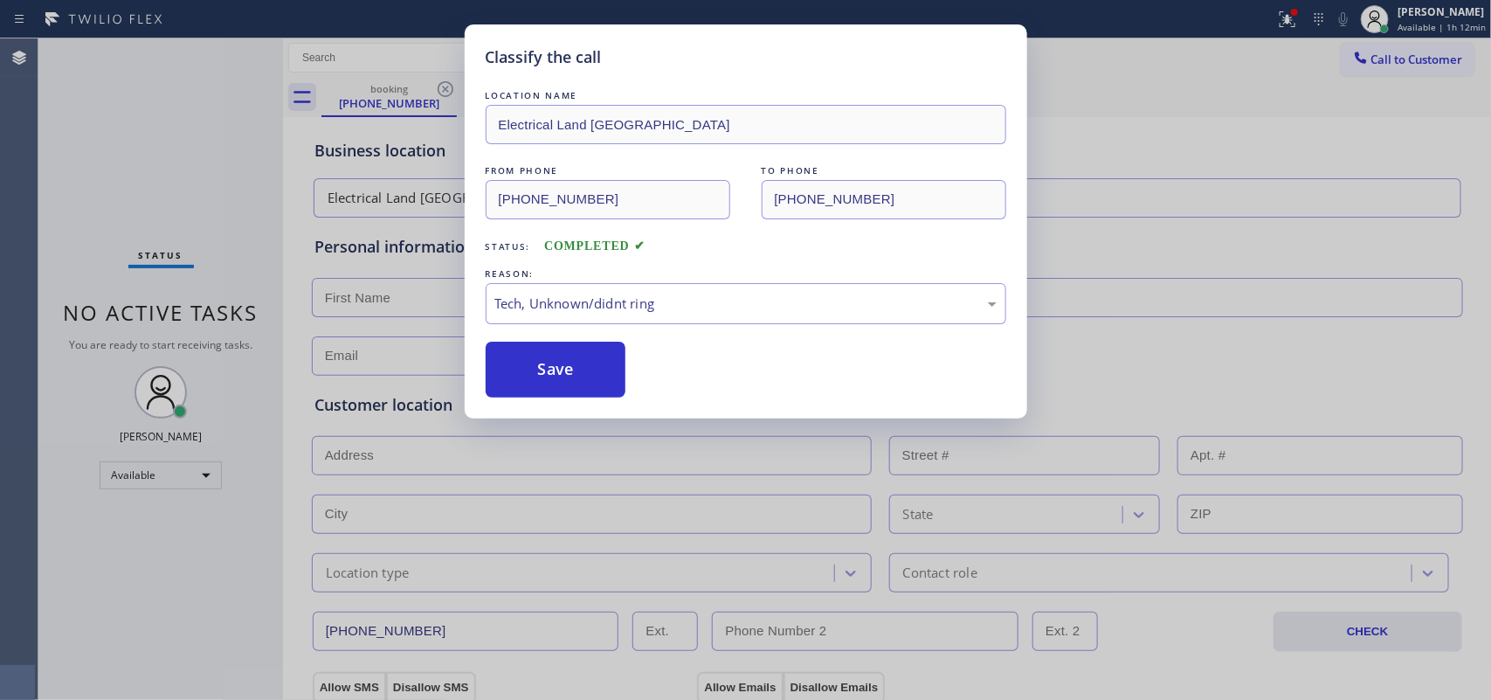
click at [587, 431] on div "Classify the call LOCATION NAME Electrical Land La Habra FROM PHONE [PHONE_NUMB…" at bounding box center [745, 350] width 1491 height 700
click at [561, 378] on button "Save" at bounding box center [556, 369] width 141 height 56
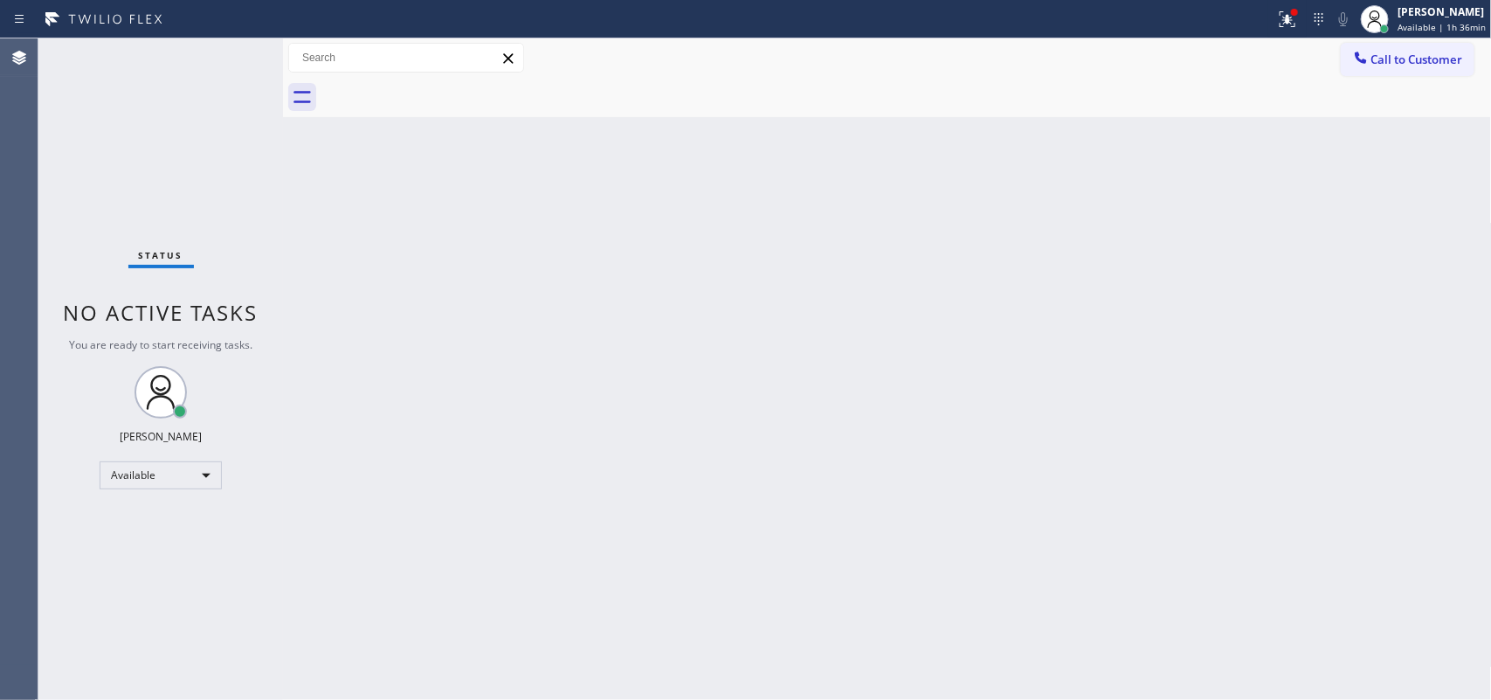
click at [470, 328] on div "Back to Dashboard Change Sender ID Customers Technicians Select a contact Outbo…" at bounding box center [887, 368] width 1209 height 661
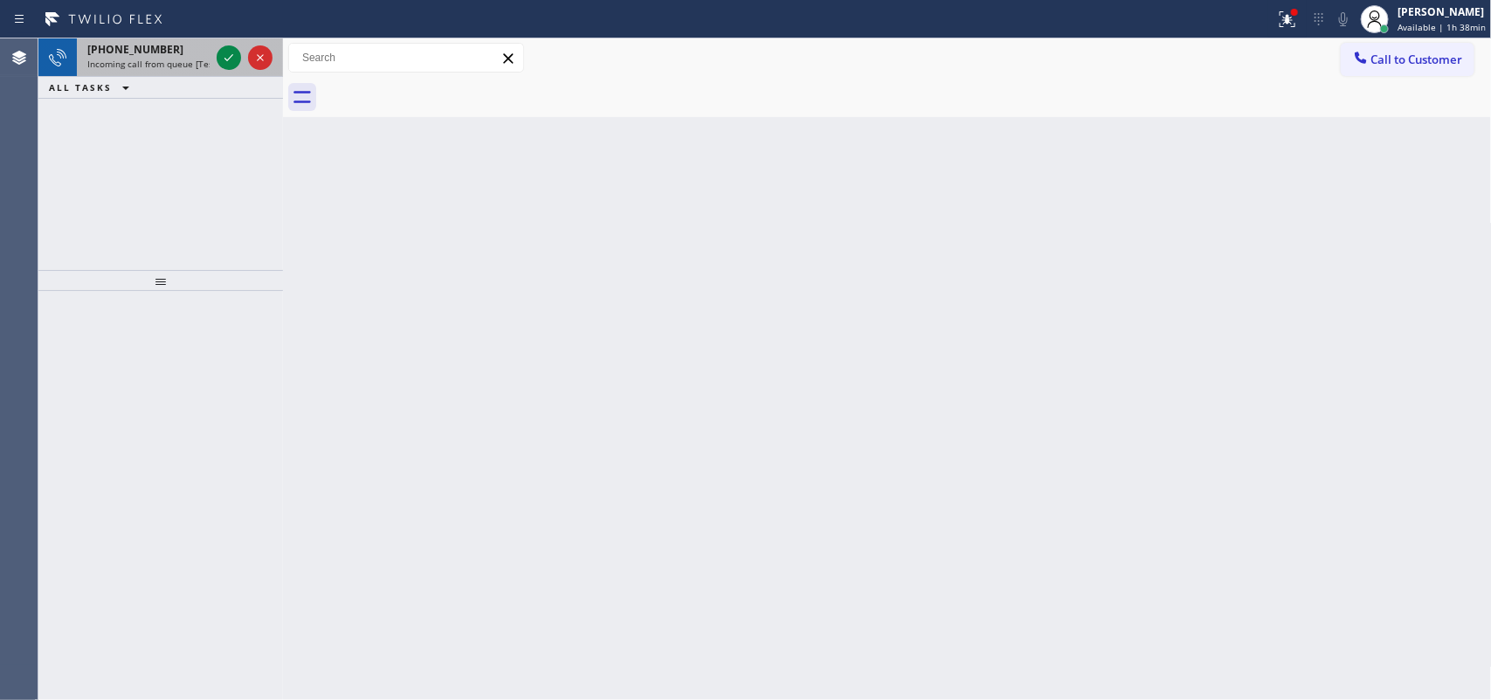
drag, startPoint x: 470, startPoint y: 328, endPoint x: 124, endPoint y: 51, distance: 443.0
click at [124, 51] on span "[PHONE_NUMBER]" at bounding box center [135, 49] width 96 height 15
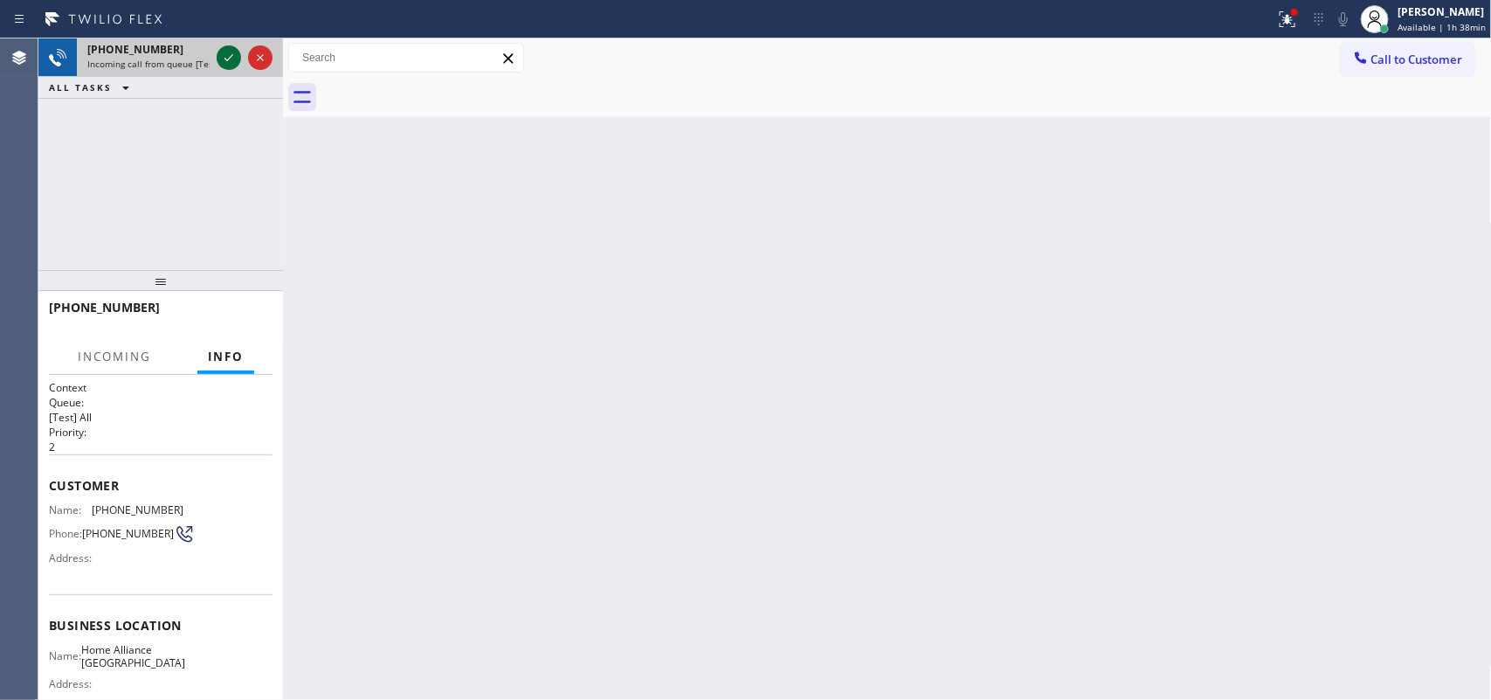
click at [223, 57] on icon at bounding box center [228, 57] width 21 height 21
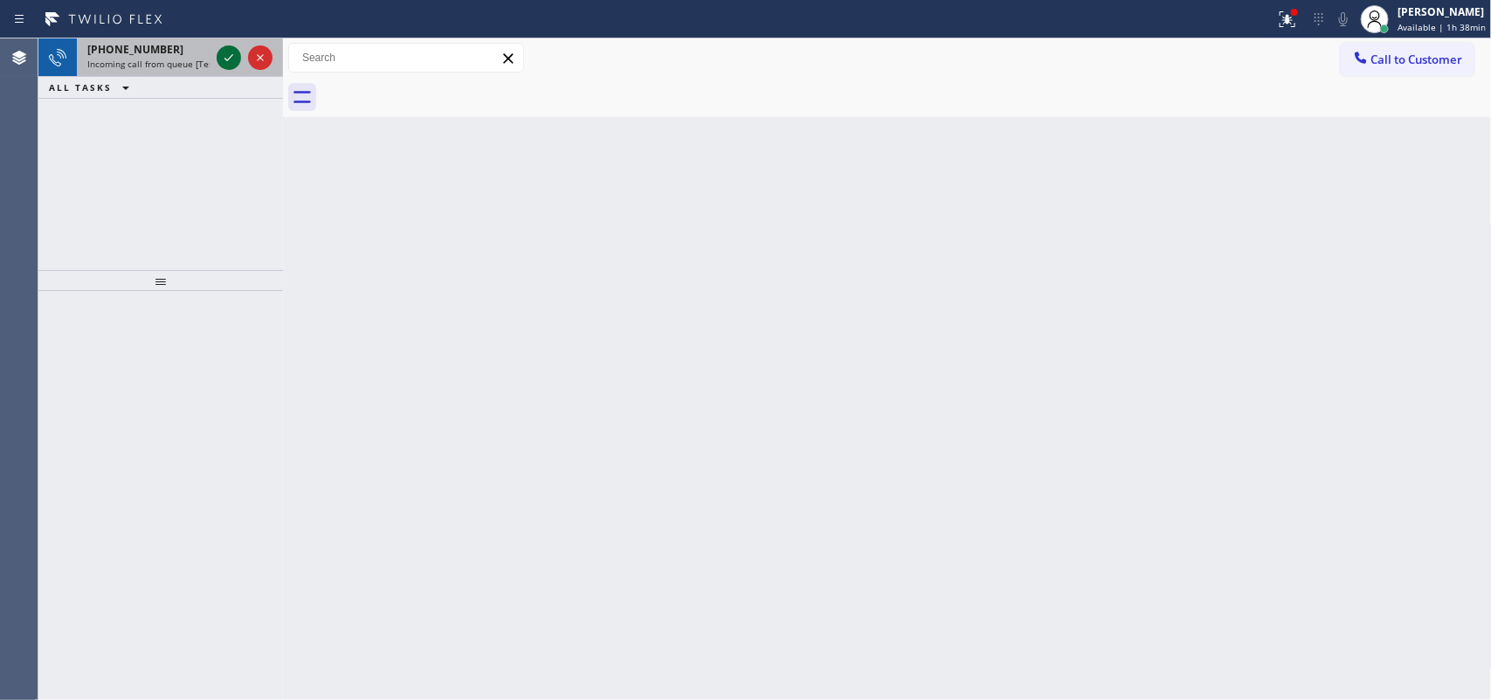
click at [223, 57] on icon at bounding box center [228, 57] width 21 height 21
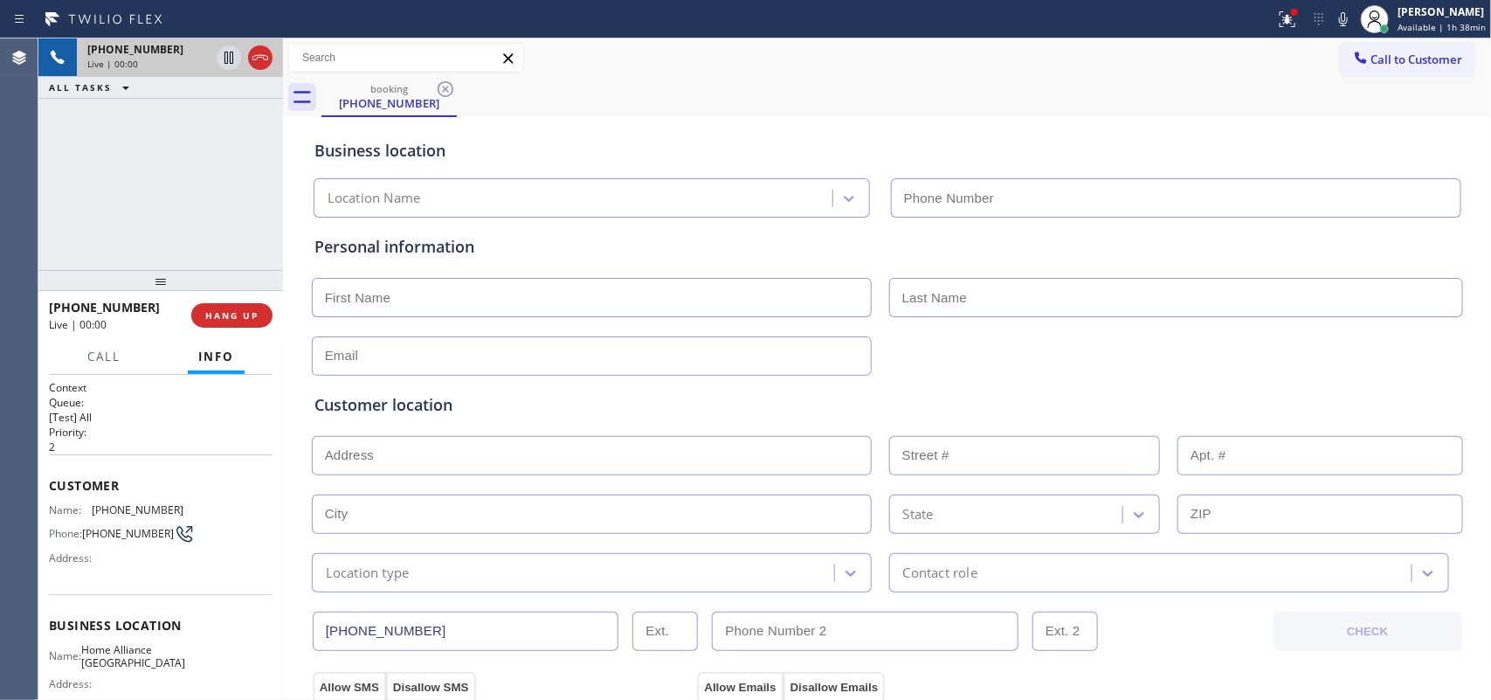
type input "[PHONE_NUMBER]"
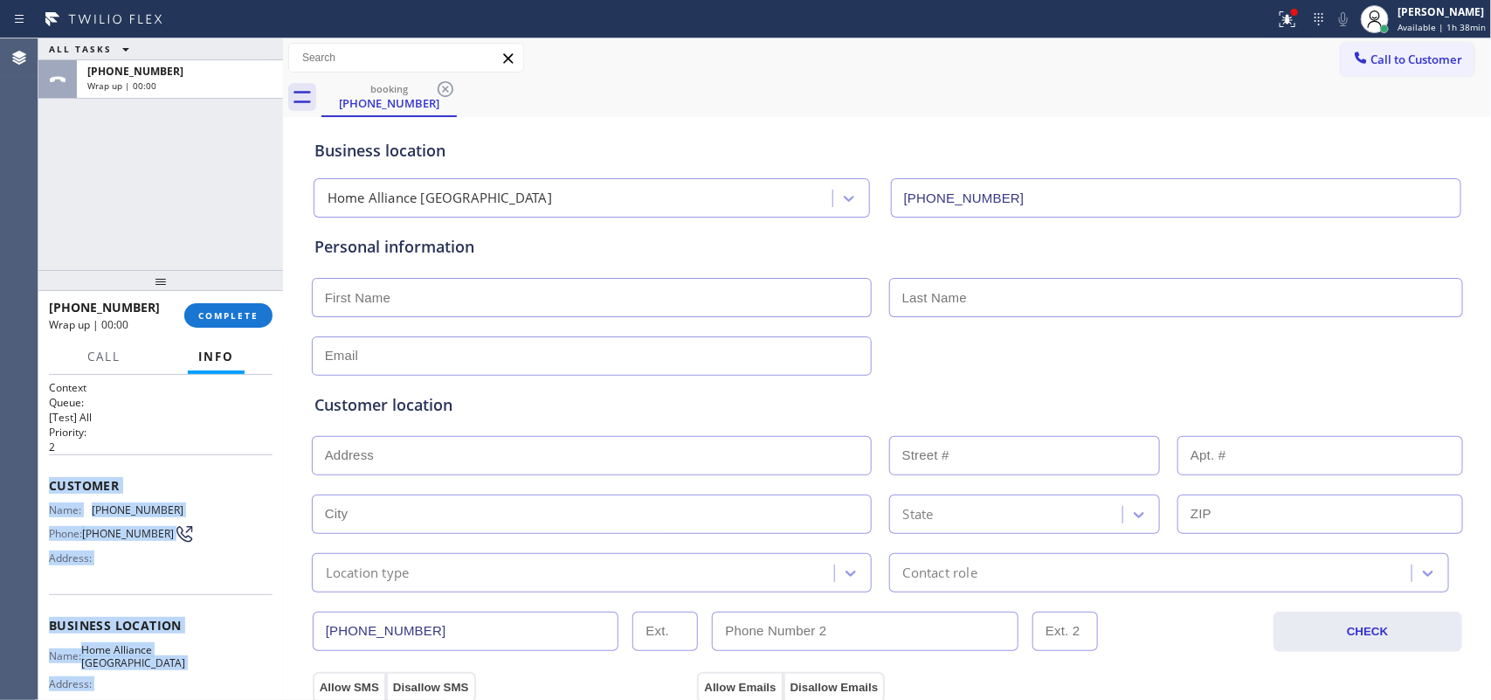
drag, startPoint x: 190, startPoint y: 531, endPoint x: 58, endPoint y: 479, distance: 141.9
click at [46, 487] on div "Context Queue: [Test] All Priority: 2 Customer Name: [PHONE_NUMBER] Phone: [PHO…" at bounding box center [160, 538] width 245 height 326
drag, startPoint x: 238, startPoint y: 315, endPoint x: 556, endPoint y: 312, distance: 317.9
click at [242, 315] on span "COMPLETE" at bounding box center [228, 315] width 60 height 12
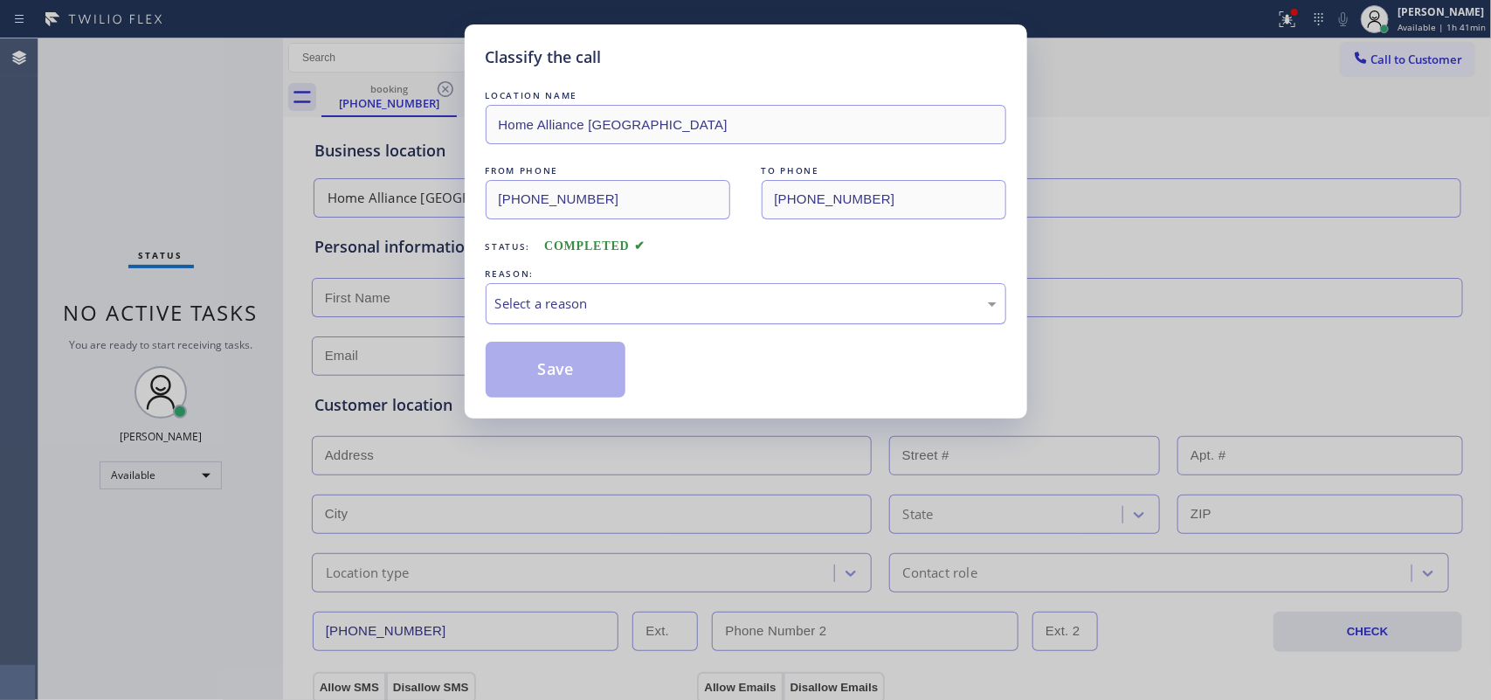
click at [616, 303] on div "Select a reason" at bounding box center [745, 303] width 501 height 20
click at [594, 372] on button "Save" at bounding box center [556, 369] width 141 height 56
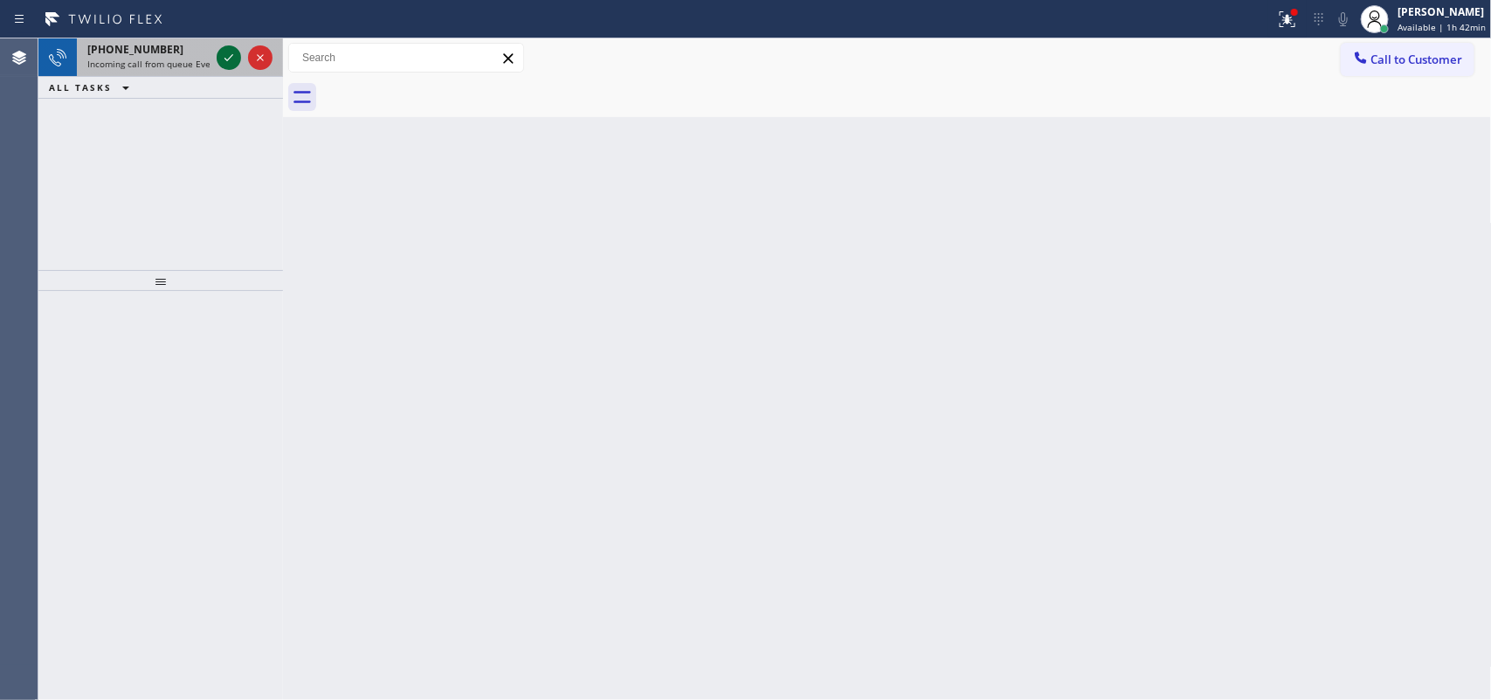
click at [224, 50] on icon at bounding box center [228, 57] width 21 height 21
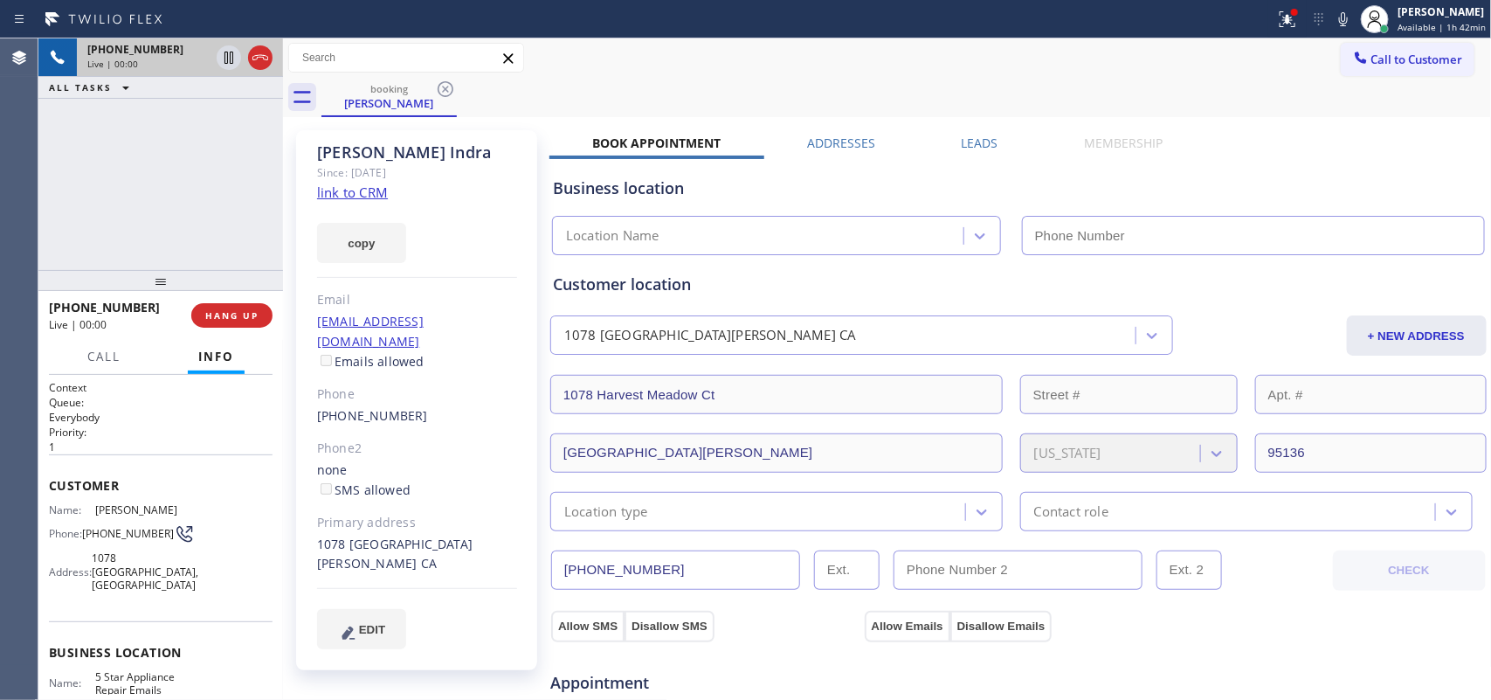
type input "[PHONE_NUMBER]"
click at [341, 199] on link "link to CRM" at bounding box center [352, 191] width 71 height 17
click at [103, 364] on button "Call" at bounding box center [104, 357] width 54 height 34
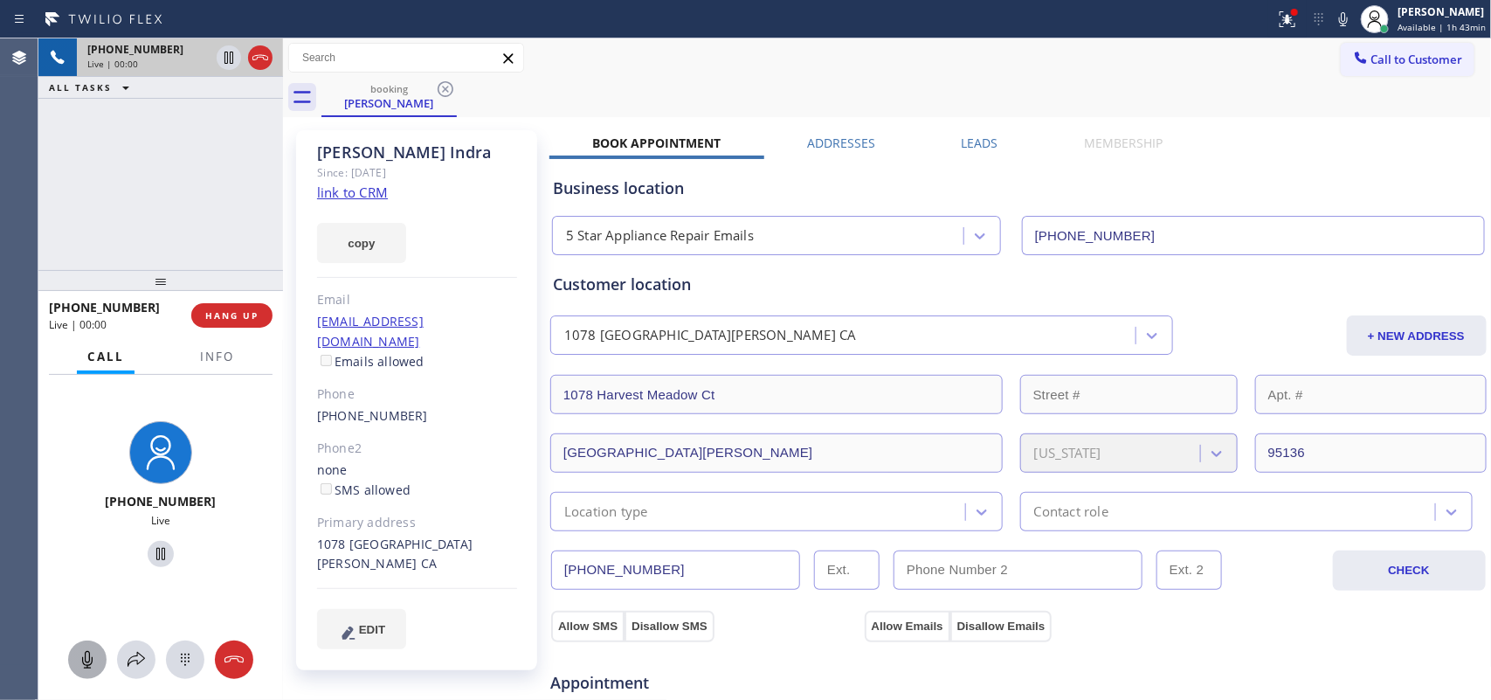
click at [79, 653] on icon at bounding box center [87, 659] width 21 height 21
click at [156, 552] on icon at bounding box center [160, 554] width 9 height 12
click at [88, 656] on icon at bounding box center [87, 659] width 21 height 21
click at [154, 552] on icon at bounding box center [160, 553] width 21 height 21
click at [141, 649] on icon at bounding box center [136, 659] width 21 height 21
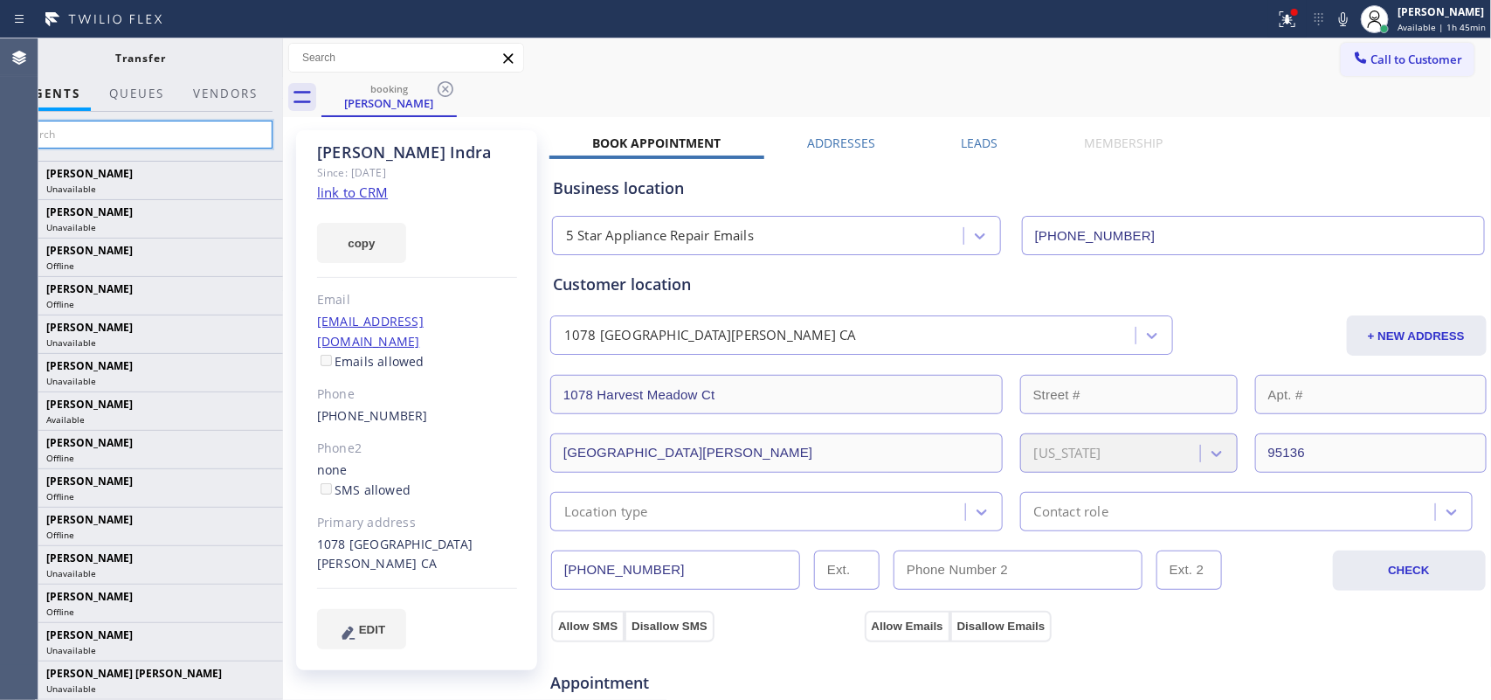
click at [183, 134] on input "text" at bounding box center [141, 135] width 263 height 28
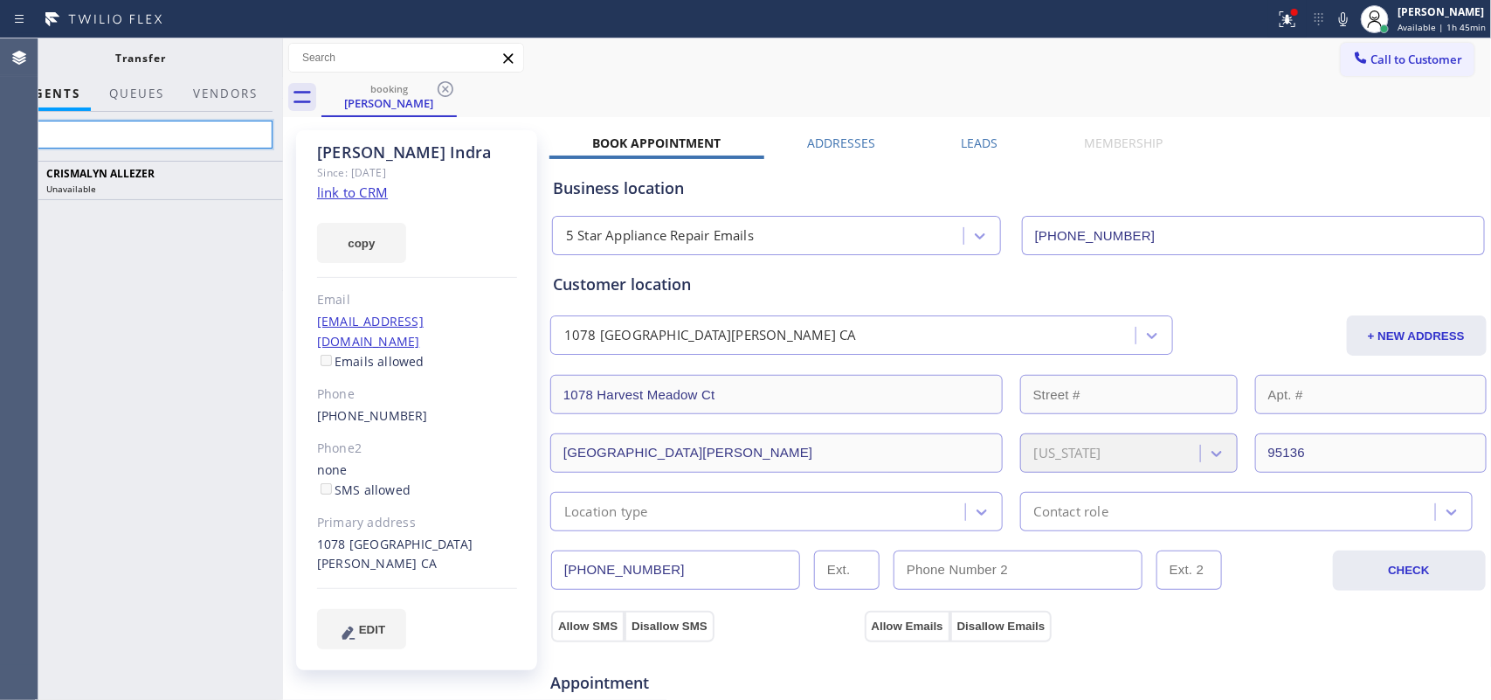
click at [153, 133] on input "alle" at bounding box center [141, 135] width 263 height 28
type input "a"
type input "alle"
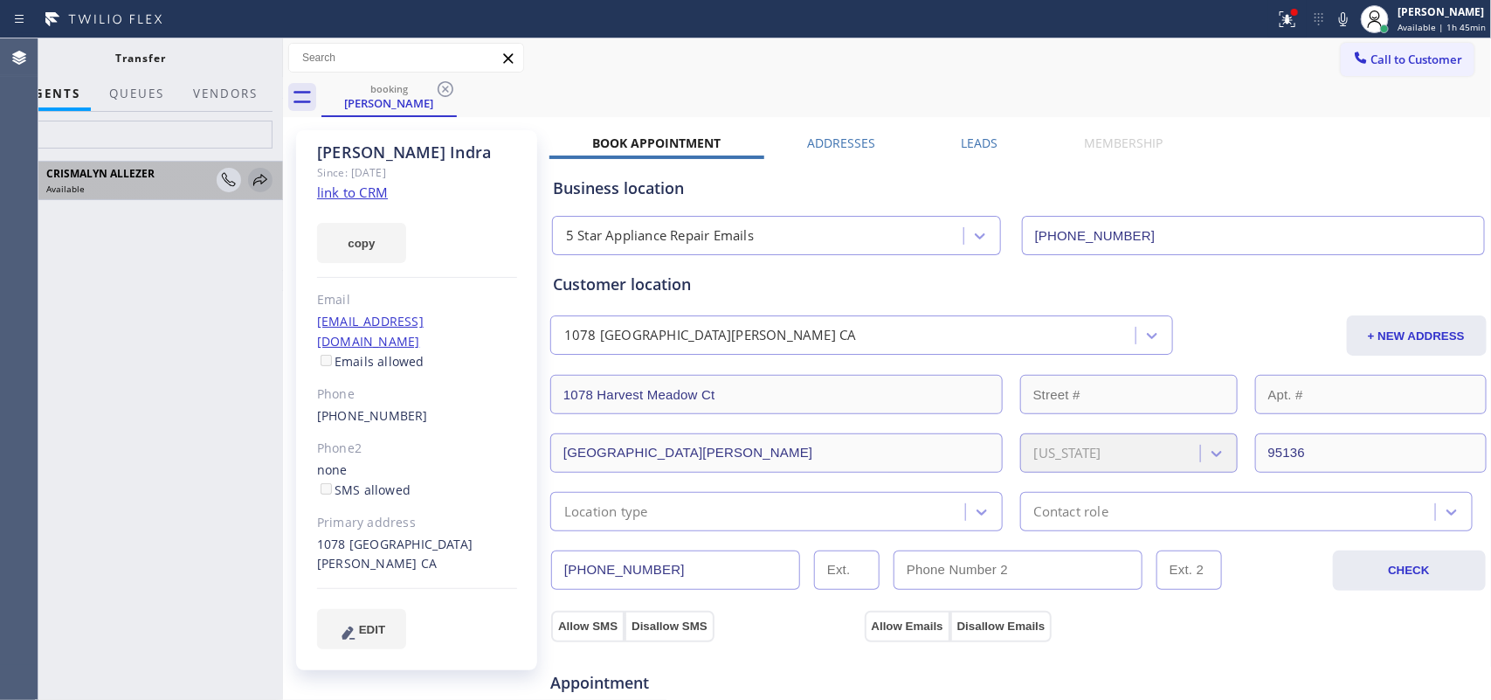
click at [266, 182] on icon at bounding box center [260, 179] width 21 height 21
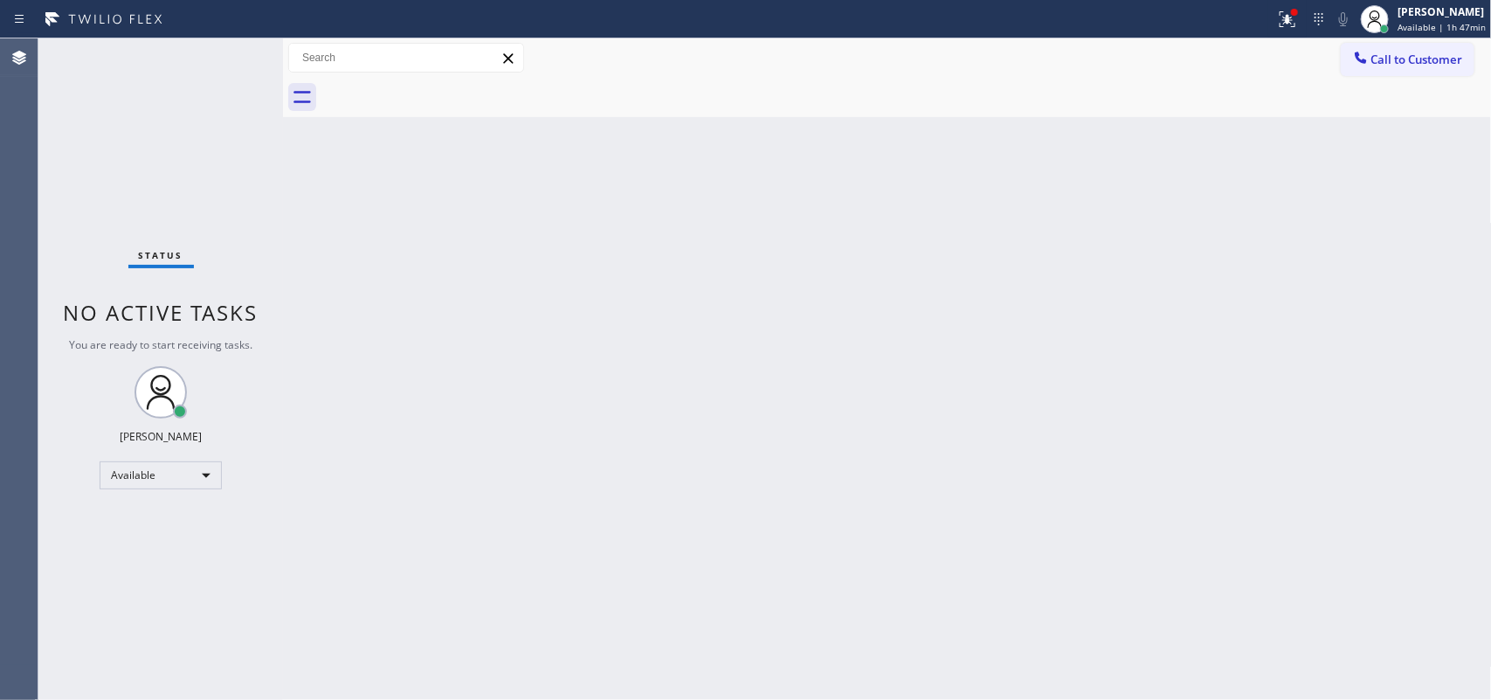
click at [227, 55] on div "Status No active tasks You are ready to start receiving tasks. [PERSON_NAME] Av…" at bounding box center [160, 368] width 245 height 661
click at [1395, 63] on span "Call to Customer" at bounding box center [1417, 60] width 92 height 16
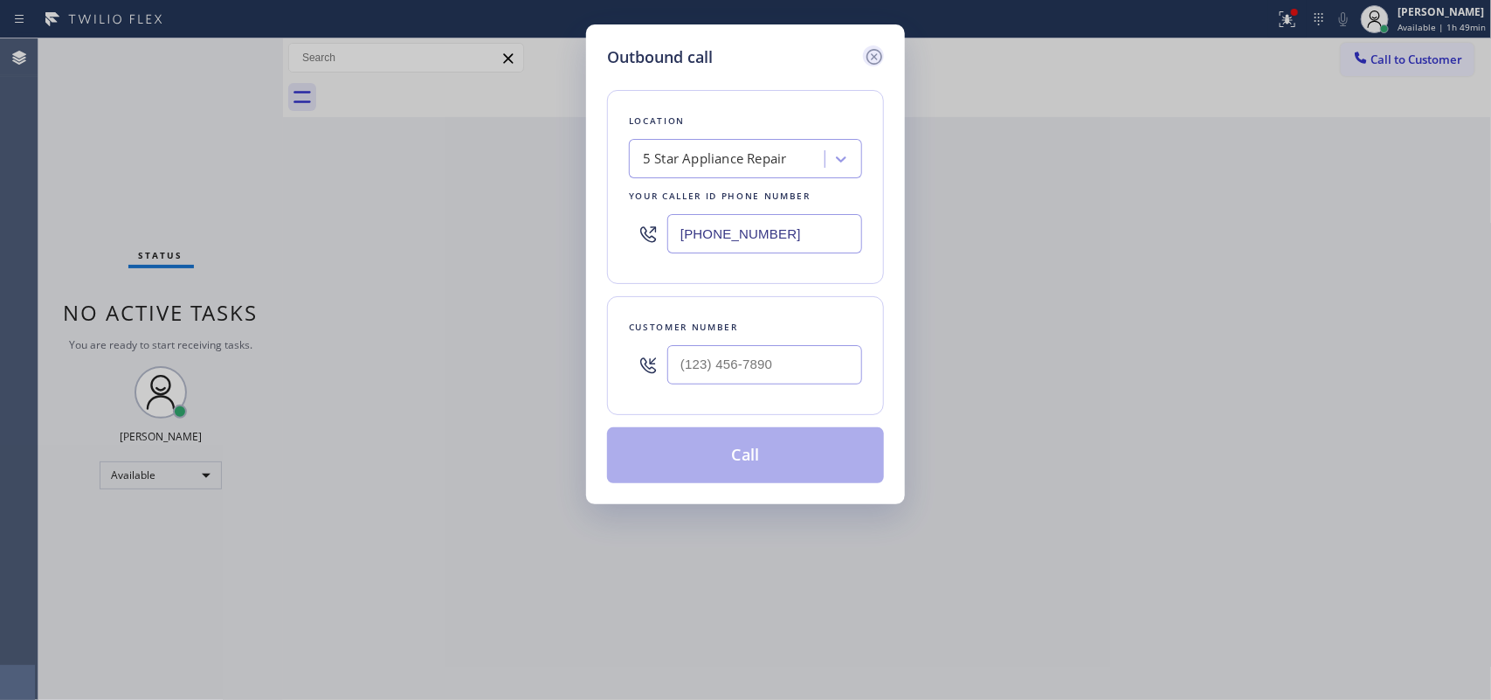
click at [874, 58] on icon at bounding box center [874, 56] width 21 height 21
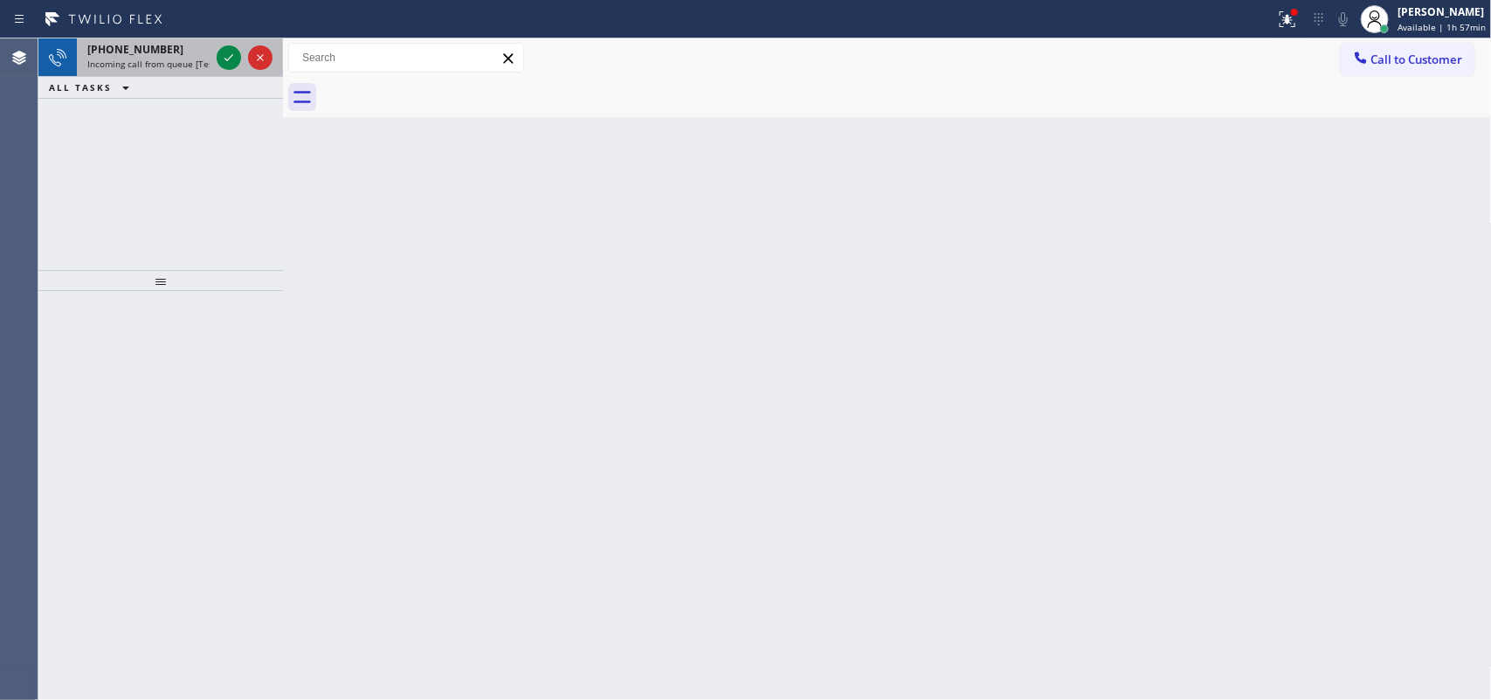
click at [169, 59] on span "Incoming call from queue [Test] All" at bounding box center [159, 64] width 145 height 12
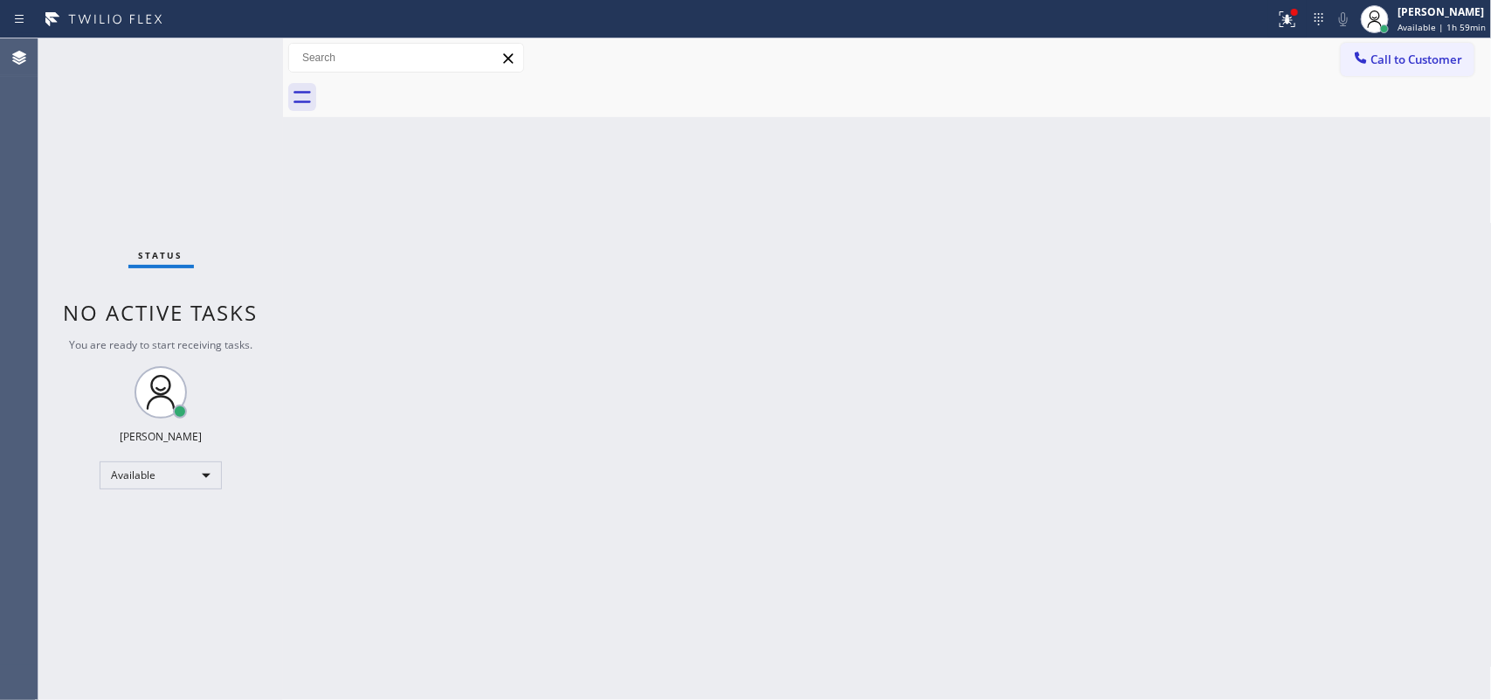
click at [452, 486] on div "Back to Dashboard Change Sender ID Customers Technicians Select a contact Outbo…" at bounding box center [887, 368] width 1209 height 661
click at [1443, 17] on div "[PERSON_NAME]" at bounding box center [1442, 11] width 86 height 15
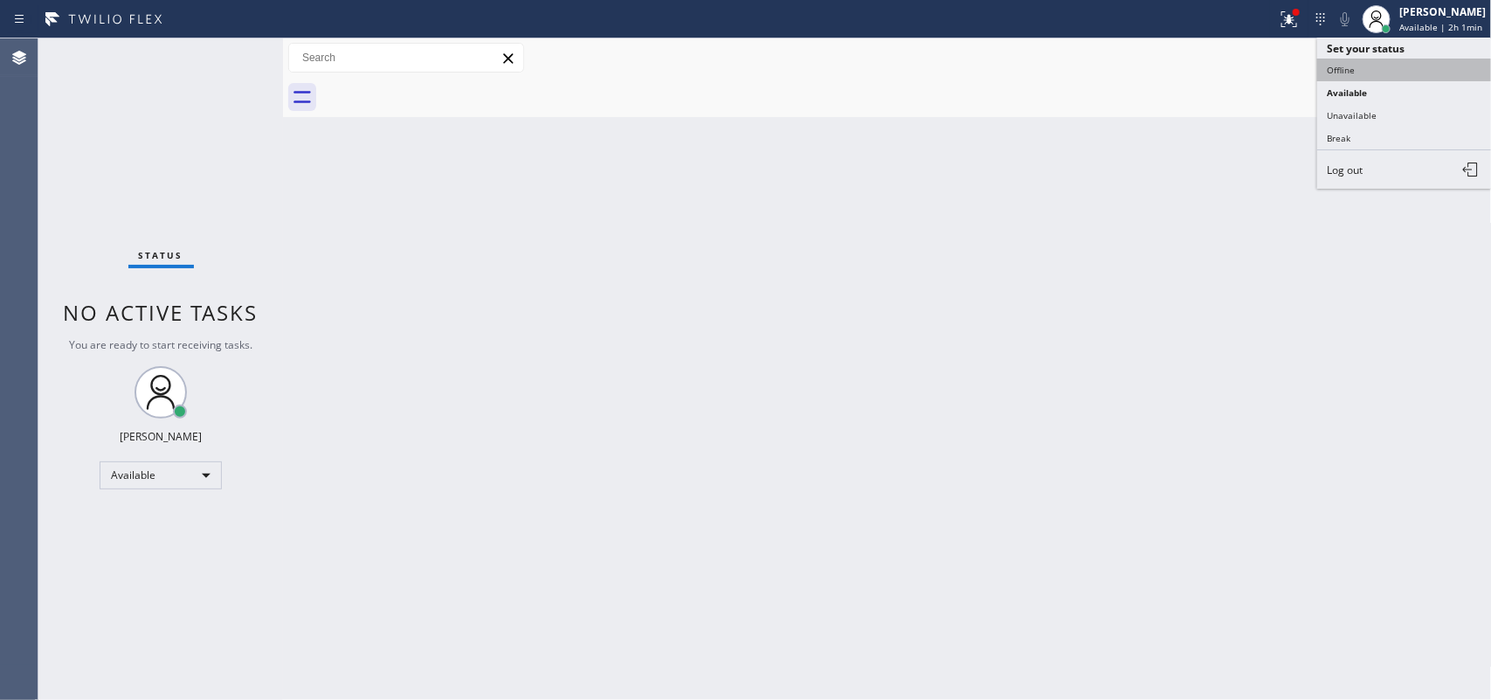
click at [1397, 72] on button "Offline" at bounding box center [1404, 70] width 175 height 23
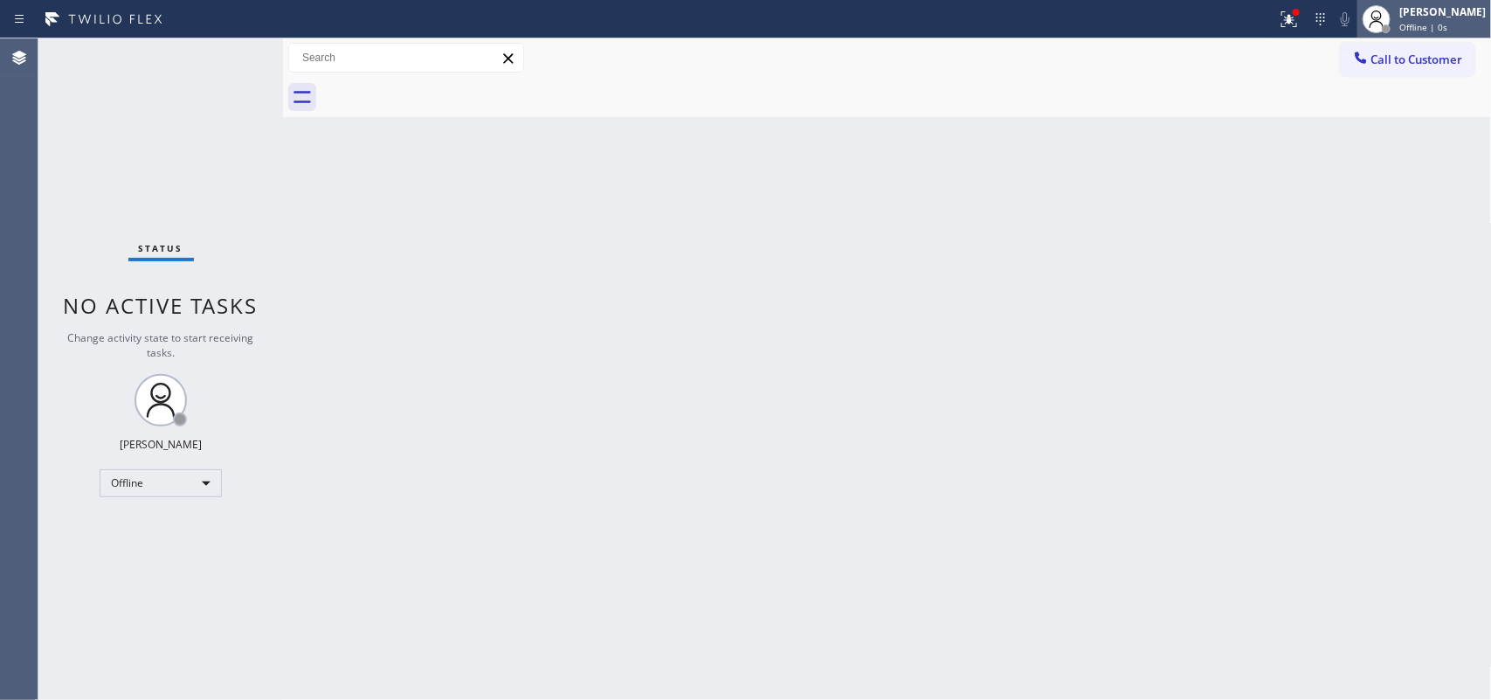
click at [1390, 15] on div at bounding box center [1376, 19] width 28 height 28
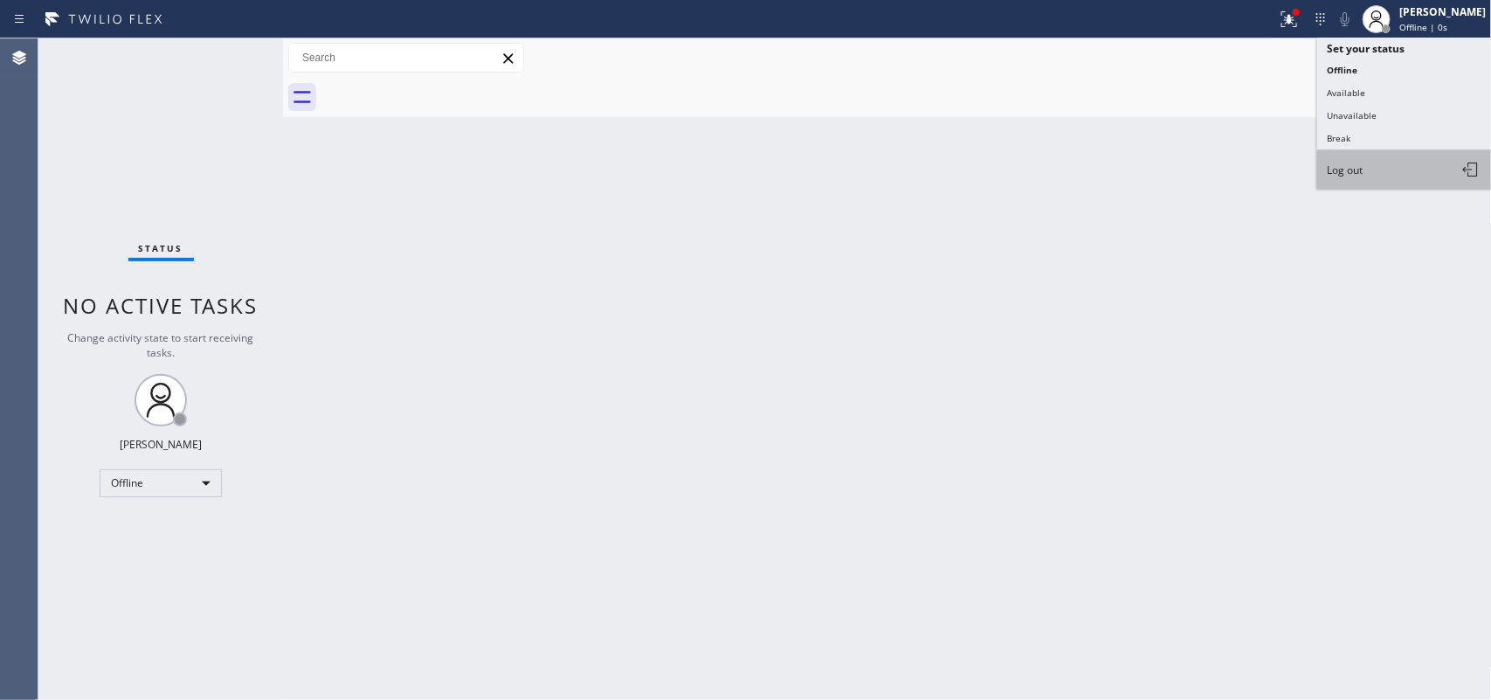
click at [1395, 164] on button "Log out" at bounding box center [1404, 169] width 175 height 38
